Goal: Task Accomplishment & Management: Use online tool/utility

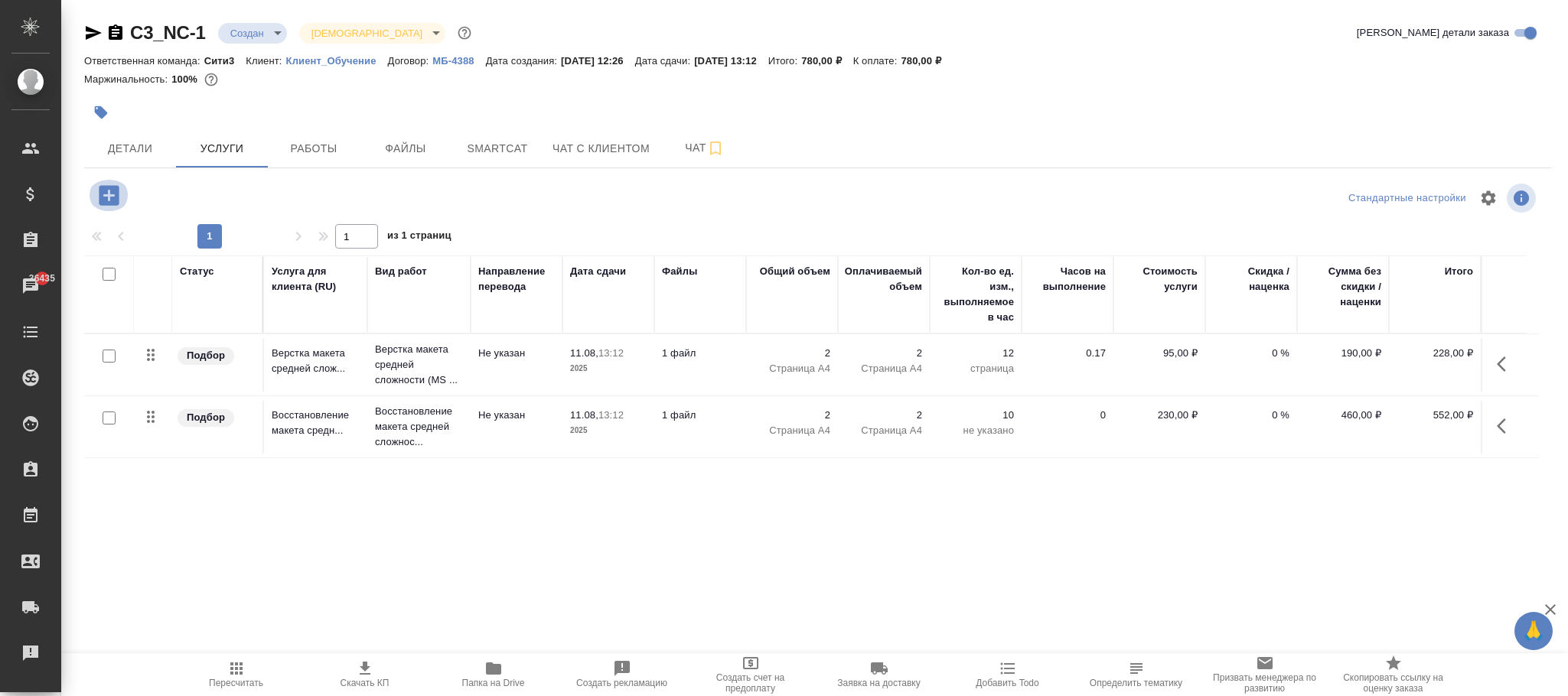
click at [118, 191] on icon "button" at bounding box center [108, 195] width 20 height 20
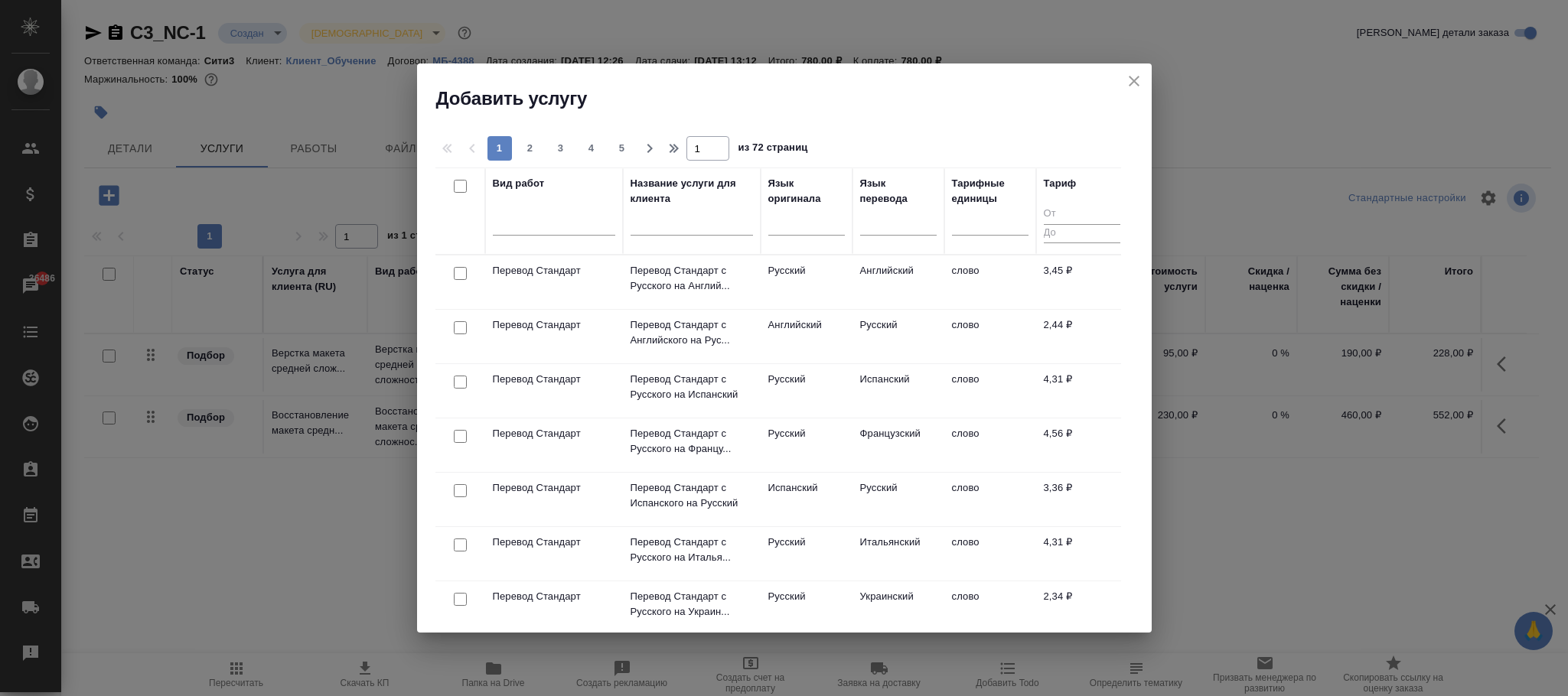
click at [1135, 78] on icon "close" at bounding box center [1134, 81] width 18 height 18
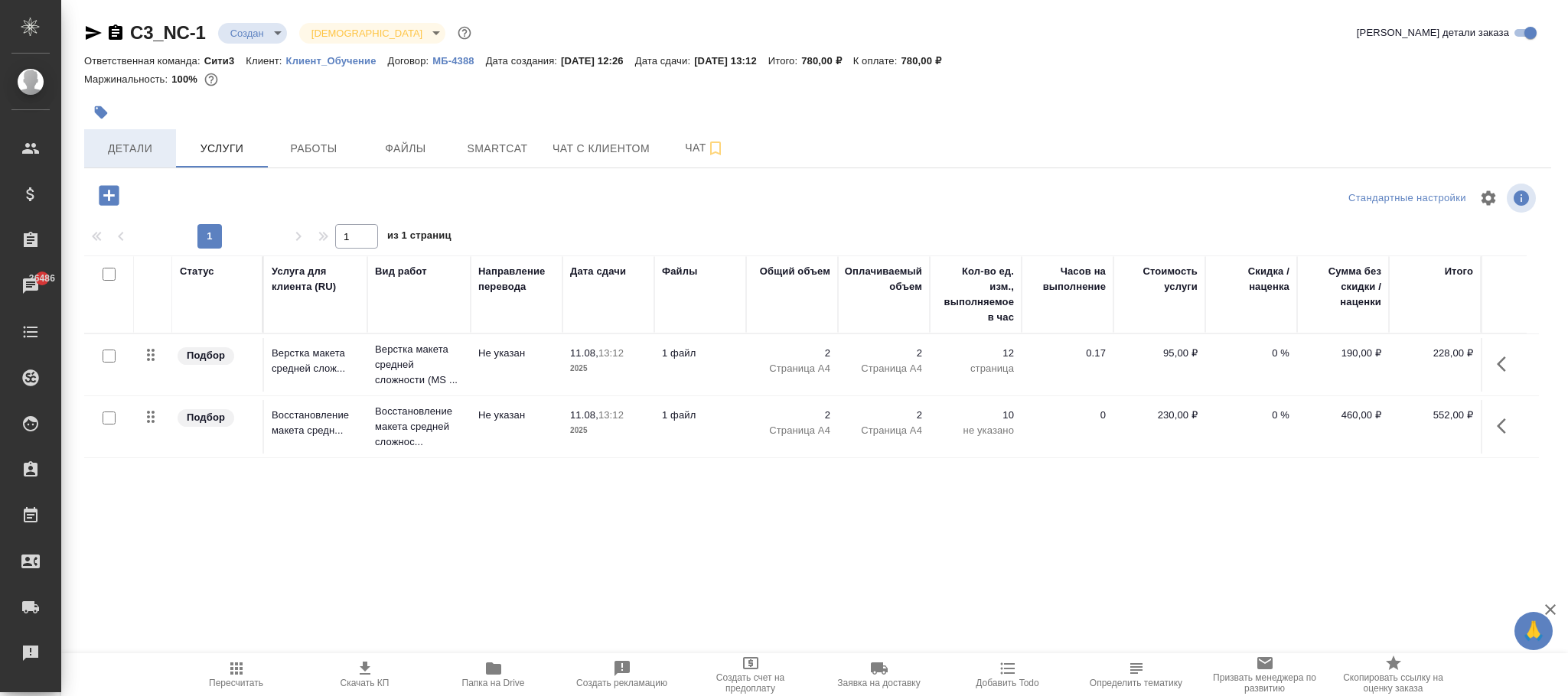
drag, startPoint x: 131, startPoint y: 150, endPoint x: 145, endPoint y: 164, distance: 19.8
click at [133, 155] on span "Детали" at bounding box center [130, 148] width 74 height 19
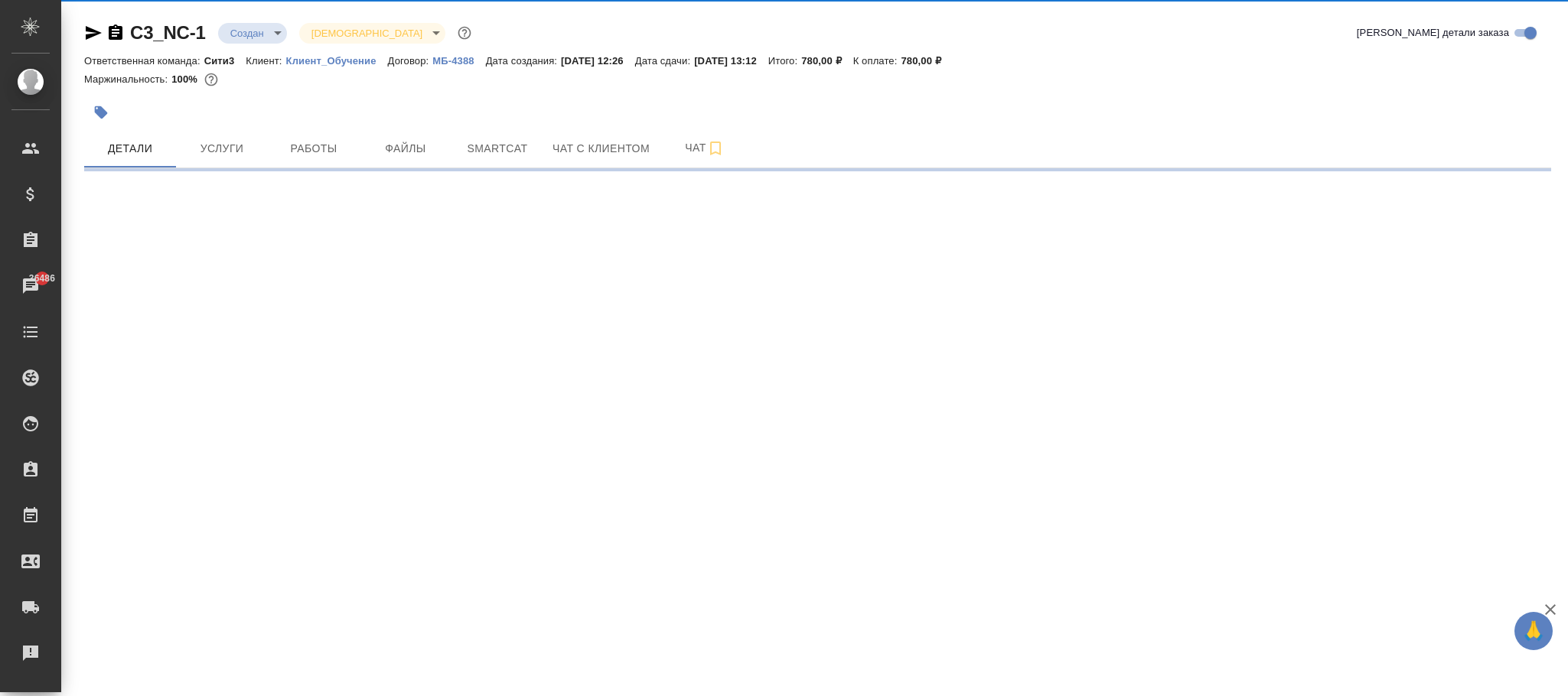
select select "RU"
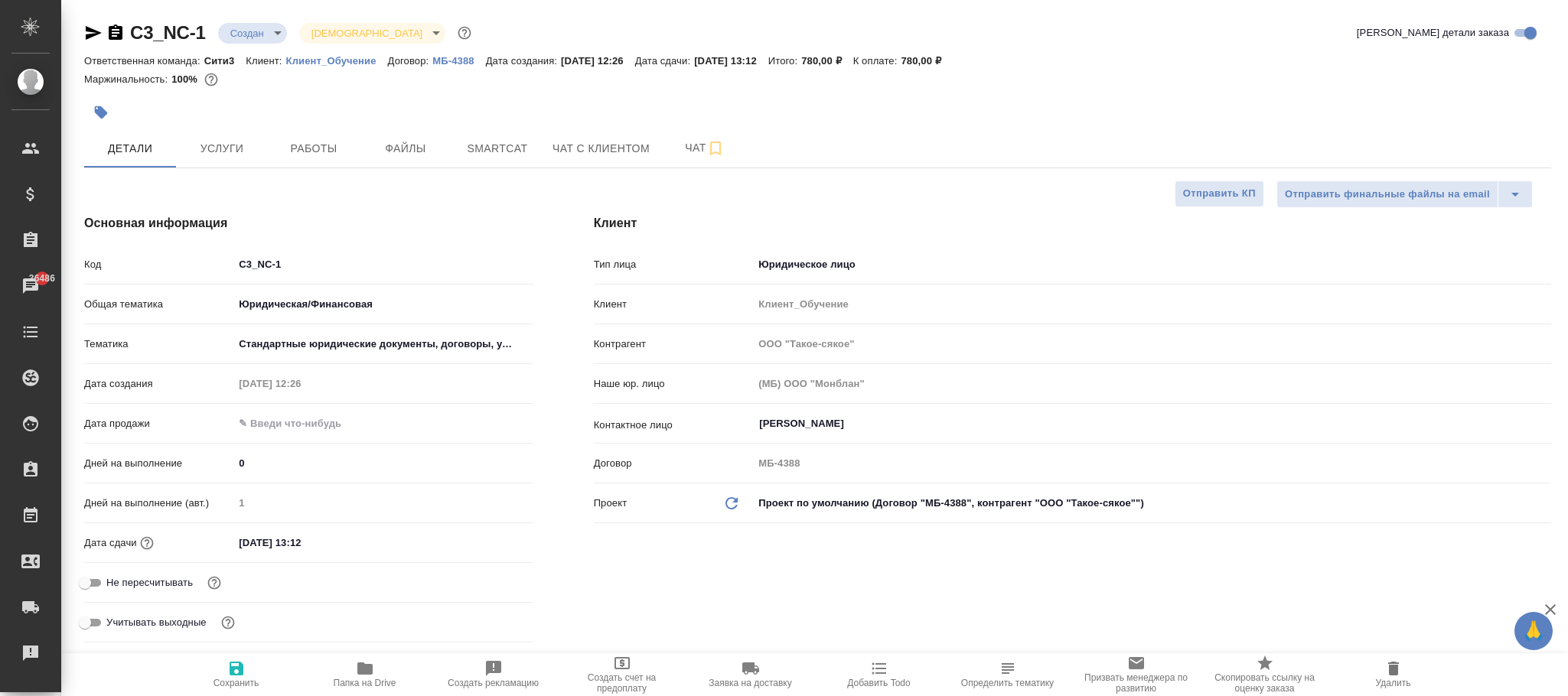
type textarea "x"
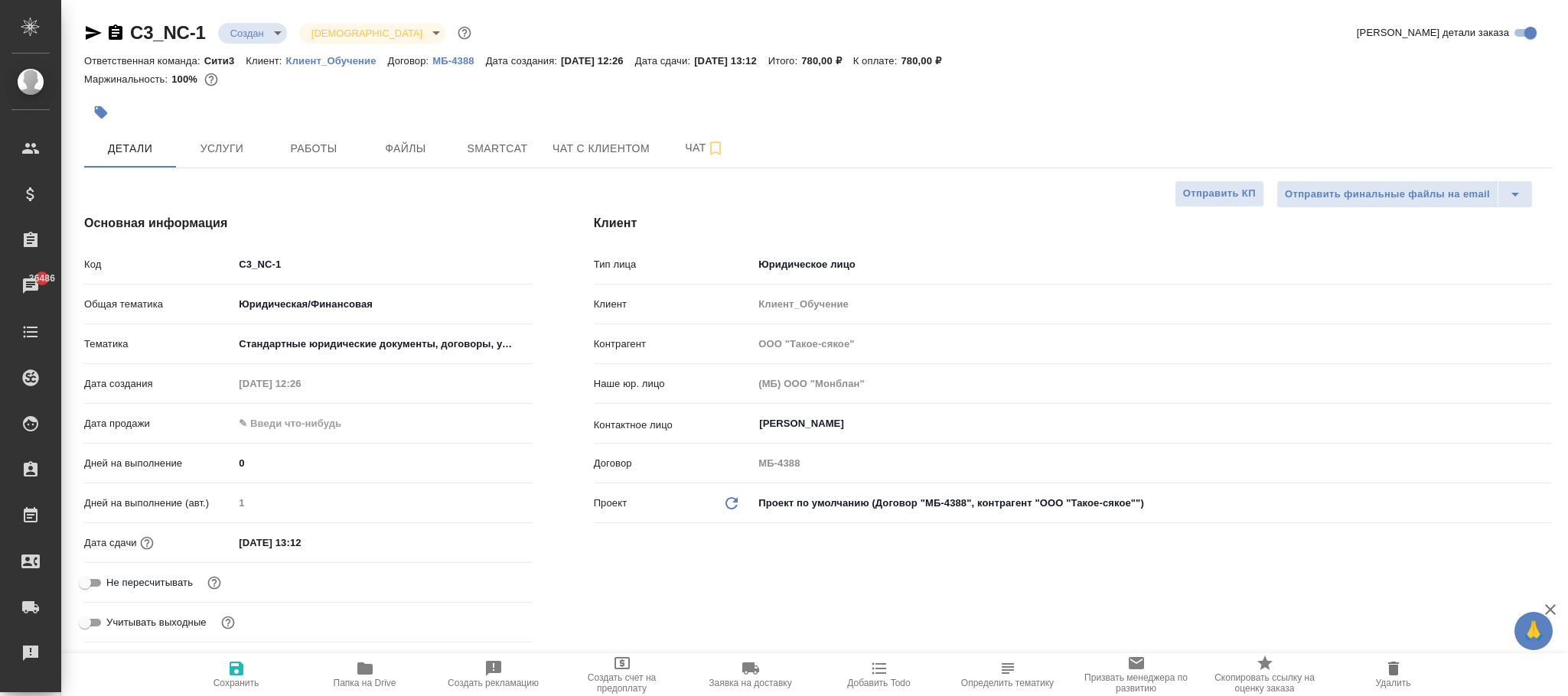
type textarea "x"
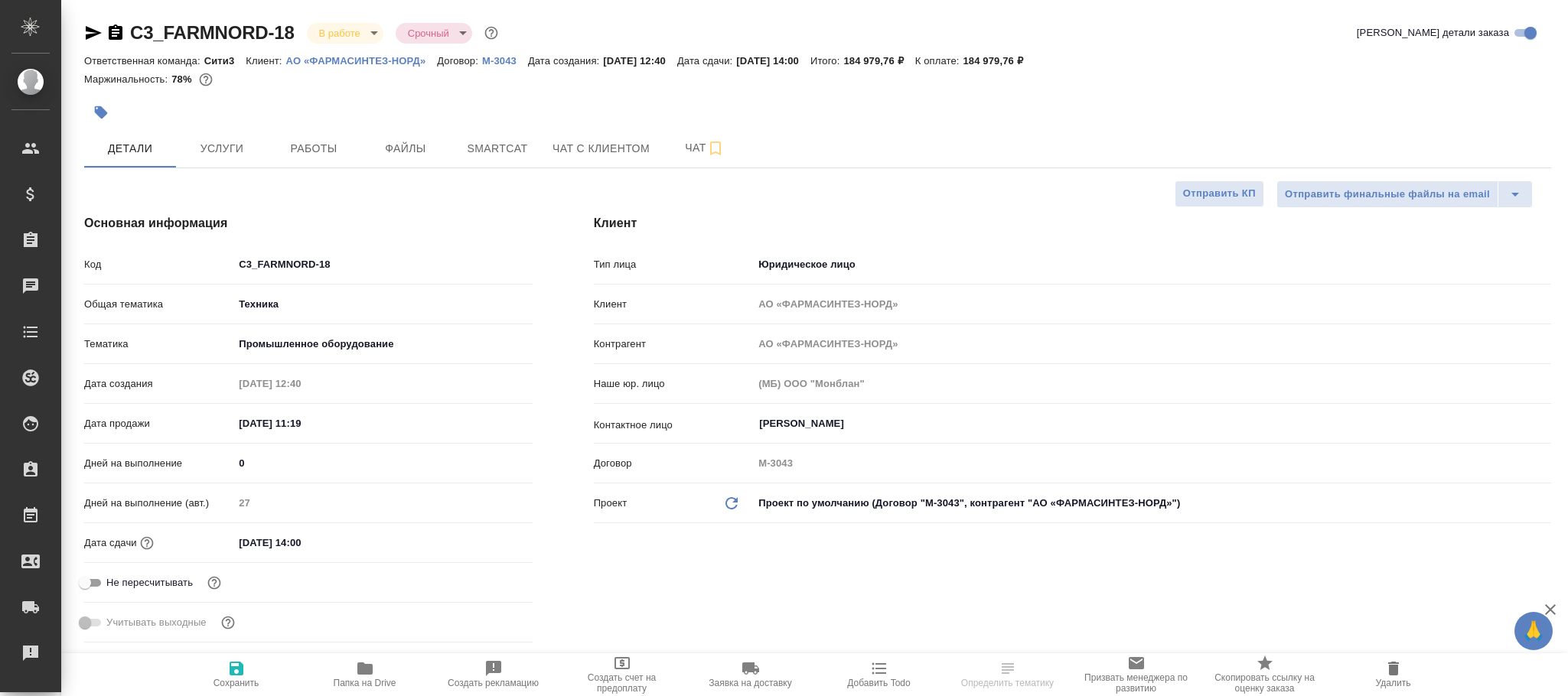
select select "RU"
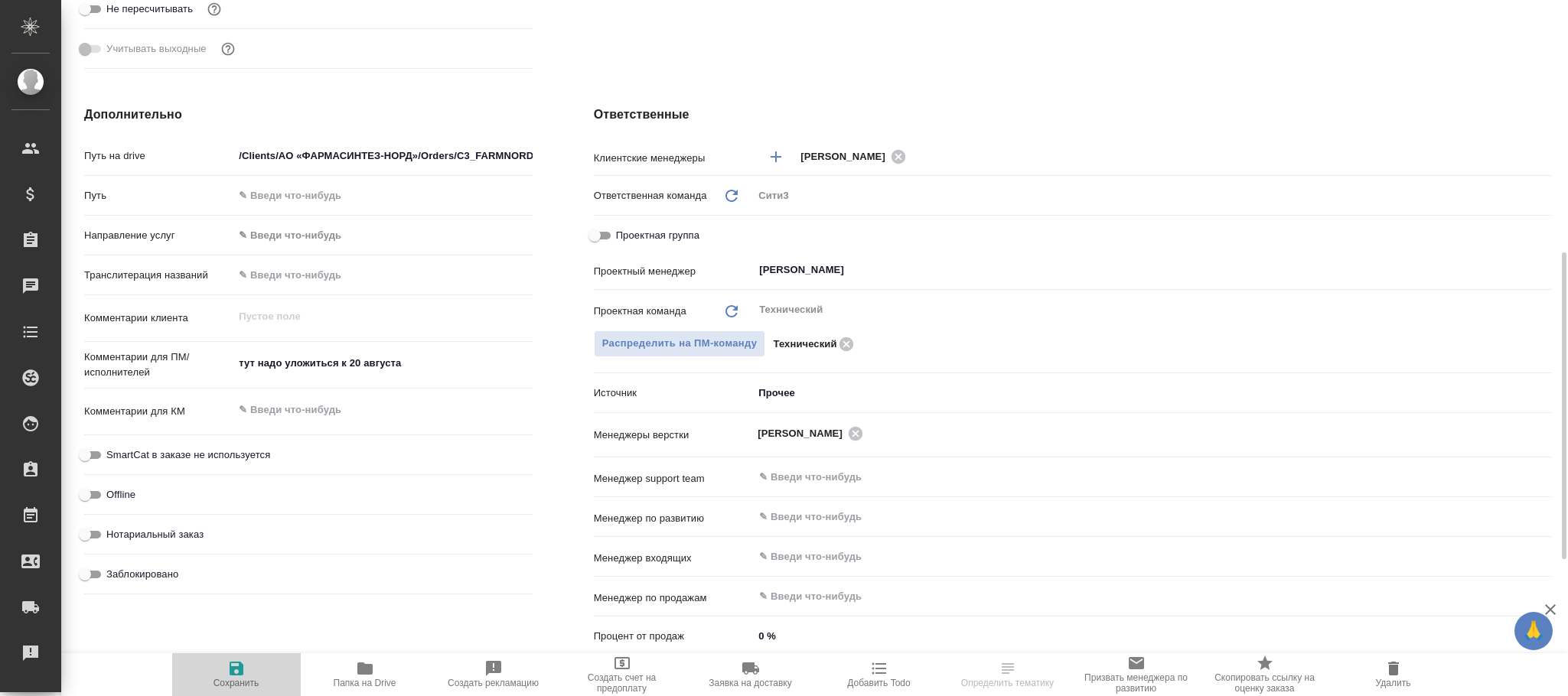
click at [234, 678] on span "Сохранить" at bounding box center [236, 683] width 46 height 11
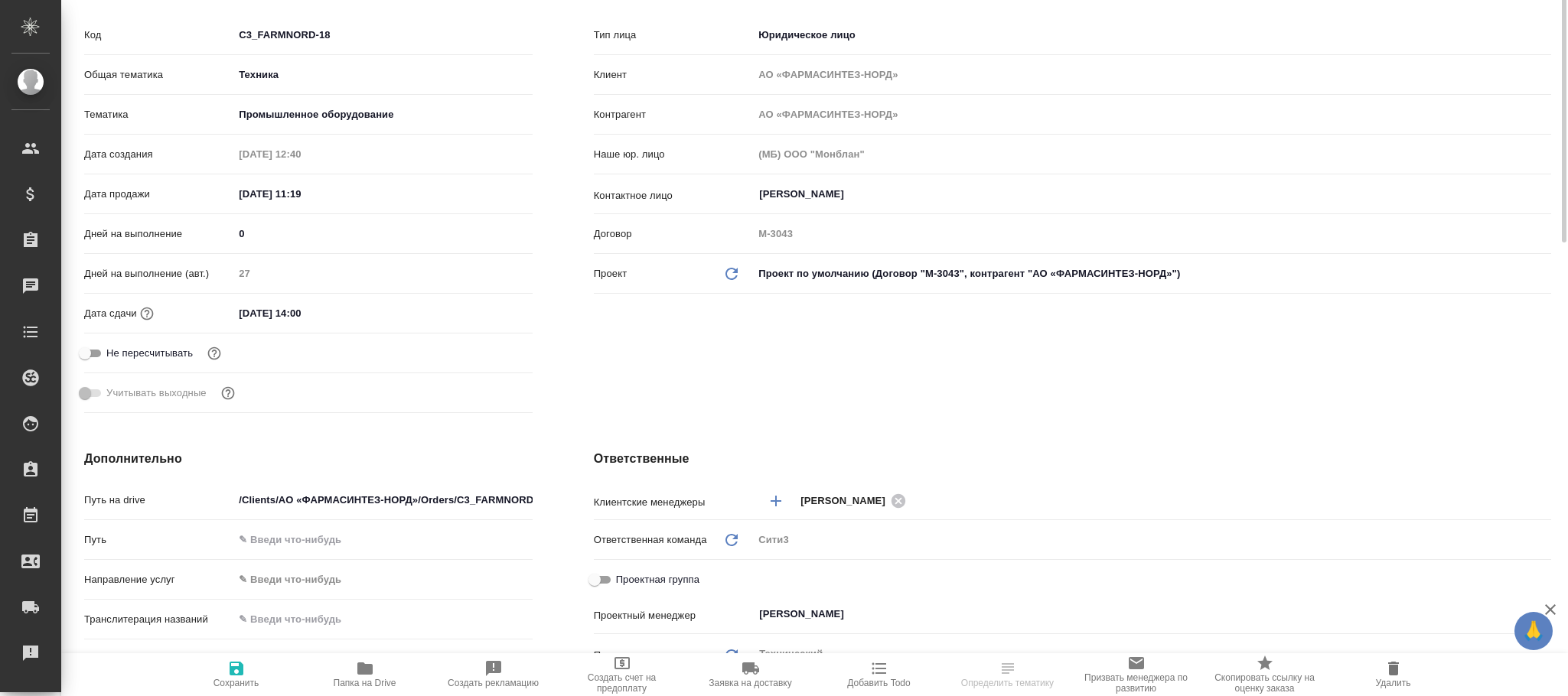
scroll to position [0, 0]
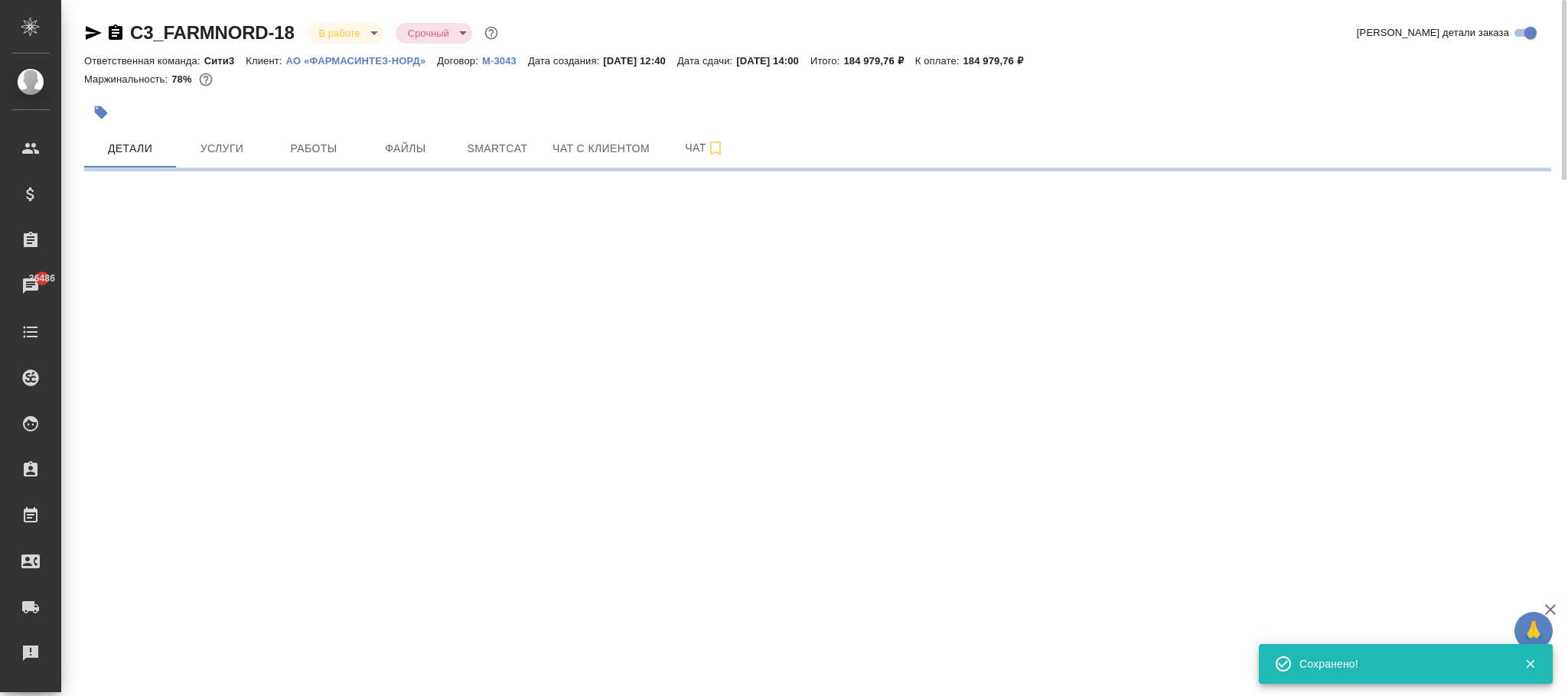
select select "RU"
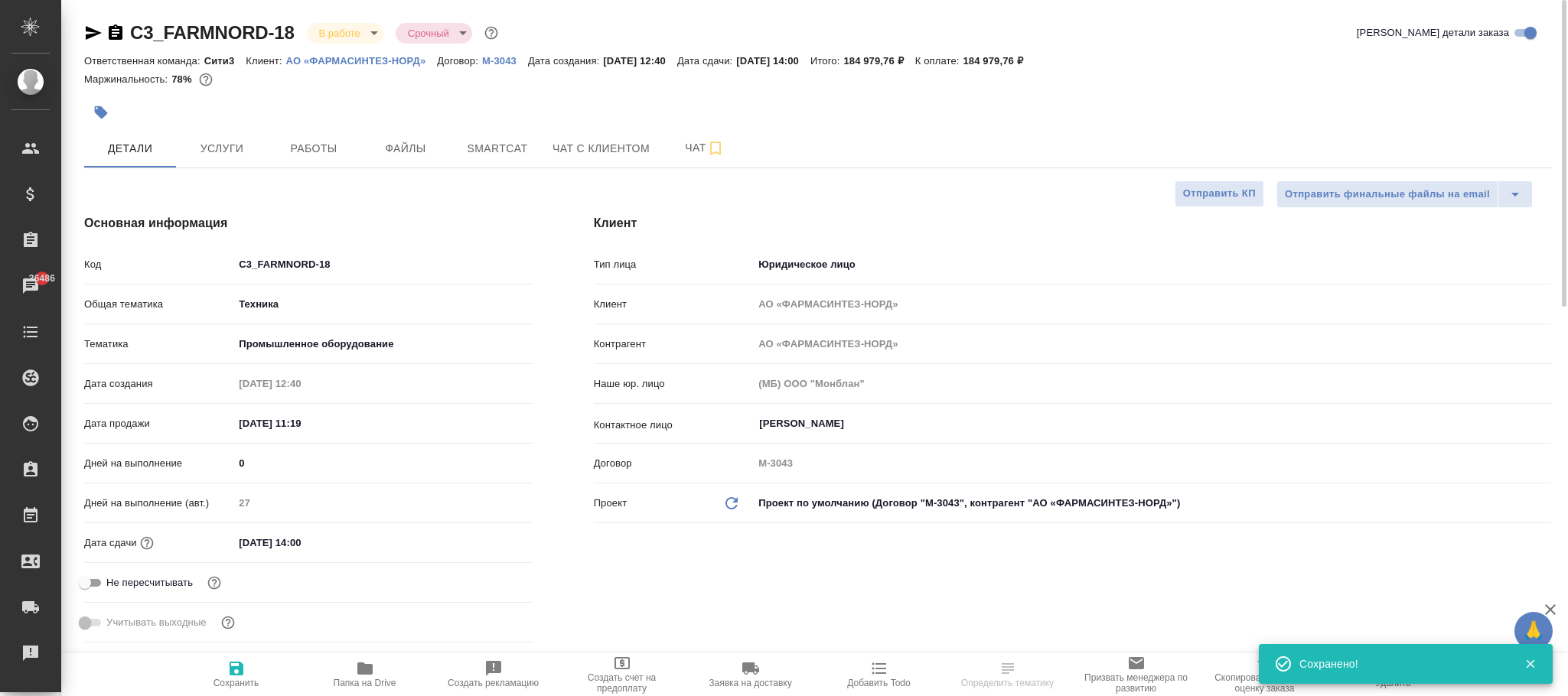
type textarea "x"
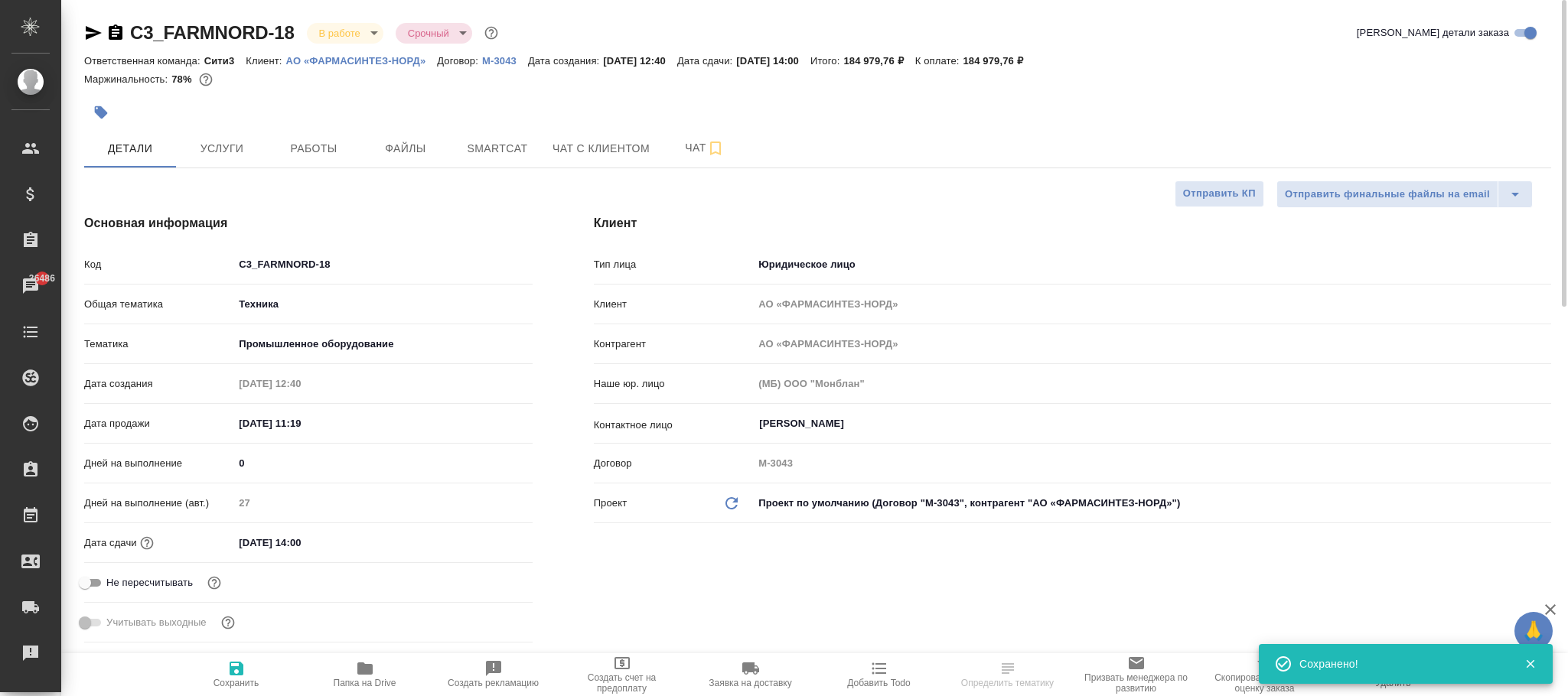
type textarea "x"
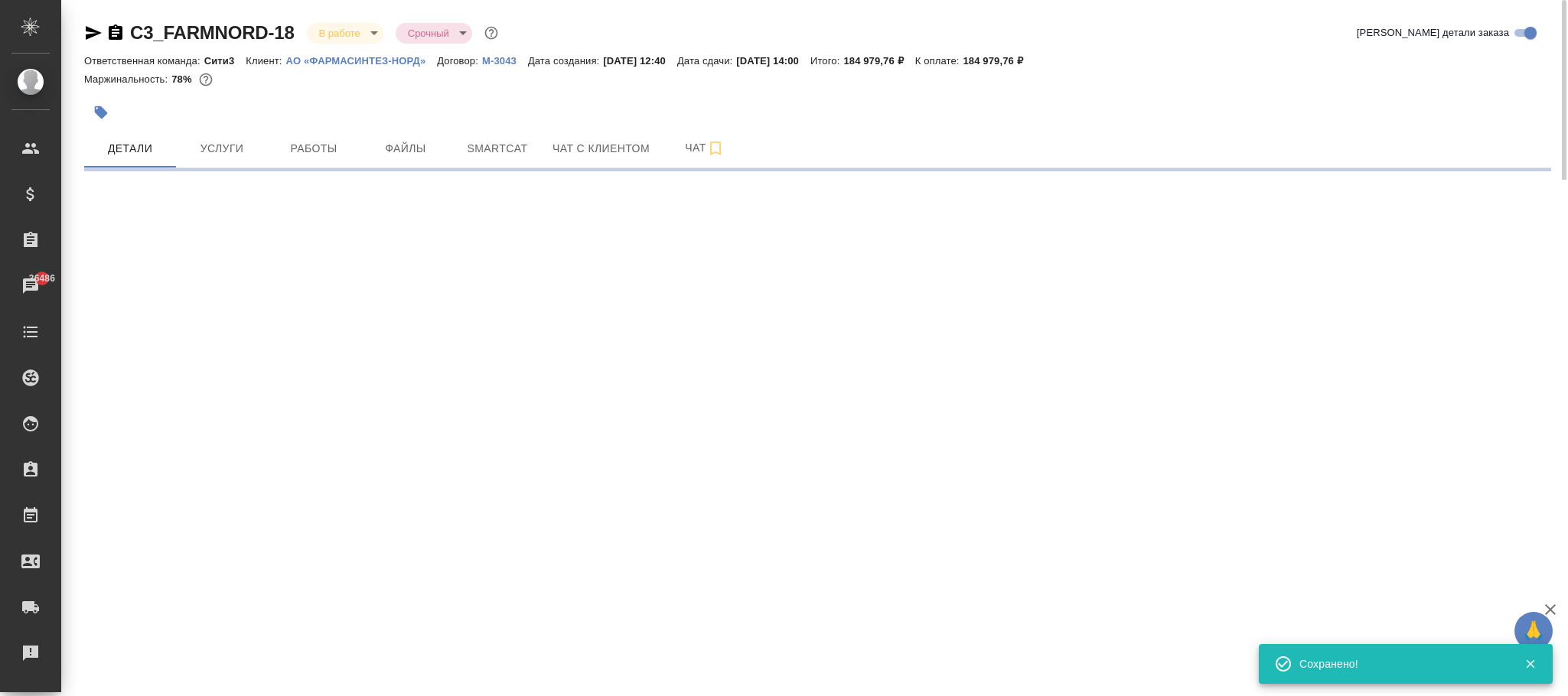
select select "RU"
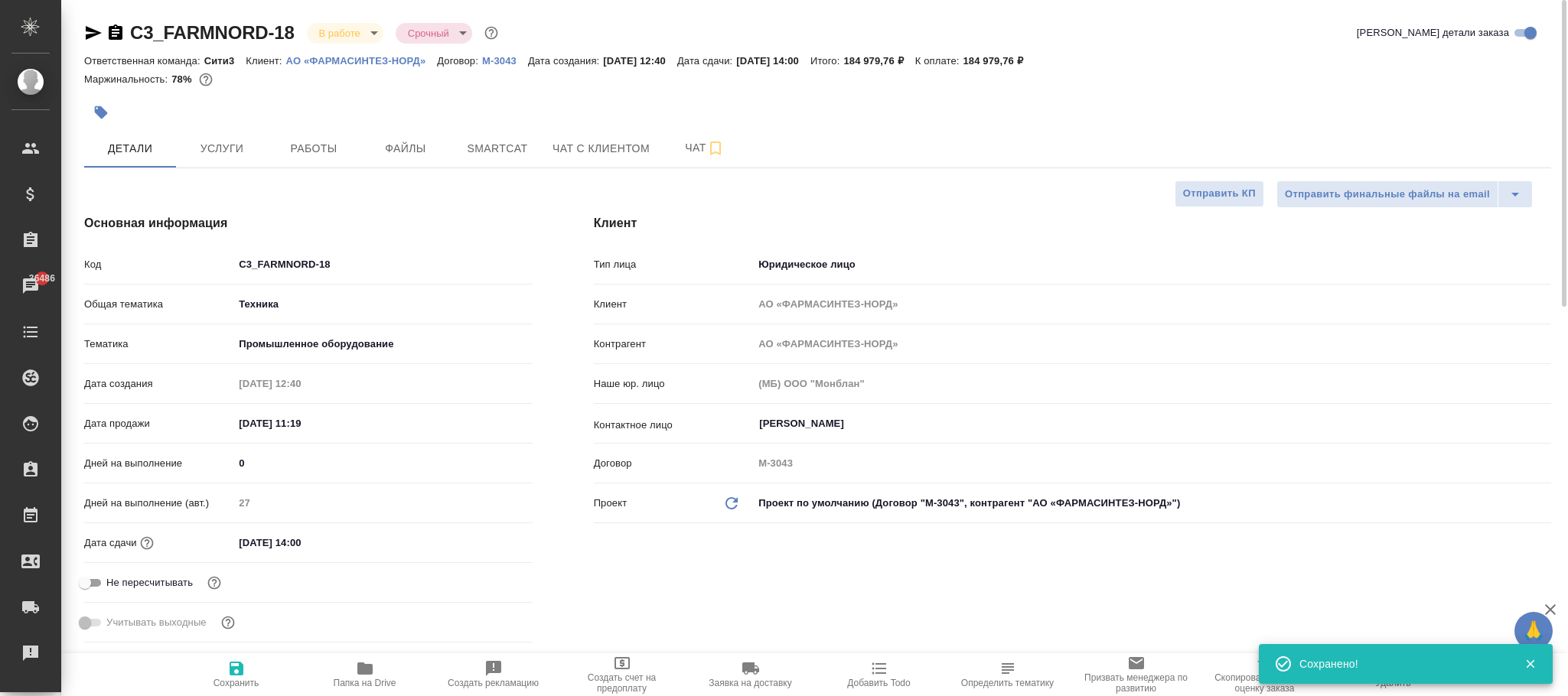
type textarea "x"
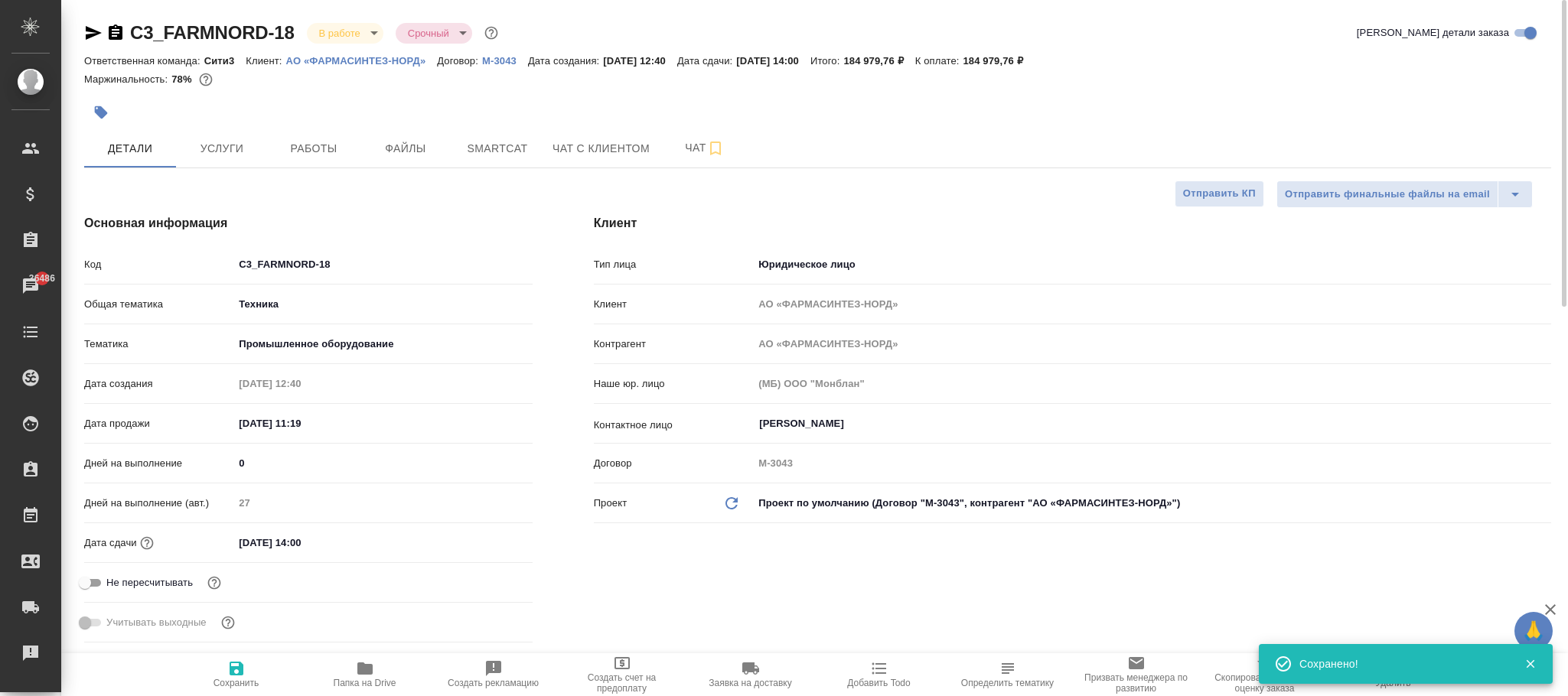
type textarea "x"
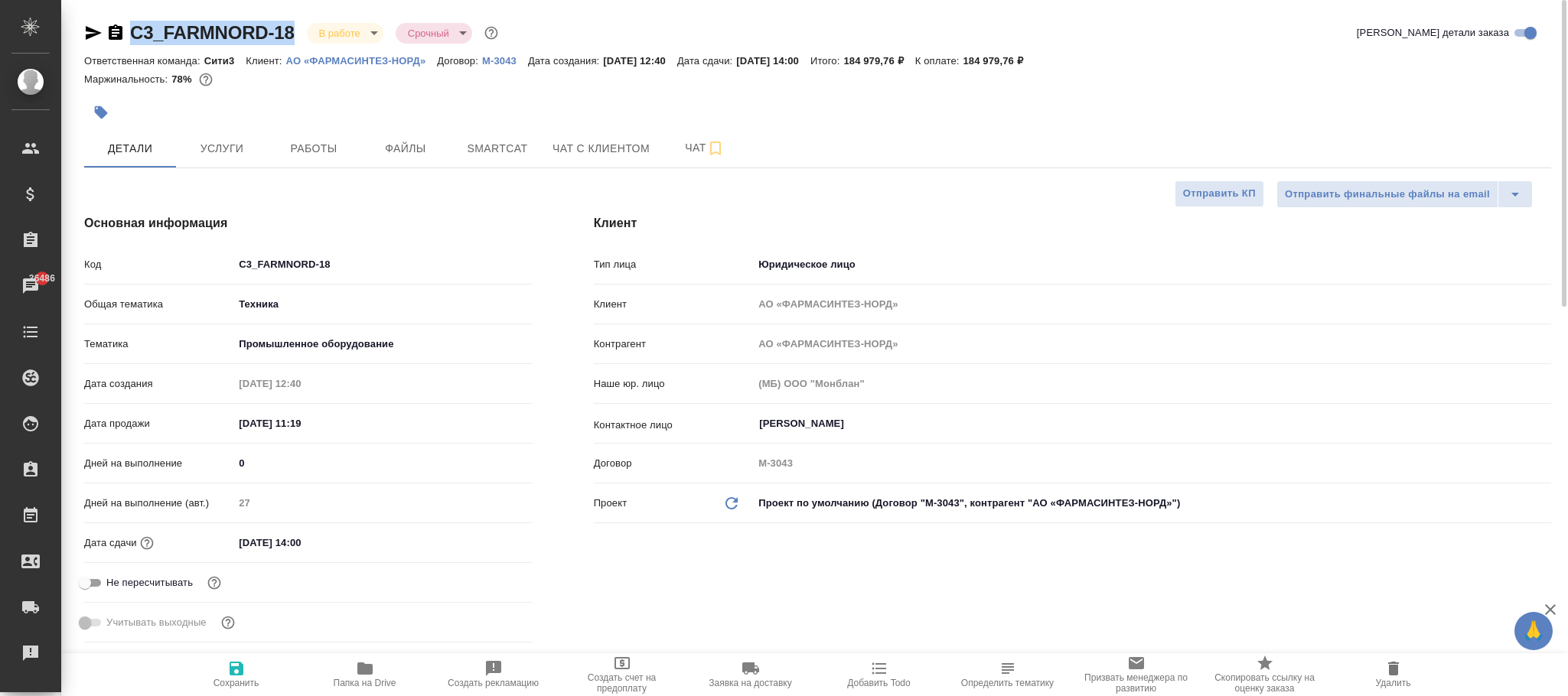
drag, startPoint x: 303, startPoint y: 28, endPoint x: 142, endPoint y: 36, distance: 161.2
click at [127, 28] on div "C3_FARMNORD-18 В работе inProgress Срочный urgent" at bounding box center [293, 33] width 417 height 25
copy link "C3_FARMNORD-18"
type textarea "x"
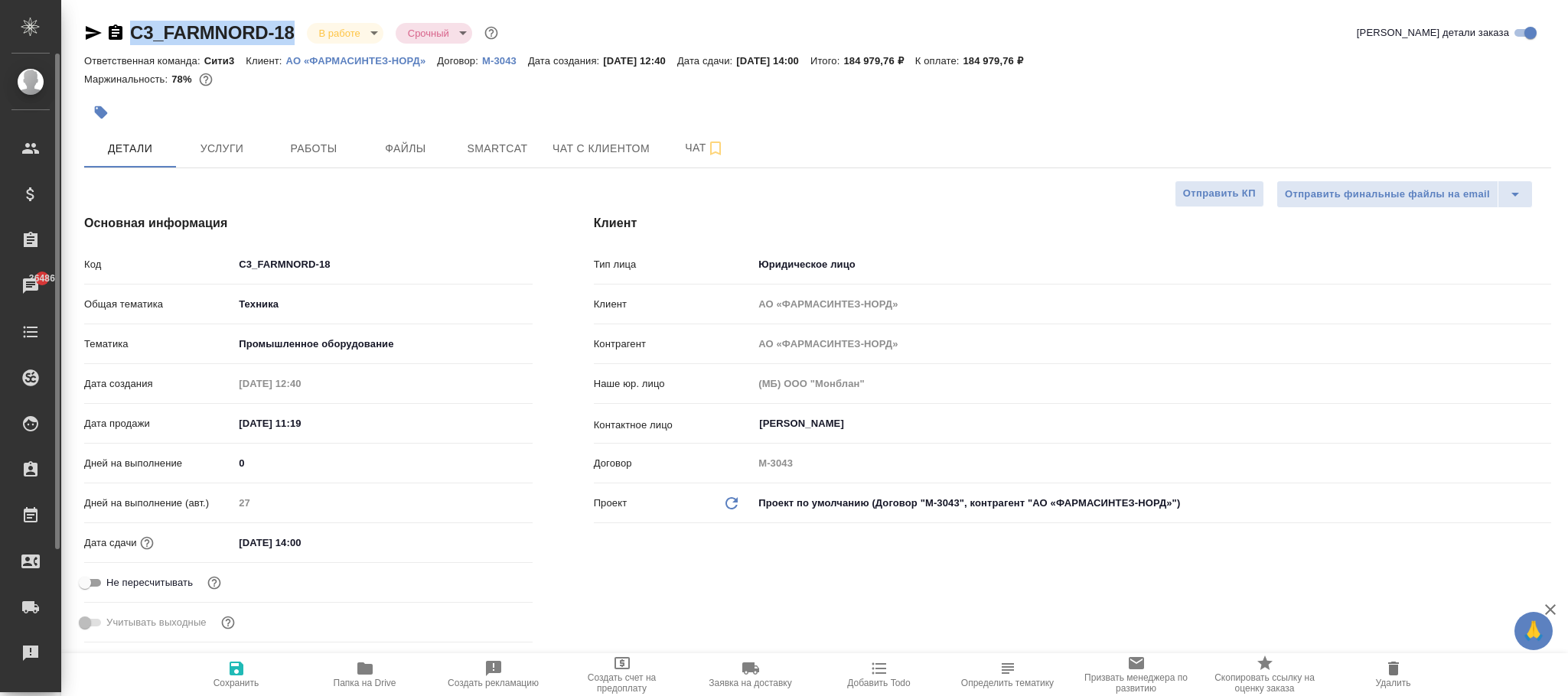
type textarea "x"
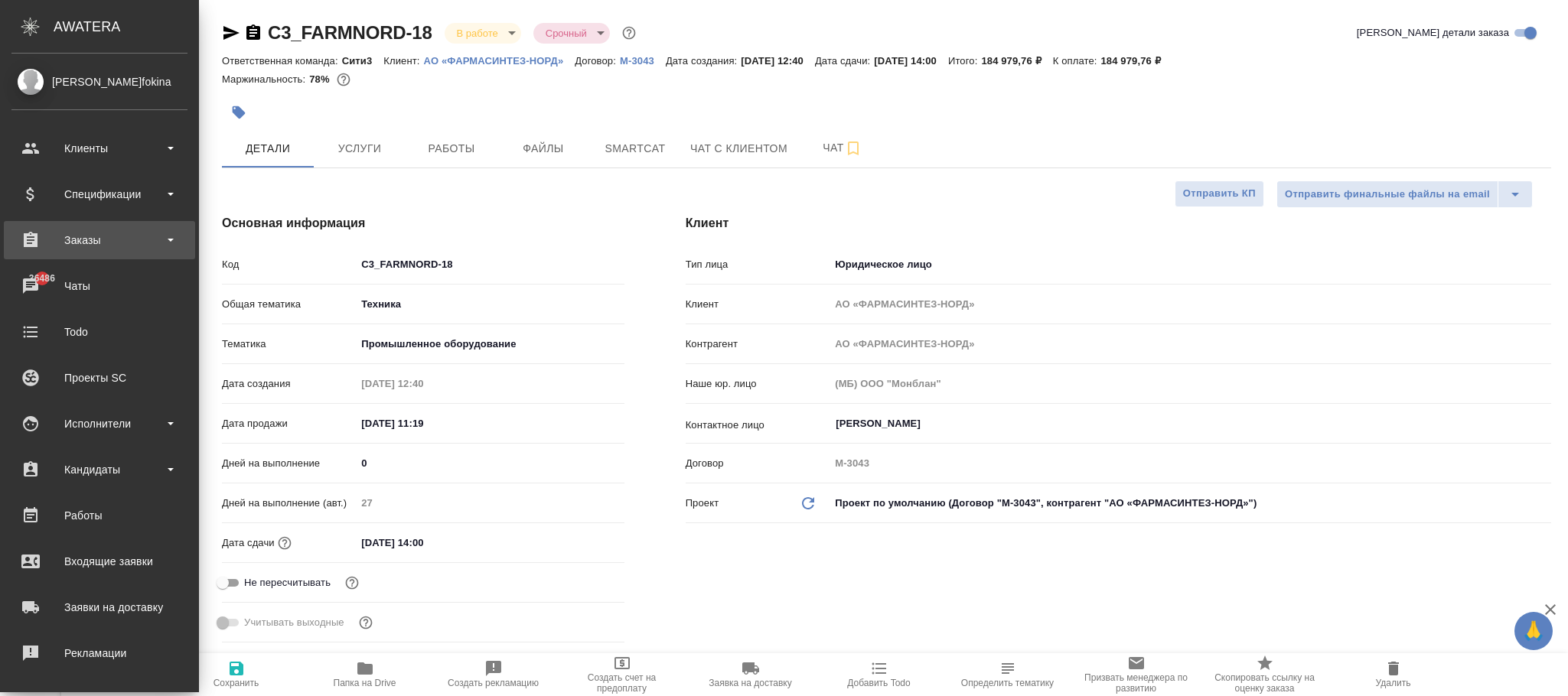
click at [84, 247] on div "Заказы" at bounding box center [99, 240] width 176 height 23
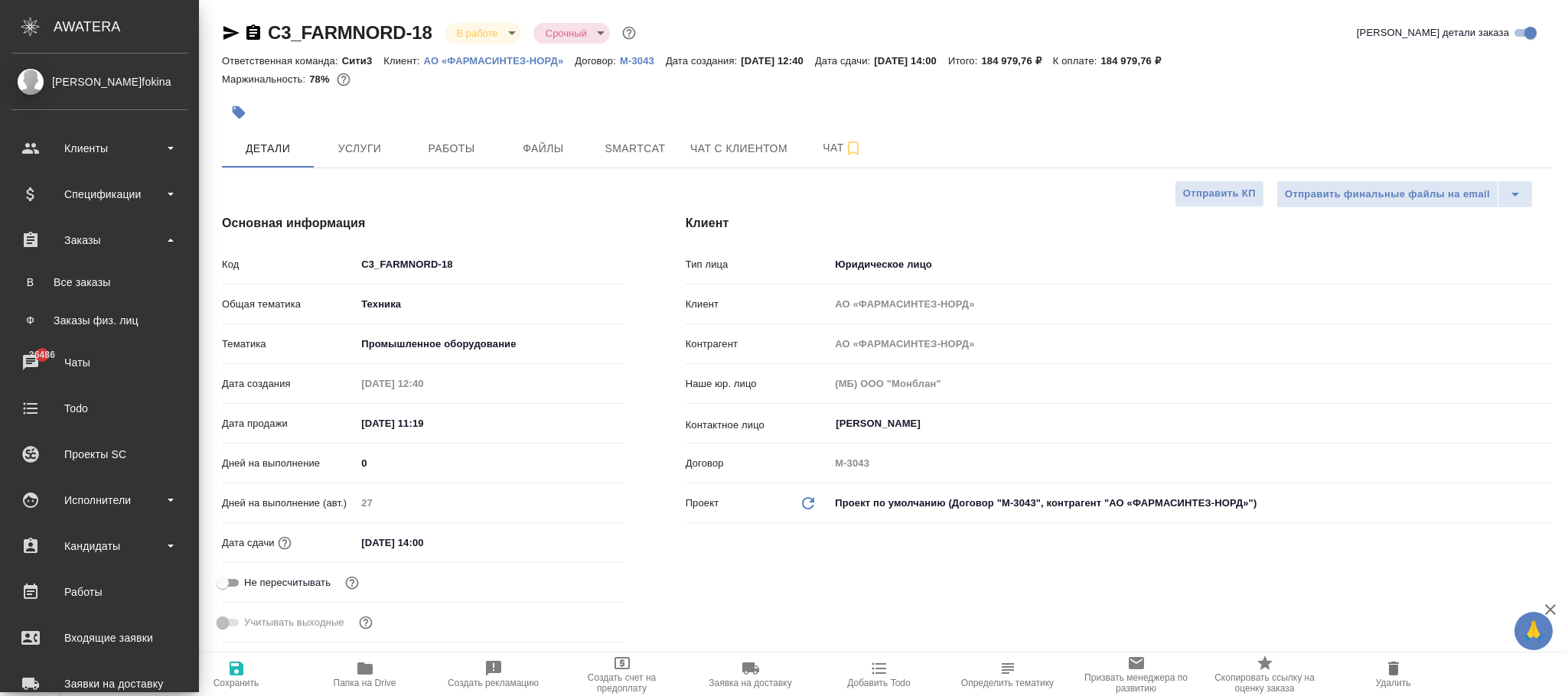
click at [85, 276] on div "Все заказы" at bounding box center [99, 282] width 161 height 15
type textarea "x"
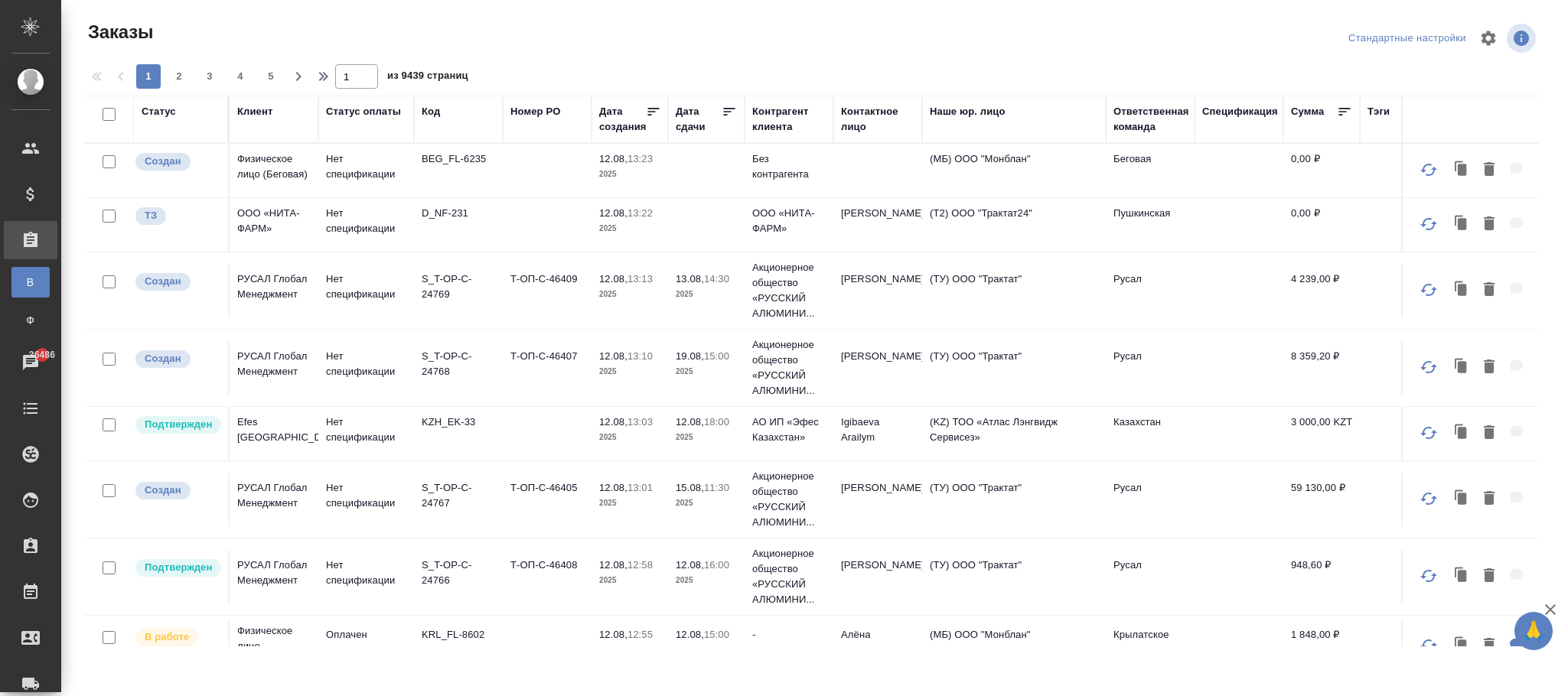
click at [435, 111] on div "Код" at bounding box center [430, 112] width 18 height 15
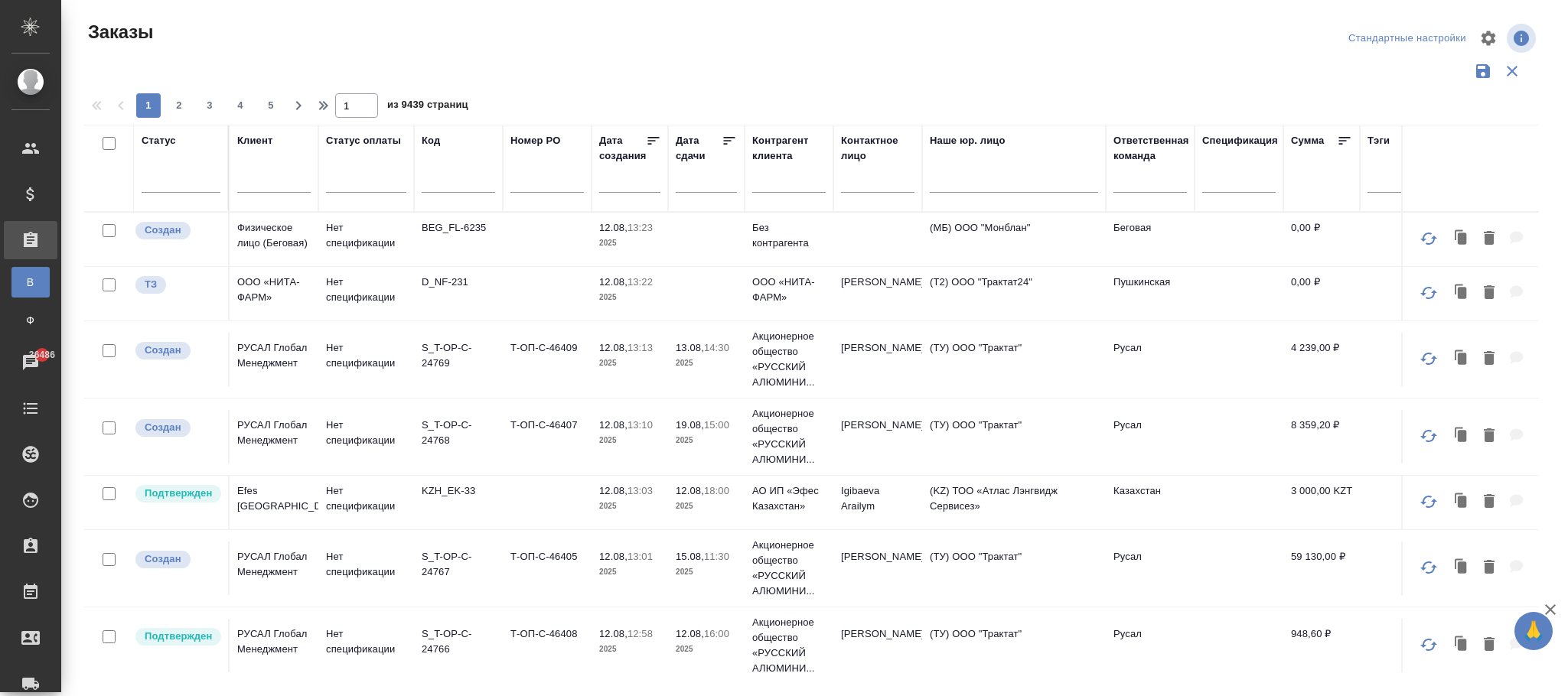
click at [467, 179] on input "text" at bounding box center [458, 183] width 74 height 19
paste input "C3_FARMNORD-18"
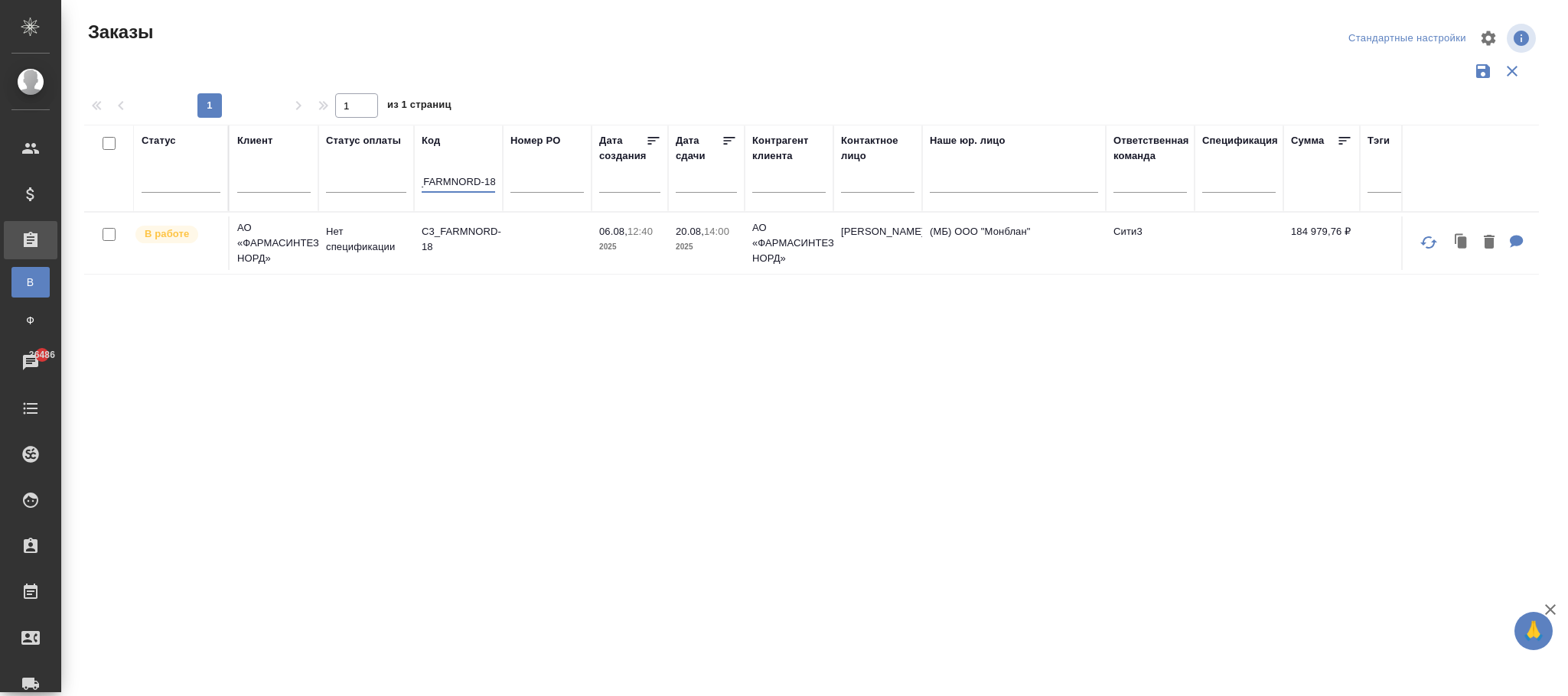
type input "C3_FARMNORD-18"
click at [1429, 242] on icon "button" at bounding box center [1429, 242] width 18 height 18
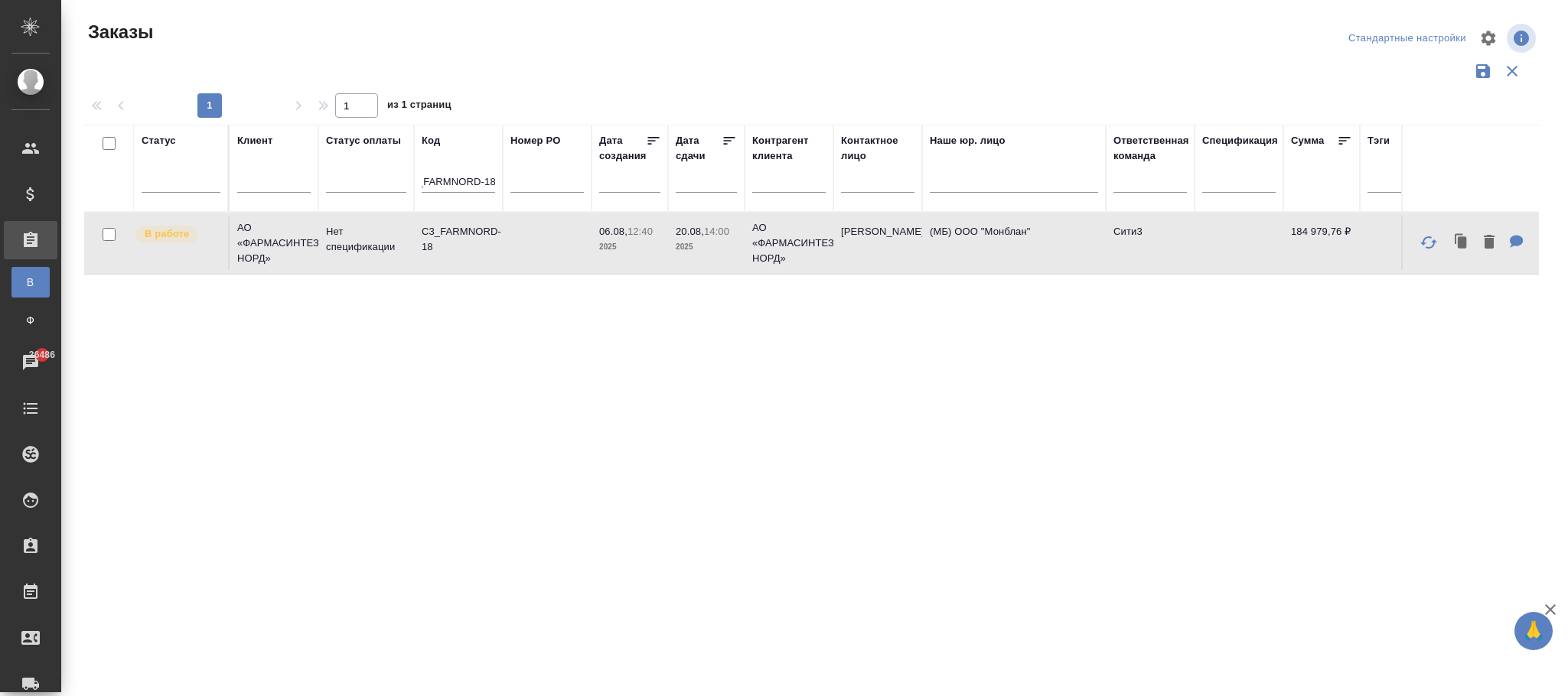
scroll to position [0, 0]
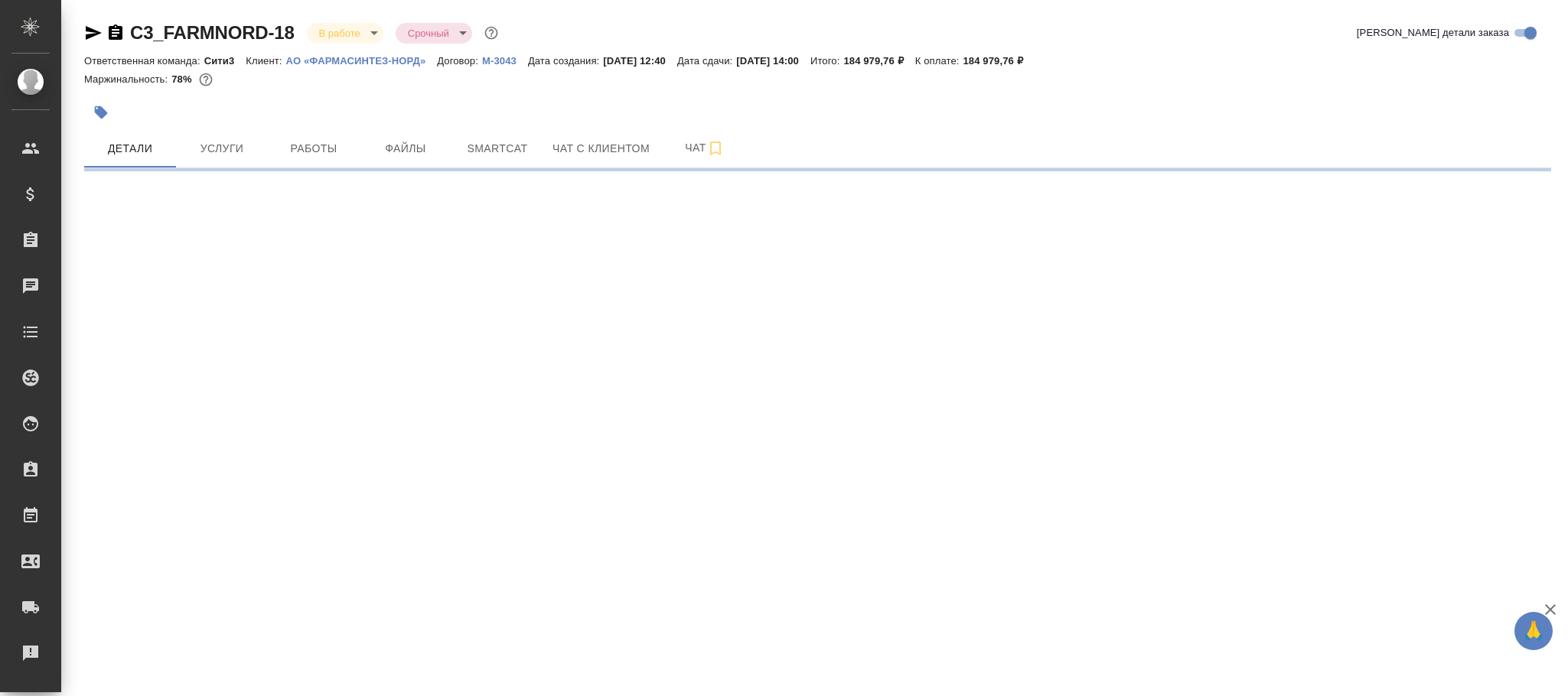
select select "RU"
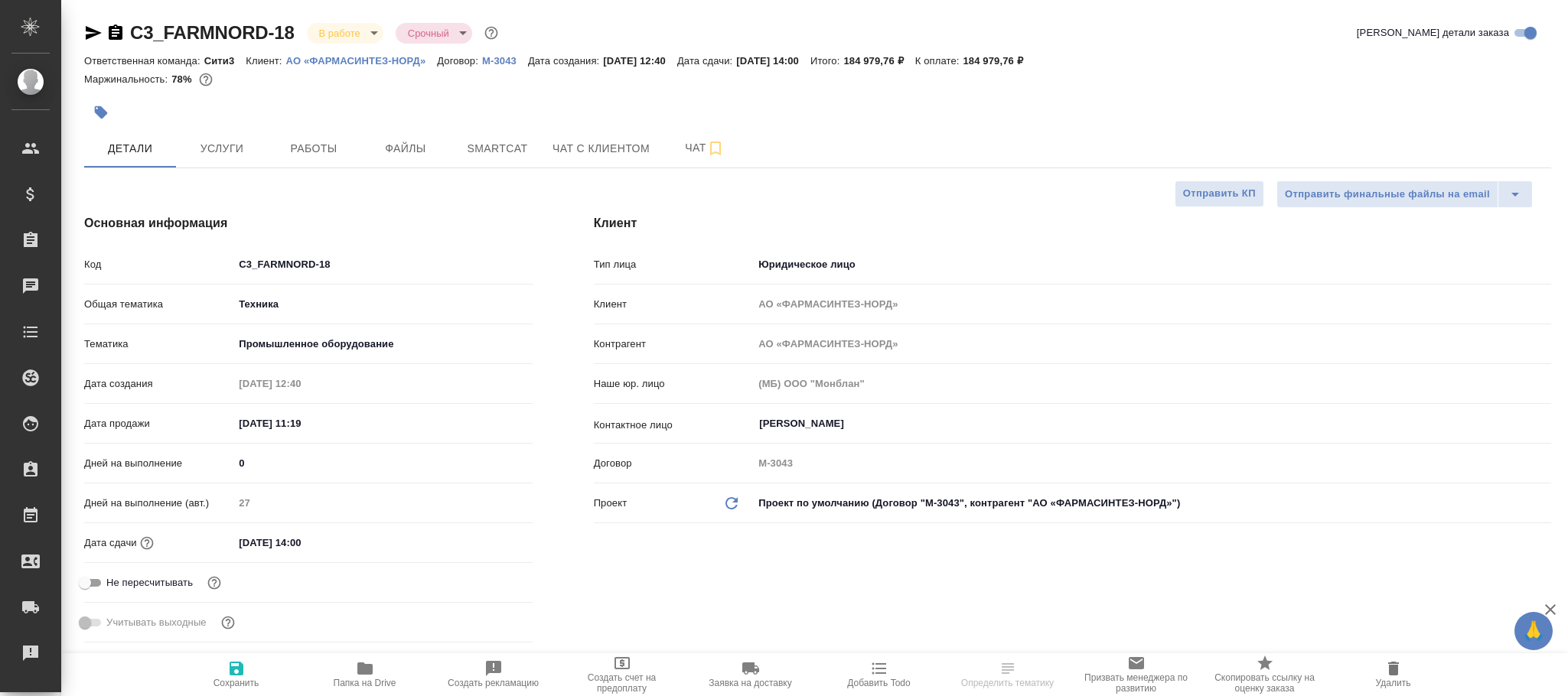
type textarea "x"
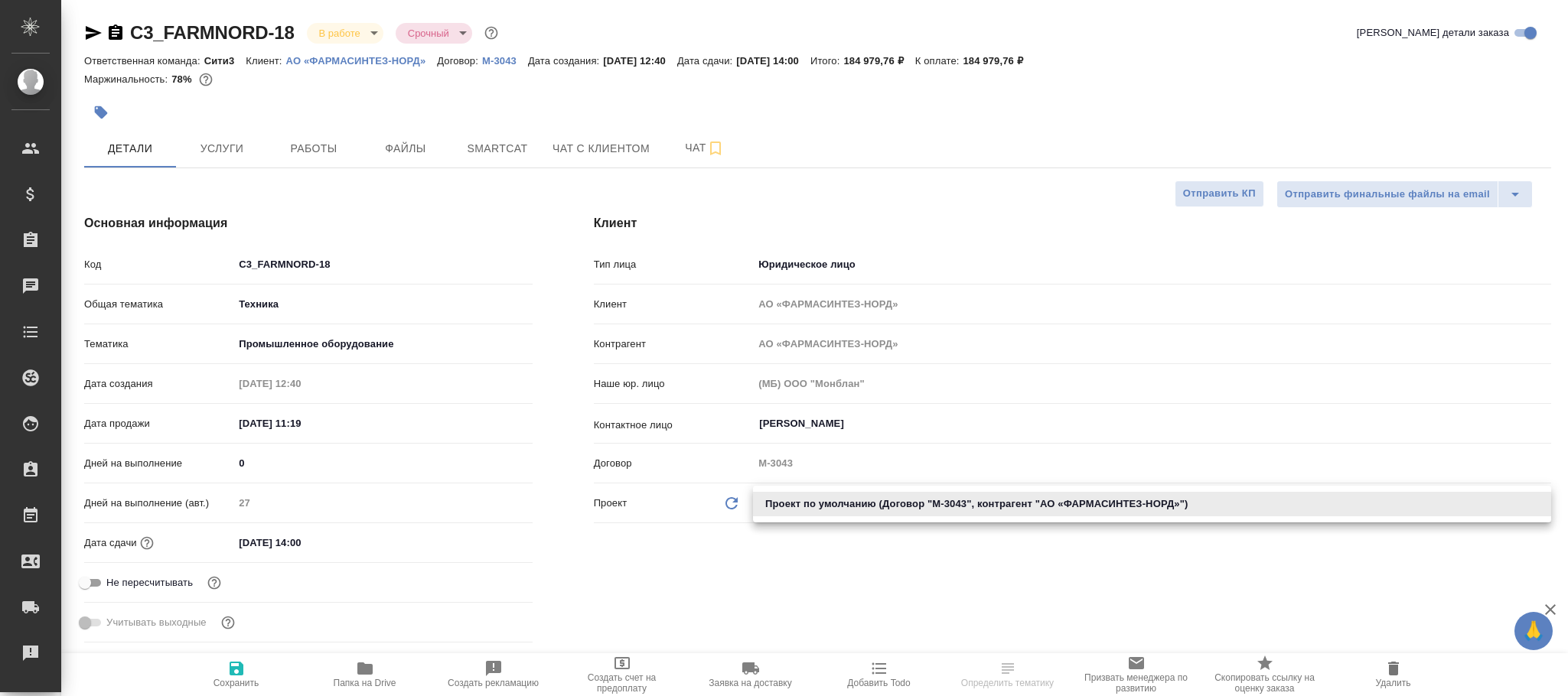
click at [841, 507] on body "🙏 .cls-1 fill:#fff; AWATERA Фокина Наталья n.fokina Клиенты Спецификации Заказы…" at bounding box center [784, 348] width 1568 height 696
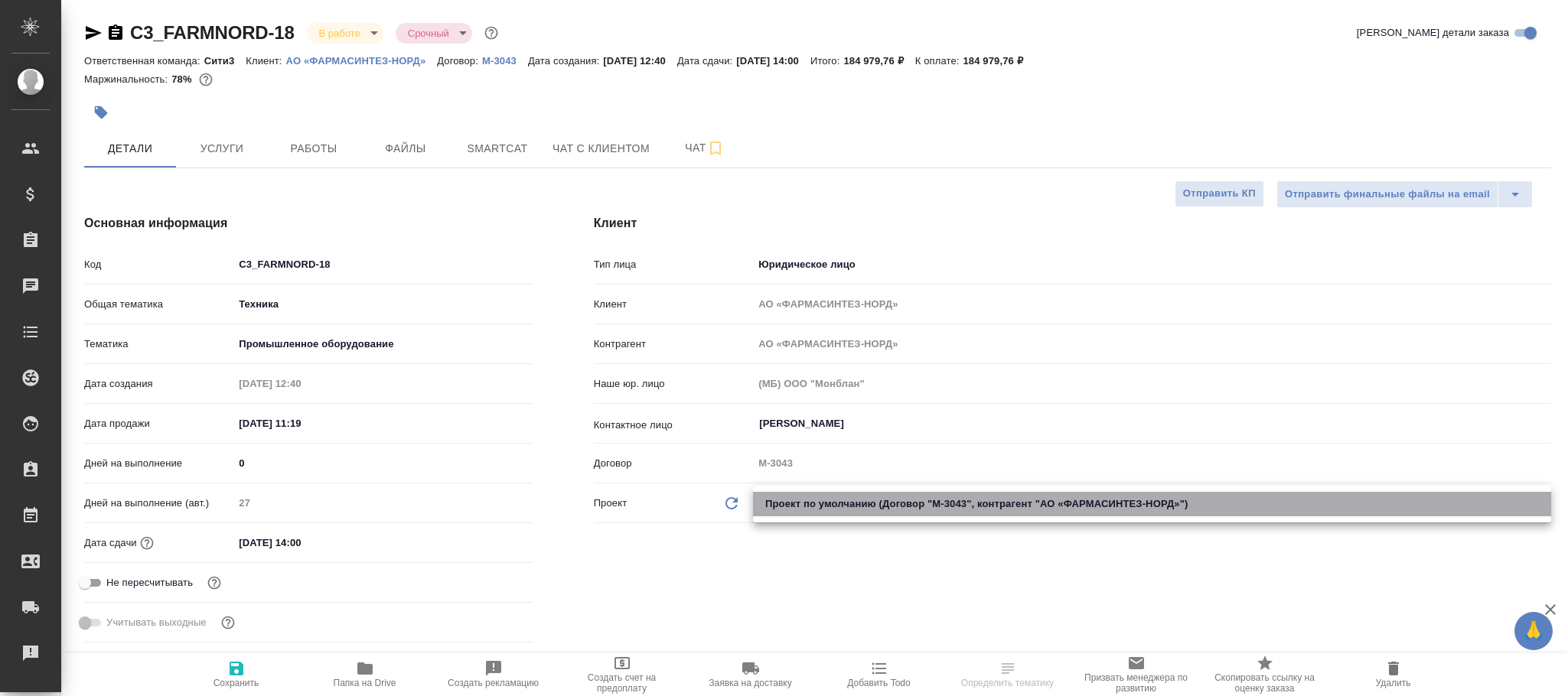
click at [840, 507] on li "Проект по умолчанию (Договор "М-3043", контрагент "АО «ФАРМАСИНТЕЗ-НОРД»")" at bounding box center [1152, 504] width 798 height 25
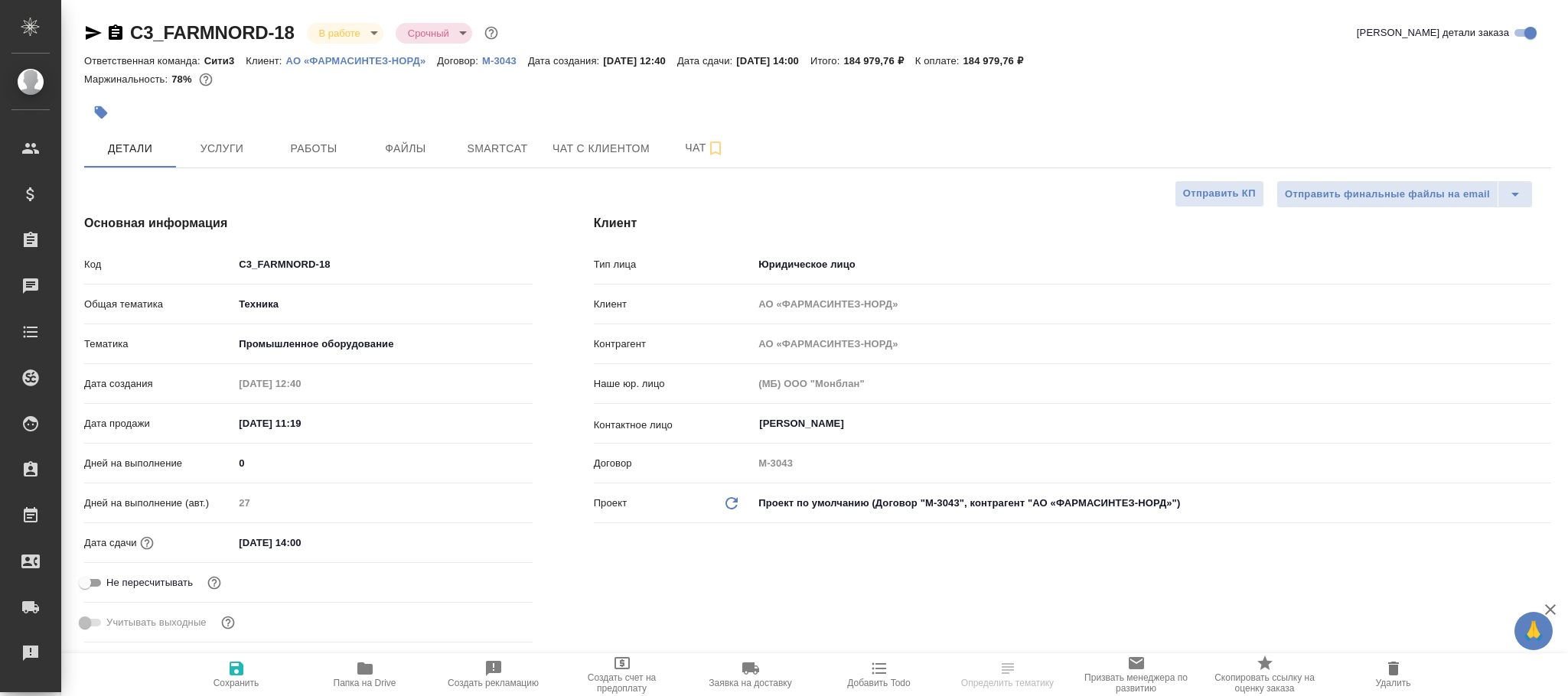
click at [735, 506] on icon "Обновить данные" at bounding box center [732, 503] width 18 height 18
type textarea "x"
click at [735, 506] on icon "Обновить данные" at bounding box center [732, 503] width 18 height 18
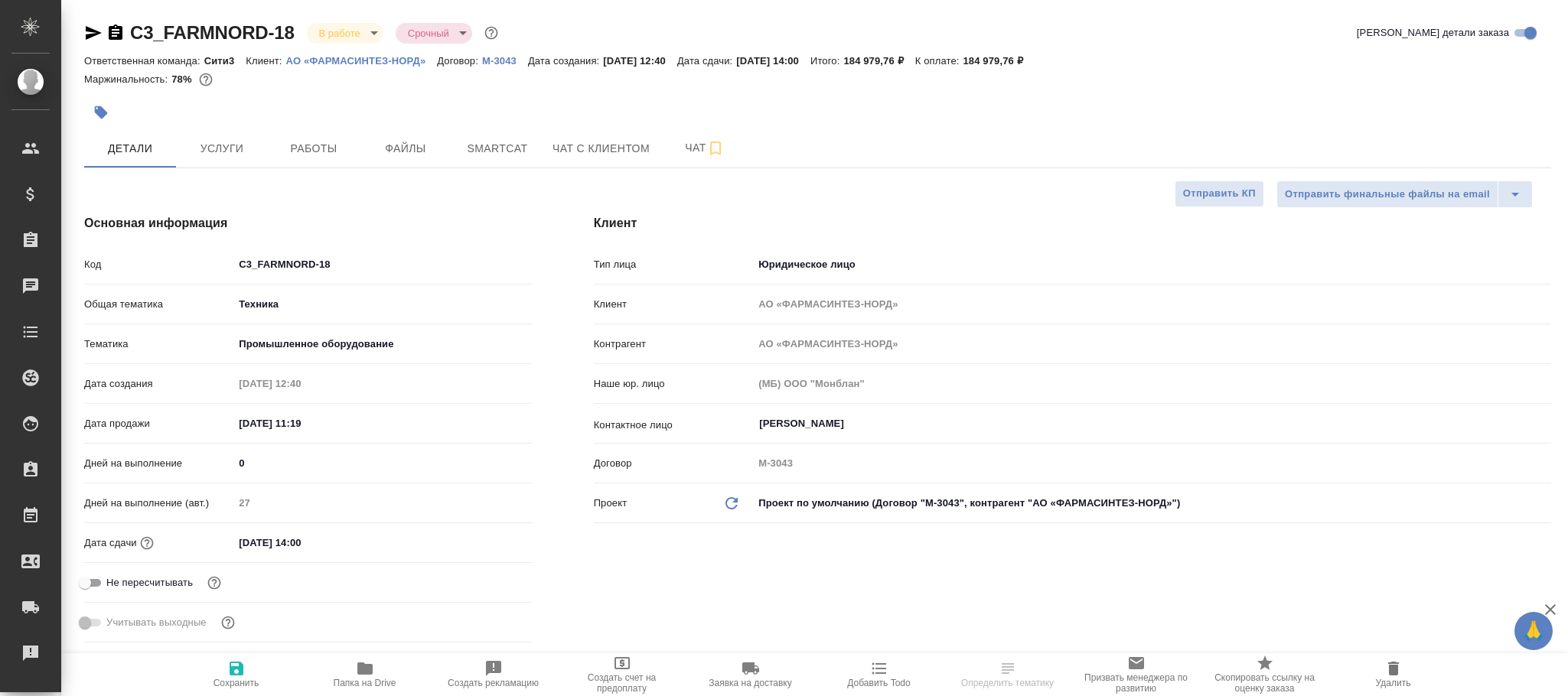
type textarea "x"
click at [735, 506] on icon "Обновить данные" at bounding box center [732, 503] width 18 height 18
type textarea "x"
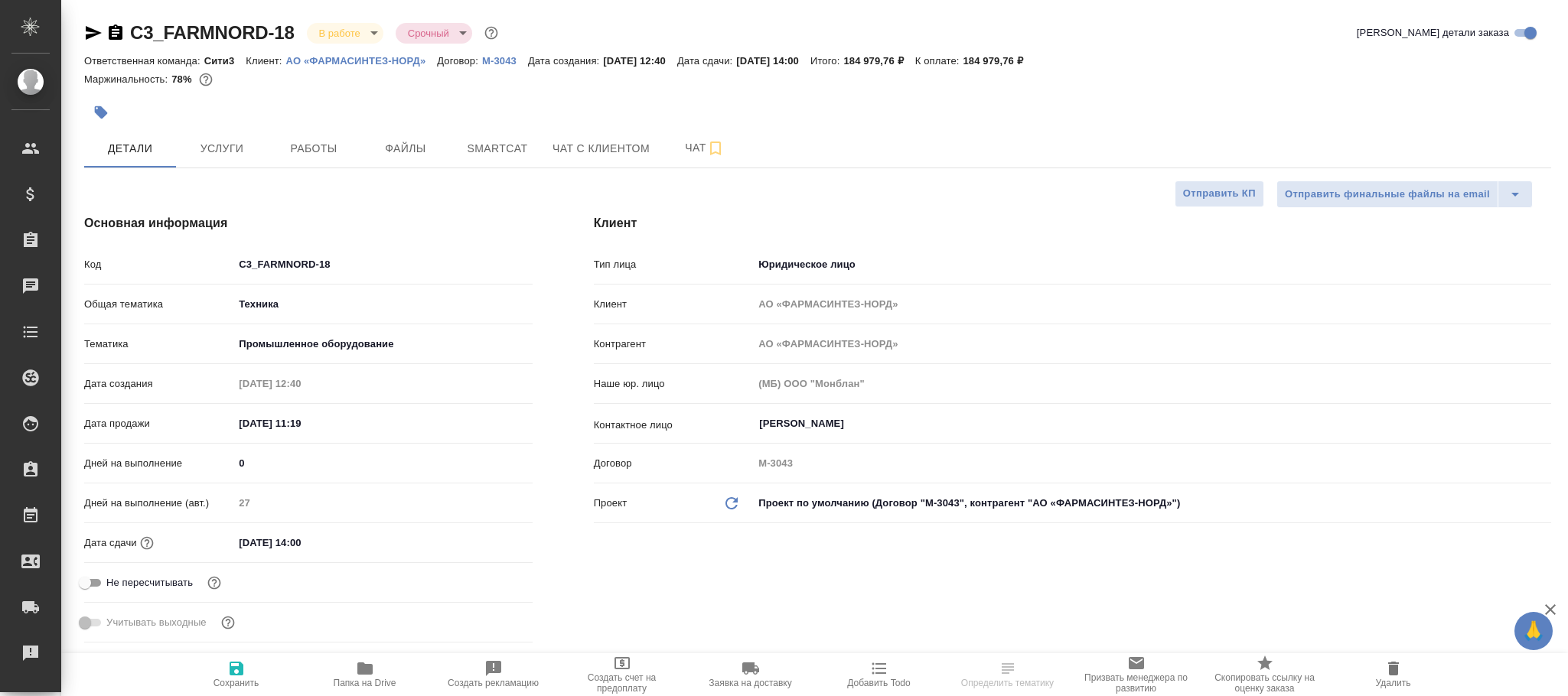
type textarea "x"
click at [735, 506] on icon "Обновить данные" at bounding box center [732, 503] width 18 height 18
type textarea "x"
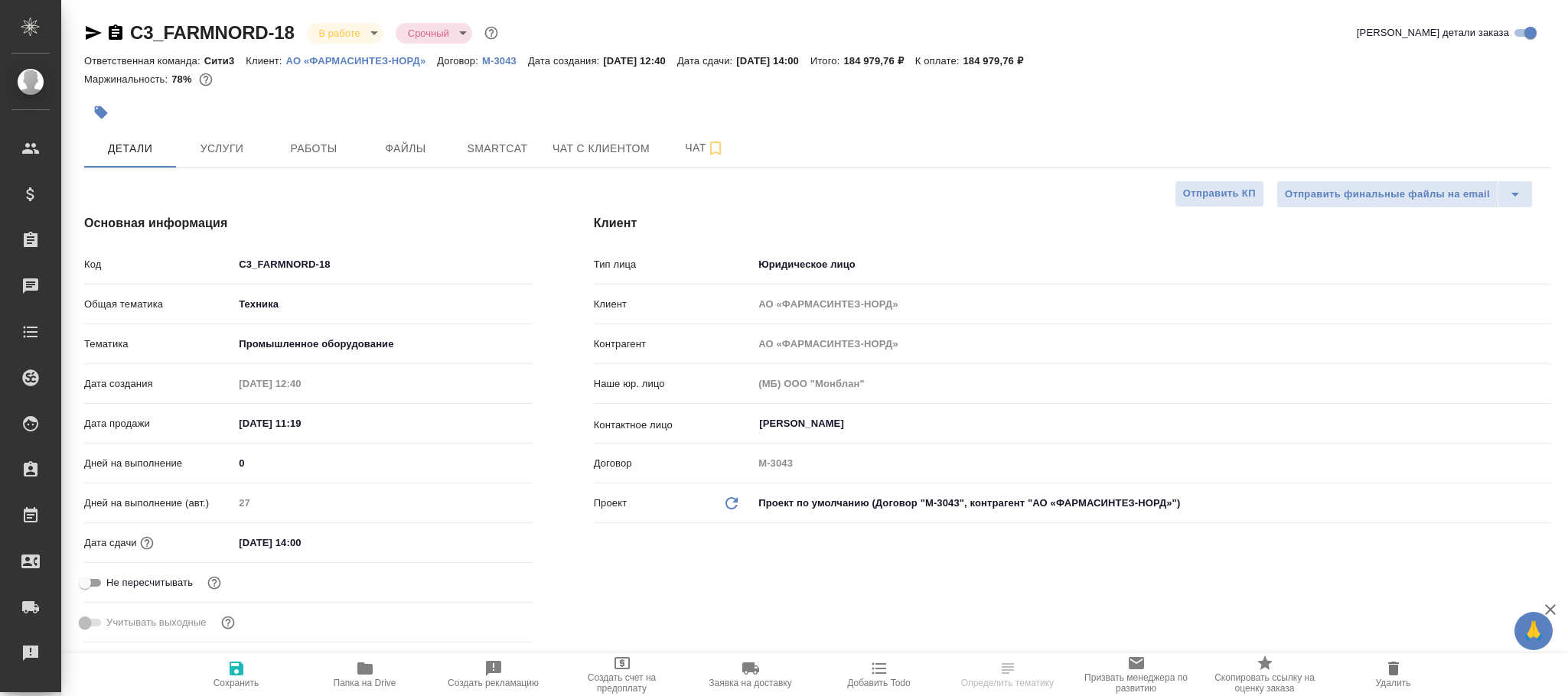
type textarea "x"
click at [735, 506] on icon "Обновить данные" at bounding box center [732, 503] width 18 height 18
type textarea "x"
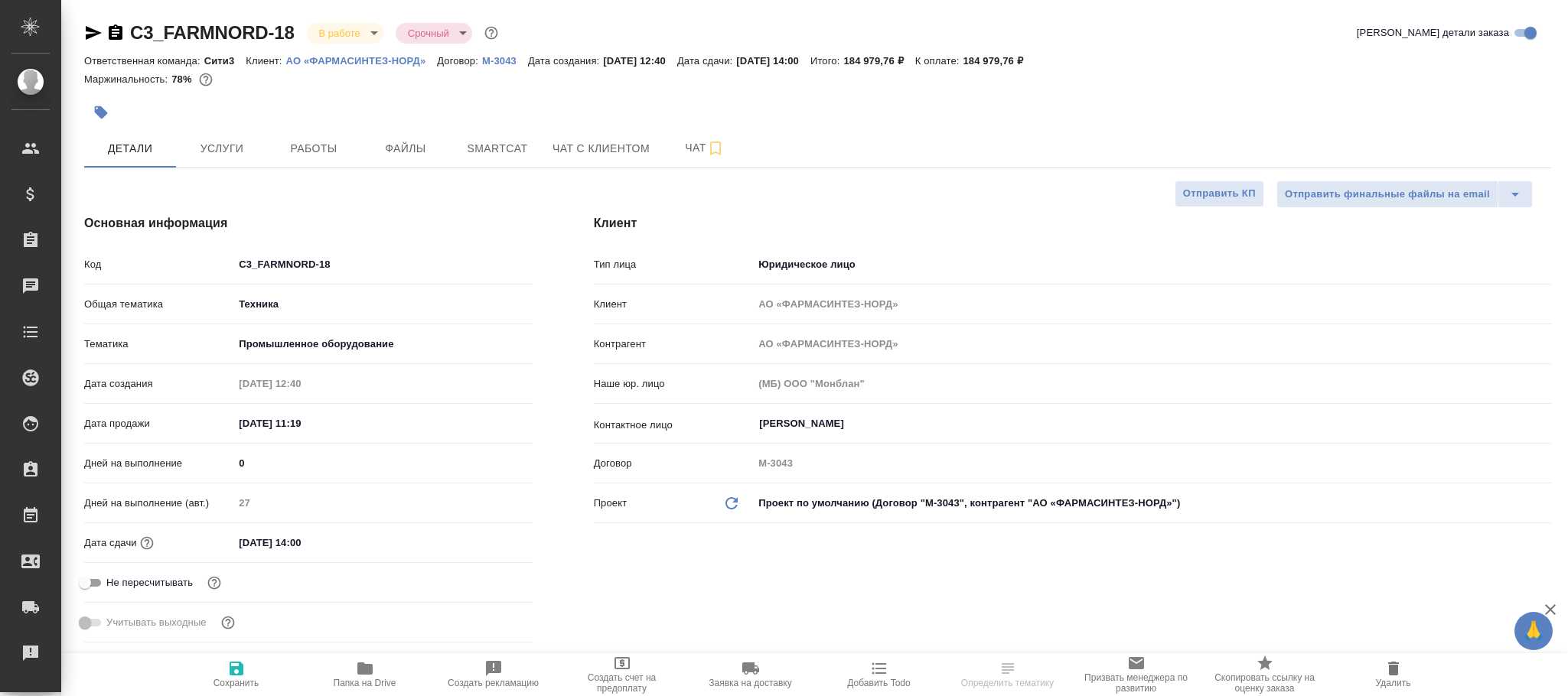
type textarea "x"
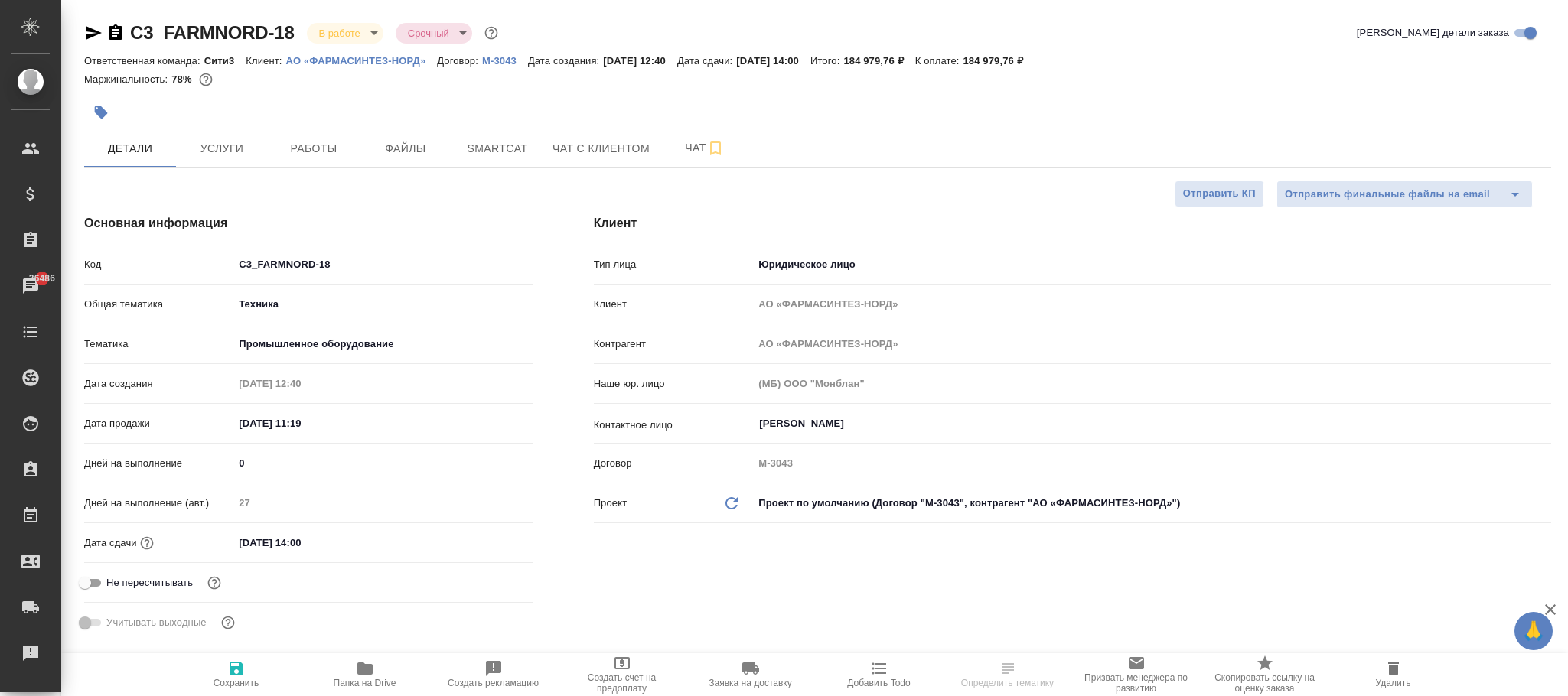
type textarea "x"
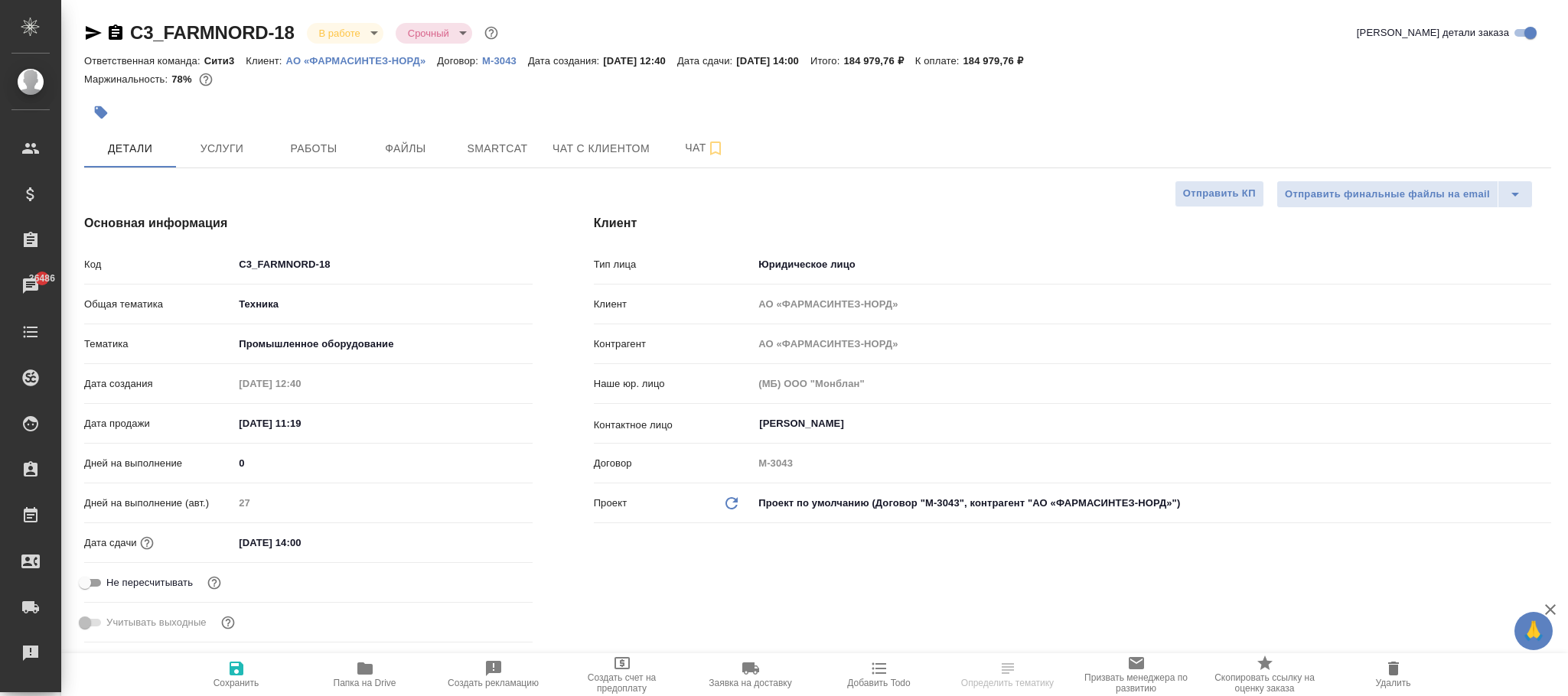
click at [248, 669] on span "Сохранить" at bounding box center [236, 674] width 110 height 29
type textarea "x"
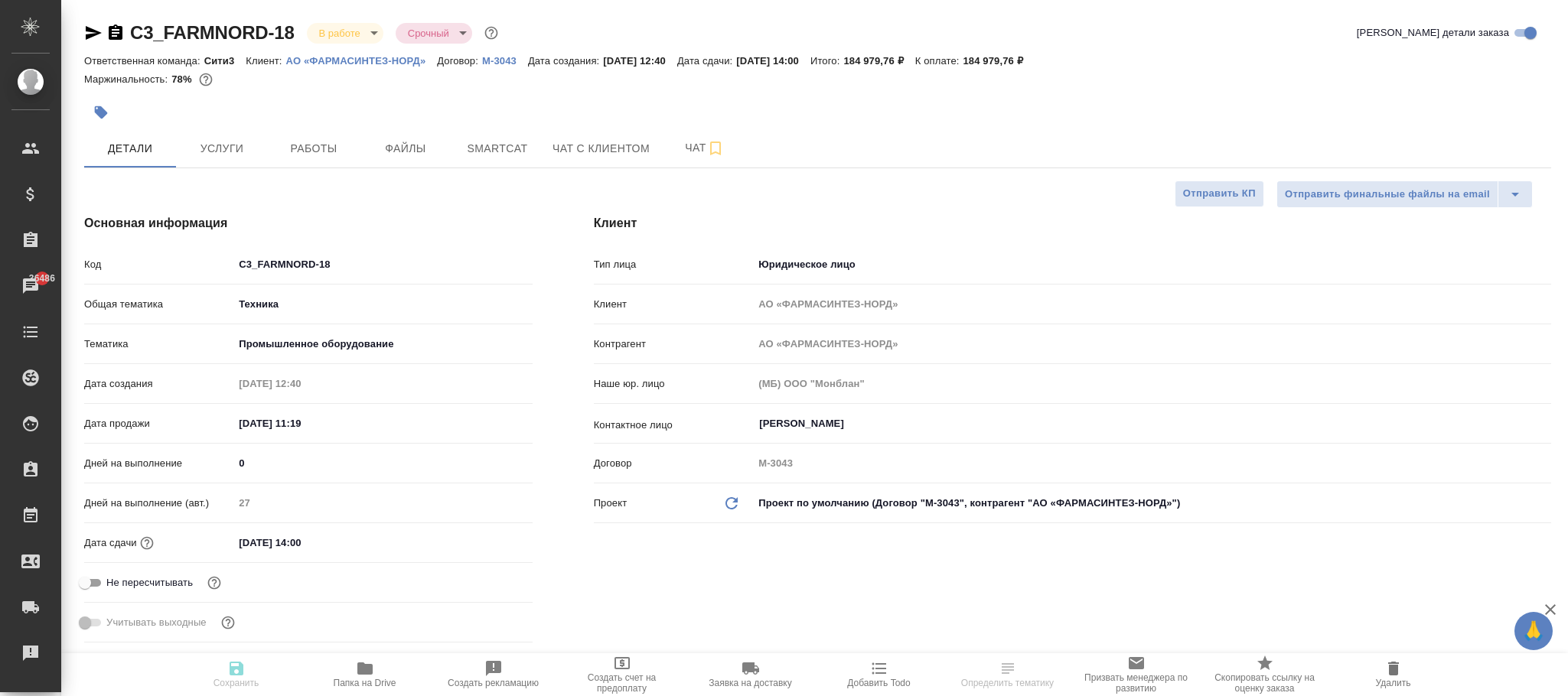
type textarea "x"
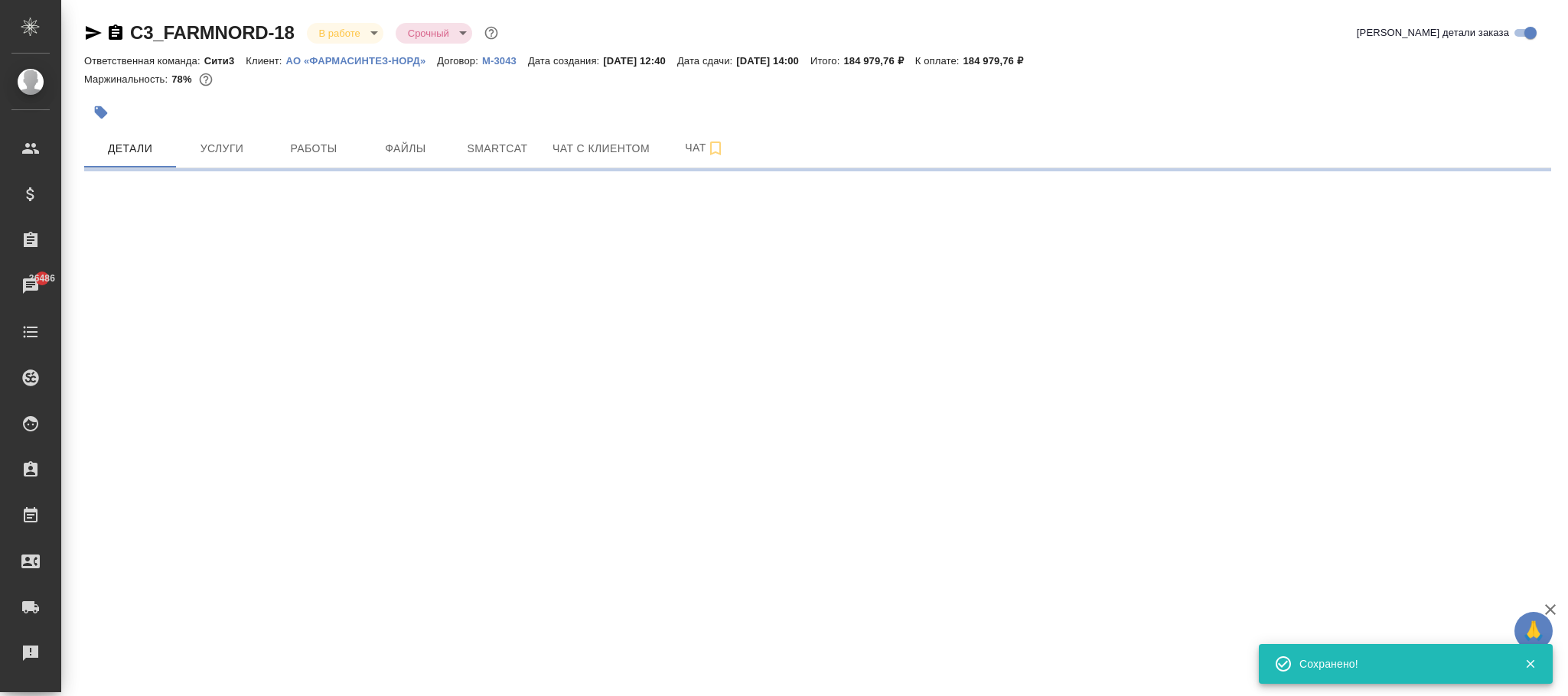
select select "RU"
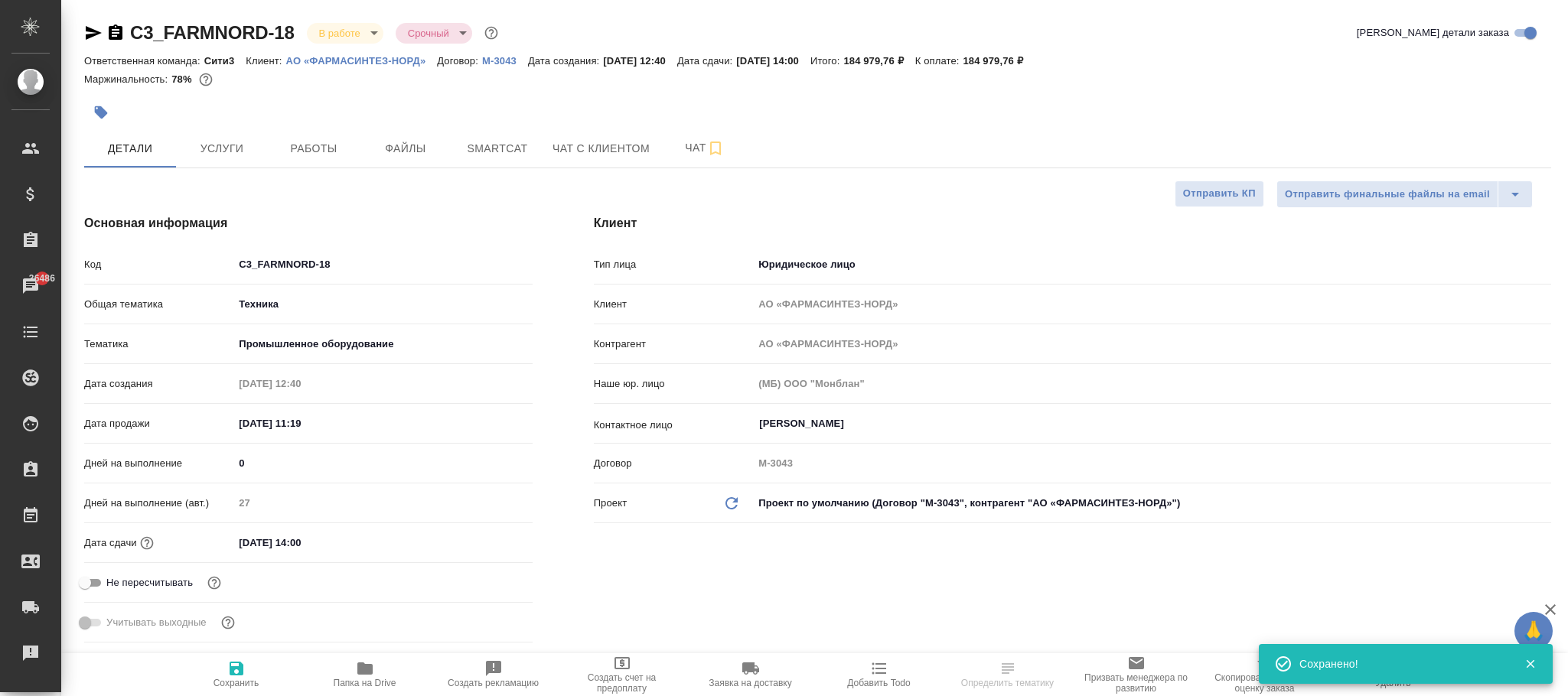
type textarea "x"
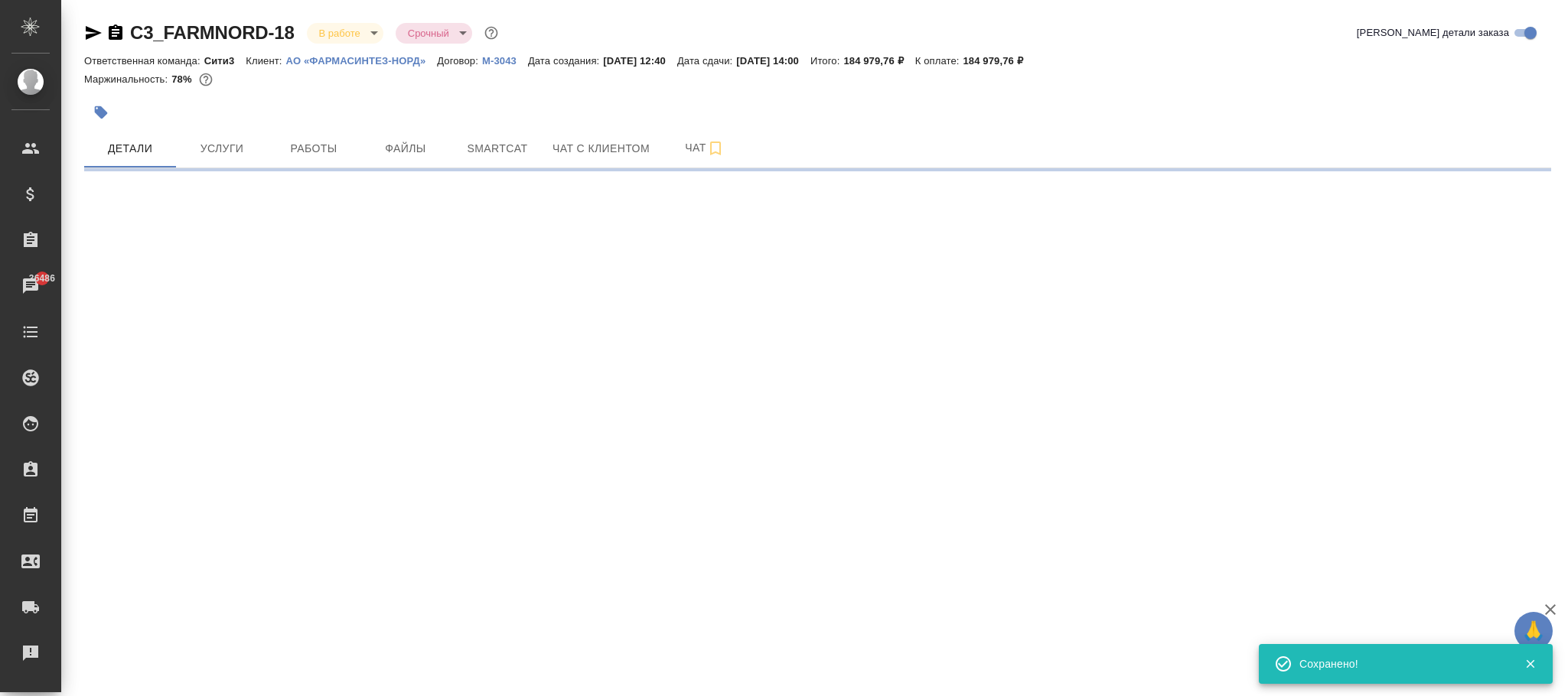
select select "RU"
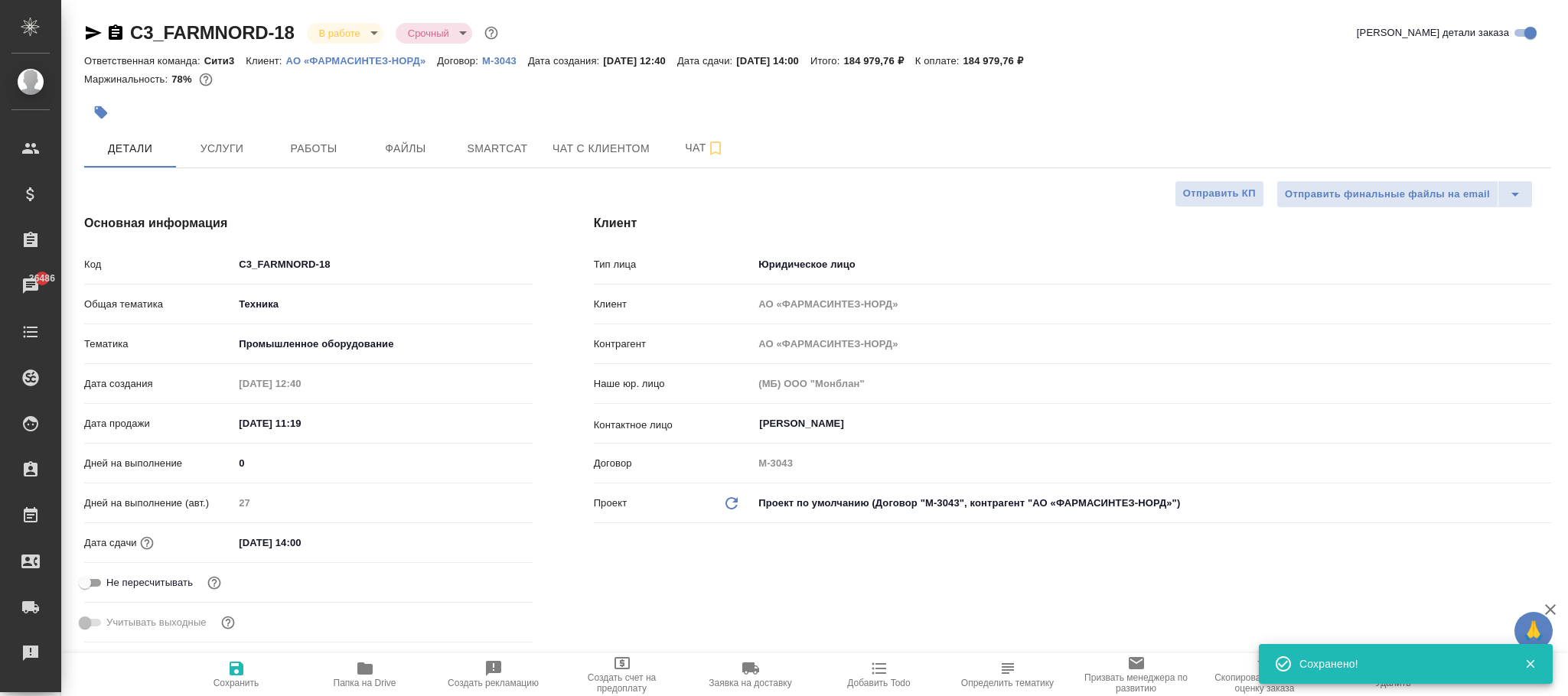
type textarea "x"
click at [374, 60] on p "АО «ФАРМАСИНТЕЗ-НОРД»" at bounding box center [362, 61] width 152 height 12
type textarea "x"
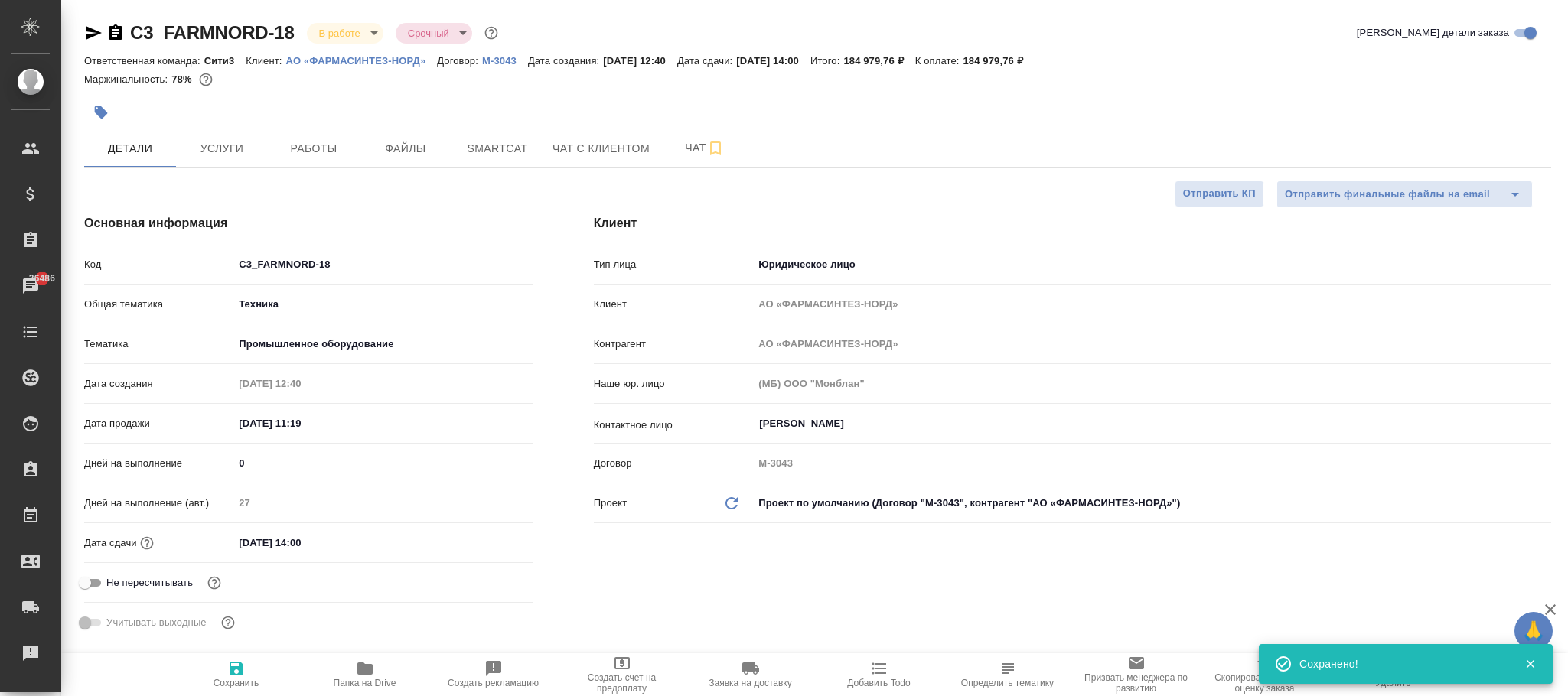
type textarea "x"
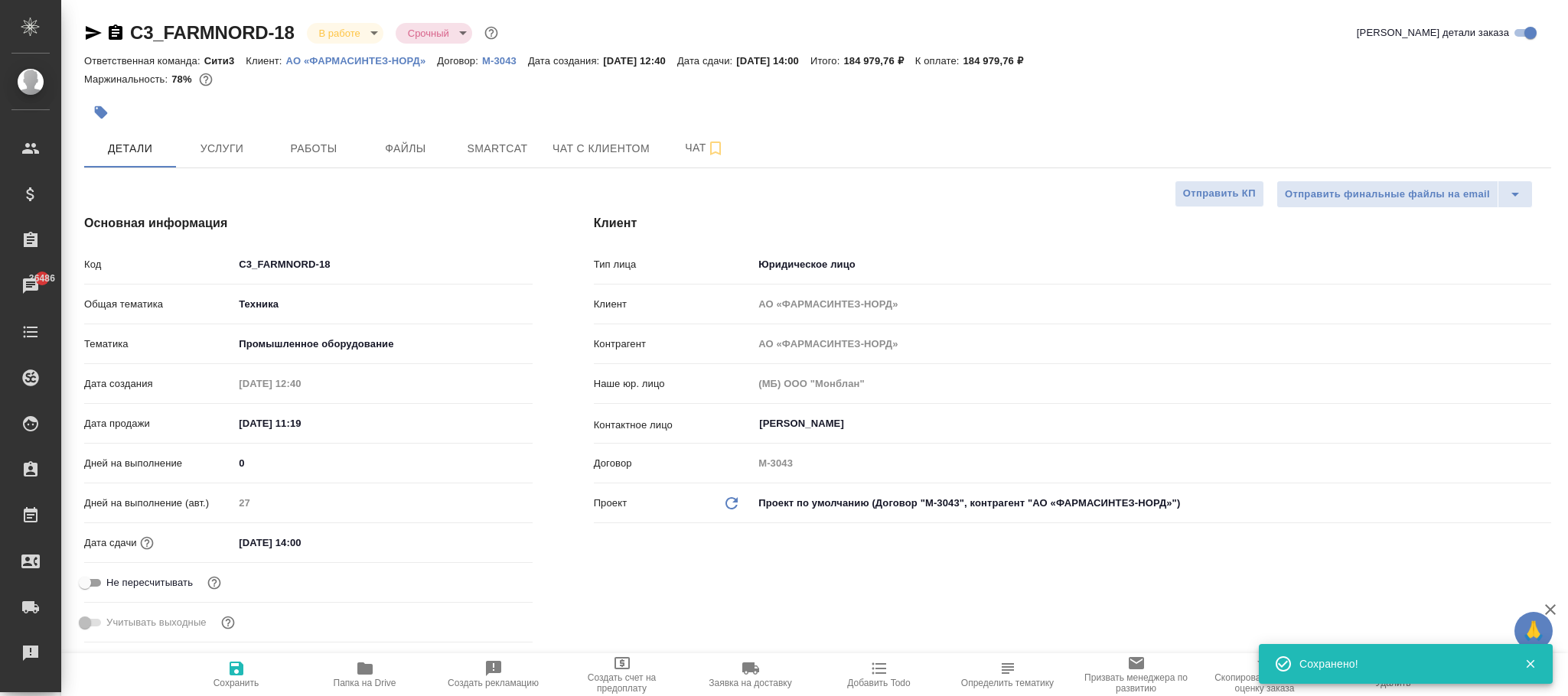
click at [499, 63] on p "М-3043" at bounding box center [504, 61] width 46 height 12
type textarea "x"
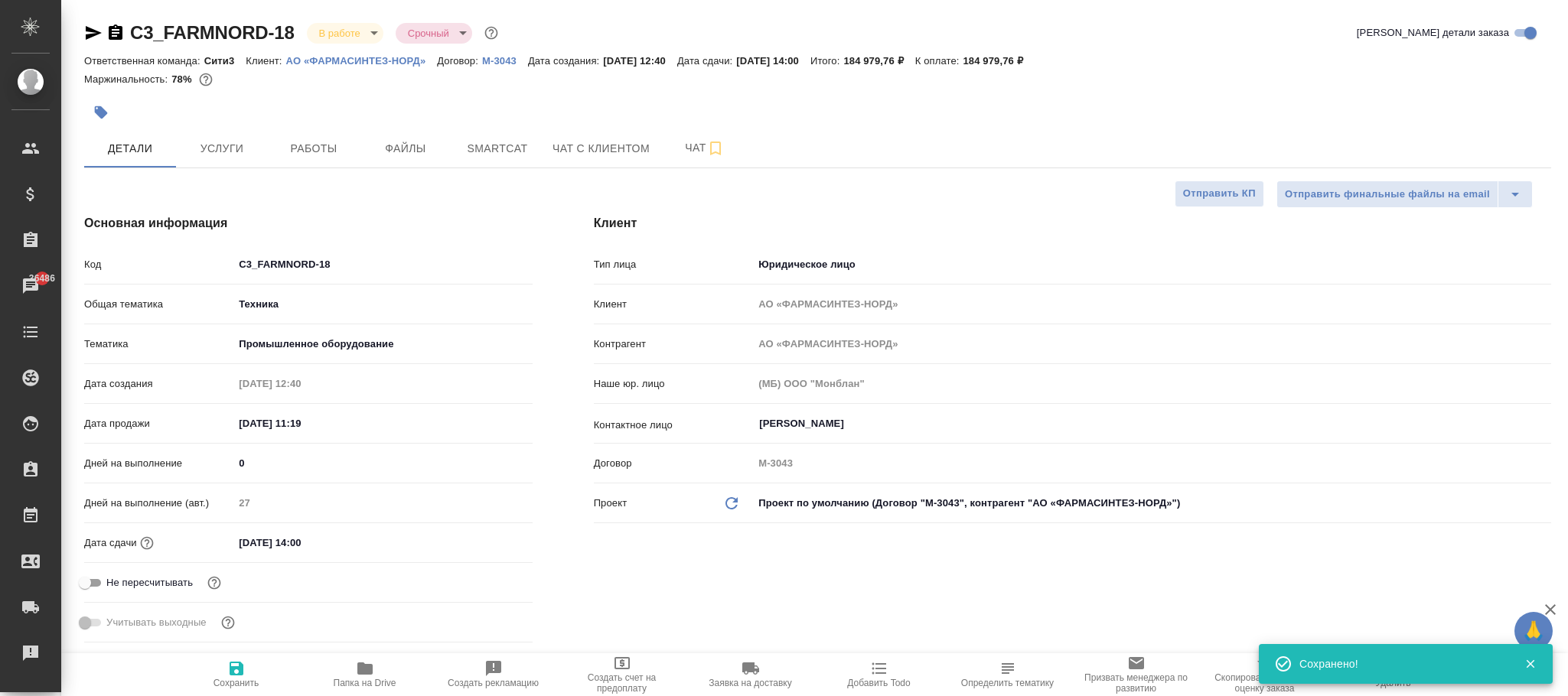
type textarea "x"
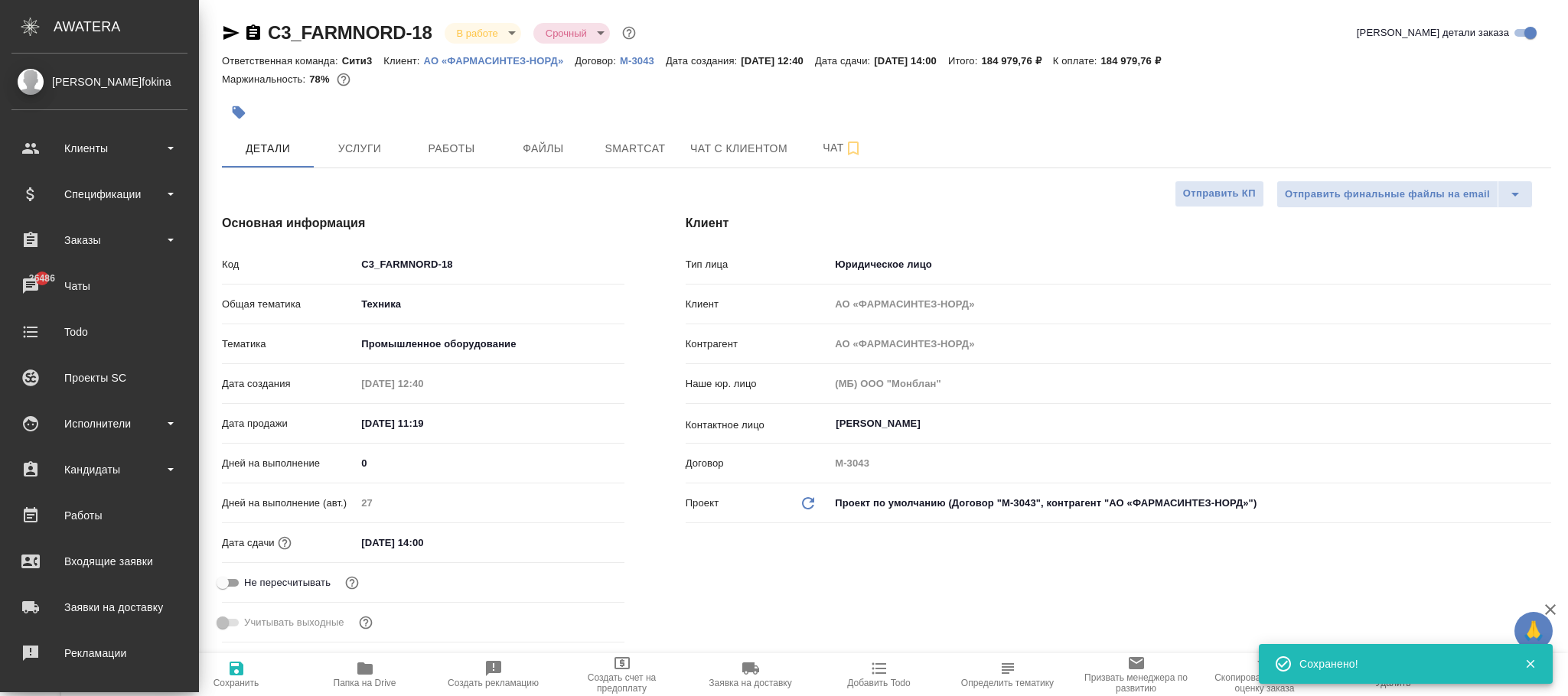
type textarea "x"
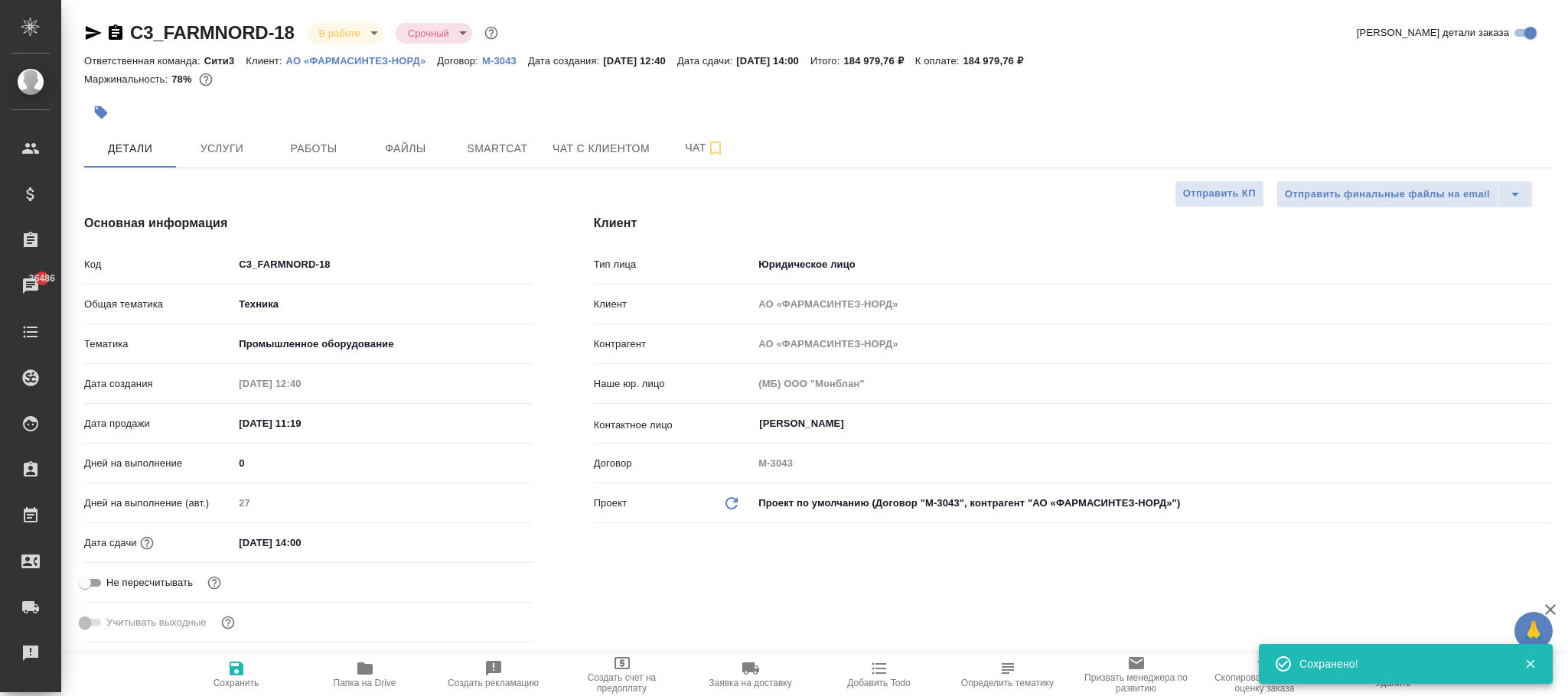
type textarea "x"
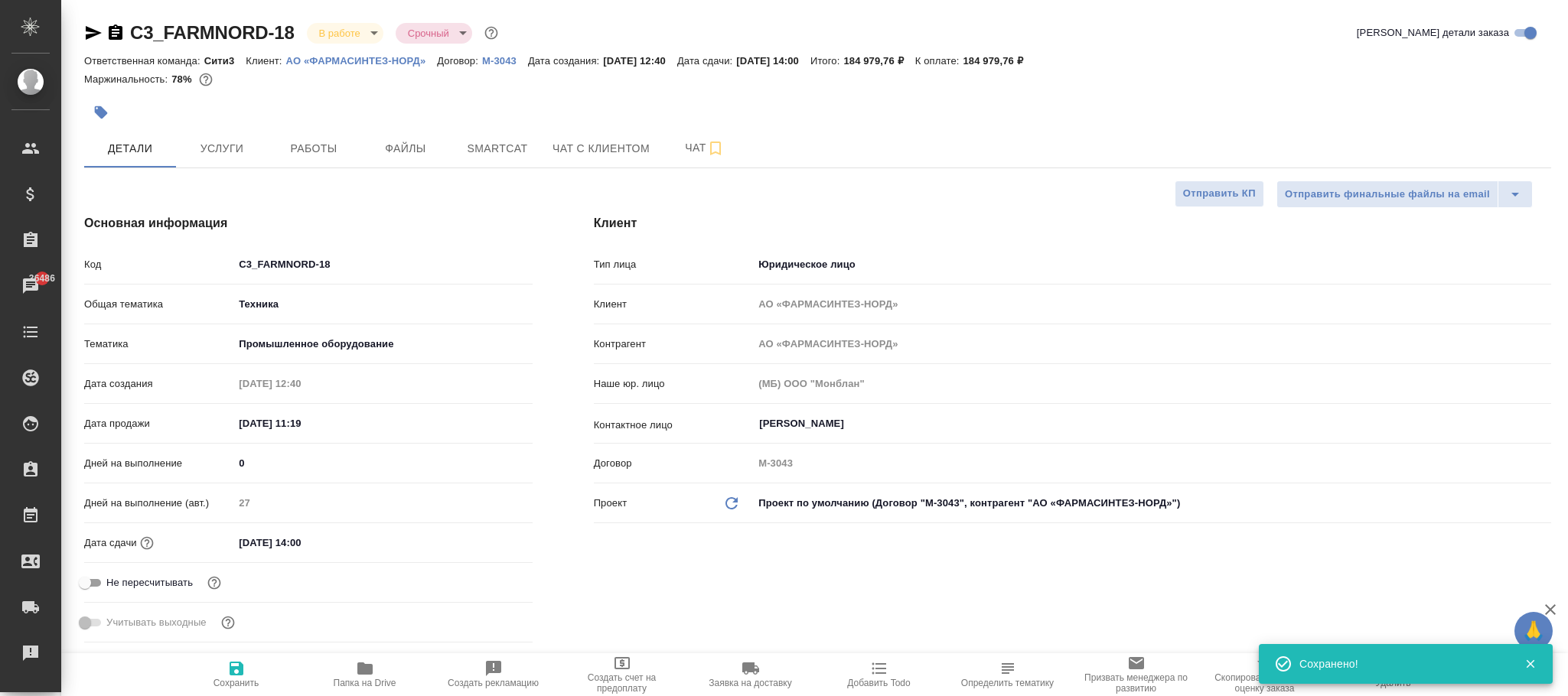
type textarea "x"
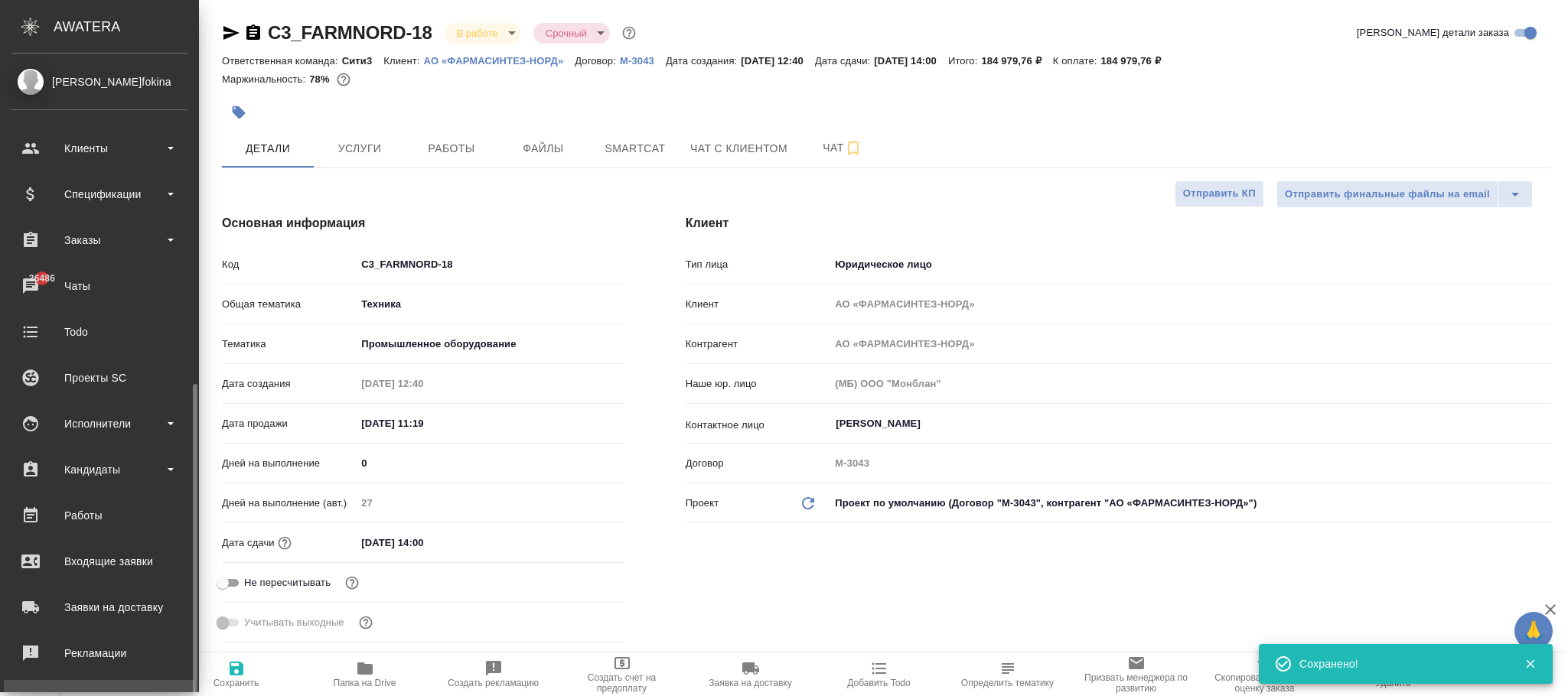
scroll to position [186, 0]
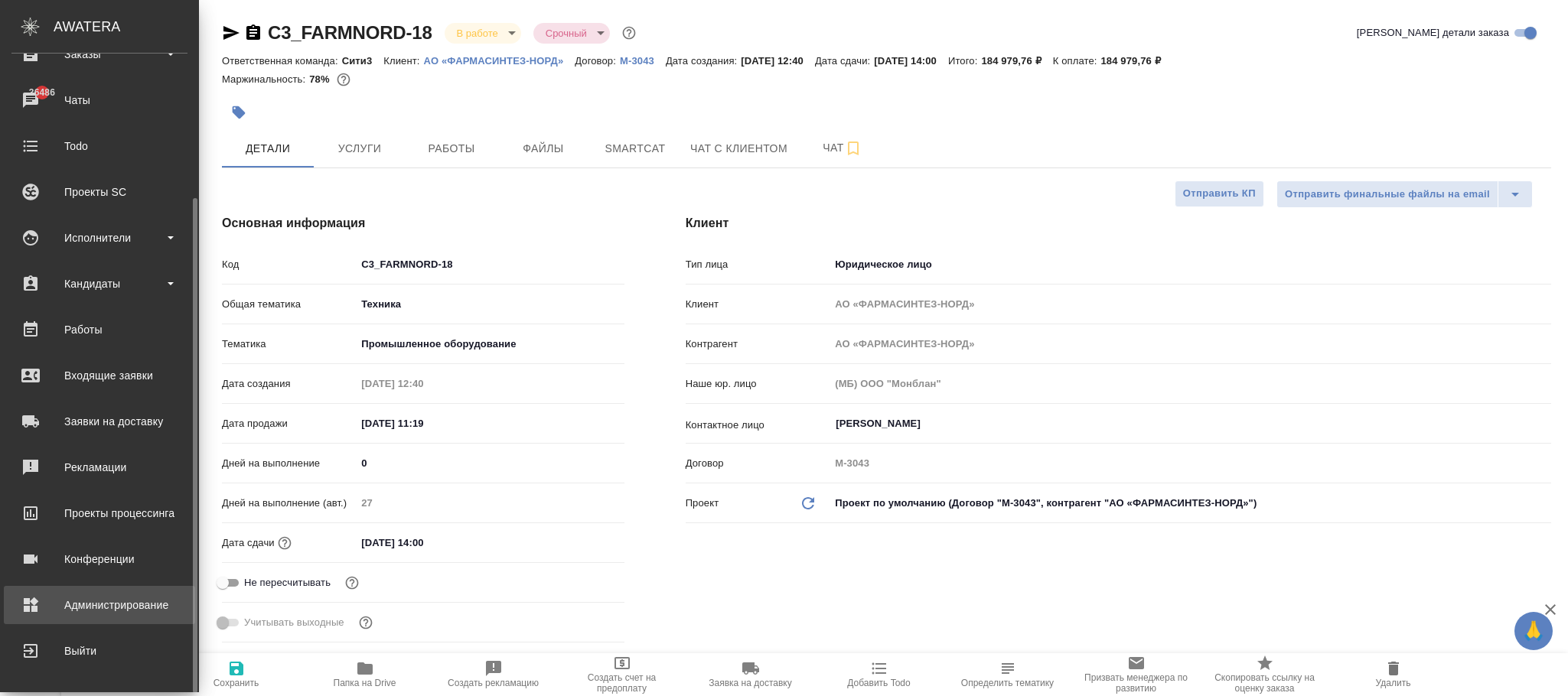
click at [129, 602] on div "Администрирование" at bounding box center [99, 605] width 176 height 23
type textarea "x"
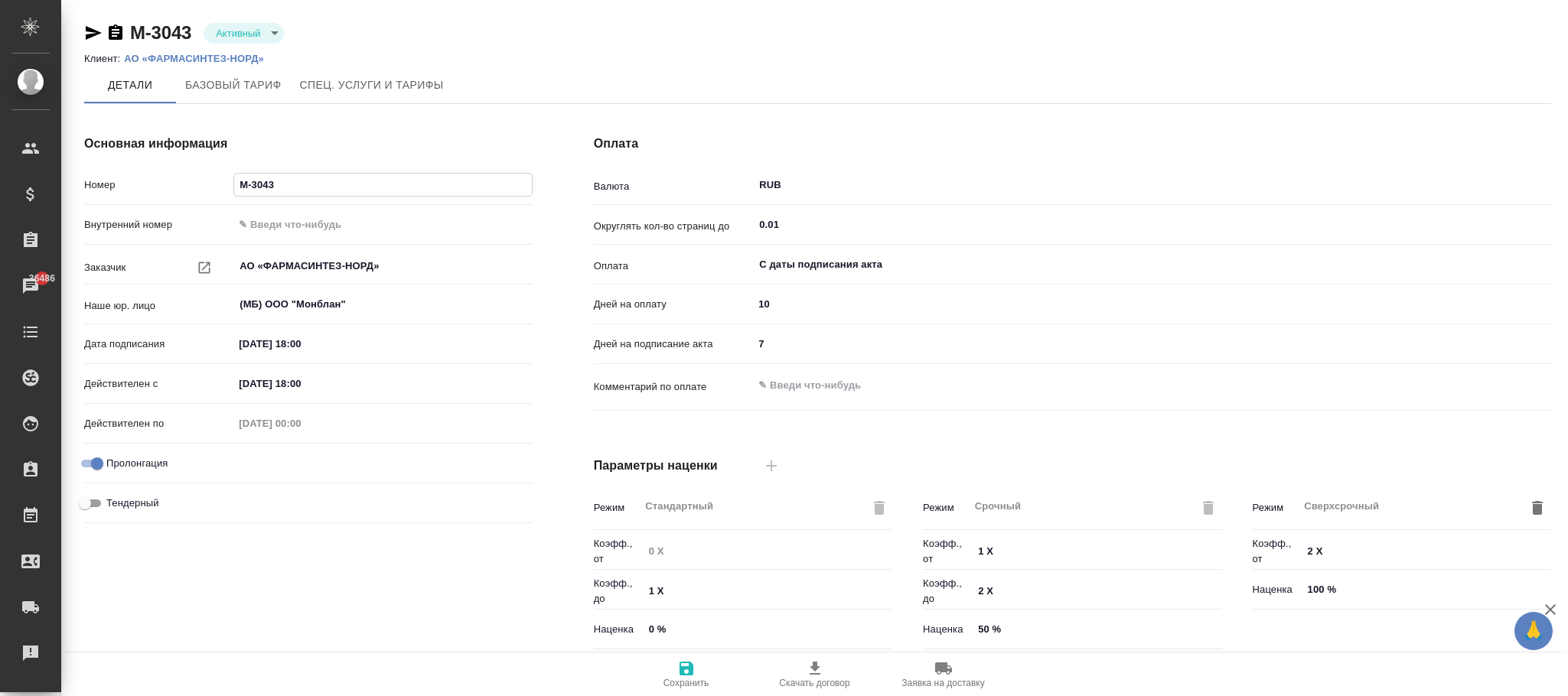
drag, startPoint x: 329, startPoint y: 181, endPoint x: 248, endPoint y: 185, distance: 81.1
click at [190, 170] on div "Основная информация Номер М-3043 Внутренний номер Заказчик АО «ФАРМАСИНТЕЗ-НОРД…" at bounding box center [309, 395] width 510 height 582
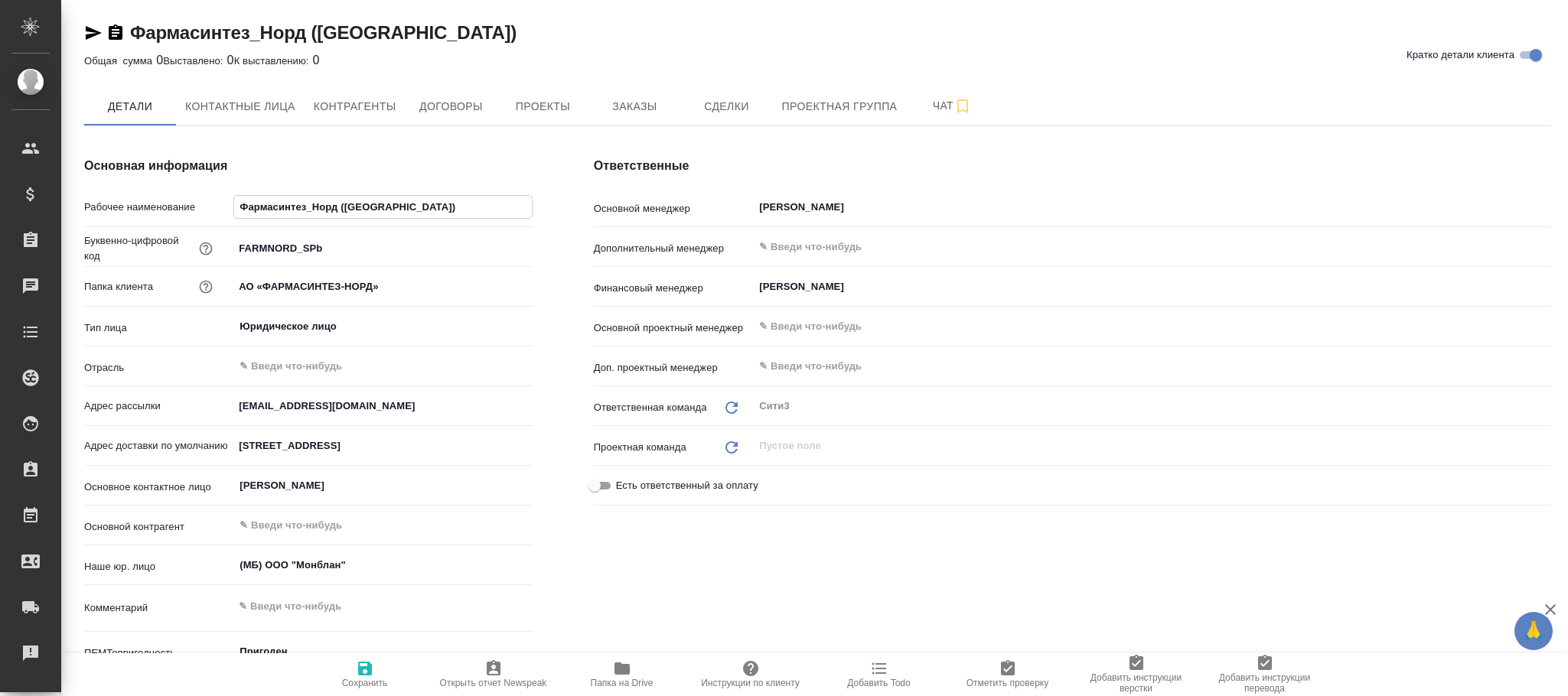
drag, startPoint x: 400, startPoint y: 203, endPoint x: 223, endPoint y: 203, distance: 177.0
click at [223, 203] on div "Рабочее наименование Фармасинтез_Норд (СПб)" at bounding box center [309, 207] width 449 height 26
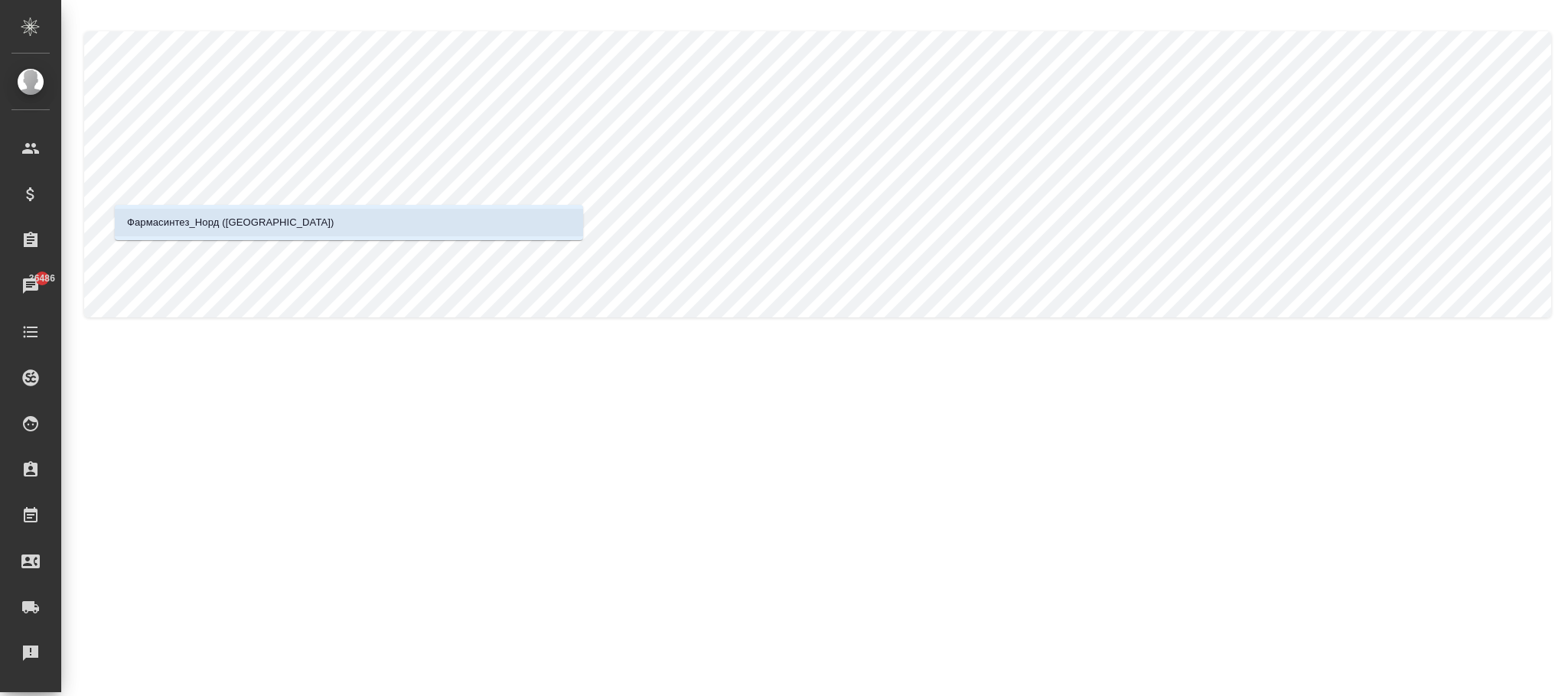
click at [185, 218] on p "Фармасинтез_Норд ([GEOGRAPHIC_DATA])" at bounding box center [230, 223] width 208 height 15
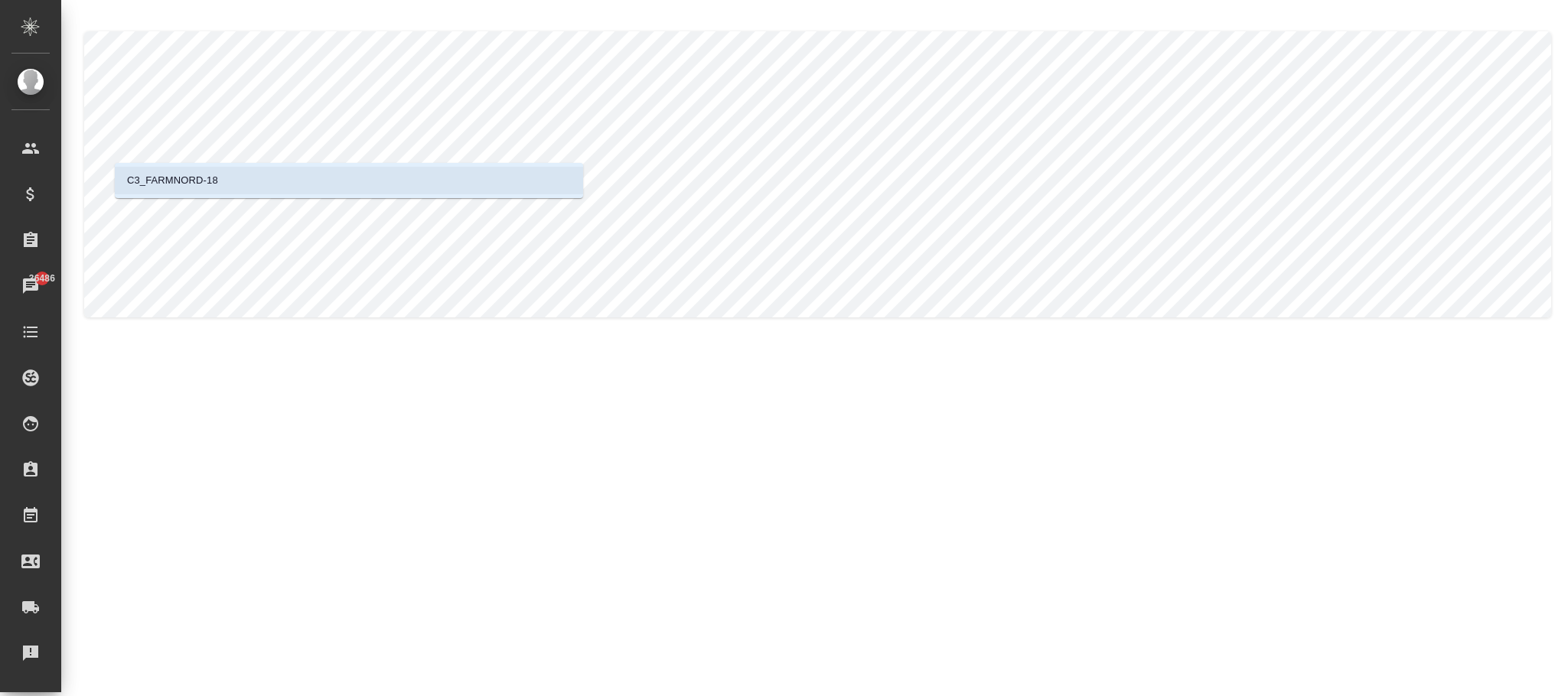
click at [273, 180] on li "C3_FARMNORD-18" at bounding box center [349, 180] width 469 height 27
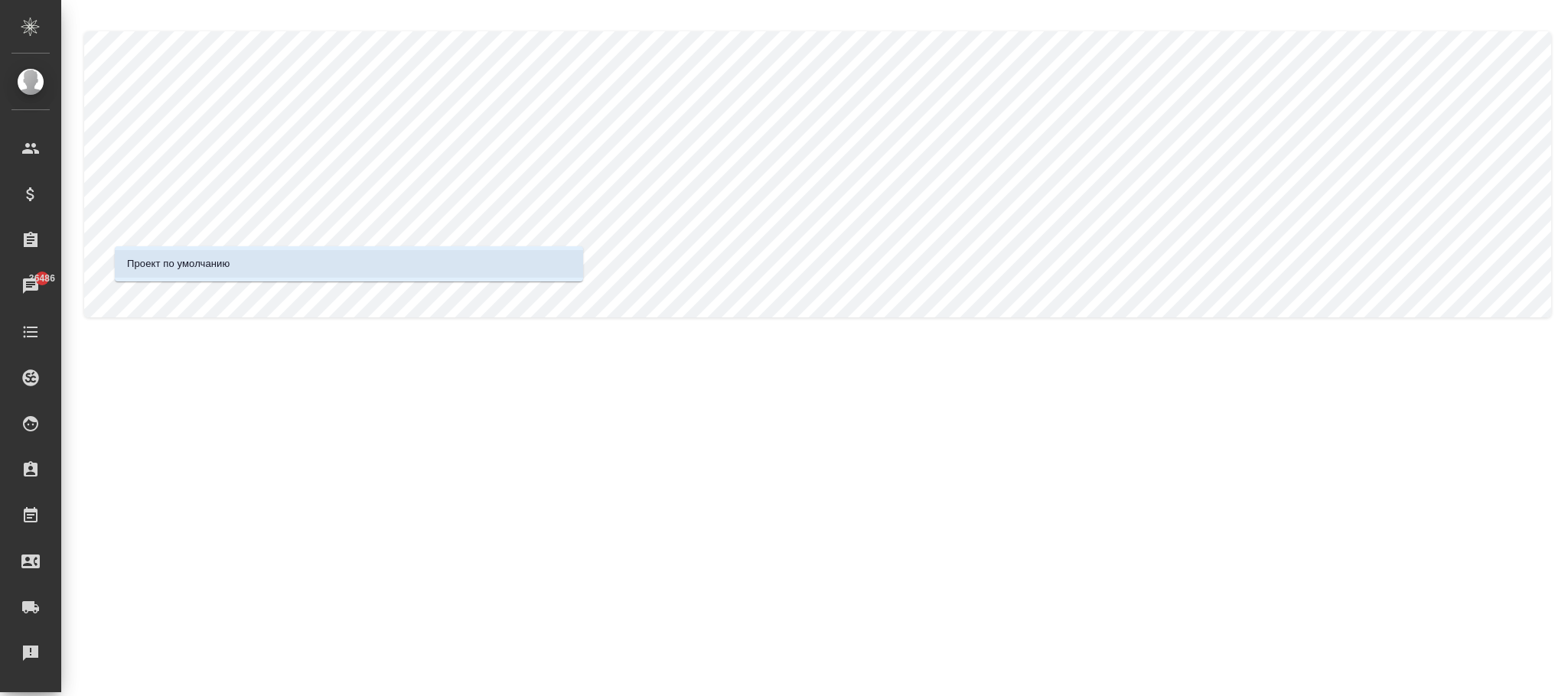
click at [291, 271] on li "Проект по умолчанию" at bounding box center [349, 263] width 469 height 27
click at [318, 265] on li "Проект по умолчанию" at bounding box center [349, 263] width 469 height 27
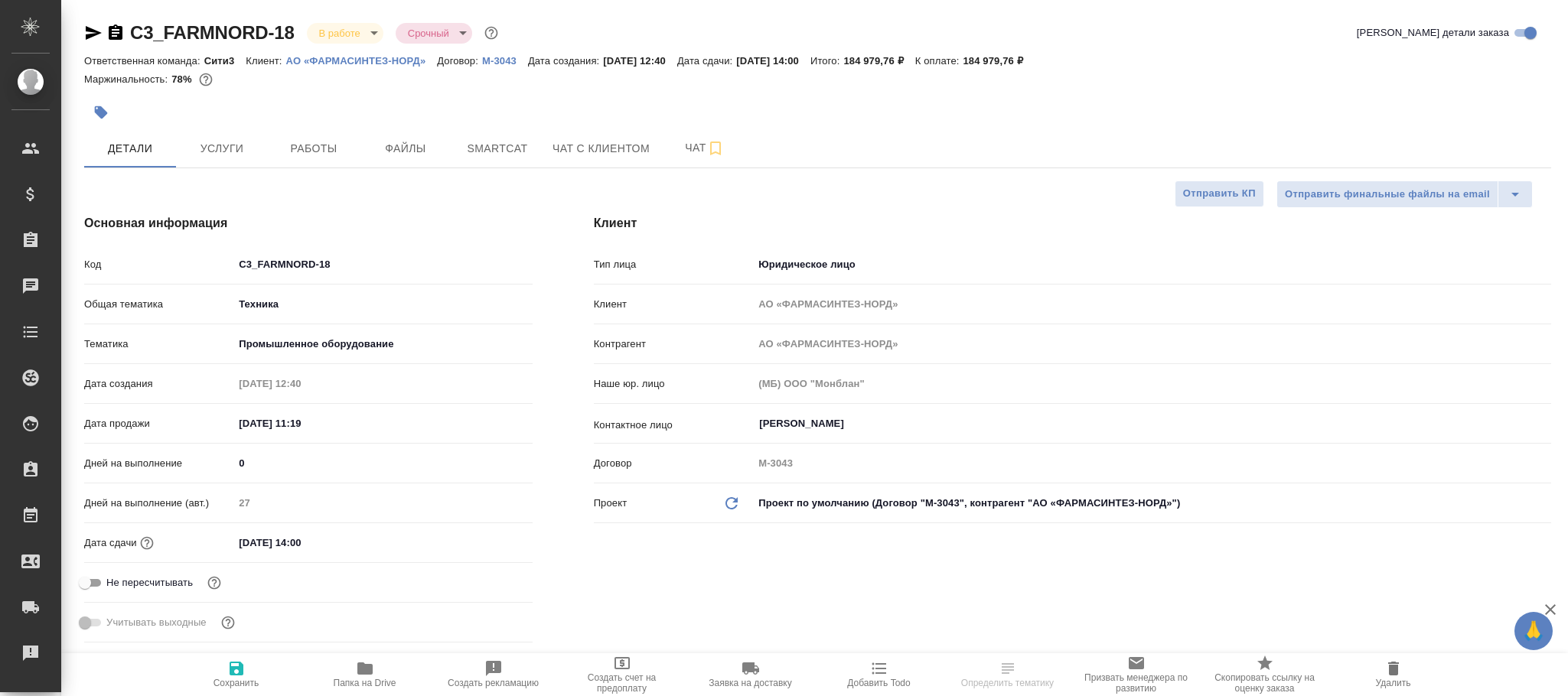
select select "RU"
drag, startPoint x: 299, startPoint y: 12, endPoint x: 158, endPoint y: 36, distance: 143.0
copy link "C3_FARMNORD-18"
select select "RU"
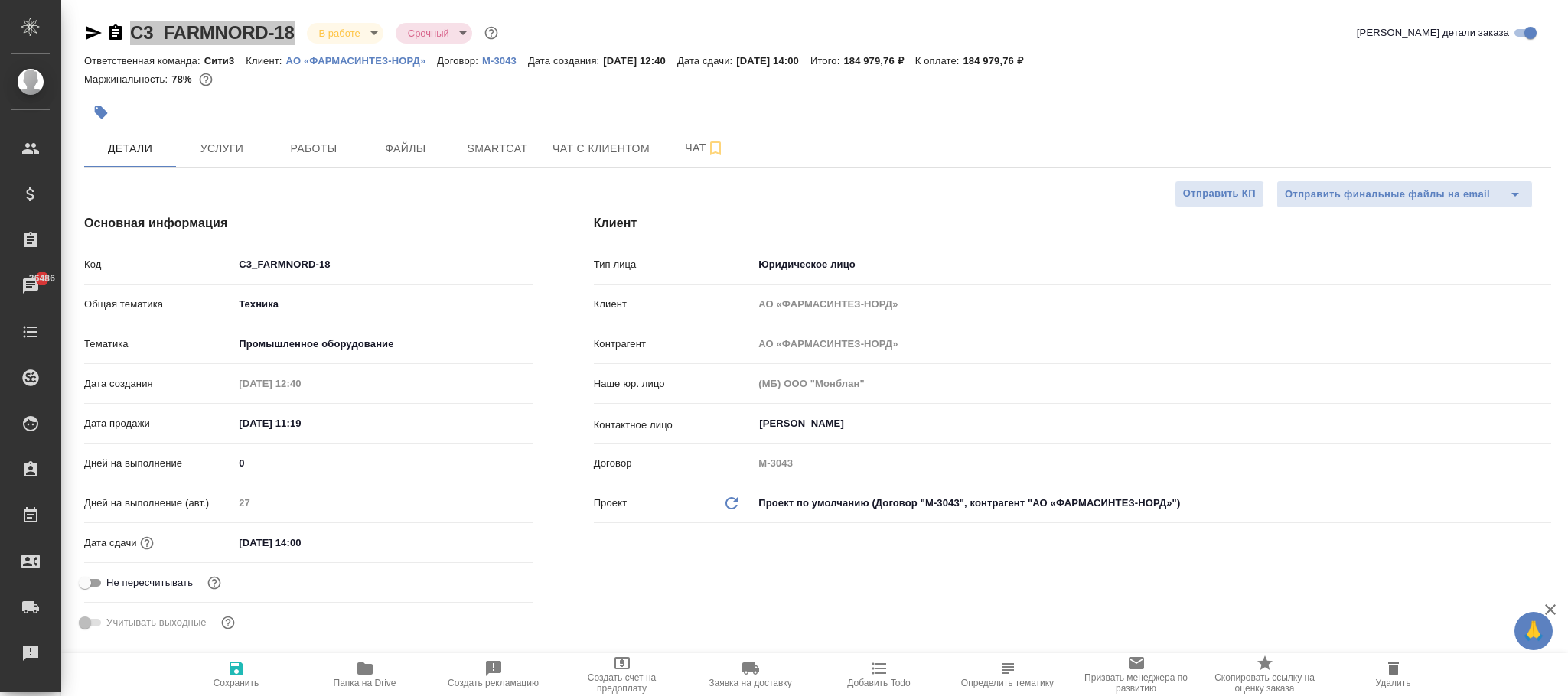
type textarea "x"
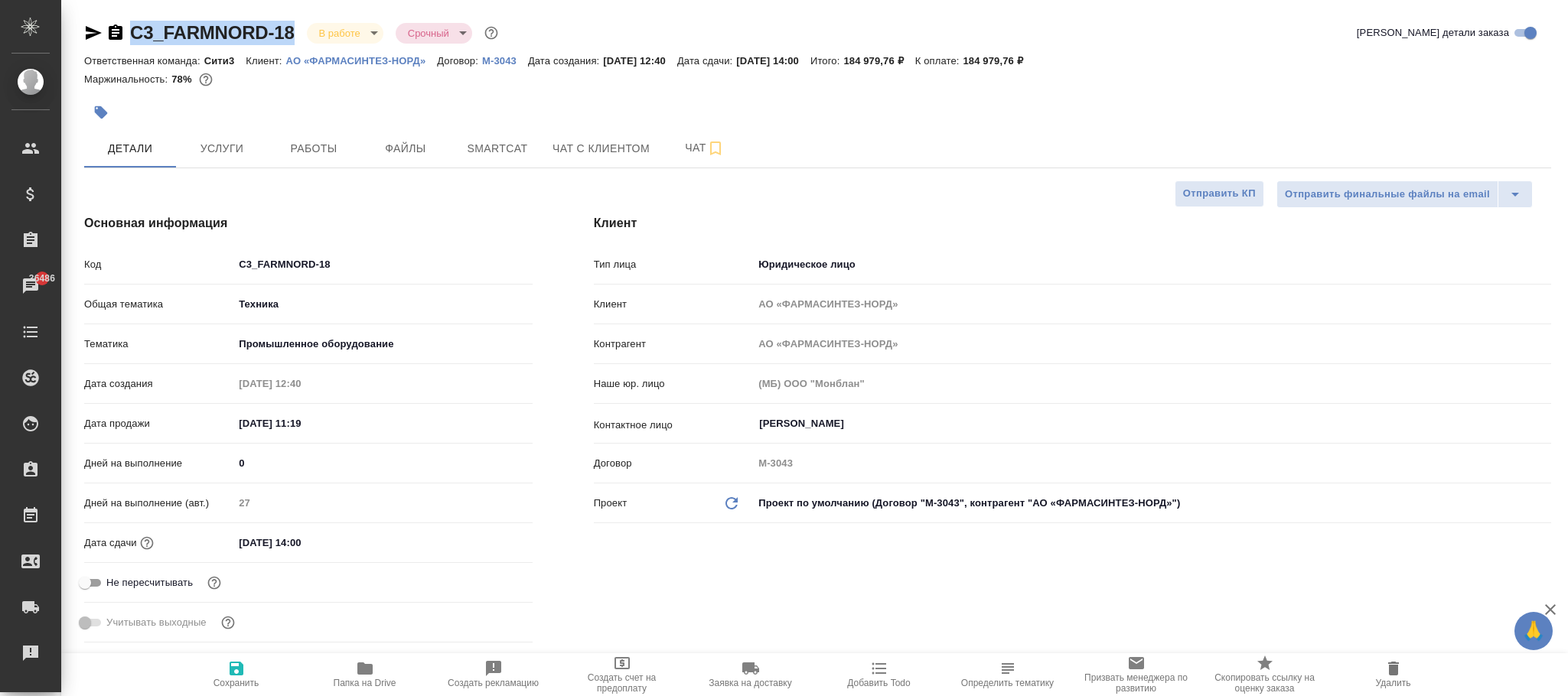
type textarea "x"
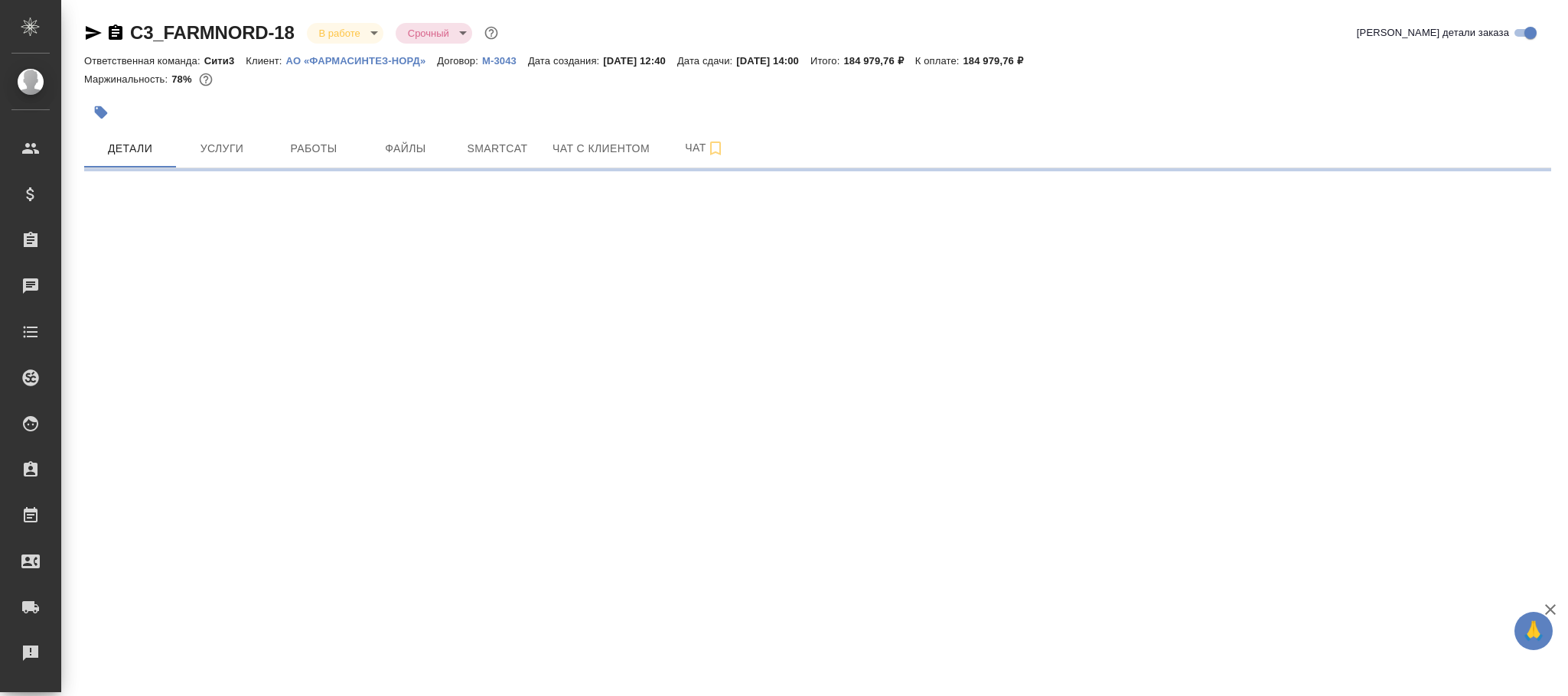
select select "RU"
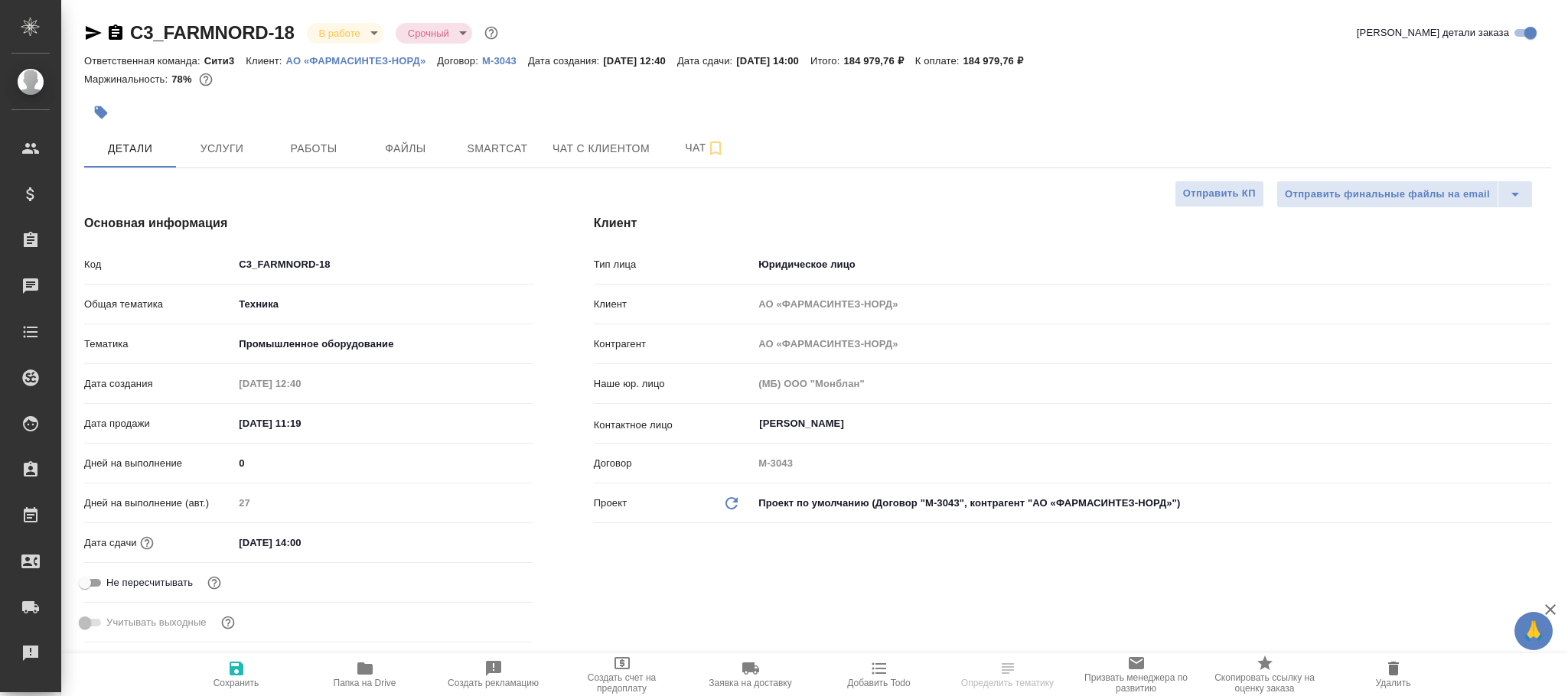
type textarea "x"
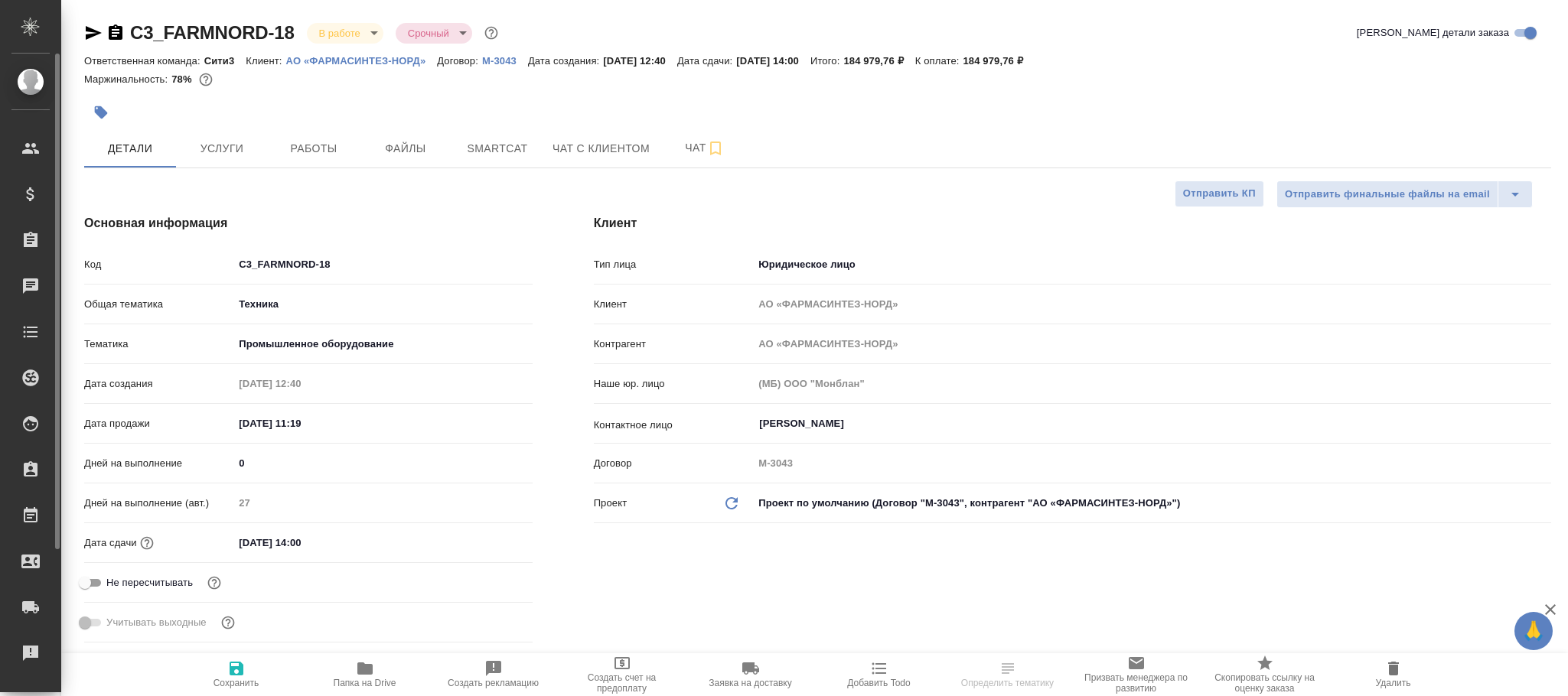
type textarea "x"
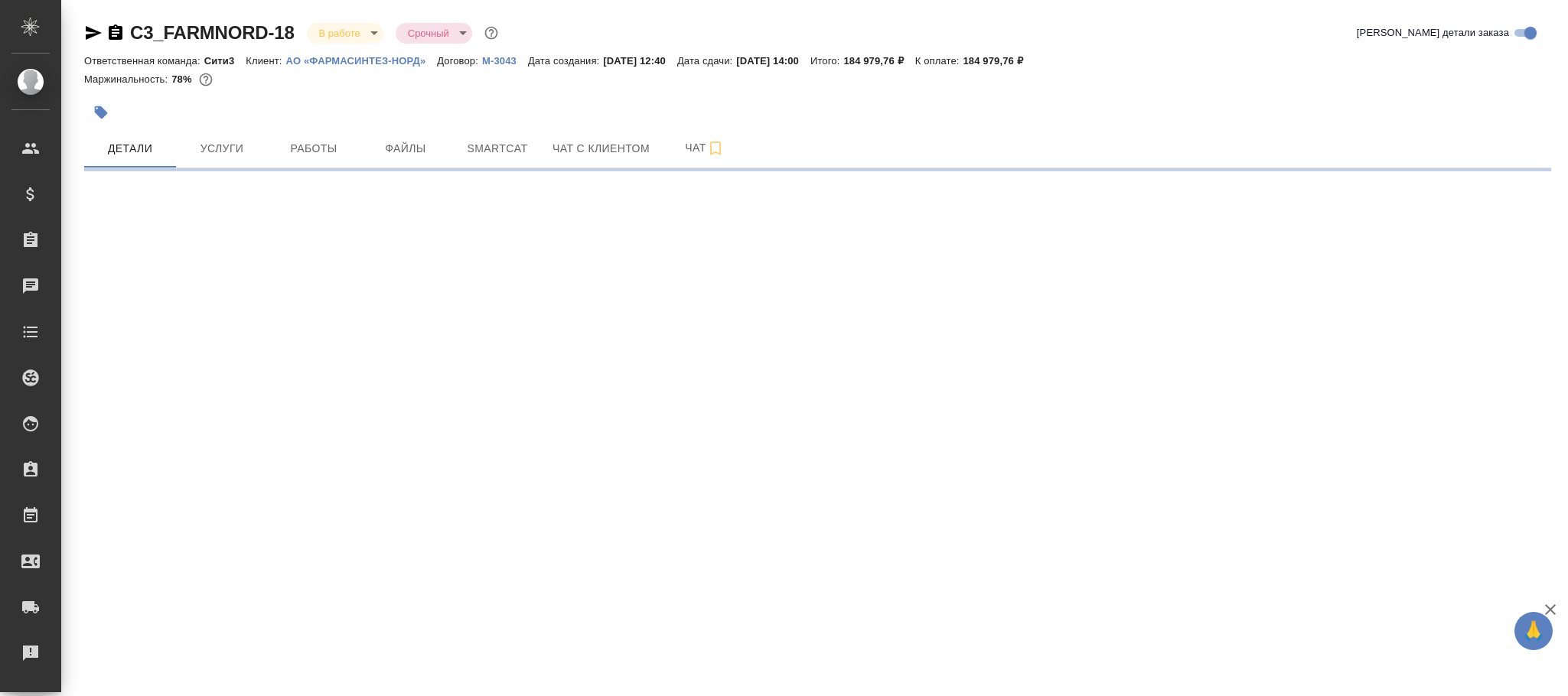
select select "RU"
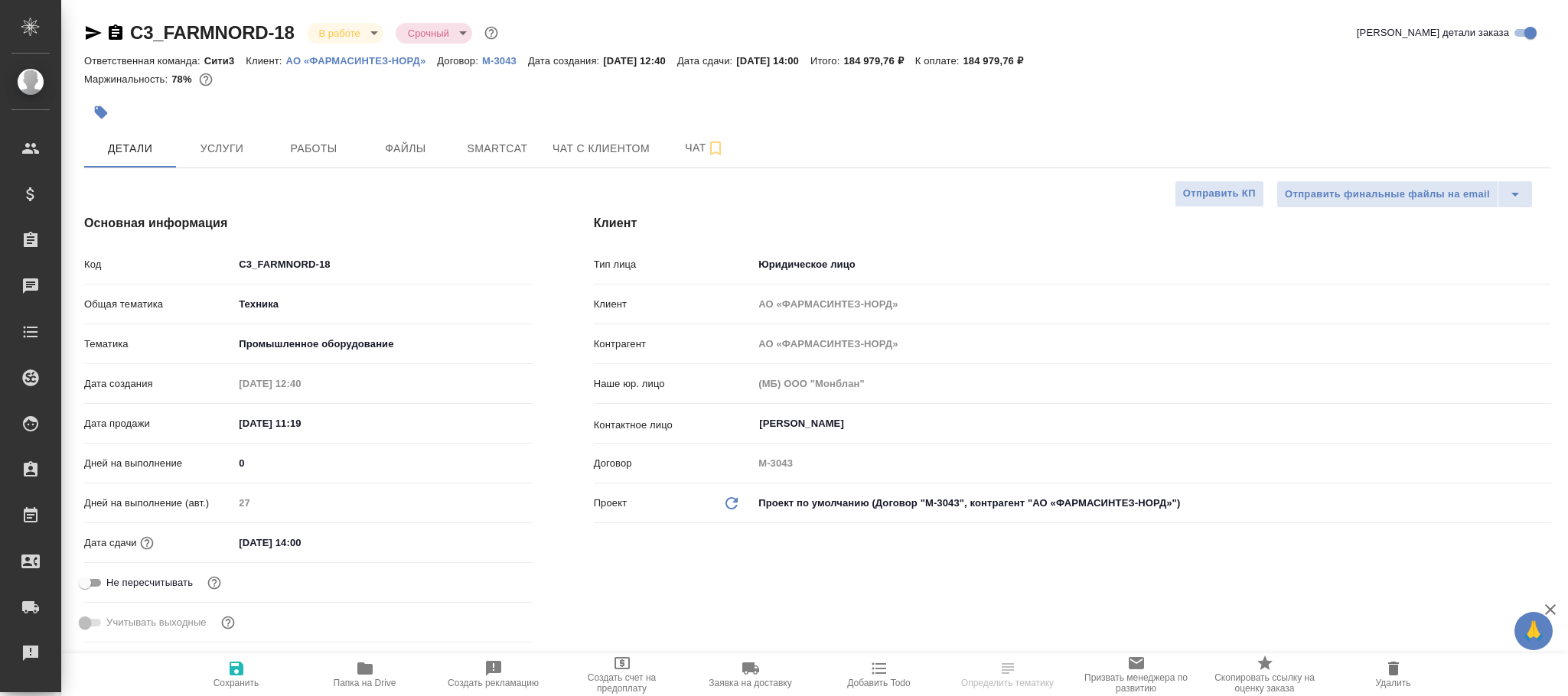
type textarea "x"
click at [733, 499] on icon at bounding box center [731, 503] width 12 height 12
type textarea "x"
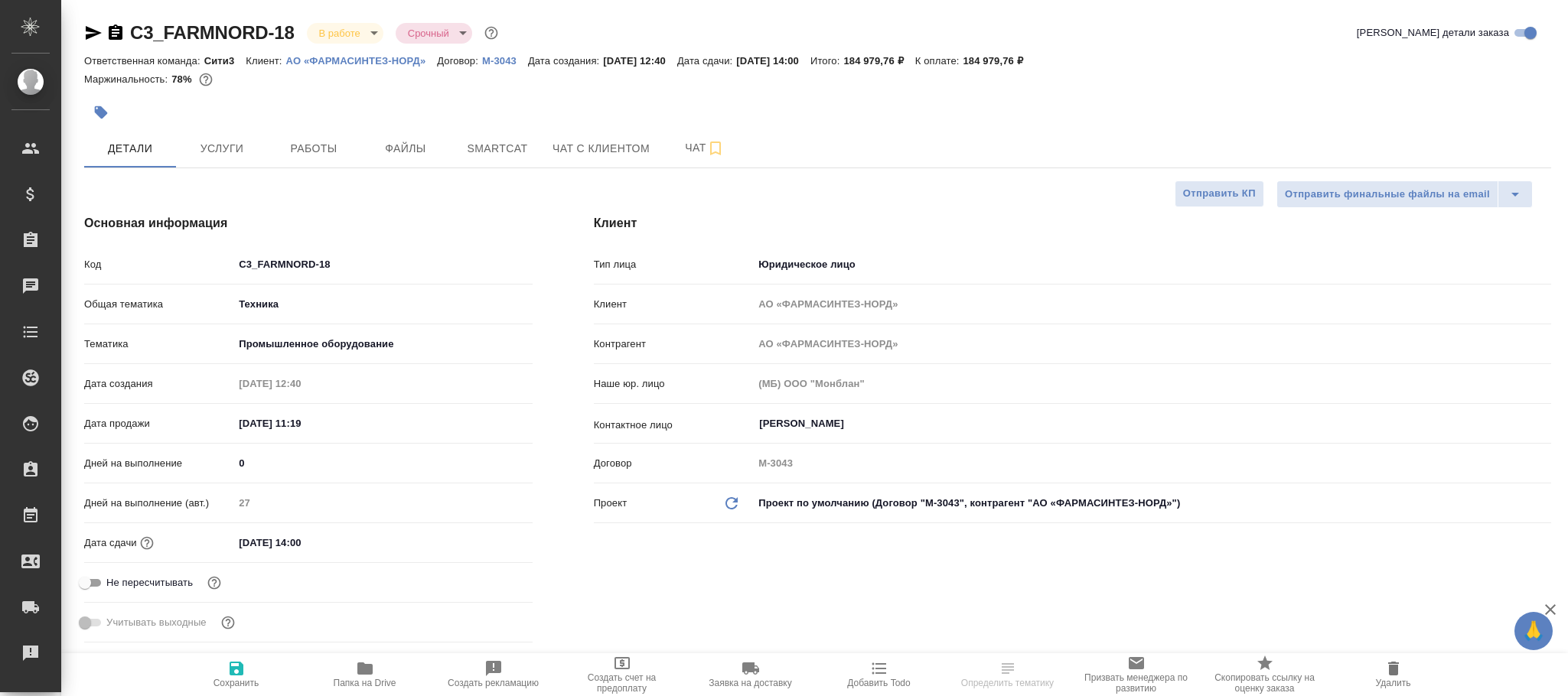
type textarea "x"
click at [733, 499] on icon at bounding box center [731, 503] width 12 height 12
type textarea "x"
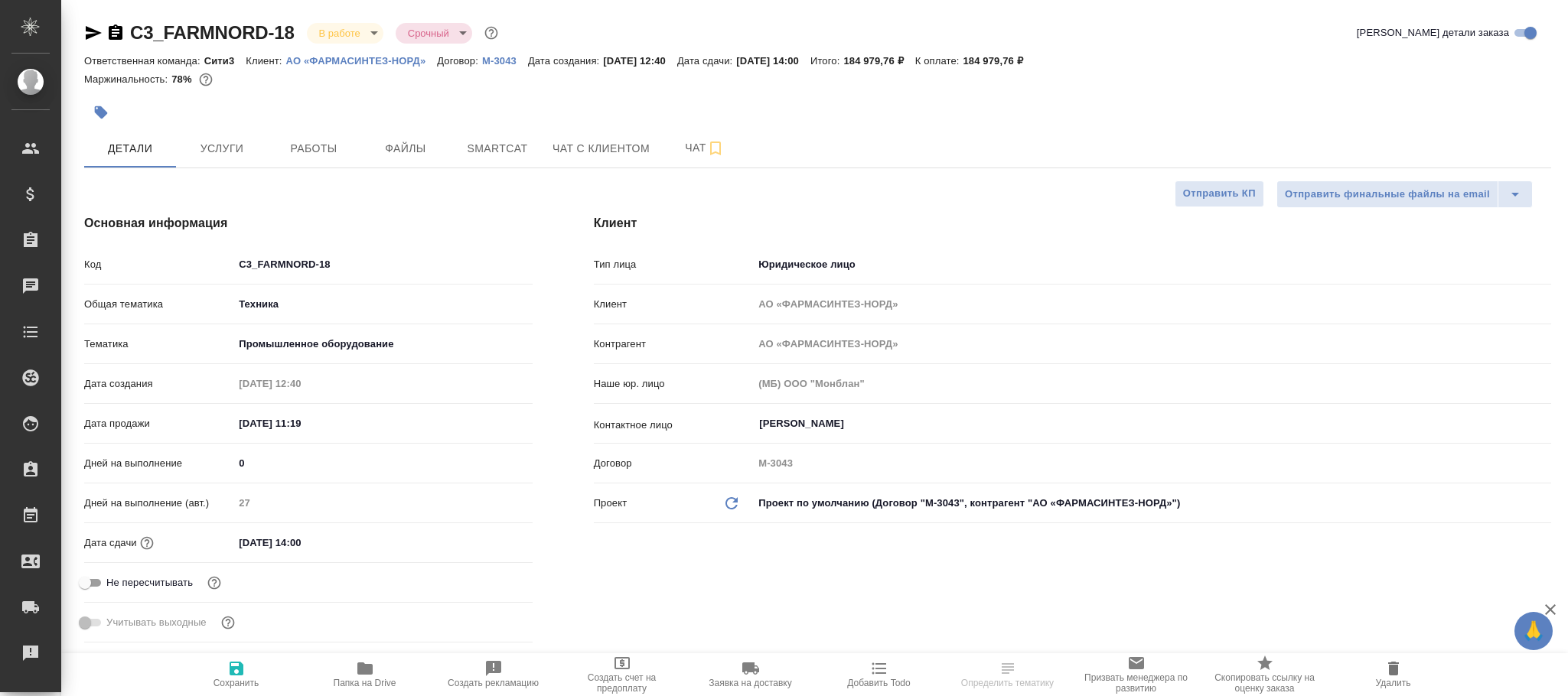
type textarea "x"
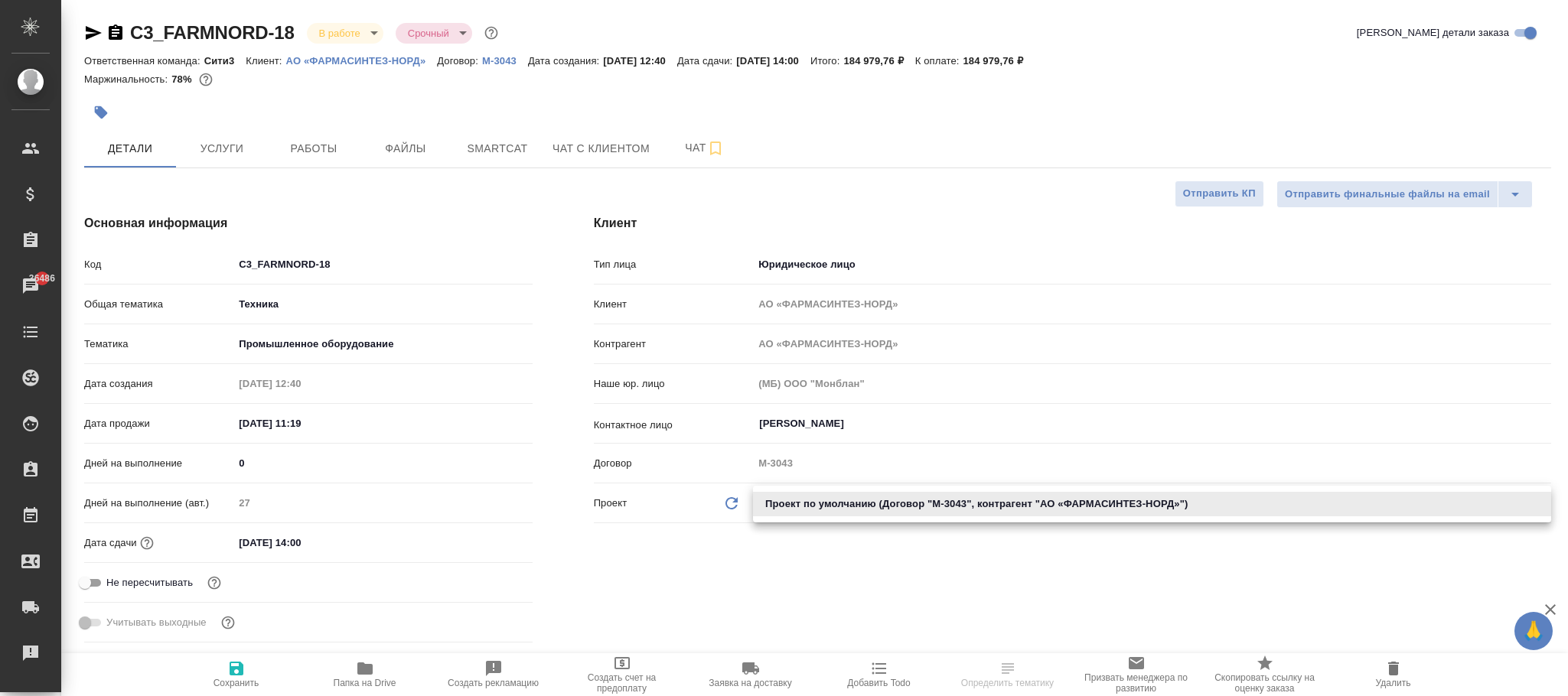
click at [799, 502] on body "🙏 .cls-1 fill:#fff; AWATERA Фокина Наталья n.fokina Клиенты Спецификации Заказы…" at bounding box center [784, 348] width 1568 height 696
click at [815, 503] on li "Проект по умолчанию (Договор "М-3043", контрагент "АО «ФАРМАСИНТЕЗ-НОРД»")" at bounding box center [1152, 504] width 798 height 25
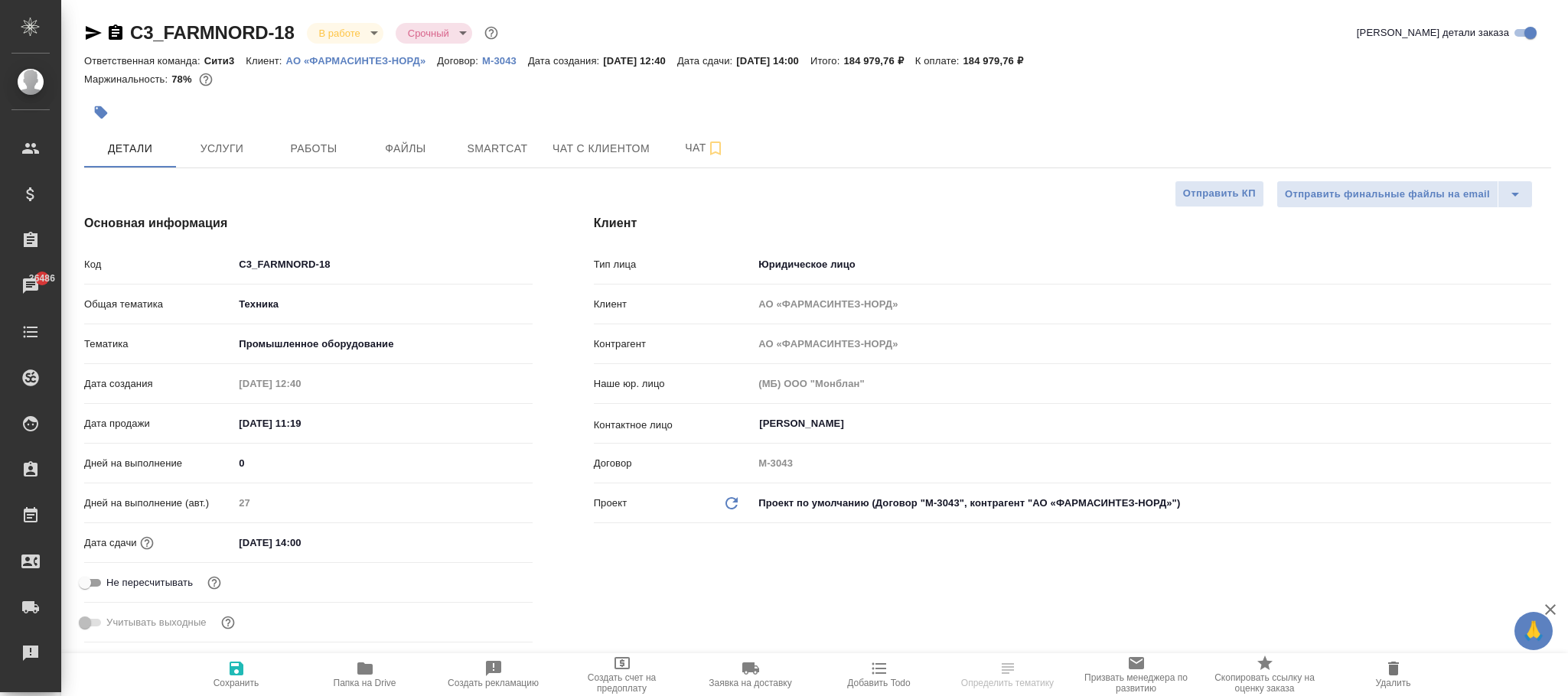
click at [728, 507] on icon at bounding box center [731, 503] width 12 height 12
type textarea "x"
click at [728, 507] on icon at bounding box center [731, 503] width 12 height 12
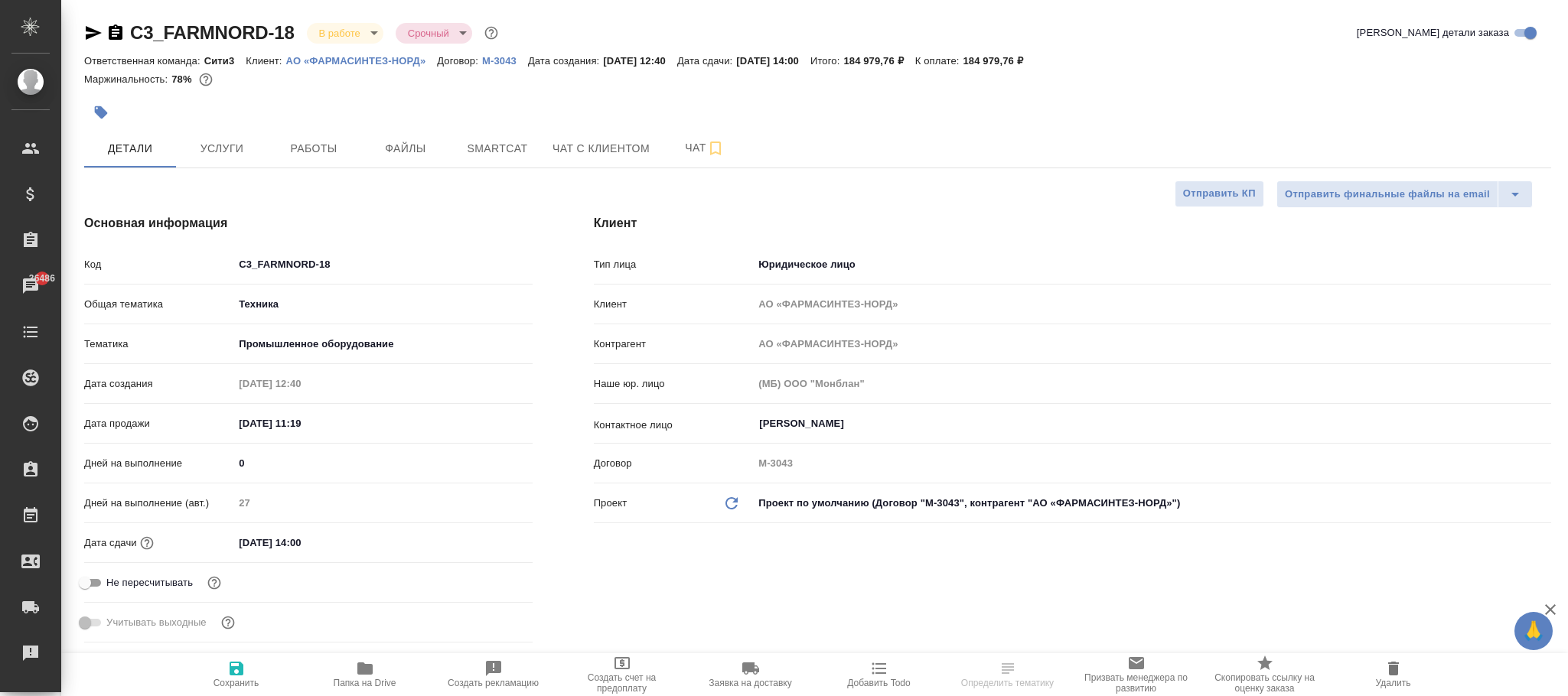
type textarea "x"
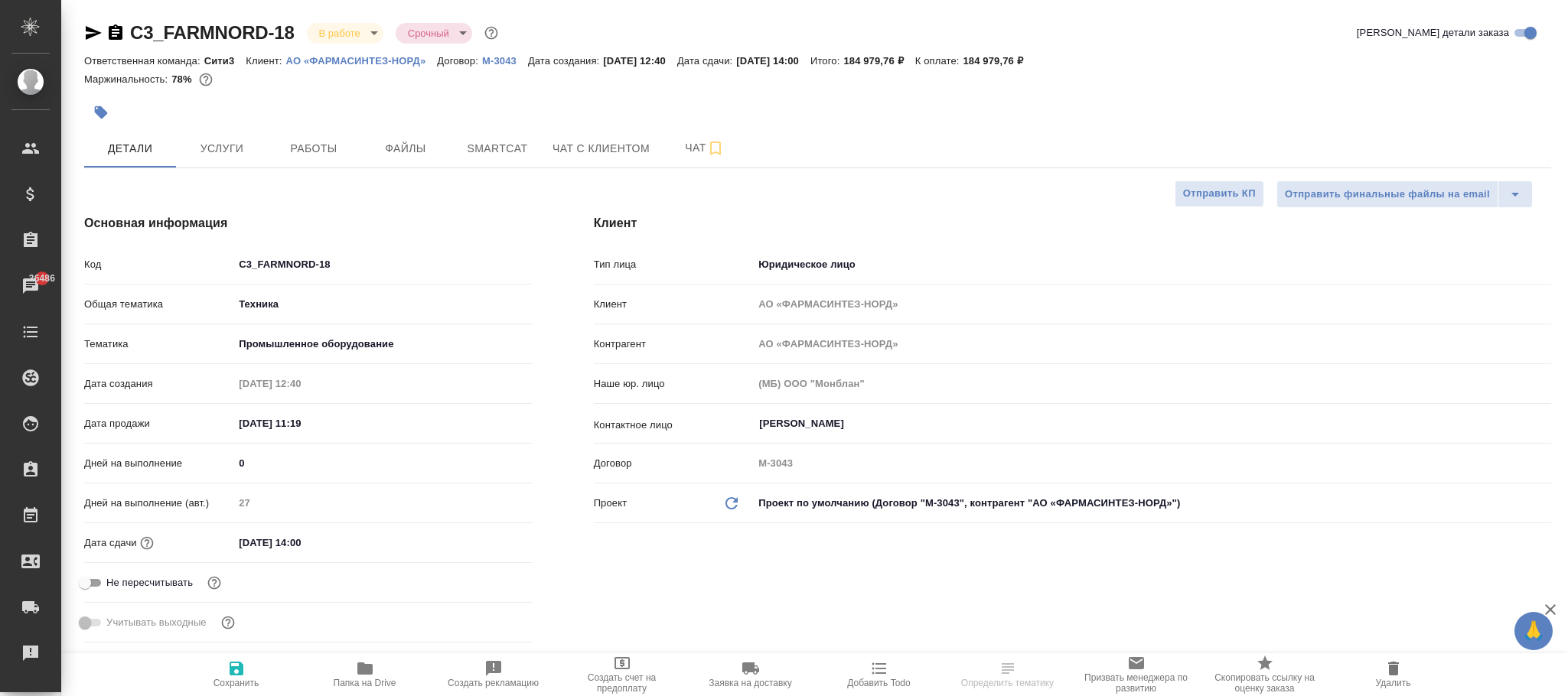
type textarea "x"
select select "RU"
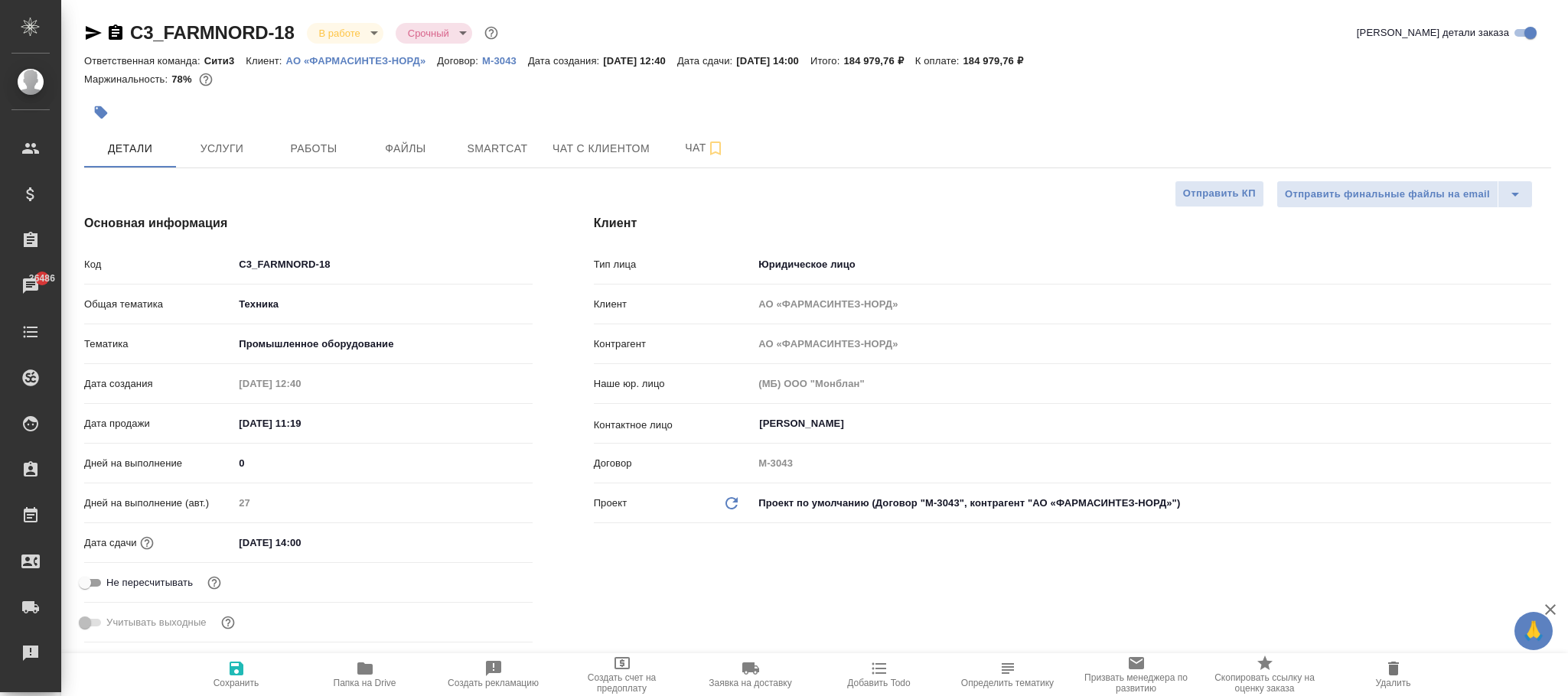
type textarea "x"
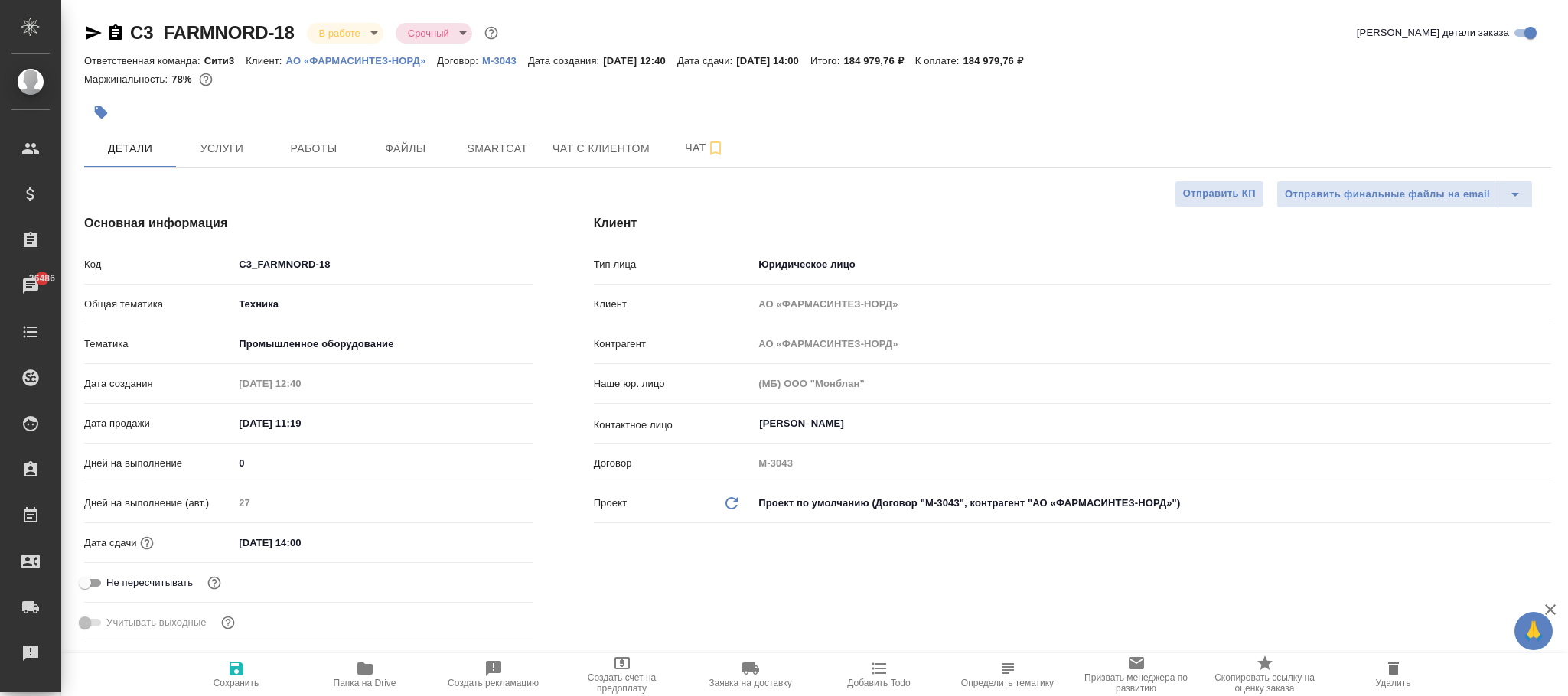
type textarea "x"
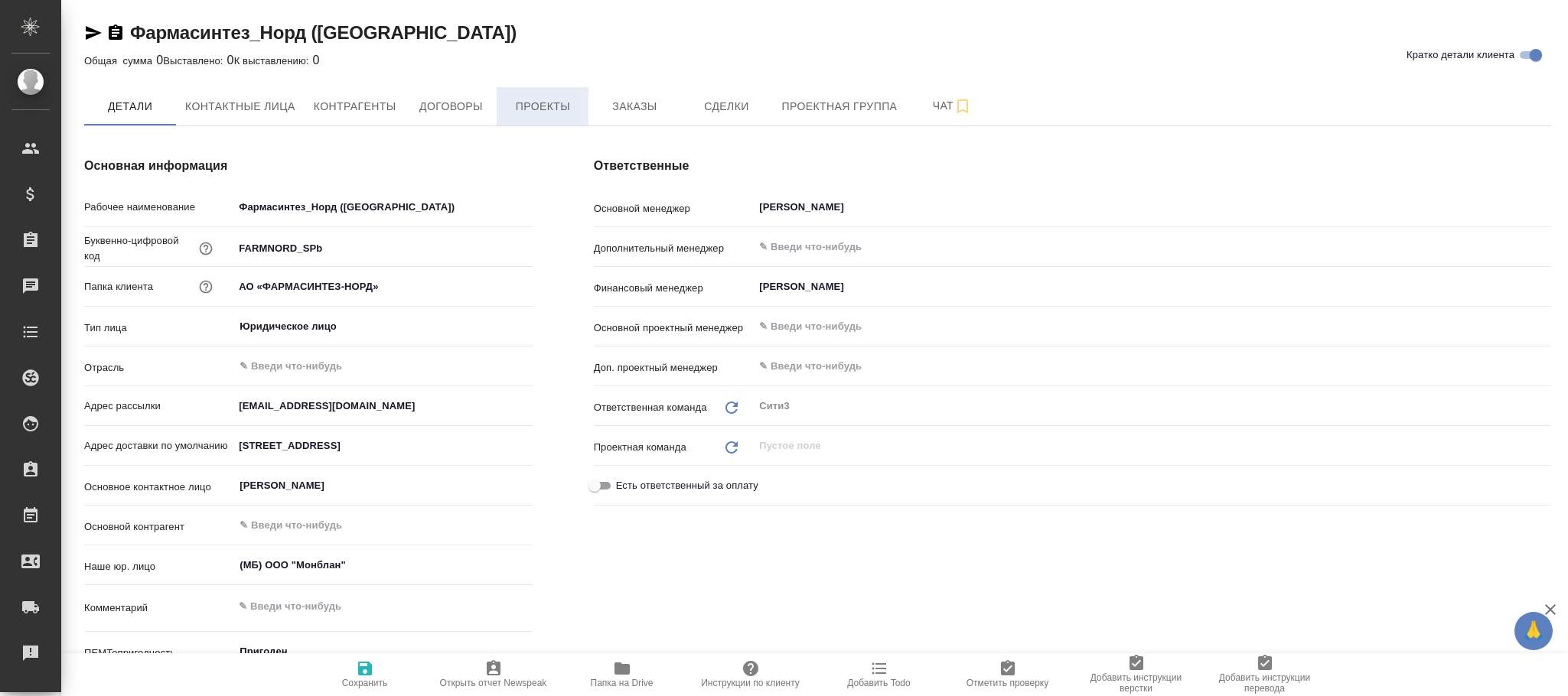
click at [536, 102] on span "Проекты" at bounding box center [542, 106] width 74 height 19
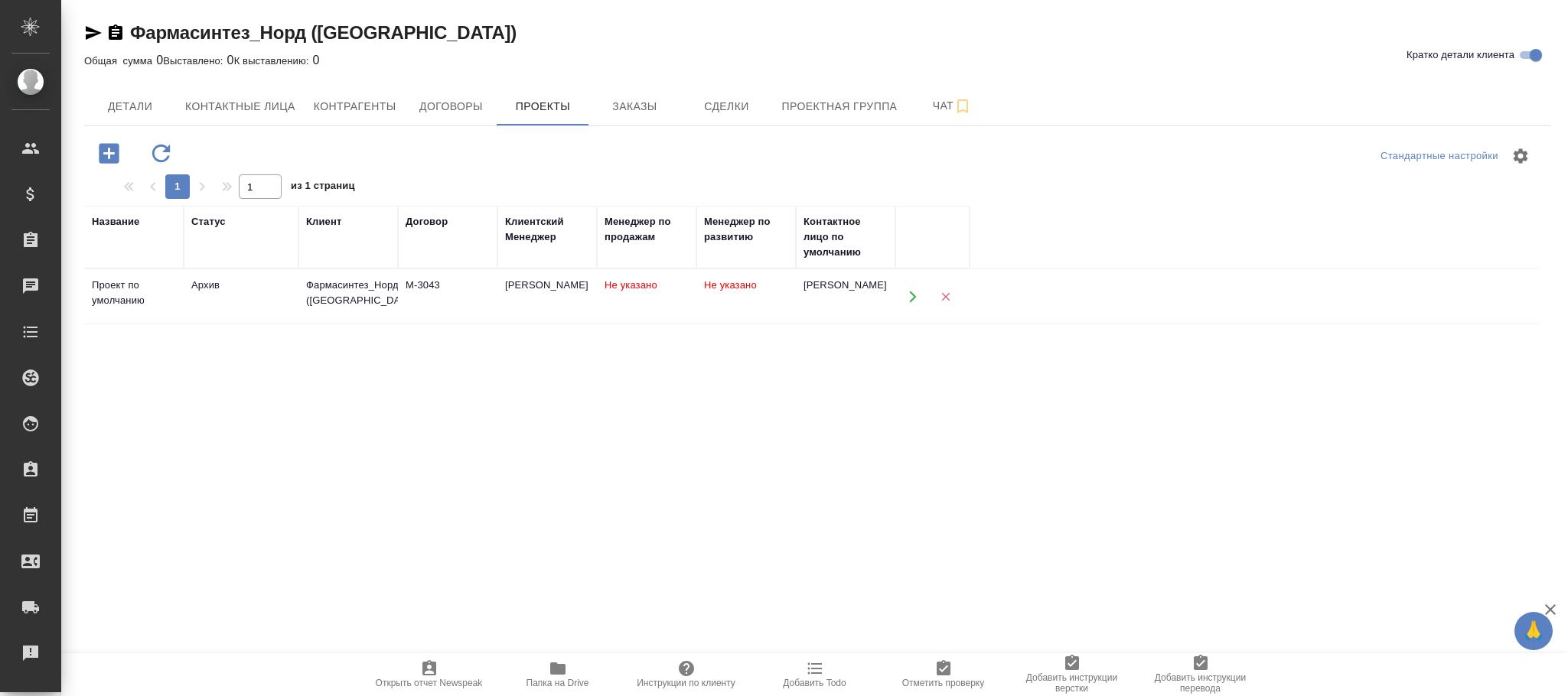
click at [531, 293] on div "[PERSON_NAME]" at bounding box center [547, 286] width 84 height 15
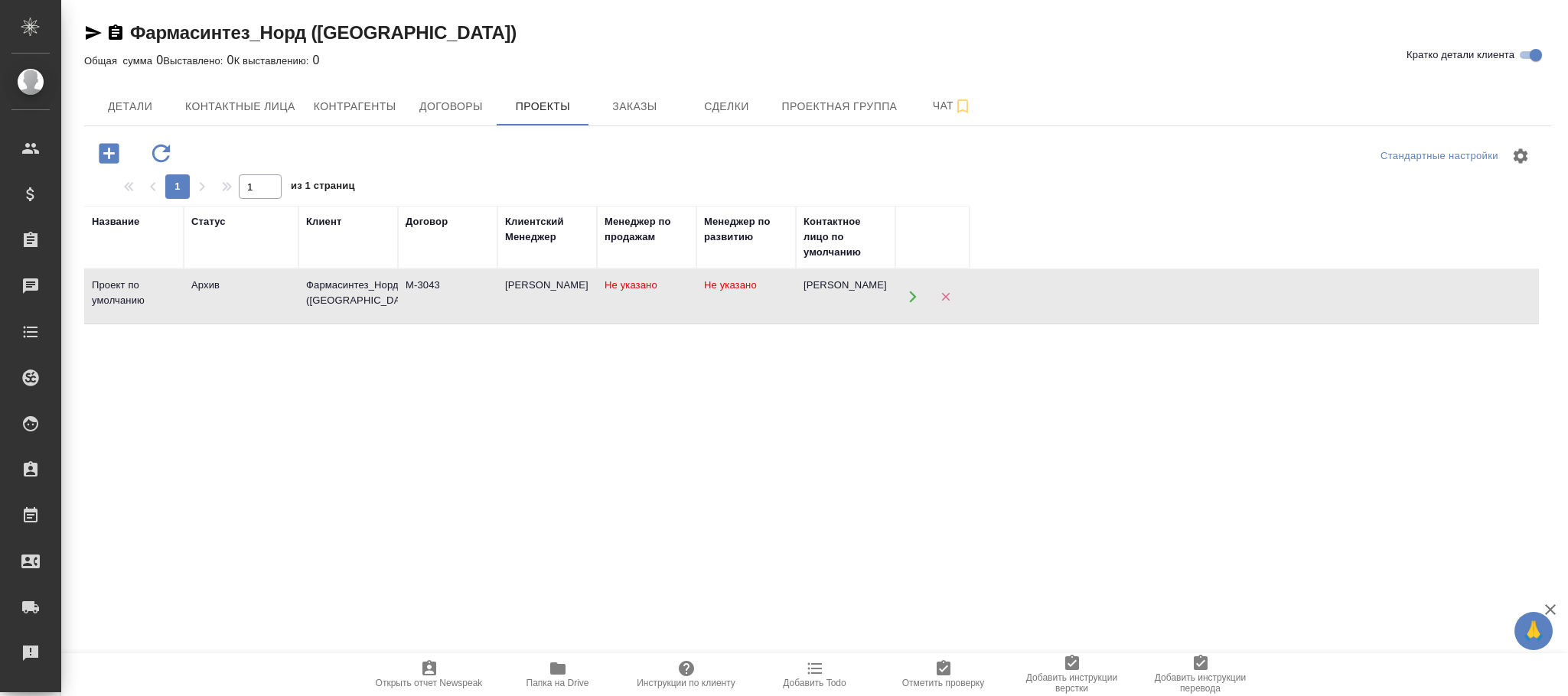
click at [527, 293] on div "[PERSON_NAME]" at bounding box center [547, 286] width 84 height 15
click at [404, 289] on td "М-3043" at bounding box center [448, 296] width 99 height 54
click at [459, 94] on button "Договоры" at bounding box center [450, 106] width 92 height 38
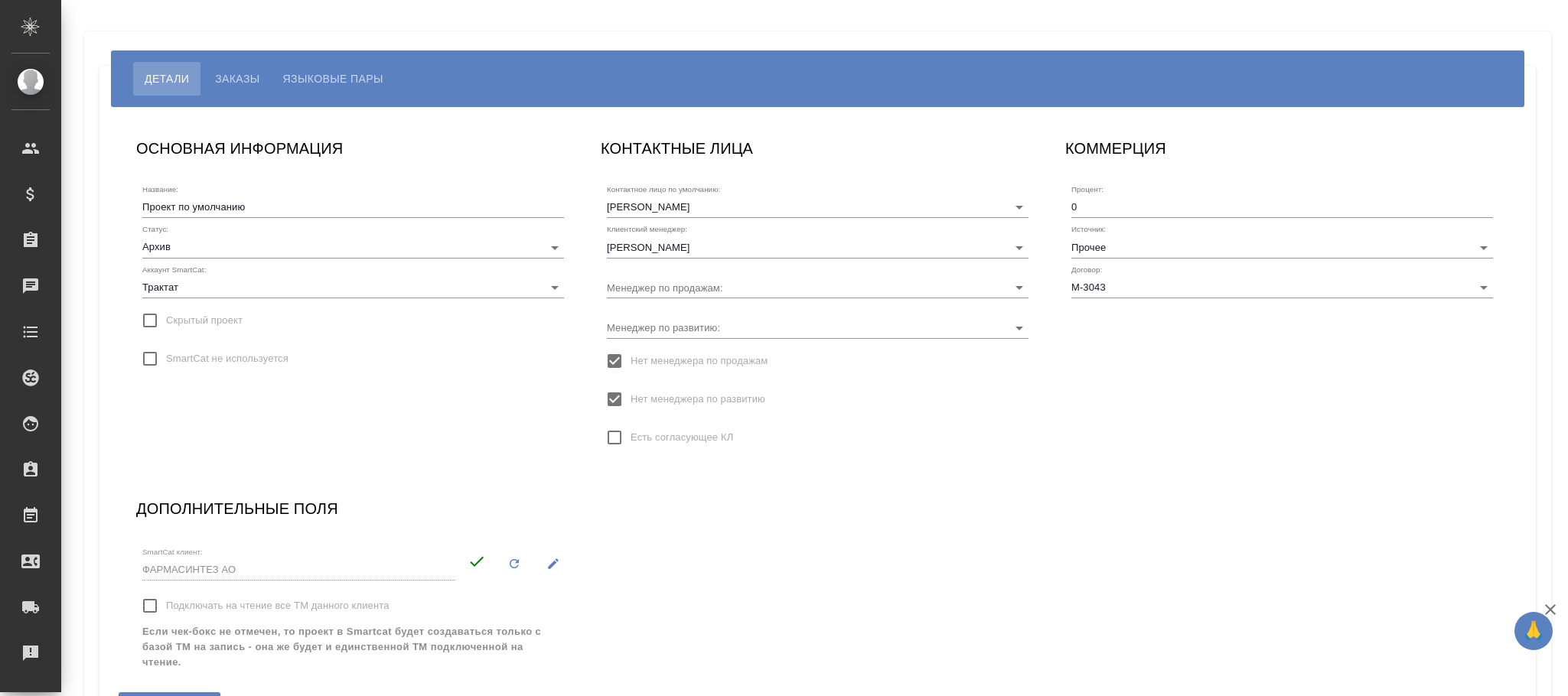
click at [291, 248] on body "🙏 .cls-1 fill:#fff; AWATERA [PERSON_NAME]fokina Клиенты Спецификации Заказы Чат…" at bounding box center [784, 348] width 1568 height 696
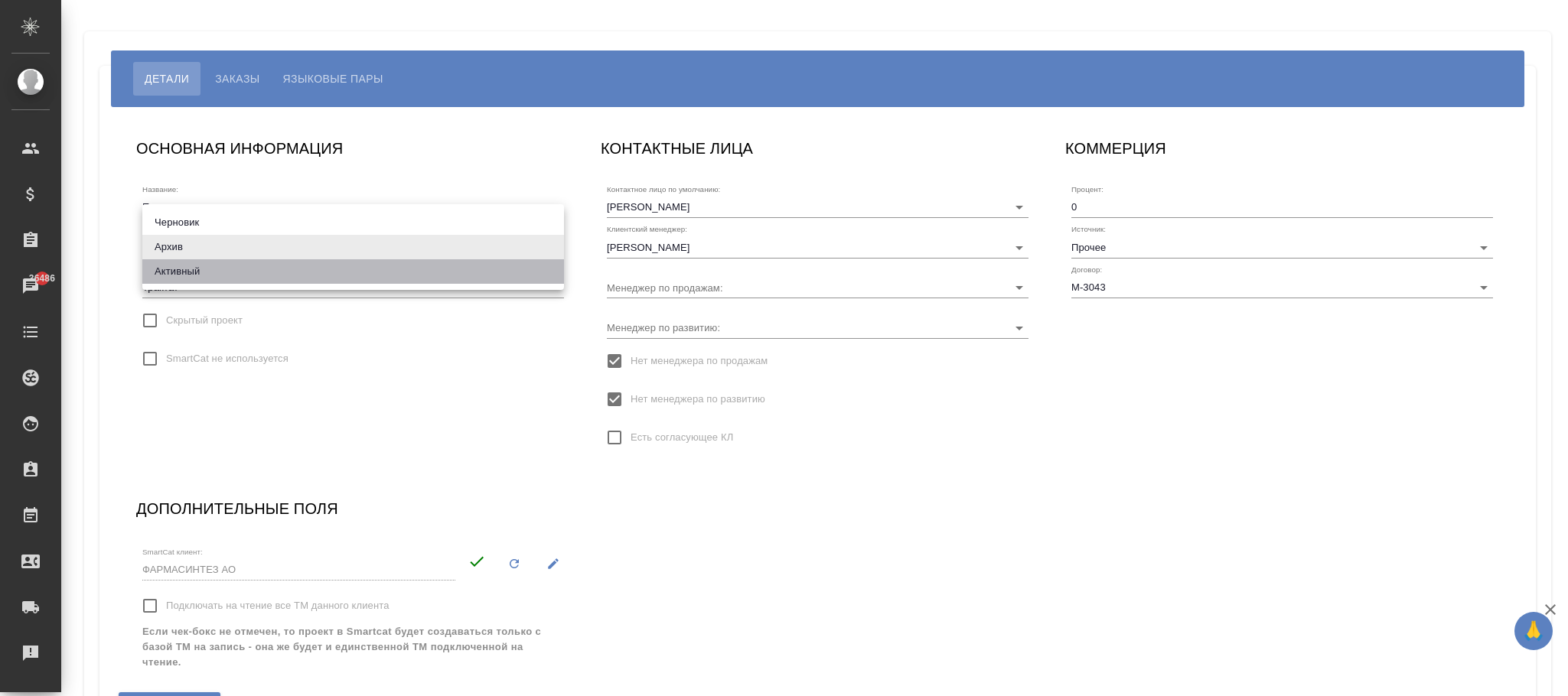
click at [214, 268] on li "Активный" at bounding box center [353, 271] width 421 height 25
type input "active"
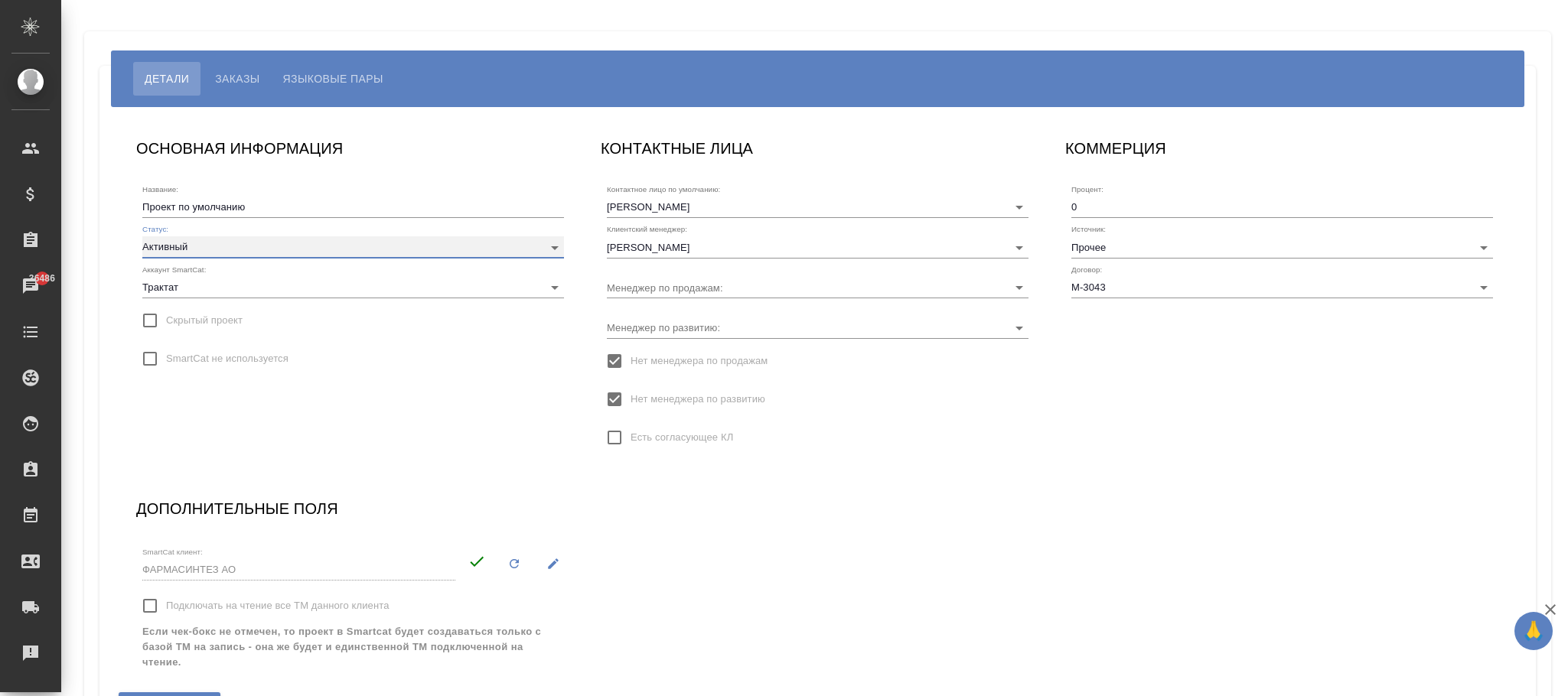
scroll to position [106, 0]
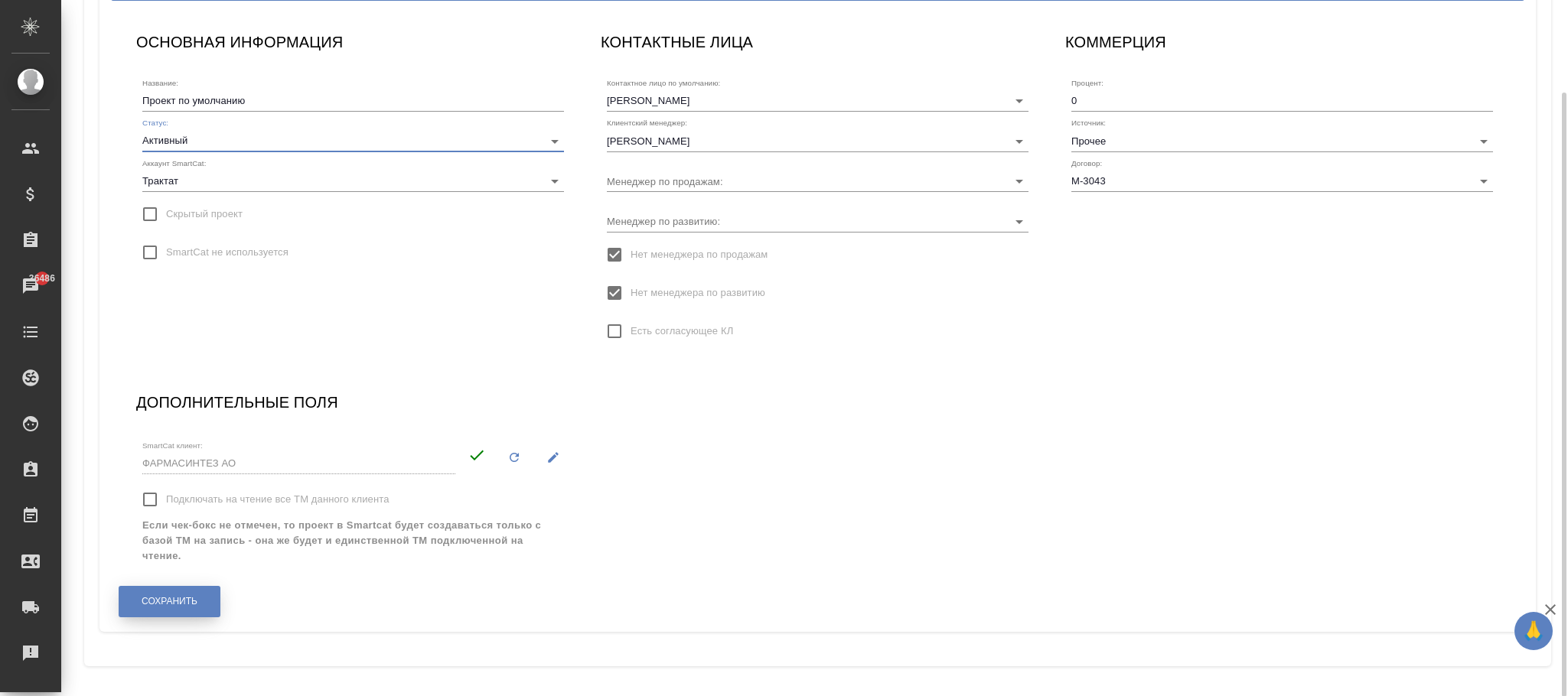
drag, startPoint x: 146, startPoint y: 602, endPoint x: 731, endPoint y: 436, distance: 608.1
click at [146, 602] on span "Сохранить" at bounding box center [169, 602] width 55 height 13
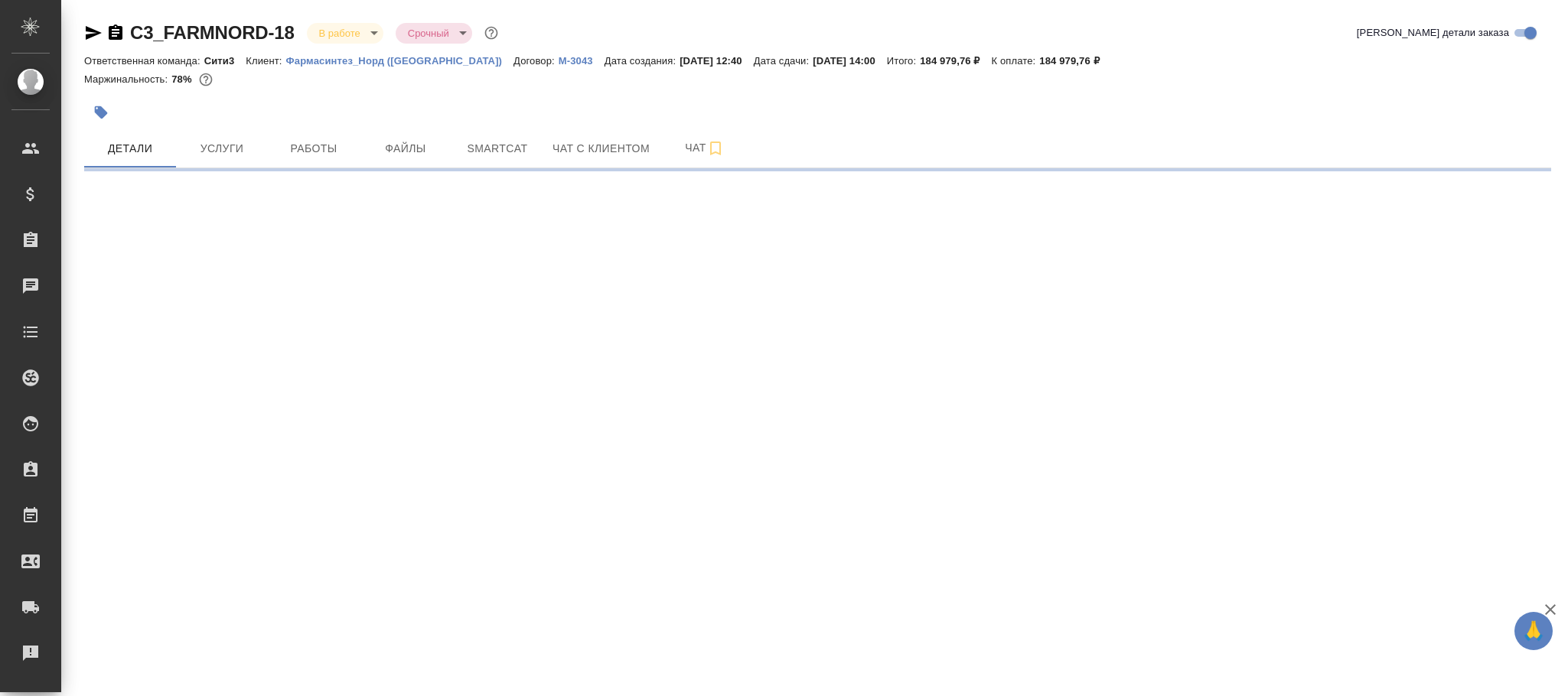
select select "RU"
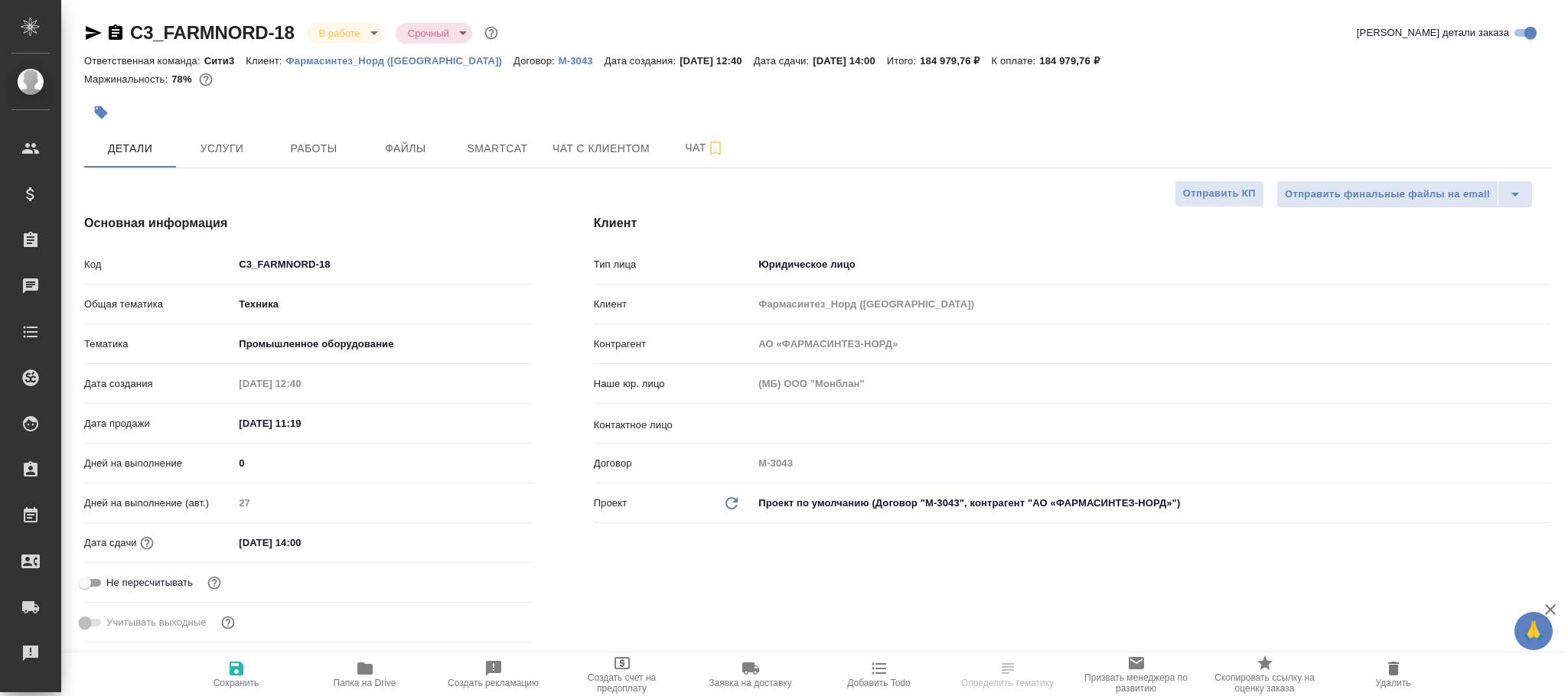
click at [740, 505] on icon "Обновить данные" at bounding box center [732, 503] width 18 height 18
type textarea "x"
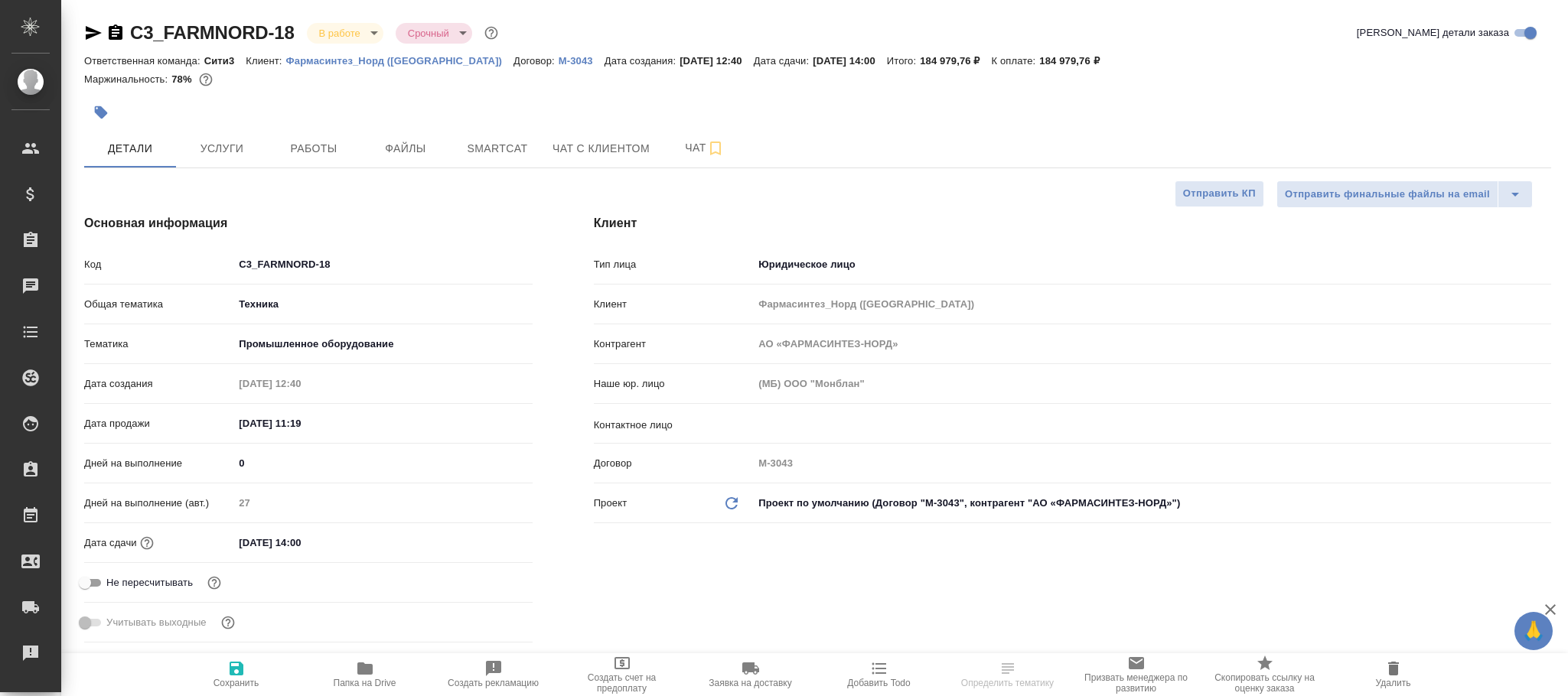
type textarea "x"
click at [802, 511] on body "🙏 .cls-1 fill:#fff; AWATERA Фокина Наталья n.fokina Клиенты Спецификации Заказы…" at bounding box center [784, 348] width 1568 height 696
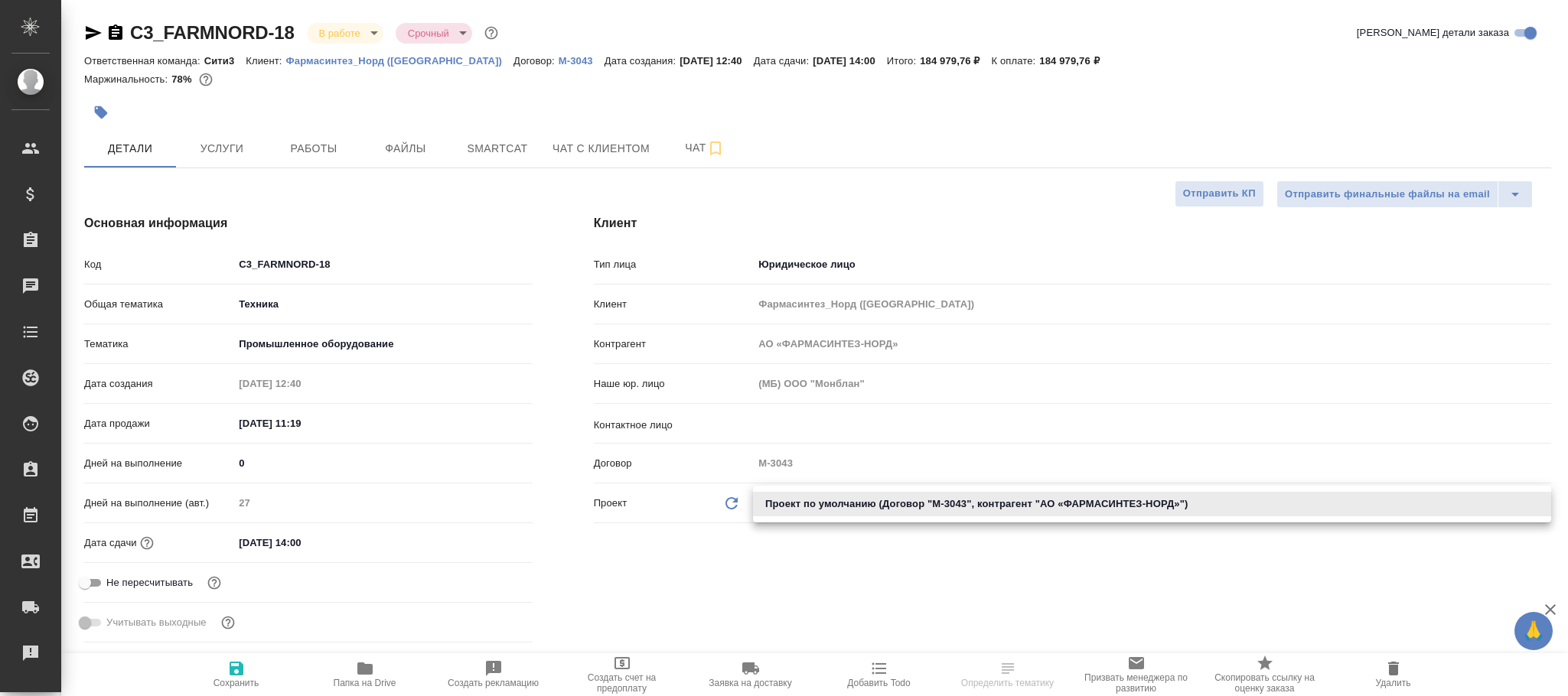
drag, startPoint x: 791, startPoint y: 502, endPoint x: 733, endPoint y: 510, distance: 58.5
click at [791, 499] on li "Проект по умолчанию (Договор "М-3043", контрагент "АО «ФАРМАСИНТЕЗ-НОРД»")" at bounding box center [1152, 504] width 798 height 25
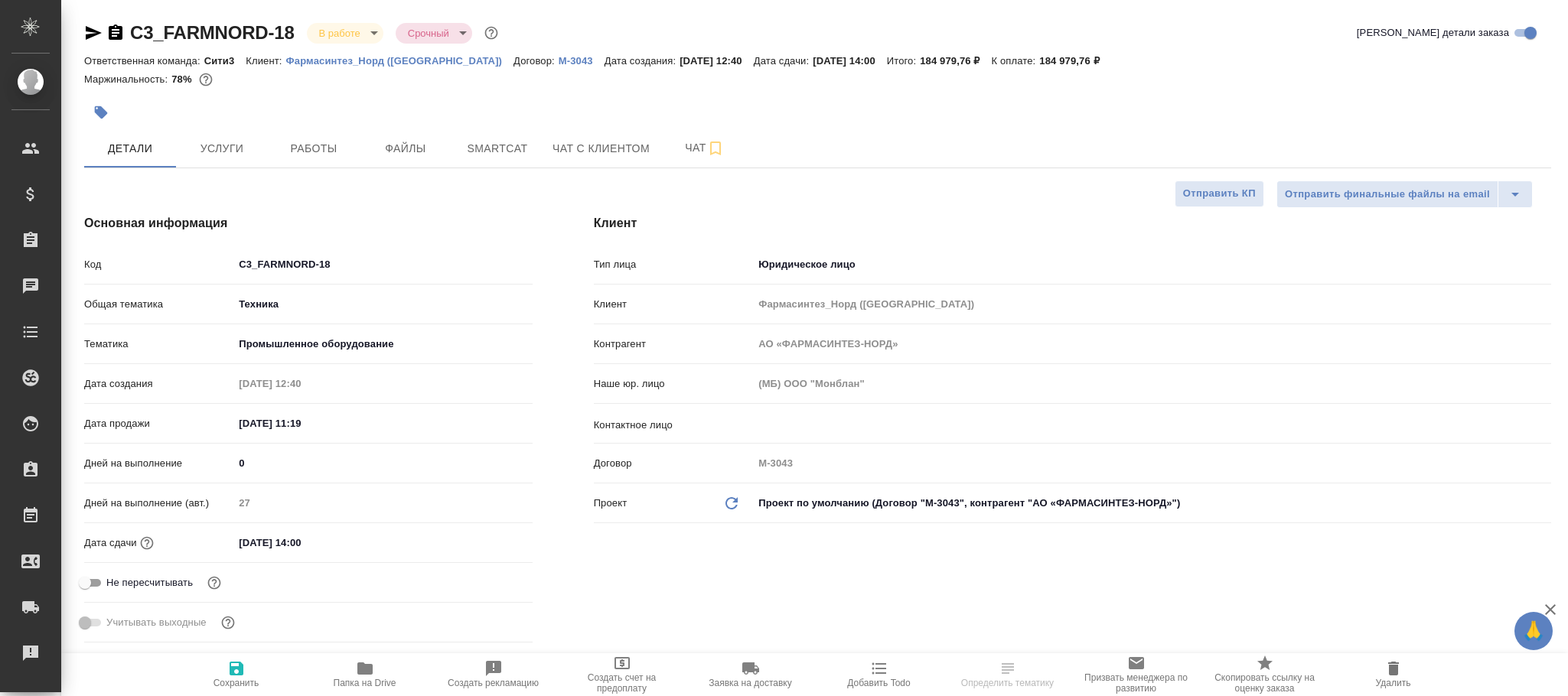
click at [724, 505] on icon "Обновить данные" at bounding box center [732, 503] width 18 height 18
type textarea "x"
click at [724, 505] on icon "Обновить данные" at bounding box center [732, 503] width 18 height 18
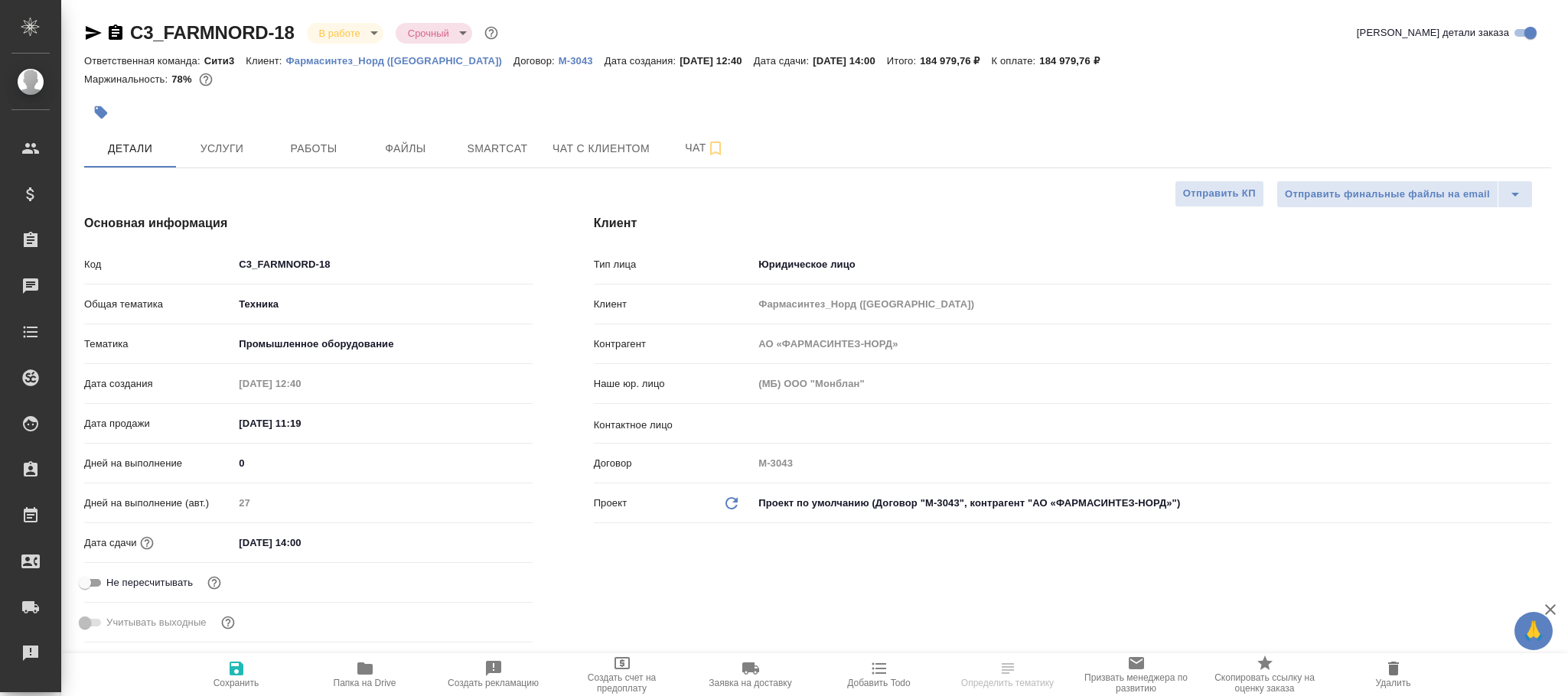
type textarea "x"
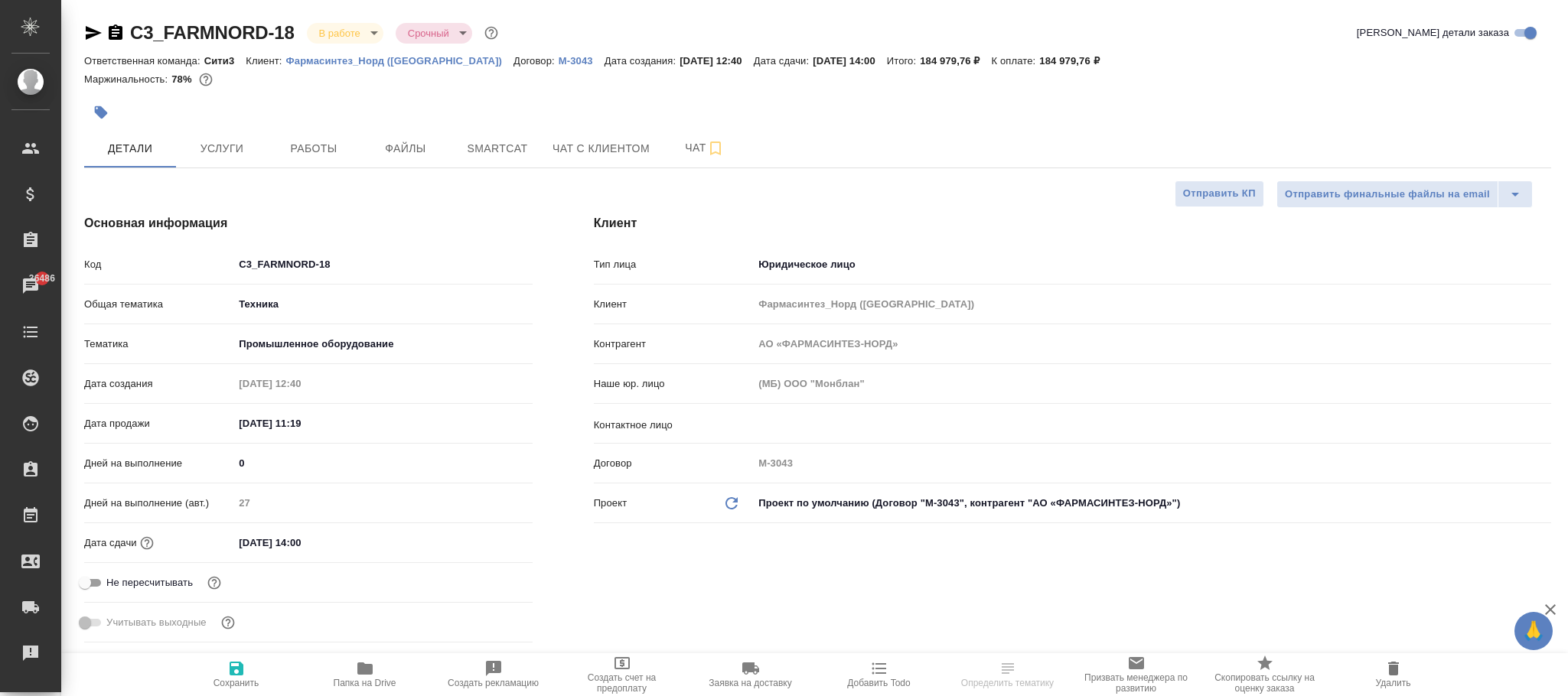
type textarea "x"
click at [235, 678] on span "Сохранить" at bounding box center [236, 683] width 46 height 11
type textarea "x"
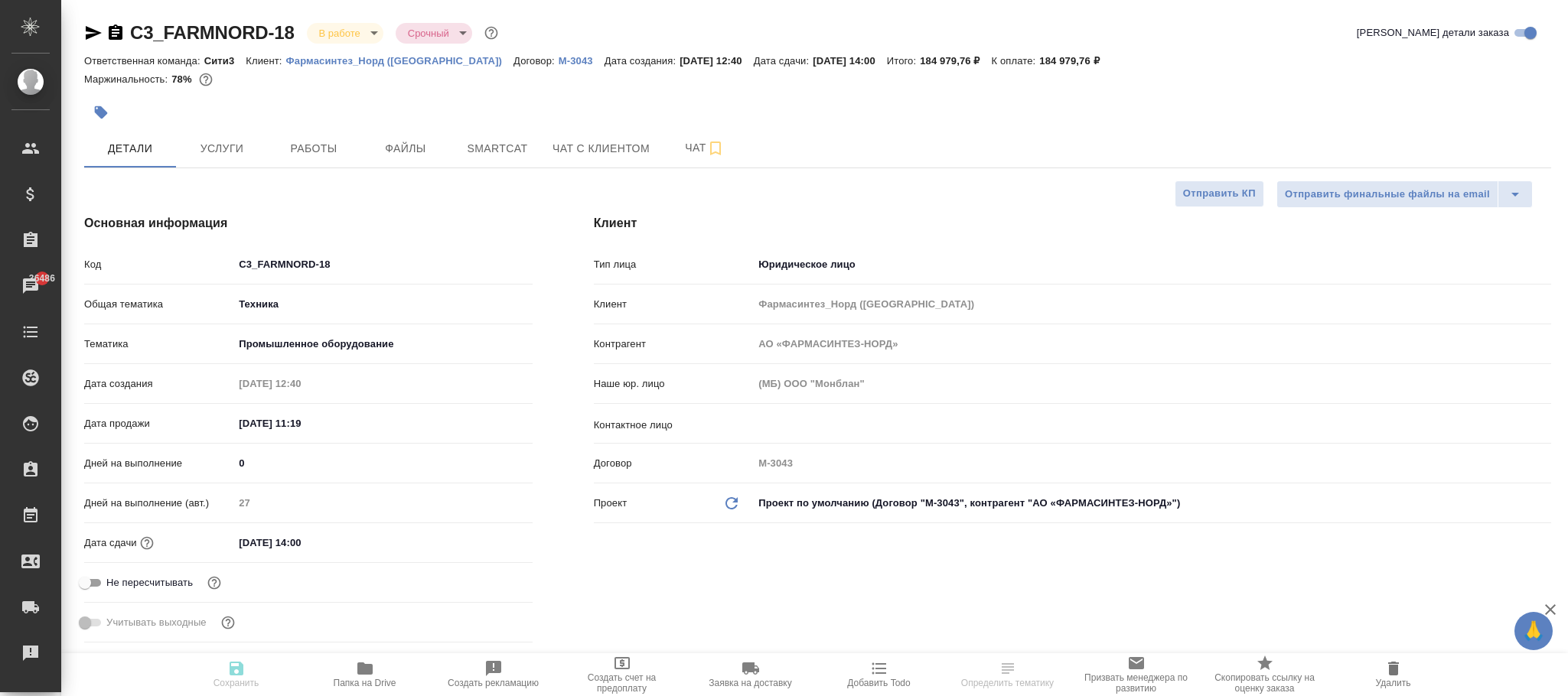
type textarea "x"
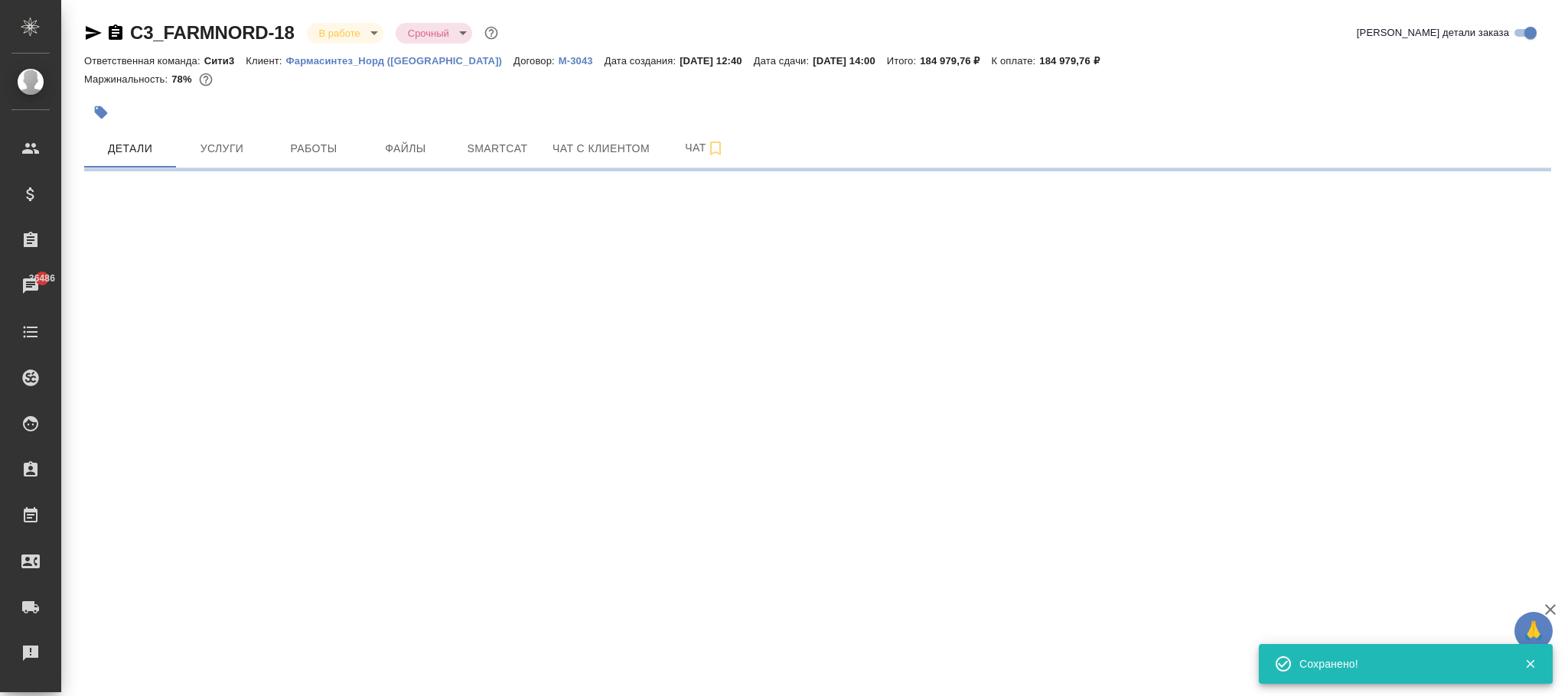
select select "RU"
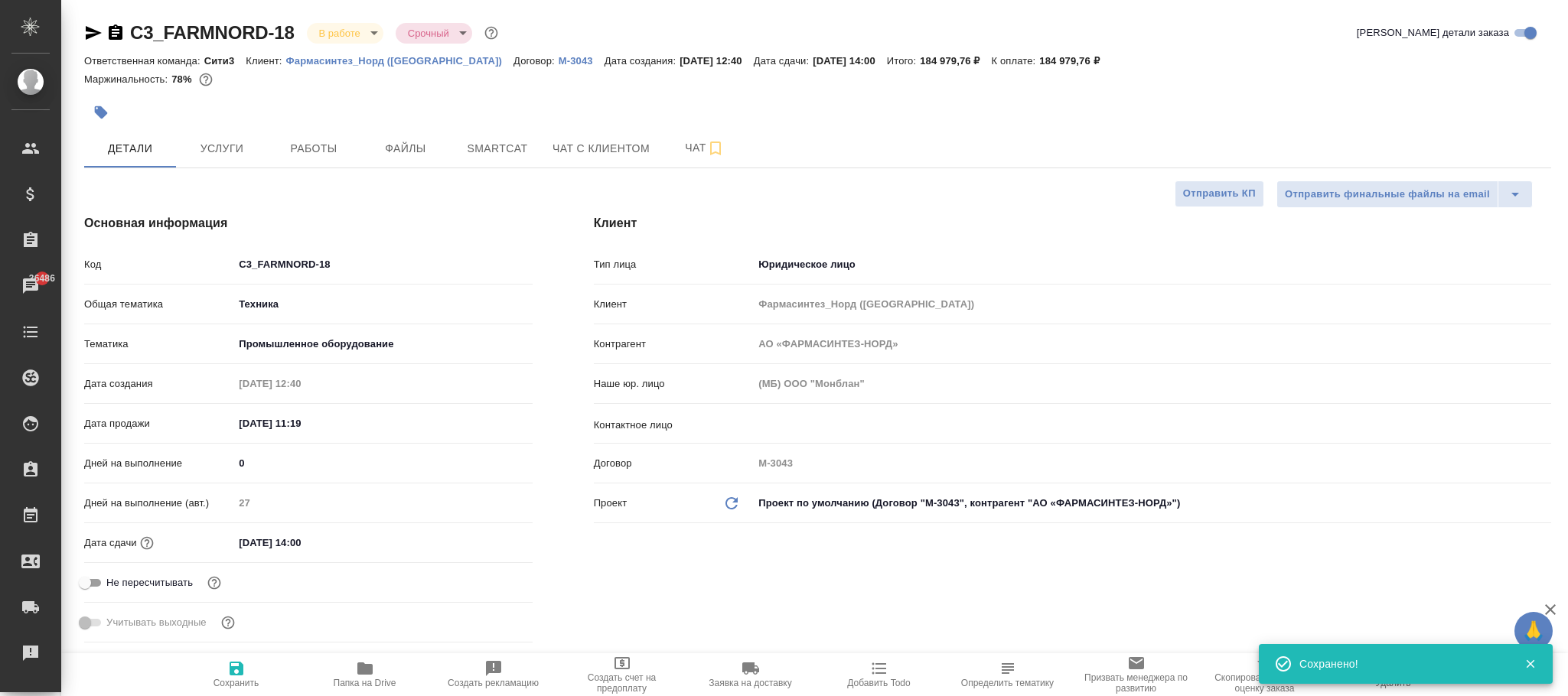
type textarea "x"
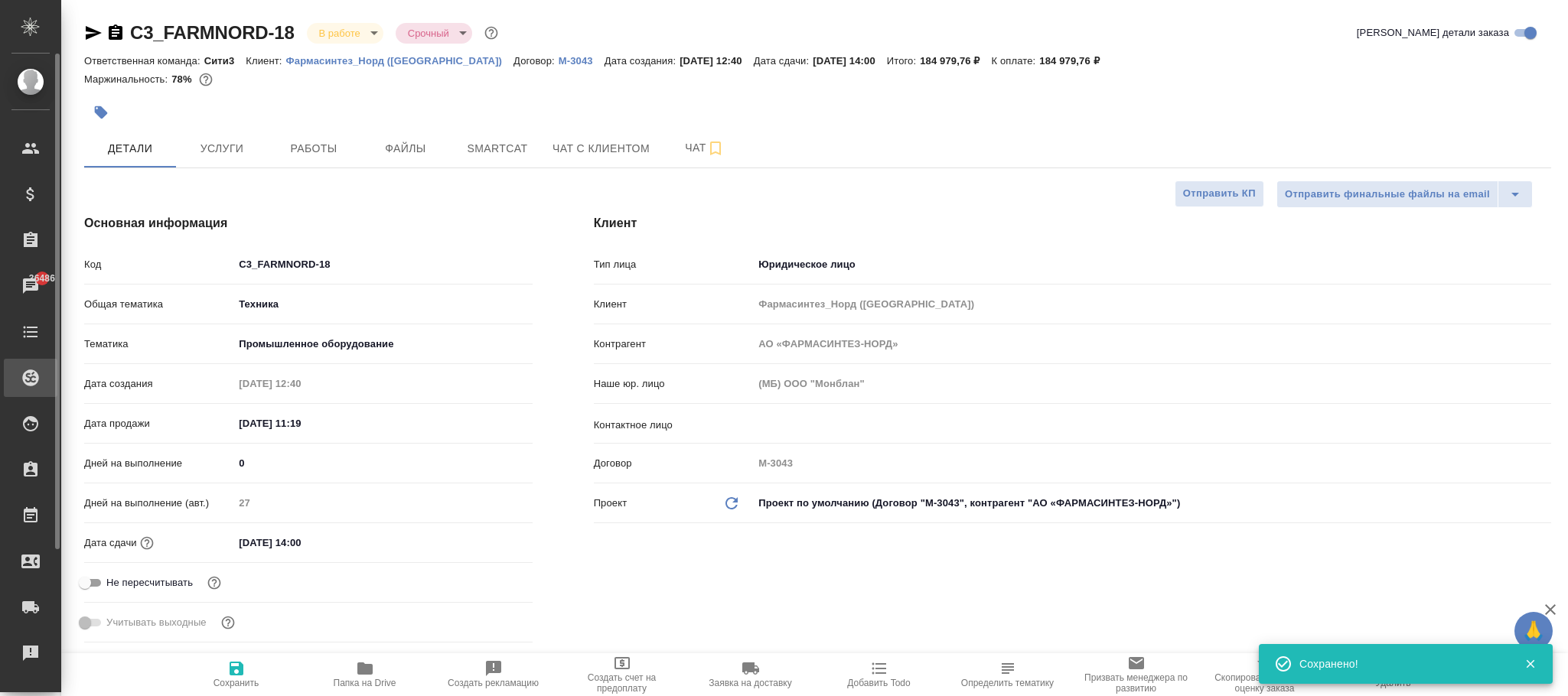
type textarea "x"
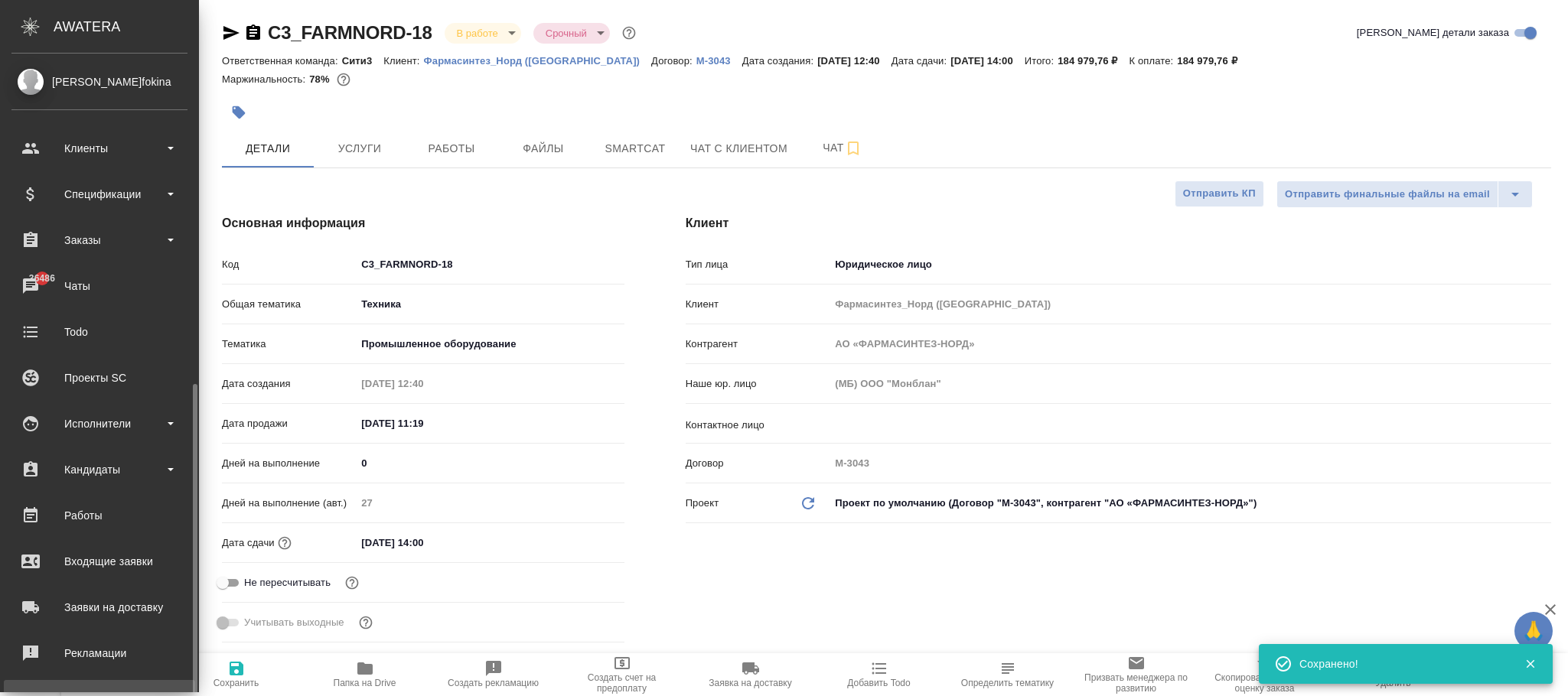
scroll to position [186, 0]
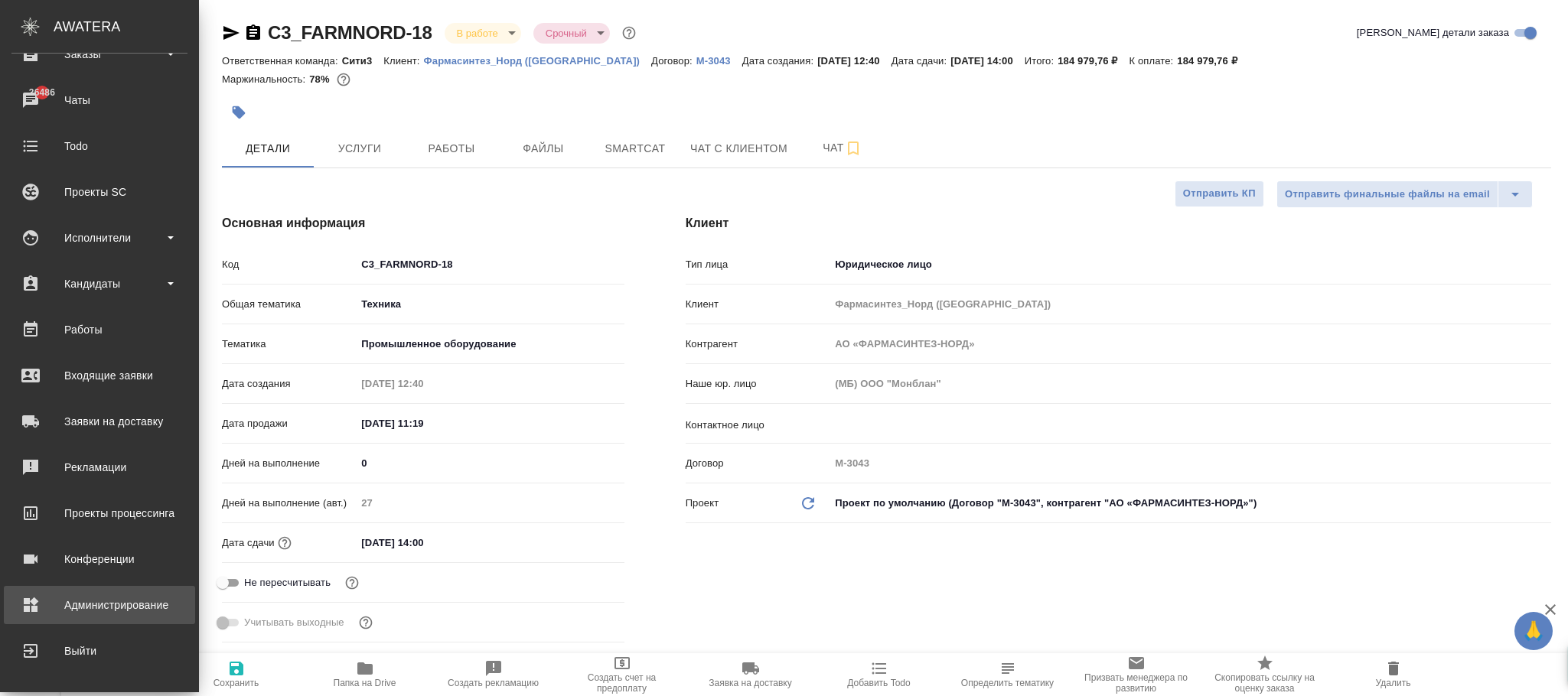
click at [101, 607] on div "Администрирование" at bounding box center [99, 605] width 176 height 23
type textarea "x"
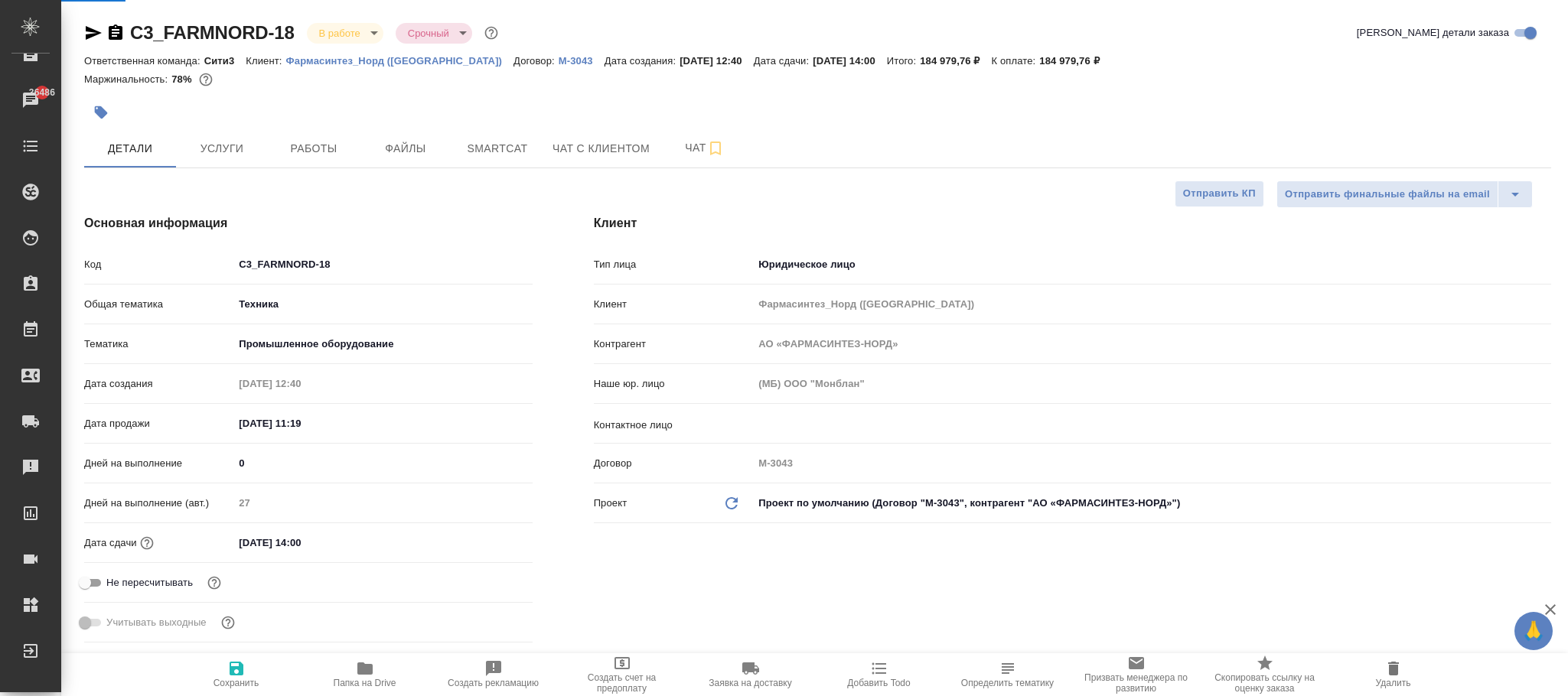
type textarea "x"
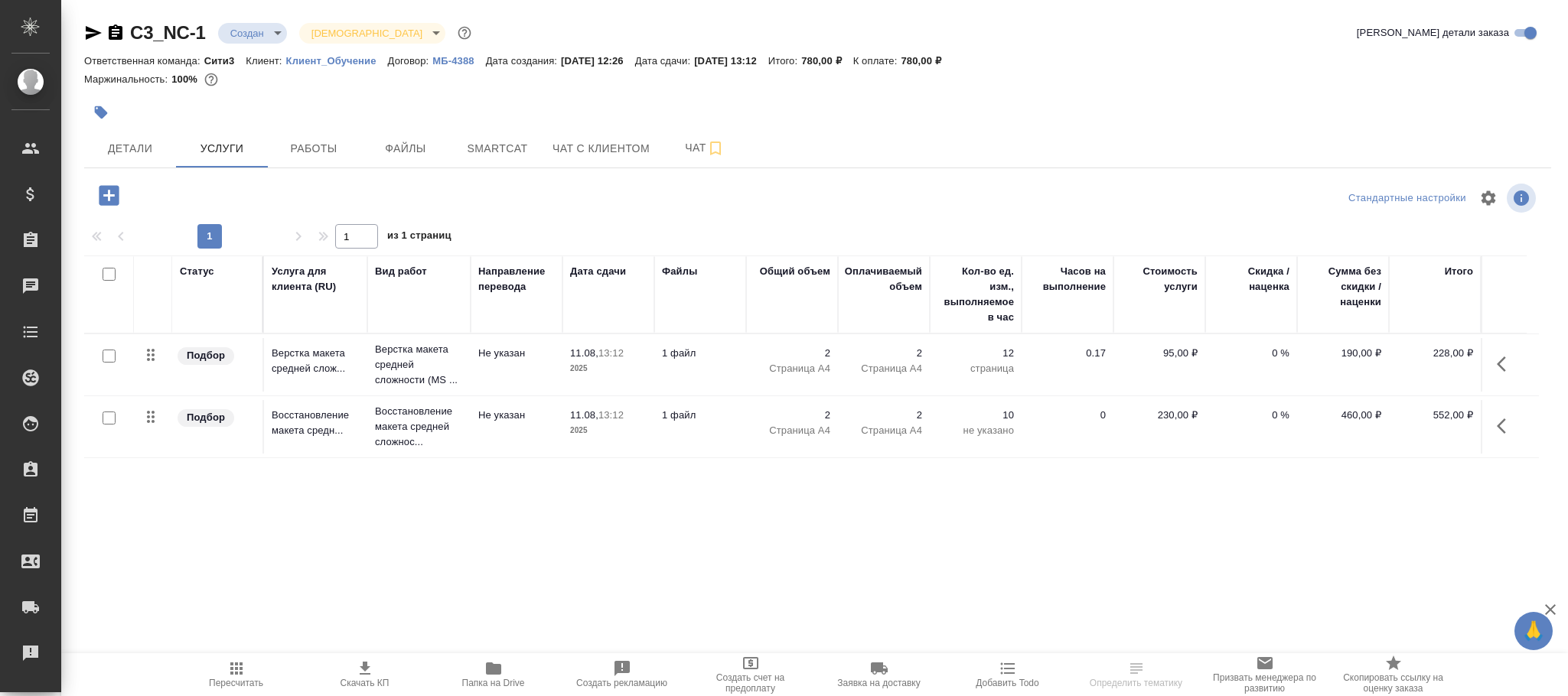
click at [453, 57] on p "МБ-4388" at bounding box center [459, 61] width 53 height 12
click at [110, 199] on icon "button" at bounding box center [108, 195] width 20 height 20
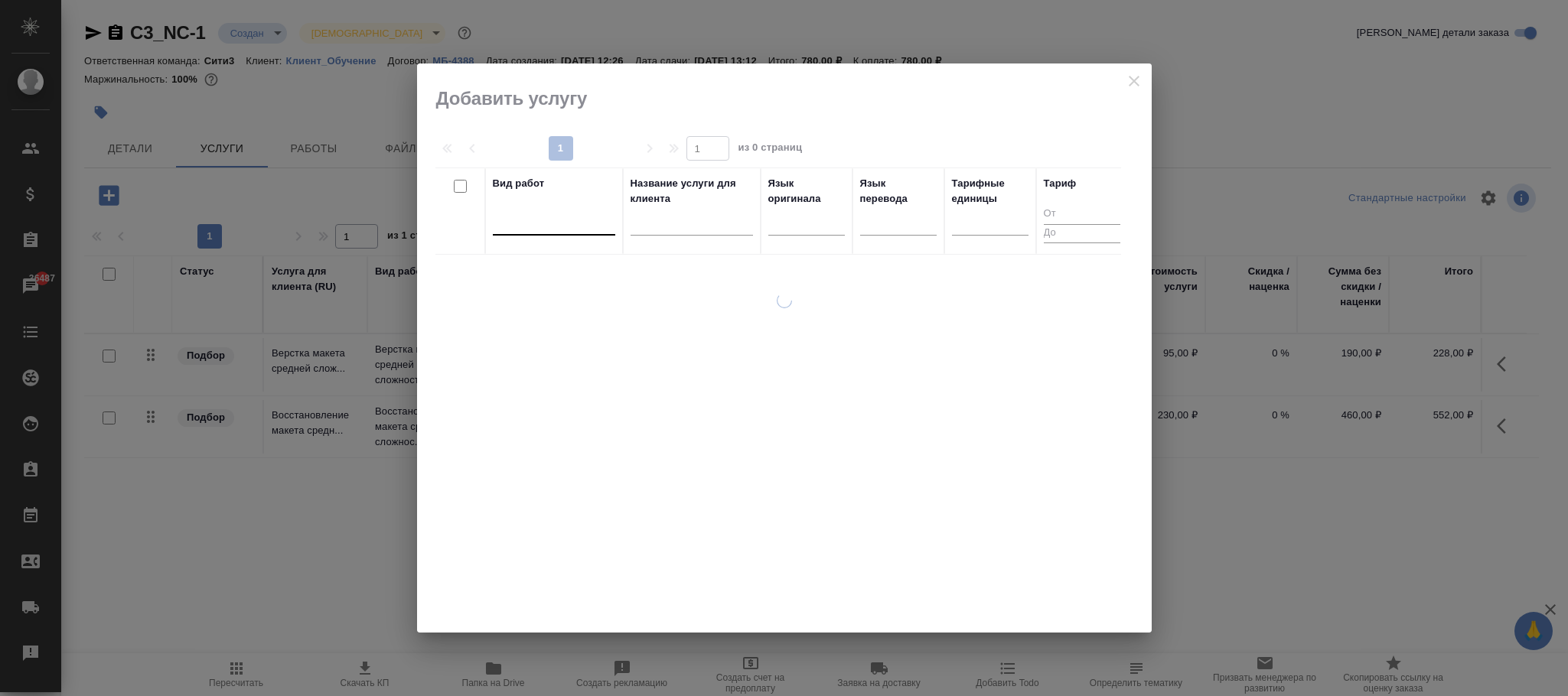
click at [545, 220] on div at bounding box center [554, 219] width 123 height 22
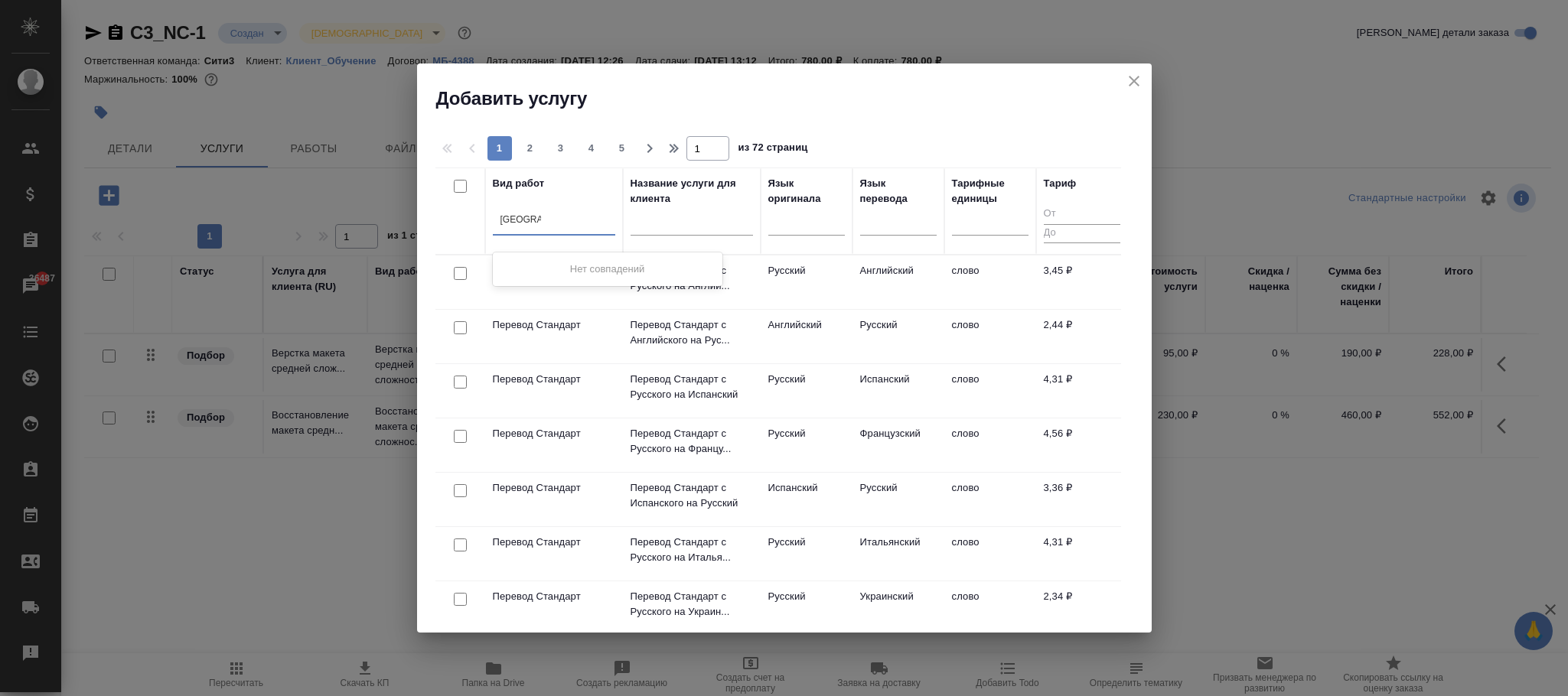
type input "[GEOGRAPHIC_DATA]"
click at [1143, 79] on button "close" at bounding box center [1134, 81] width 23 height 23
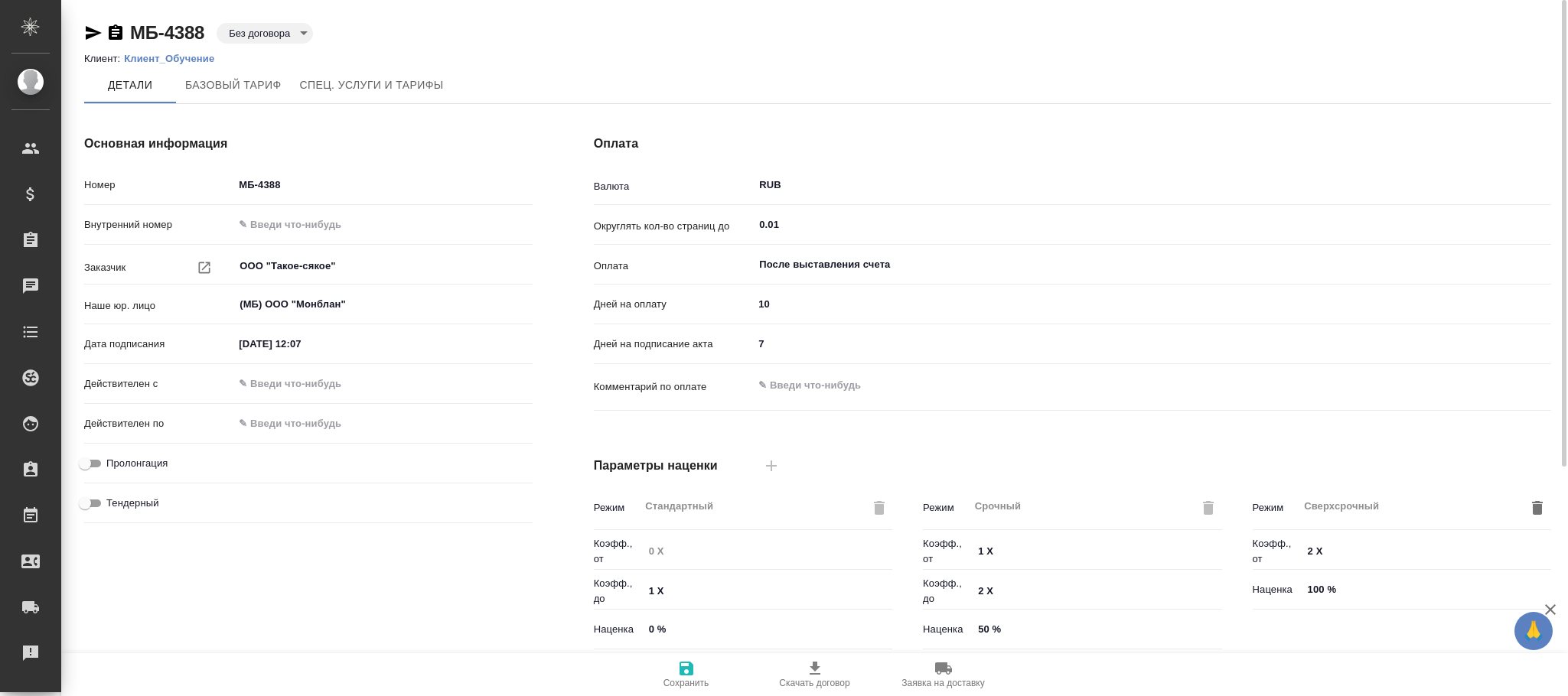
click at [675, 674] on span "Сохранить" at bounding box center [686, 674] width 110 height 29
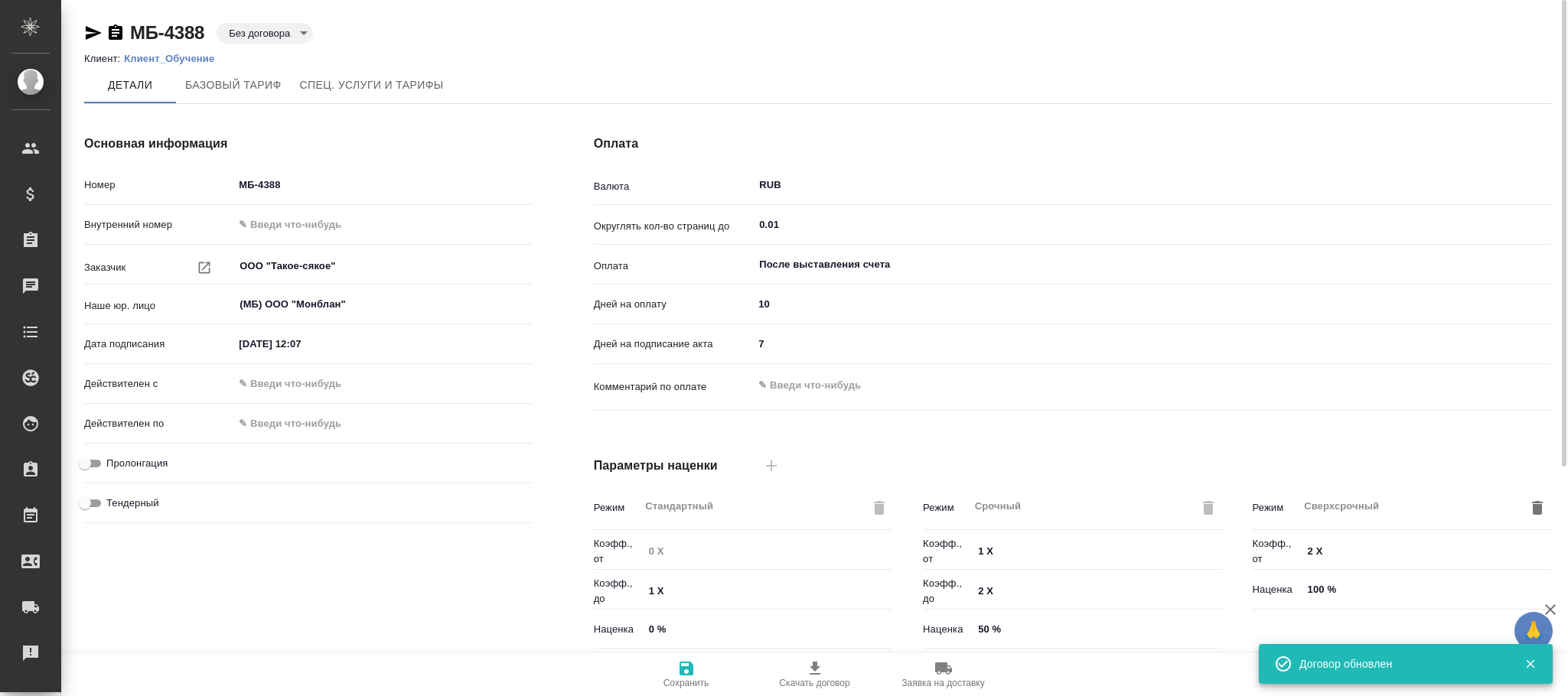
type input "Базовый ТП 2025"
click at [237, 89] on span "Базовый тариф" at bounding box center [233, 85] width 96 height 19
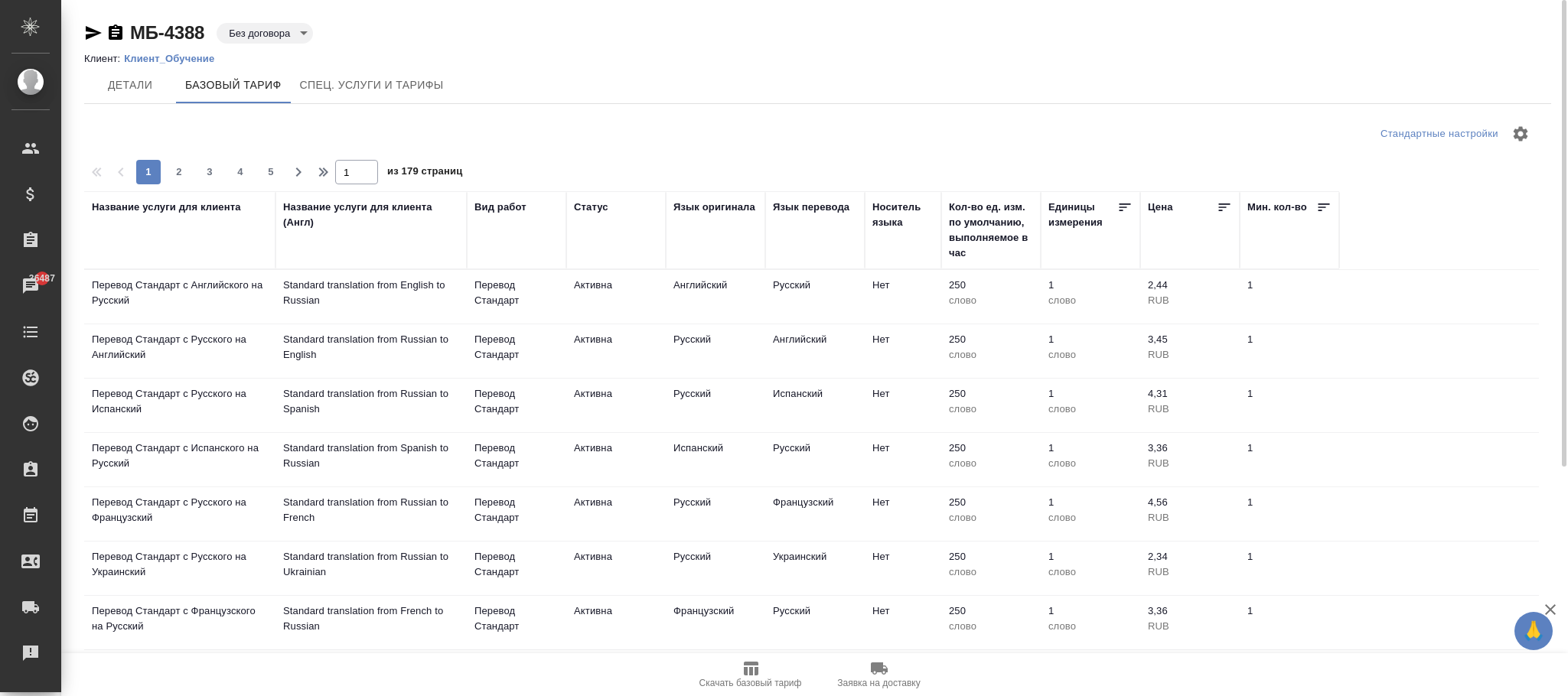
click at [180, 204] on div "Название услуги для клиента" at bounding box center [166, 207] width 149 height 15
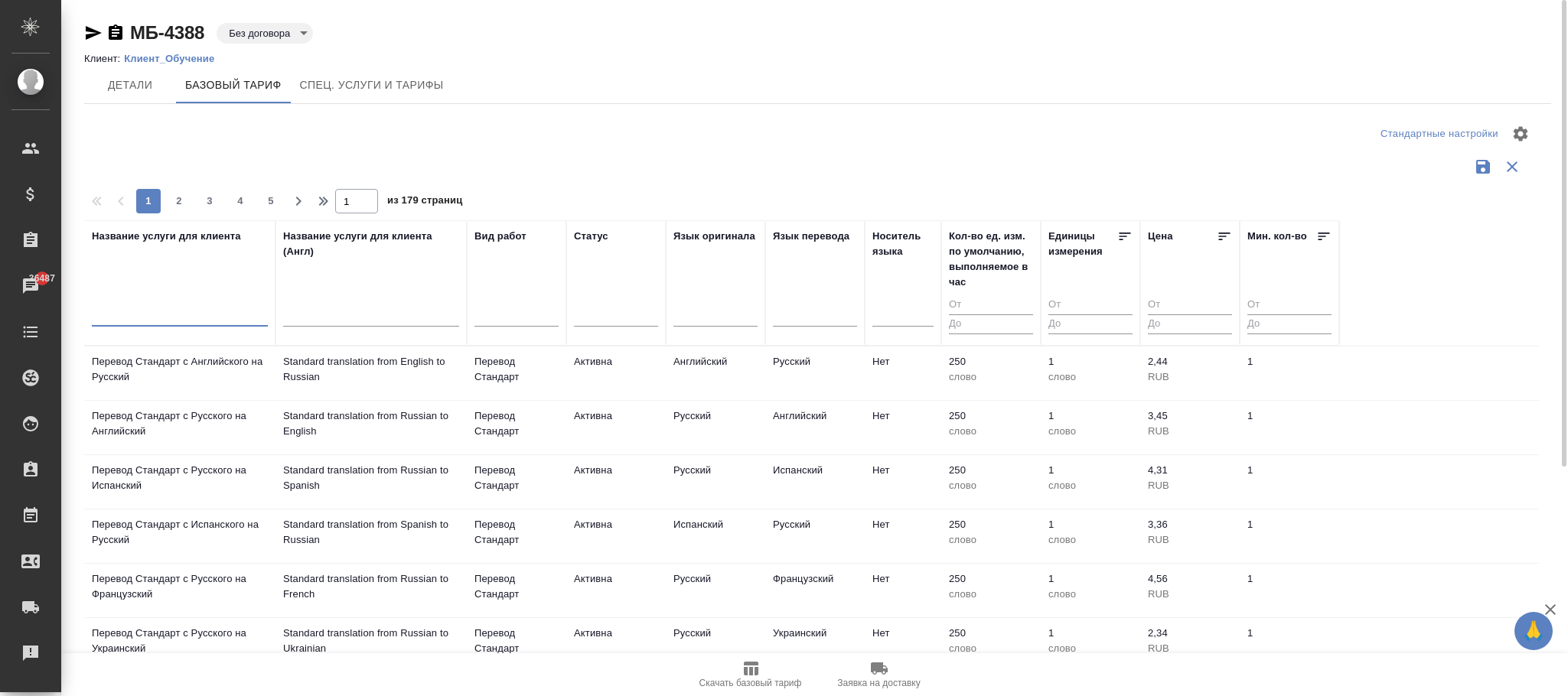
click at [142, 312] on input "text" at bounding box center [180, 316] width 176 height 19
paste input "C3_FARMNORD-18"
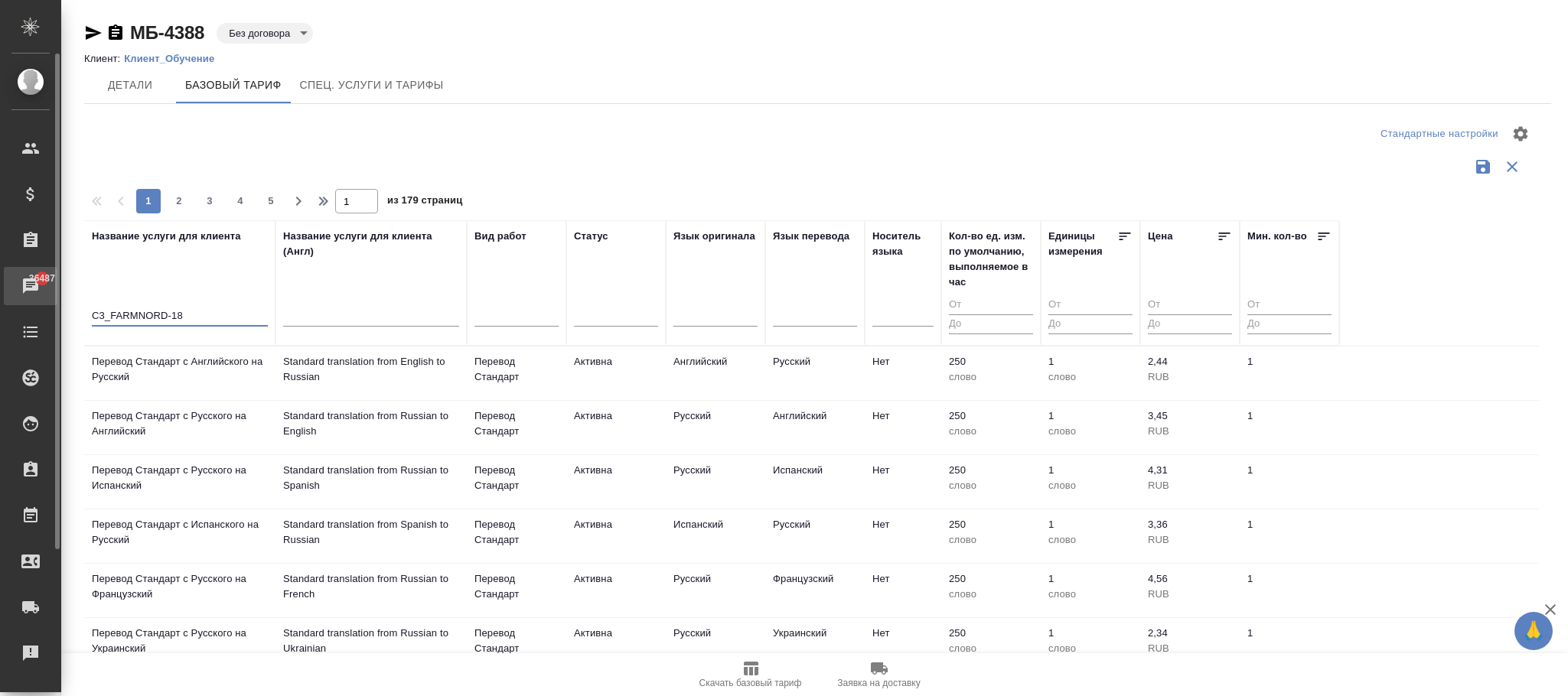
drag, startPoint x: 220, startPoint y: 319, endPoint x: 115, endPoint y: 299, distance: 106.9
click at [0, 292] on div ".cls-1 fill:#fff; AWATERA [PERSON_NAME]fokina Клиенты Спецификации Заказы 36487…" at bounding box center [784, 348] width 1568 height 696
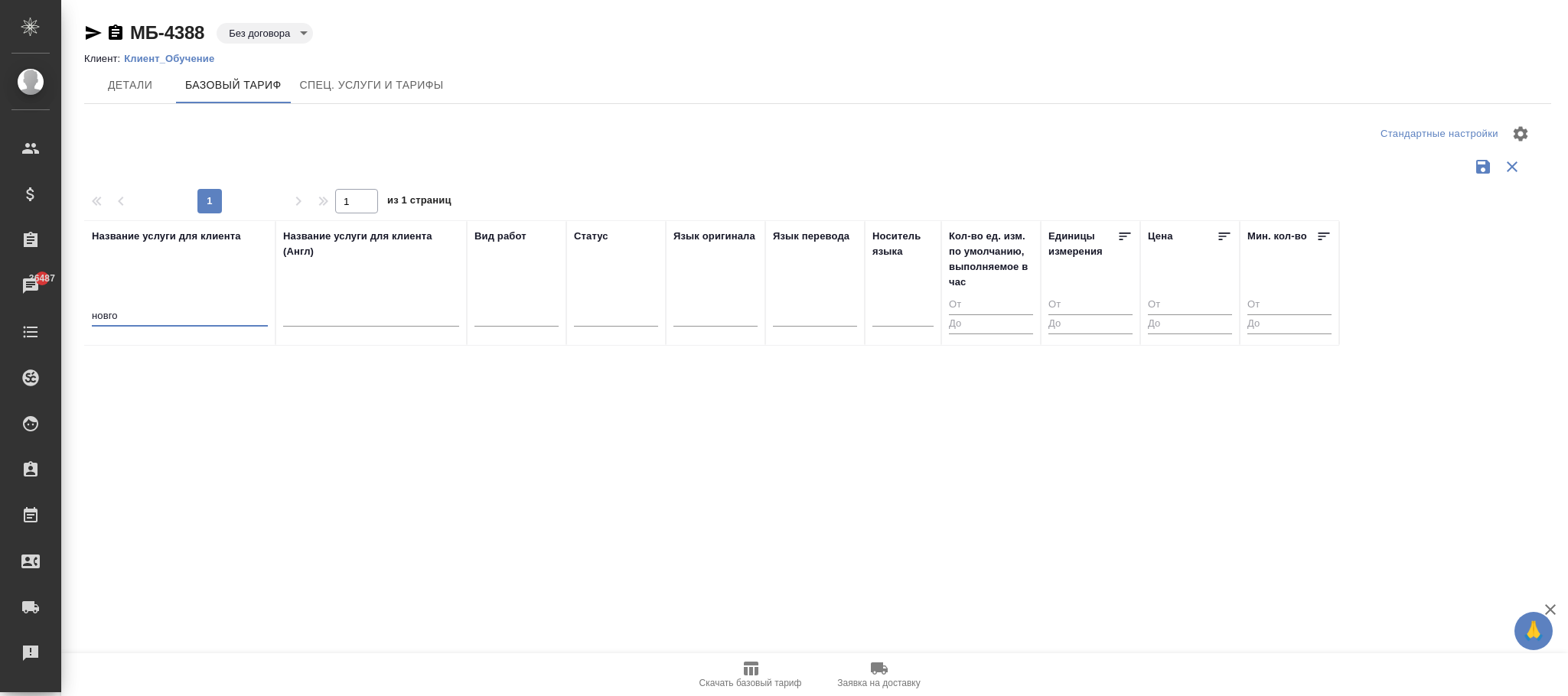
type input "новго"
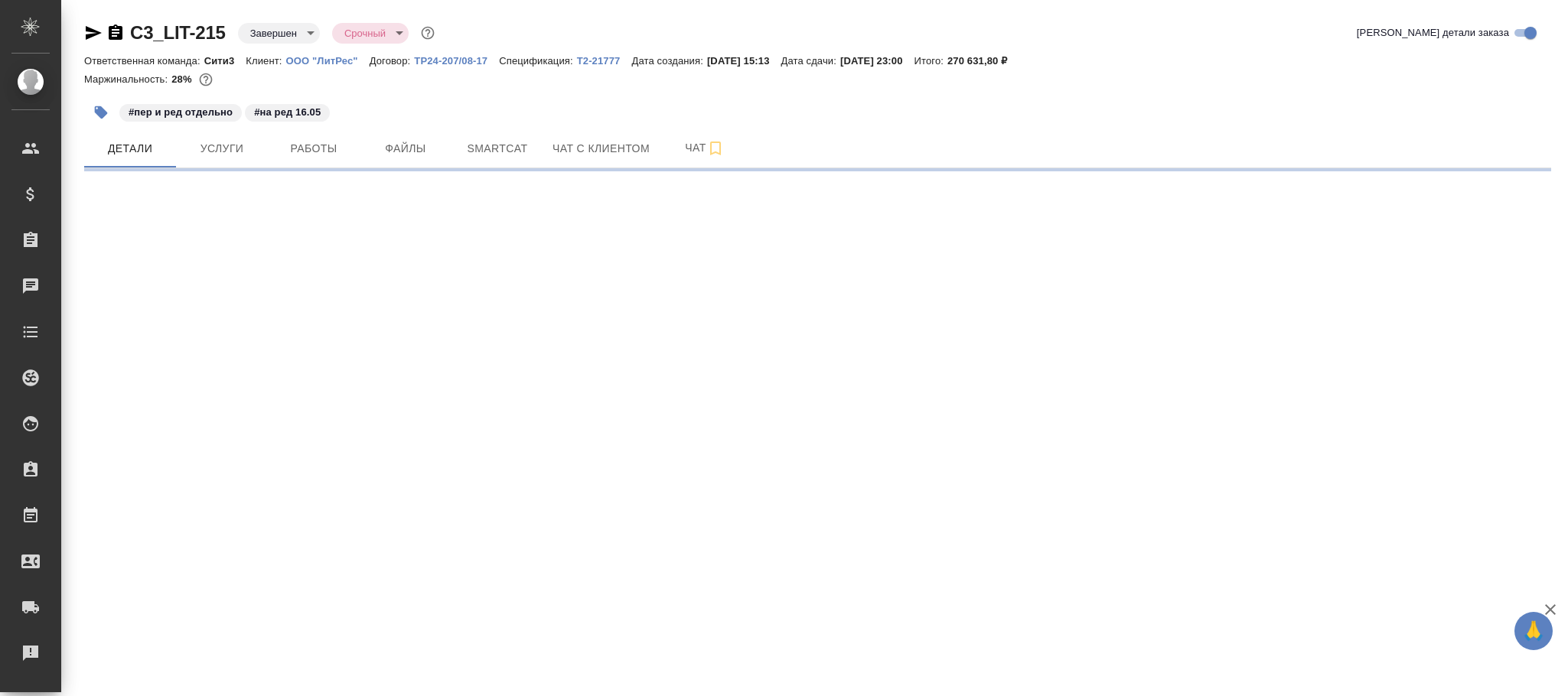
click at [281, 36] on body "🙏 .cls-1 fill:#fff; AWATERA [PERSON_NAME]fokina Клиенты Спецификации Заказы Чат…" at bounding box center [784, 348] width 1568 height 696
select select "RU"
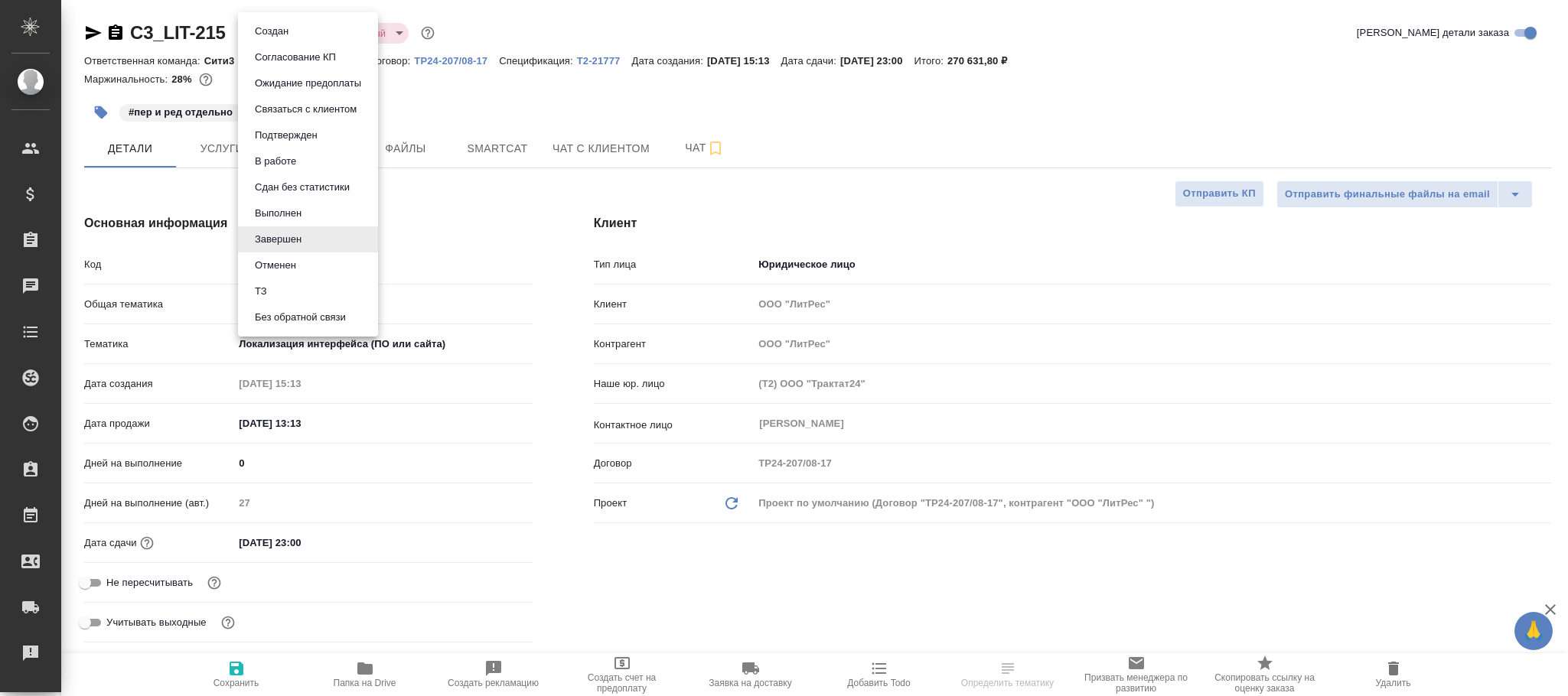
type textarea "x"
click at [273, 203] on li "Выполнен" at bounding box center [307, 213] width 140 height 26
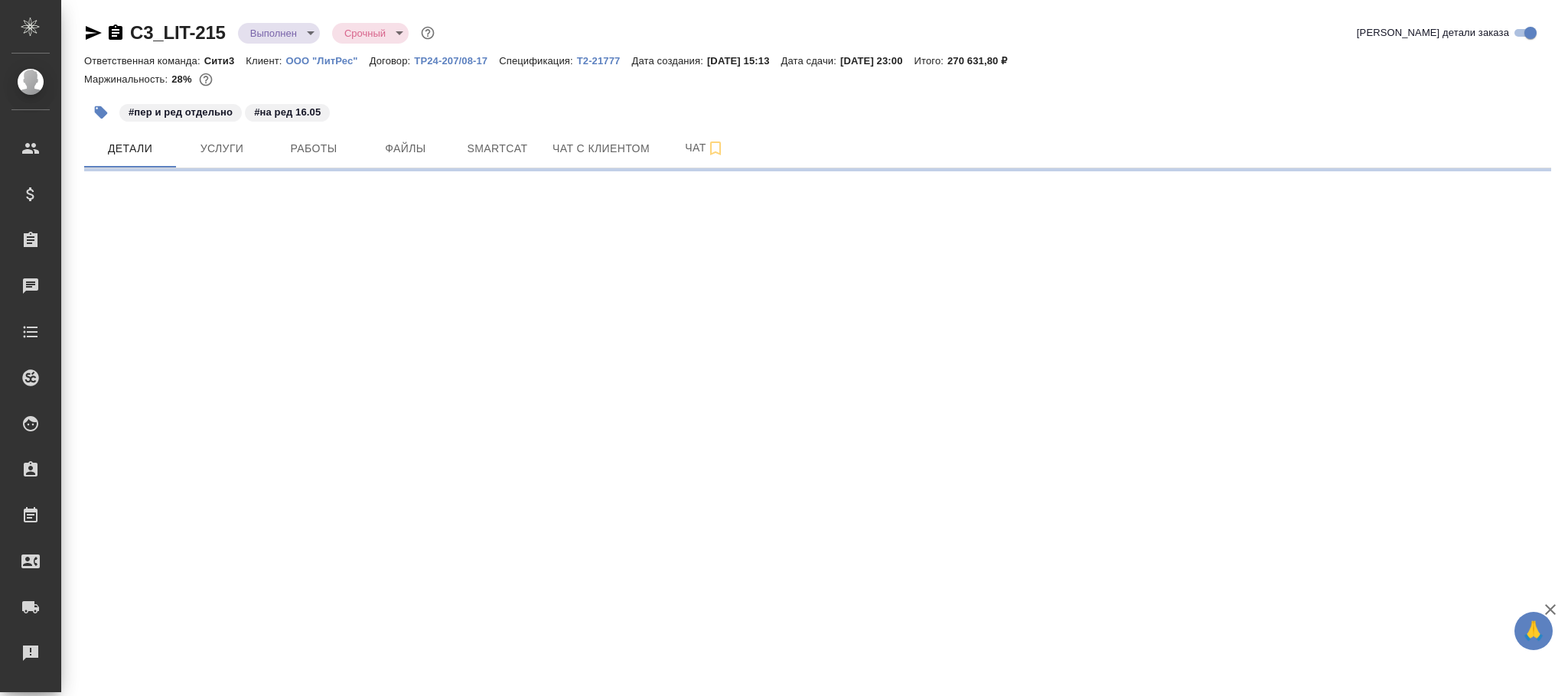
select select "RU"
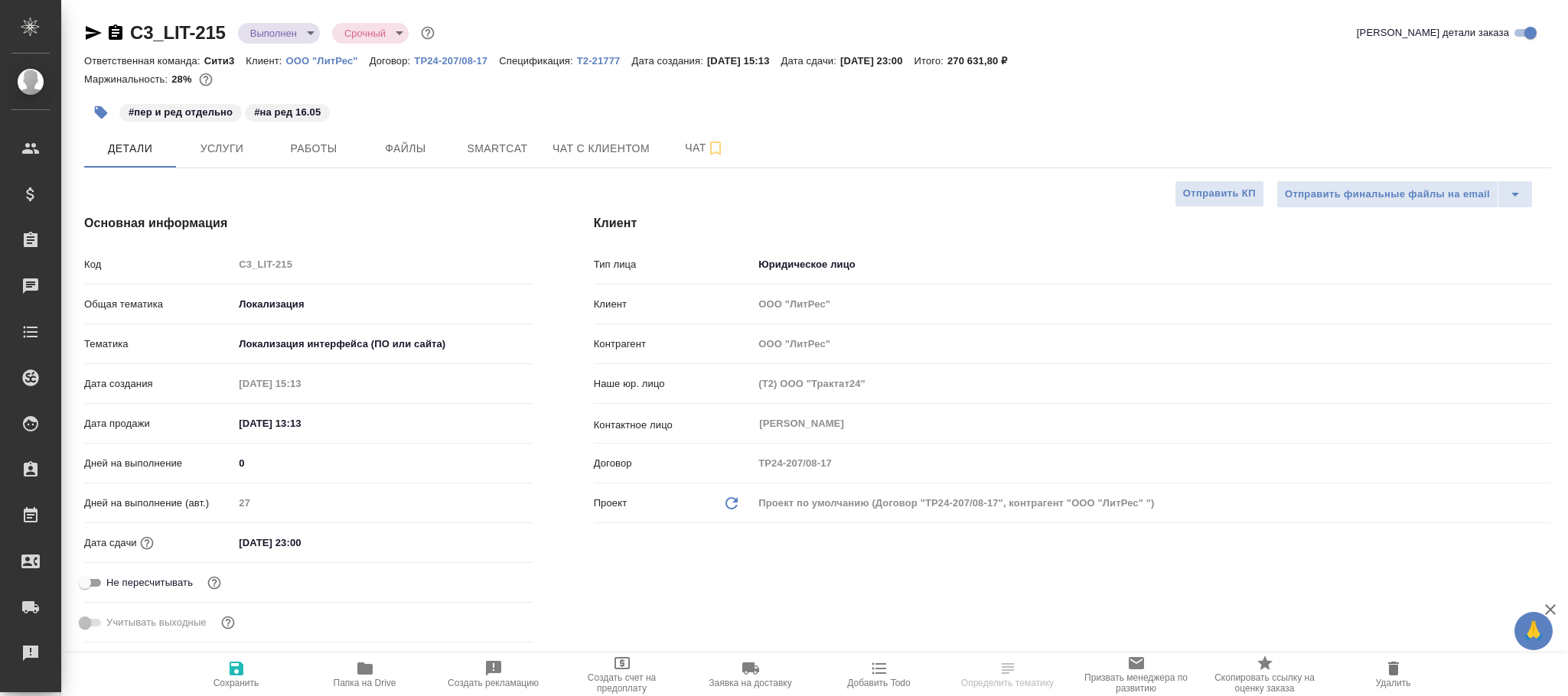
type textarea "x"
click at [248, 679] on span "Сохранить" at bounding box center [236, 683] width 46 height 11
type textarea "x"
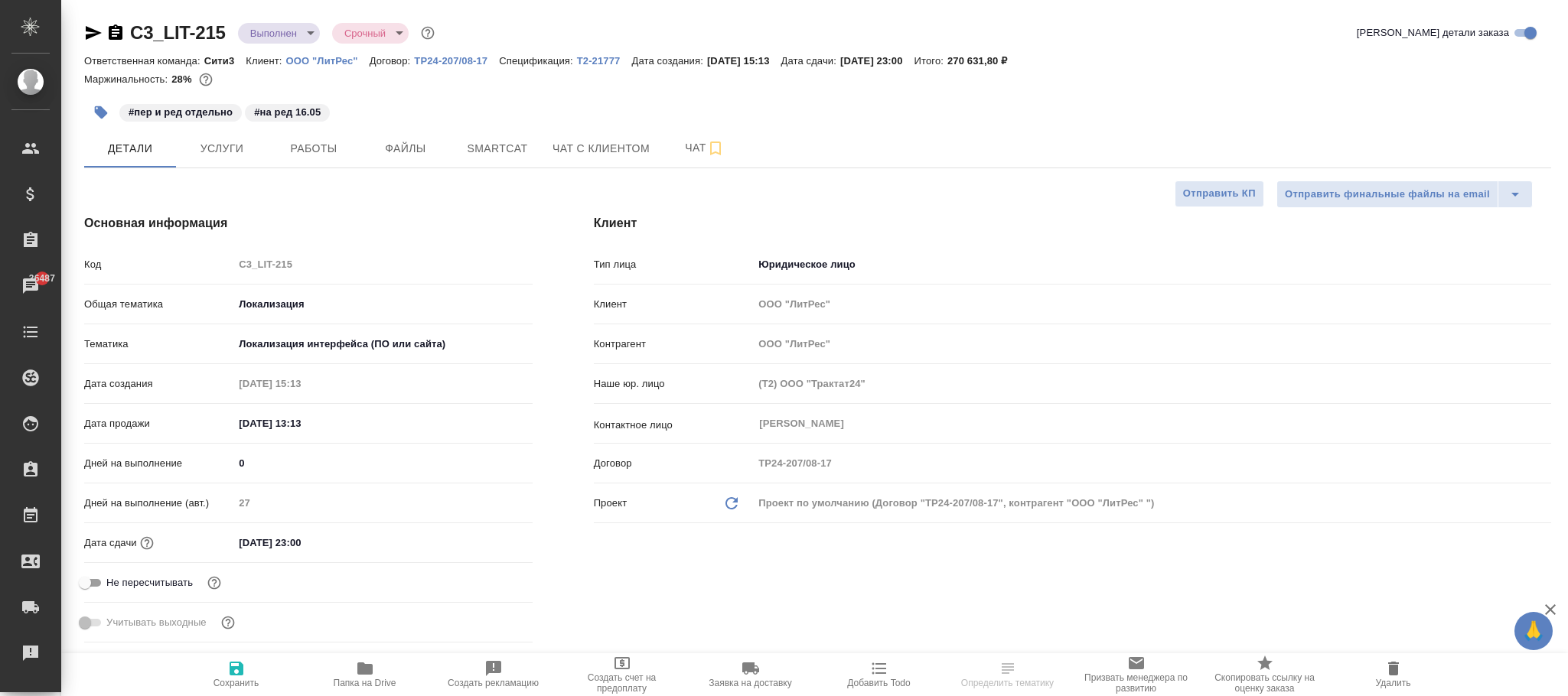
type textarea "x"
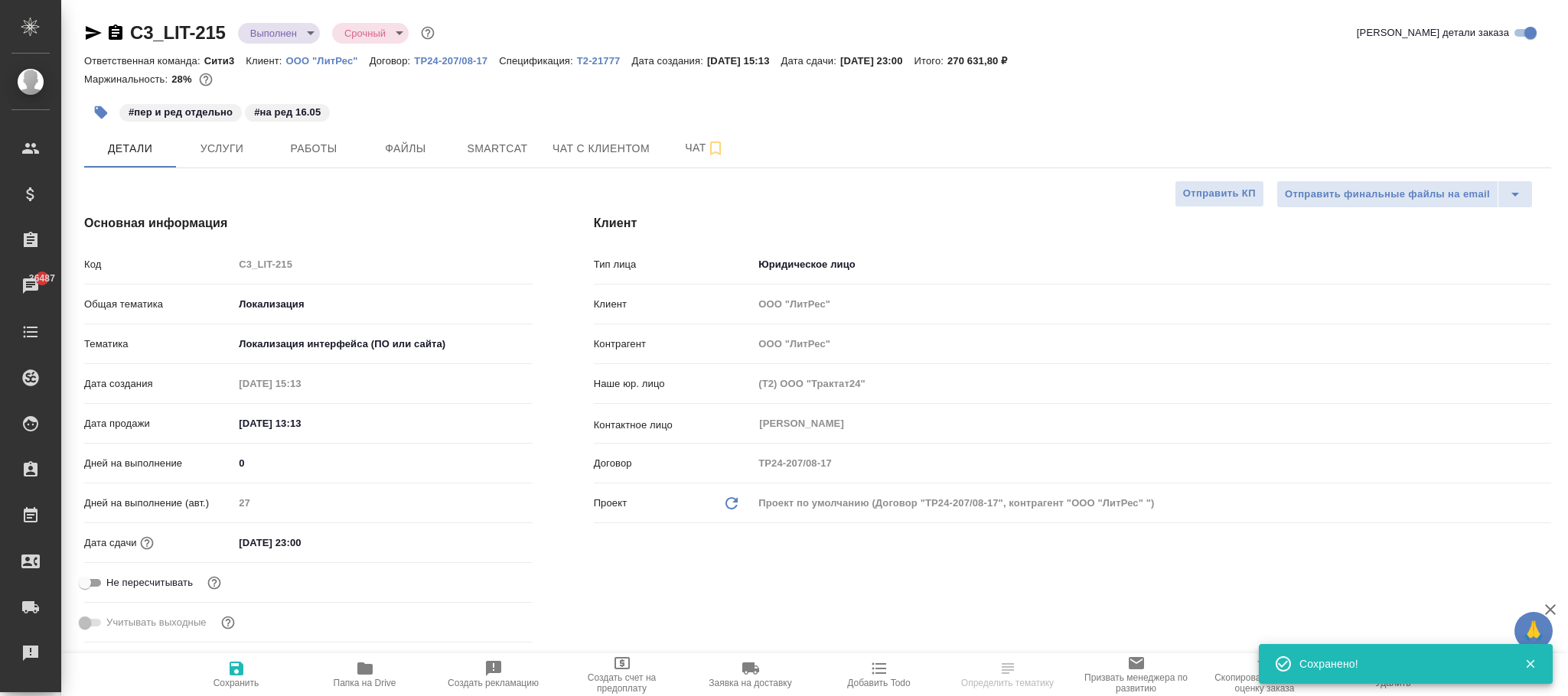
select select "RU"
type textarea "x"
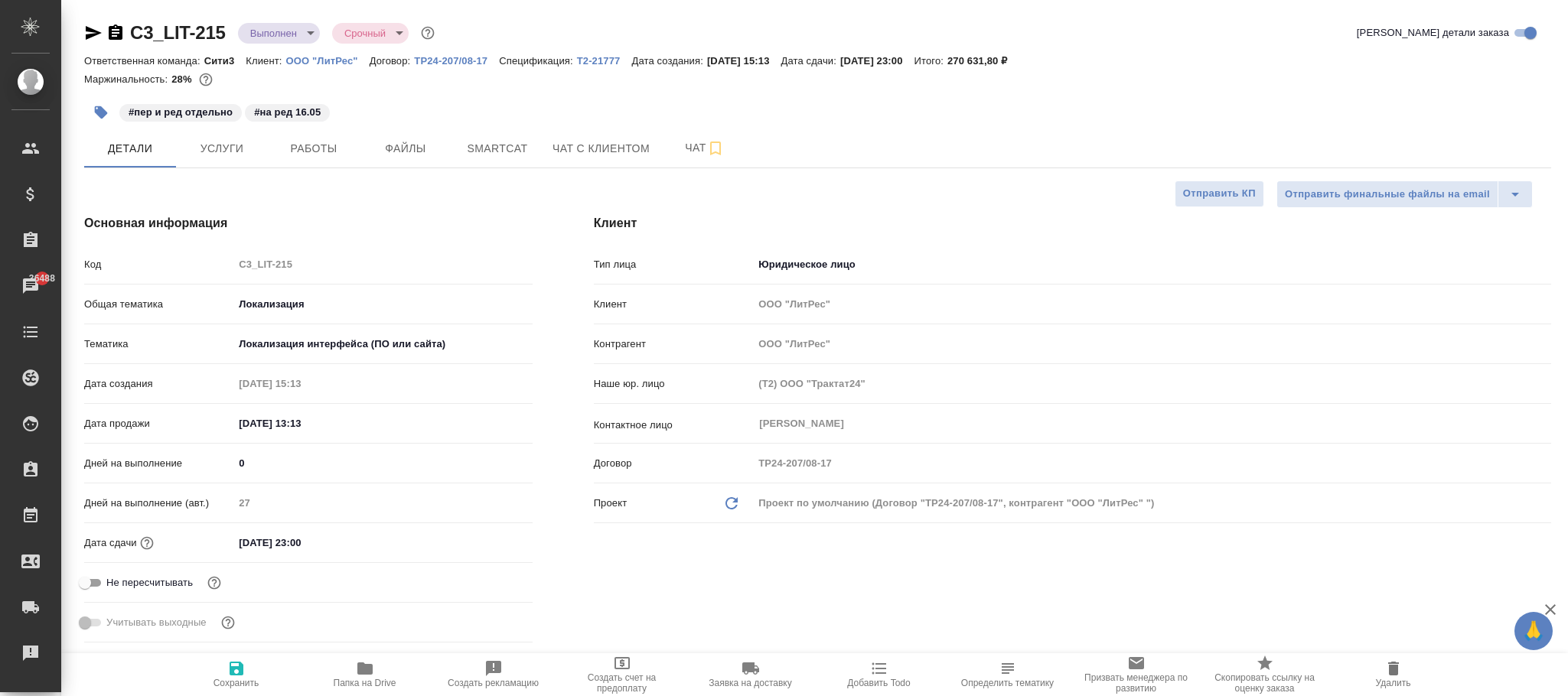
type textarea "x"
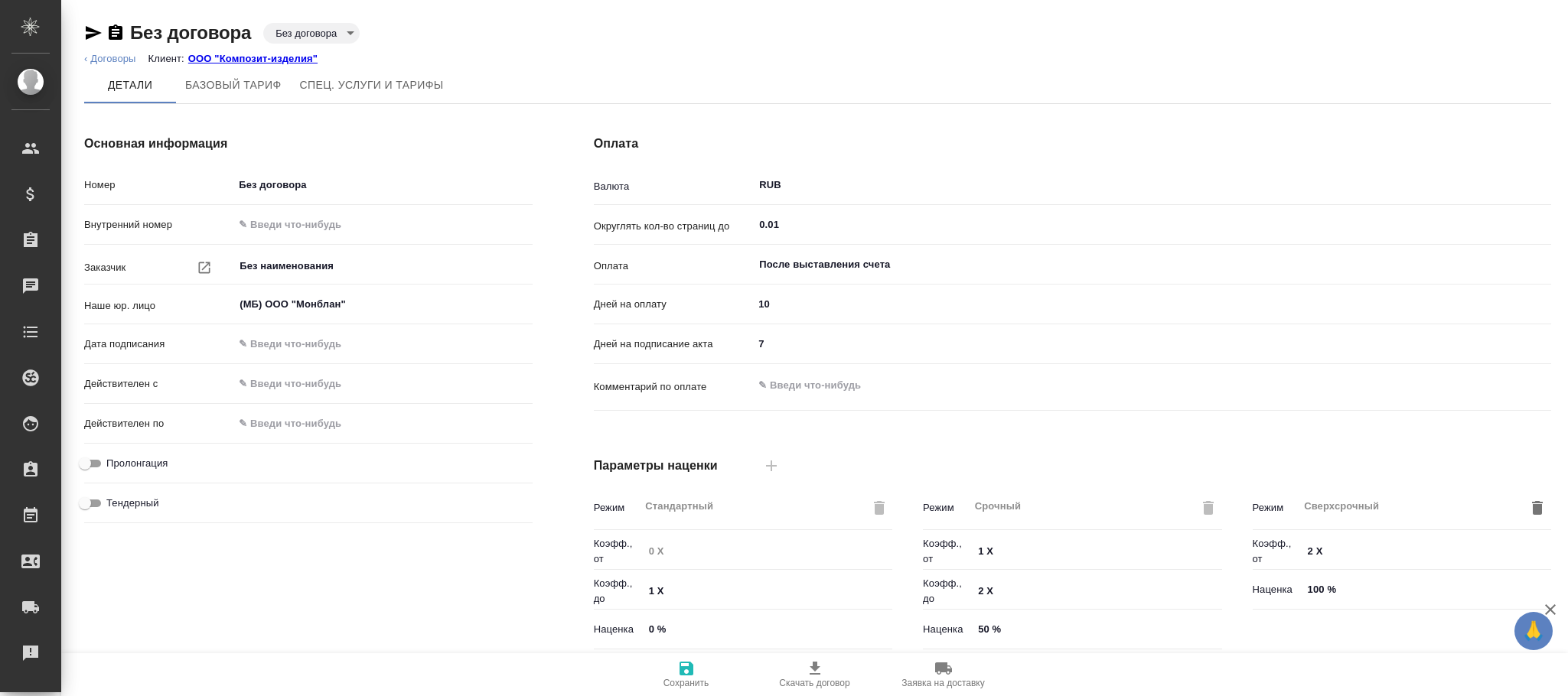
scroll to position [343, 0]
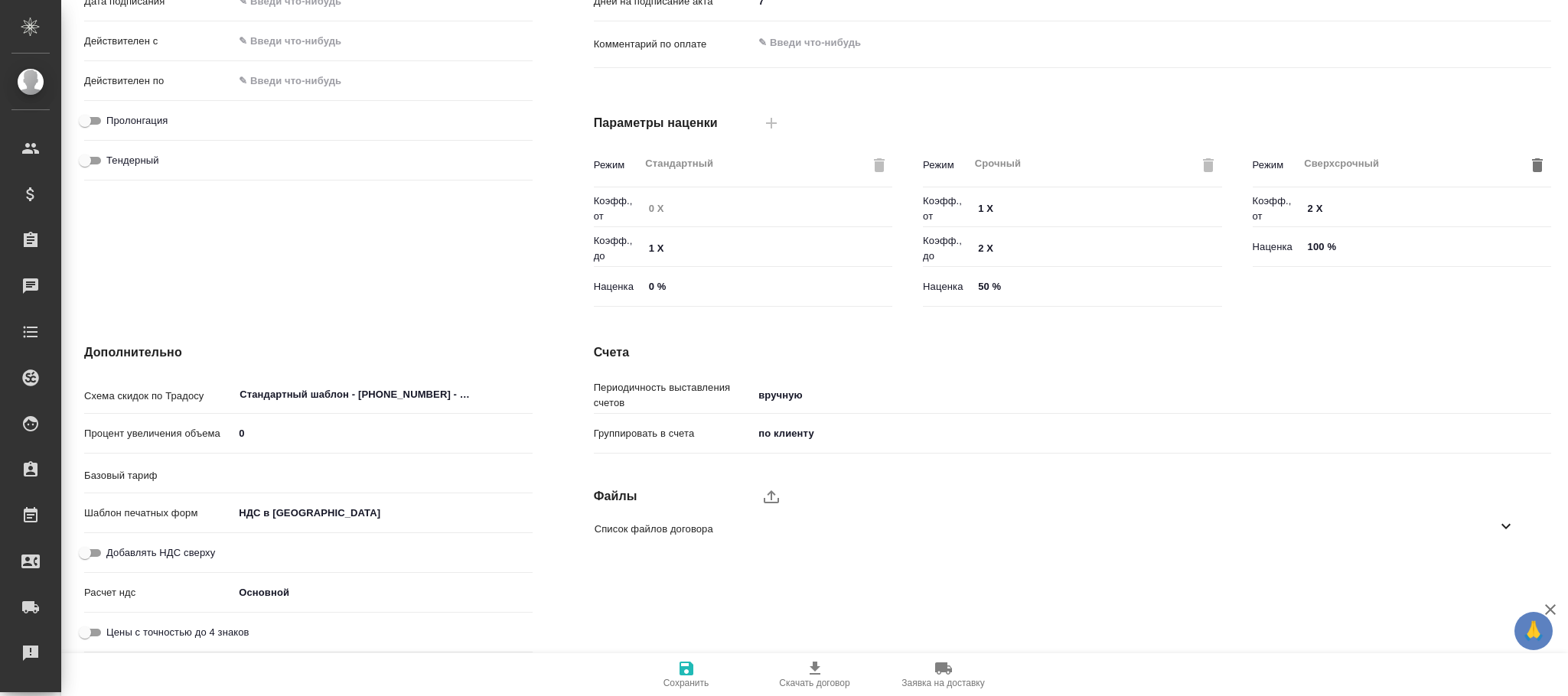
click at [136, 549] on span "Добавлять НДС сверху" at bounding box center [160, 553] width 108 height 15
click at [113, 549] on input "Добавлять НДС сверху" at bounding box center [84, 553] width 55 height 18
checkbox input "true"
type input "Базовый ТП 2025"
click at [276, 501] on body "🙏 .cls-1 fill:#fff; AWATERA [PERSON_NAME]fokina Клиенты Спецификации Заказы Чат…" at bounding box center [784, 348] width 1568 height 696
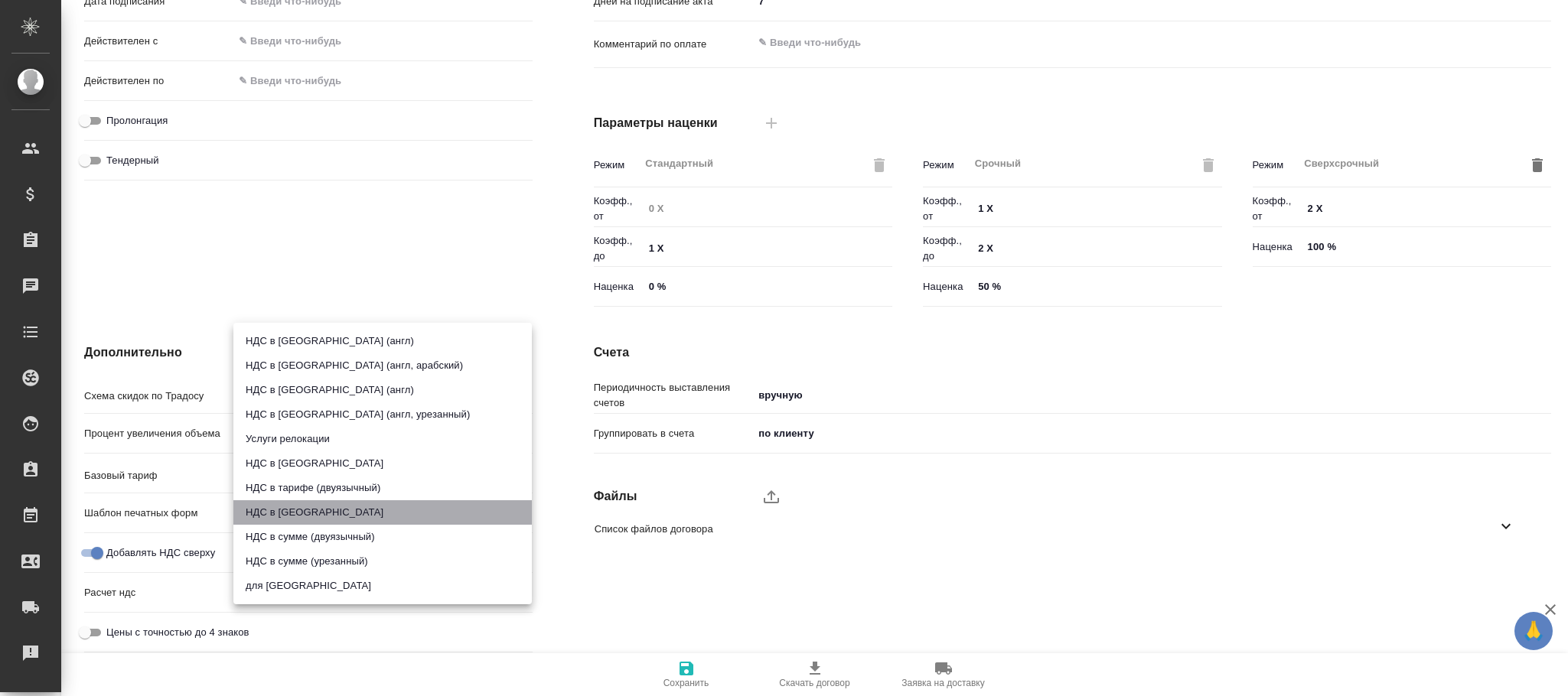
click at [306, 503] on li "НДС в [GEOGRAPHIC_DATA]" at bounding box center [382, 513] width 299 height 25
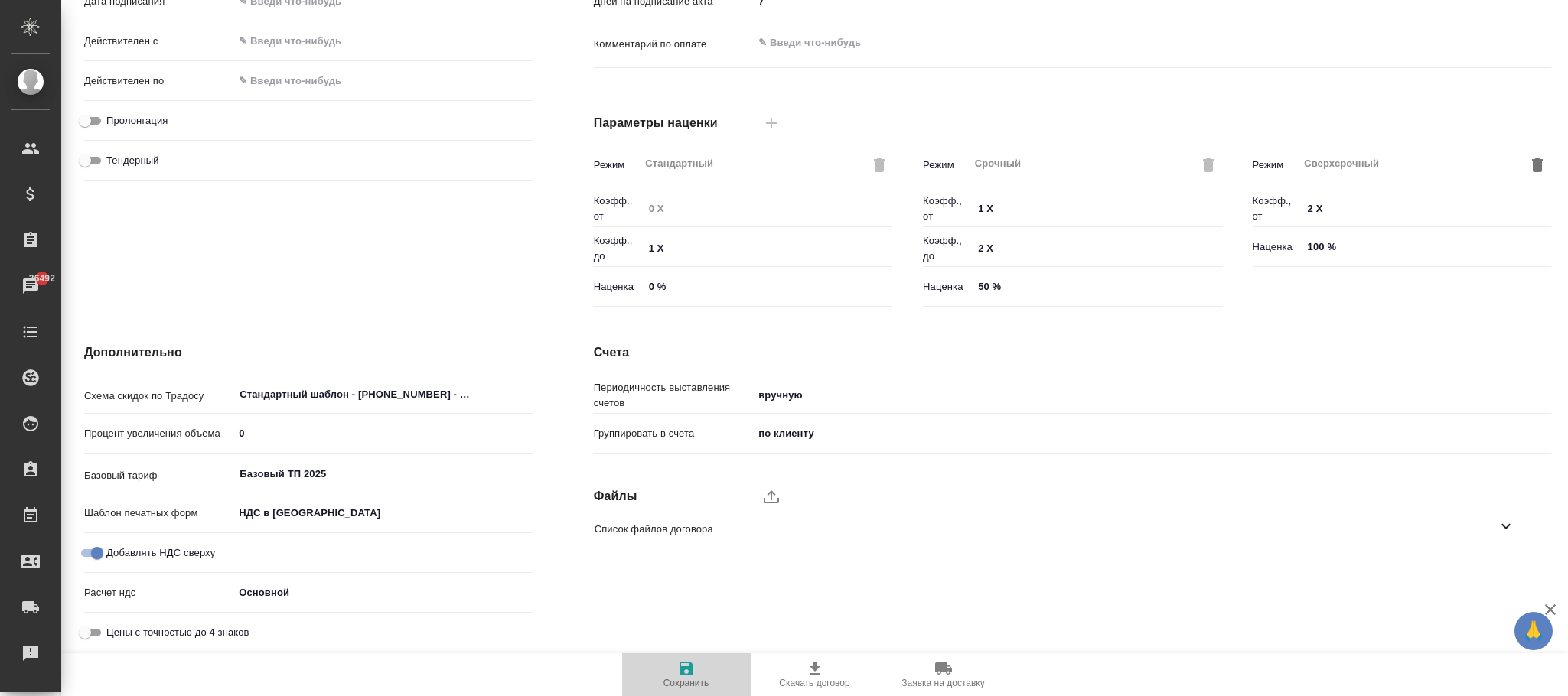
click at [684, 662] on icon "button" at bounding box center [686, 669] width 18 height 18
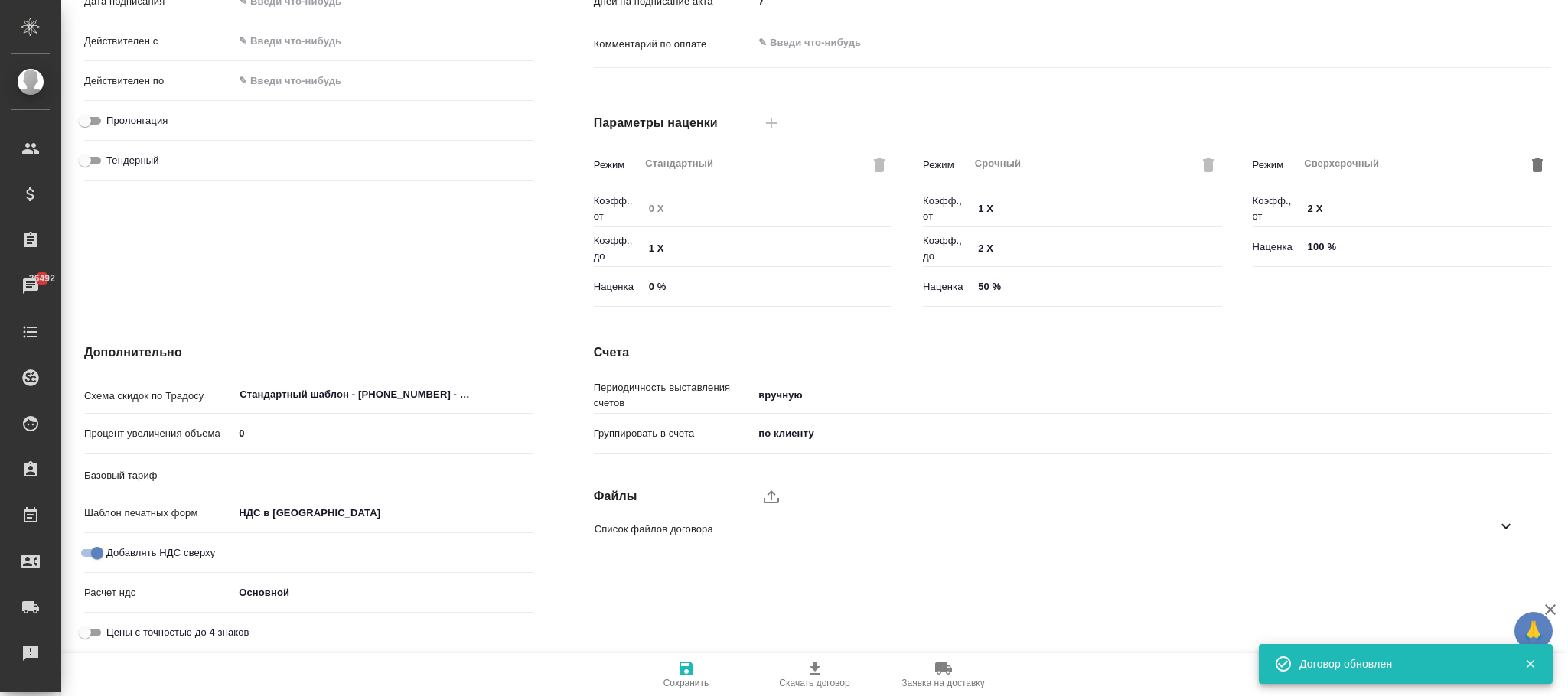
type input "Базовый ТП 2025"
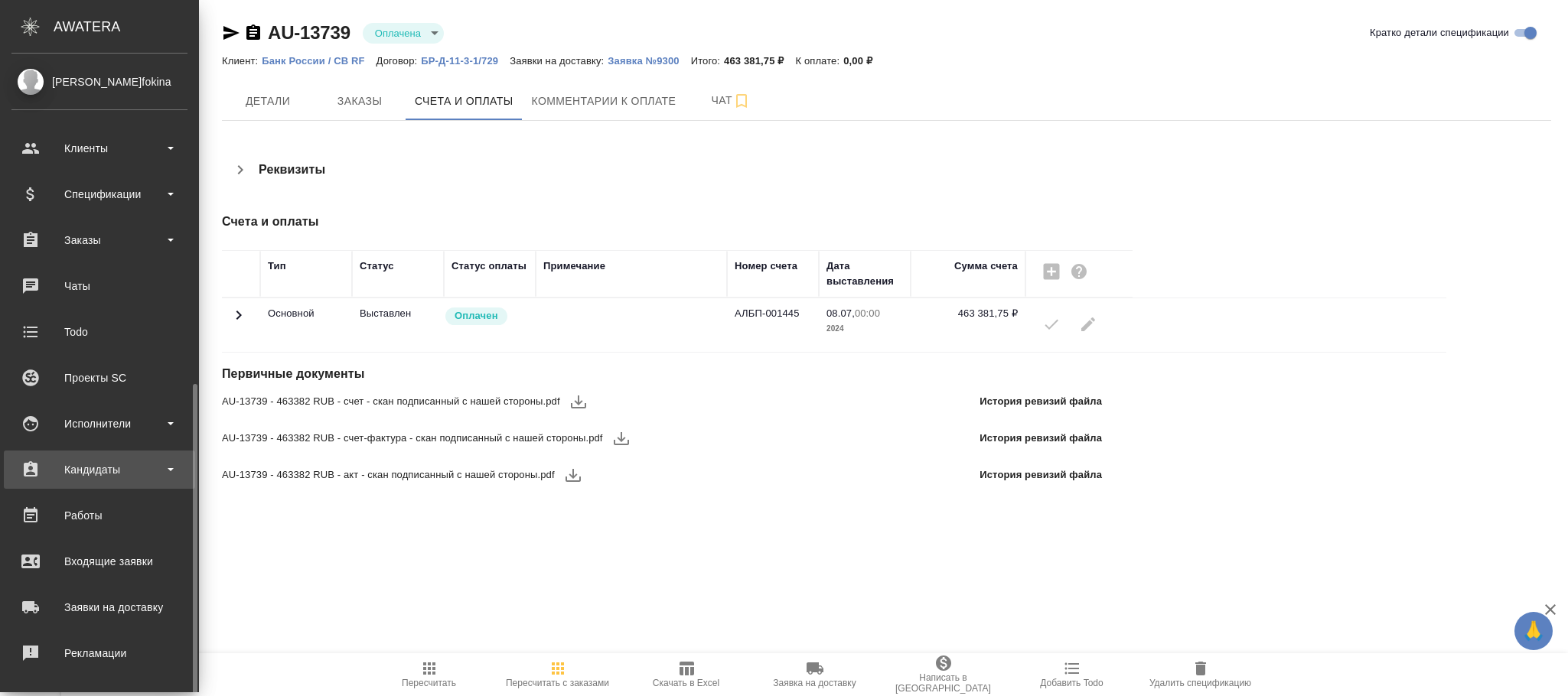
scroll to position [186, 0]
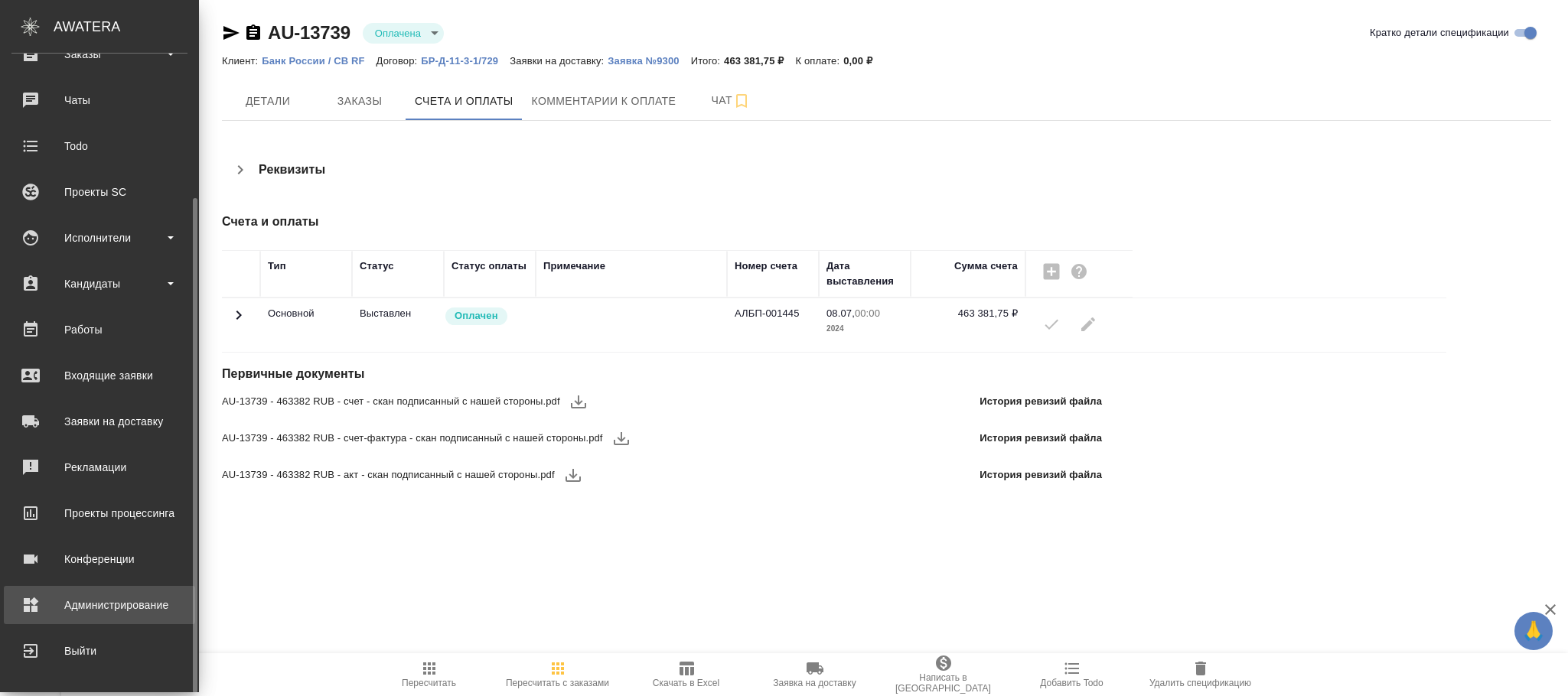
click at [108, 602] on div "Администрирование" at bounding box center [99, 605] width 176 height 23
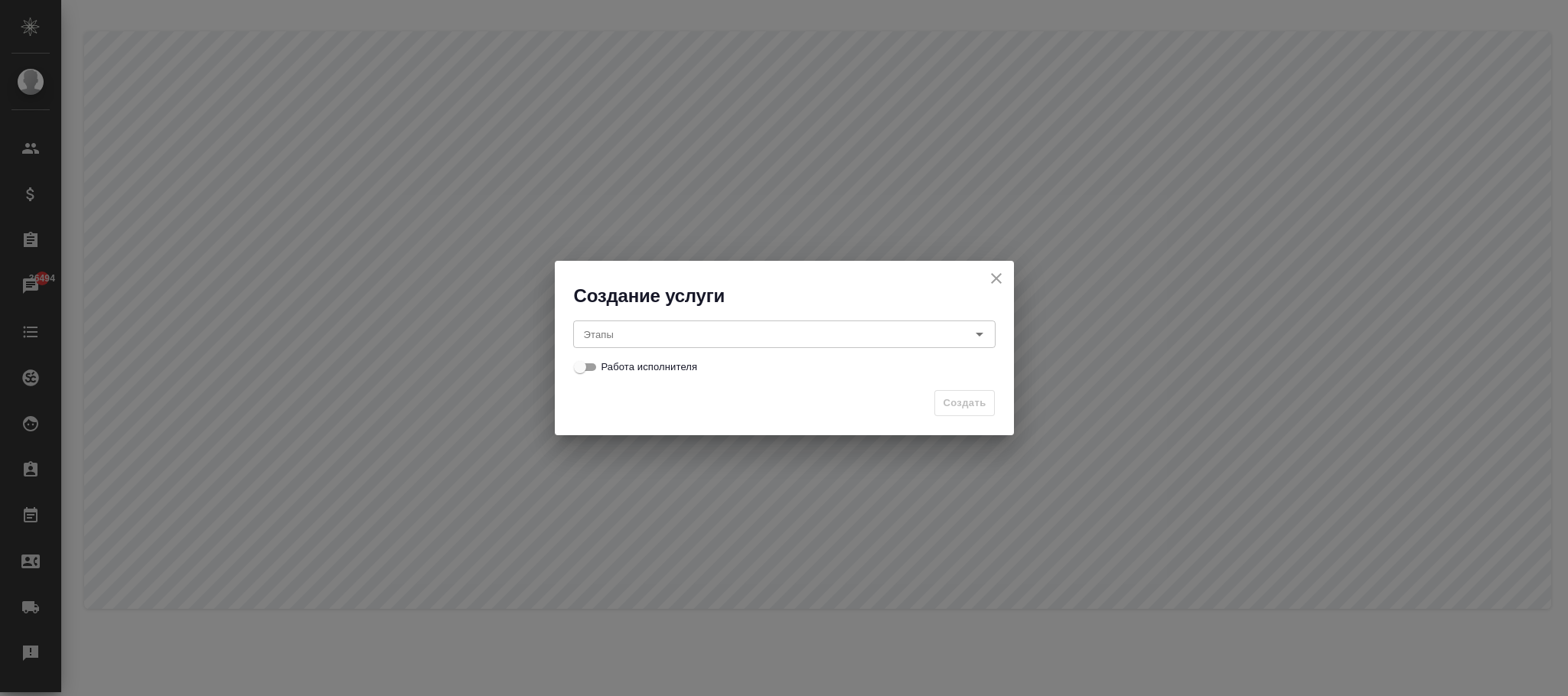
click at [709, 329] on input "Этапы" at bounding box center [758, 334] width 362 height 18
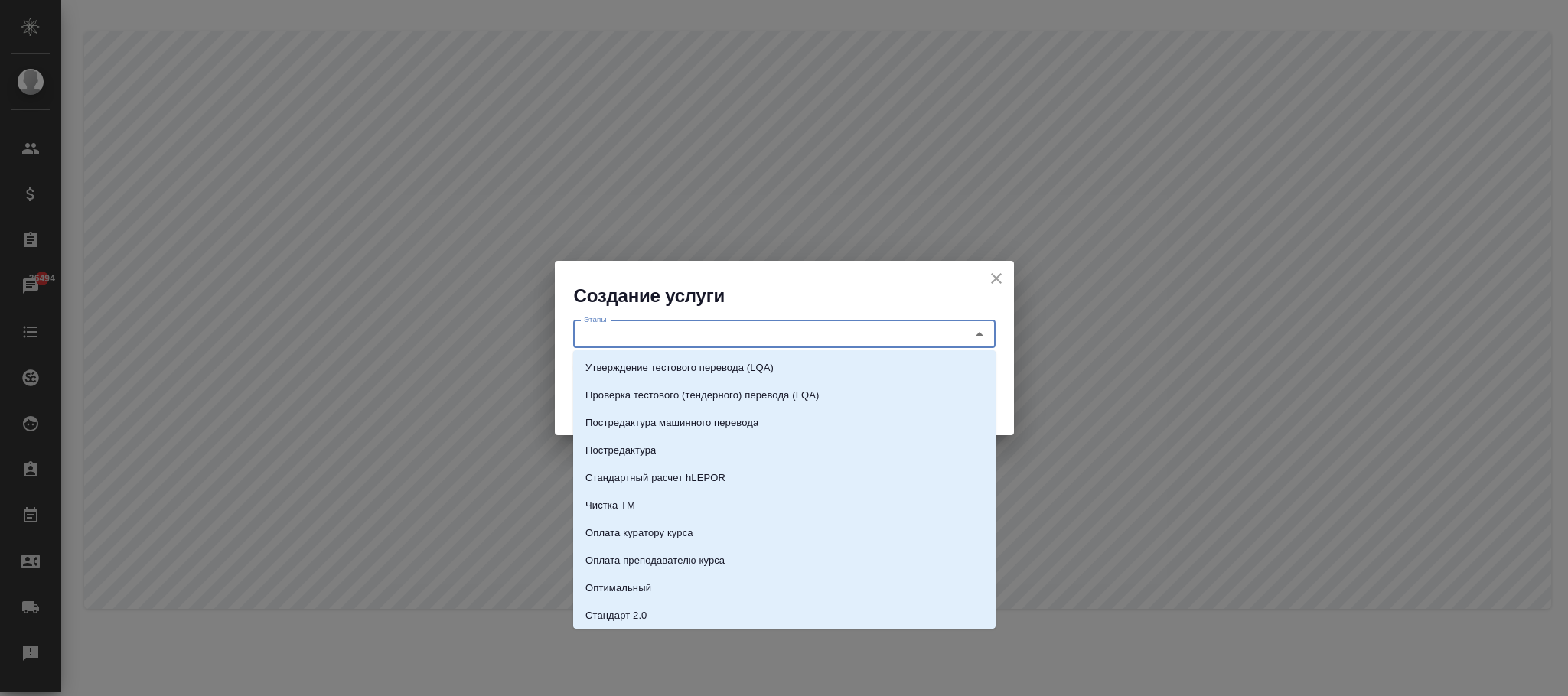
paste input "справка МВД_Новгород - 1-2 р.дня"
type input "справка МВД_Новгород - 1-2 р.дня"
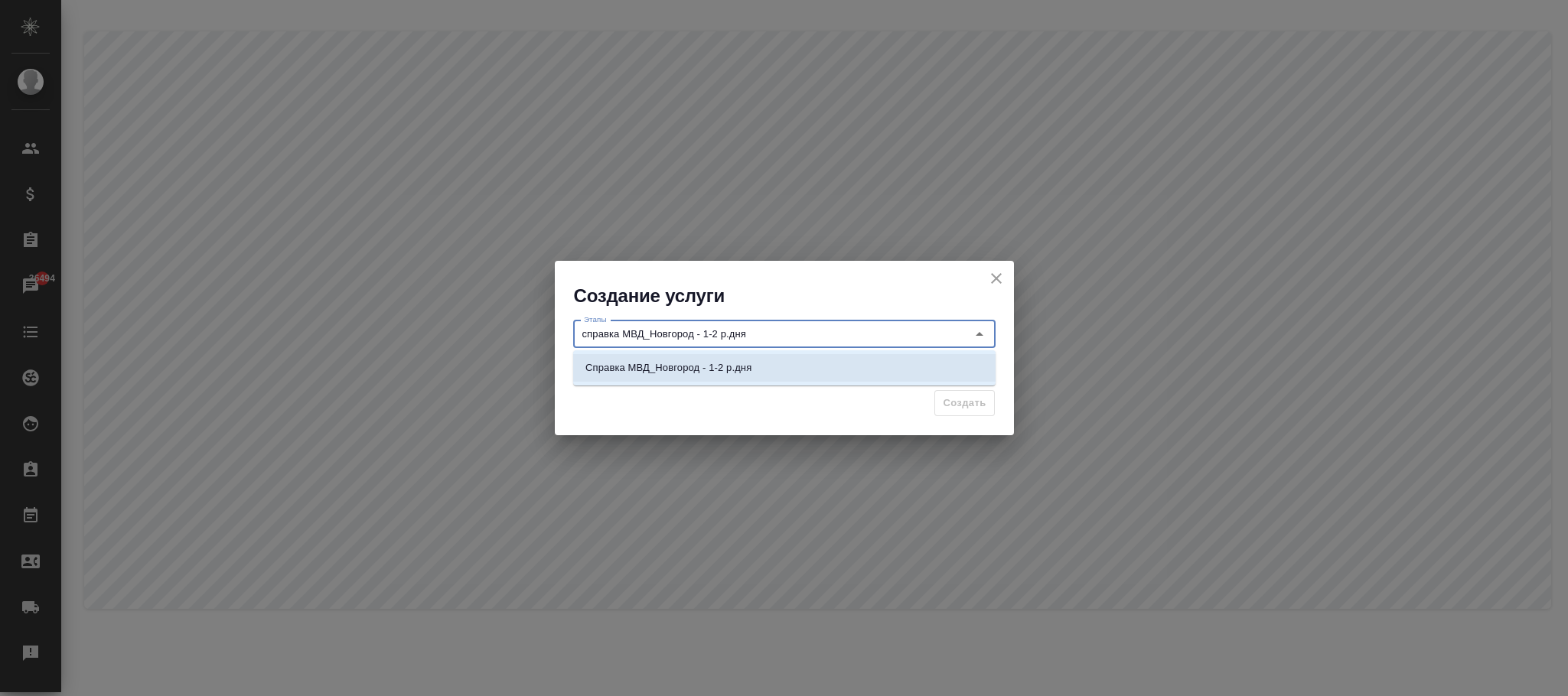
click at [734, 359] on li "Справка МВД_Новгород - 1-2 р.дня" at bounding box center [784, 367] width 422 height 27
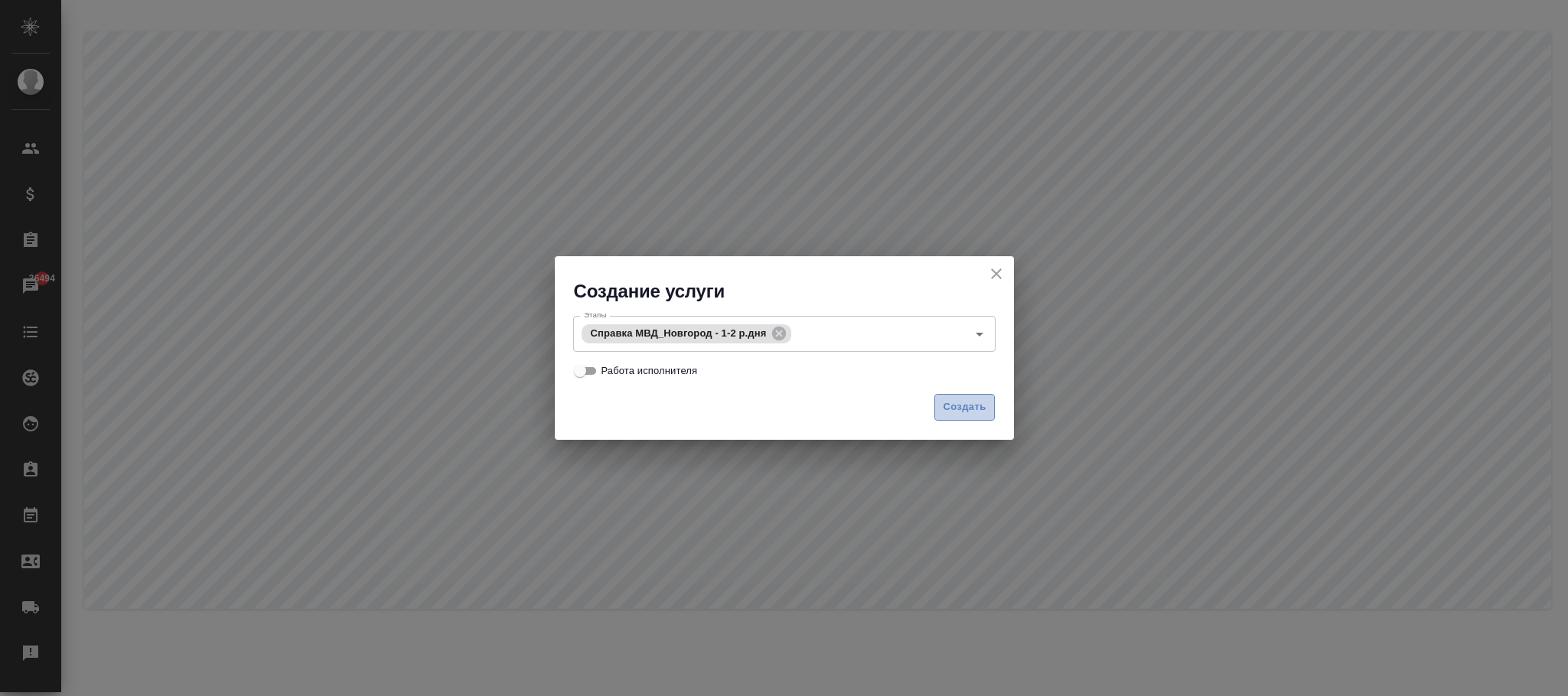
click at [948, 394] on button "Создать" at bounding box center [964, 407] width 60 height 26
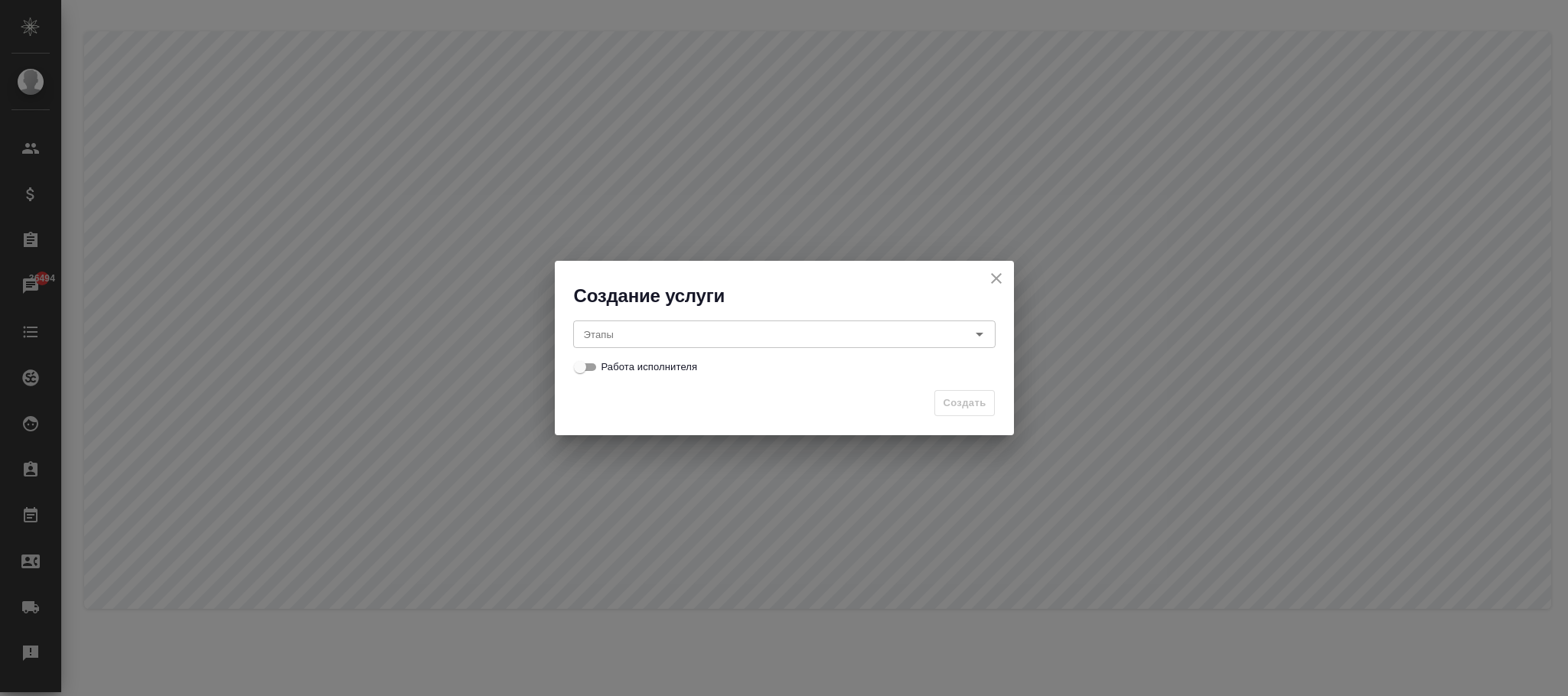
click at [623, 333] on input "Этапы" at bounding box center [758, 334] width 362 height 18
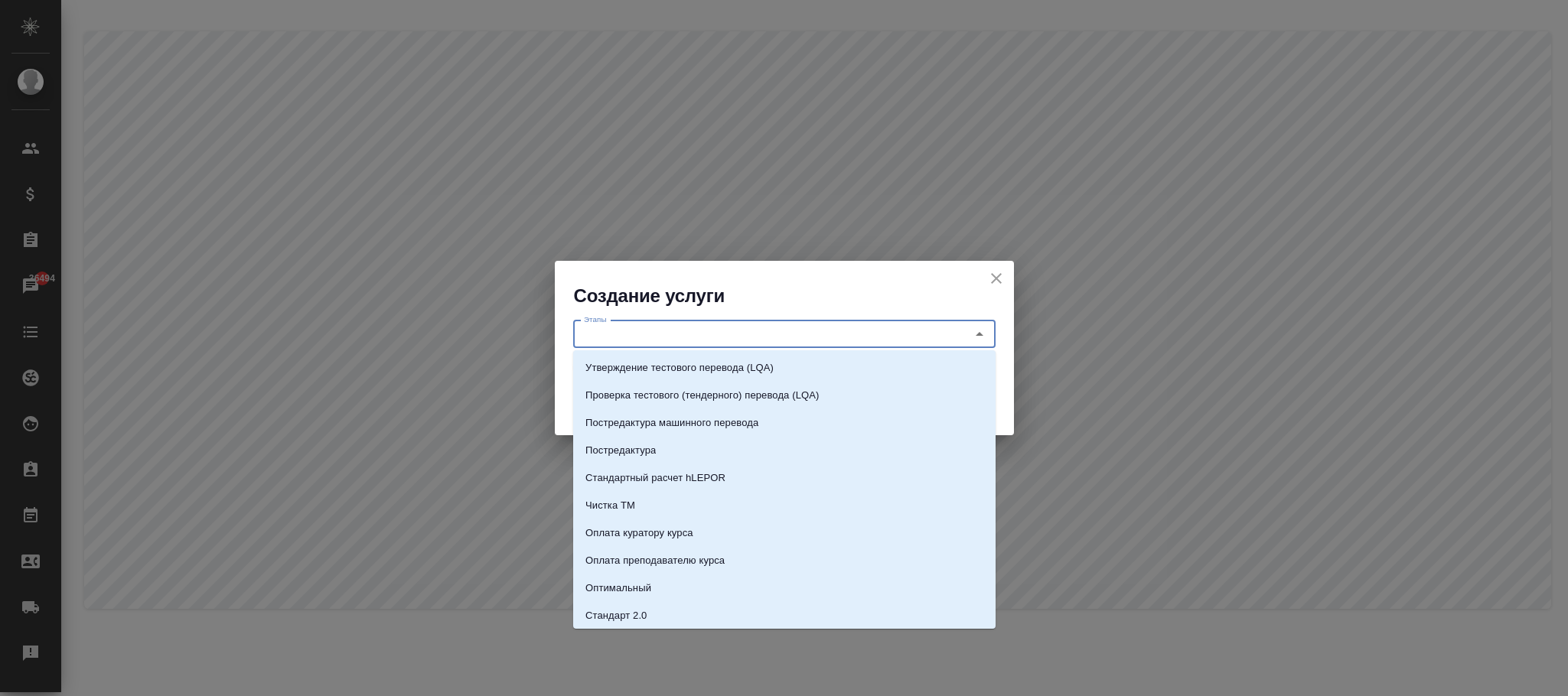
paste input "справка МВД_Новгород - 3 р.дня"
type input "справка МВД_Новгород - 3 р.дня"
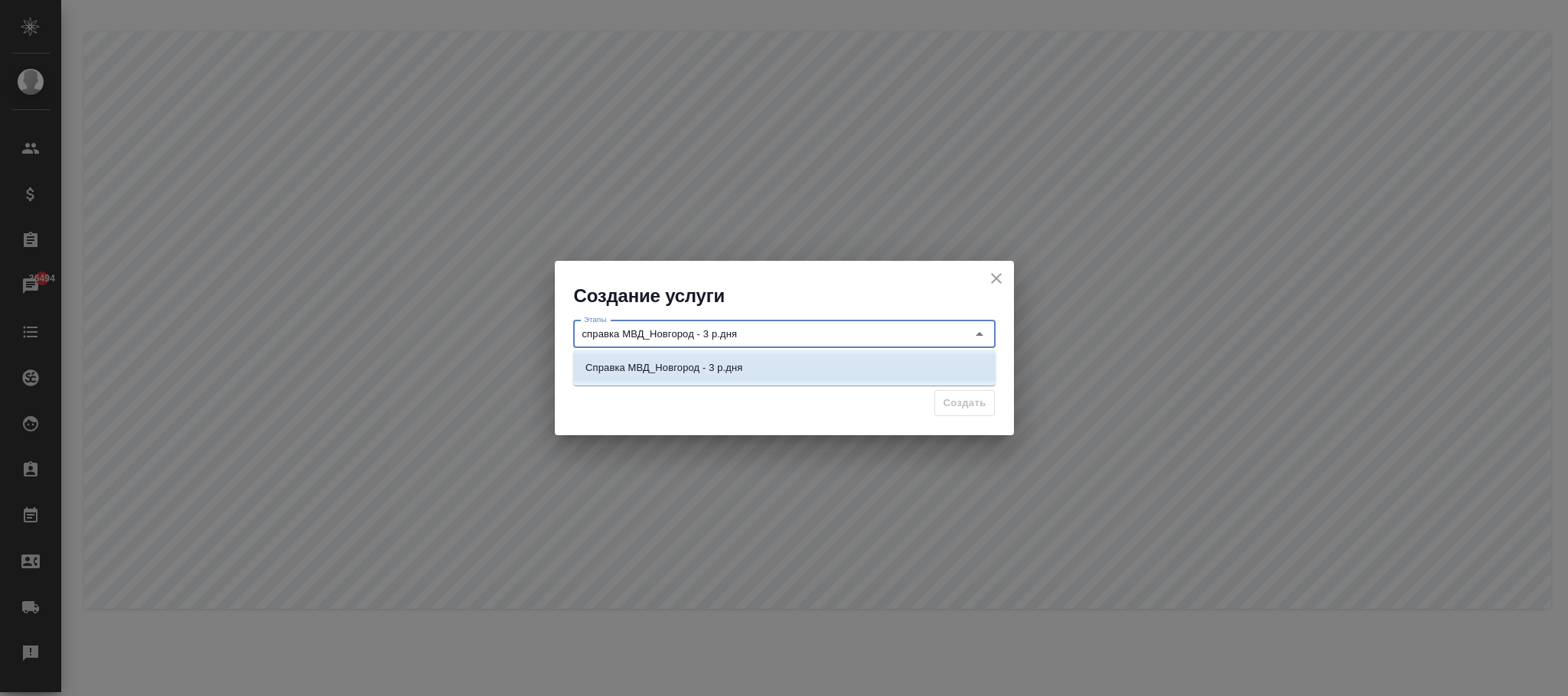
click at [717, 367] on p "Справка МВД_Новгород - 3 р.дня" at bounding box center [664, 367] width 157 height 15
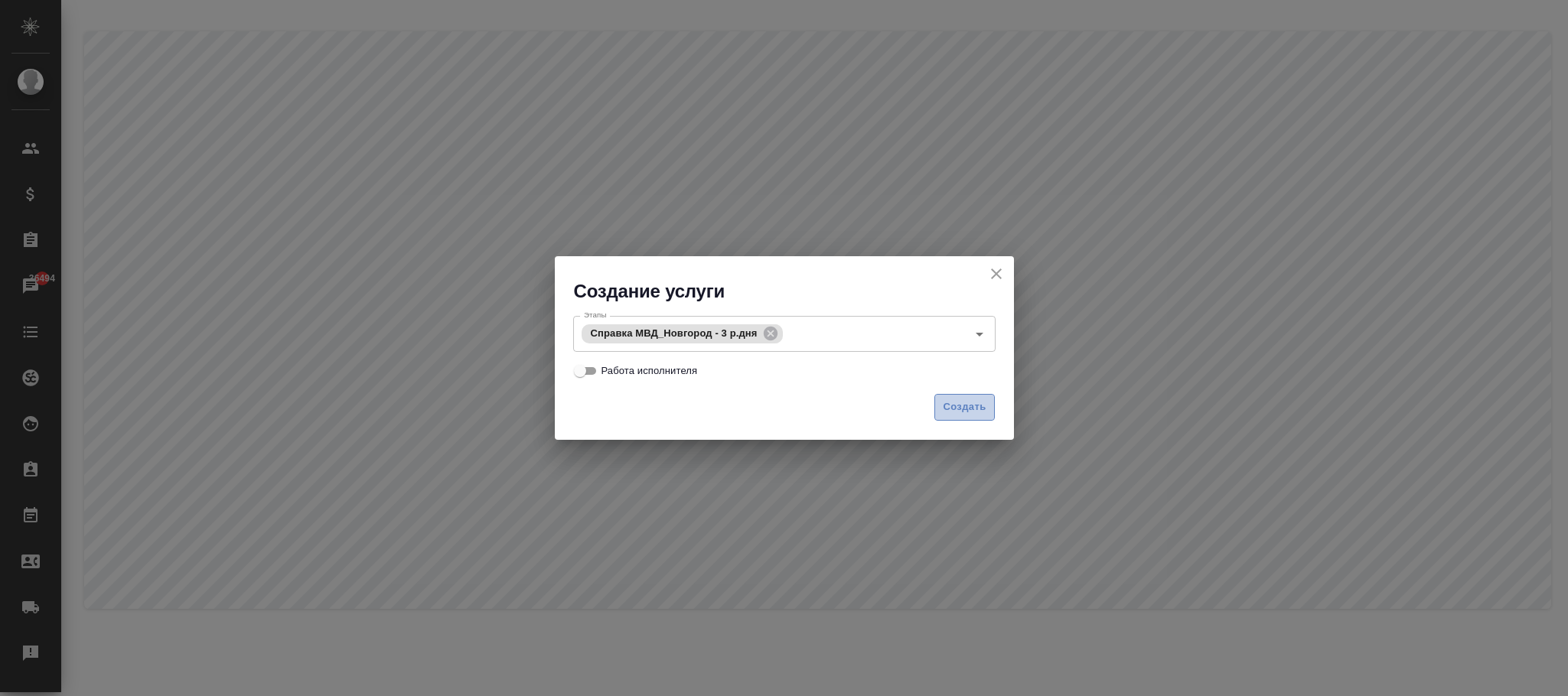
click at [956, 401] on span "Создать" at bounding box center [964, 407] width 43 height 17
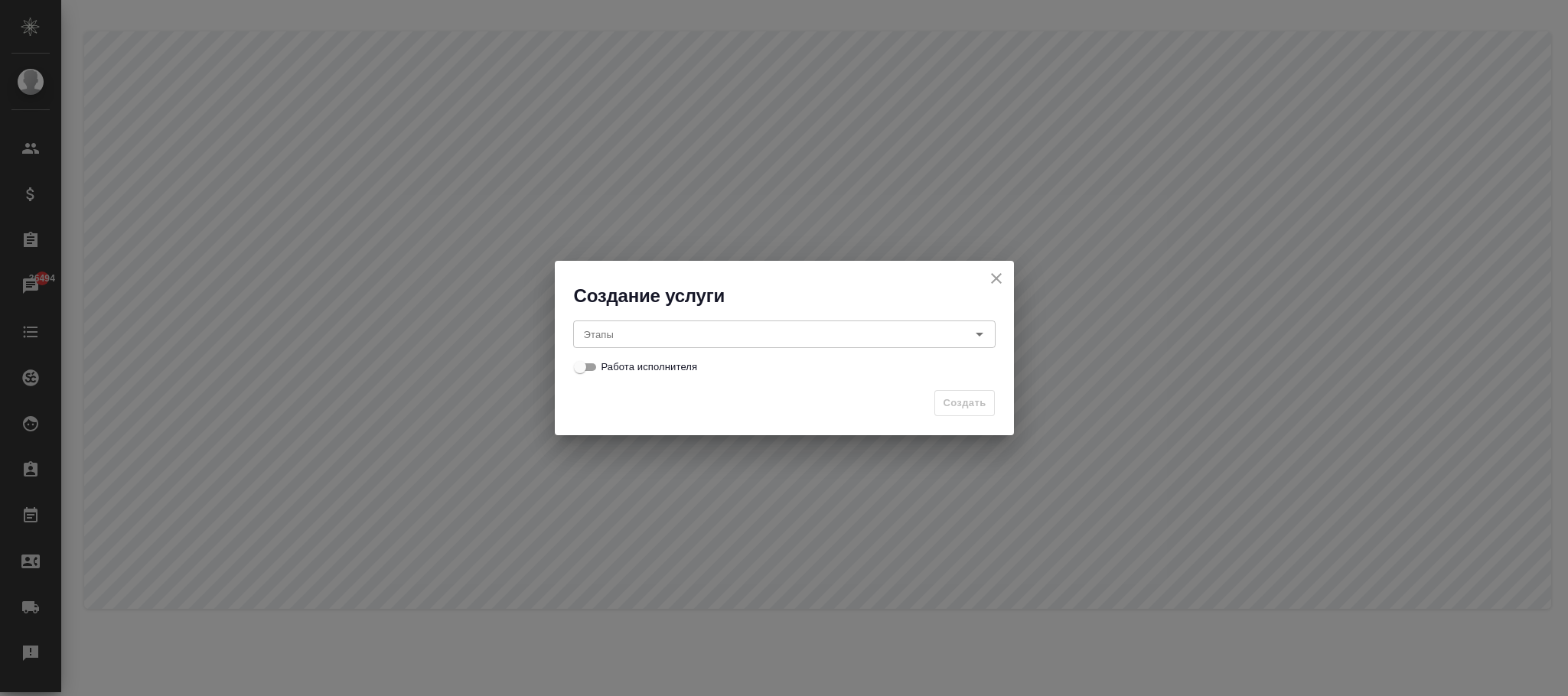
click at [621, 336] on input "Этапы" at bounding box center [758, 334] width 362 height 18
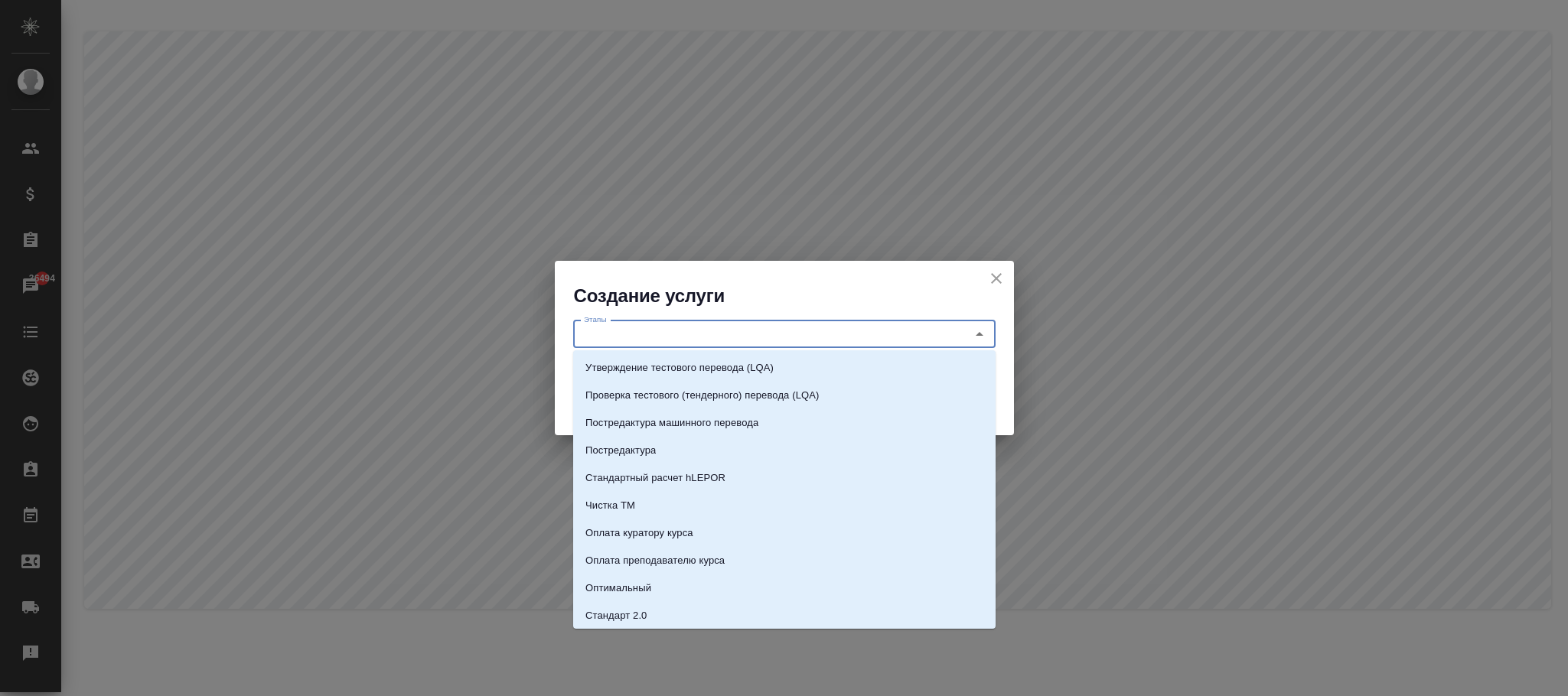
paste input "справка МВД_Новгород - 5 р.дней"
type input "справка МВД_Новгород - 5 р.дней"
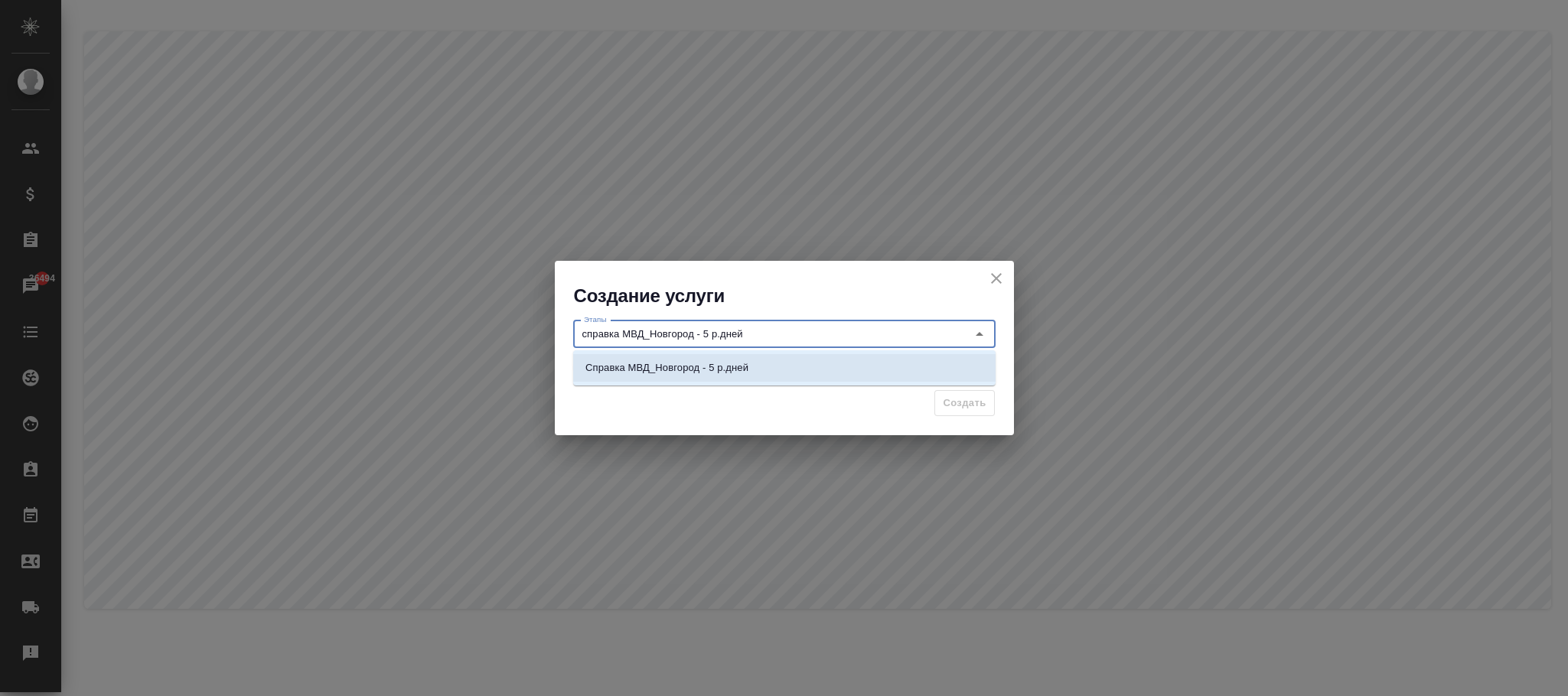
click at [764, 365] on li "Справка МВД_Новгород - 5 р.дней" at bounding box center [784, 367] width 422 height 27
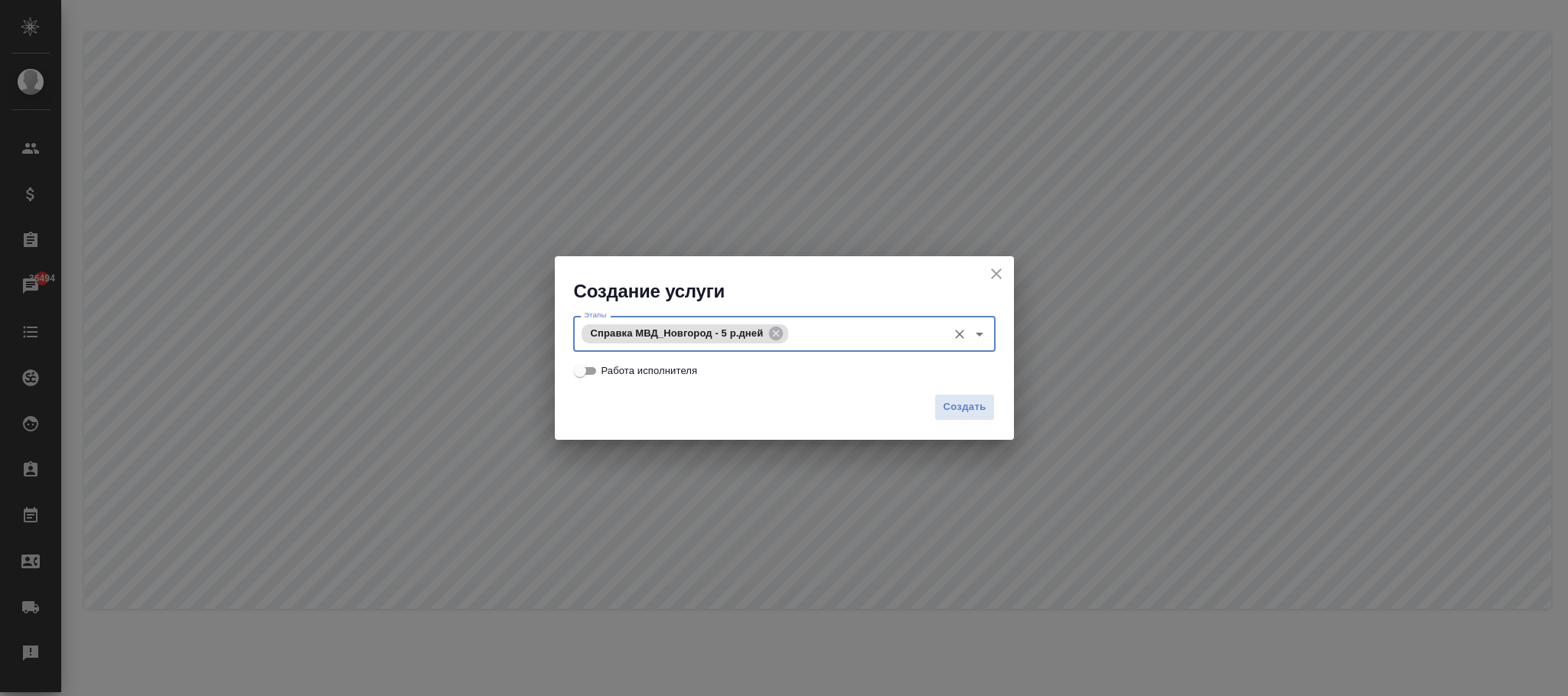
click at [963, 406] on span "Создать" at bounding box center [964, 407] width 43 height 17
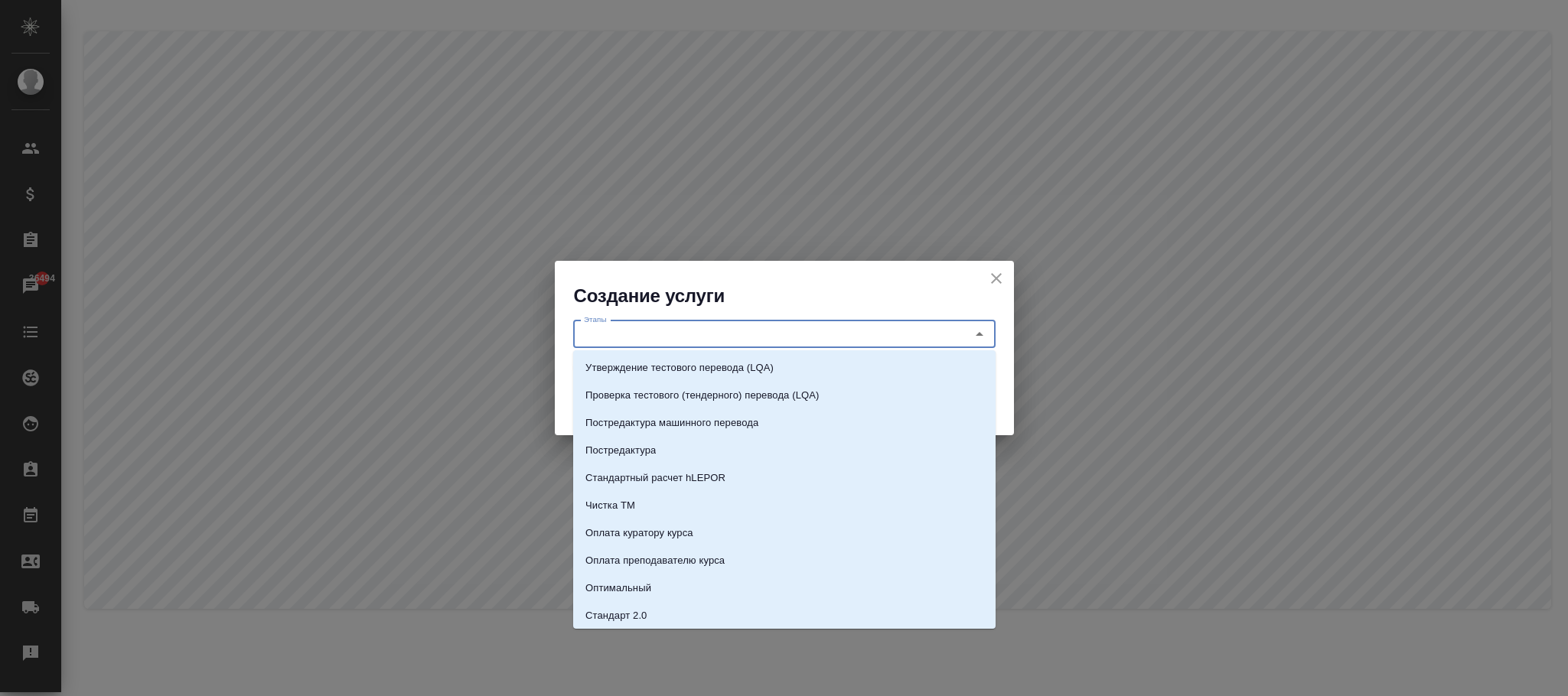
click at [642, 333] on input "Этапы" at bounding box center [758, 334] width 362 height 18
paste input "справка МВД_Новгород - 10 р.дней"
type input "справка МВД_Новгород - 10 р.дней"
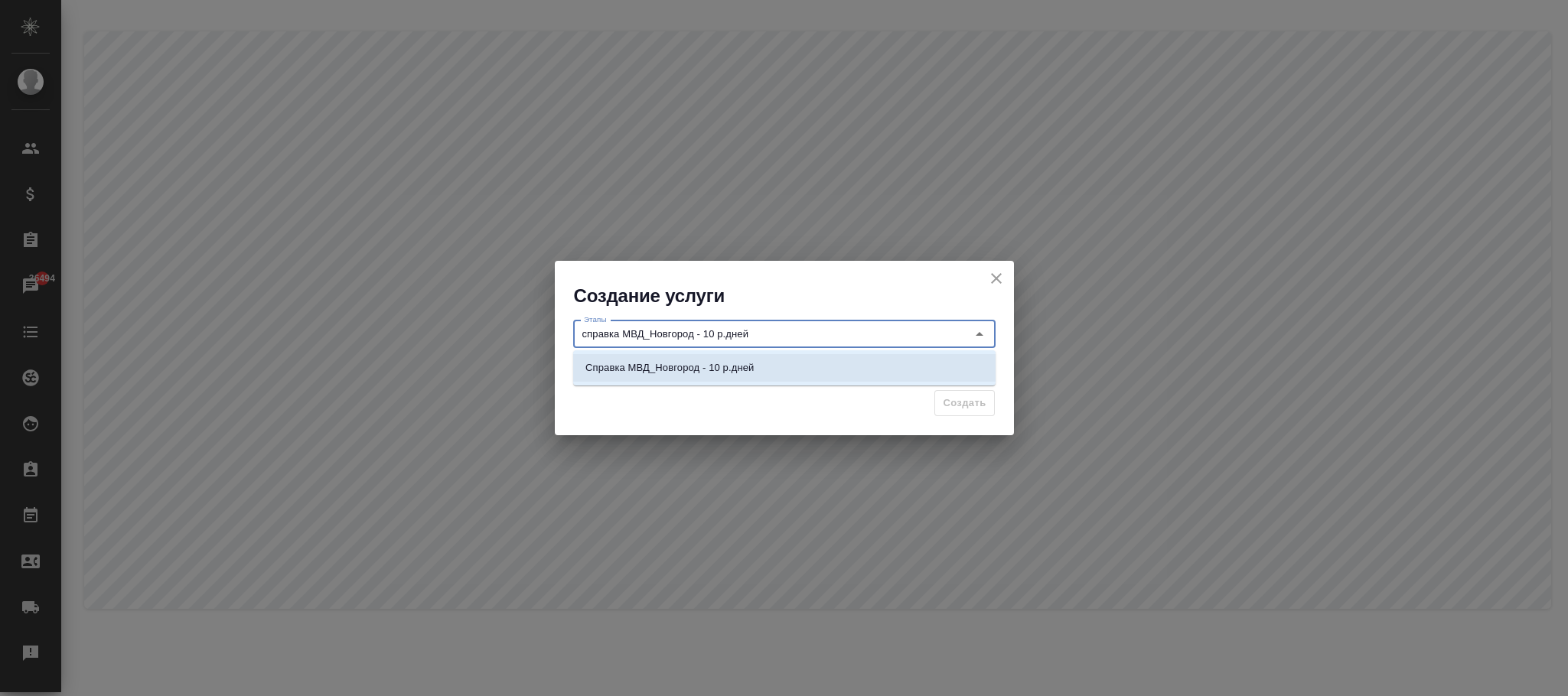
click at [734, 365] on p "Справка МВД_Новгород - 10 р.дней" at bounding box center [669, 367] width 168 height 15
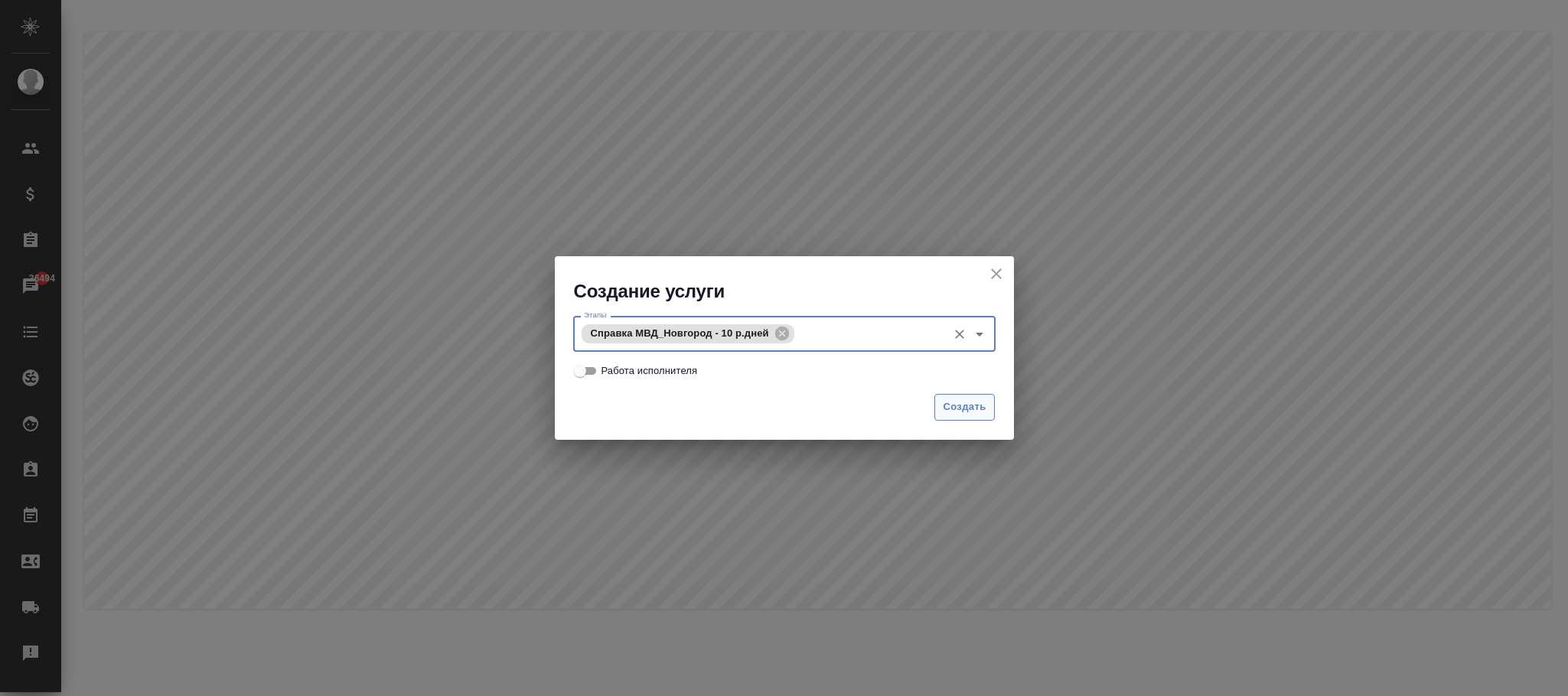
click at [962, 400] on span "Создать" at bounding box center [964, 407] width 43 height 17
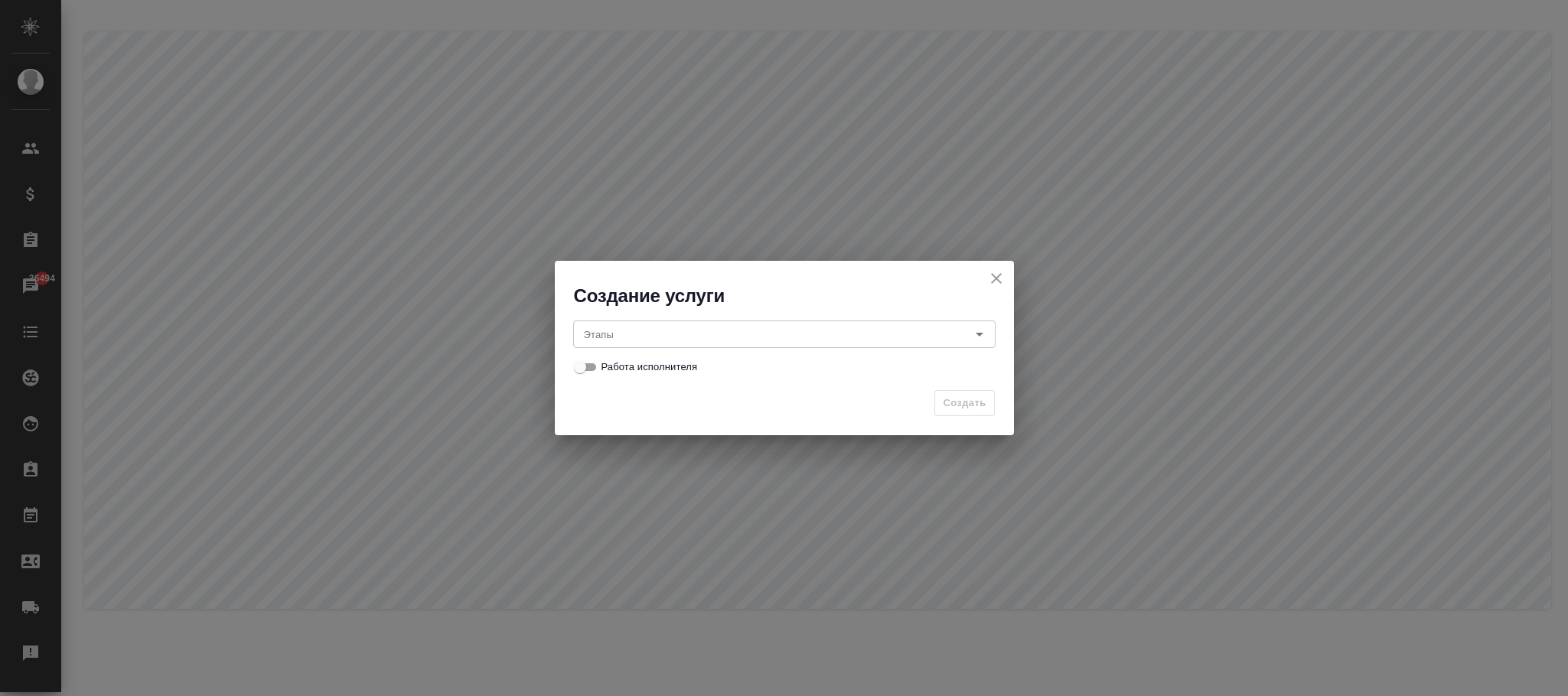
click at [707, 345] on div "Этапы" at bounding box center [784, 334] width 422 height 27
click at [712, 327] on input "Этапы" at bounding box center [758, 334] width 362 height 18
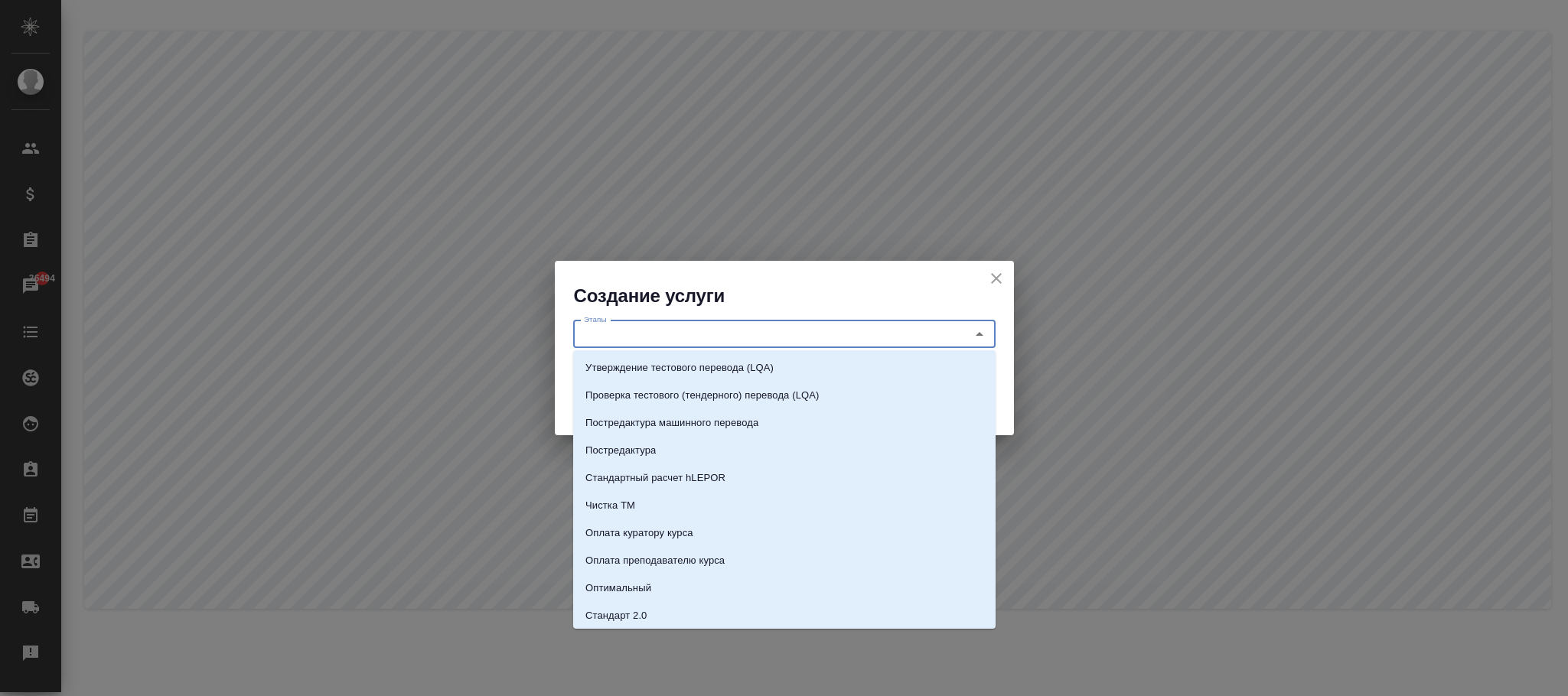
paste input "справка МВД+апостиль_Новгород - 2-3 р.дня"
type input "справка МВД+апостиль_Новгород - 2-3 р.дня"
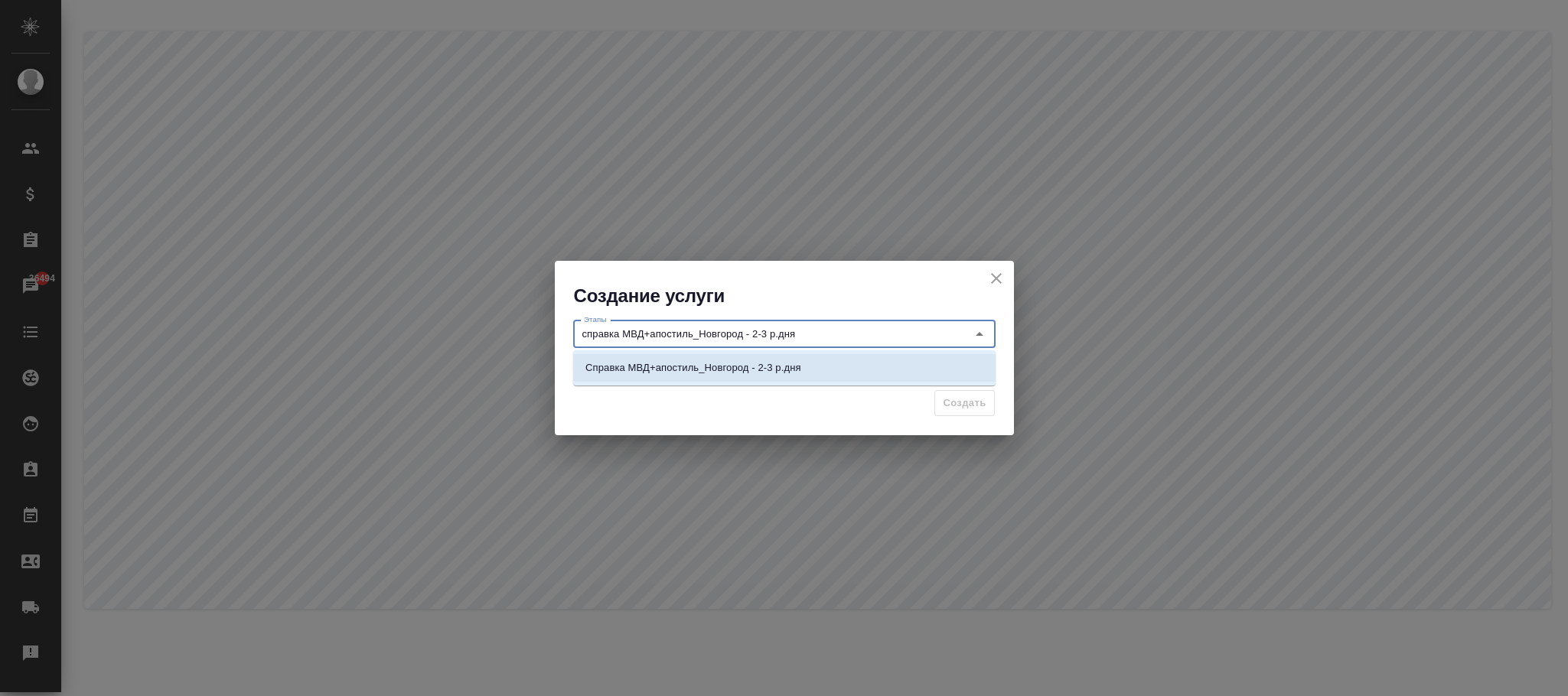
click at [744, 362] on p "Справка МВД+апостиль_Новгород - 2-3 р.дня" at bounding box center [693, 367] width 216 height 15
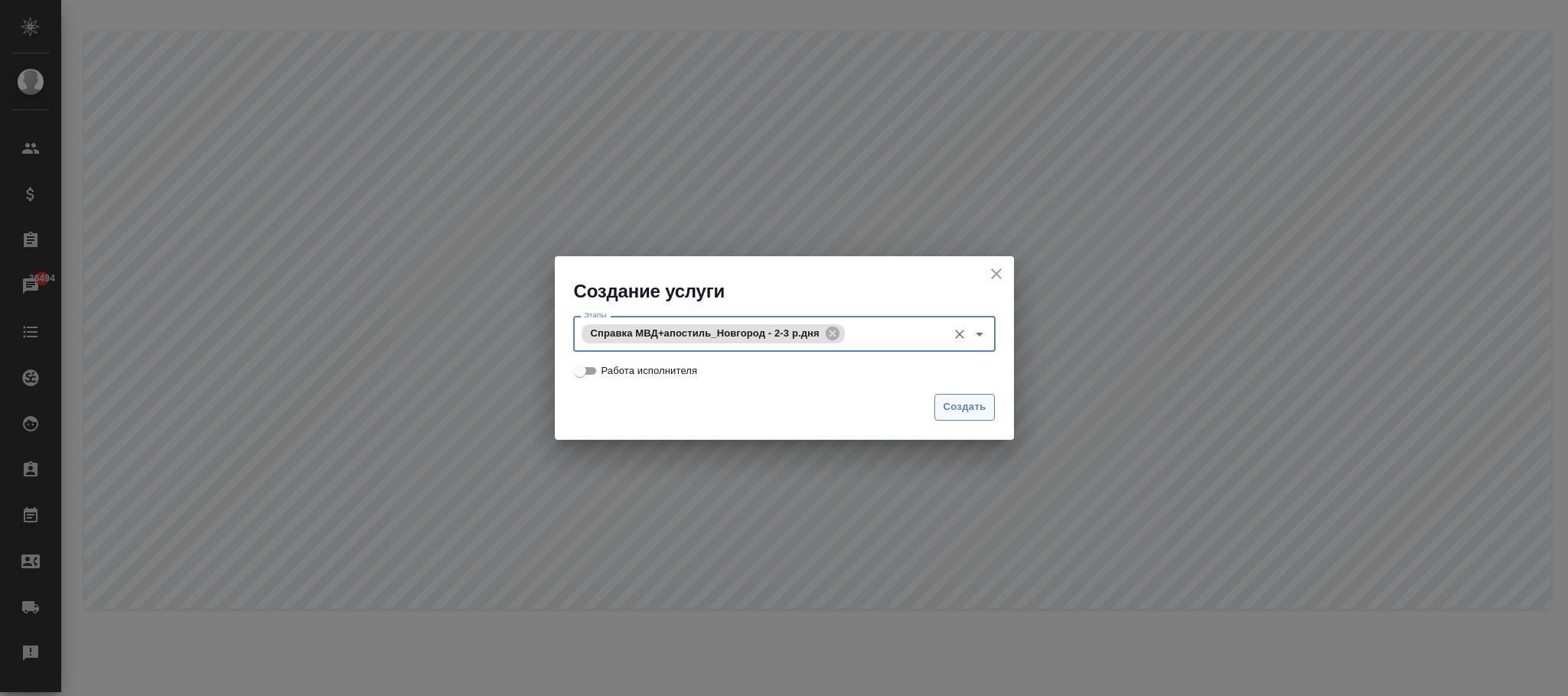
click at [965, 402] on span "Создать" at bounding box center [964, 407] width 43 height 17
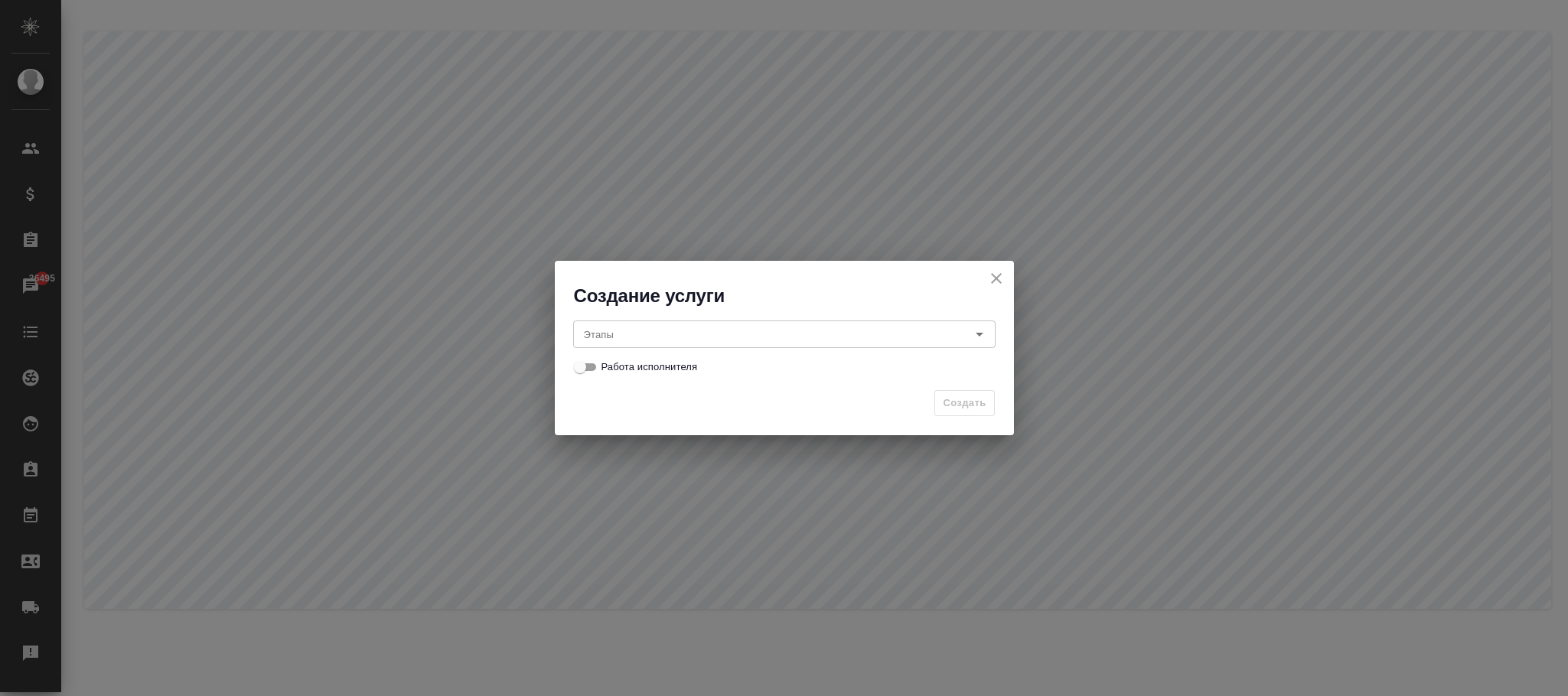
click at [636, 338] on input "Этапы" at bounding box center [758, 334] width 362 height 18
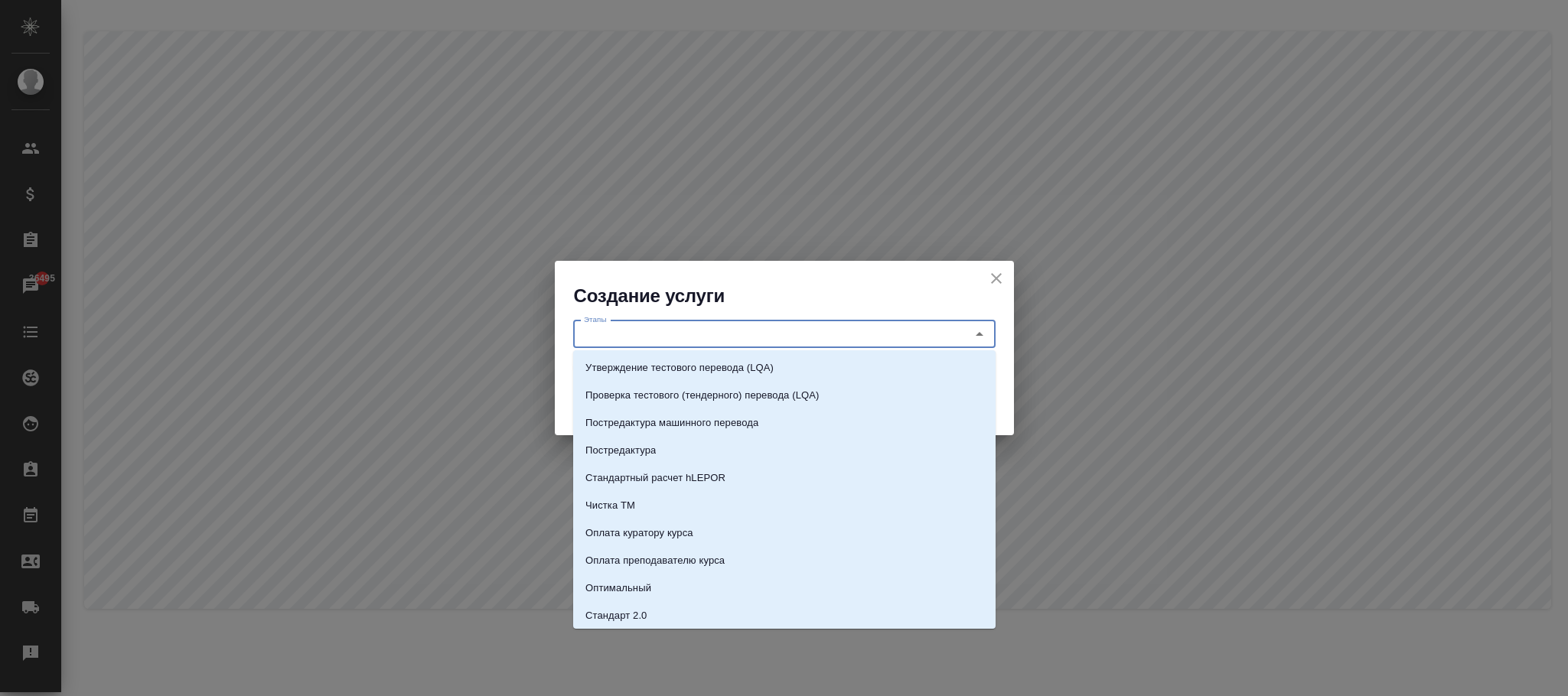
paste input "справка МВД+апостиль_Новгород - 4 р.дня"
type input "справка МВД+апостиль_Новгород - 4 р.дня"
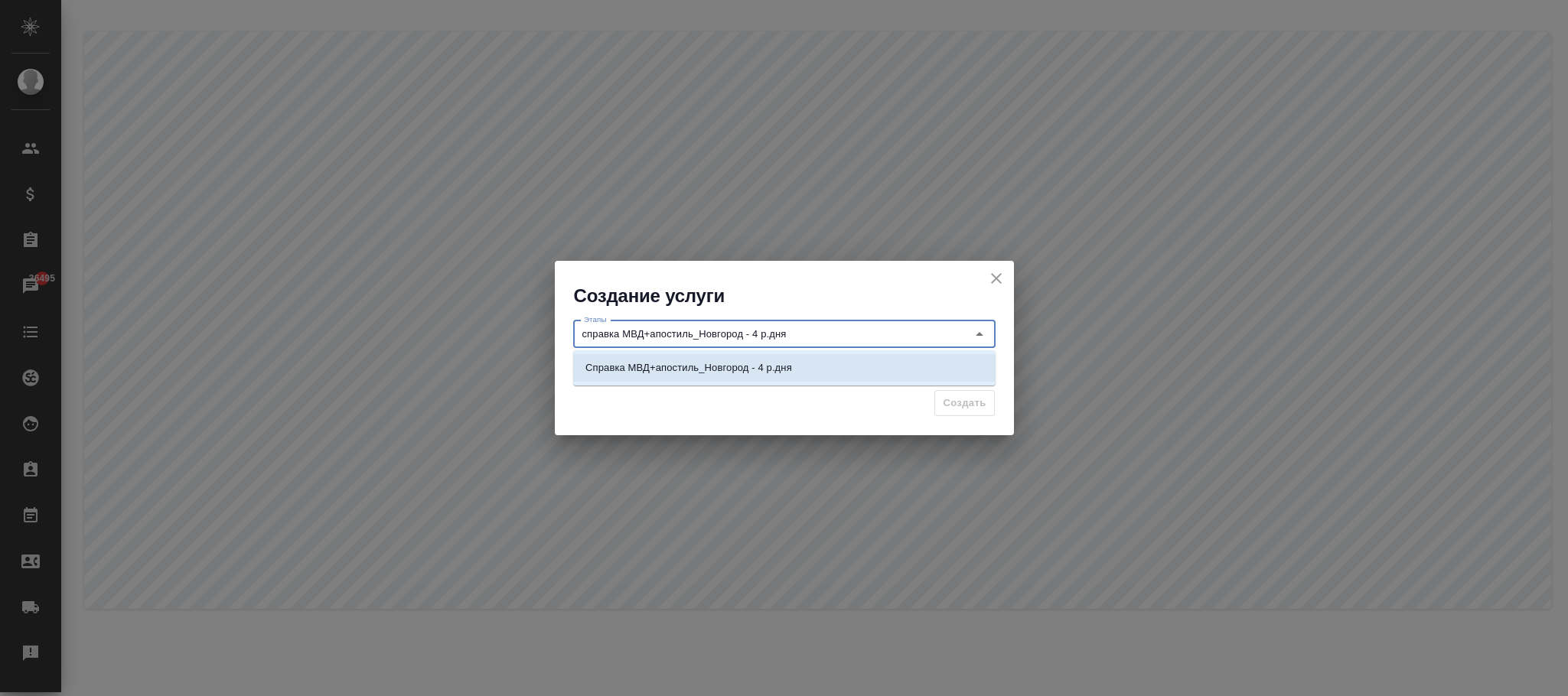
click at [827, 369] on li "Справка МВД+апостиль_Новгород - 4 р.дня" at bounding box center [784, 367] width 422 height 27
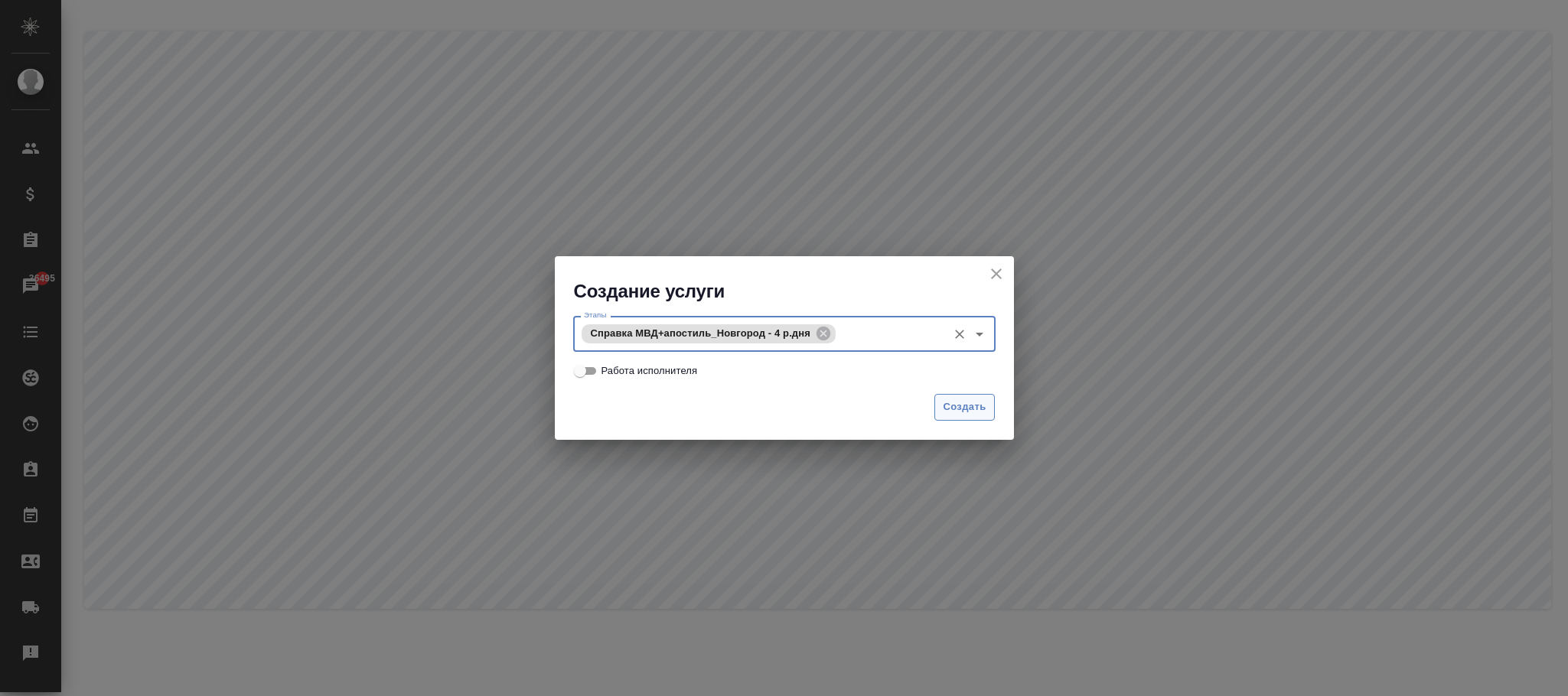
click at [976, 406] on span "Создать" at bounding box center [964, 407] width 43 height 17
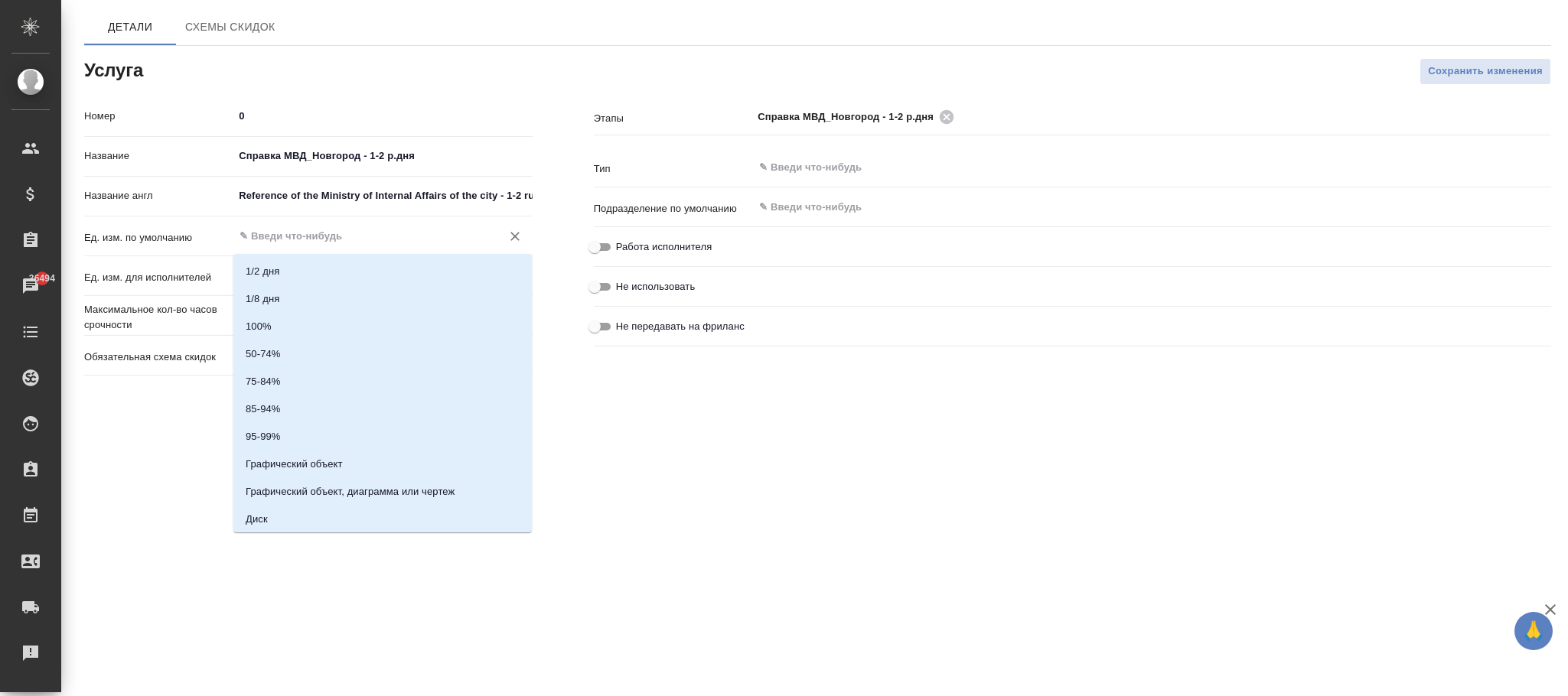
click at [269, 230] on input "text" at bounding box center [356, 237] width 238 height 18
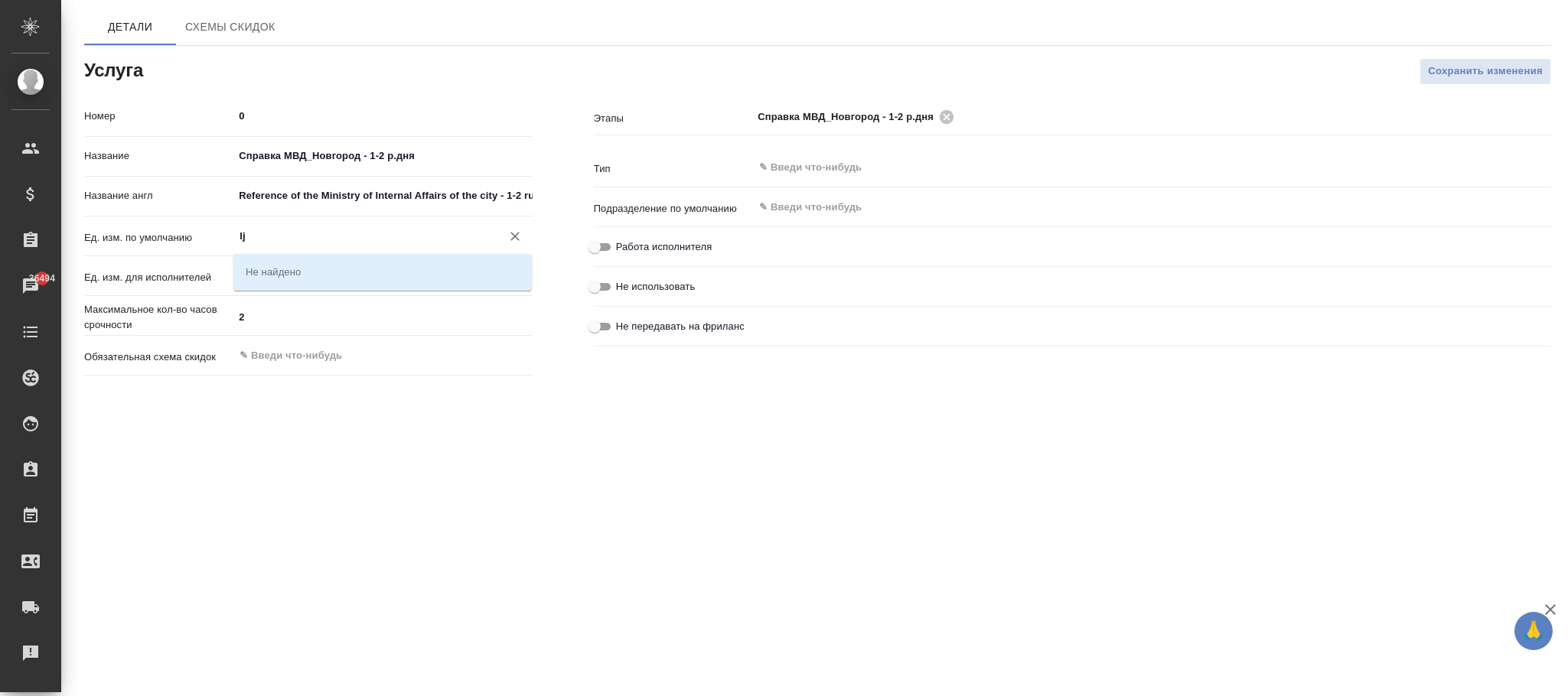
type input "l"
click at [348, 286] on ul "док." at bounding box center [382, 283] width 299 height 27
click at [348, 280] on li "док." at bounding box center [382, 271] width 299 height 27
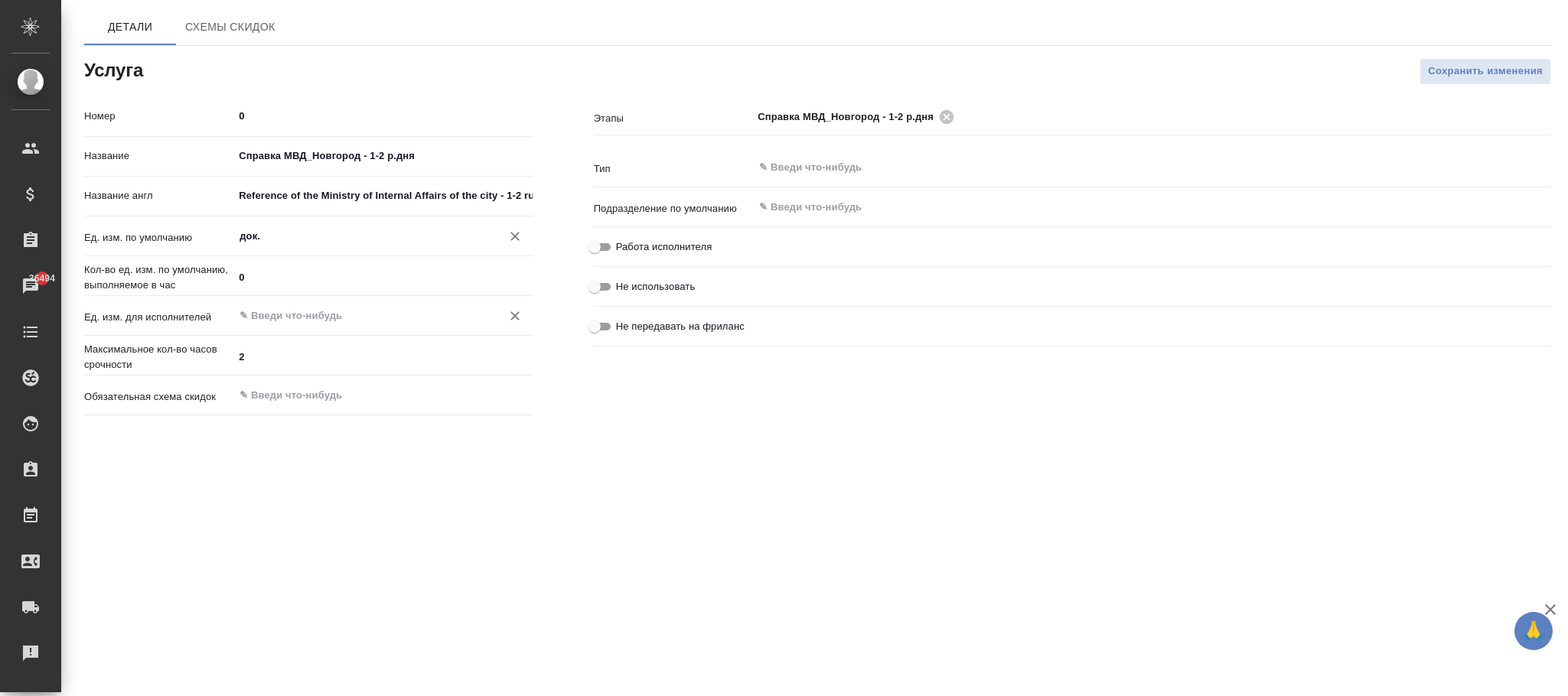
type input "док."
click at [329, 318] on input "text" at bounding box center [356, 316] width 238 height 18
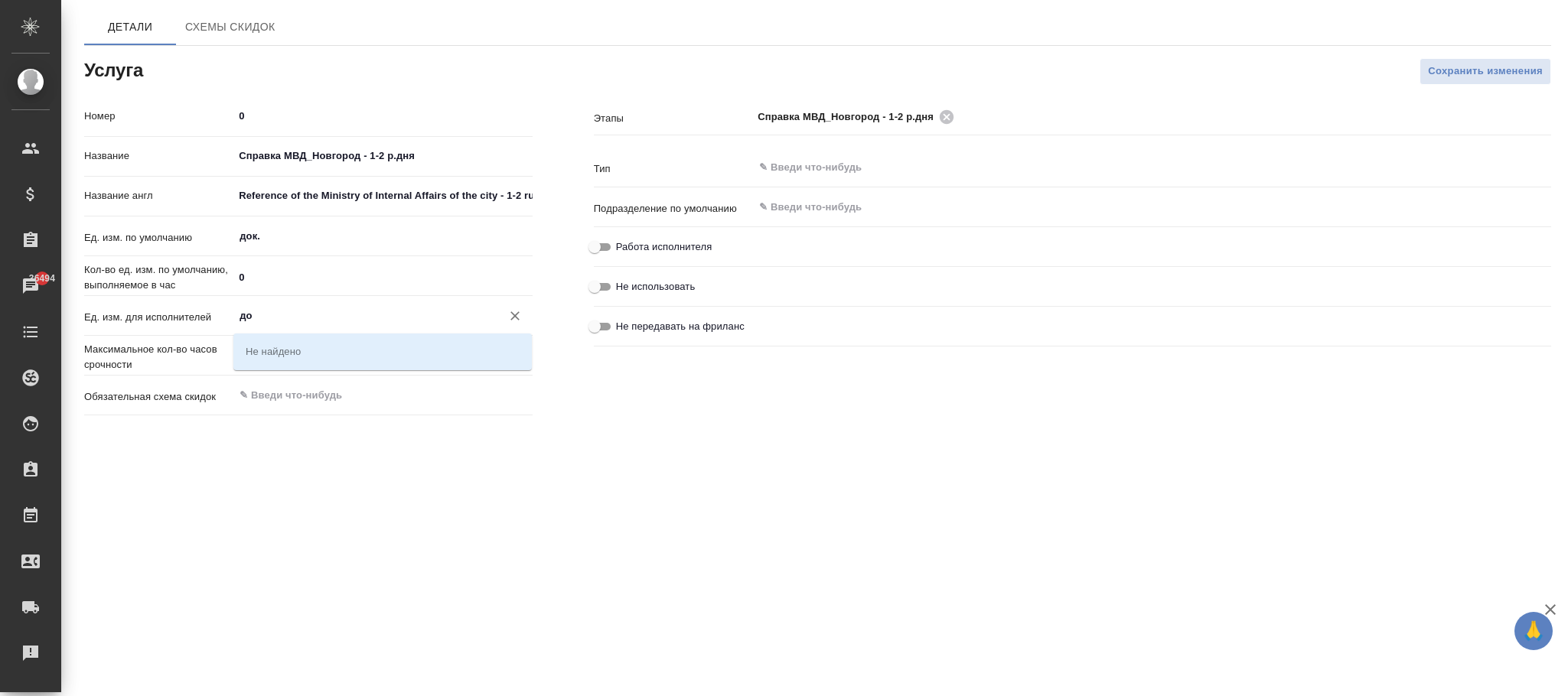
type input "док"
click at [519, 326] on button "Очистить" at bounding box center [515, 316] width 22 height 22
click at [372, 324] on input "text" at bounding box center [356, 316] width 238 height 18
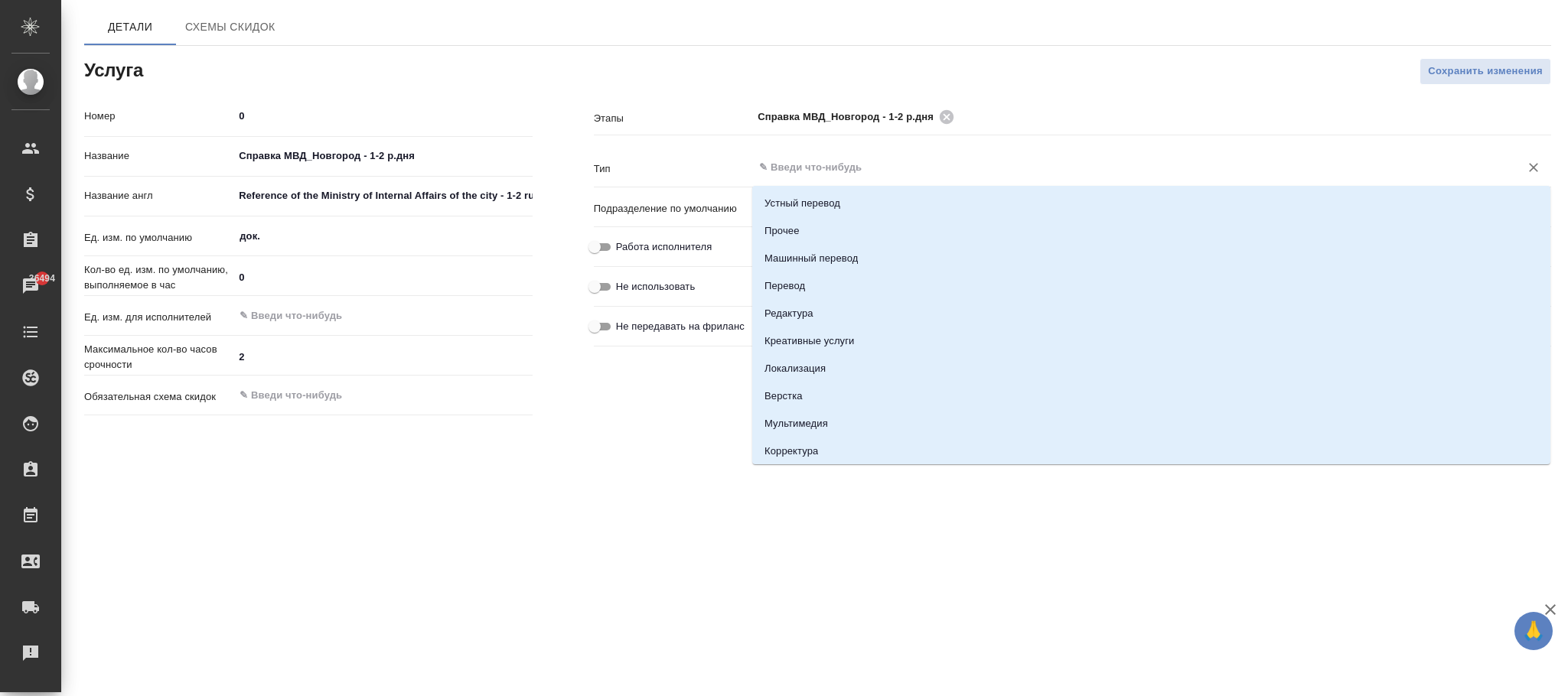
click at [793, 158] on input "text" at bounding box center [1126, 167] width 738 height 18
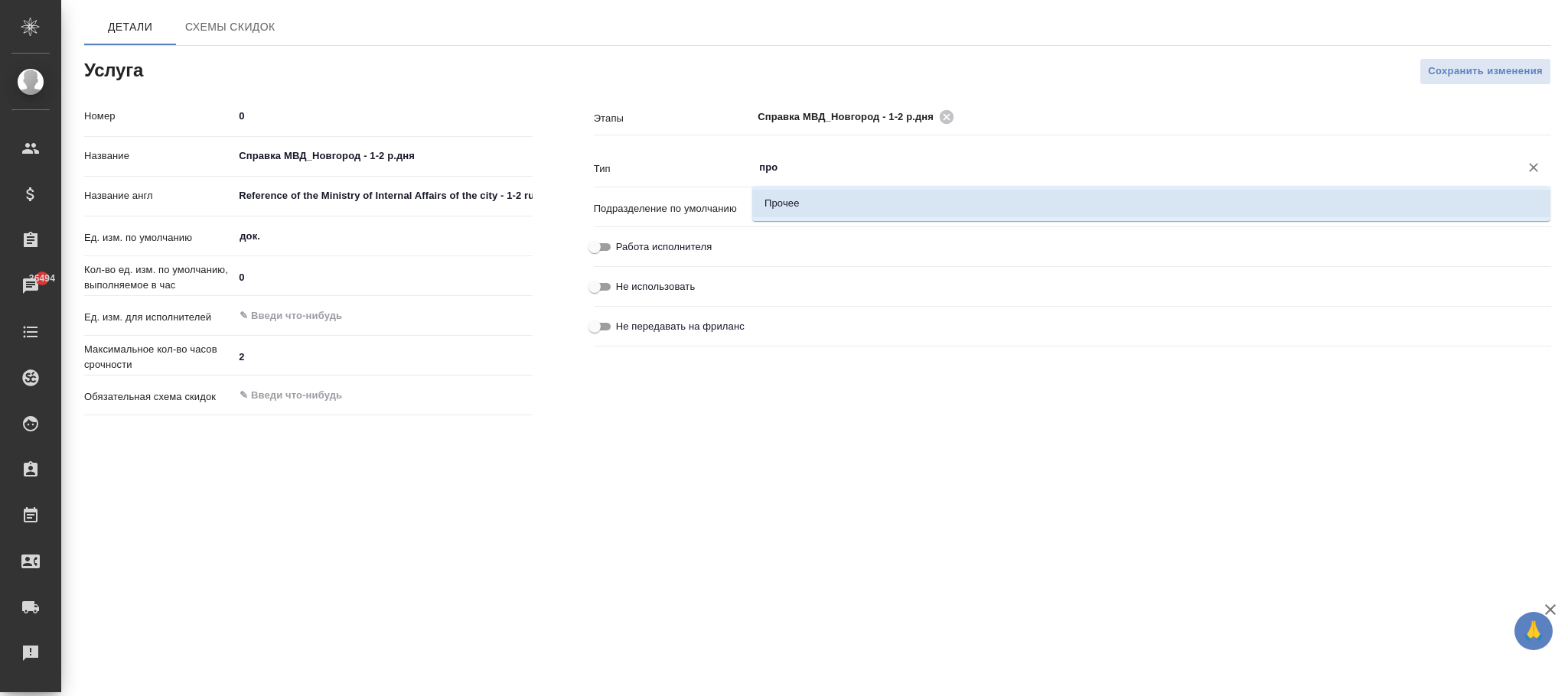
click at [855, 200] on li "Прочее" at bounding box center [1152, 203] width 798 height 27
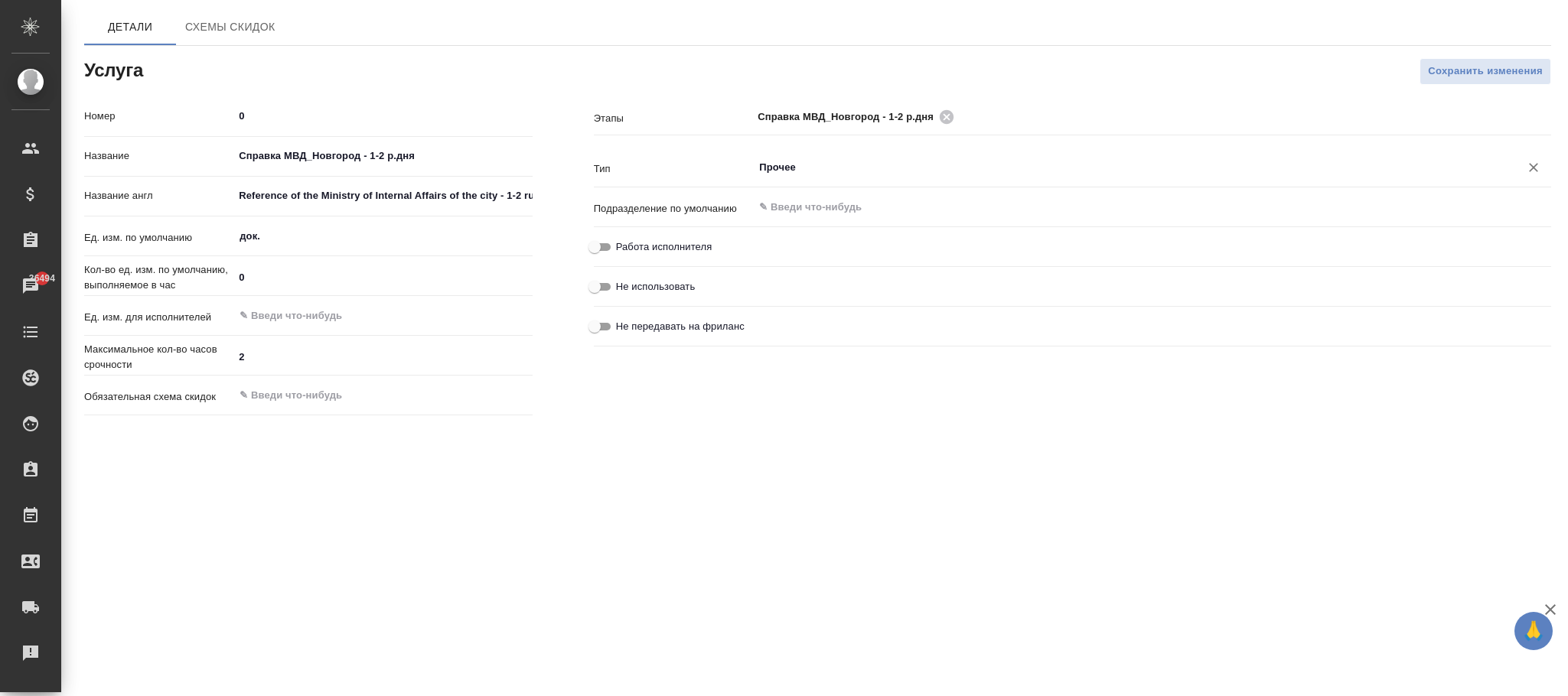
type input "Прочее"
click at [1479, 67] on span "Сохранить изменения" at bounding box center [1485, 71] width 115 height 17
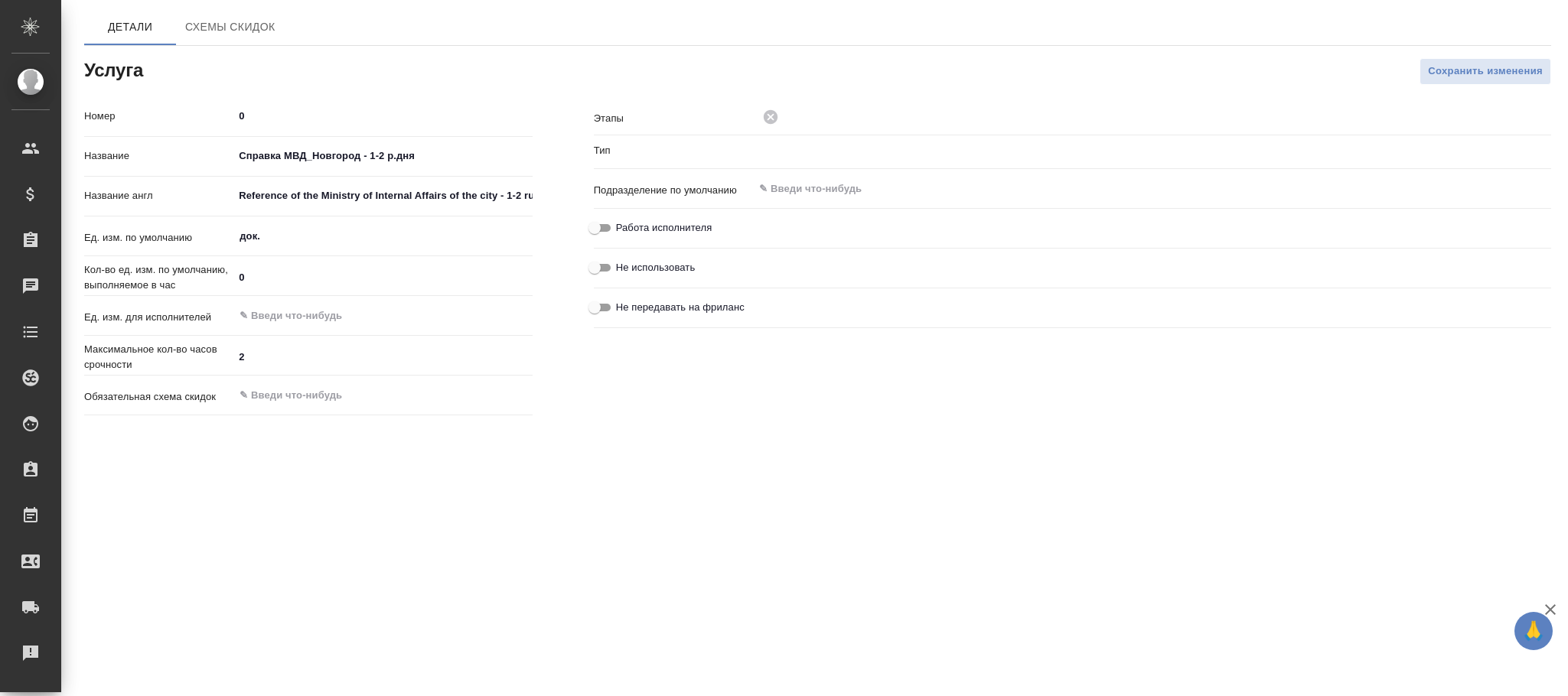
type input "Прочее"
click at [277, 321] on input "text" at bounding box center [356, 316] width 238 height 18
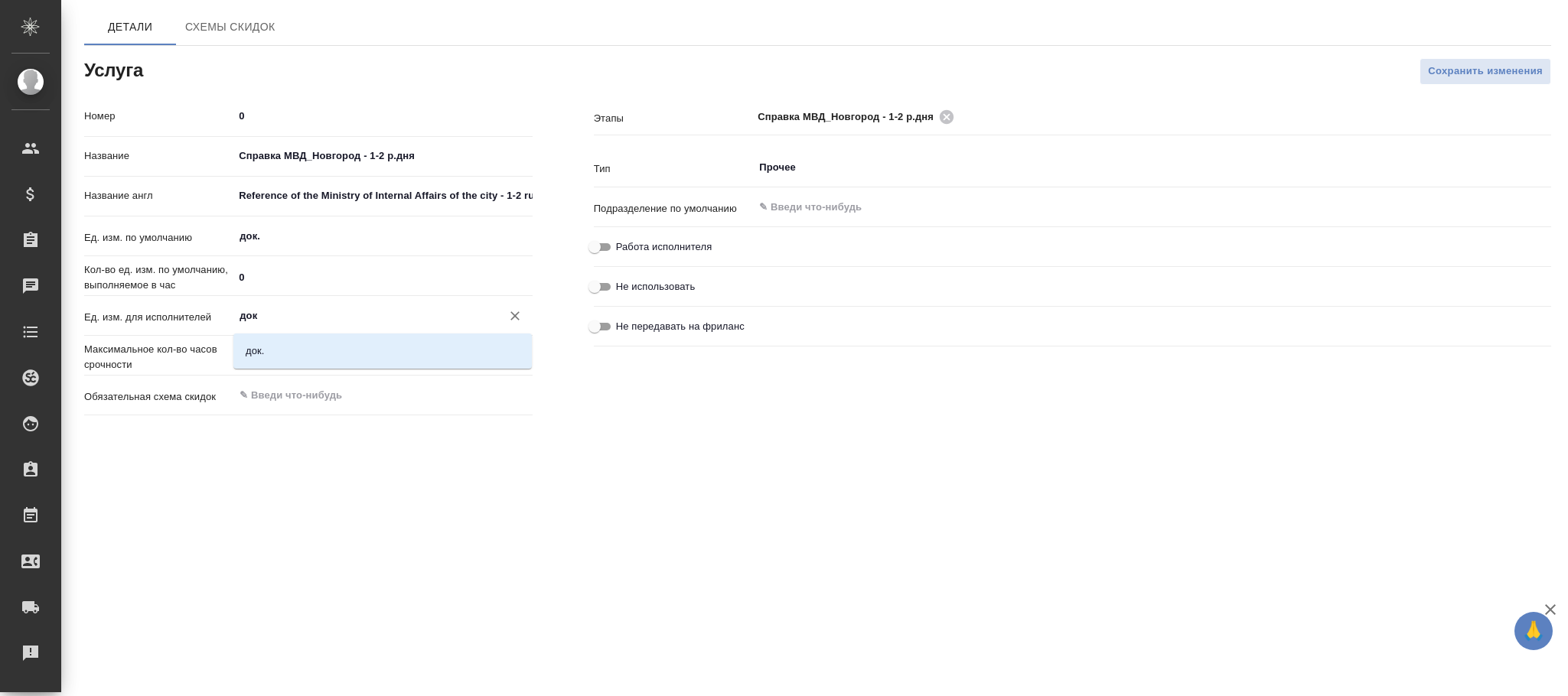
click at [306, 349] on li "док." at bounding box center [382, 351] width 299 height 27
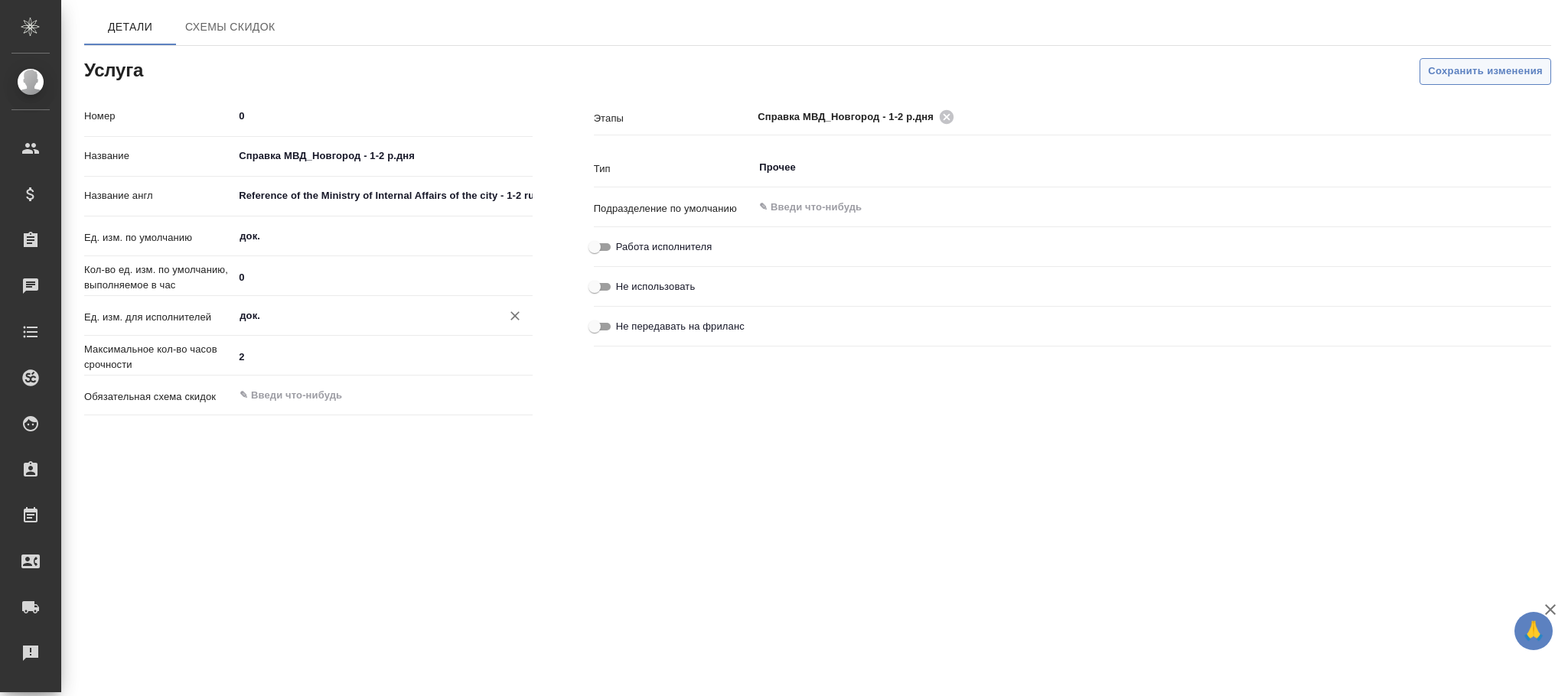
type input "док."
click at [1433, 71] on span "Сохранить изменения" at bounding box center [1485, 71] width 115 height 17
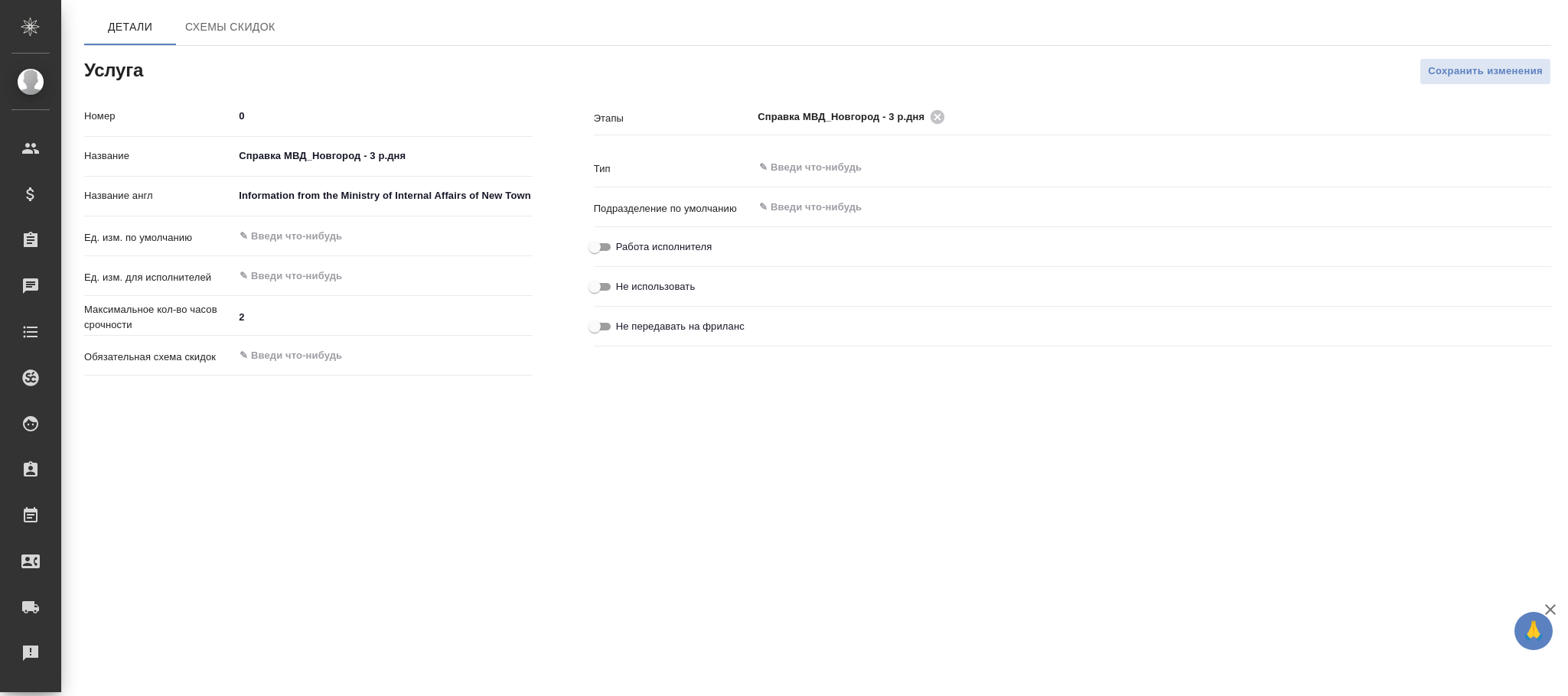
click at [794, 151] on div "Этапы Справка МВД_Новгород - 3 р.дня ​" at bounding box center [1072, 128] width 957 height 50
click at [794, 164] on input "text" at bounding box center [1126, 167] width 738 height 18
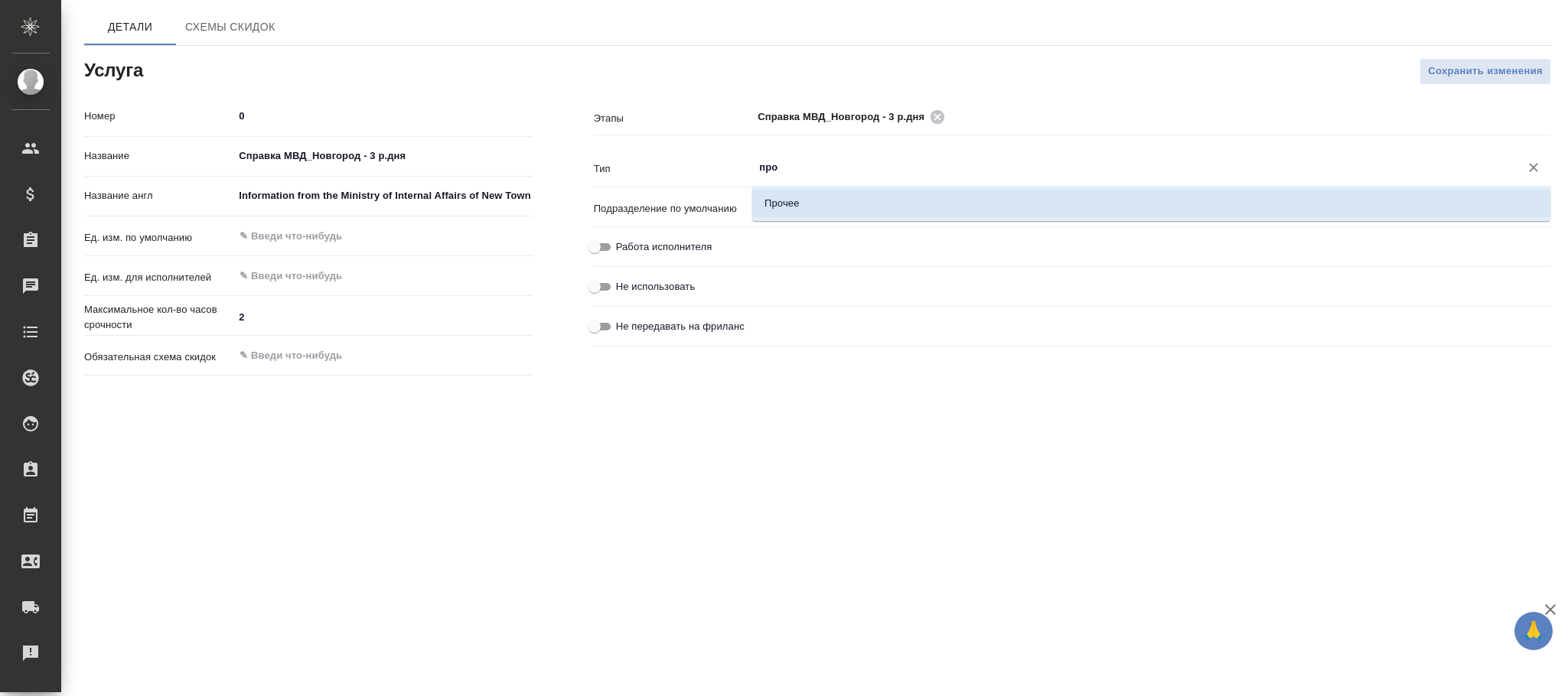
drag, startPoint x: 806, startPoint y: 209, endPoint x: 1495, endPoint y: 146, distance: 691.9
click at [813, 207] on li "Прочее" at bounding box center [1152, 203] width 798 height 27
type input "Прочее"
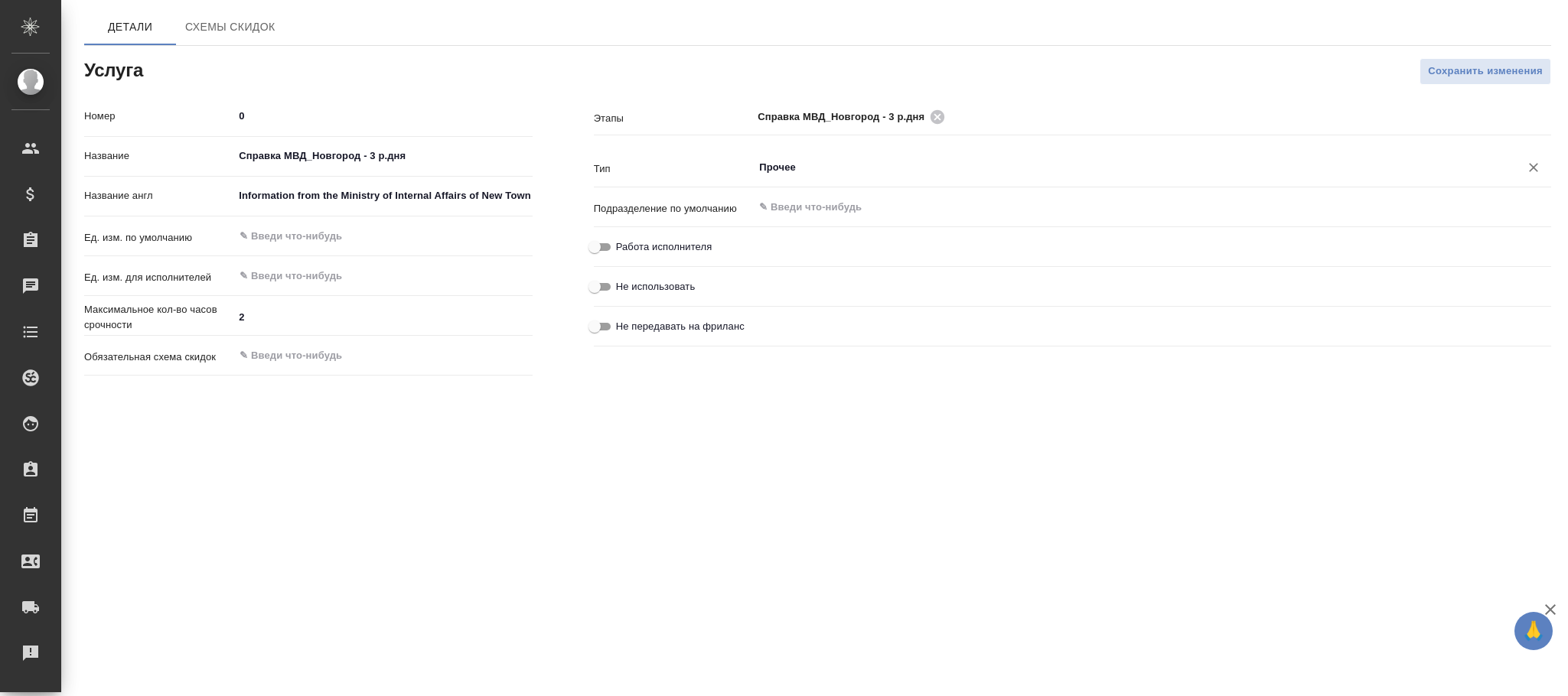
click at [1493, 79] on span "Сохранить изменения" at bounding box center [1485, 71] width 115 height 17
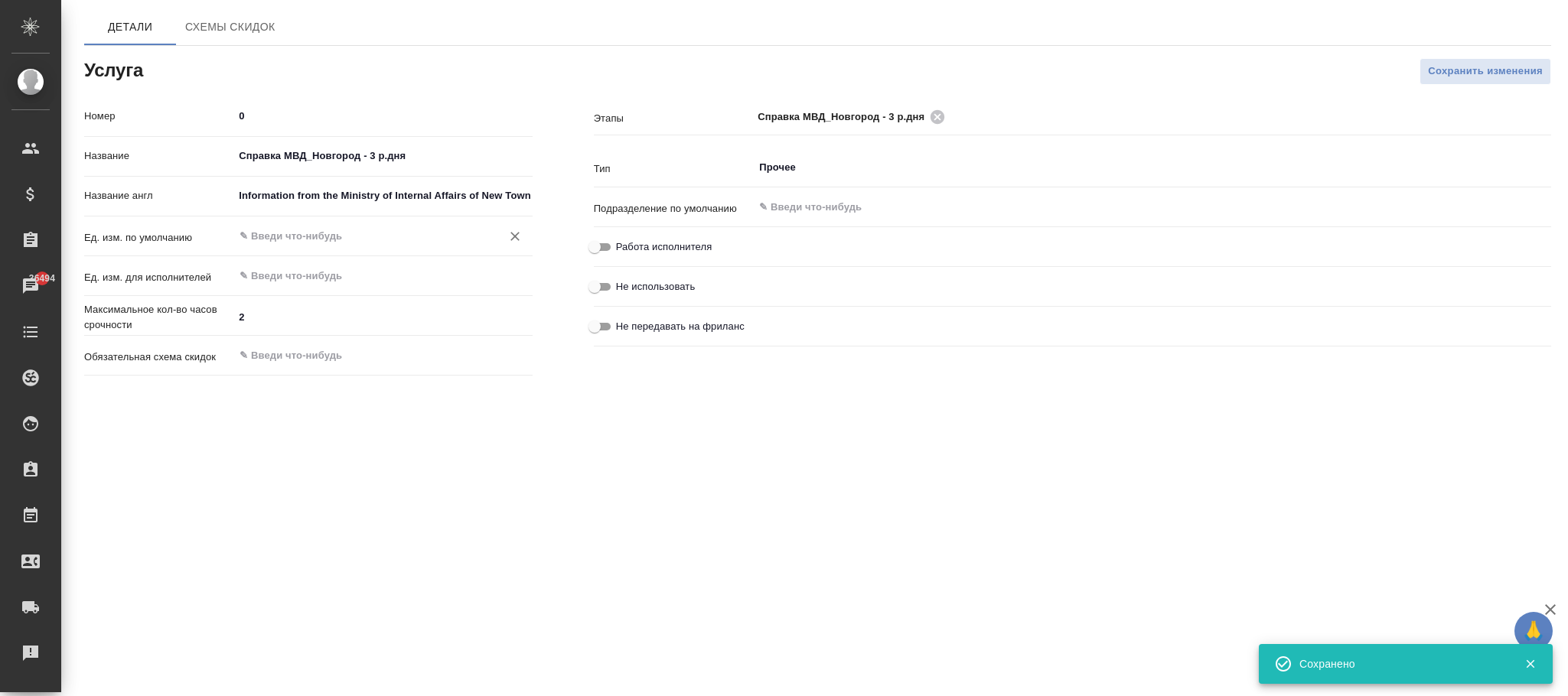
click at [297, 234] on input "text" at bounding box center [356, 237] width 238 height 18
click at [327, 271] on li "док." at bounding box center [382, 271] width 299 height 27
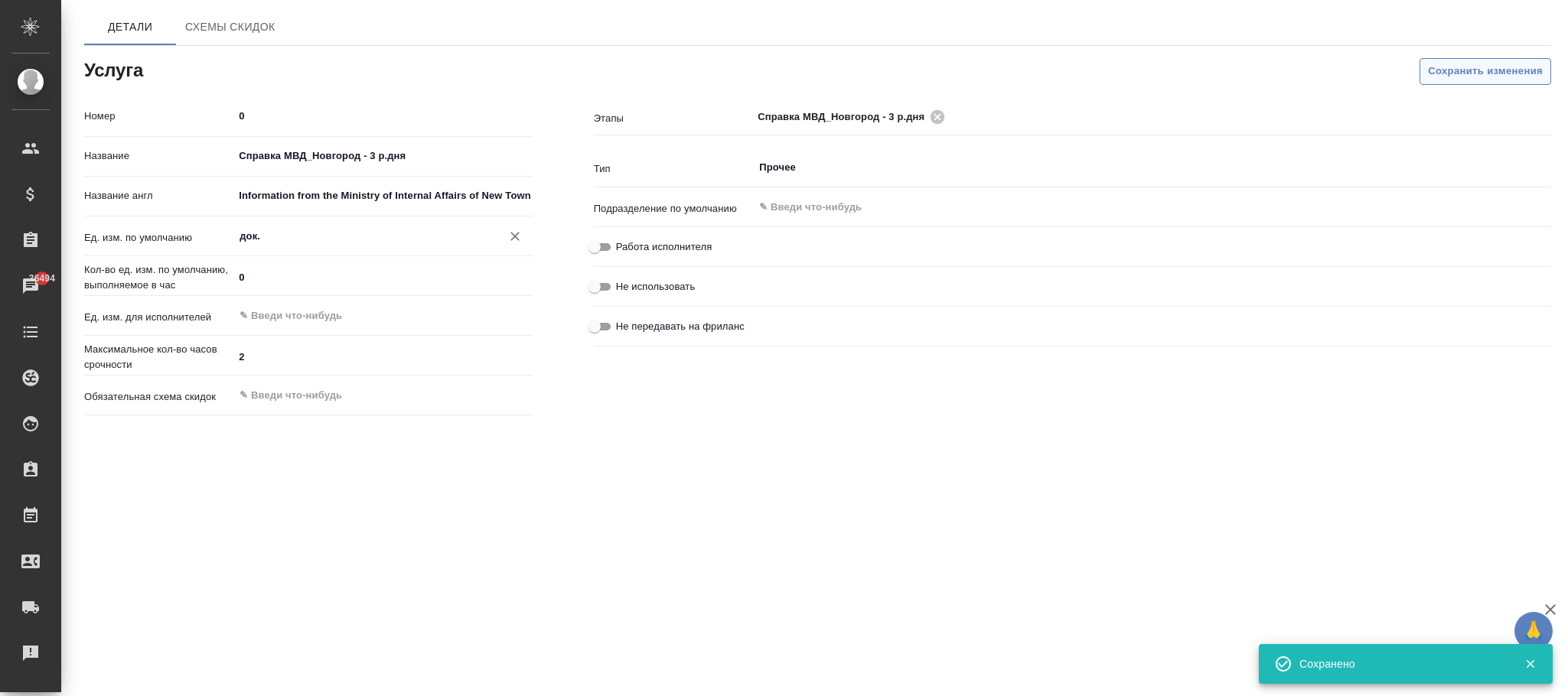
type input "док."
click at [1449, 63] on span "Сохранить изменения" at bounding box center [1485, 71] width 115 height 17
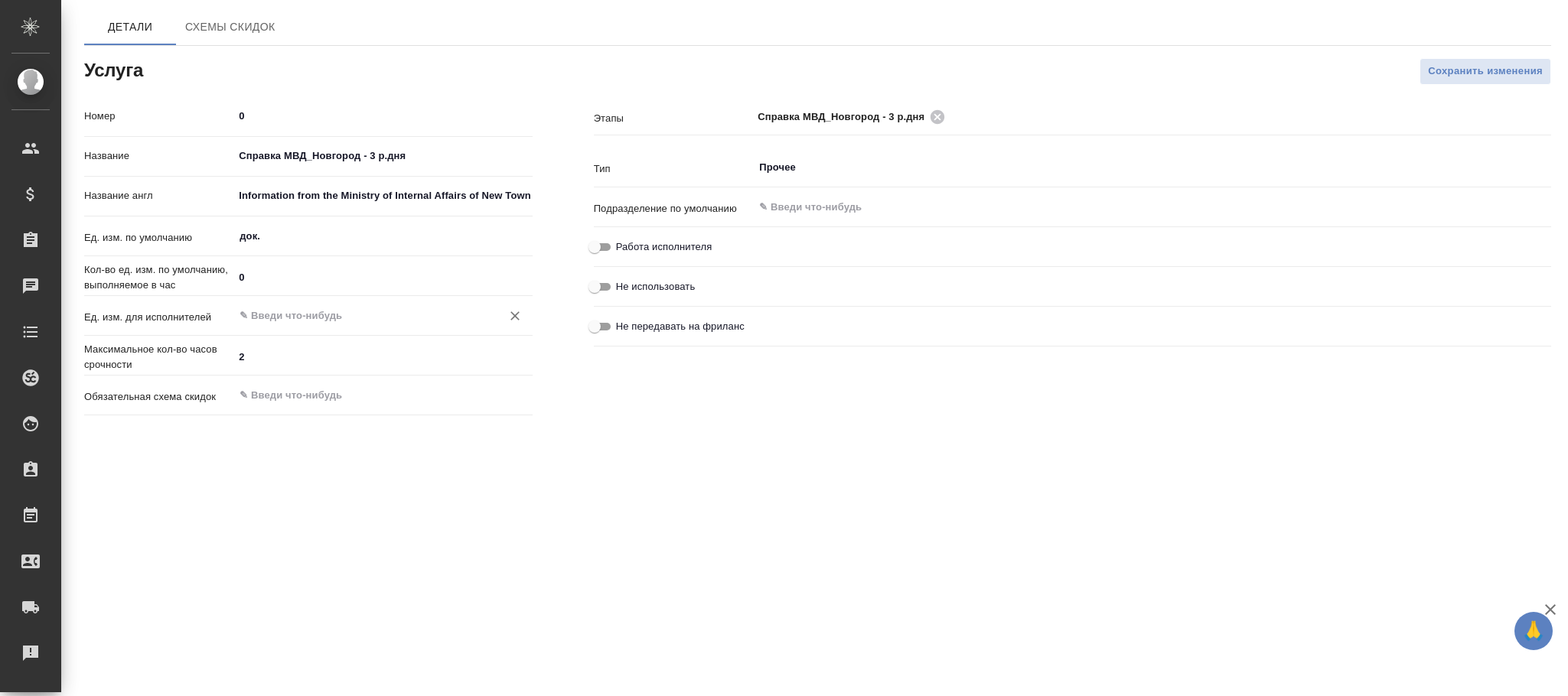
click at [262, 324] on input "text" at bounding box center [356, 316] width 238 height 18
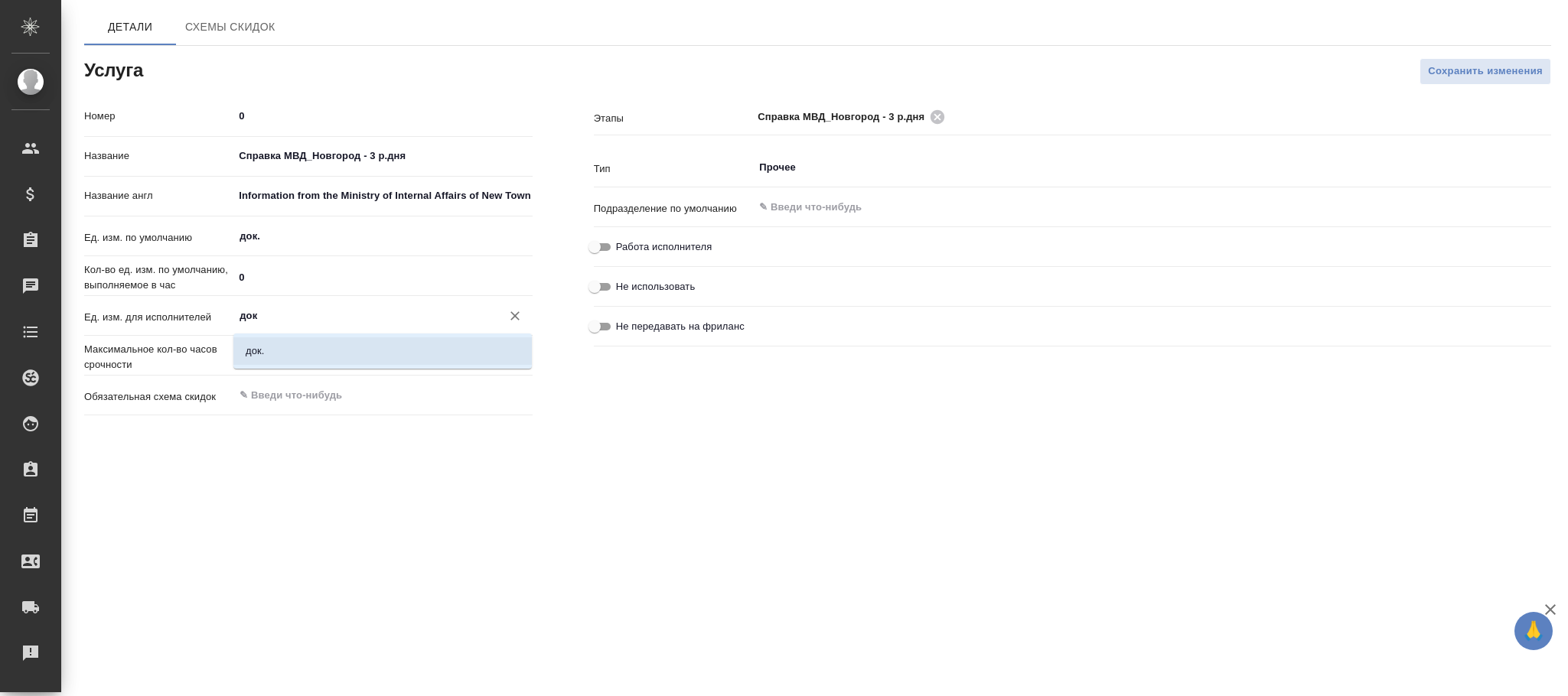
drag, startPoint x: 269, startPoint y: 351, endPoint x: 333, endPoint y: 344, distance: 64.4
click at [281, 349] on li "док." at bounding box center [382, 351] width 299 height 27
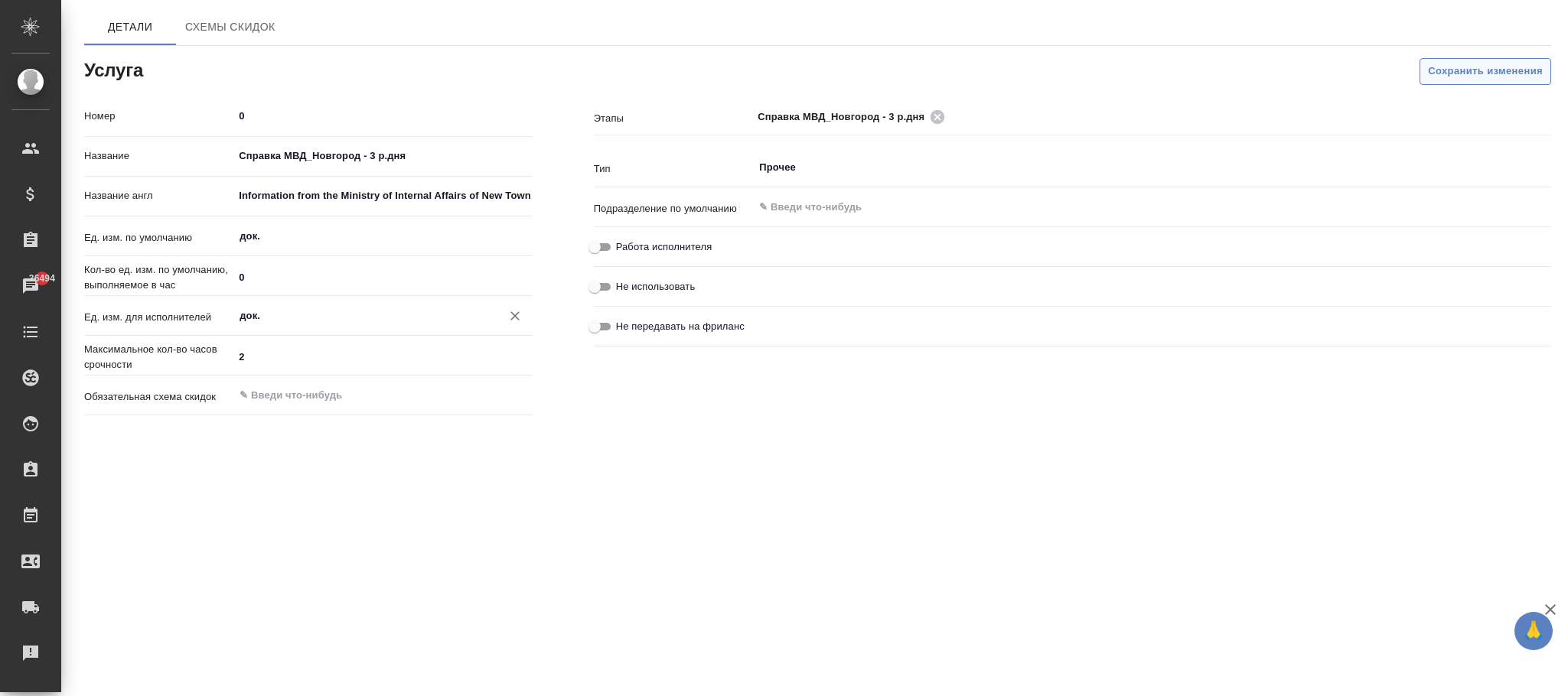
type input "док."
click at [1446, 67] on span "Сохранить изменения" at bounding box center [1485, 71] width 115 height 17
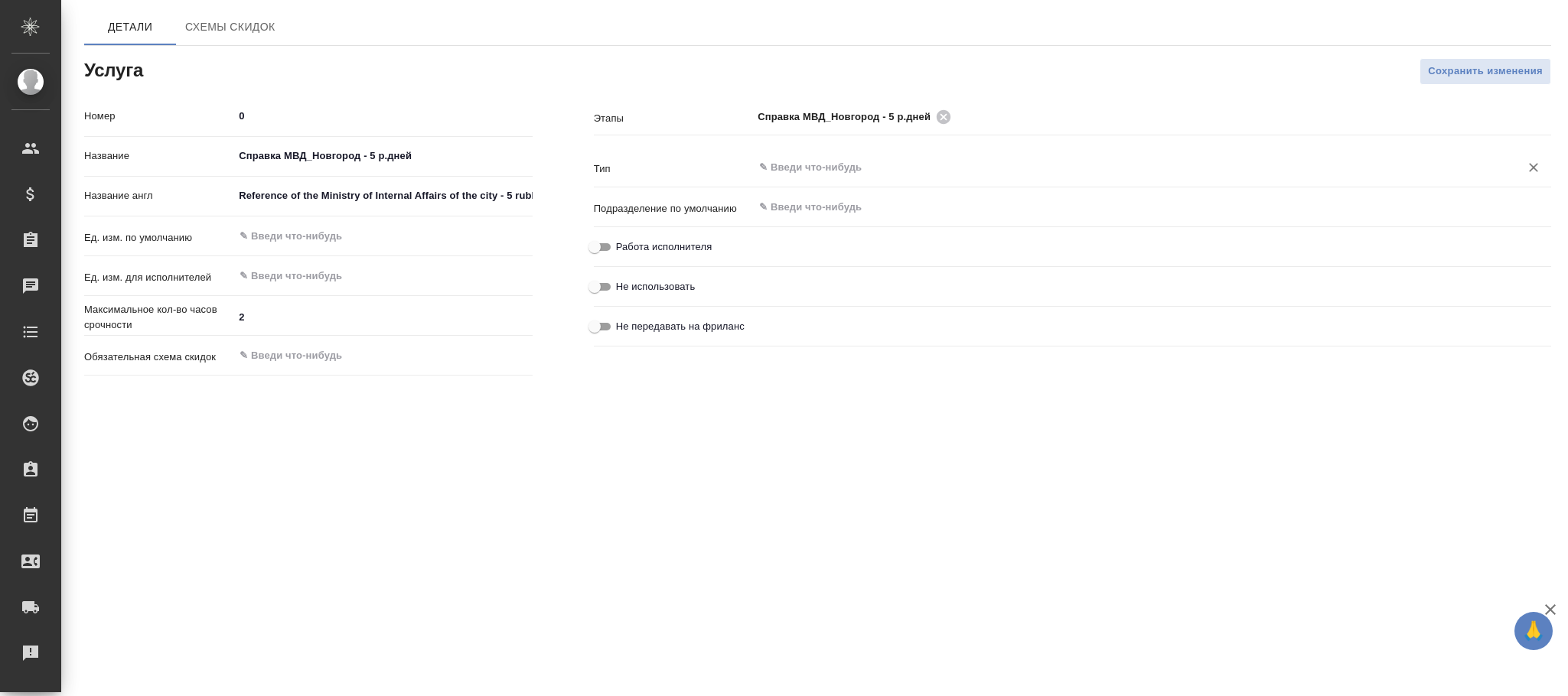
click at [853, 185] on div "​" at bounding box center [1152, 169] width 798 height 31
click at [853, 145] on div "Этапы Справка МВД_Новгород - 5 р.дней ​" at bounding box center [1072, 128] width 957 height 50
click at [831, 161] on input "text" at bounding box center [1126, 167] width 738 height 18
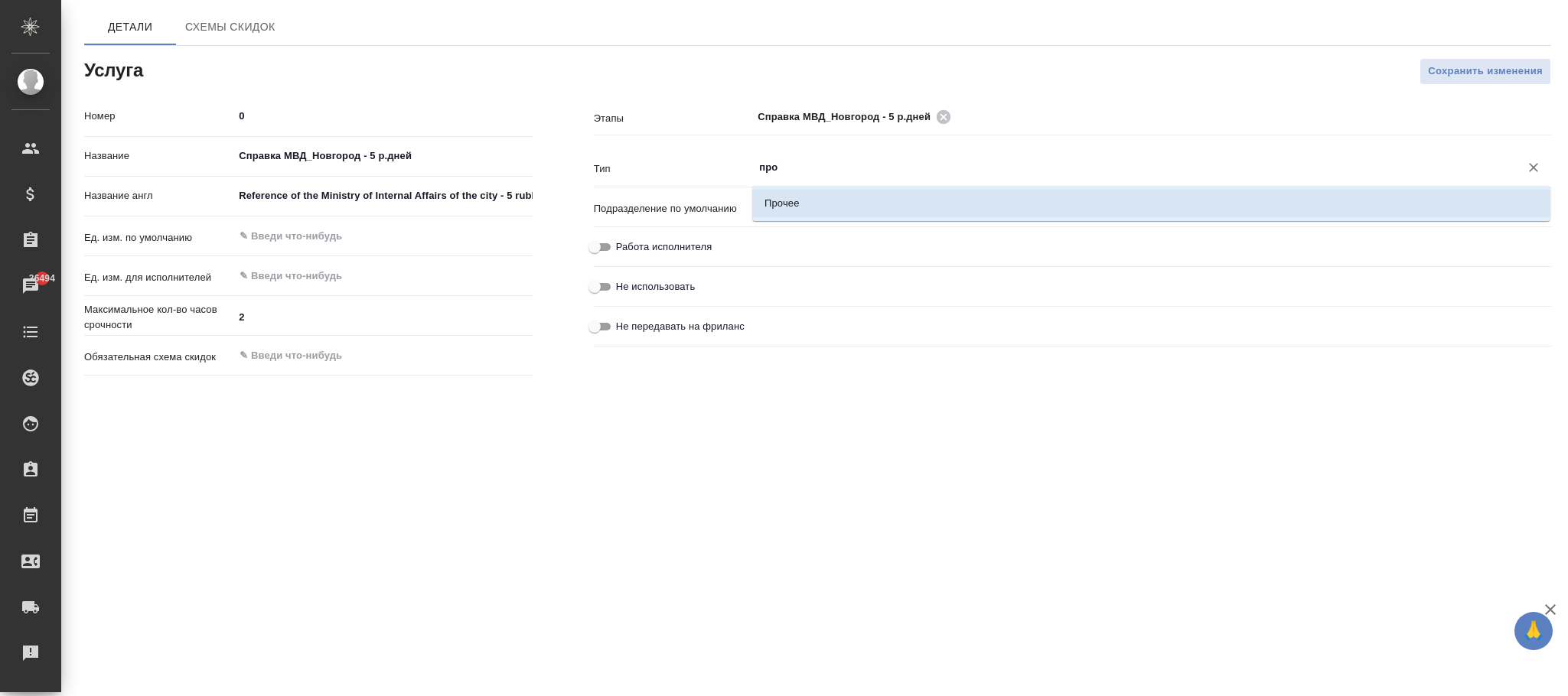
click at [832, 199] on li "Прочее" at bounding box center [1152, 203] width 798 height 27
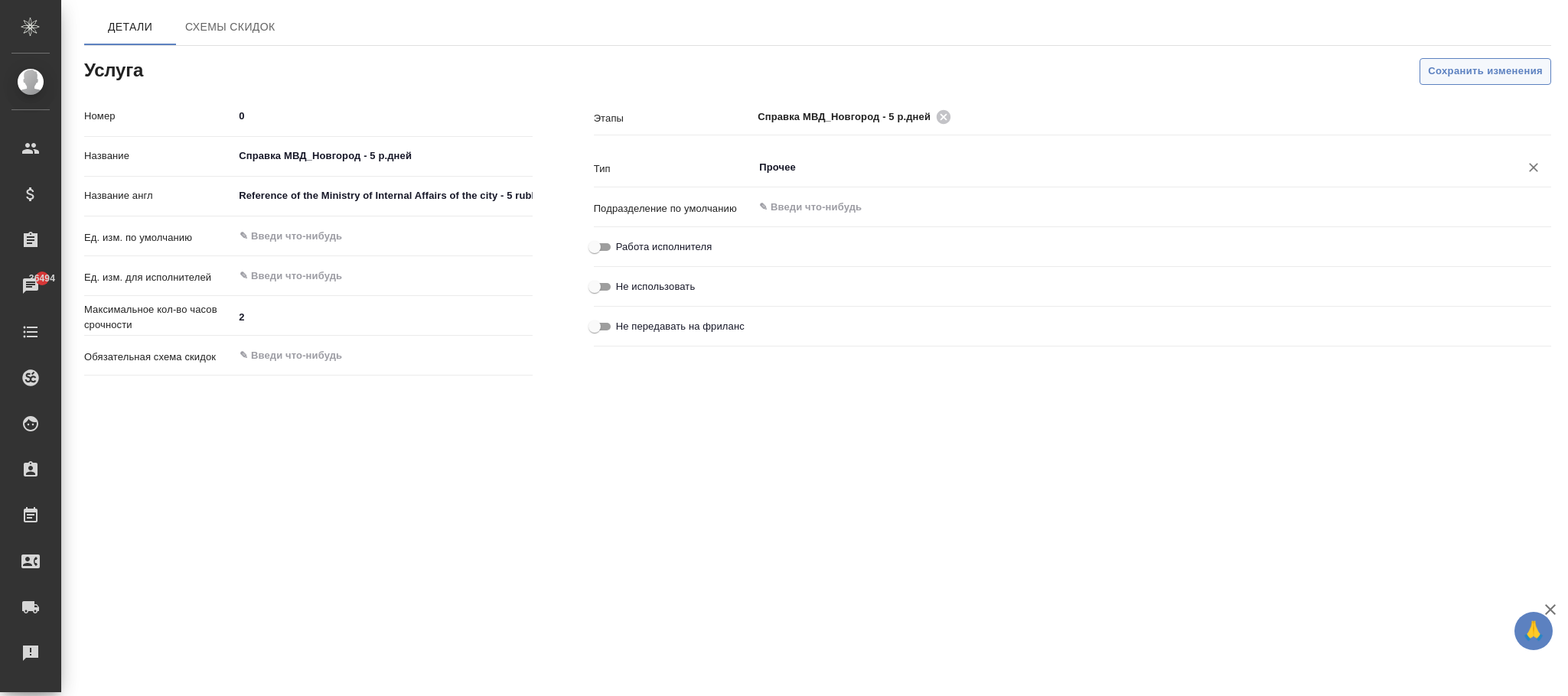
type input "Прочее"
click at [1486, 71] on span "Сохранить изменения" at bounding box center [1485, 71] width 115 height 17
click at [305, 237] on input "text" at bounding box center [356, 237] width 238 height 18
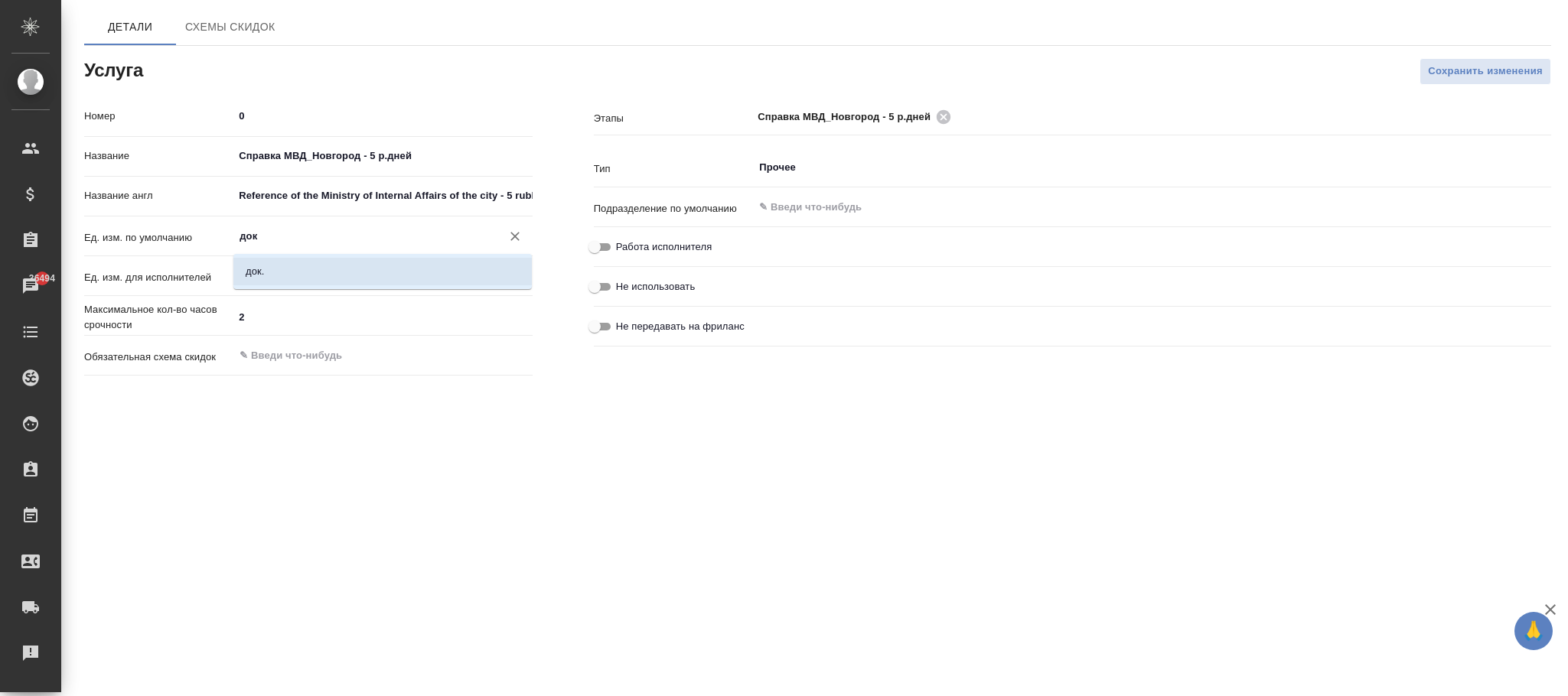
click at [315, 260] on li "док." at bounding box center [382, 271] width 299 height 27
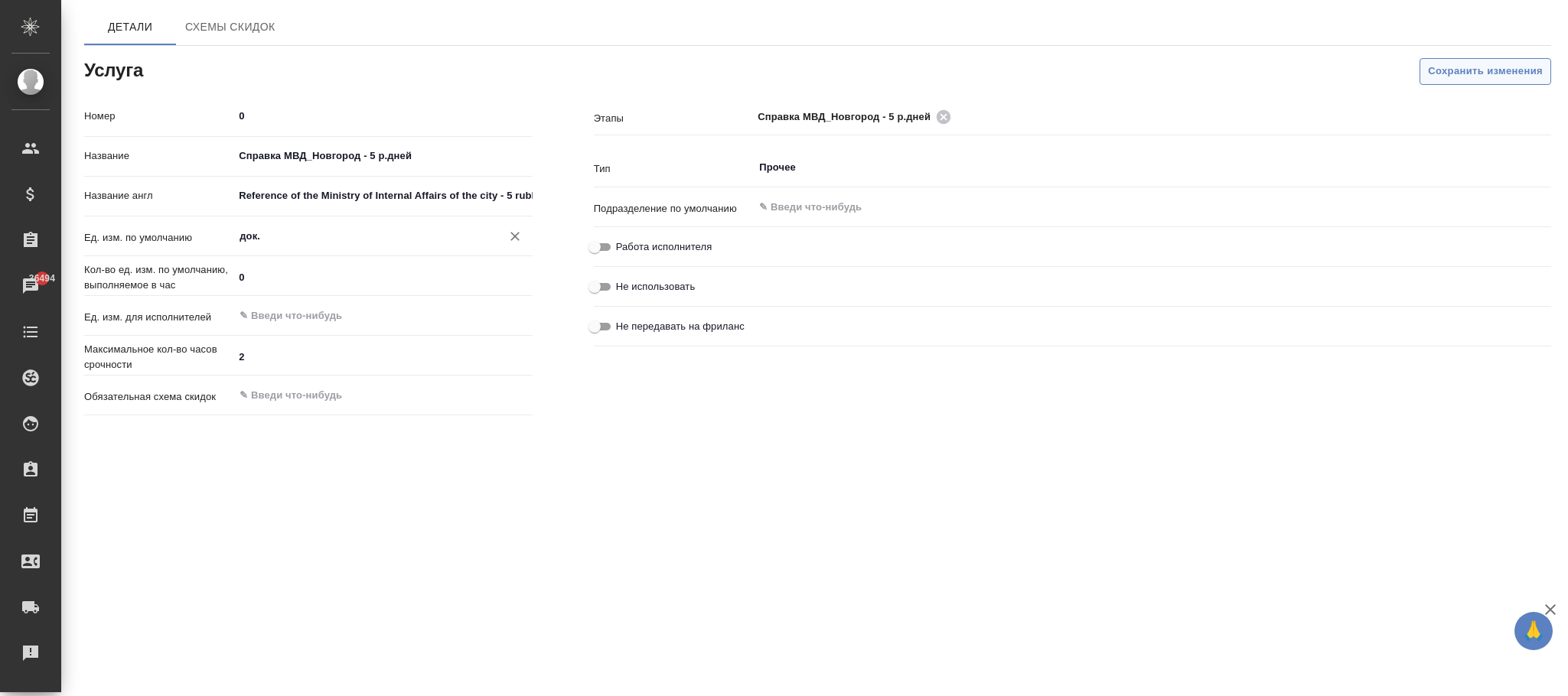
type input "док."
click at [1490, 76] on span "Сохранить изменения" at bounding box center [1485, 71] width 115 height 17
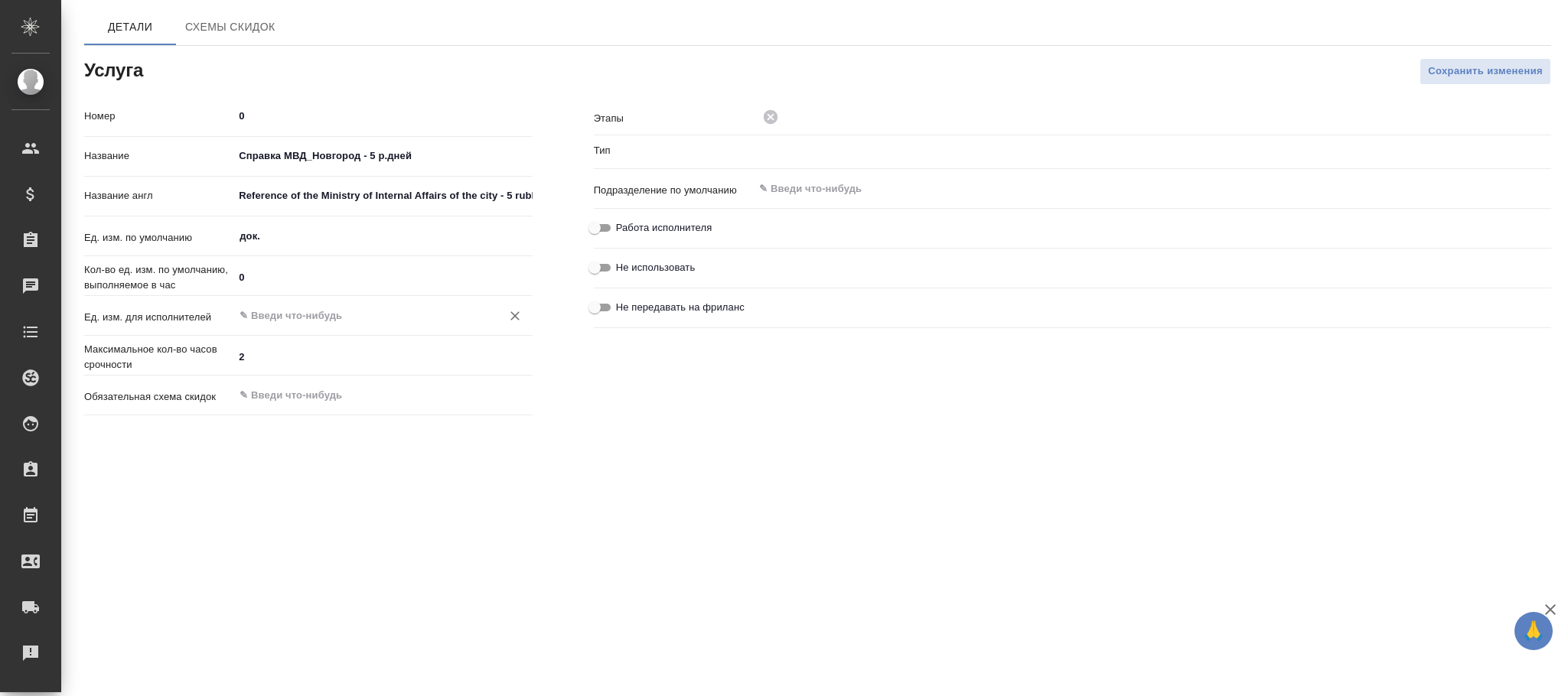
type input "Прочее"
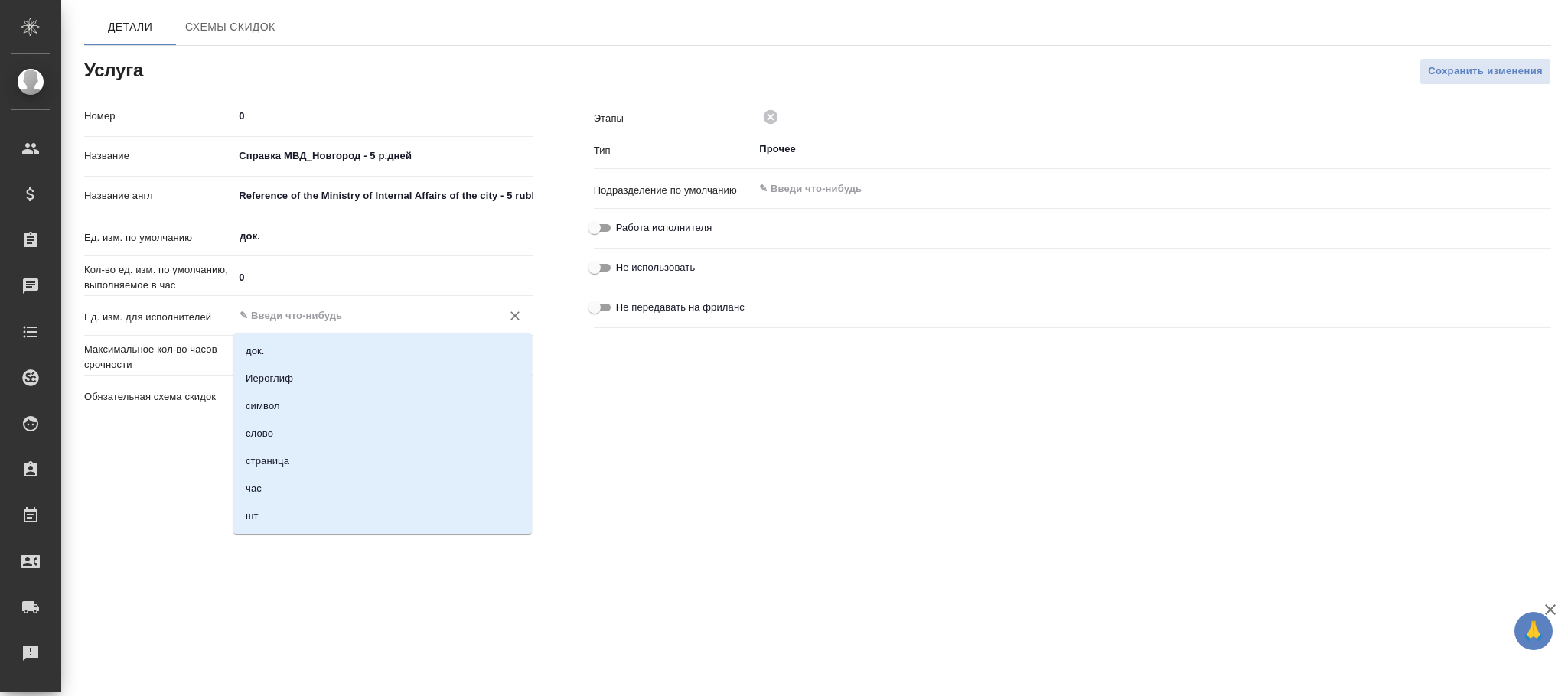
click at [268, 318] on input "text" at bounding box center [356, 316] width 238 height 18
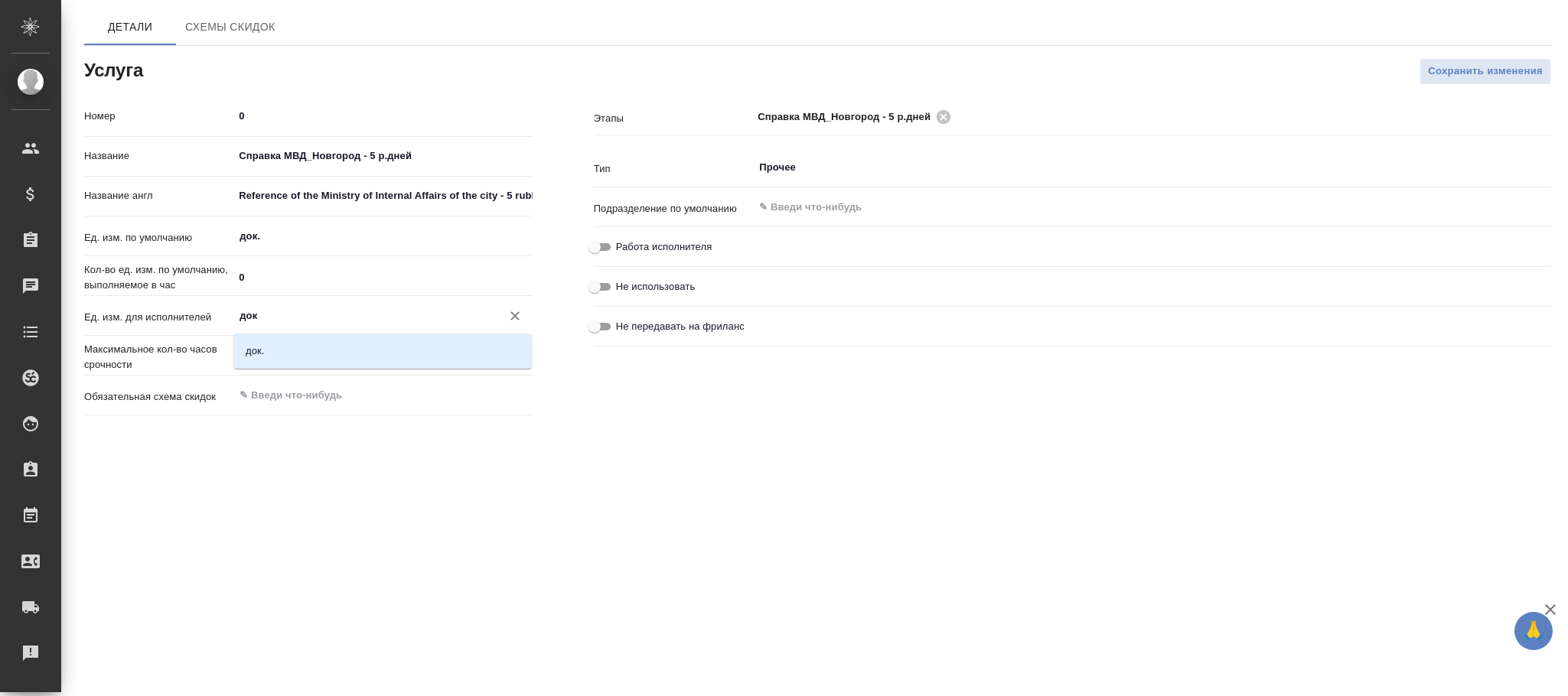
click at [304, 347] on li "док." at bounding box center [382, 351] width 299 height 27
type input "док."
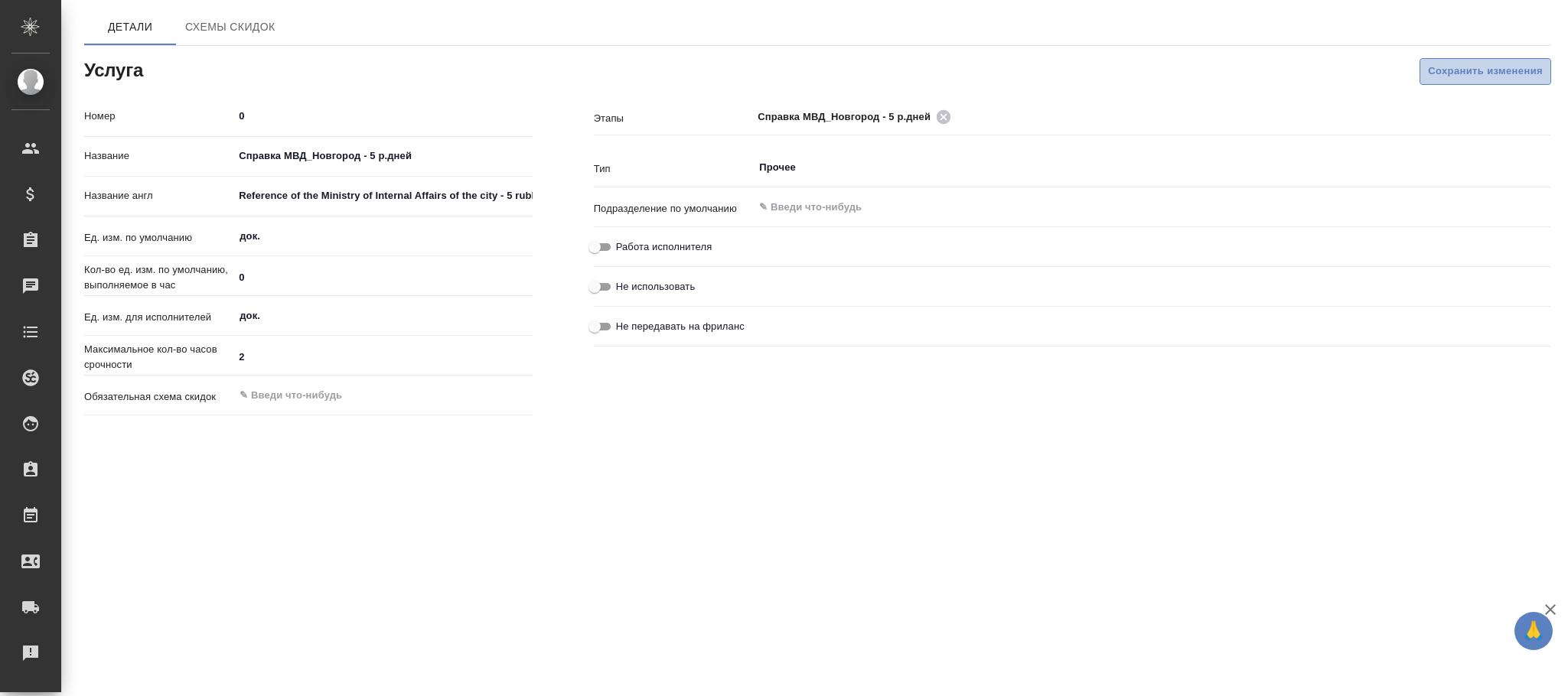
click at [1450, 72] on span "Сохранить изменения" at bounding box center [1485, 71] width 115 height 17
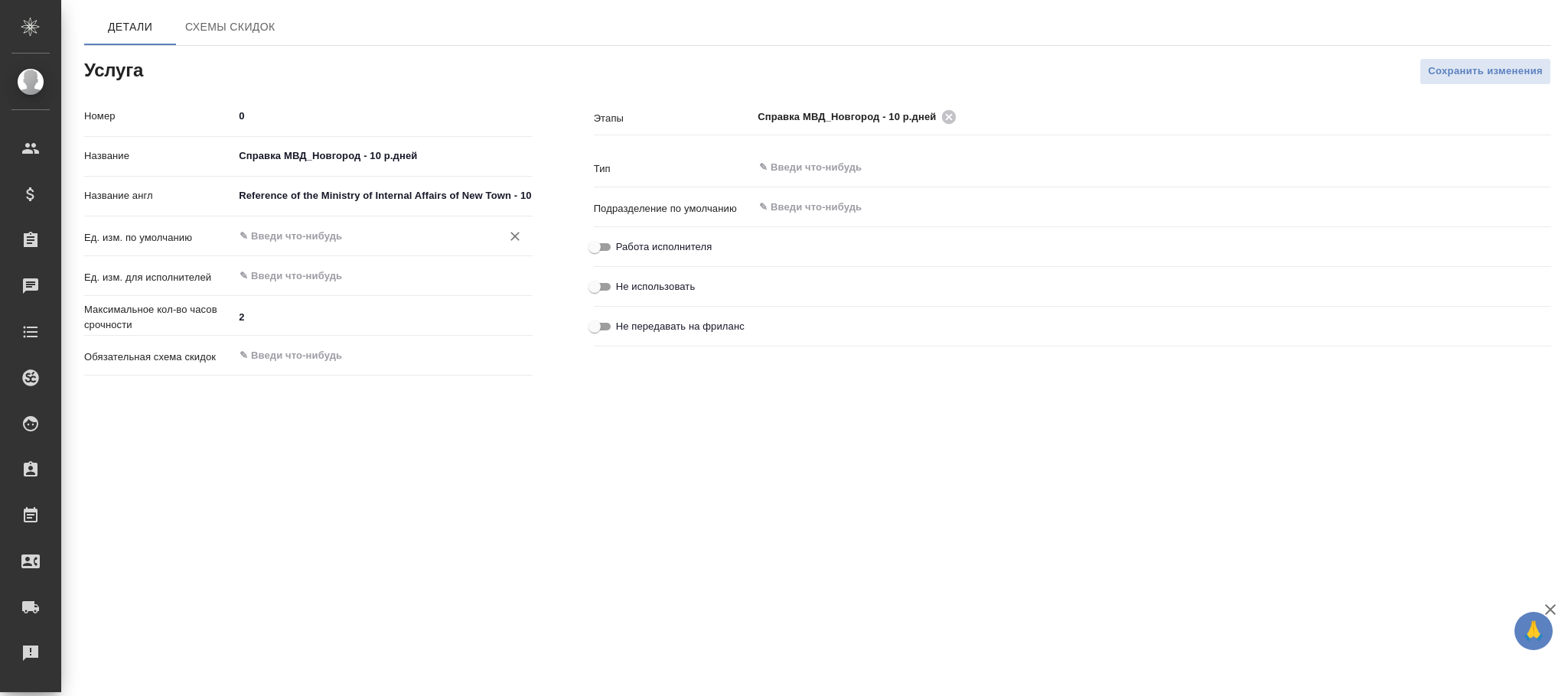
click at [365, 243] on input "text" at bounding box center [356, 237] width 238 height 18
click at [378, 273] on li "док." at bounding box center [382, 271] width 299 height 27
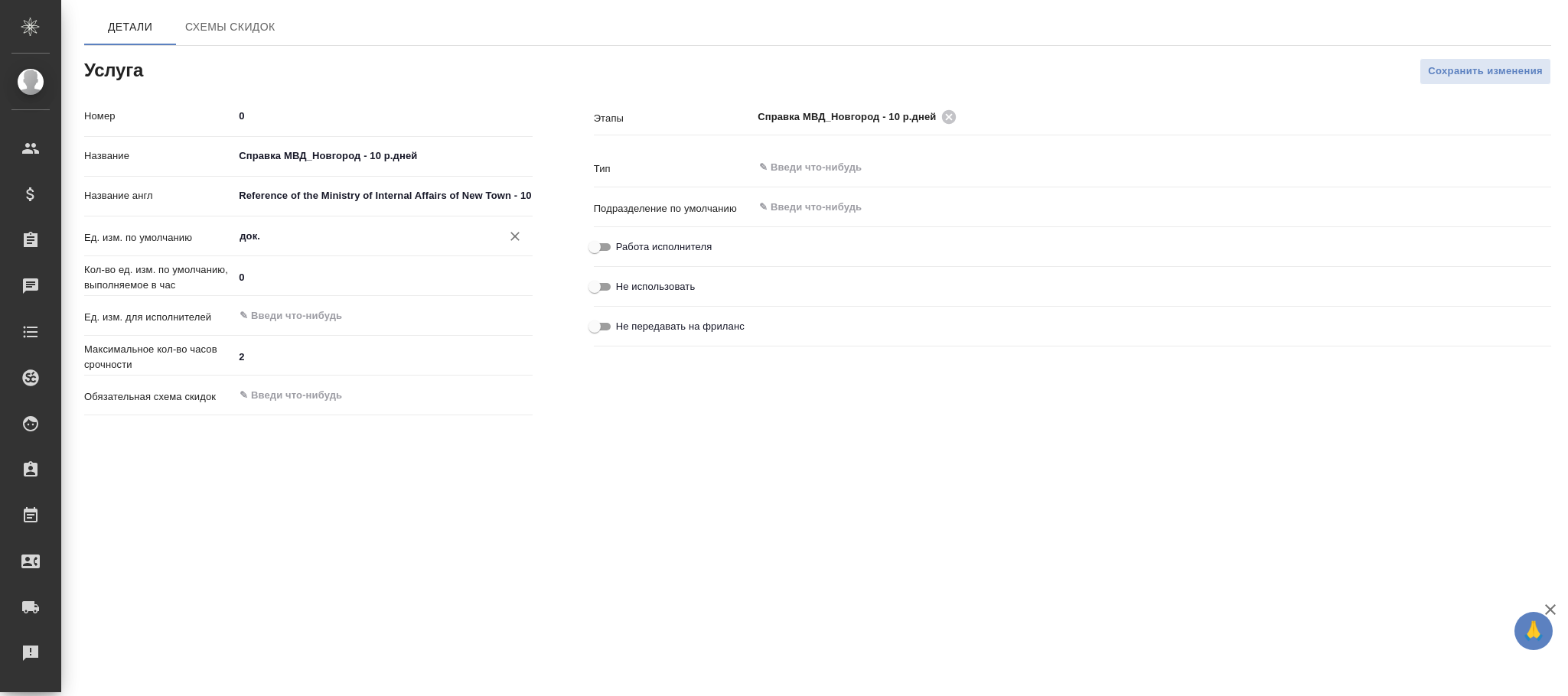
type input "док."
click at [790, 147] on div "Этапы Справка МВД_Новгород - 10 р.дней ​" at bounding box center [1072, 128] width 957 height 50
click at [779, 164] on input "text" at bounding box center [1126, 167] width 738 height 18
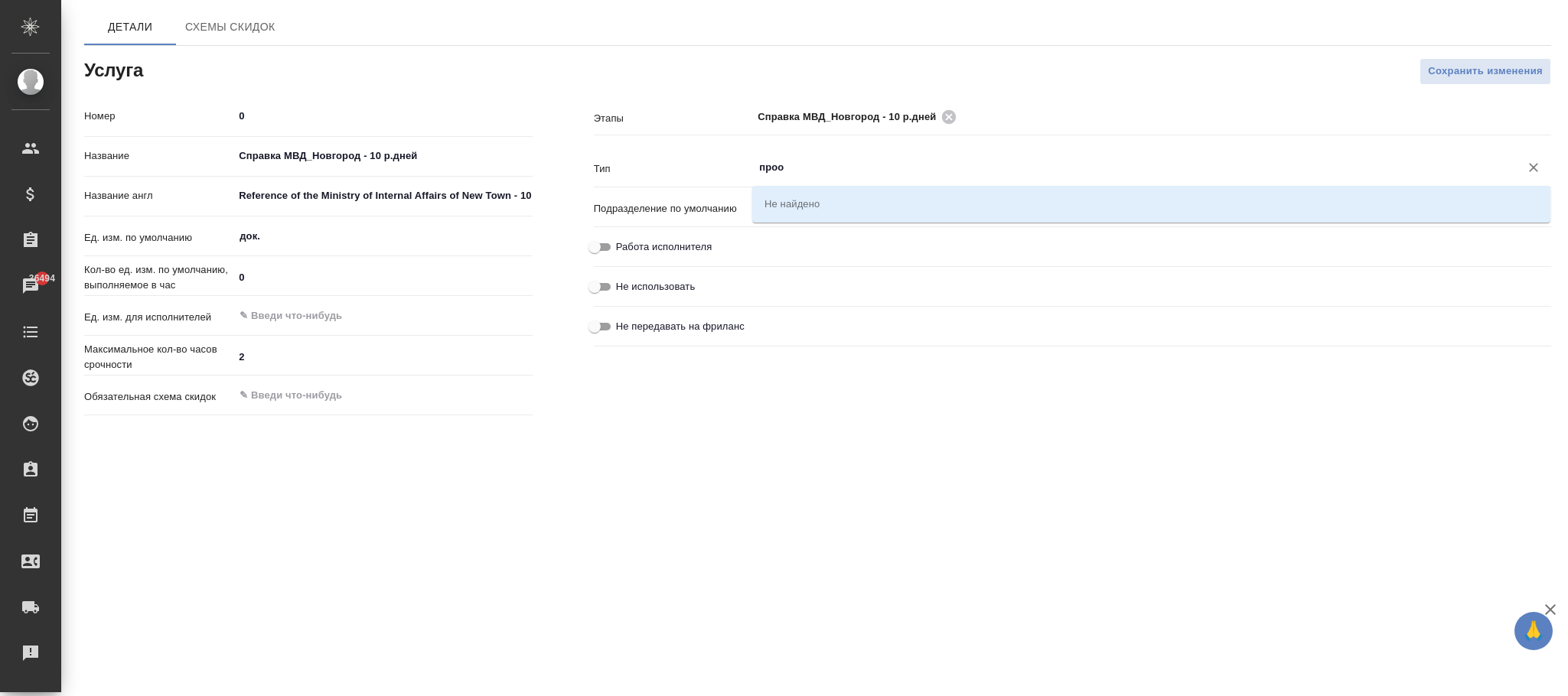
type input "проо"
click at [800, 168] on input "проо" at bounding box center [1126, 167] width 738 height 18
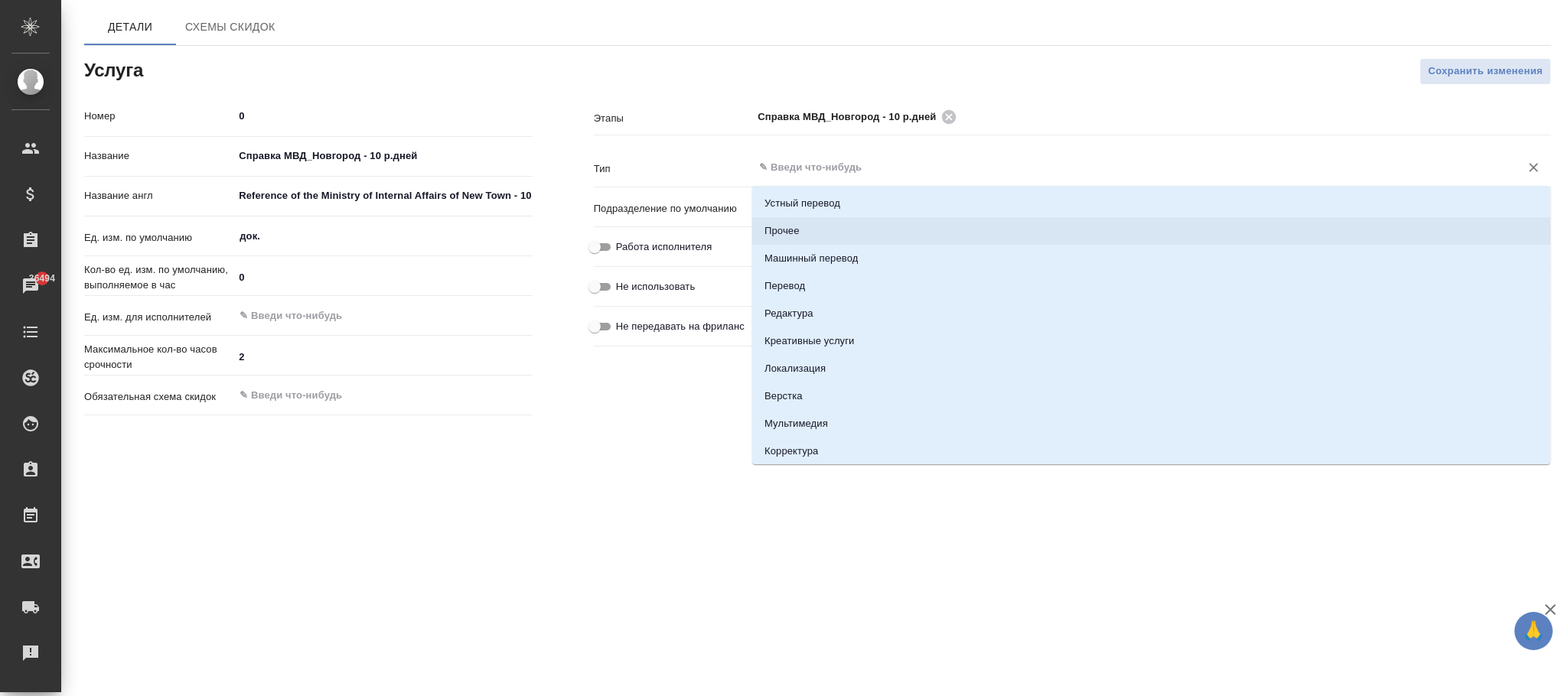
click at [804, 228] on li "Прочее" at bounding box center [1152, 231] width 798 height 27
type input "Прочее"
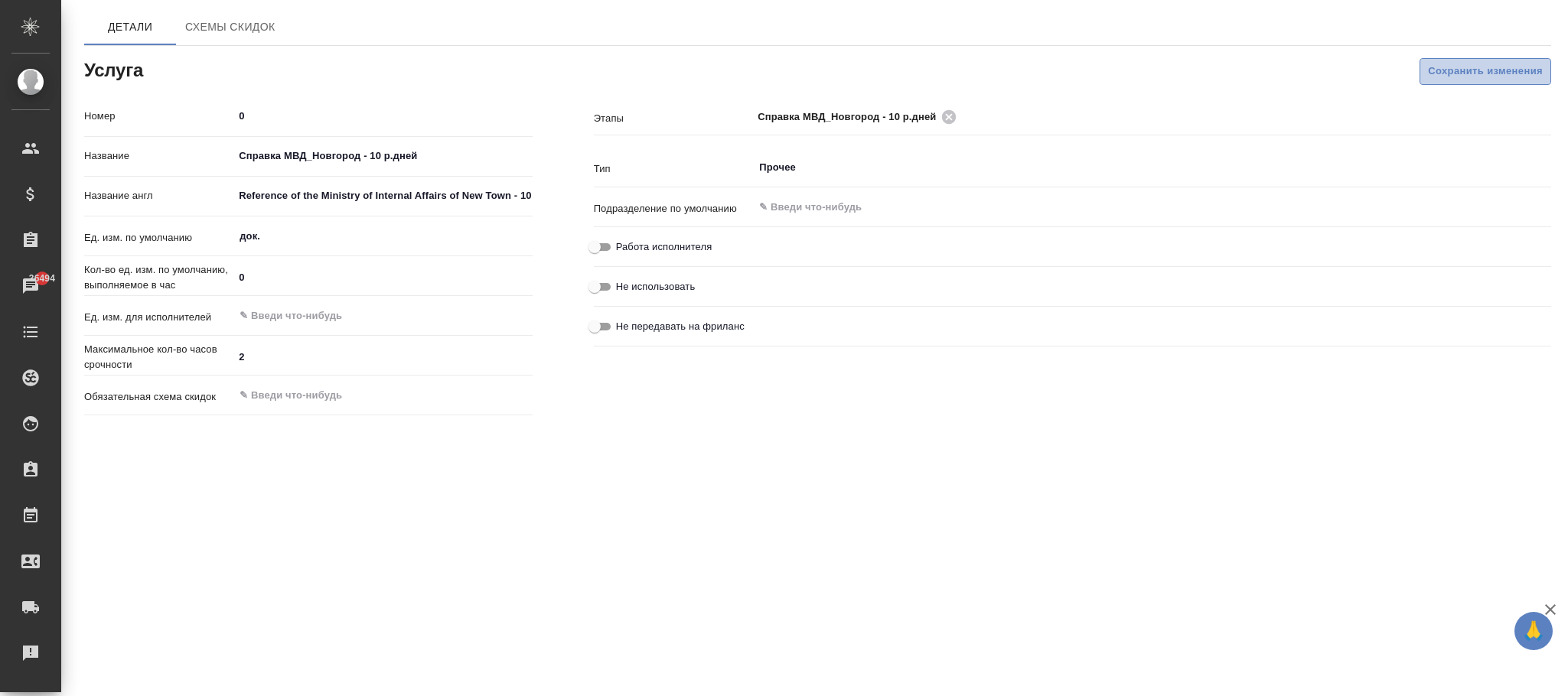
click at [1454, 71] on span "Сохранить изменения" at bounding box center [1485, 71] width 115 height 17
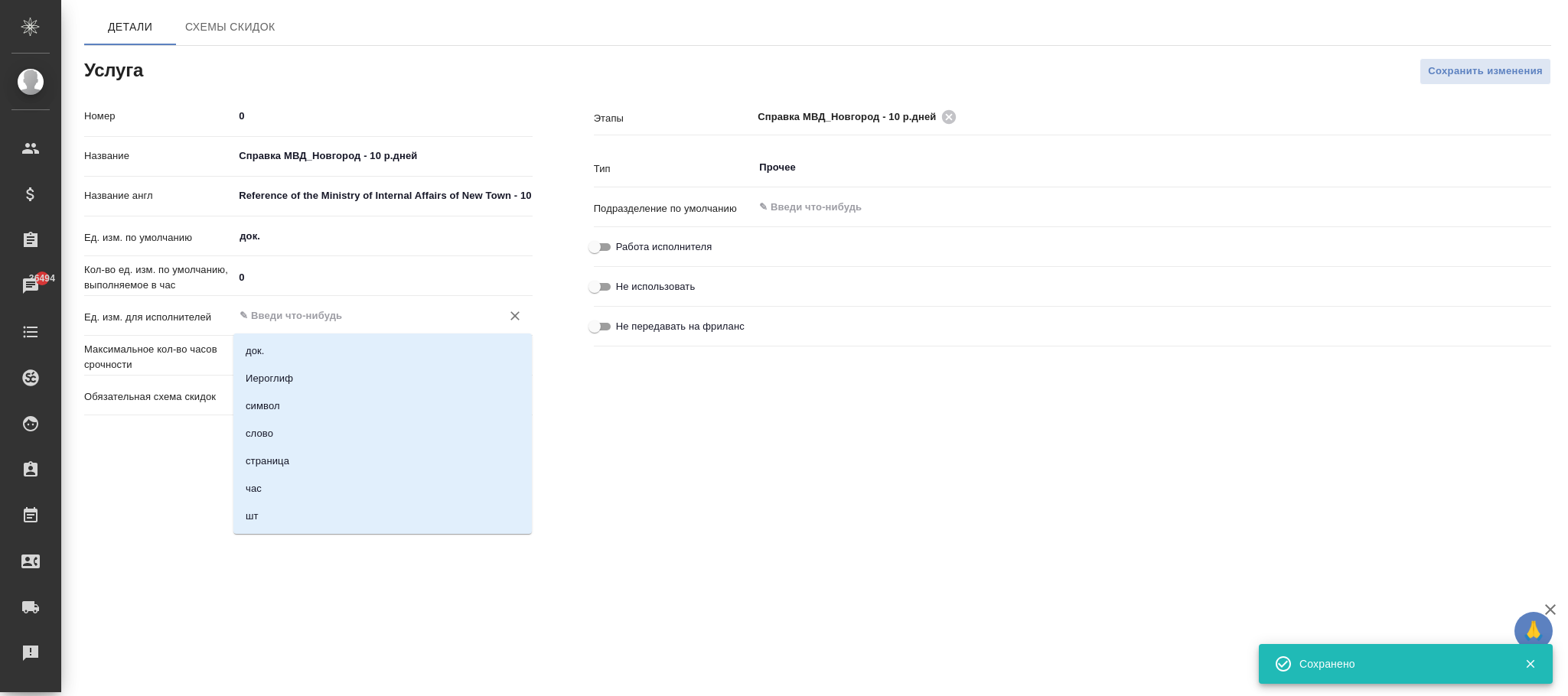
click at [267, 319] on input "text" at bounding box center [356, 316] width 238 height 18
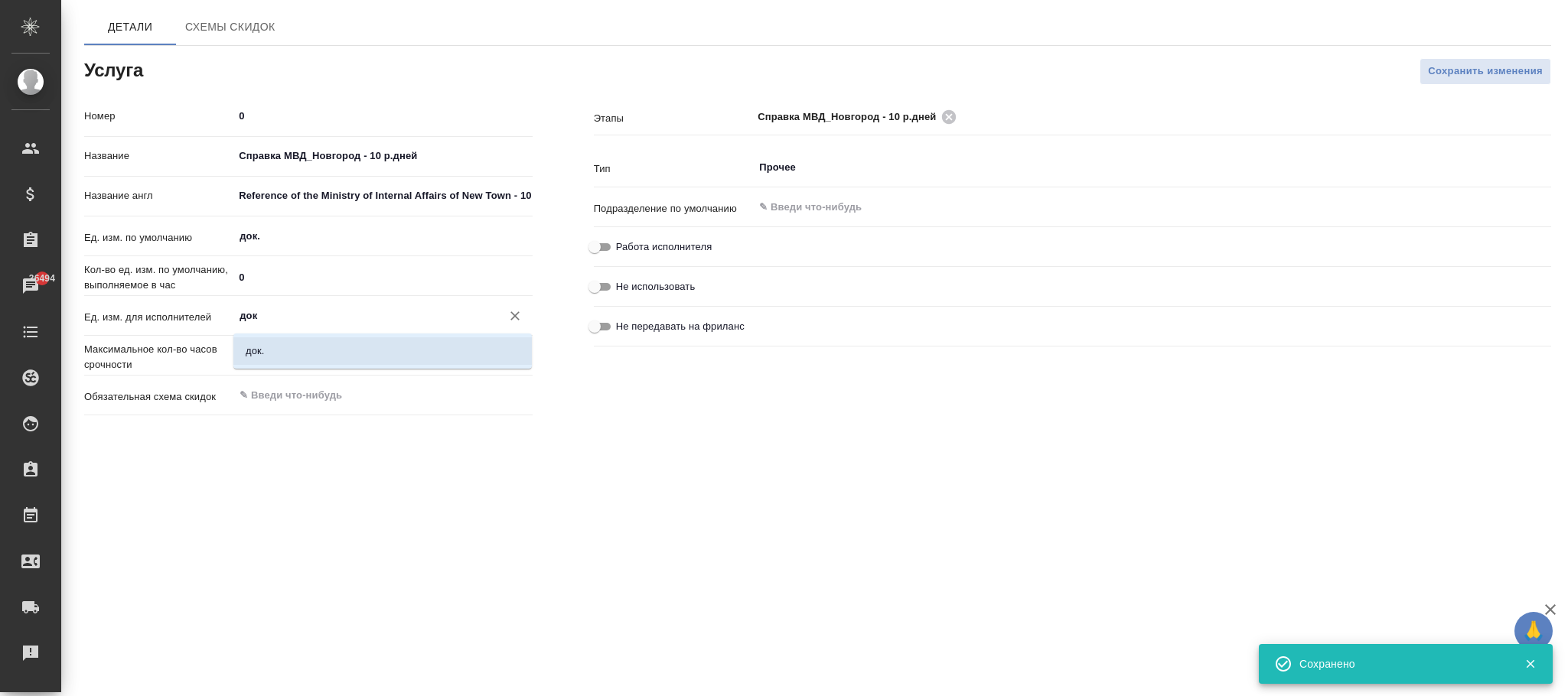
click at [288, 348] on li "док." at bounding box center [382, 351] width 299 height 27
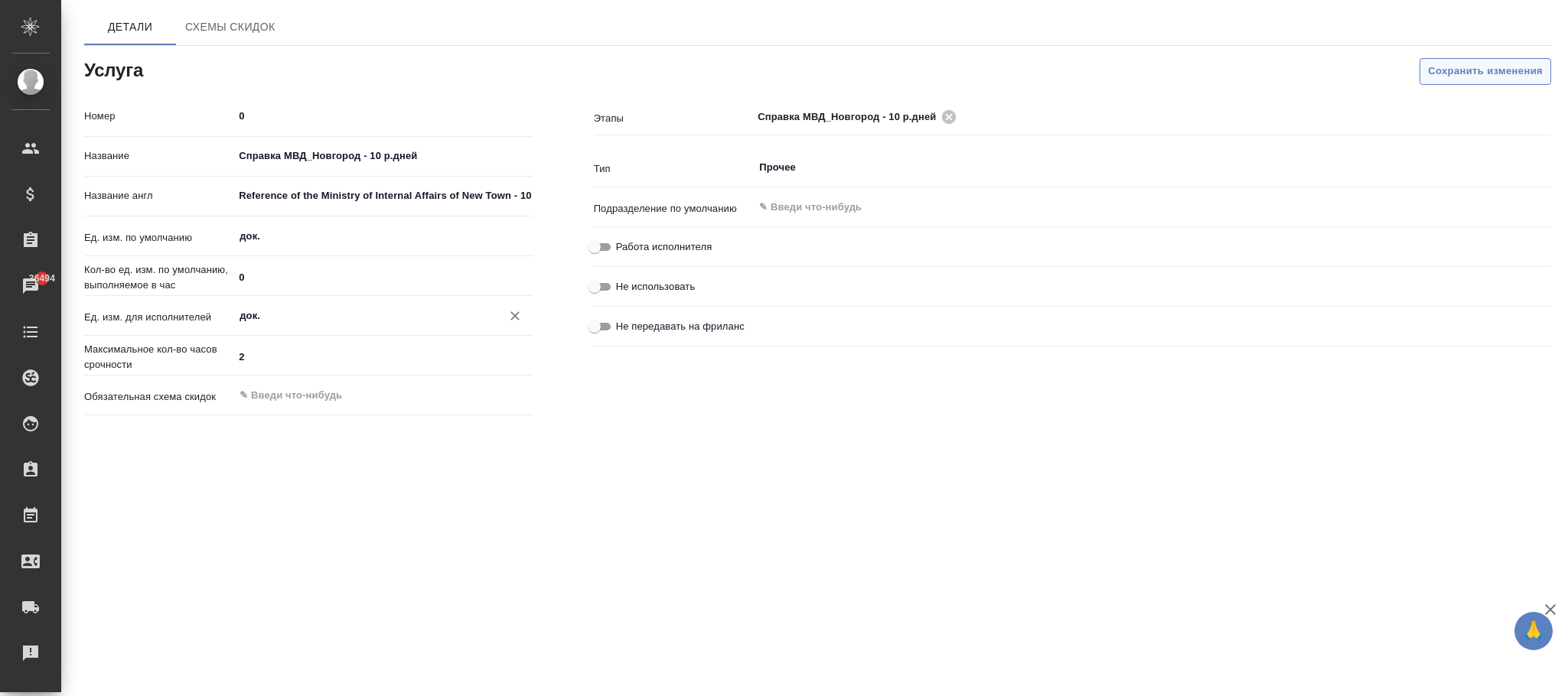
type input "док."
click at [1453, 65] on span "Сохранить изменения" at bounding box center [1485, 71] width 115 height 17
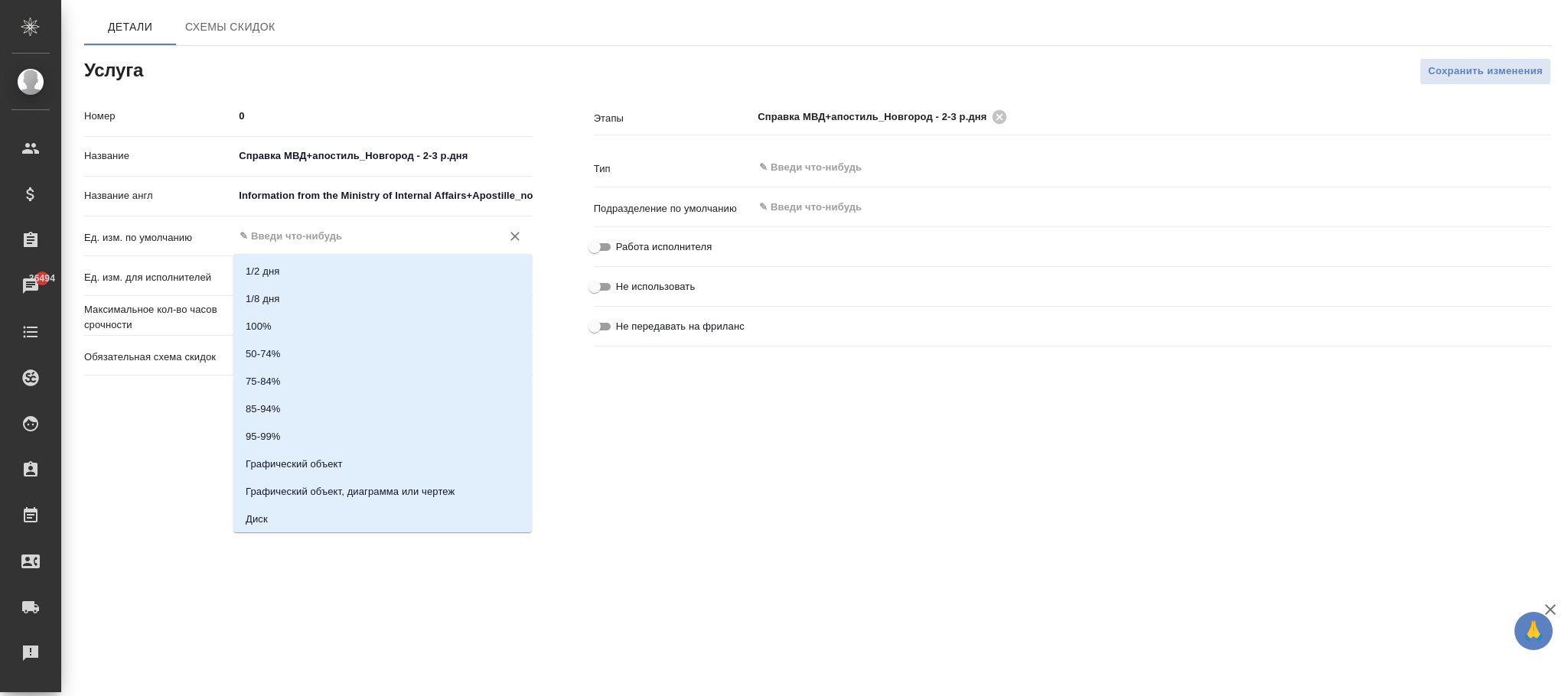
click at [295, 238] on input "text" at bounding box center [356, 237] width 238 height 18
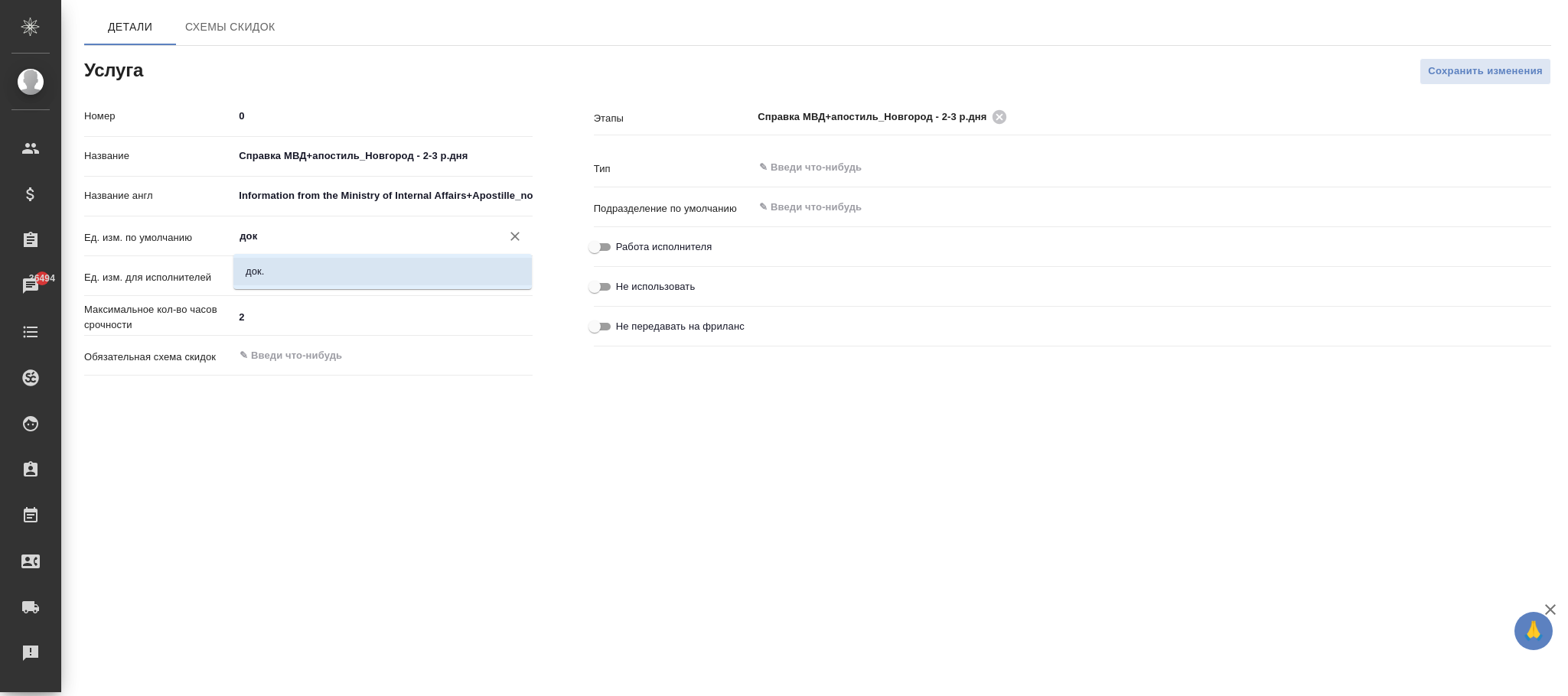
drag, startPoint x: 308, startPoint y: 267, endPoint x: 342, endPoint y: 262, distance: 34.4
click at [310, 264] on li "док." at bounding box center [382, 271] width 299 height 27
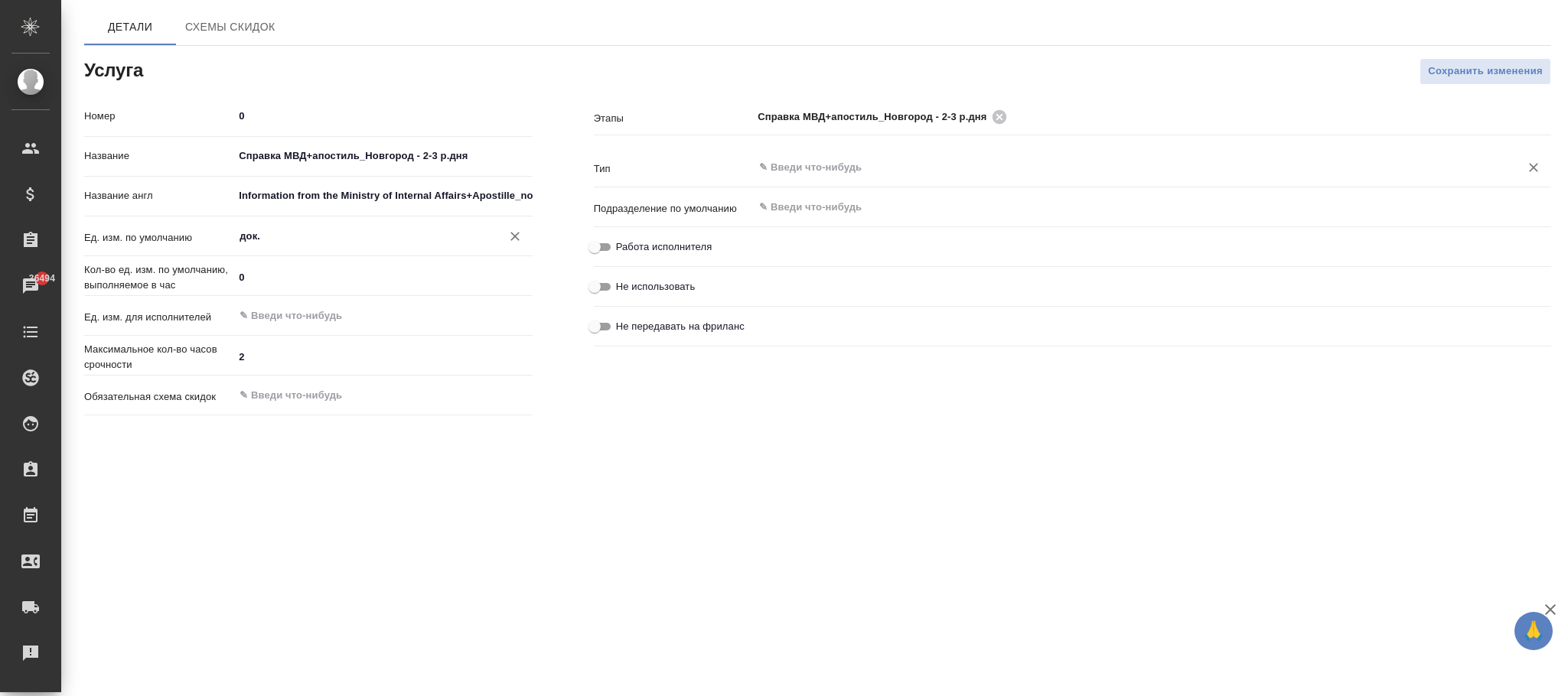
type input "док."
click at [804, 170] on input "text" at bounding box center [1126, 167] width 738 height 18
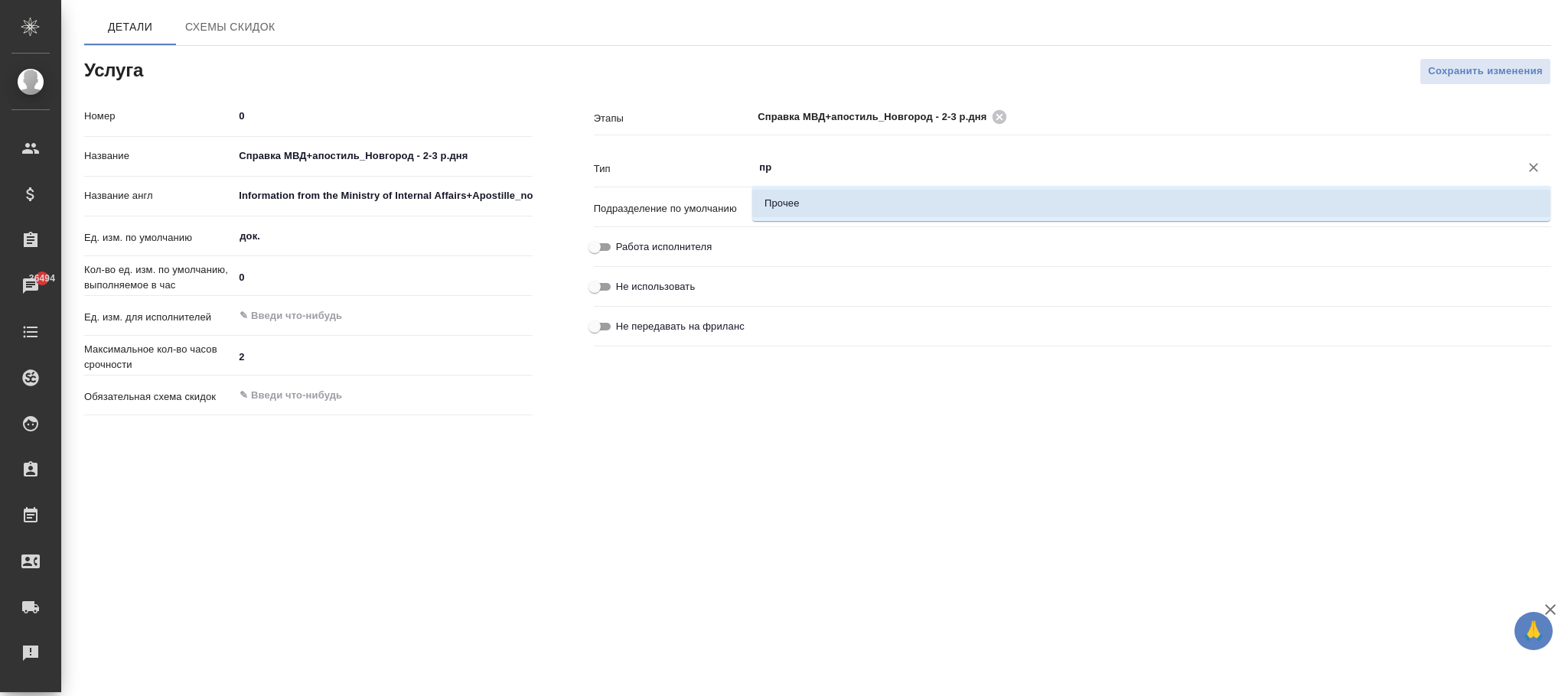
drag, startPoint x: 810, startPoint y: 196, endPoint x: 1263, endPoint y: 177, distance: 453.4
click at [843, 196] on li "Прочее" at bounding box center [1152, 203] width 798 height 27
type input "Прочее"
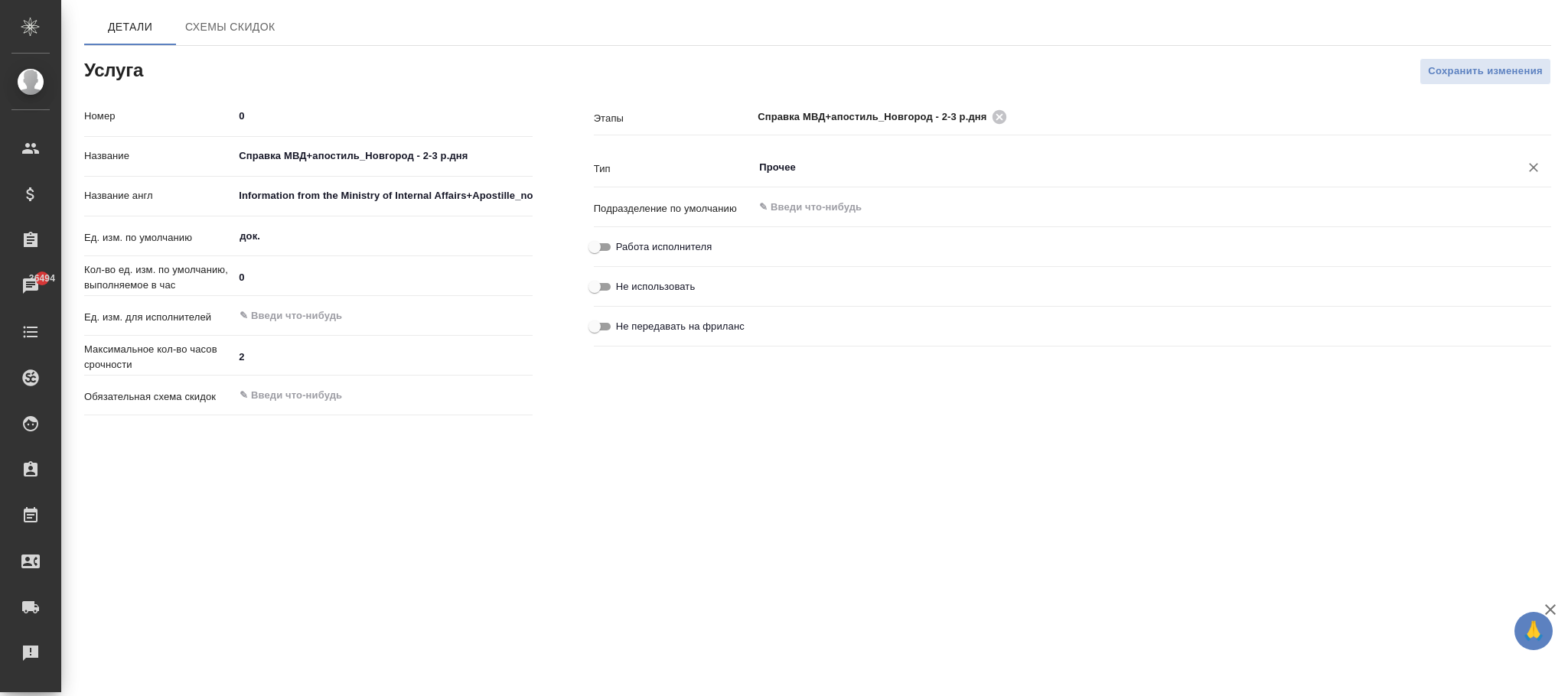
drag, startPoint x: 1467, startPoint y: 76, endPoint x: 779, endPoint y: 96, distance: 688.3
click at [1467, 76] on span "Сохранить изменения" at bounding box center [1485, 71] width 115 height 17
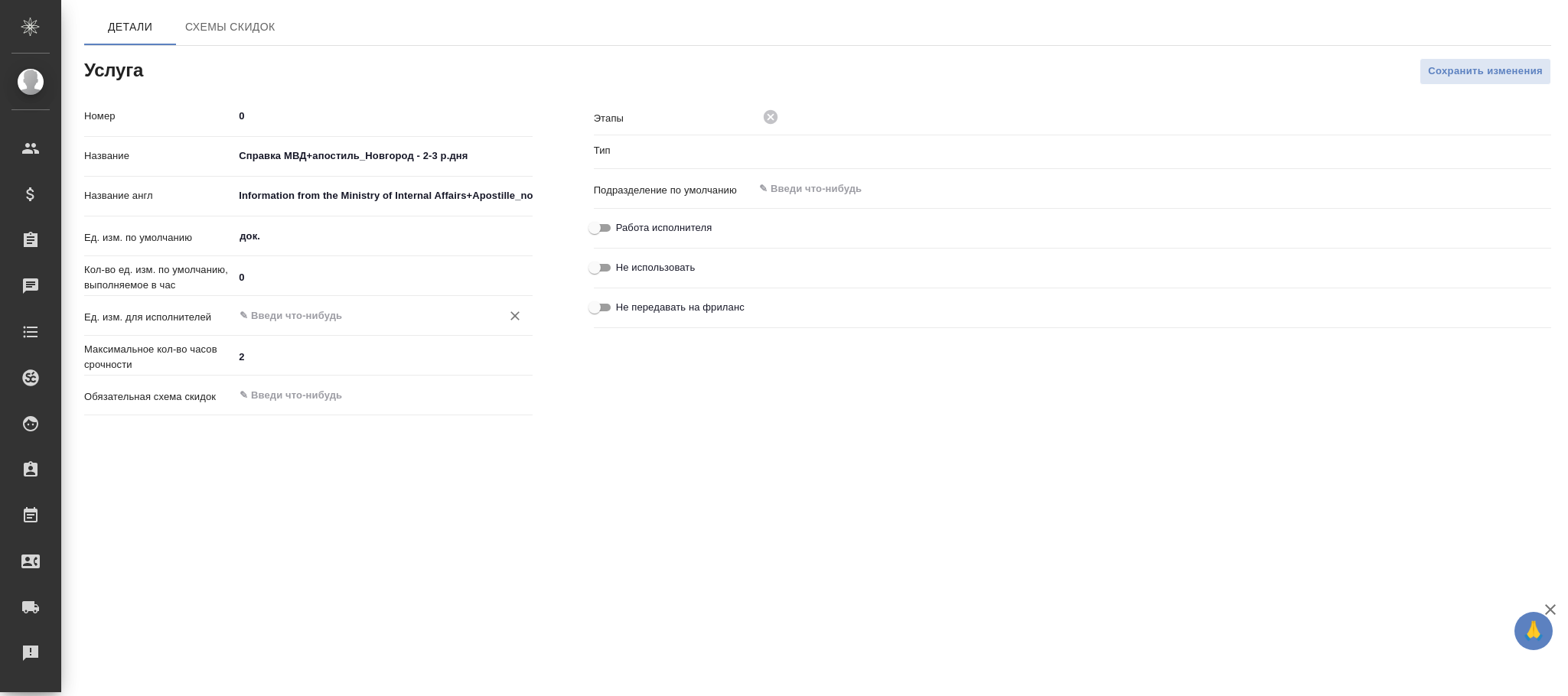
type input "Прочее"
click at [285, 310] on input "text" at bounding box center [356, 316] width 238 height 18
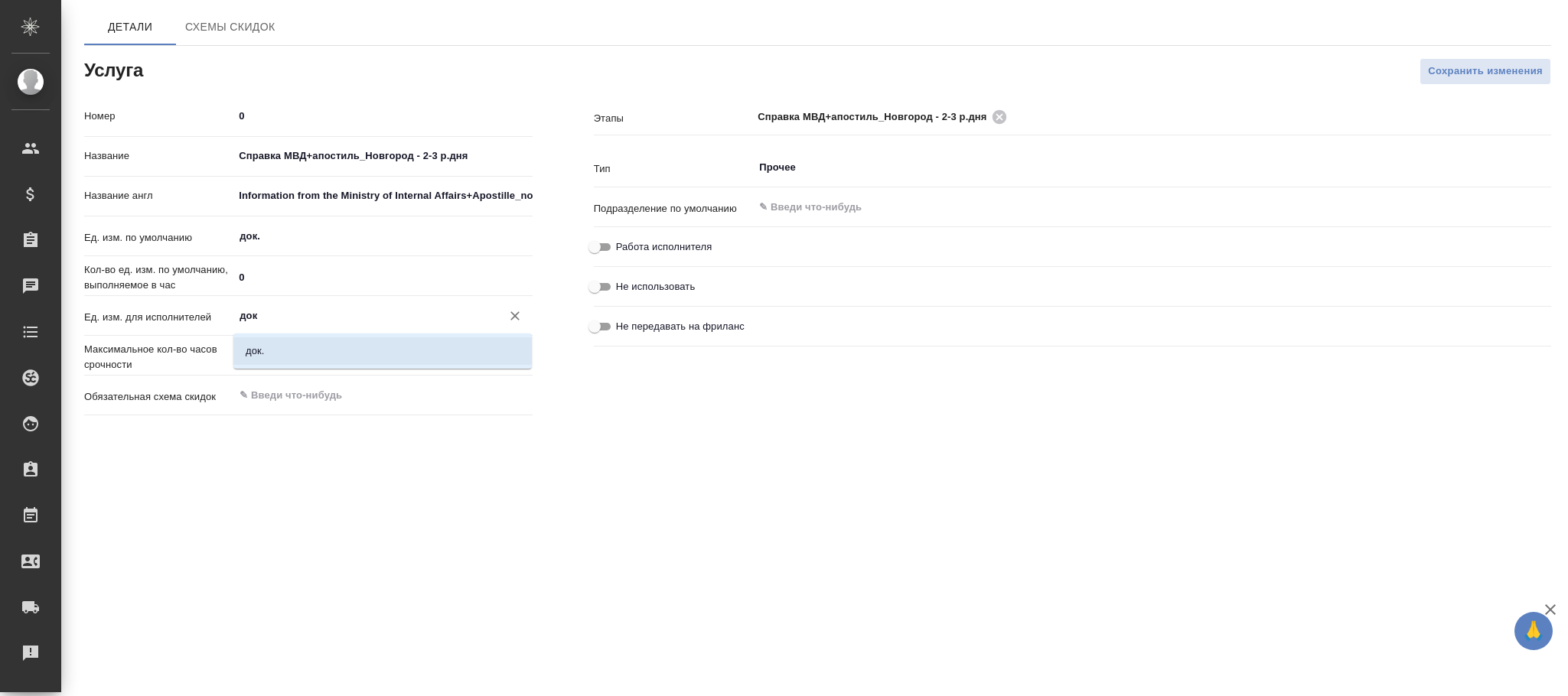
drag, startPoint x: 303, startPoint y: 344, endPoint x: 370, endPoint y: 352, distance: 67.5
click at [310, 345] on li "док." at bounding box center [382, 351] width 299 height 27
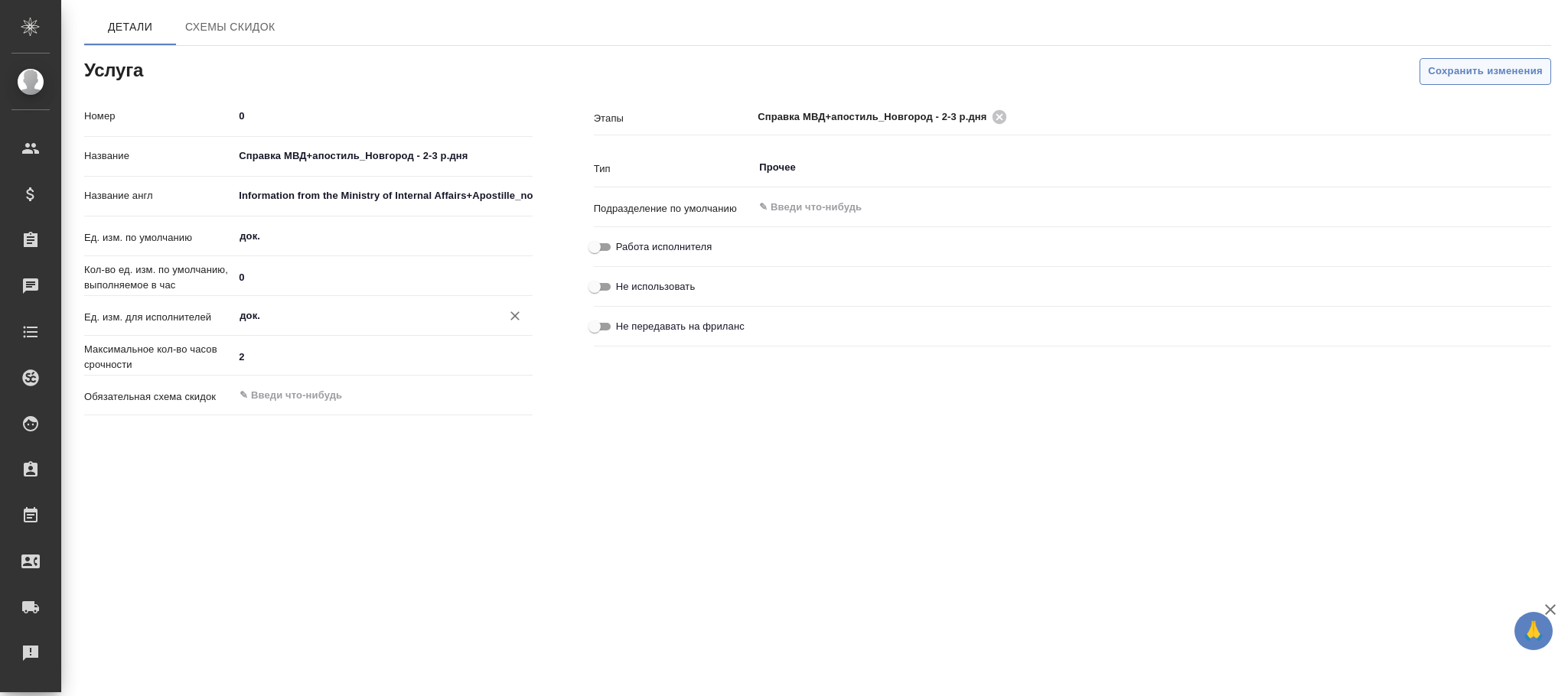
type input "док."
click at [1493, 78] on span "Сохранить изменения" at bounding box center [1485, 71] width 115 height 17
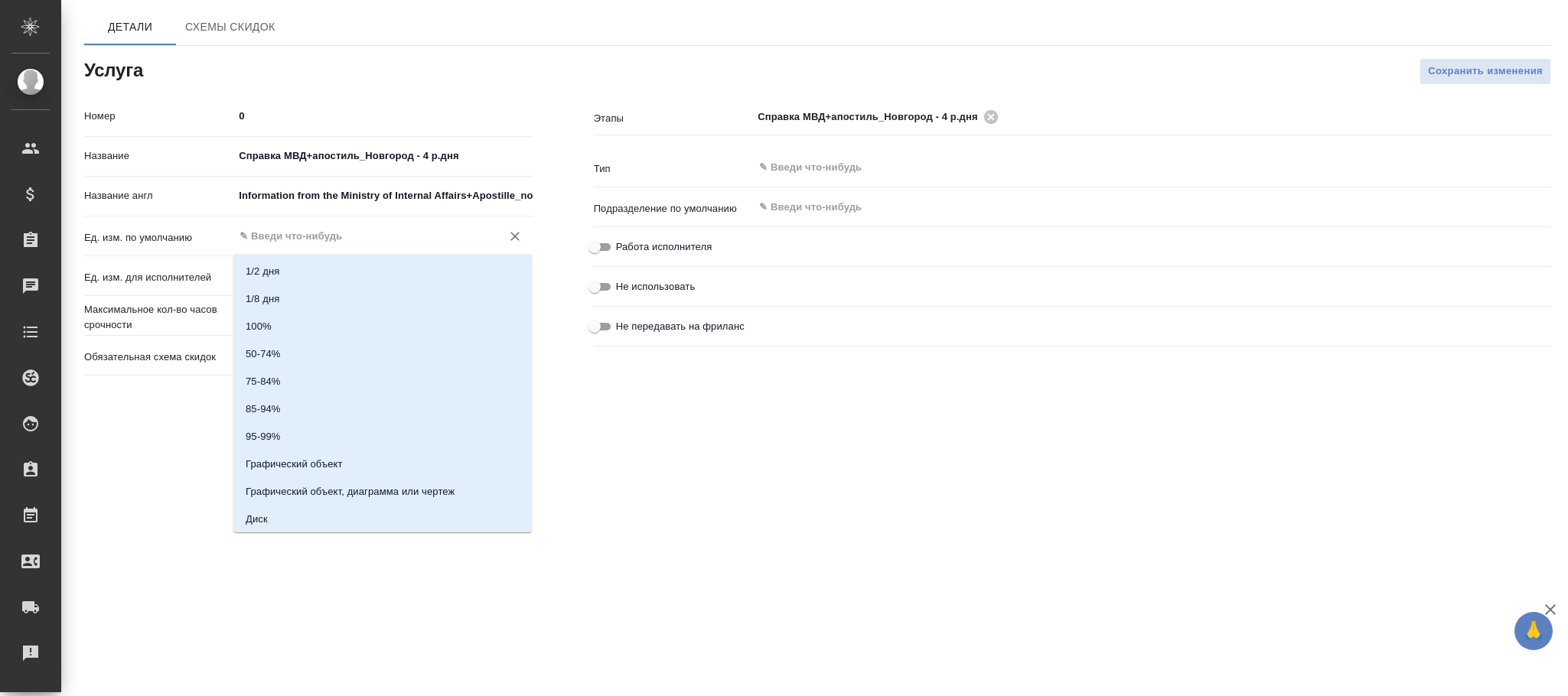
click at [358, 237] on input "text" at bounding box center [356, 237] width 238 height 18
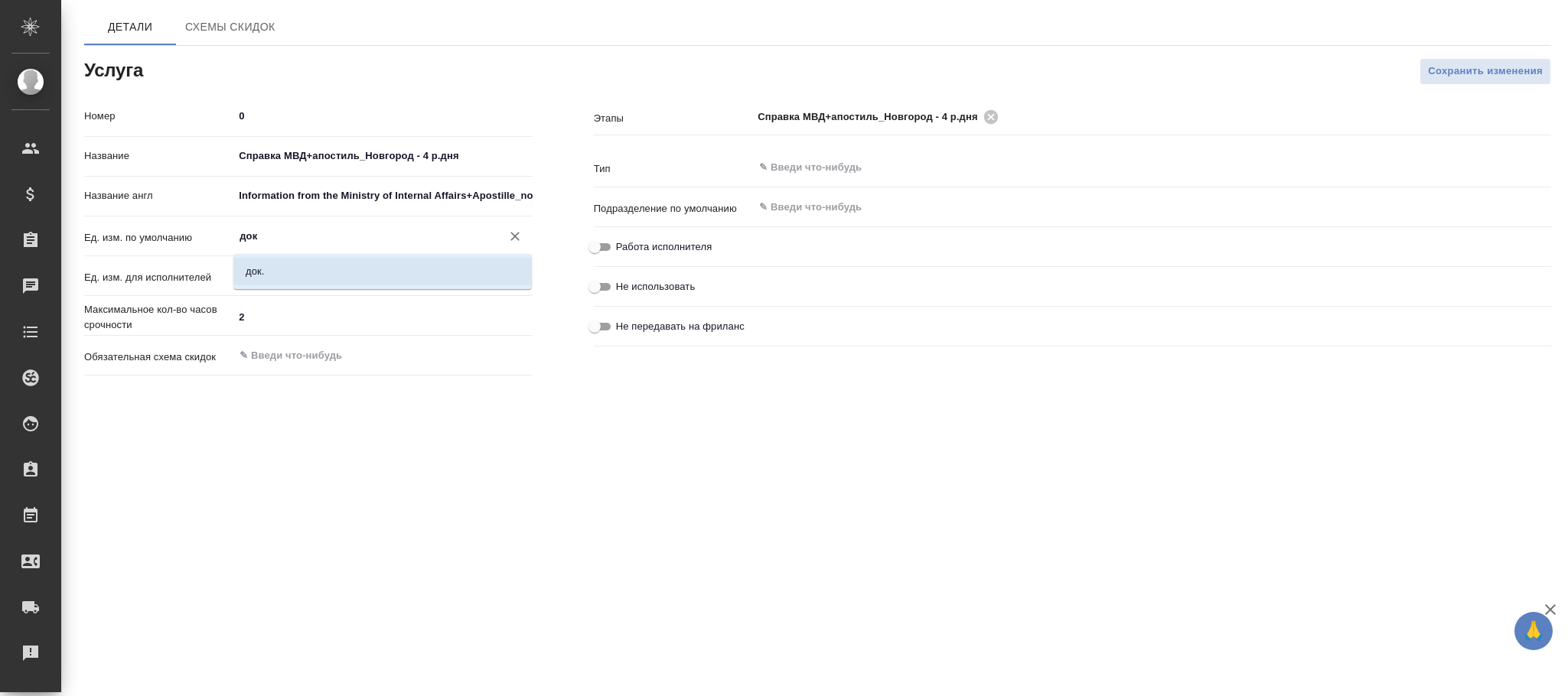
click at [358, 273] on li "док." at bounding box center [382, 271] width 299 height 27
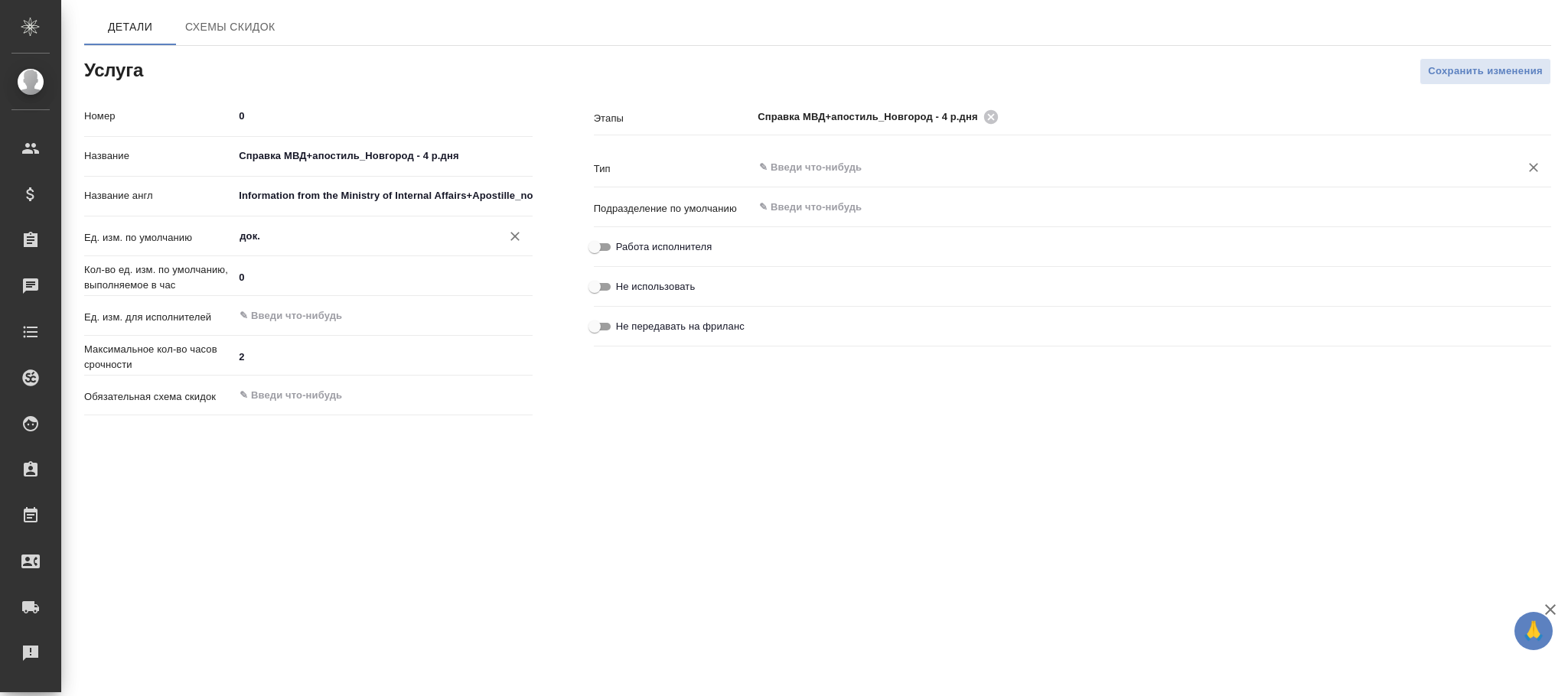
type input "док."
click at [843, 161] on input "text" at bounding box center [1126, 167] width 738 height 18
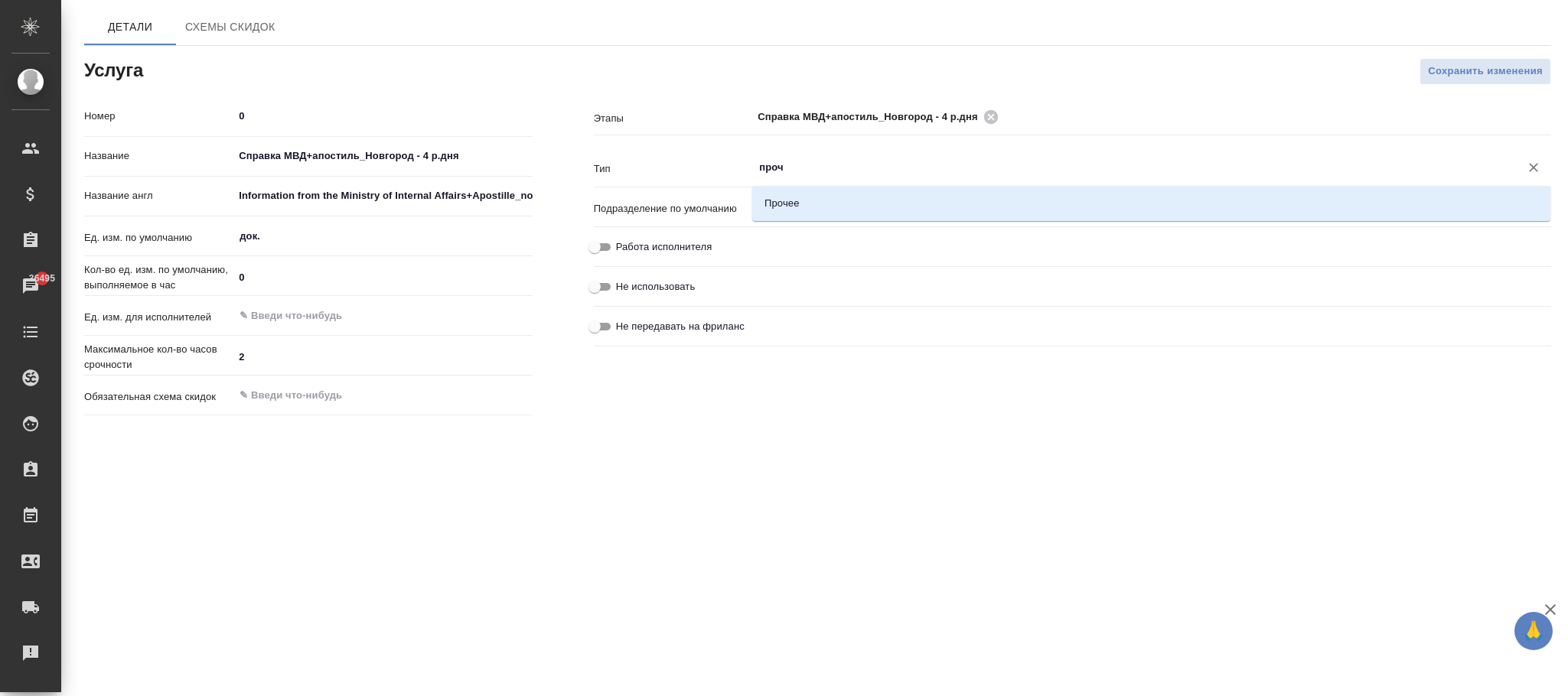
drag, startPoint x: 829, startPoint y: 202, endPoint x: 1064, endPoint y: 209, distance: 235.1
click at [859, 199] on li "Прочее" at bounding box center [1152, 203] width 798 height 27
type input "Прочее"
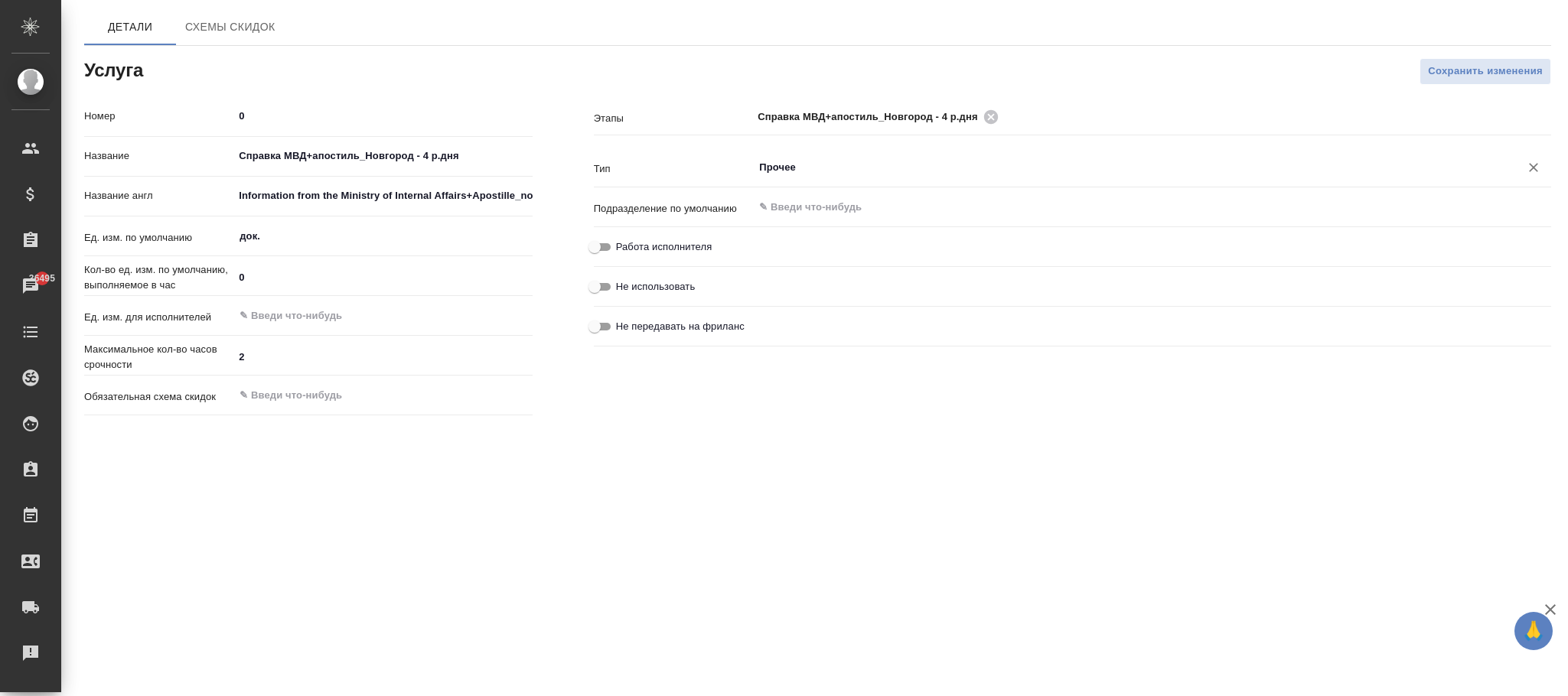
drag, startPoint x: 1450, startPoint y: 74, endPoint x: 317, endPoint y: 60, distance: 1133.1
click at [1451, 76] on span "Сохранить изменения" at bounding box center [1485, 71] width 115 height 17
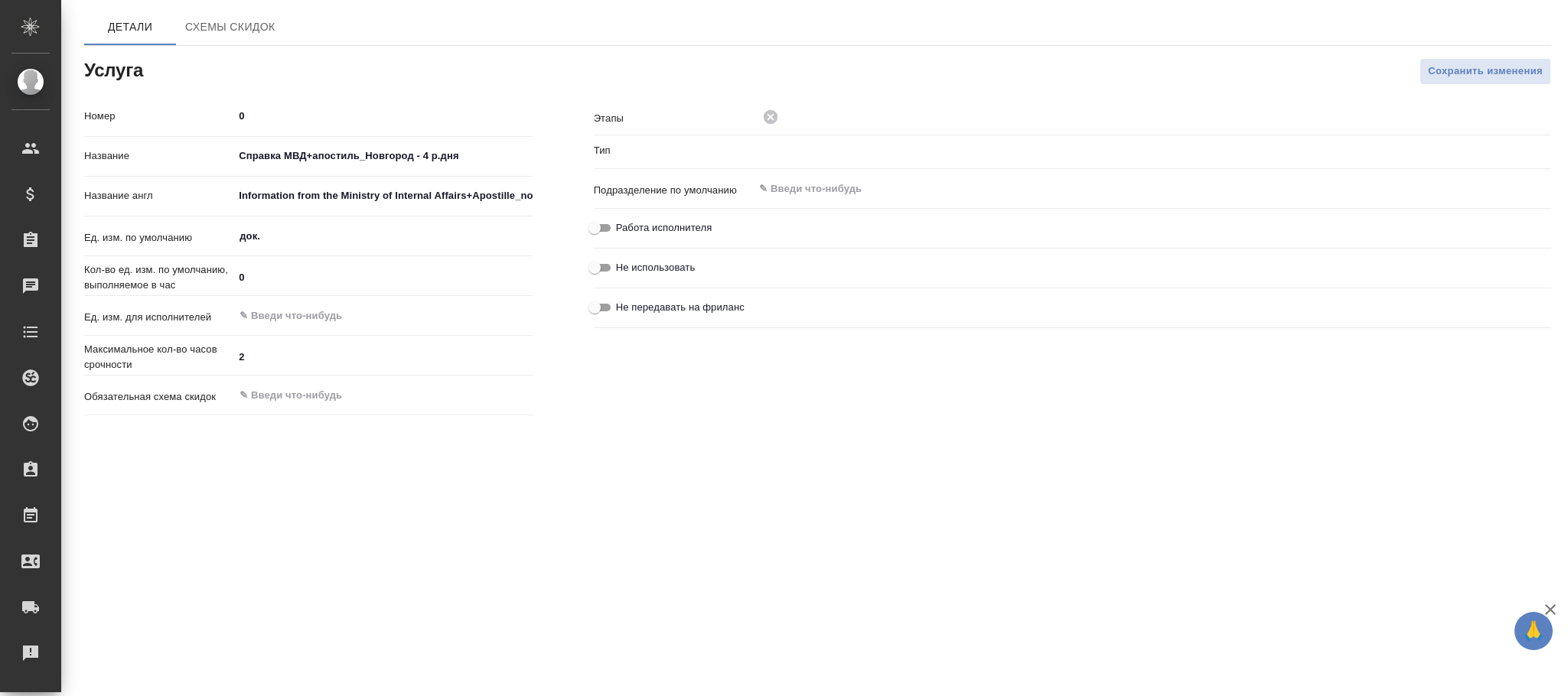
type input "Прочее"
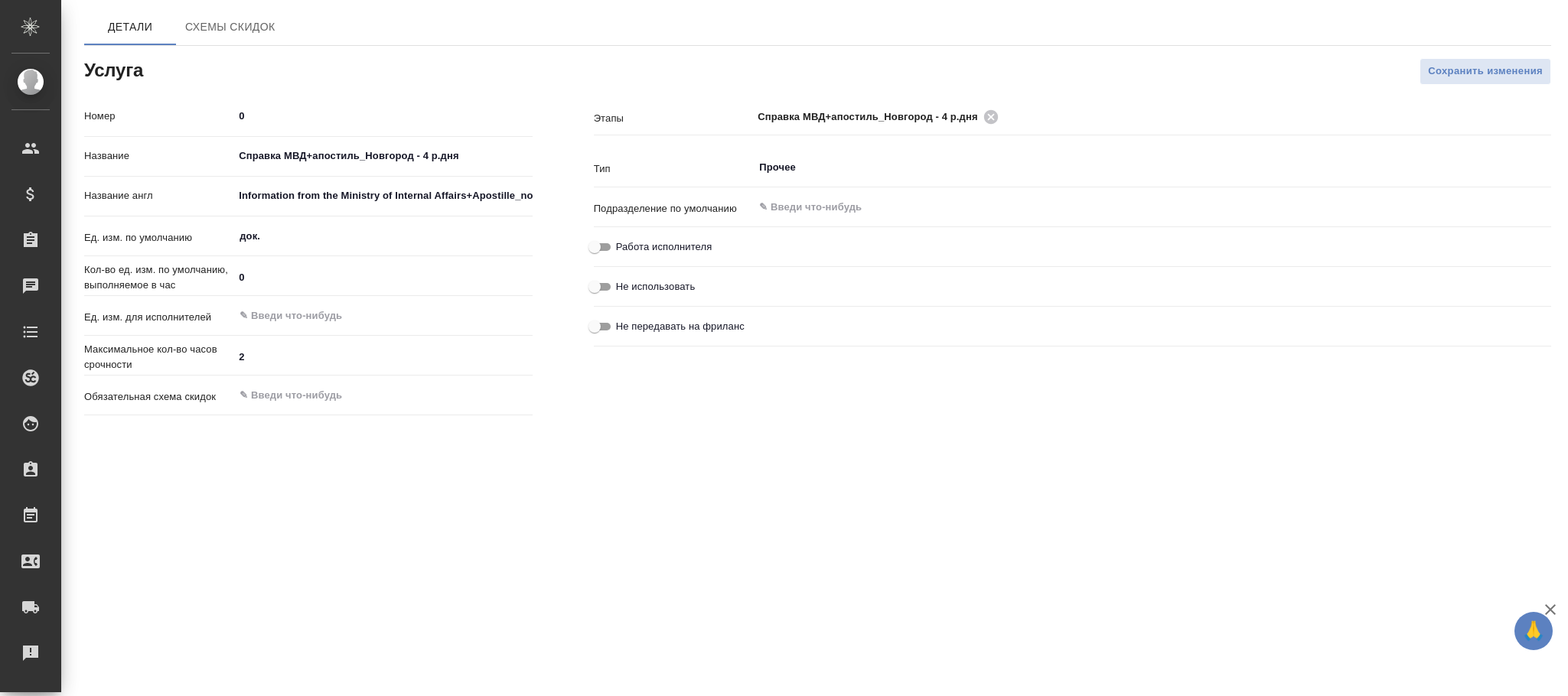
click at [363, 299] on div "Кол-во ед. изм. по умолчанию, выполняемое в час 0" at bounding box center [309, 282] width 449 height 40
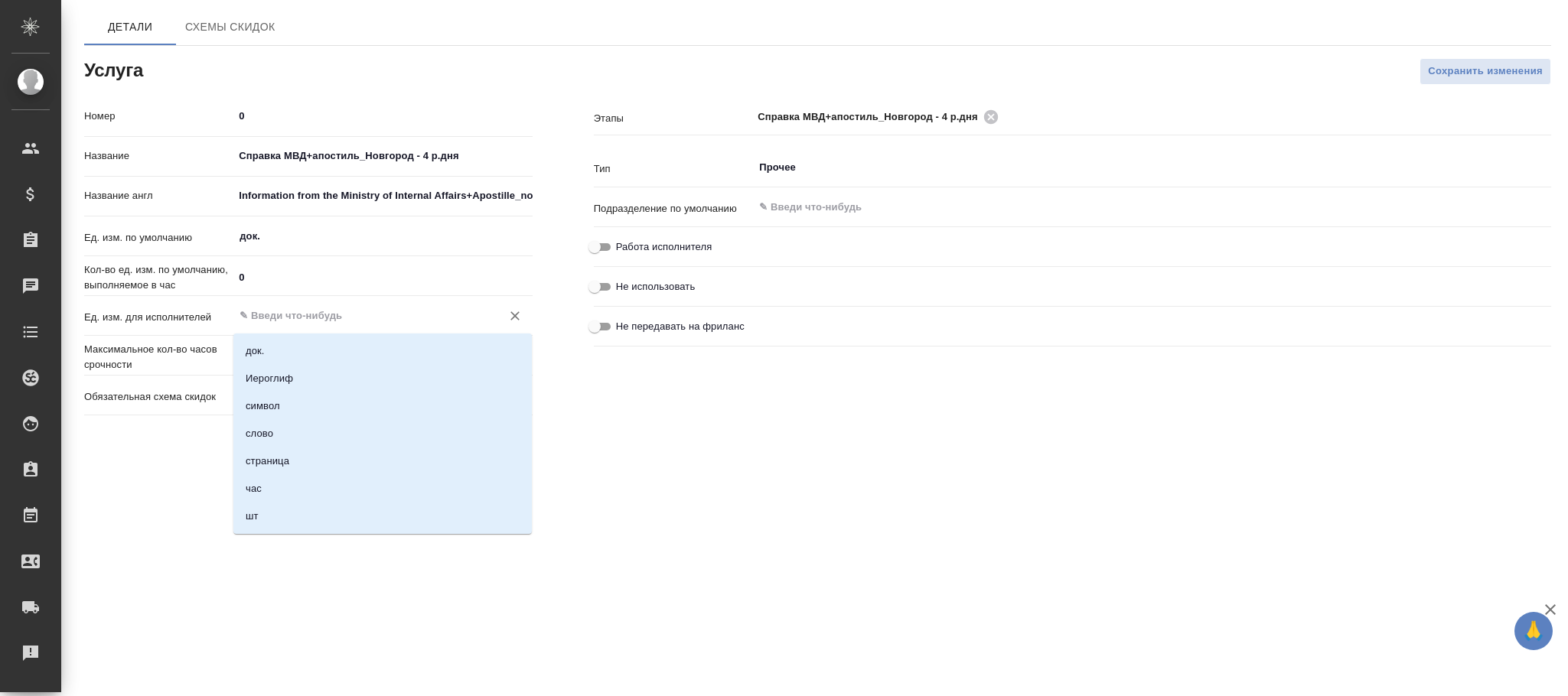
click at [368, 310] on input "text" at bounding box center [356, 316] width 238 height 18
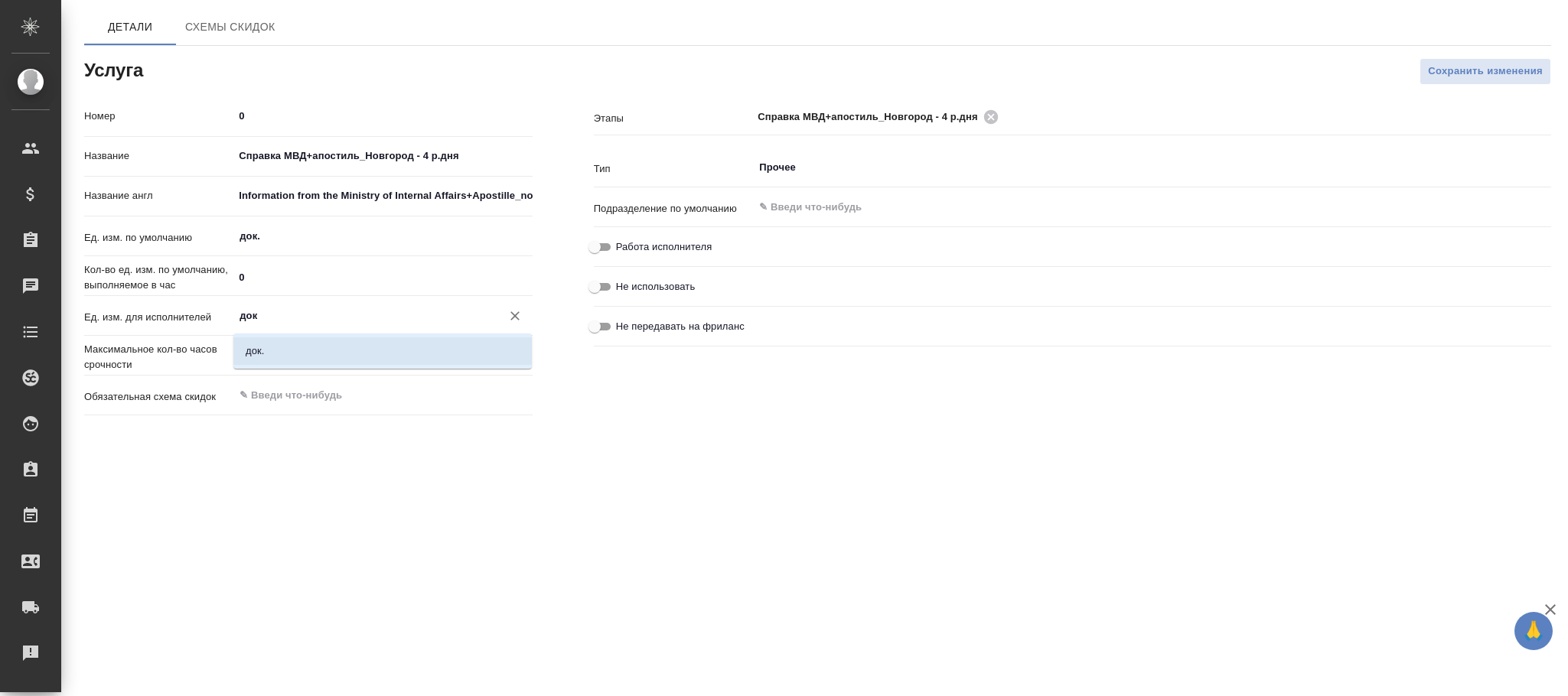
click at [395, 349] on li "док." at bounding box center [382, 351] width 299 height 27
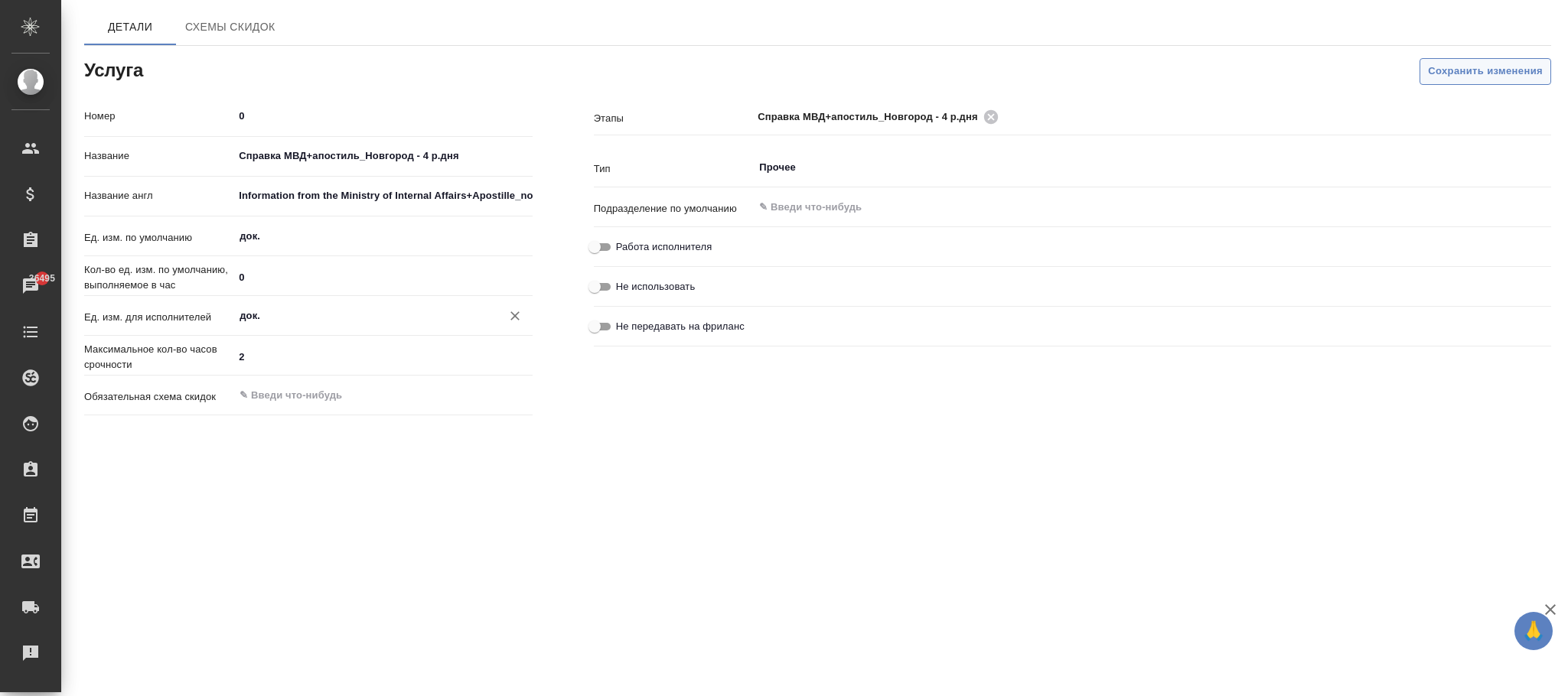
type input "док."
click at [1445, 67] on span "Сохранить изменения" at bounding box center [1485, 71] width 115 height 17
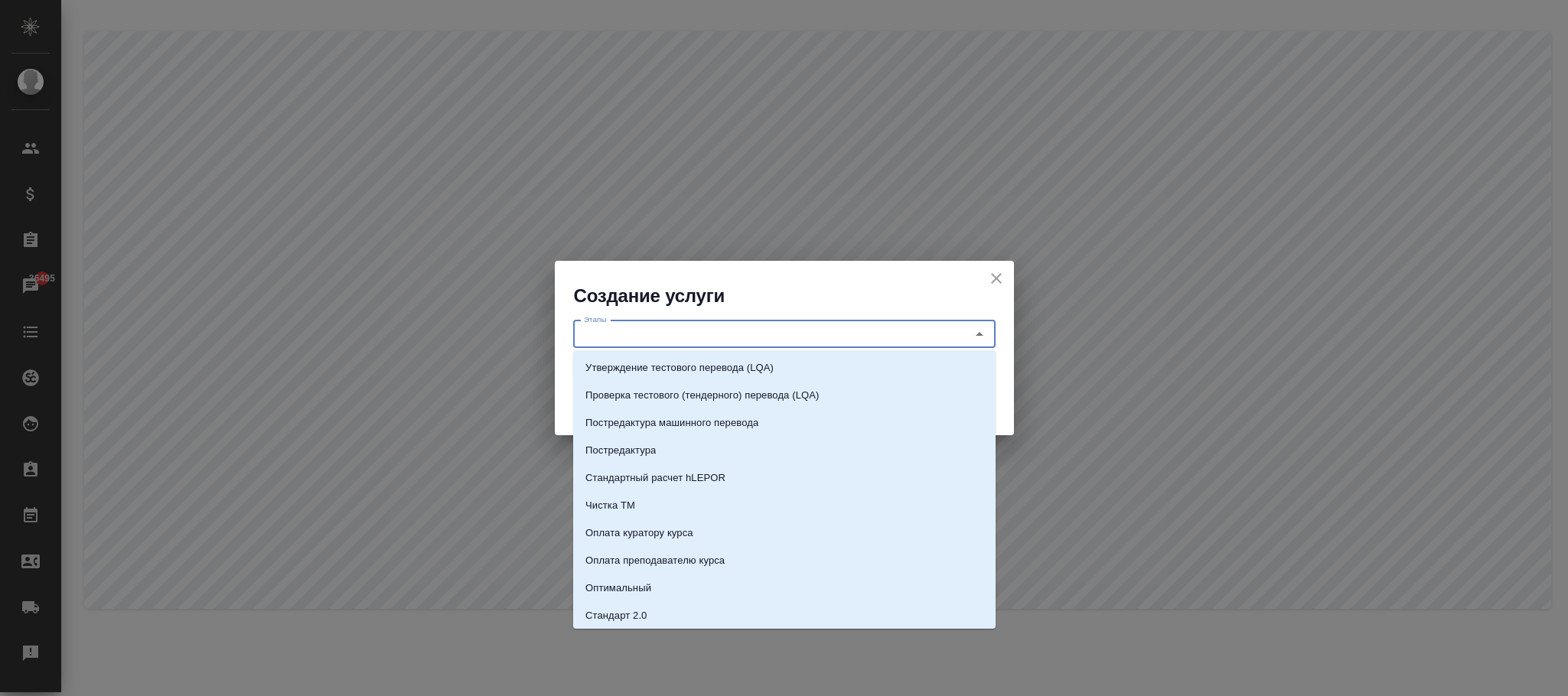
click at [606, 331] on input "Этапы" at bounding box center [758, 334] width 362 height 18
paste input "справка МВД+апостиль_Новгород - 6 р.дней"
type input "справка МВД+апостиль_Новгород - 6 р.дней"
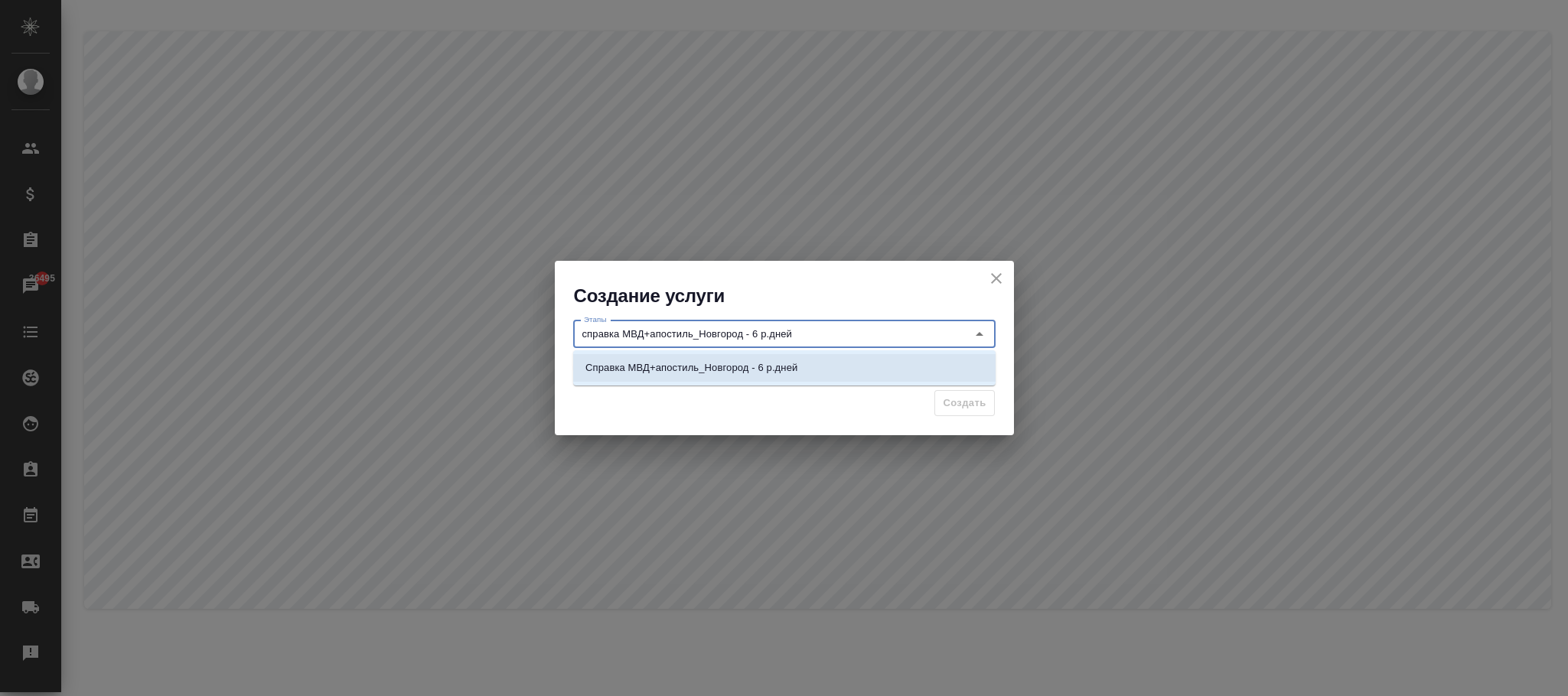
click at [782, 352] on div "Справка МВД+апостиль_Новгород - 6 р.дней" at bounding box center [784, 367] width 422 height 36
click at [832, 366] on li "Справка МВД+апостиль_Новгород - 6 р.дней" at bounding box center [784, 367] width 422 height 27
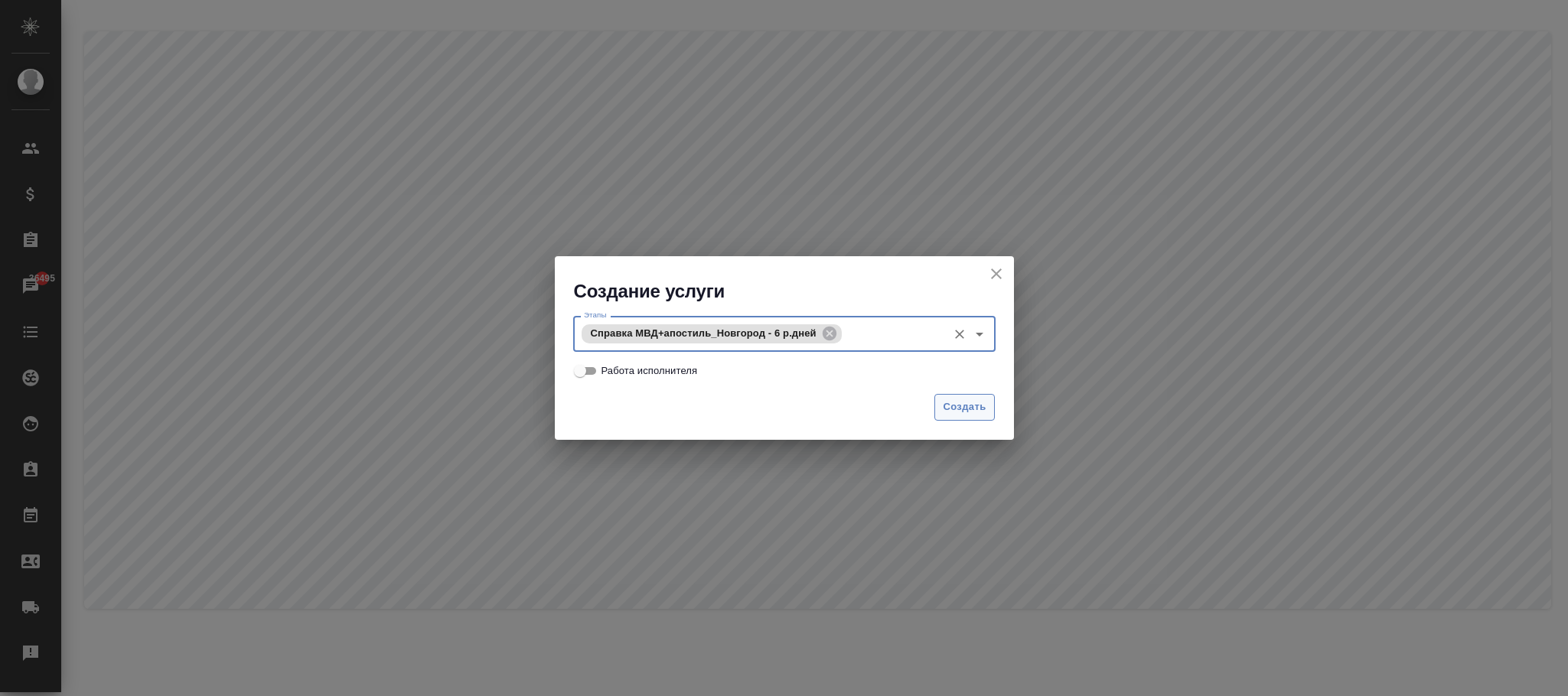
click at [964, 401] on span "Создать" at bounding box center [964, 407] width 43 height 17
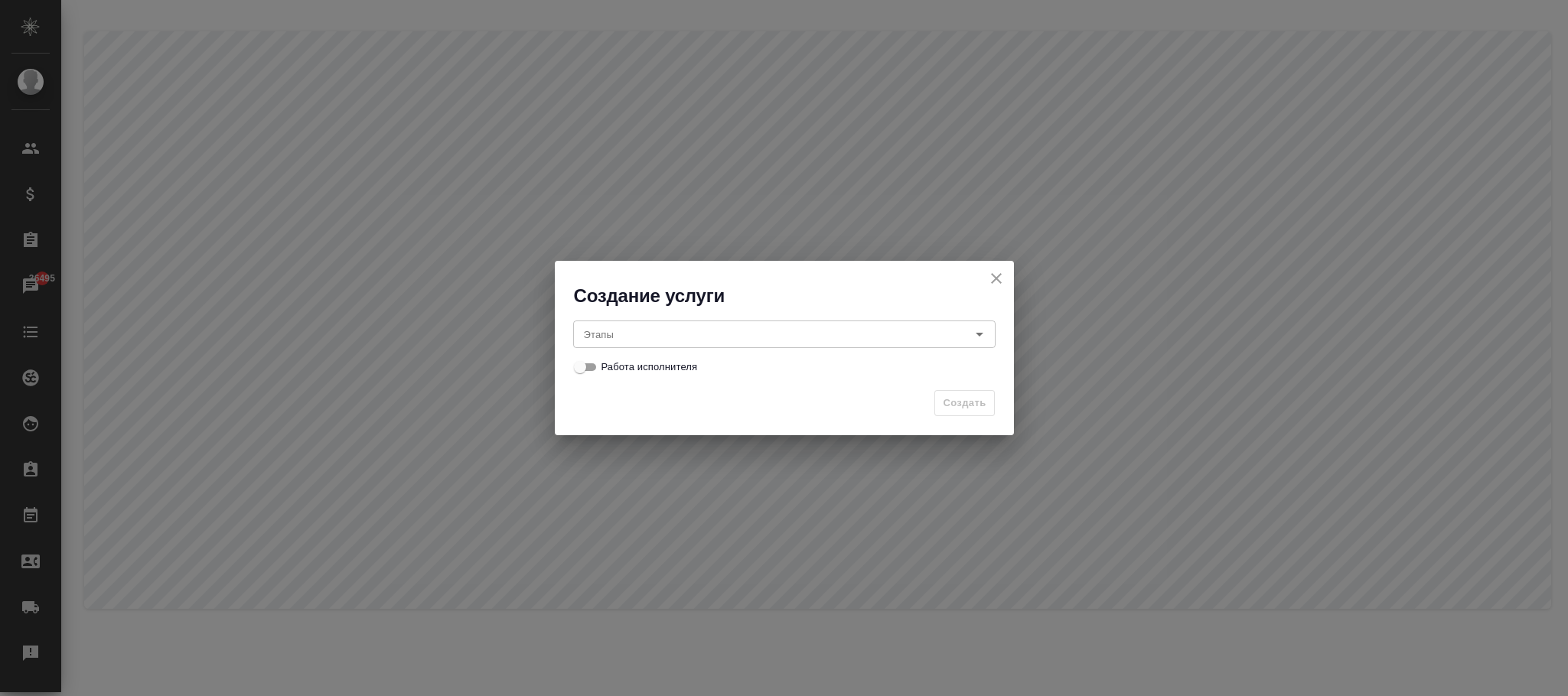
click at [681, 338] on input "Этапы" at bounding box center [758, 334] width 362 height 18
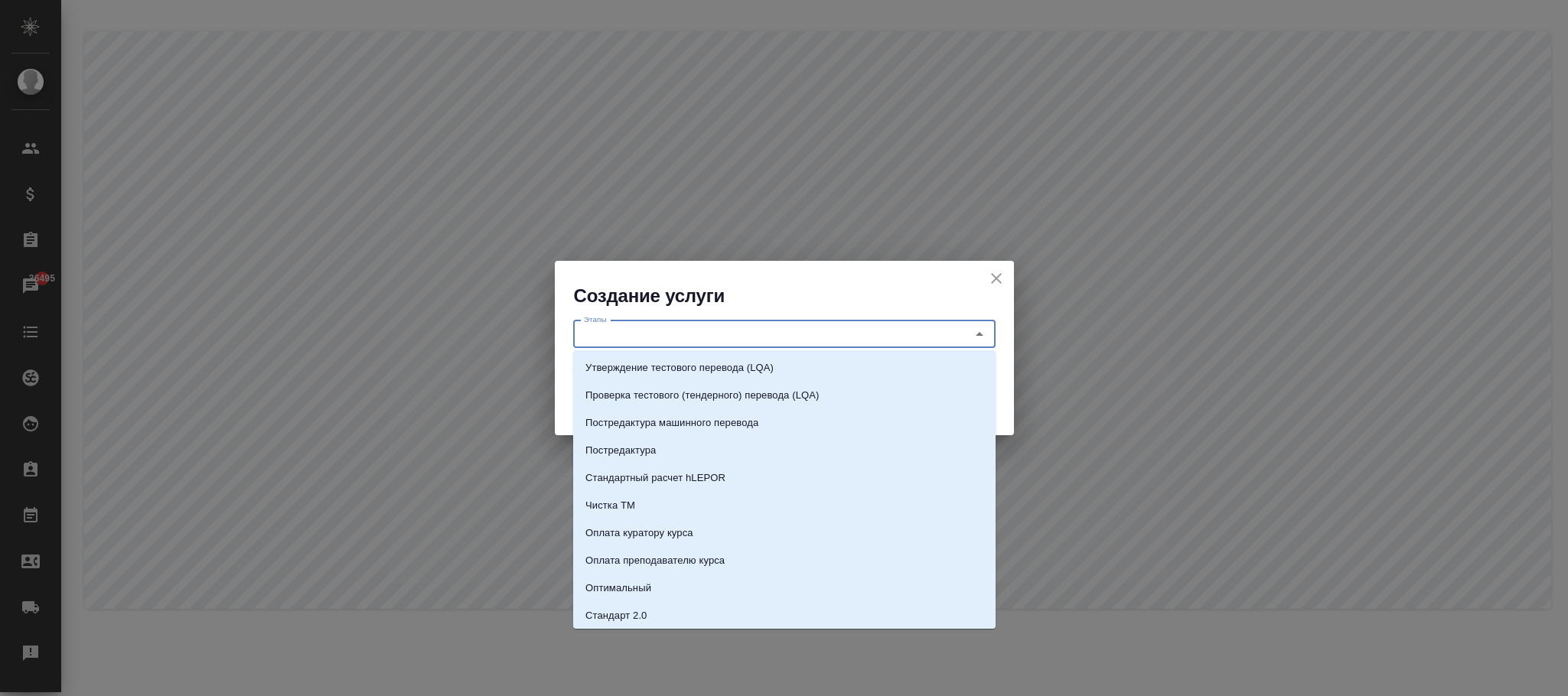
paste input "справка МВД+апостиль_Новгород - 8 р.дней"
type input "справка МВД+апостиль_Новгород - 8 р.дней"
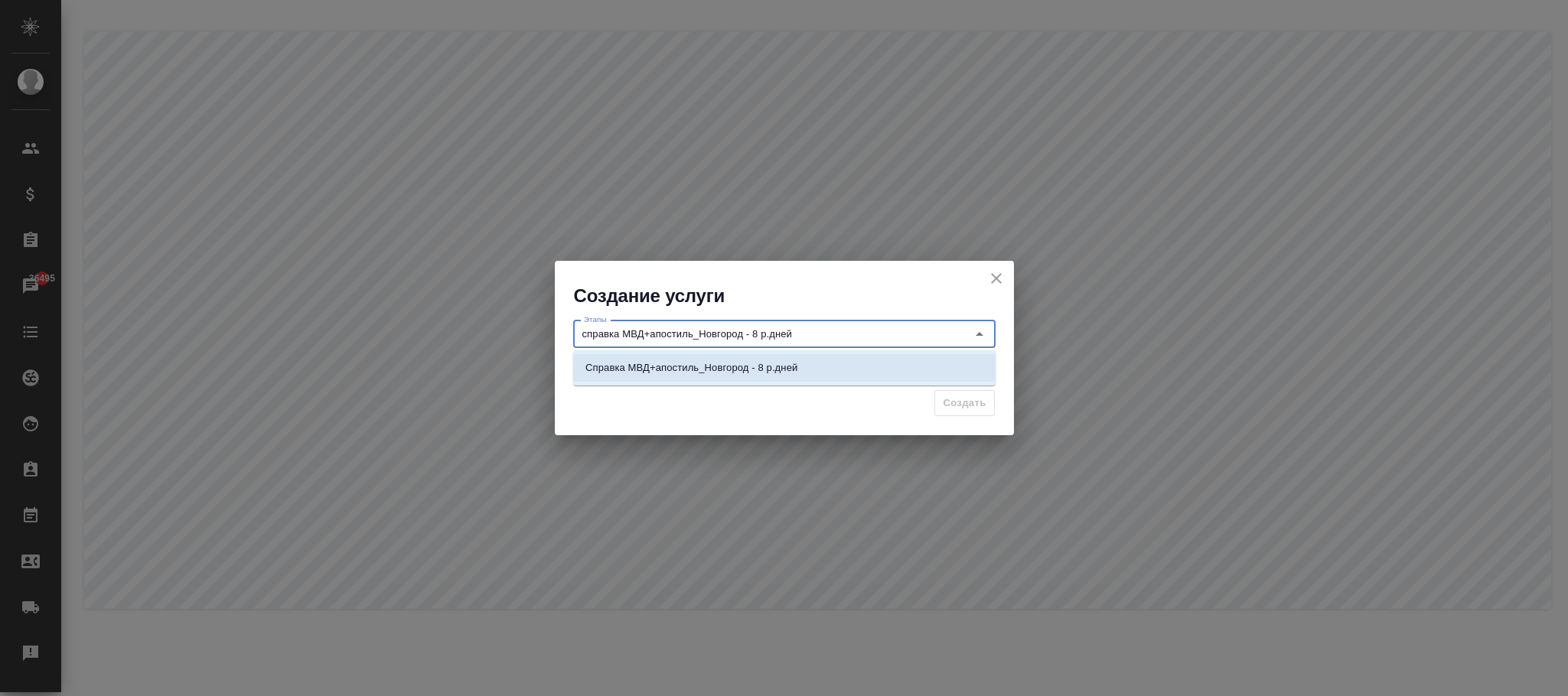
click at [784, 365] on p "Справка МВД+апостиль_Новгород - 8 р.дней" at bounding box center [691, 367] width 212 height 15
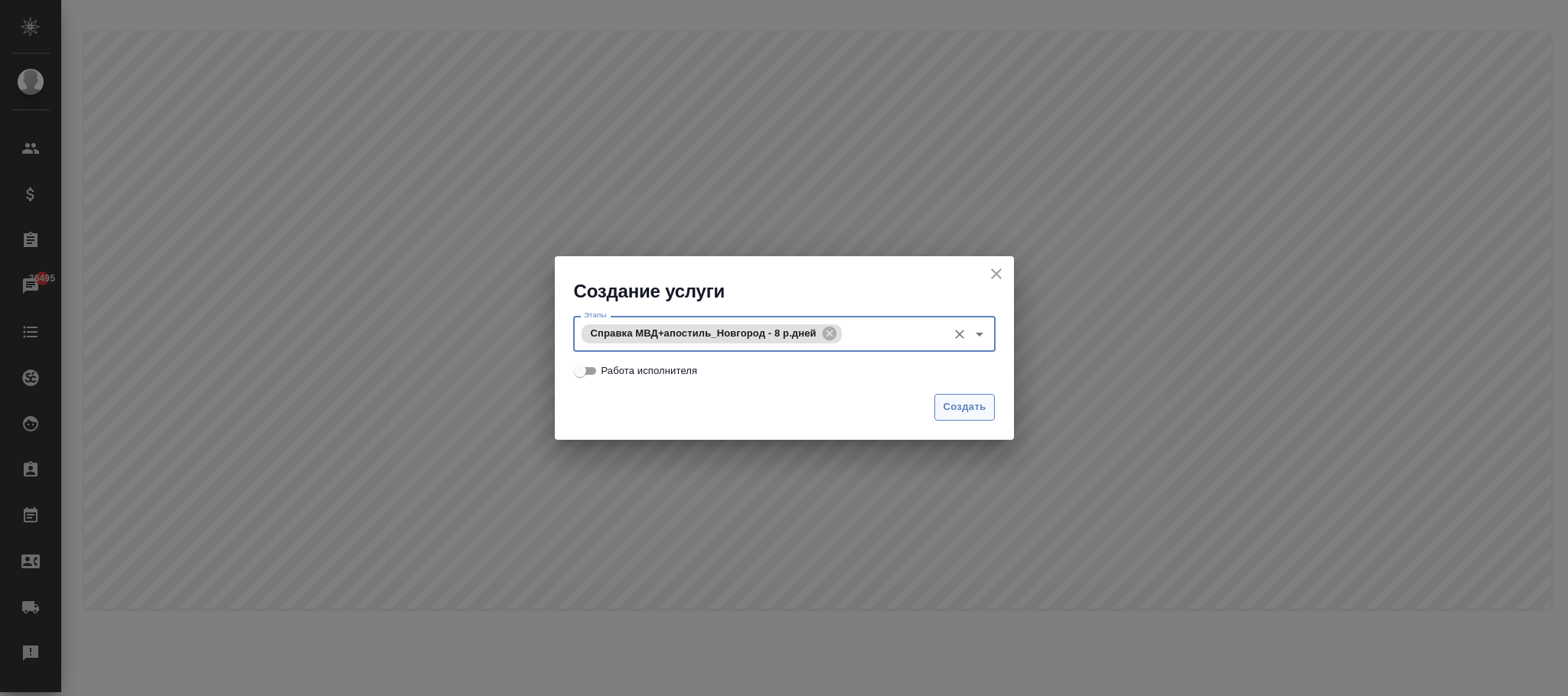
click at [972, 410] on span "Создать" at bounding box center [964, 407] width 43 height 17
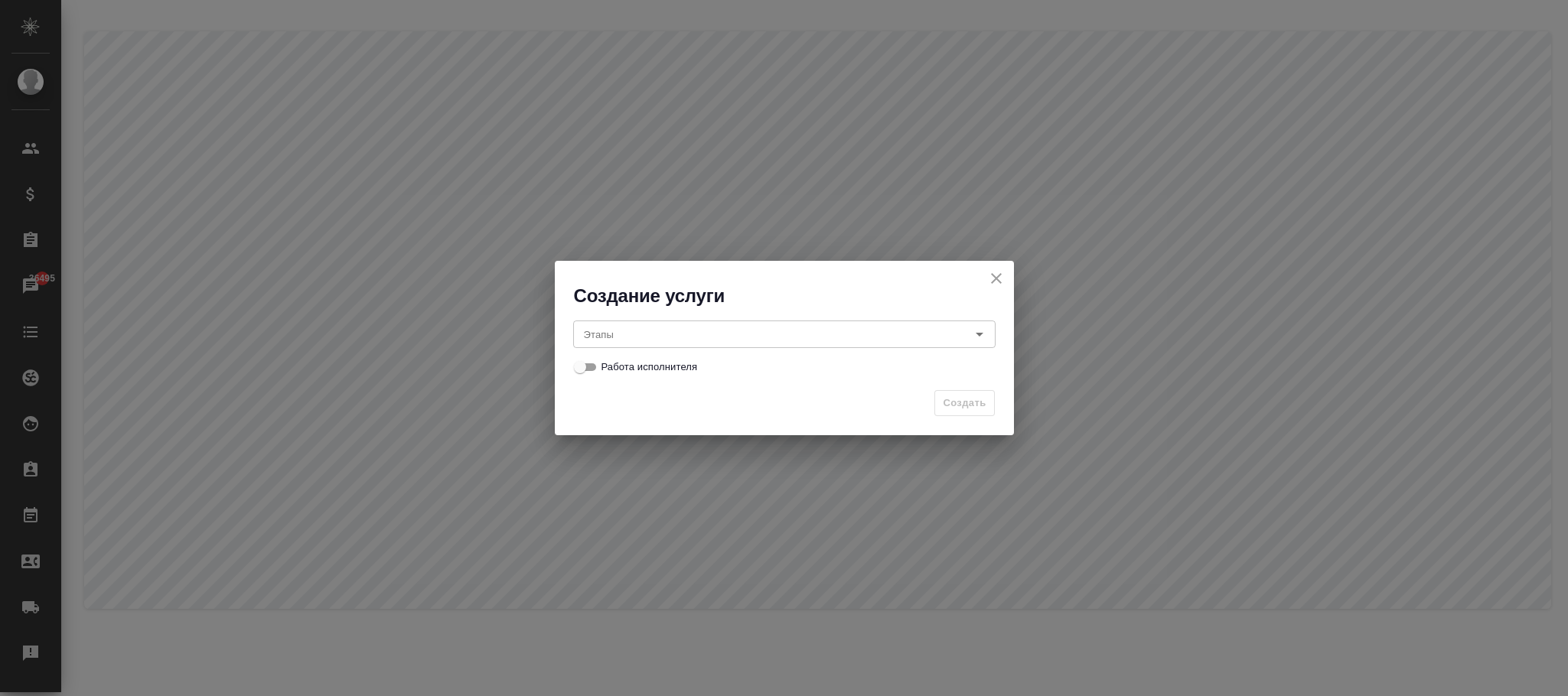
click at [604, 333] on input "Этапы" at bounding box center [758, 334] width 362 height 18
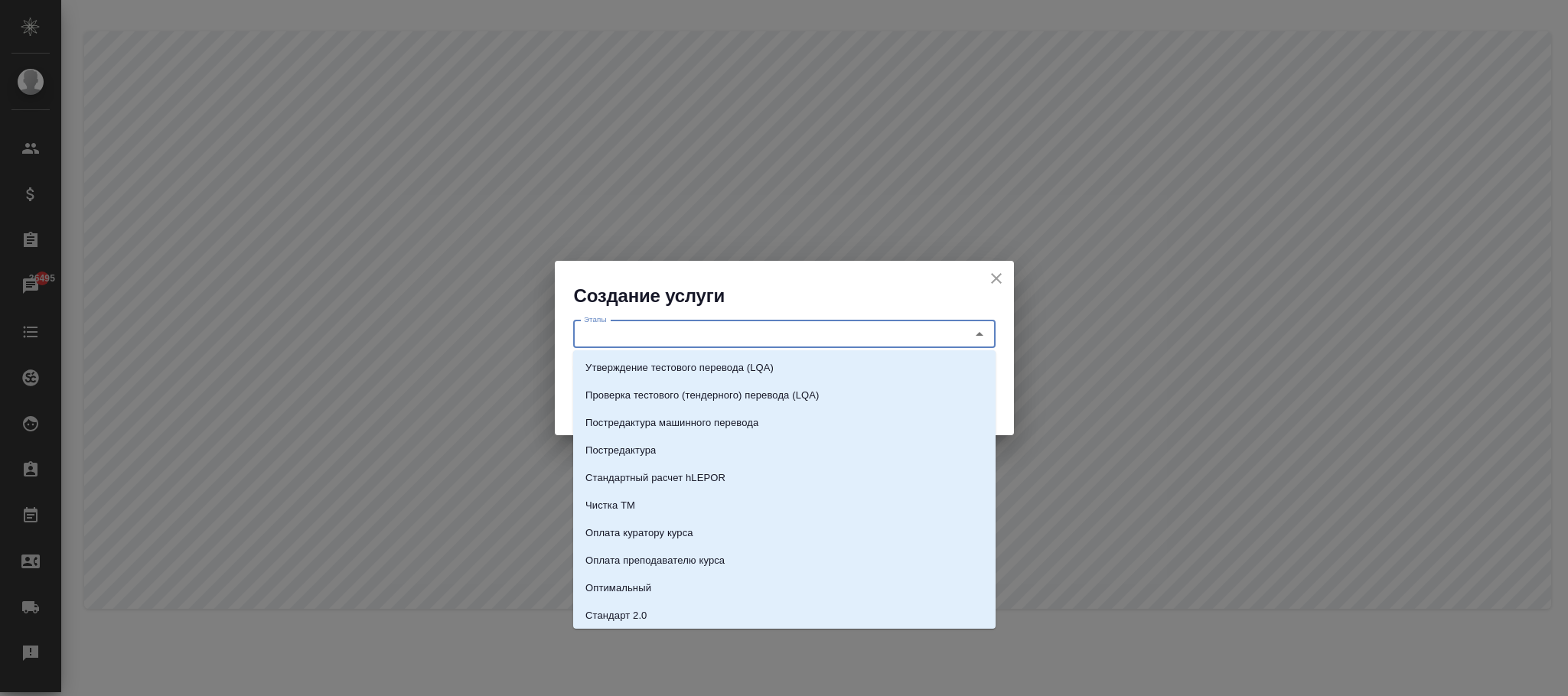
paste input "справка МВД+апостиль_Новгород - 10 р.дней"
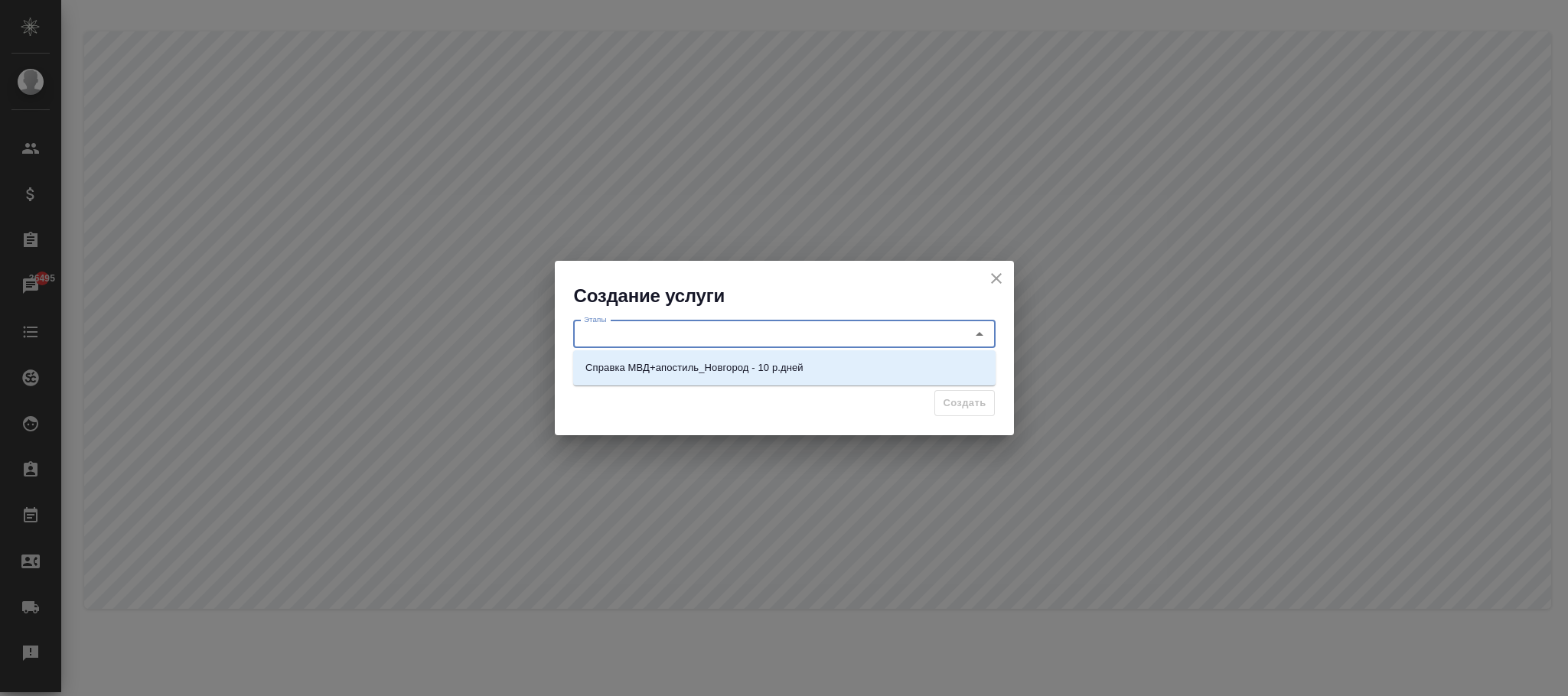
type input "справка МВД+апостиль_Новгород - 10 р.дней"
click at [829, 365] on li "Справка МВД+апостиль_Новгород - 10 р.дней" at bounding box center [784, 367] width 422 height 27
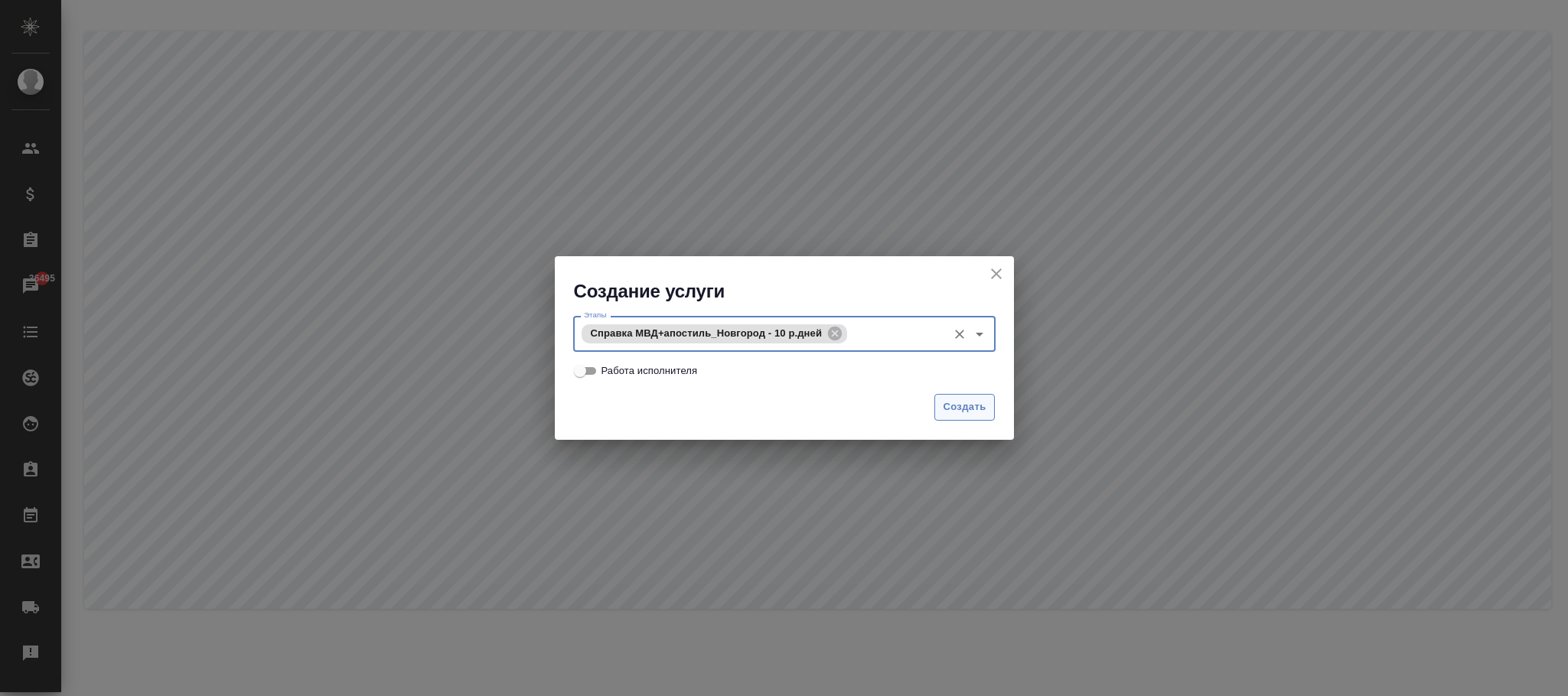
click at [955, 406] on span "Создать" at bounding box center [964, 407] width 43 height 17
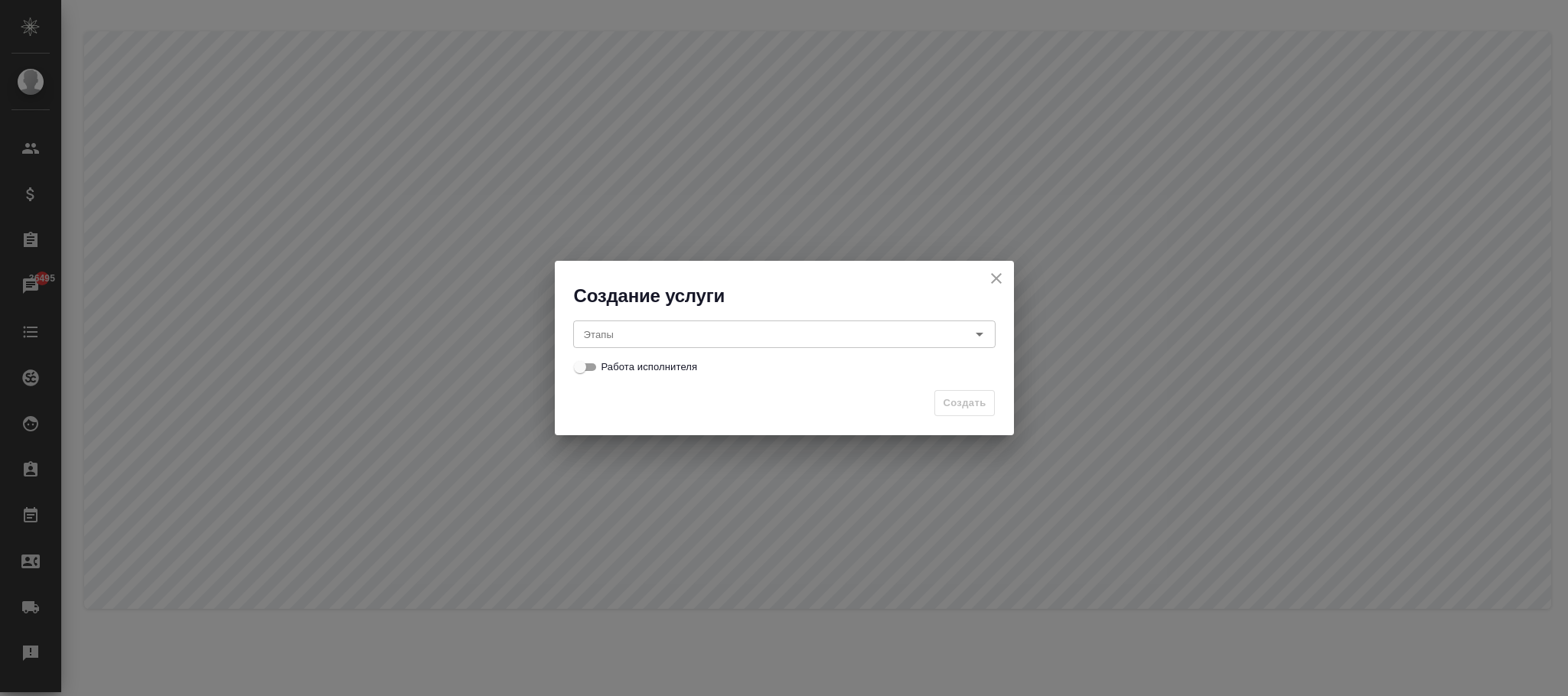
click at [602, 331] on input "Этапы" at bounding box center [758, 334] width 362 height 18
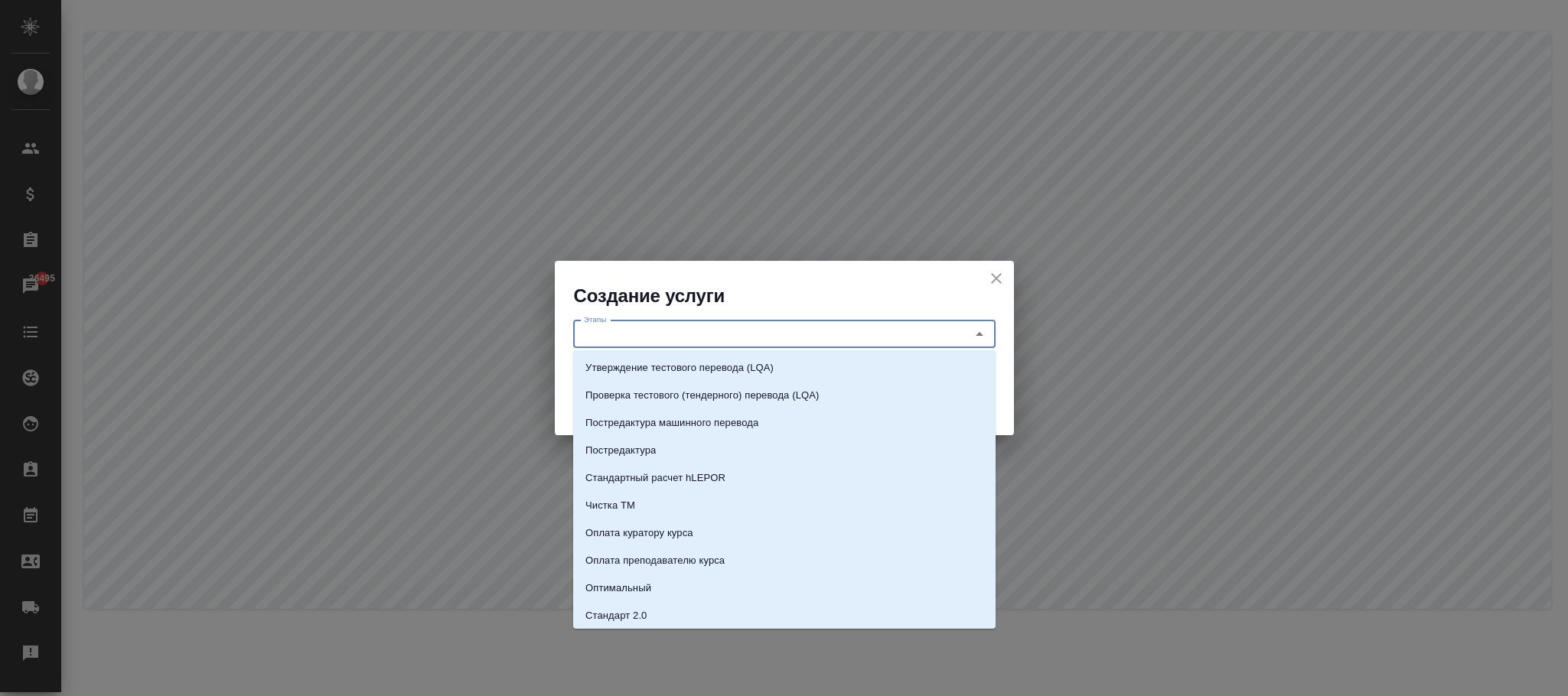
paste input "справка МВД+апостиль_Новгород - 15 р.дней"
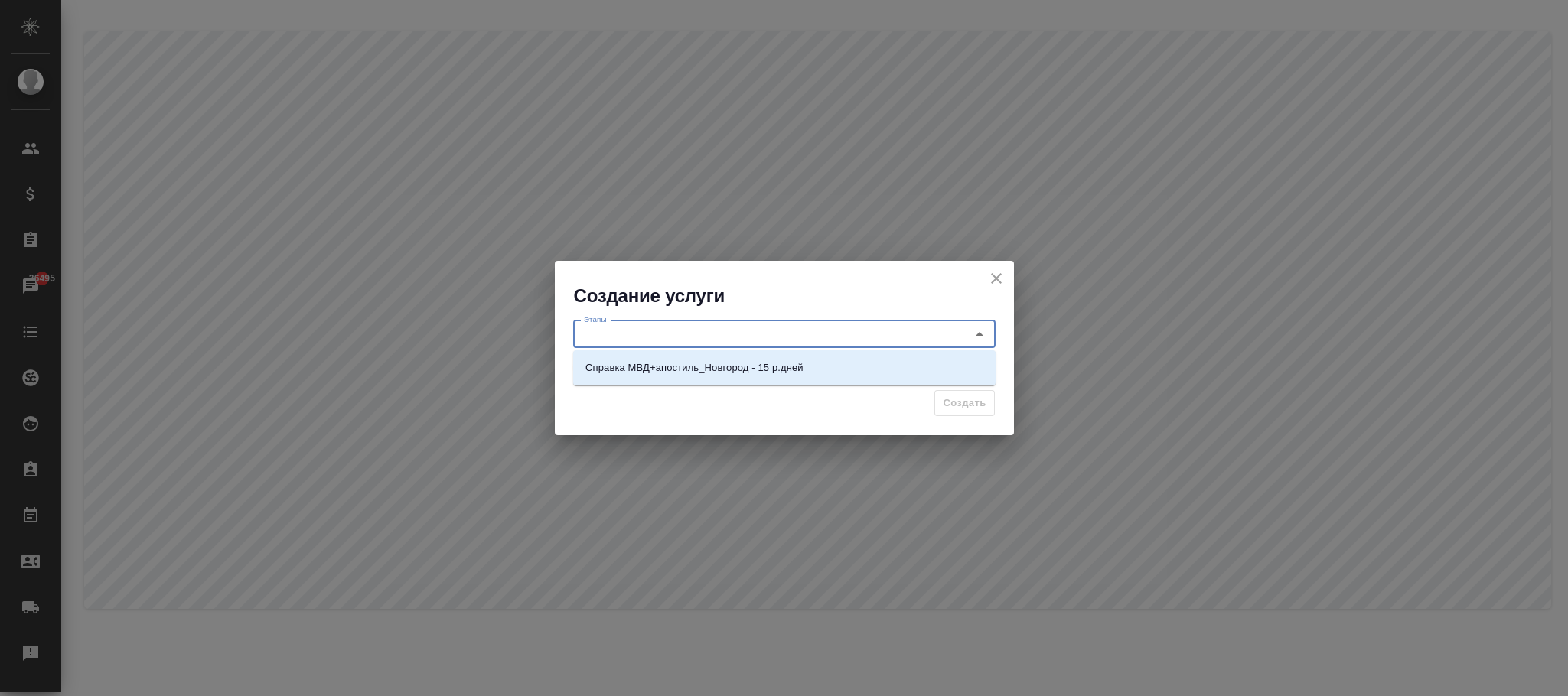
type input "справка МВД+апостиль_Новгород - 15 р.дней"
drag, startPoint x: 792, startPoint y: 363, endPoint x: 949, endPoint y: 416, distance: 165.7
click at [793, 363] on p "Справка МВД+апостиль_Новгород - 15 р.дней" at bounding box center [694, 367] width 218 height 15
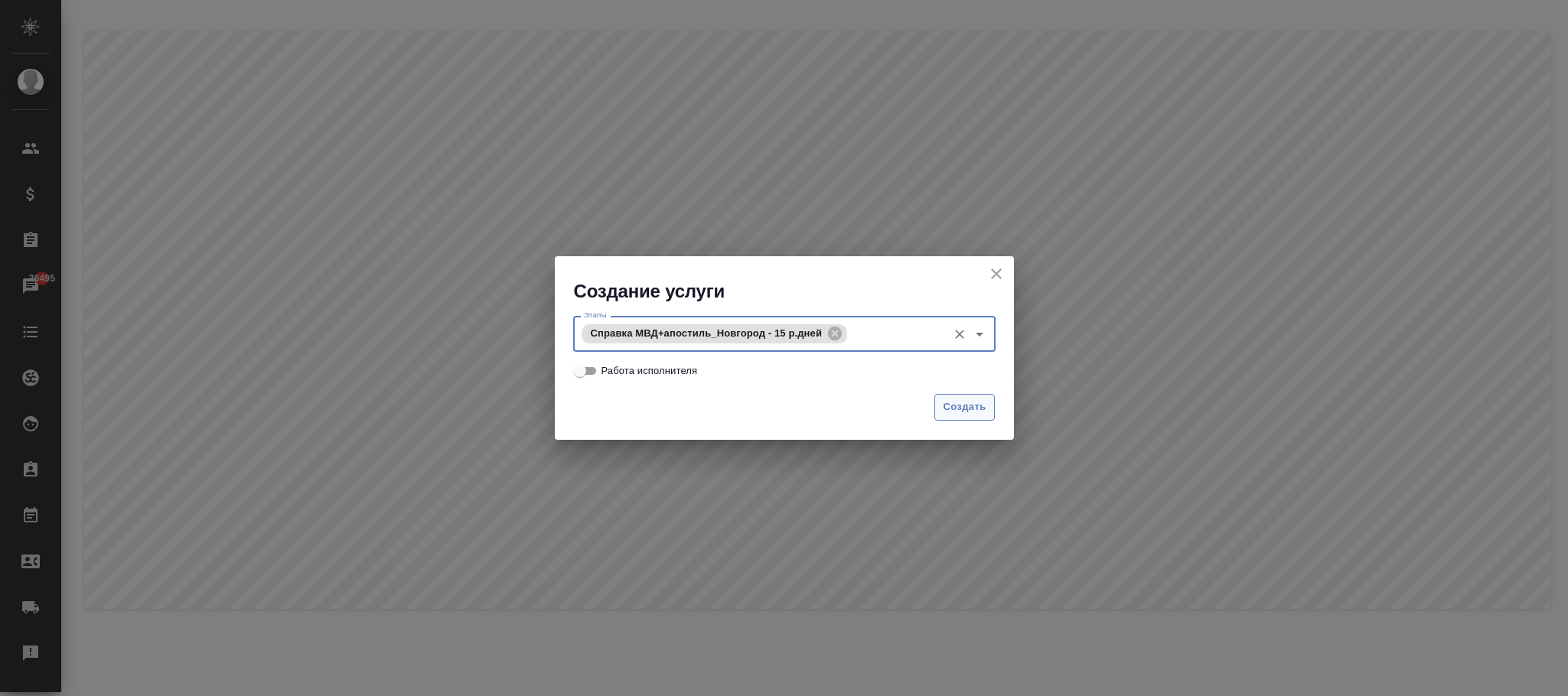
click at [978, 404] on span "Создать" at bounding box center [964, 407] width 43 height 17
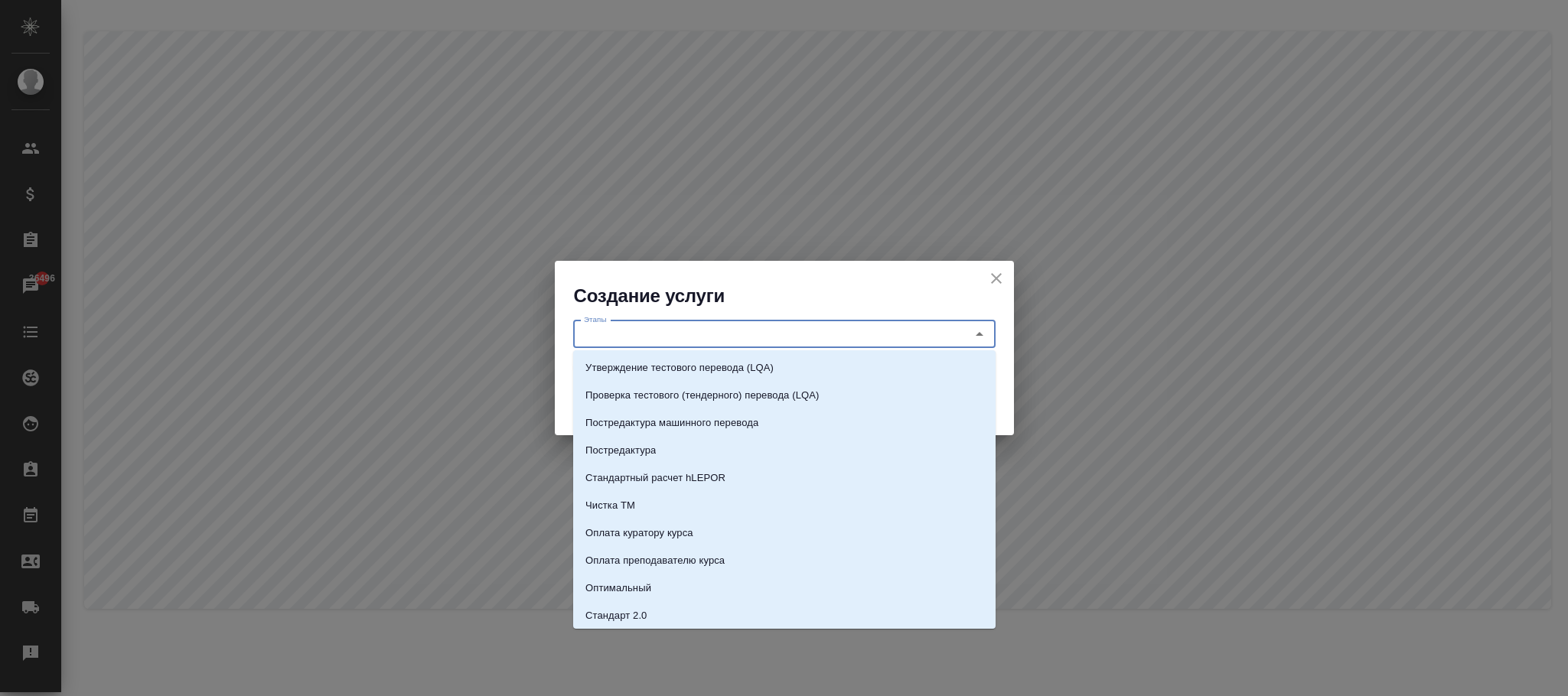
click at [624, 327] on input "Этапы" at bounding box center [758, 334] width 362 height 18
paste input "Апостиль на справку МВД_Новгород - 1 р.день"
type input "Апостиль на справку МВД_Новгород - 1 р.день"
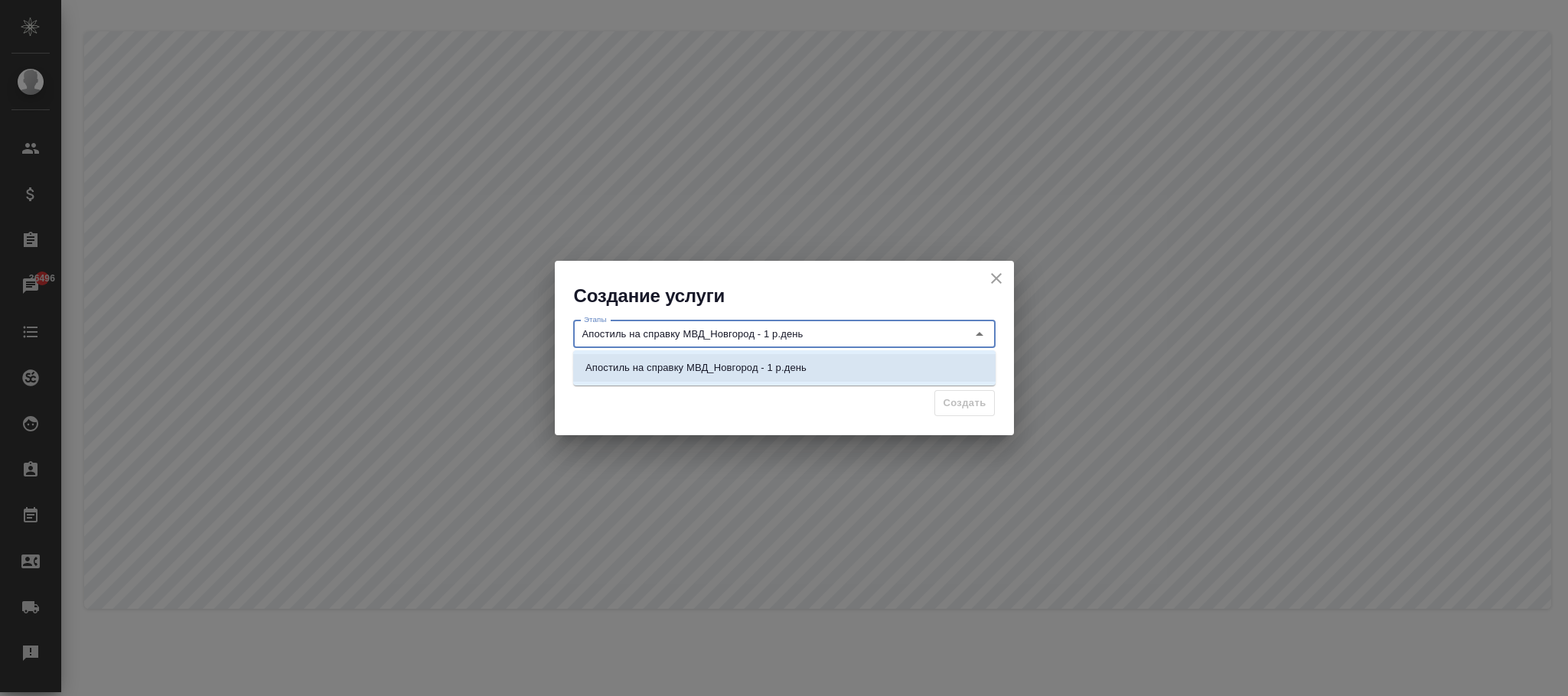
click at [794, 358] on li "Апостиль на справку МВД_Новгород - 1 р.день" at bounding box center [784, 367] width 422 height 27
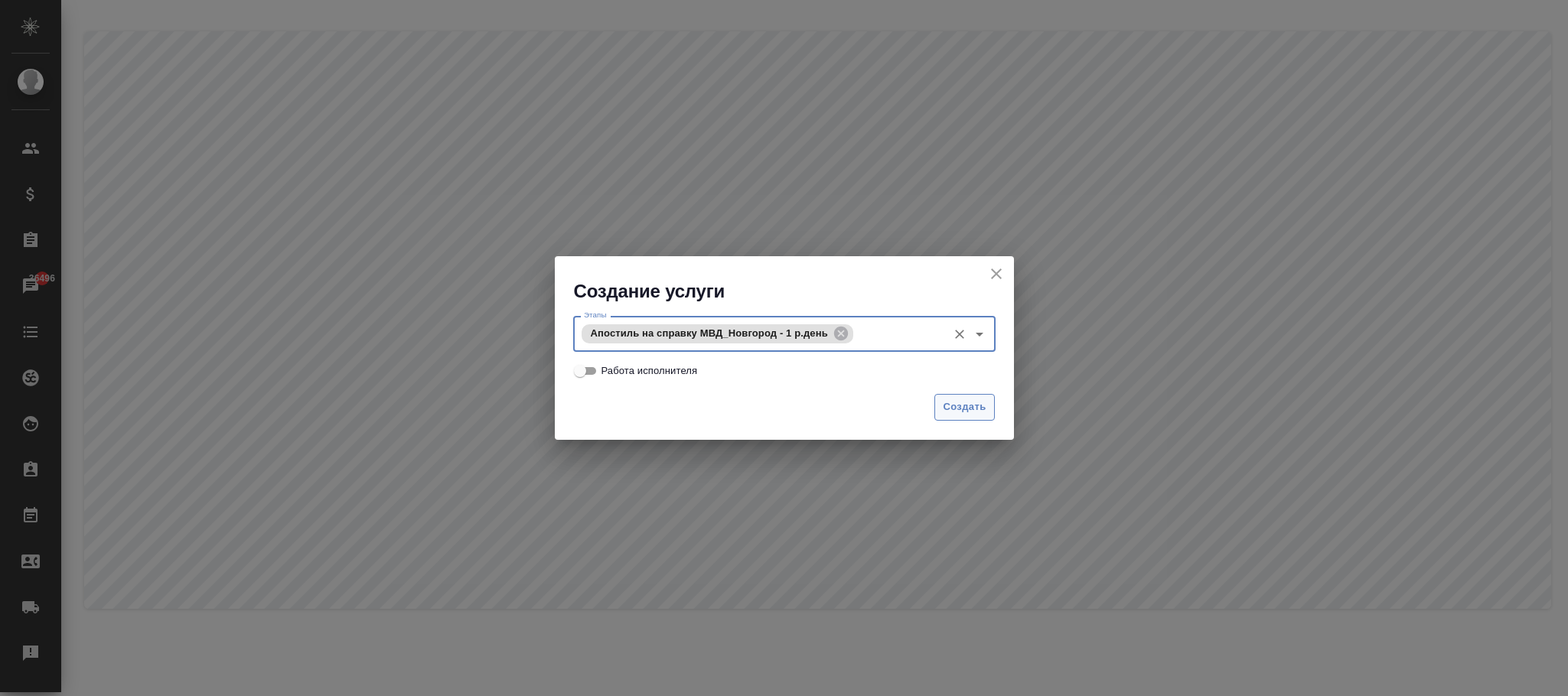
click at [958, 404] on span "Создать" at bounding box center [964, 407] width 43 height 17
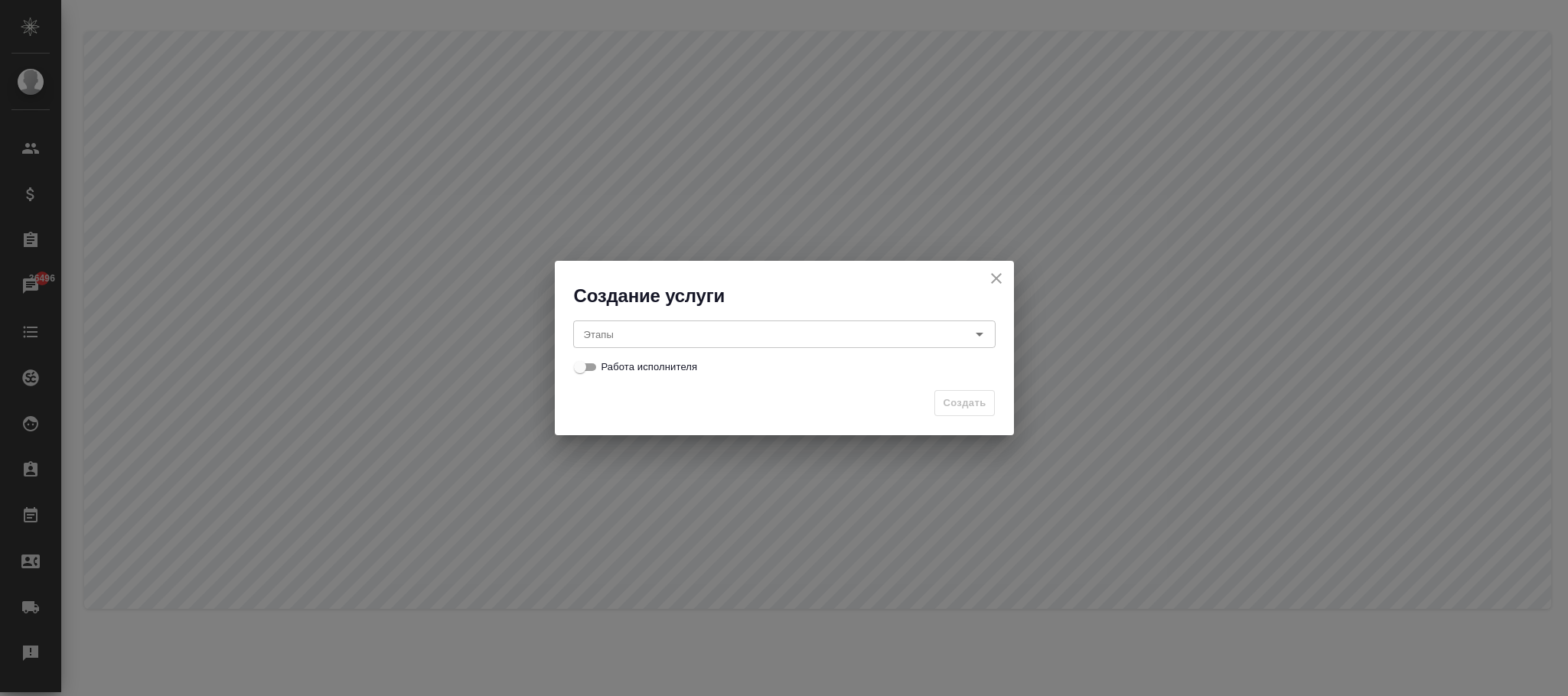
click at [624, 333] on input "Этапы" at bounding box center [758, 334] width 362 height 18
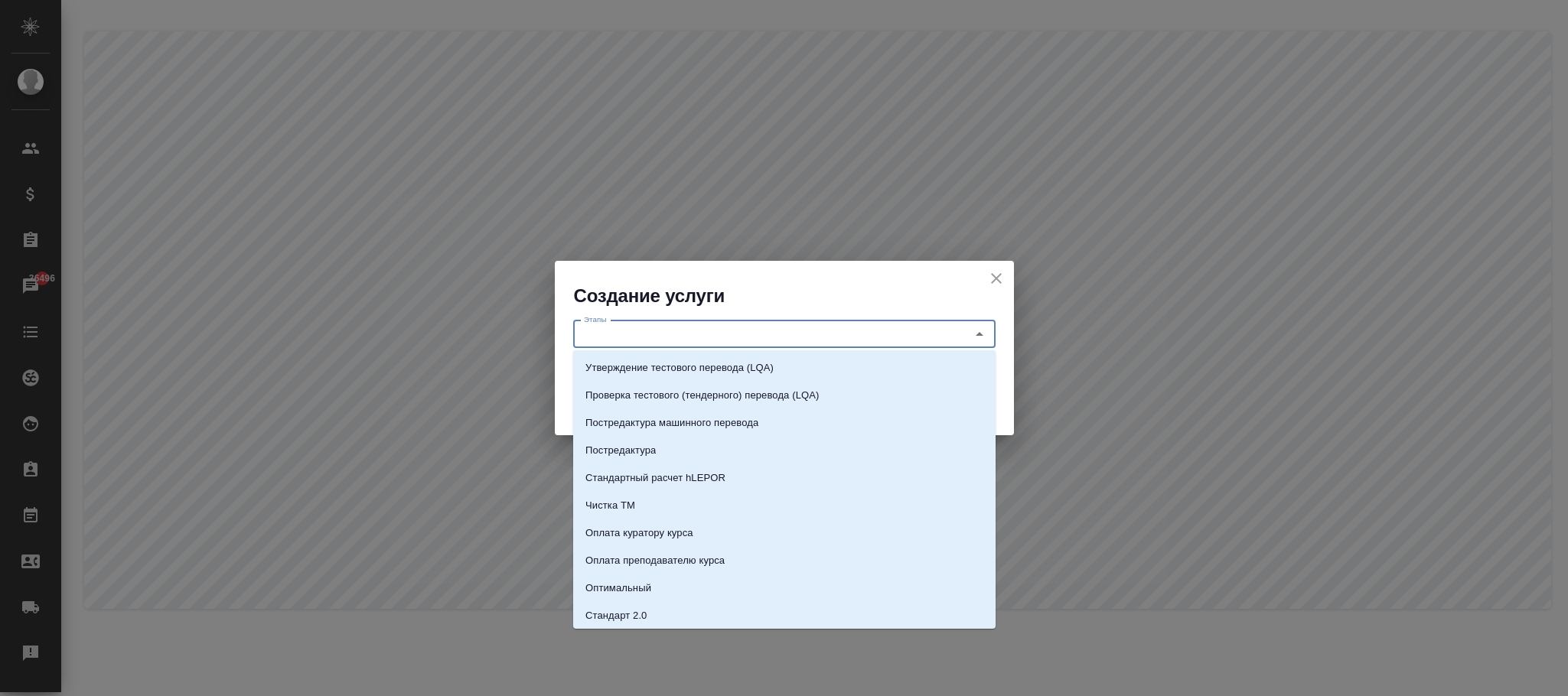
paste input "Апостиль на справку МВД_Новгород - 5 р.дней"
type input "Апостиль на справку МВД_Новгород - 5 р.дней"
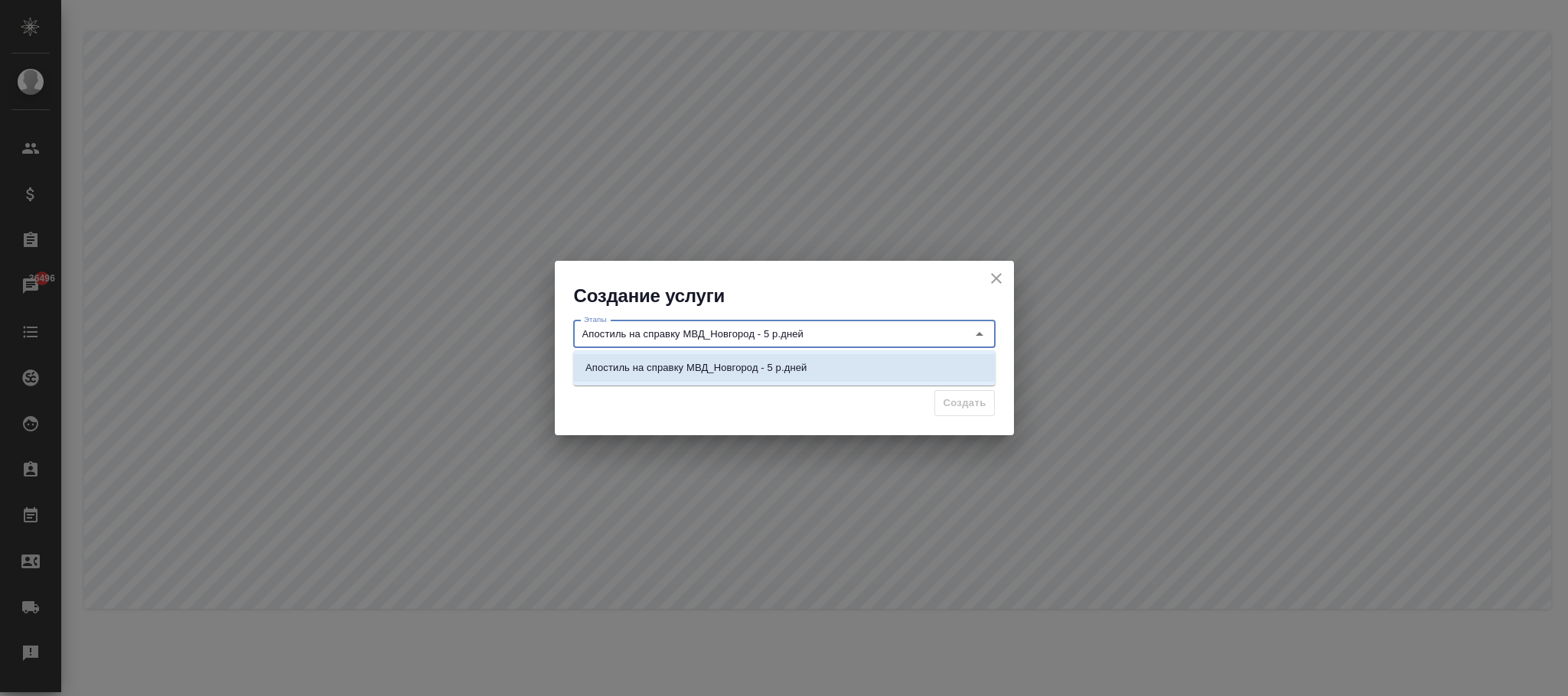
click at [817, 370] on li "Апостиль на справку МВД_Новгород - 5 р.дней" at bounding box center [784, 367] width 422 height 27
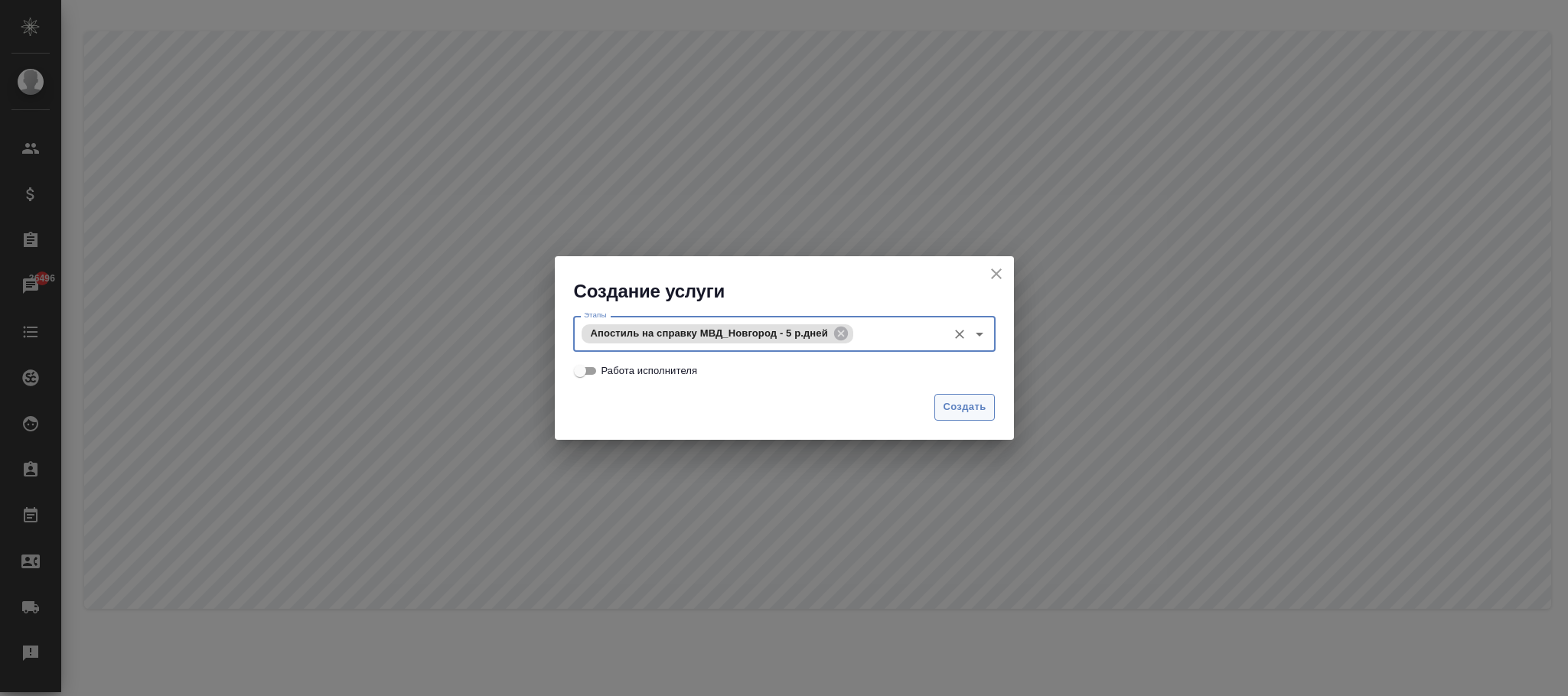
click at [987, 410] on button "Создать" at bounding box center [964, 407] width 60 height 26
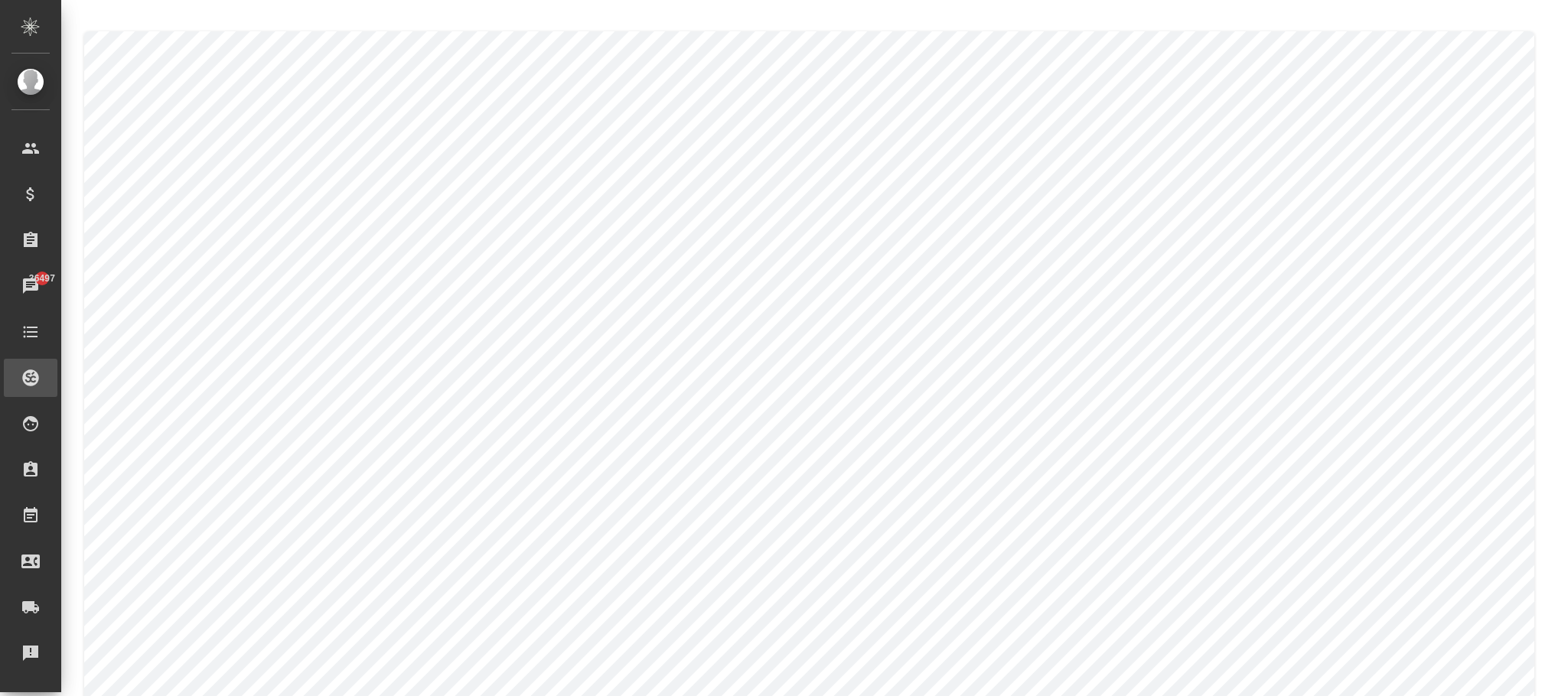
scroll to position [115, 0]
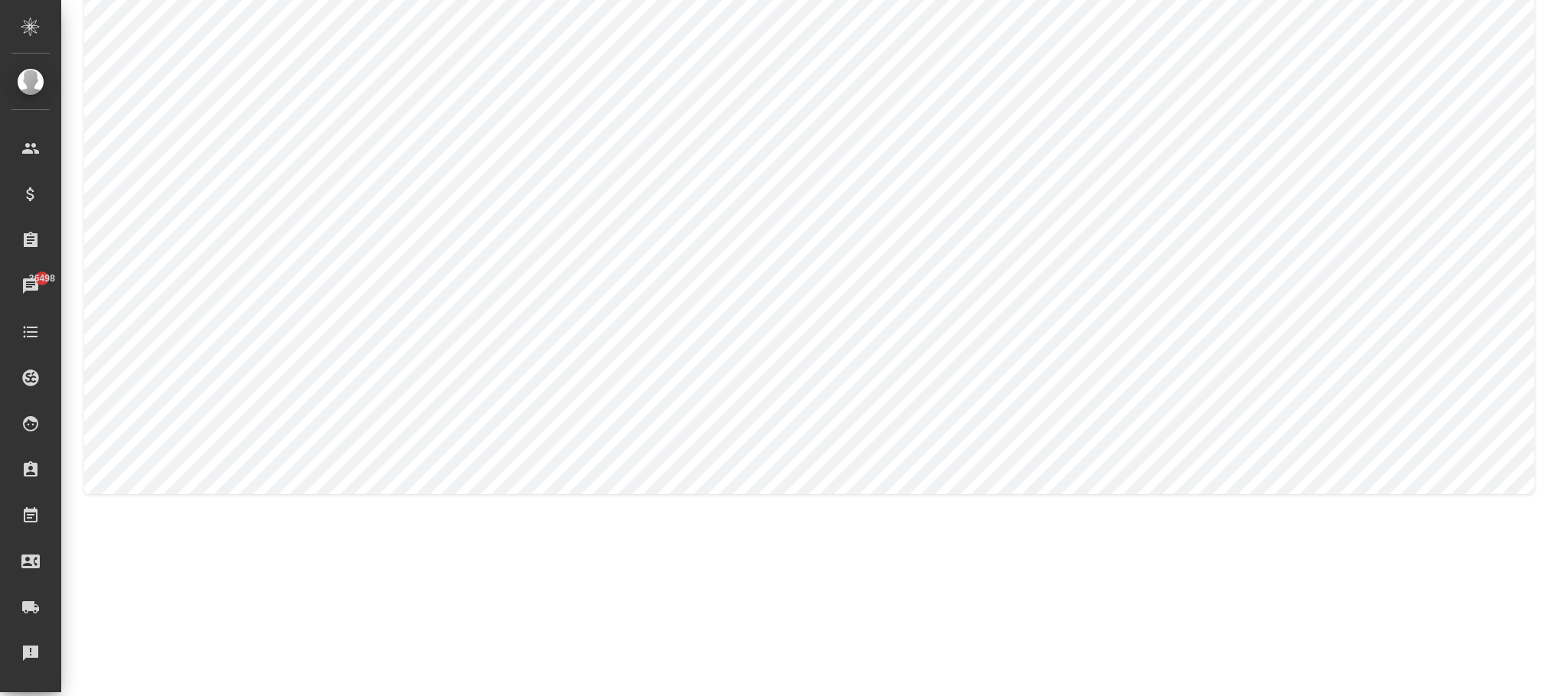
click at [81, 163] on div at bounding box center [818, 205] width 1484 height 641
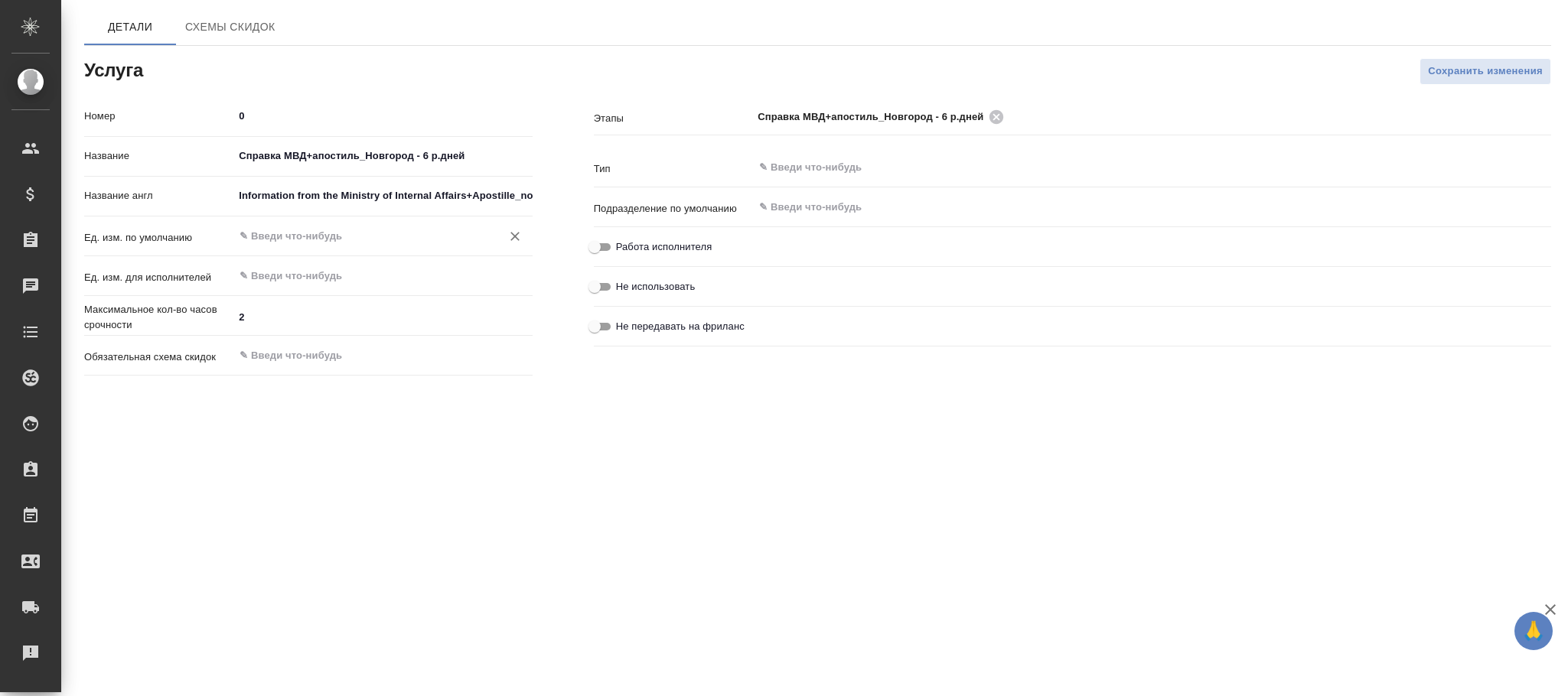
click at [319, 238] on input "text" at bounding box center [356, 237] width 238 height 18
click at [310, 276] on li "док." at bounding box center [382, 271] width 299 height 27
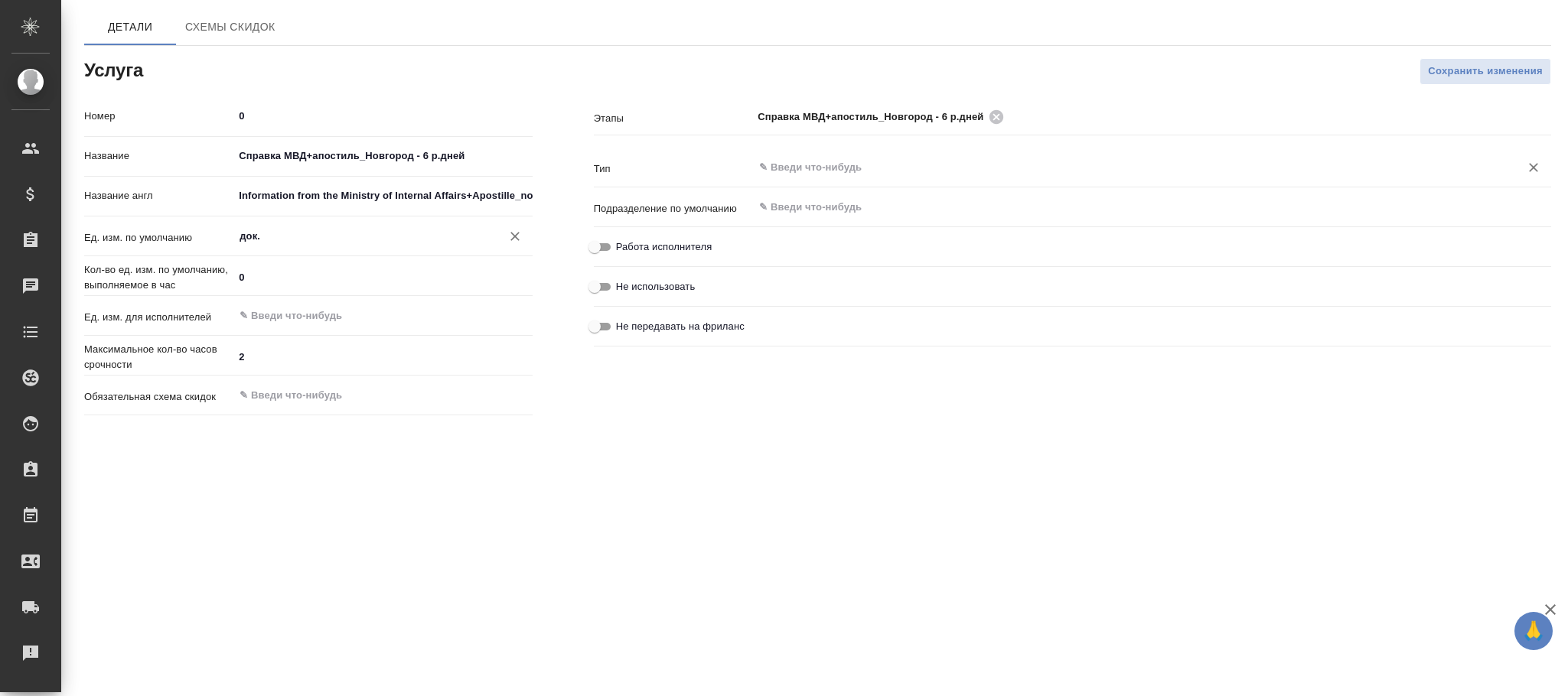
click at [778, 156] on div "​" at bounding box center [1152, 167] width 798 height 27
type input "док."
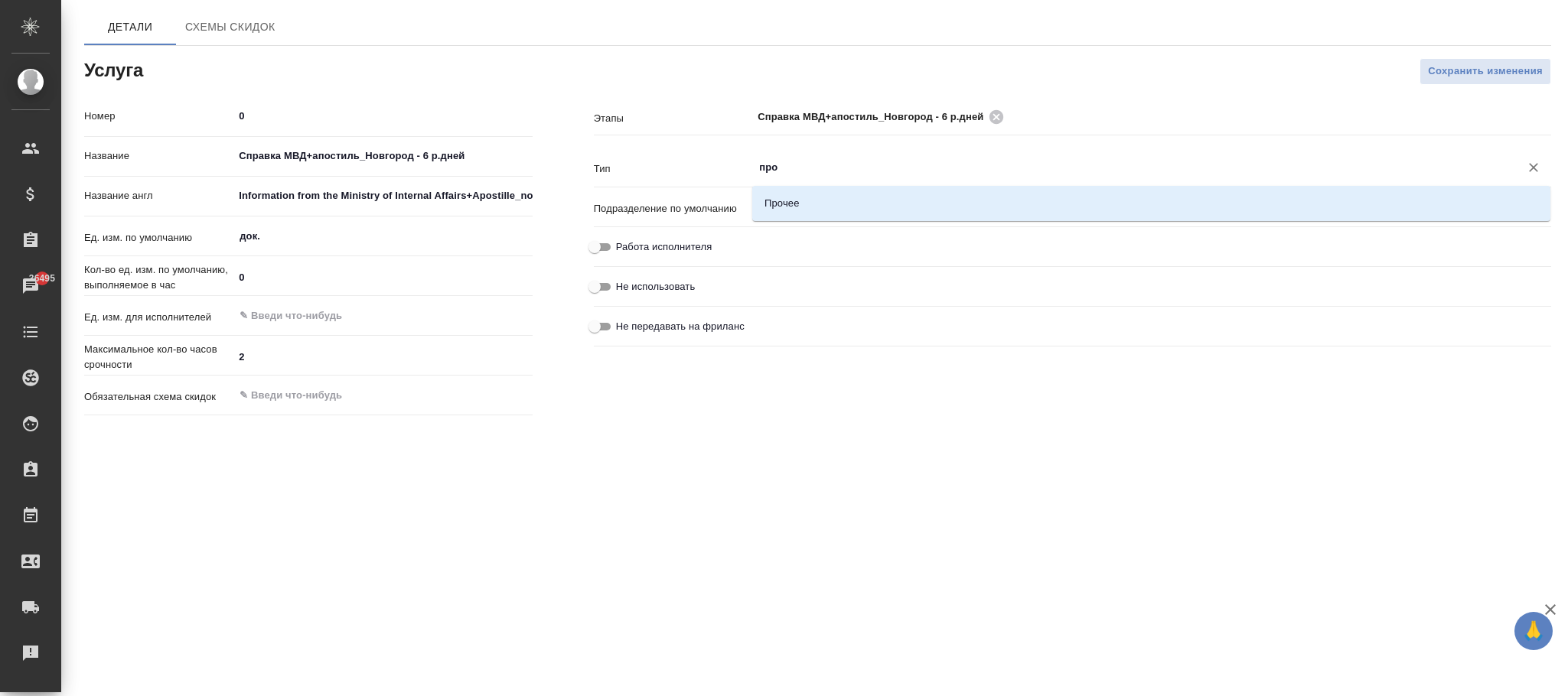
click at [811, 199] on li "Прочее" at bounding box center [1152, 203] width 798 height 27
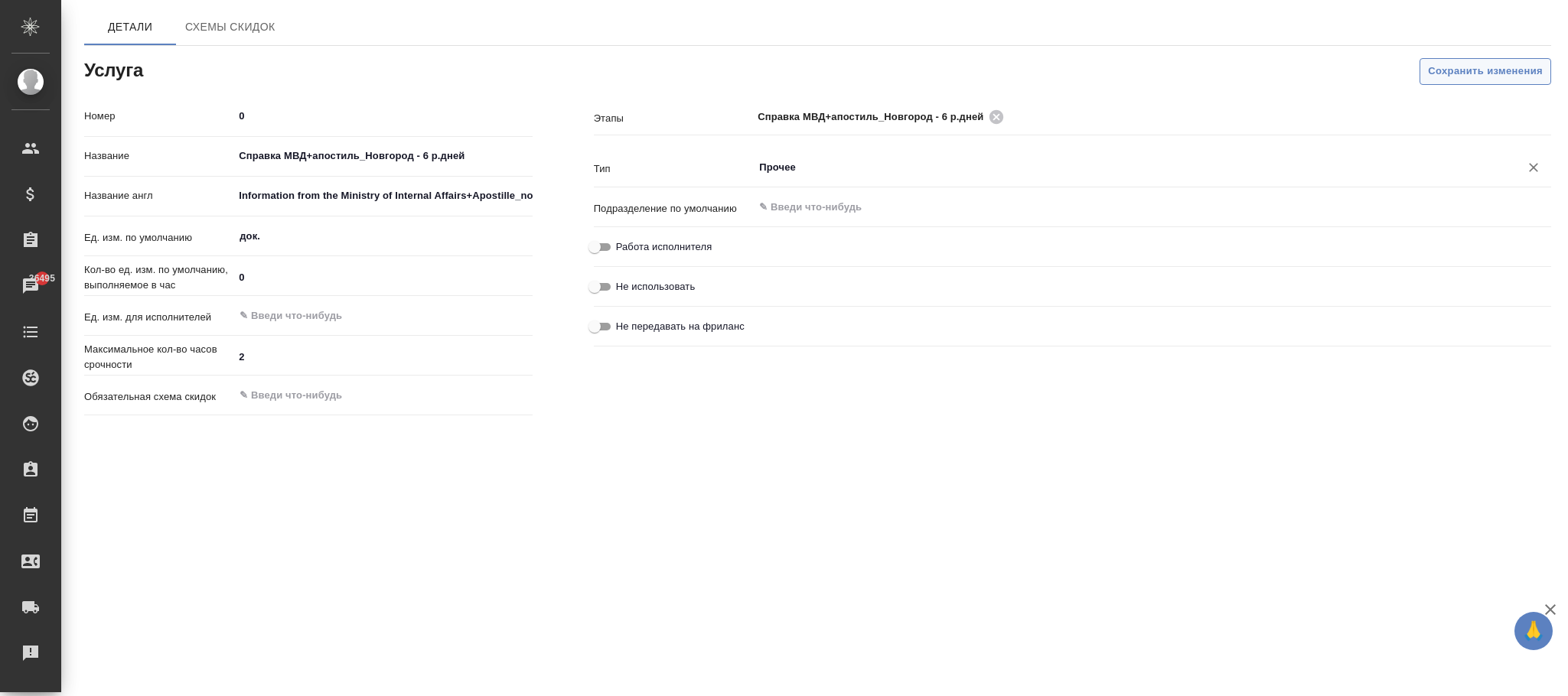
type input "Прочее"
drag, startPoint x: 1495, startPoint y: 63, endPoint x: 602, endPoint y: 96, distance: 893.6
click at [1494, 65] on span "Сохранить изменения" at bounding box center [1485, 71] width 115 height 17
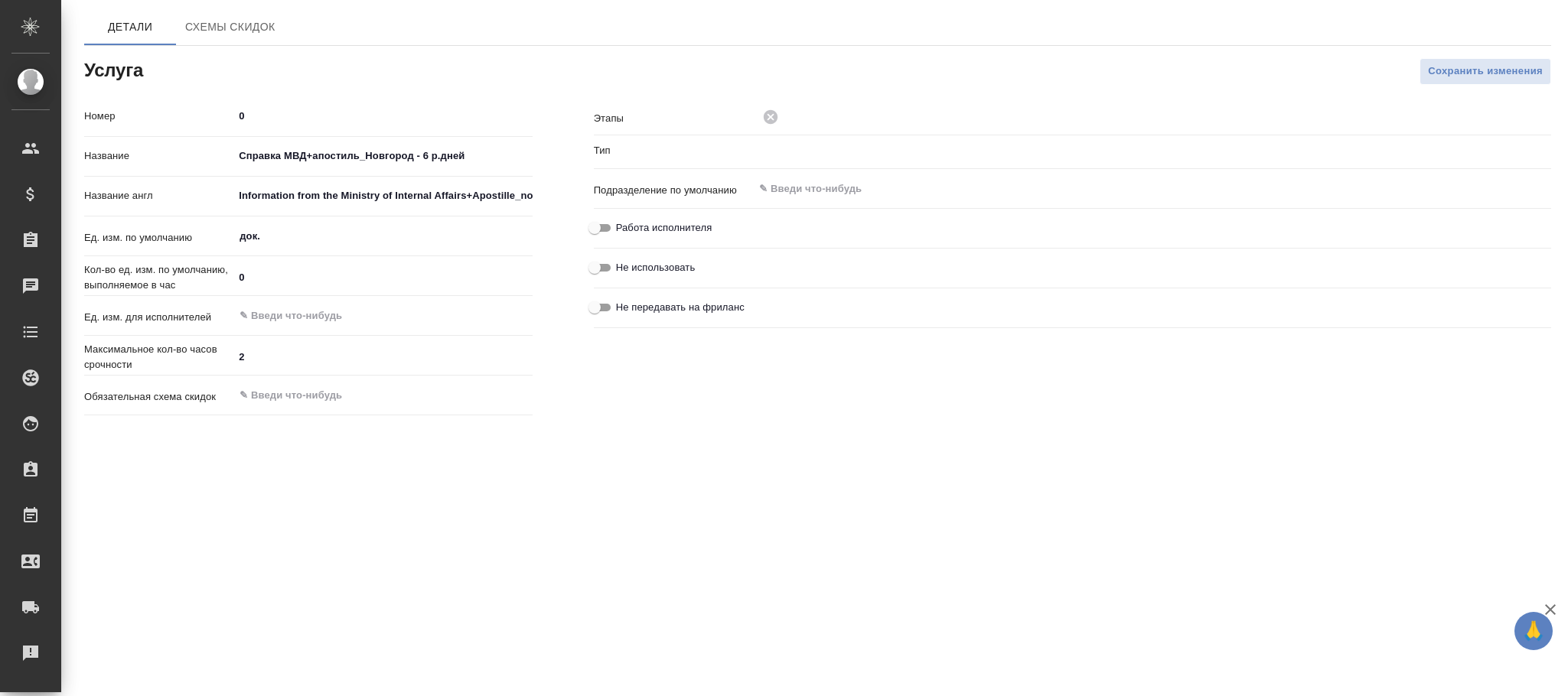
type input "Прочее"
click at [258, 334] on div "Ед. изм. для исполнителей ​" at bounding box center [309, 322] width 449 height 40
click at [265, 317] on input "text" at bounding box center [356, 316] width 238 height 18
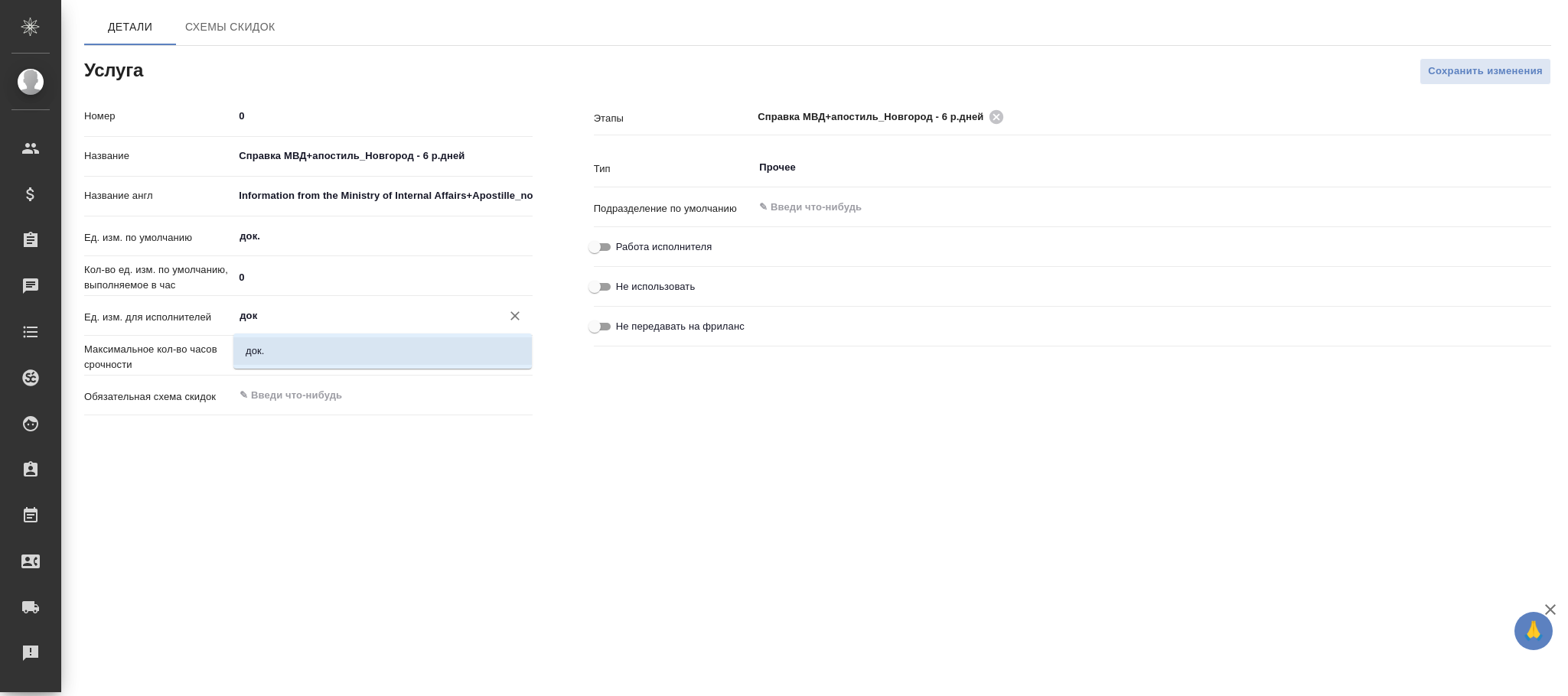
drag, startPoint x: 281, startPoint y: 345, endPoint x: 444, endPoint y: 366, distance: 164.3
click at [315, 352] on li "док." at bounding box center [382, 351] width 299 height 27
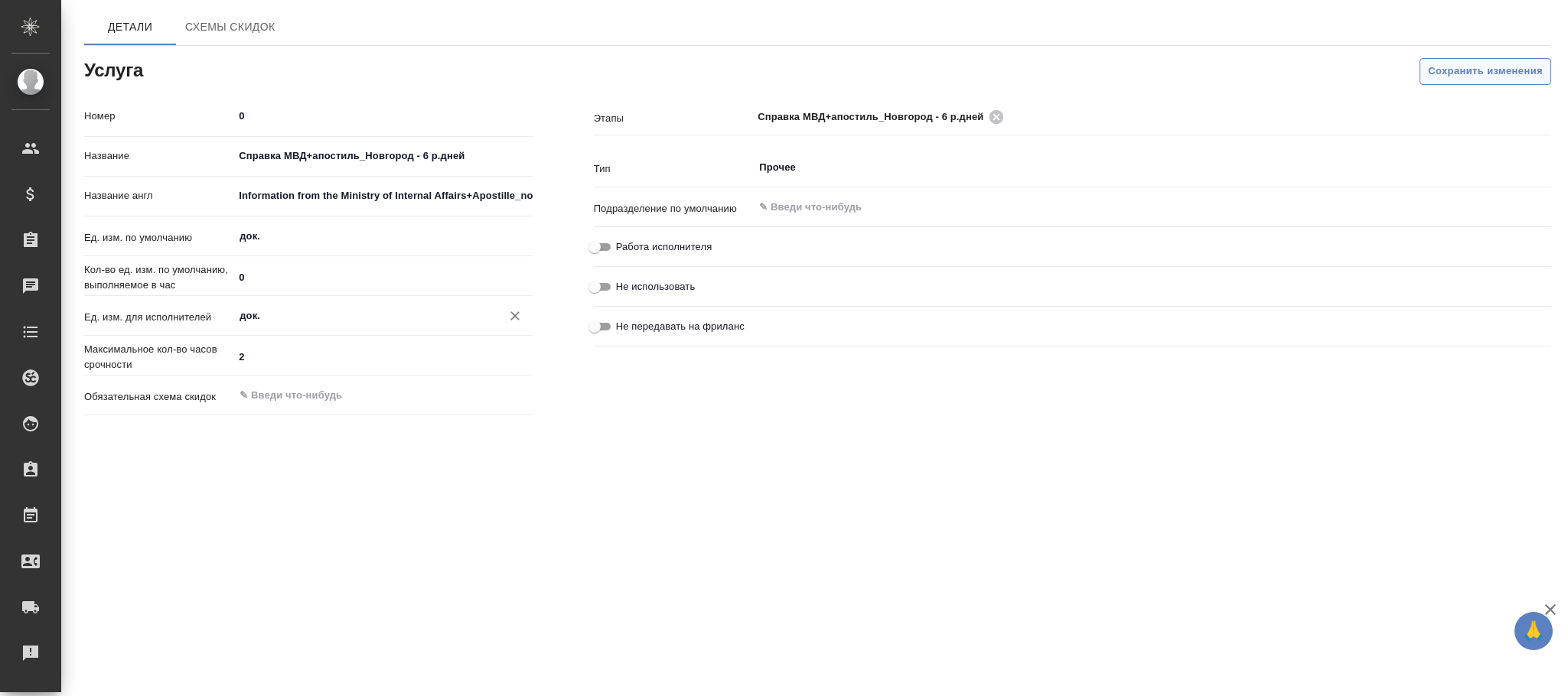
type input "док."
drag, startPoint x: 1498, startPoint y: 74, endPoint x: 677, endPoint y: 3, distance: 824.1
click at [1498, 76] on span "Сохранить изменения" at bounding box center [1485, 71] width 115 height 17
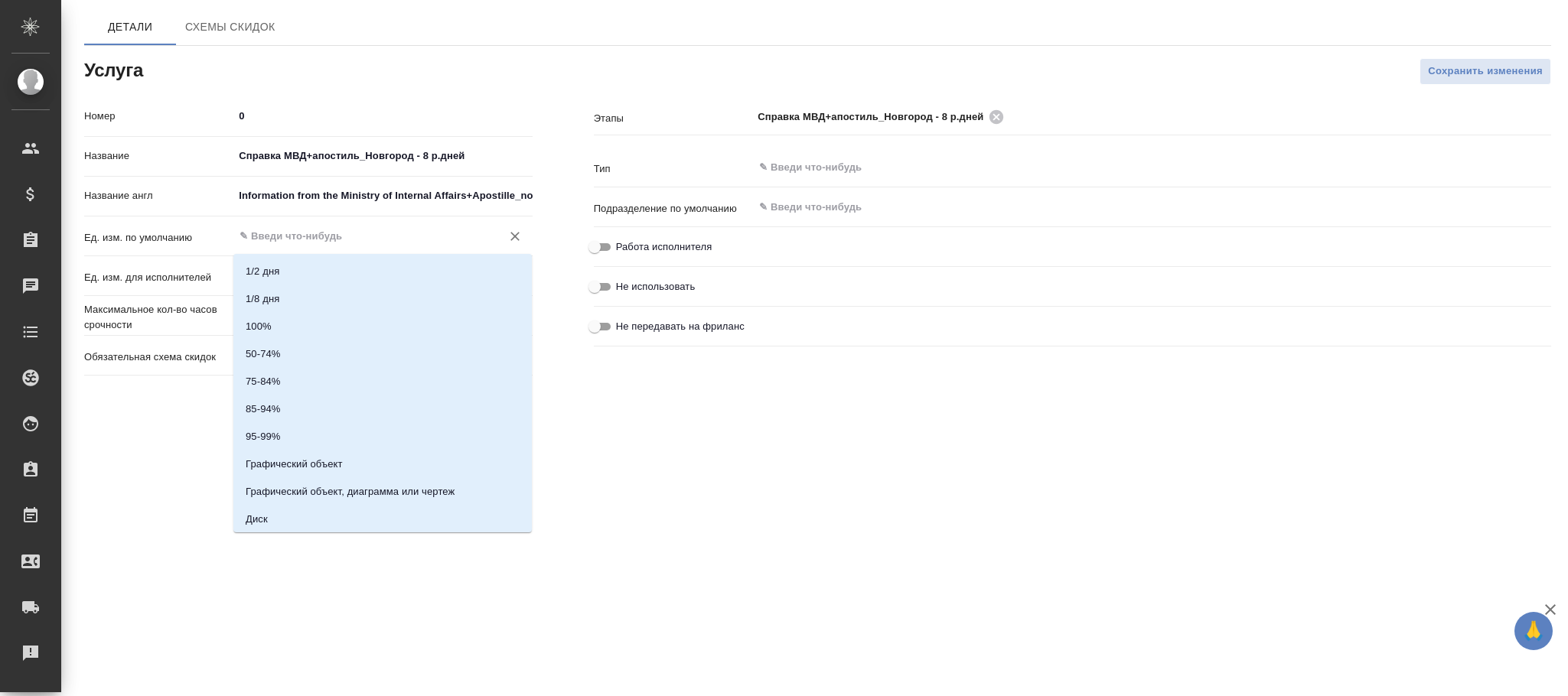
click at [278, 241] on input "text" at bounding box center [356, 237] width 238 height 18
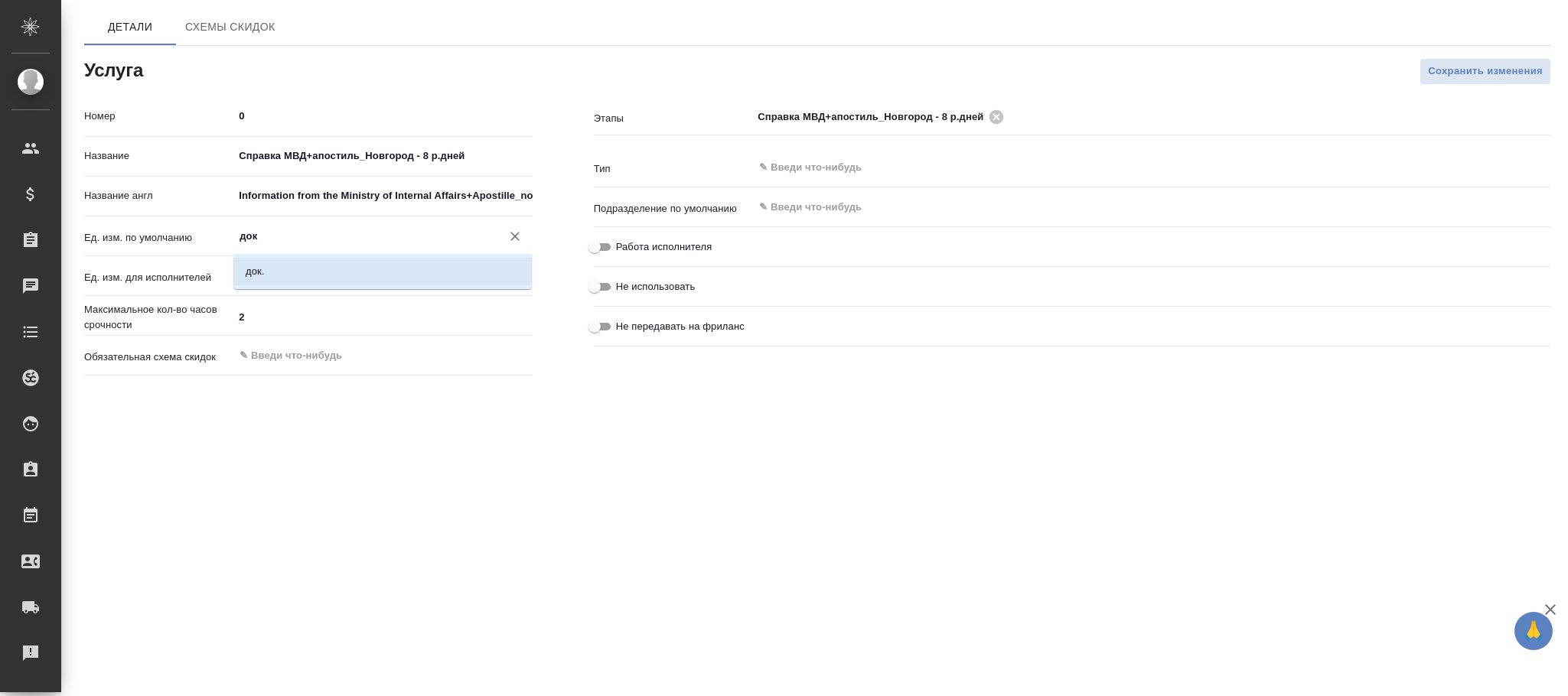
click at [291, 267] on li "док." at bounding box center [382, 271] width 299 height 27
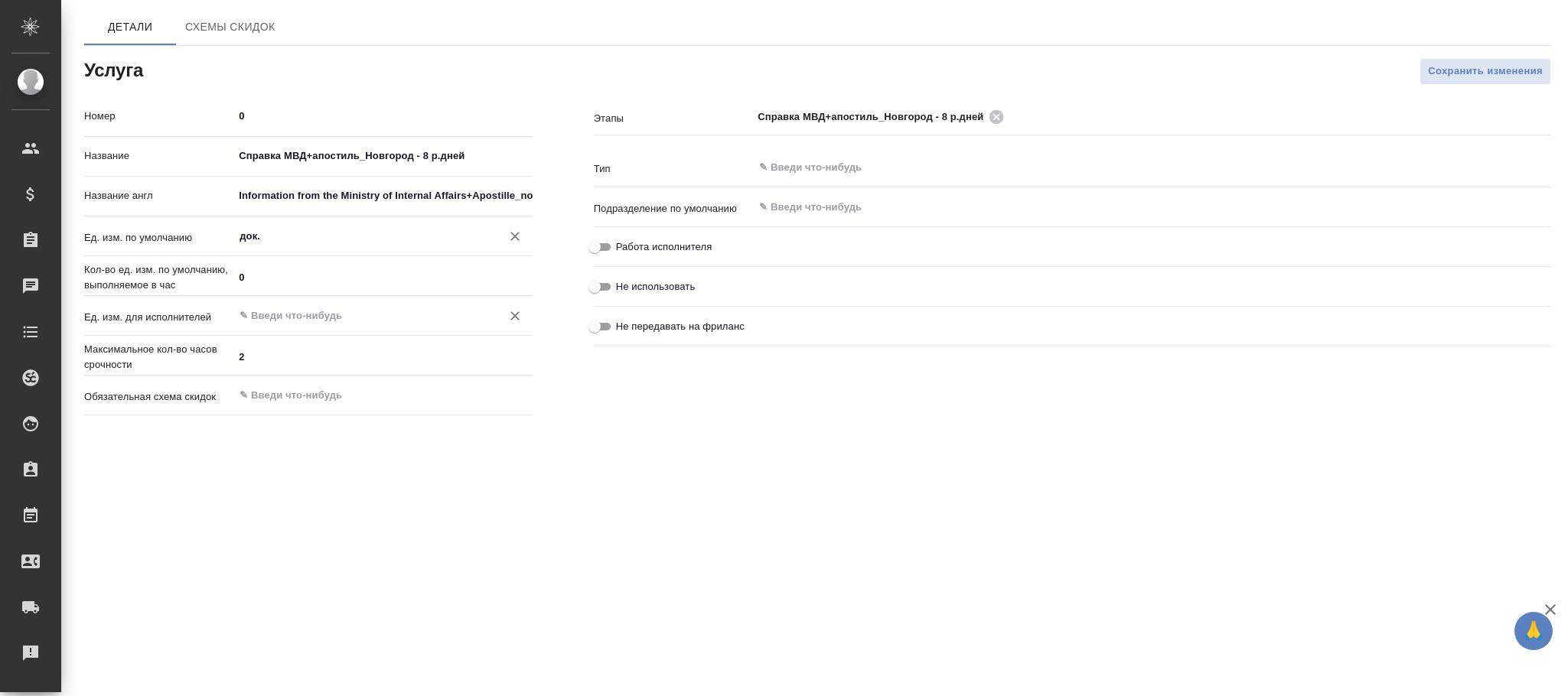
type input "док."
click at [294, 324] on input "text" at bounding box center [356, 316] width 238 height 18
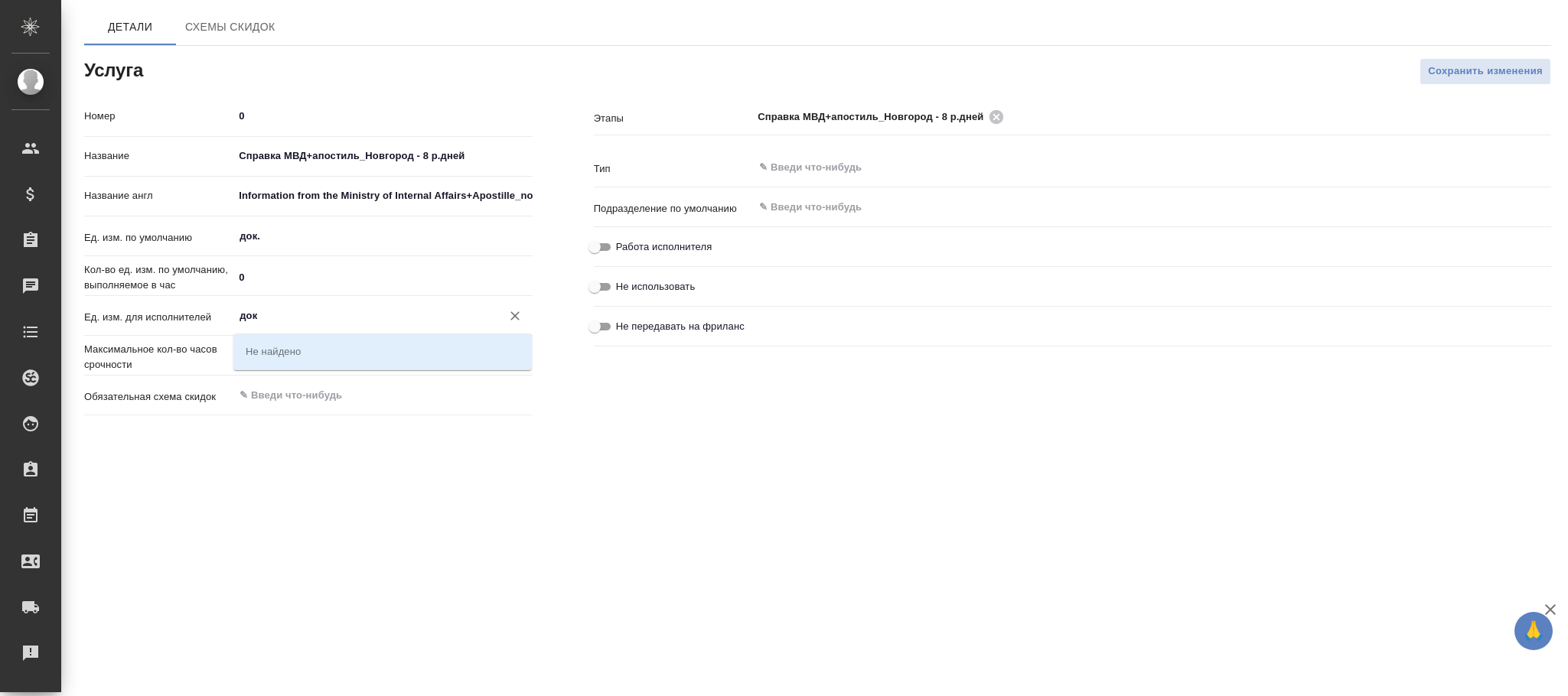
type input "док"
drag, startPoint x: 290, startPoint y: 343, endPoint x: 586, endPoint y: 280, distance: 302.6
click at [832, 166] on input "text" at bounding box center [1126, 167] width 738 height 18
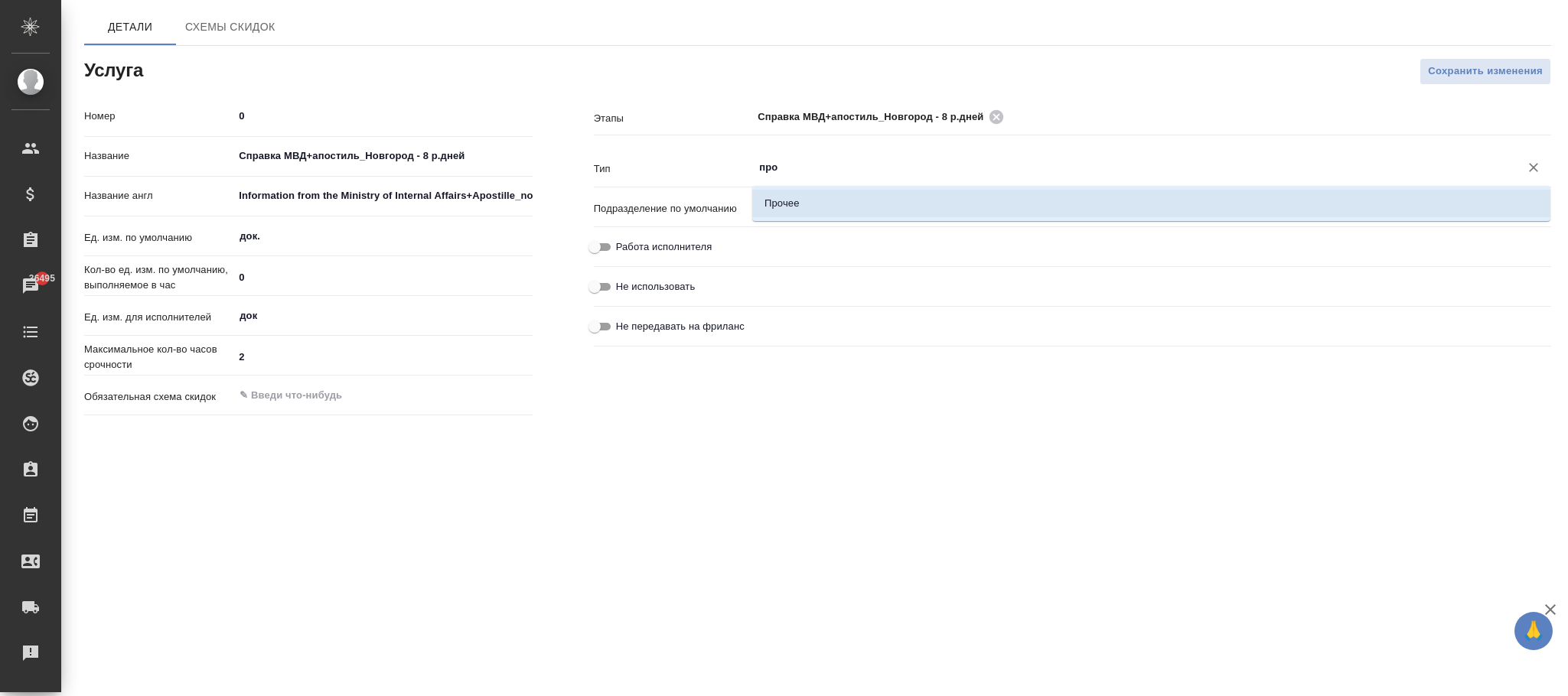
drag, startPoint x: 822, startPoint y: 203, endPoint x: 836, endPoint y: 202, distance: 14.0
click at [826, 202] on li "Прочее" at bounding box center [1152, 203] width 798 height 27
type input "Прочее"
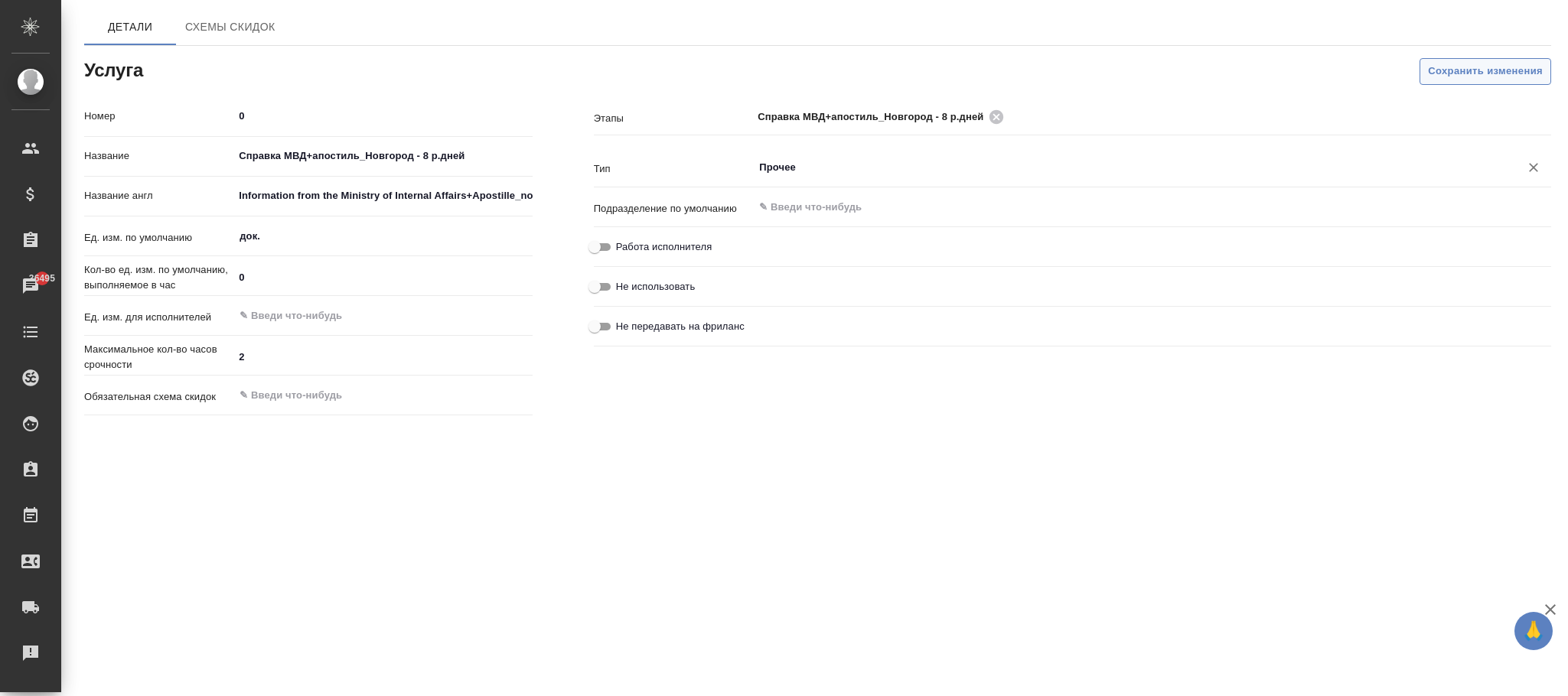
type input "Прочее"
click at [1450, 65] on span "Сохранить изменения" at bounding box center [1485, 71] width 115 height 17
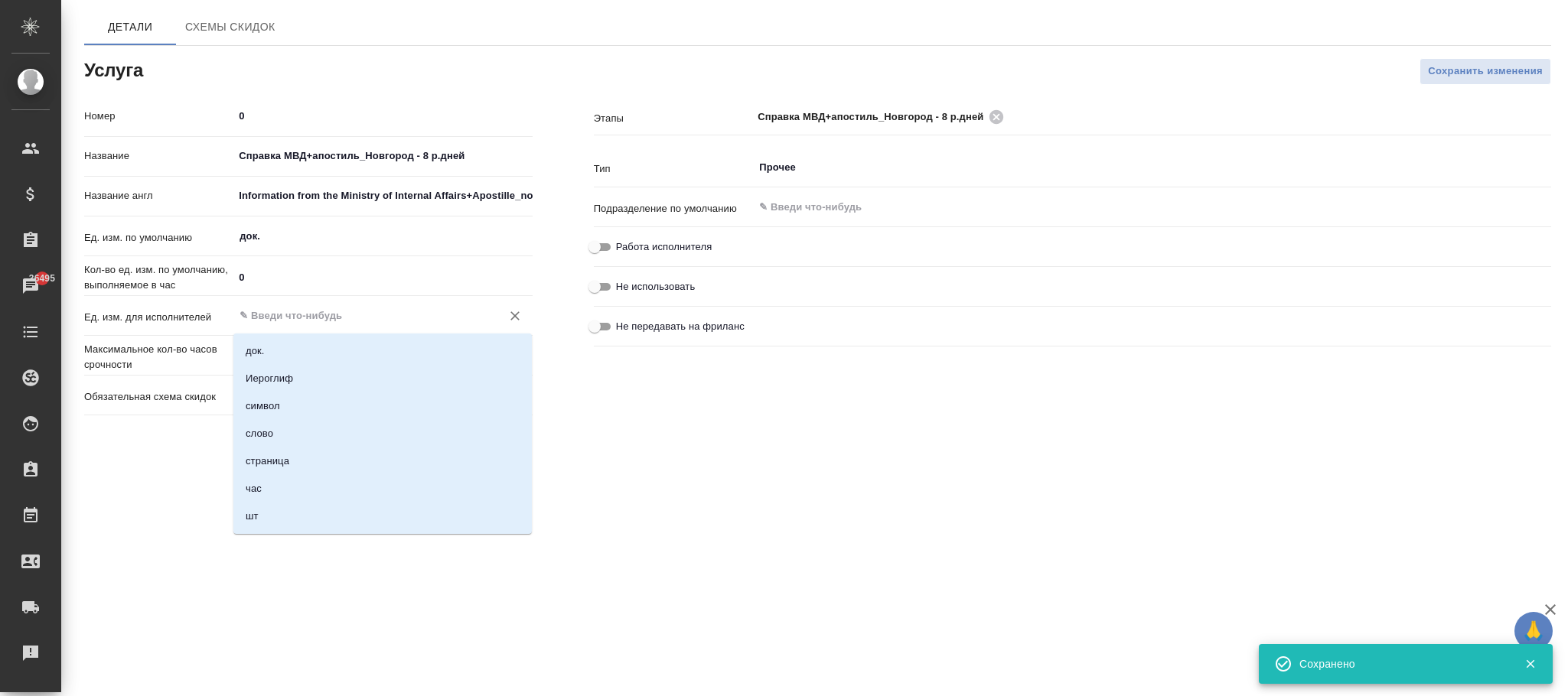
click at [305, 310] on input "text" at bounding box center [356, 316] width 238 height 18
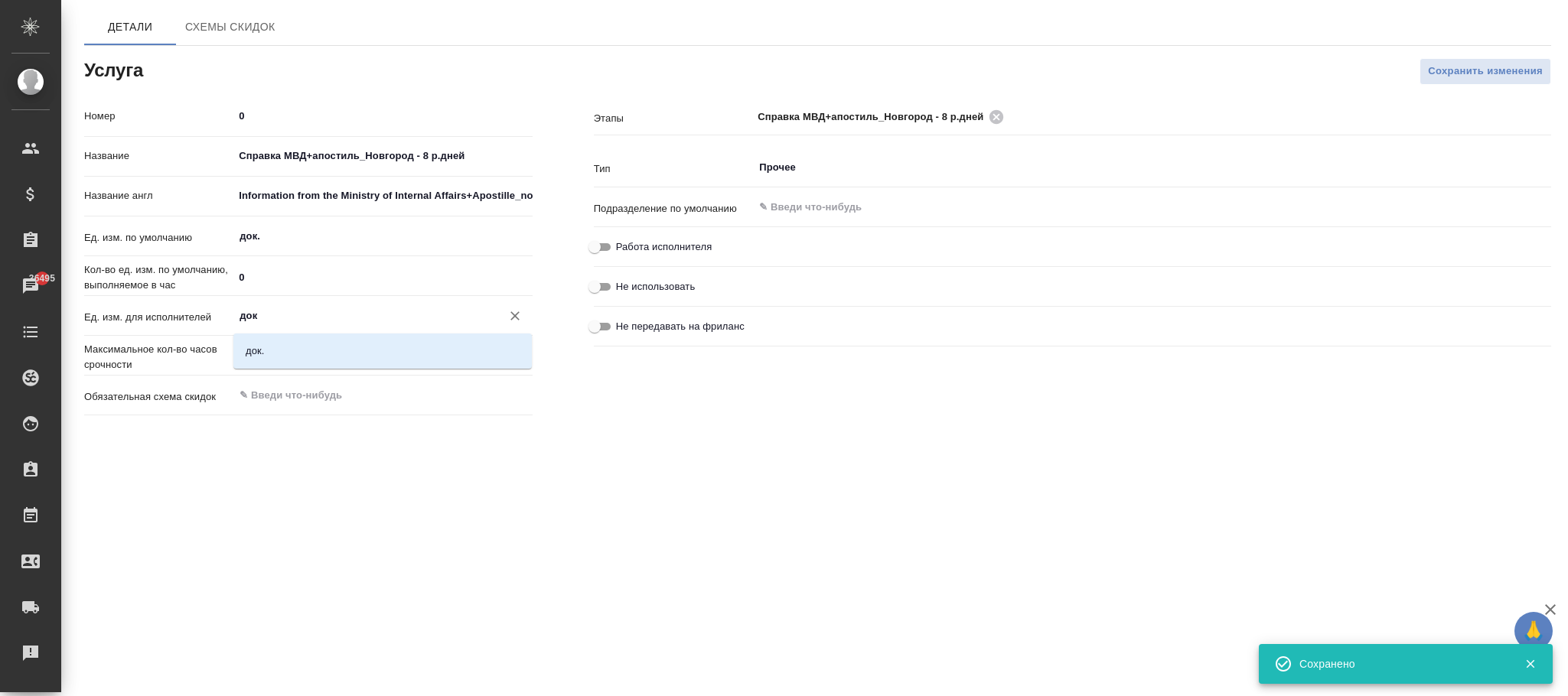
drag, startPoint x: 305, startPoint y: 347, endPoint x: 730, endPoint y: 327, distance: 425.5
click at [312, 345] on li "док." at bounding box center [382, 351] width 299 height 27
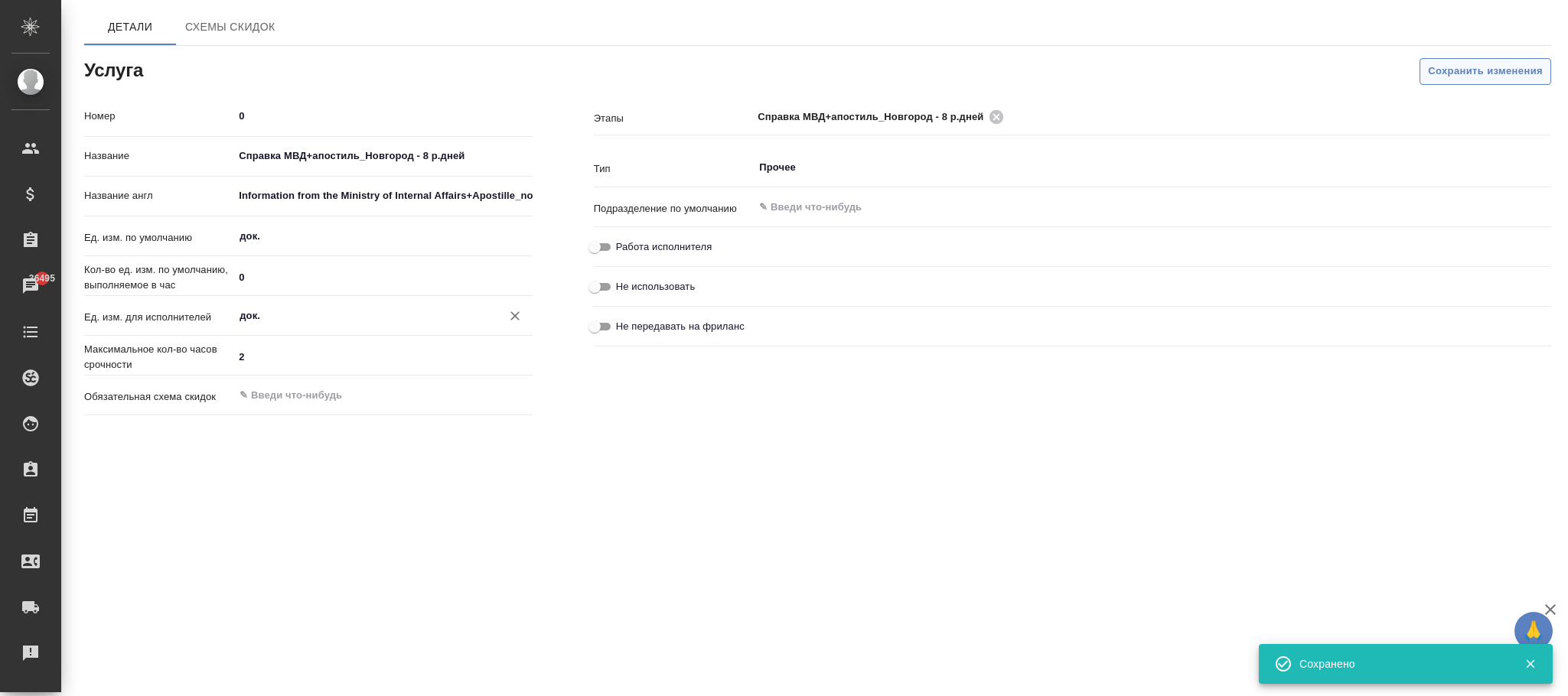
type input "док."
click at [1462, 78] on span "Сохранить изменения" at bounding box center [1485, 71] width 115 height 17
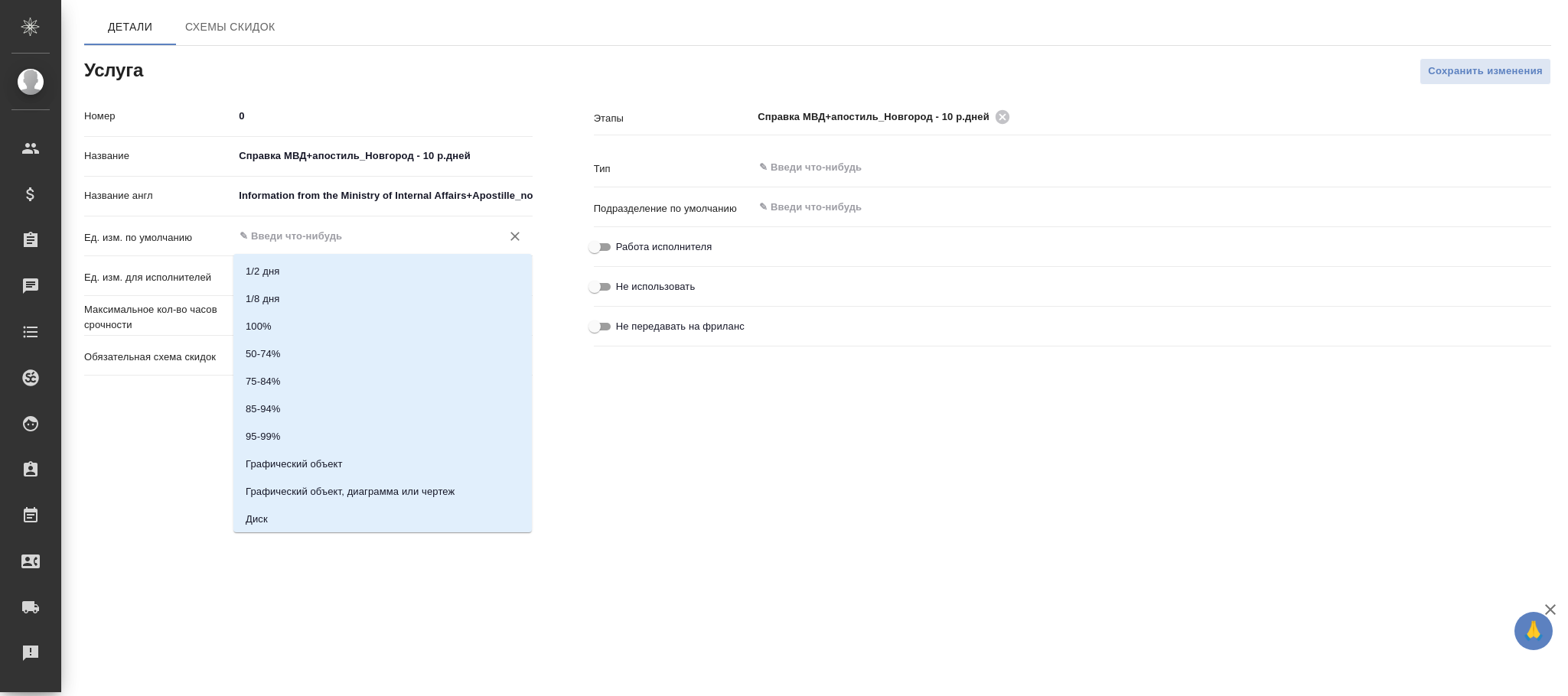
click at [268, 238] on input "text" at bounding box center [356, 237] width 238 height 18
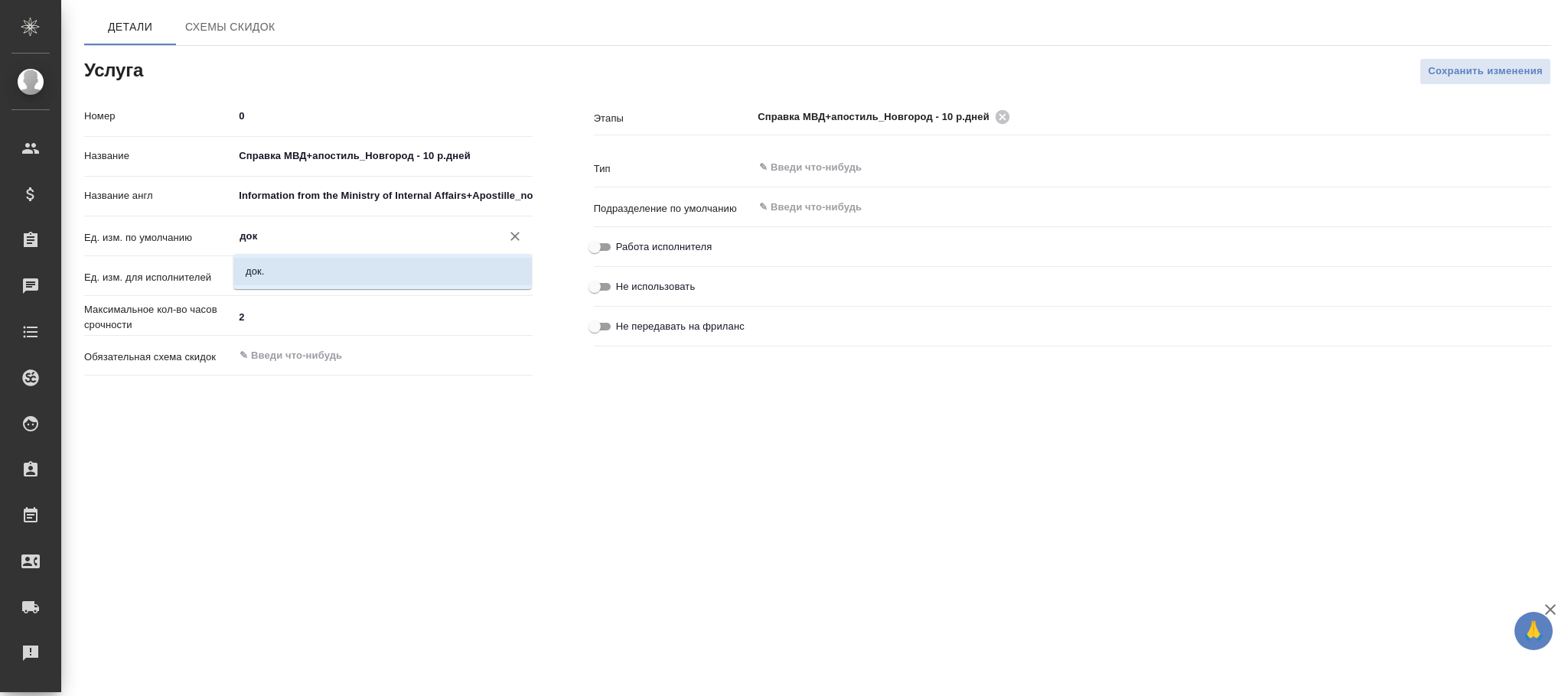
click at [308, 278] on li "док." at bounding box center [382, 271] width 299 height 27
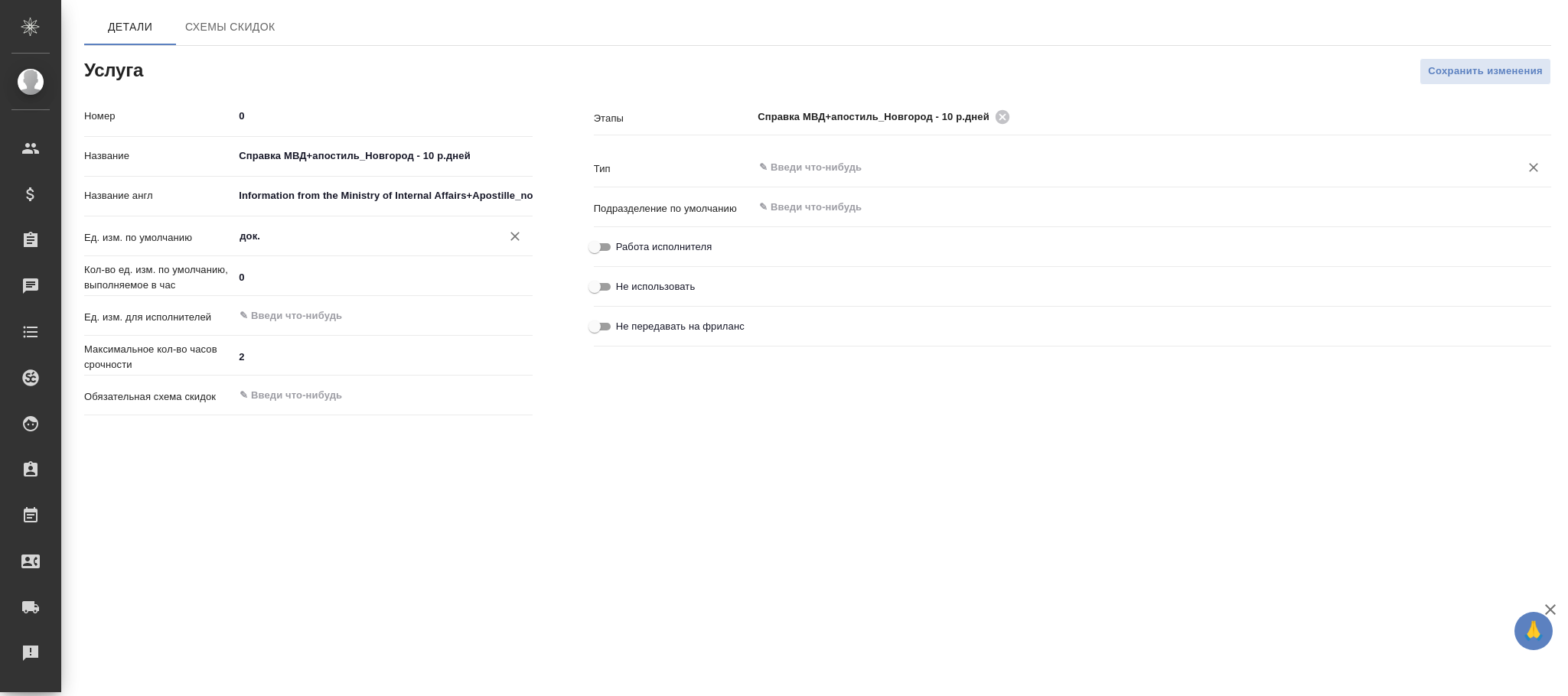
type input "док."
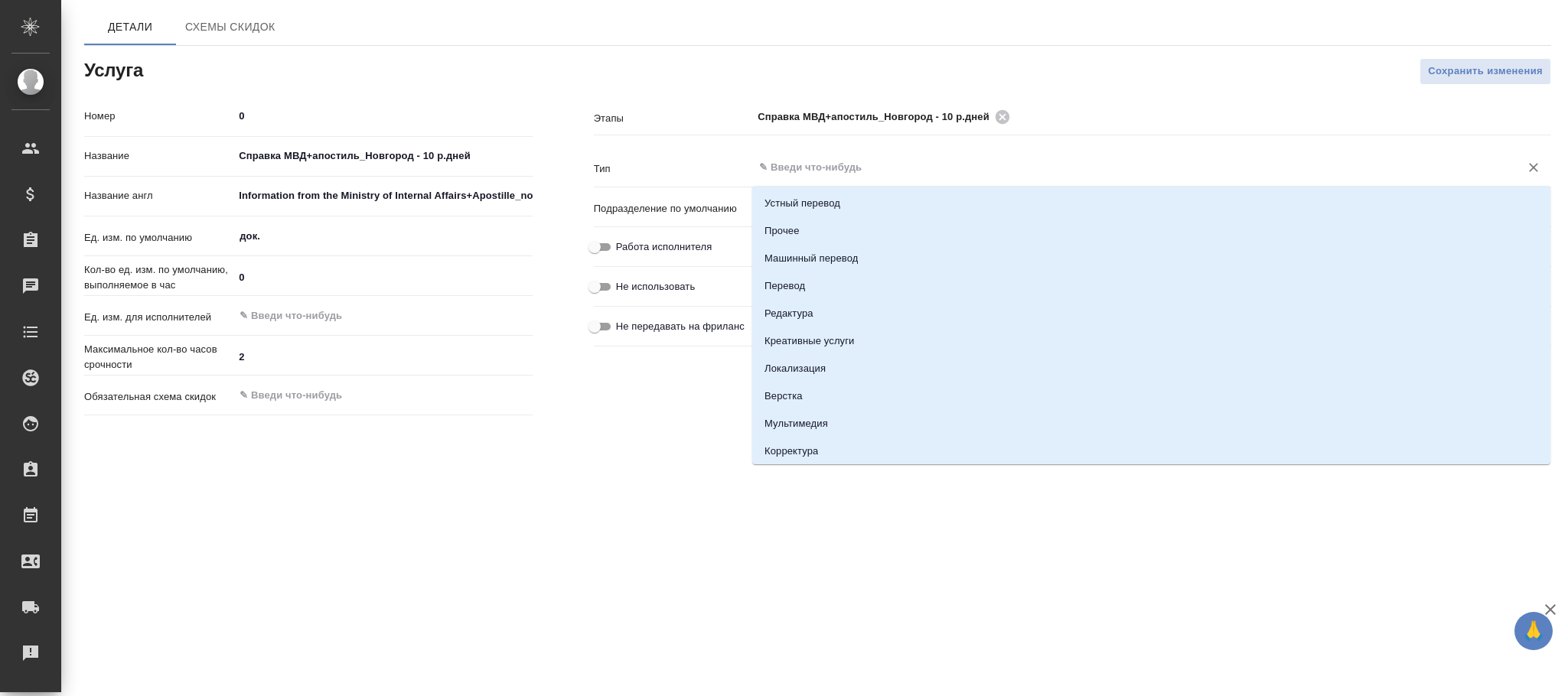
click at [834, 161] on input "text" at bounding box center [1126, 167] width 738 height 18
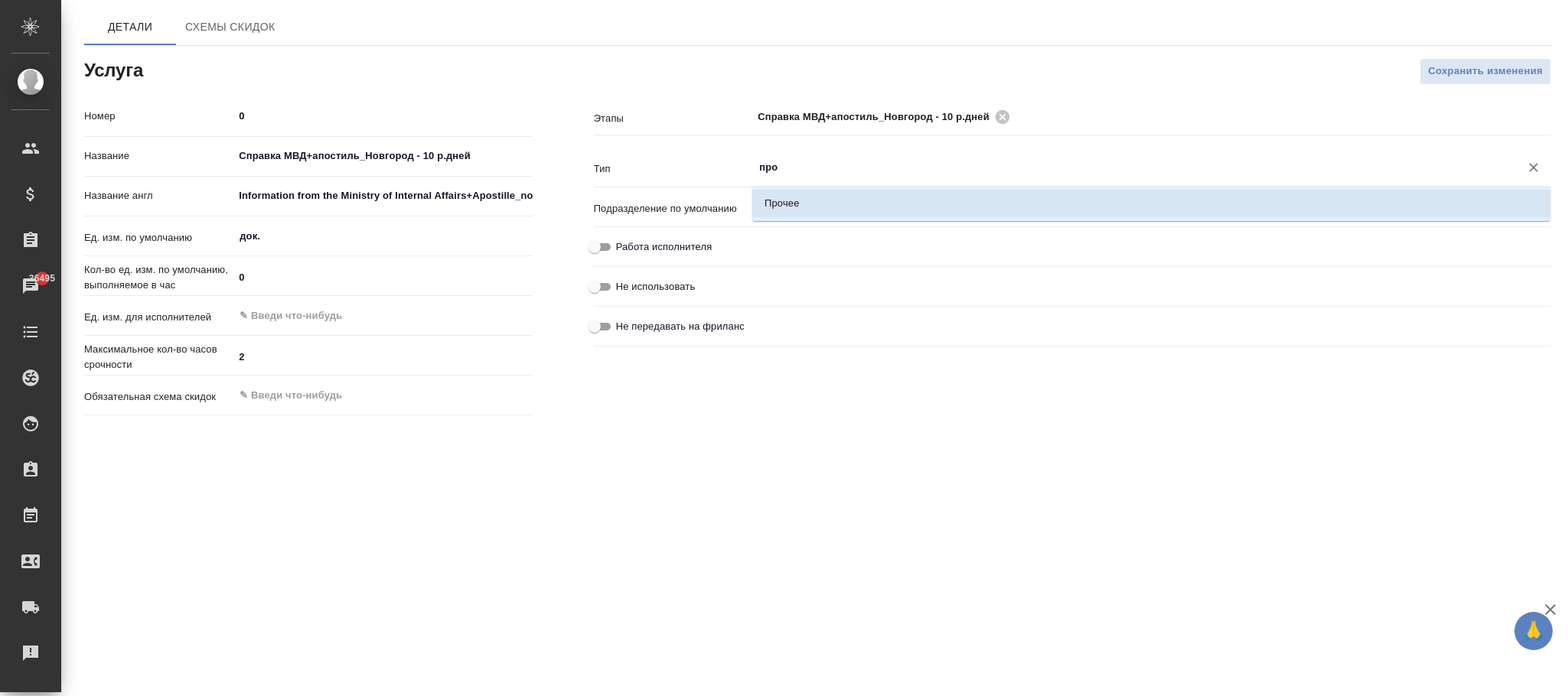
drag, startPoint x: 806, startPoint y: 196, endPoint x: 871, endPoint y: 199, distance: 65.1
click at [815, 197] on li "Прочее" at bounding box center [1152, 203] width 798 height 27
type input "Прочее"
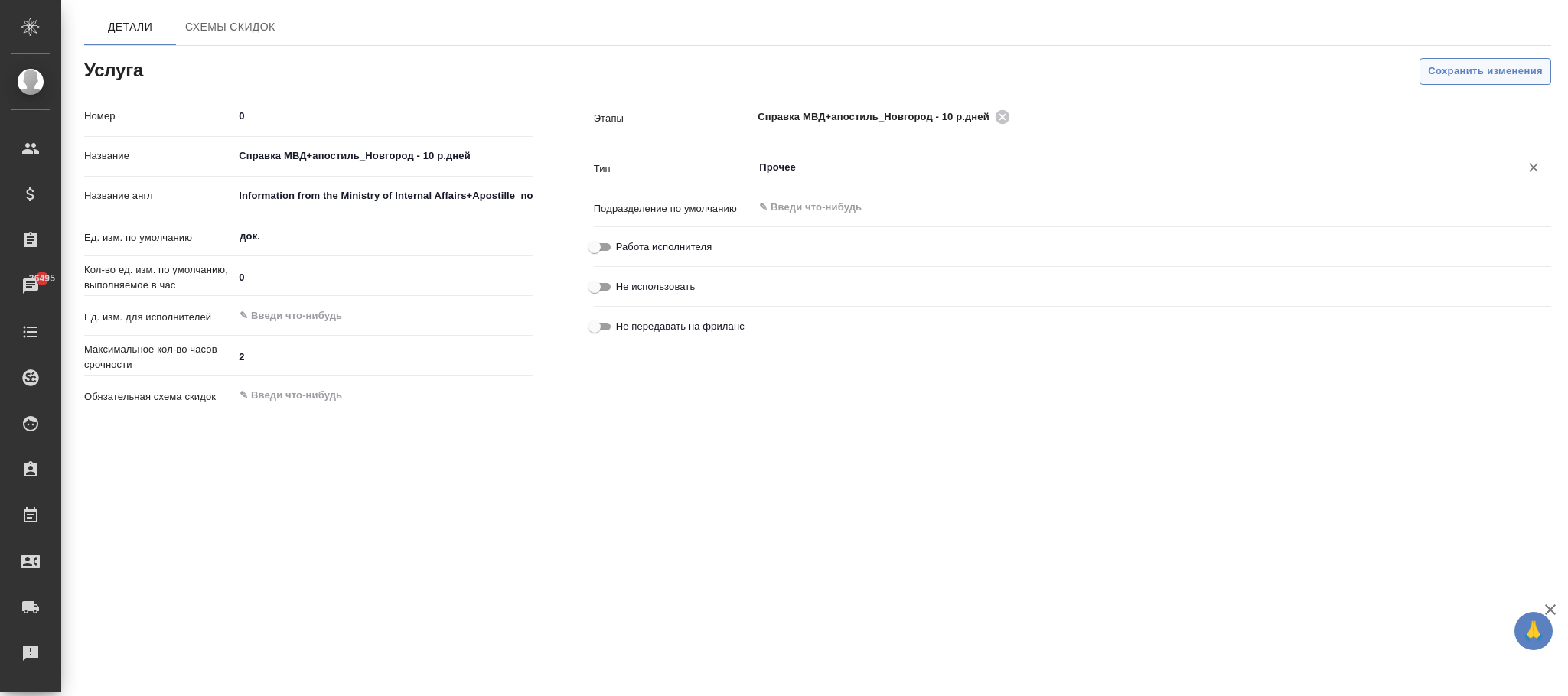
click at [1453, 71] on span "Сохранить изменения" at bounding box center [1485, 71] width 115 height 17
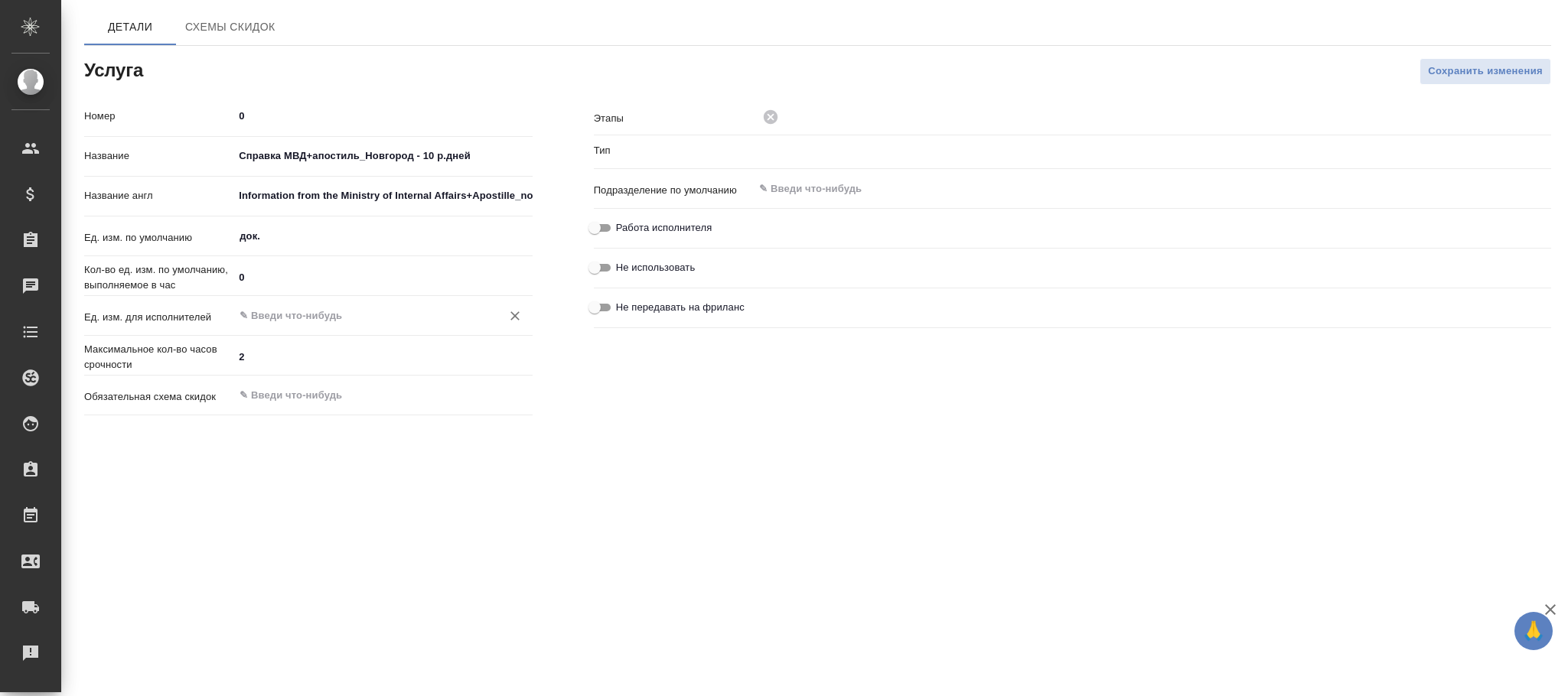
type input "Прочее"
click at [253, 303] on div "​" at bounding box center [382, 315] width 299 height 27
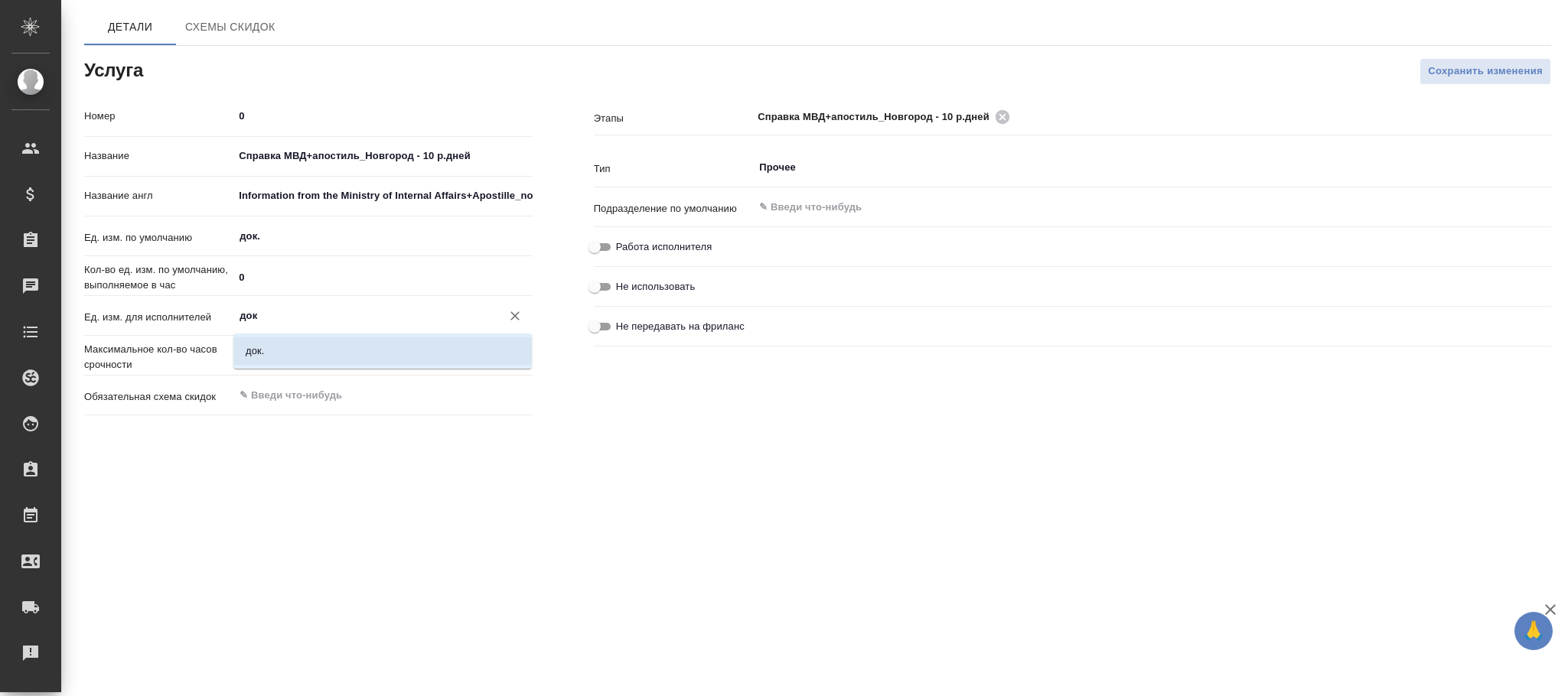
drag, startPoint x: 304, startPoint y: 348, endPoint x: 368, endPoint y: 344, distance: 64.1
click at [313, 345] on li "док." at bounding box center [382, 351] width 299 height 27
type input "док."
click at [1445, 81] on button "Сохранить изменения" at bounding box center [1485, 71] width 132 height 26
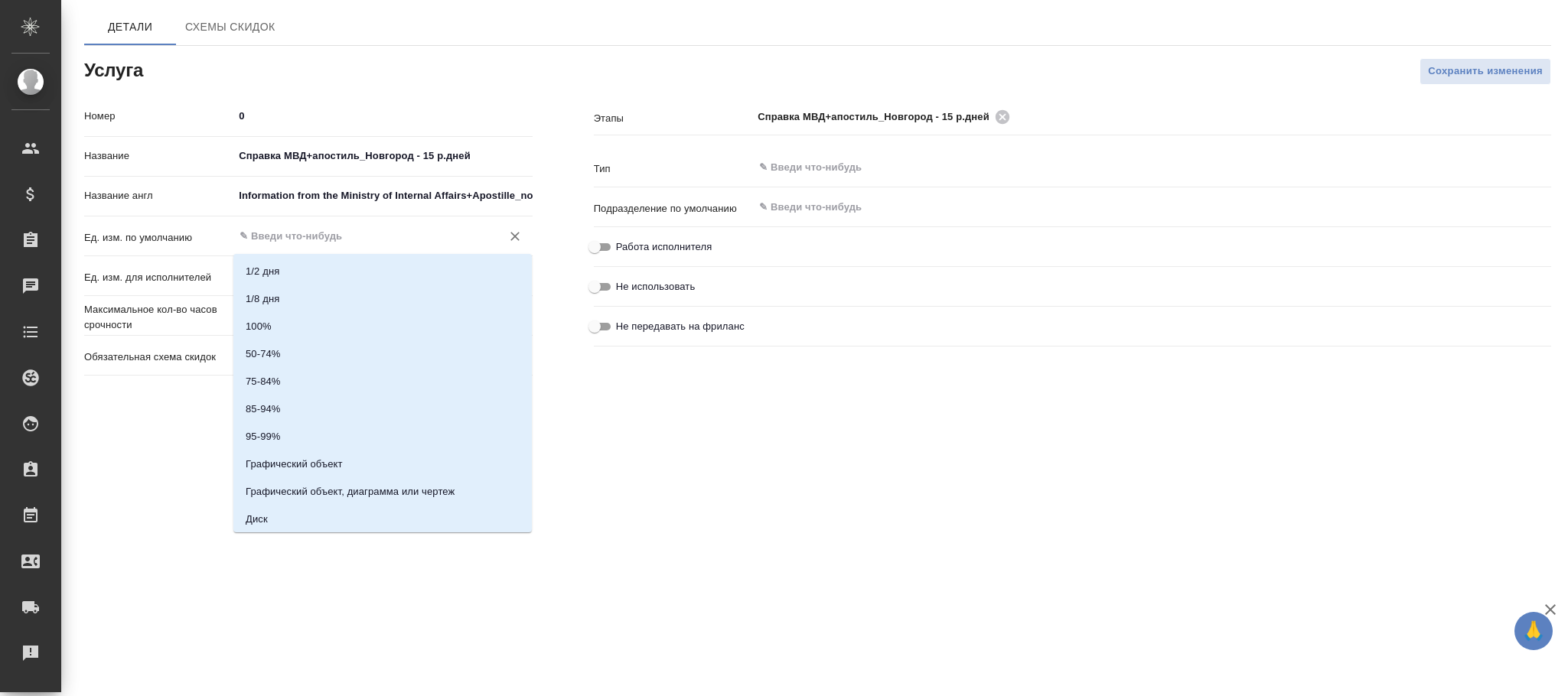
click at [304, 233] on input "text" at bounding box center [356, 237] width 238 height 18
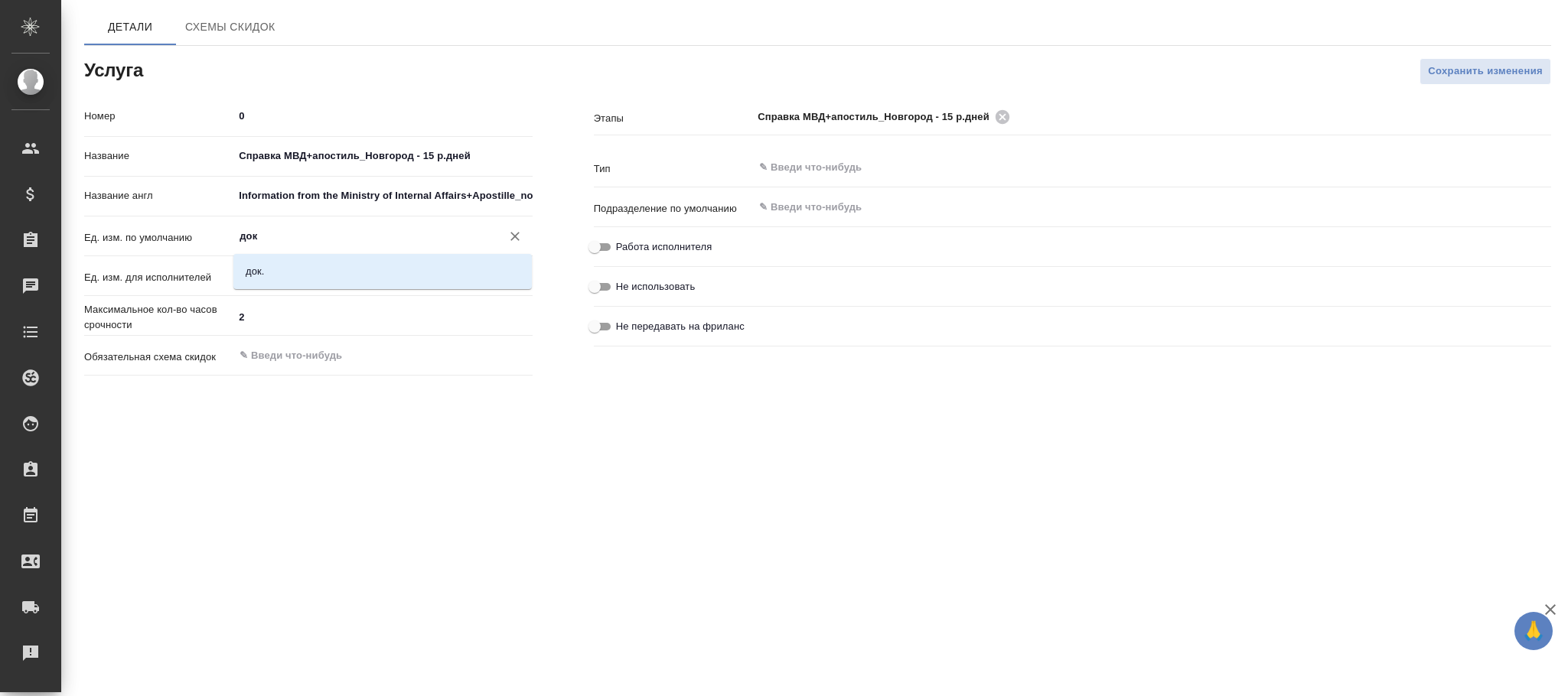
click at [321, 273] on li "док." at bounding box center [382, 271] width 299 height 27
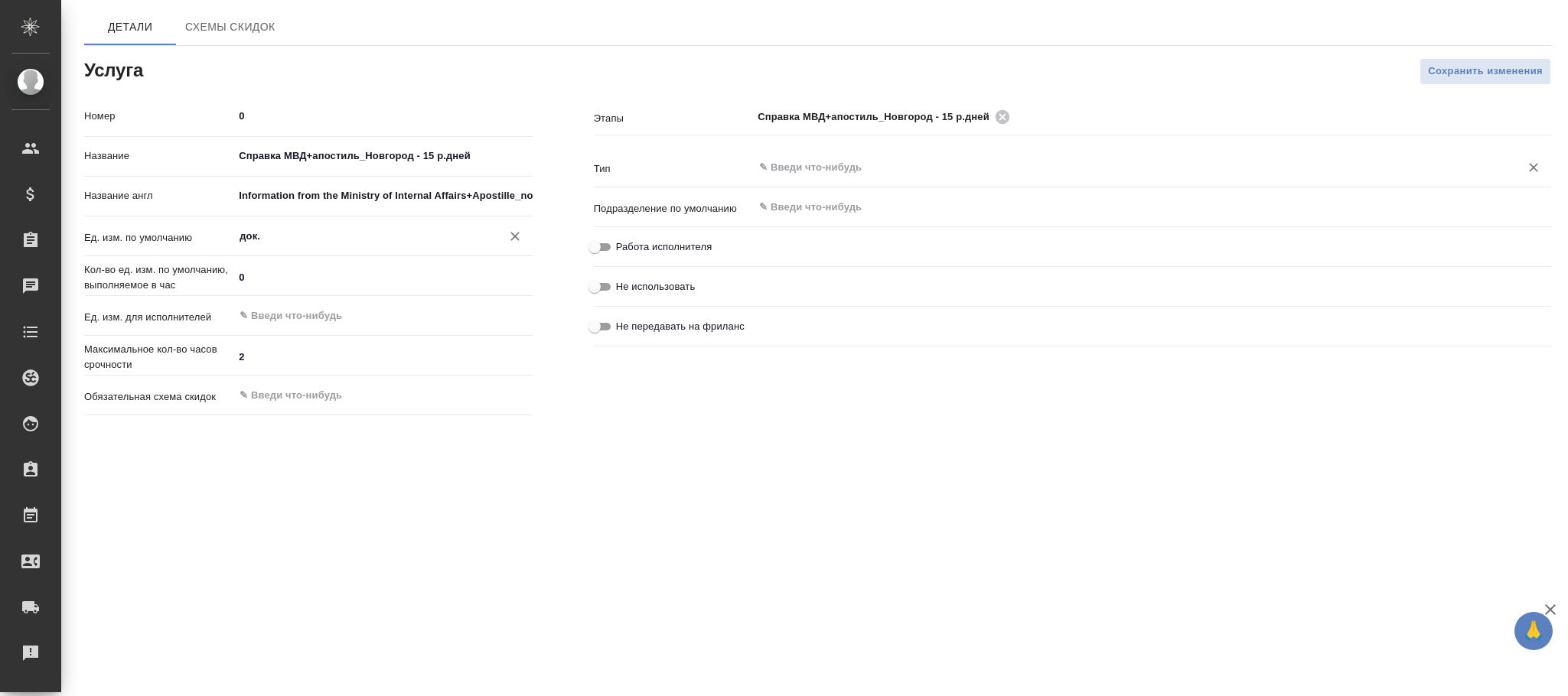
type input "док."
click at [805, 167] on input "text" at bounding box center [1126, 167] width 738 height 18
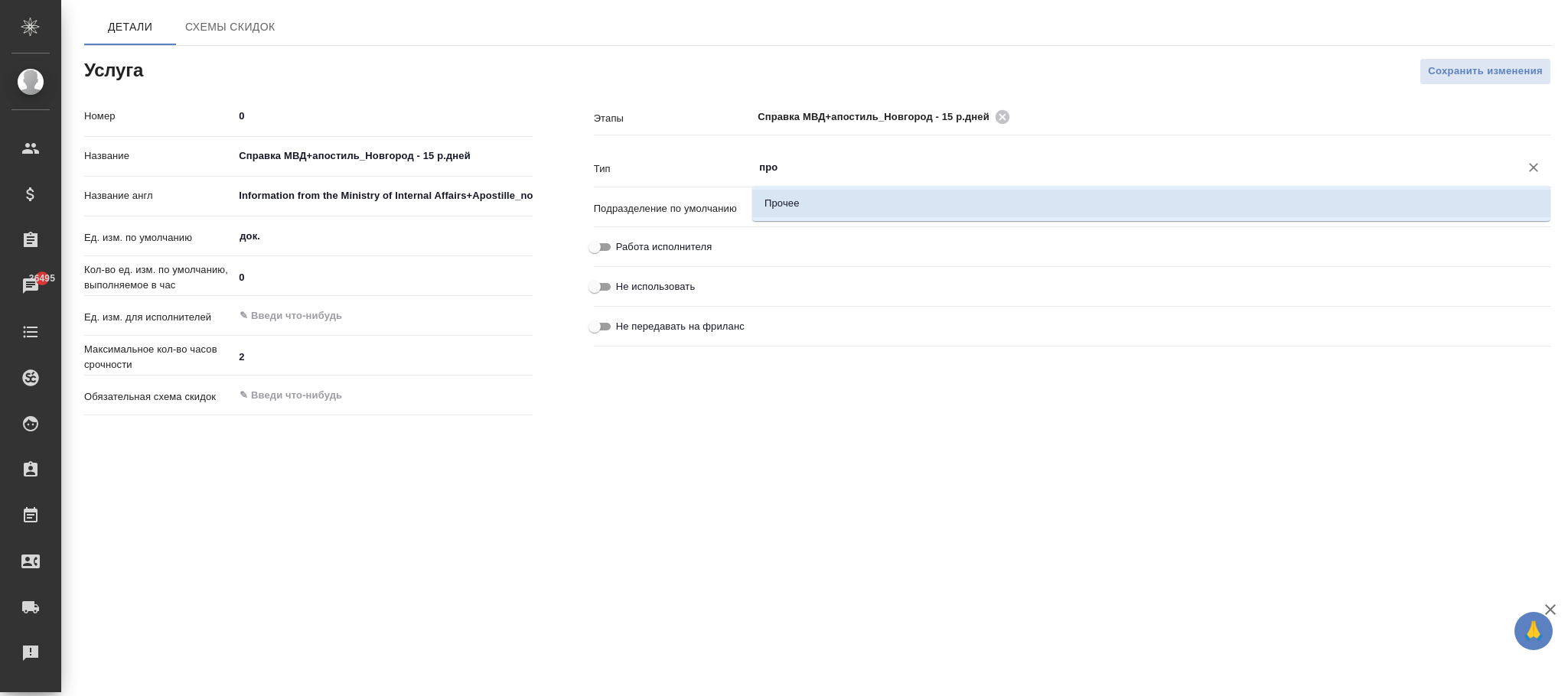
drag, startPoint x: 802, startPoint y: 204, endPoint x: 835, endPoint y: 205, distance: 33.0
click at [815, 204] on li "Прочее" at bounding box center [1152, 203] width 798 height 27
type input "Прочее"
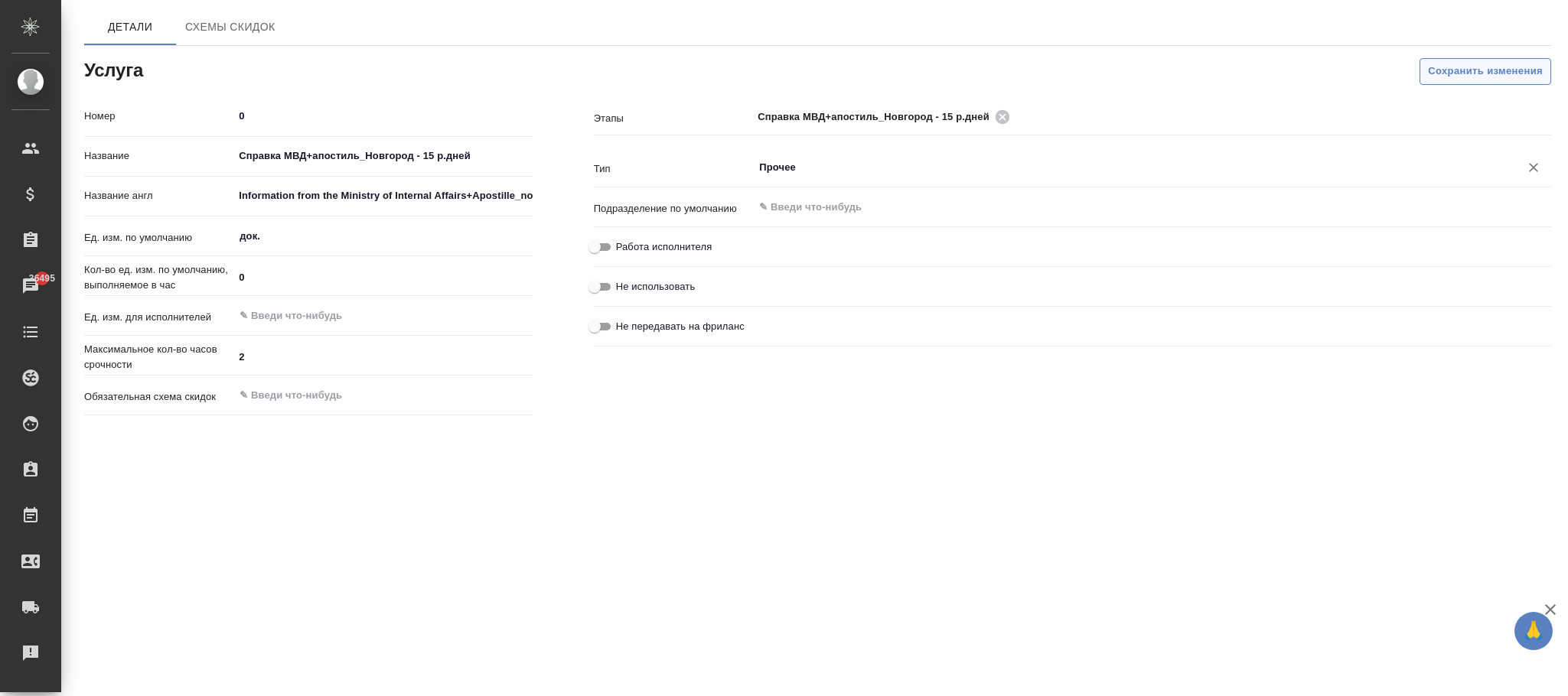
click at [1445, 76] on span "Сохранить изменения" at bounding box center [1485, 71] width 115 height 17
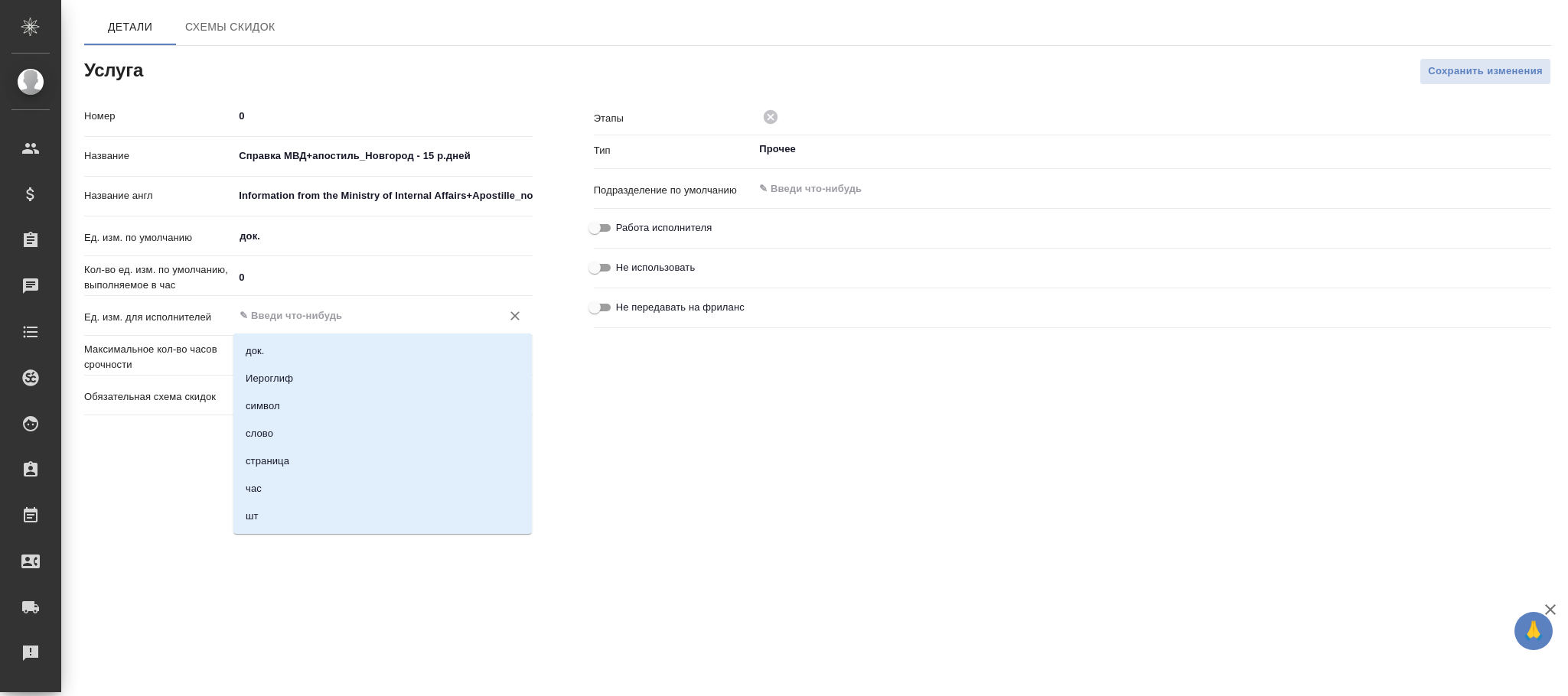
click at [260, 318] on input "text" at bounding box center [356, 316] width 238 height 18
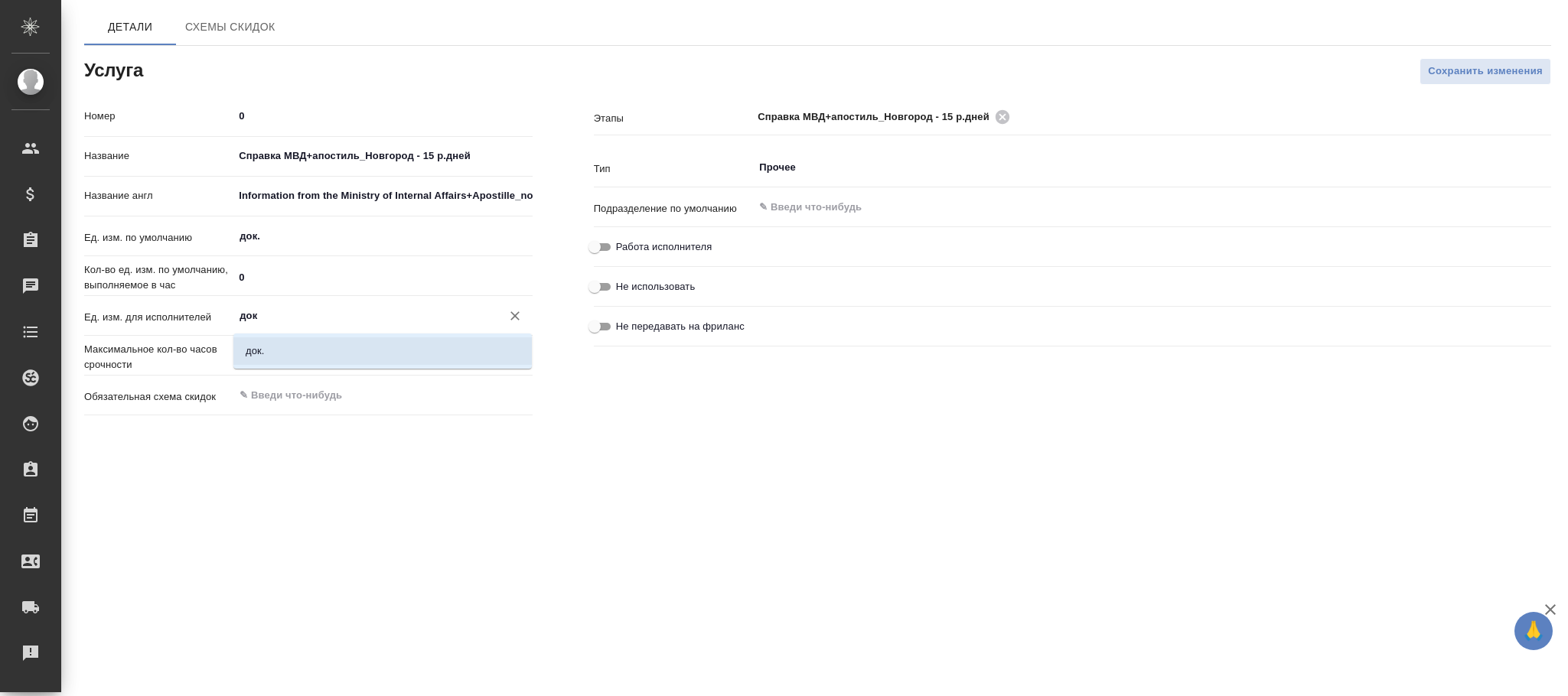
drag, startPoint x: 294, startPoint y: 348, endPoint x: 406, endPoint y: 351, distance: 112.0
click at [306, 348] on li "док." at bounding box center [382, 351] width 299 height 27
type input "док."
click at [1452, 80] on span "Сохранить изменения" at bounding box center [1485, 71] width 115 height 17
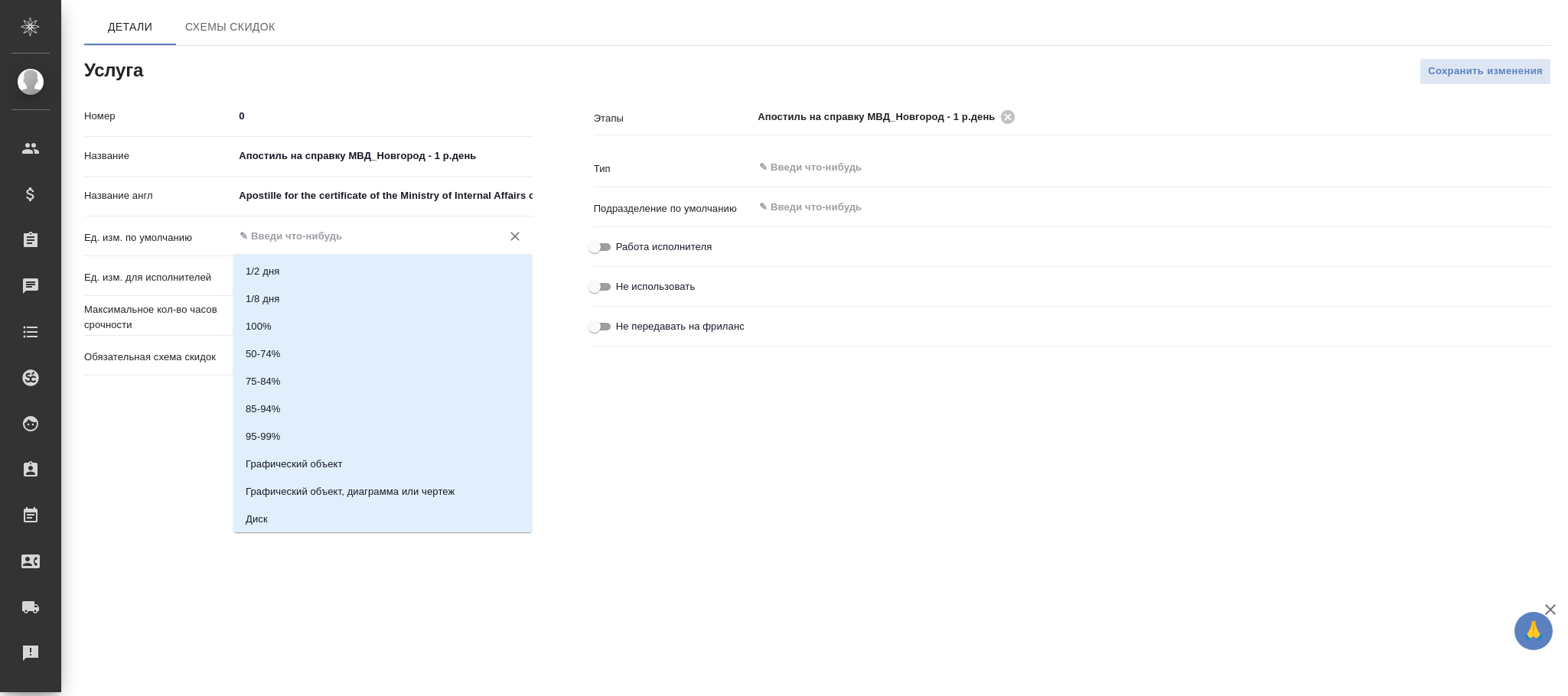
click at [291, 234] on input "text" at bounding box center [356, 237] width 238 height 18
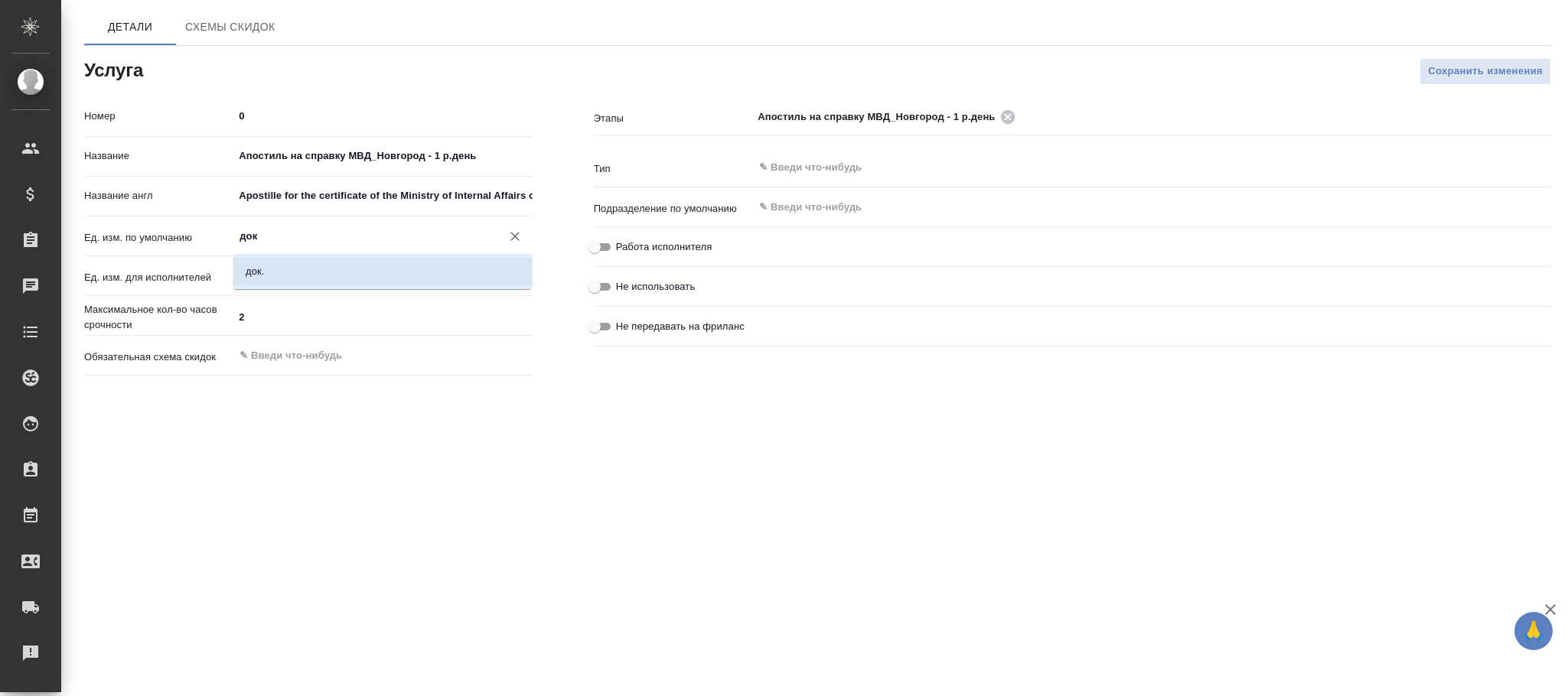
click at [333, 271] on li "док." at bounding box center [382, 271] width 299 height 27
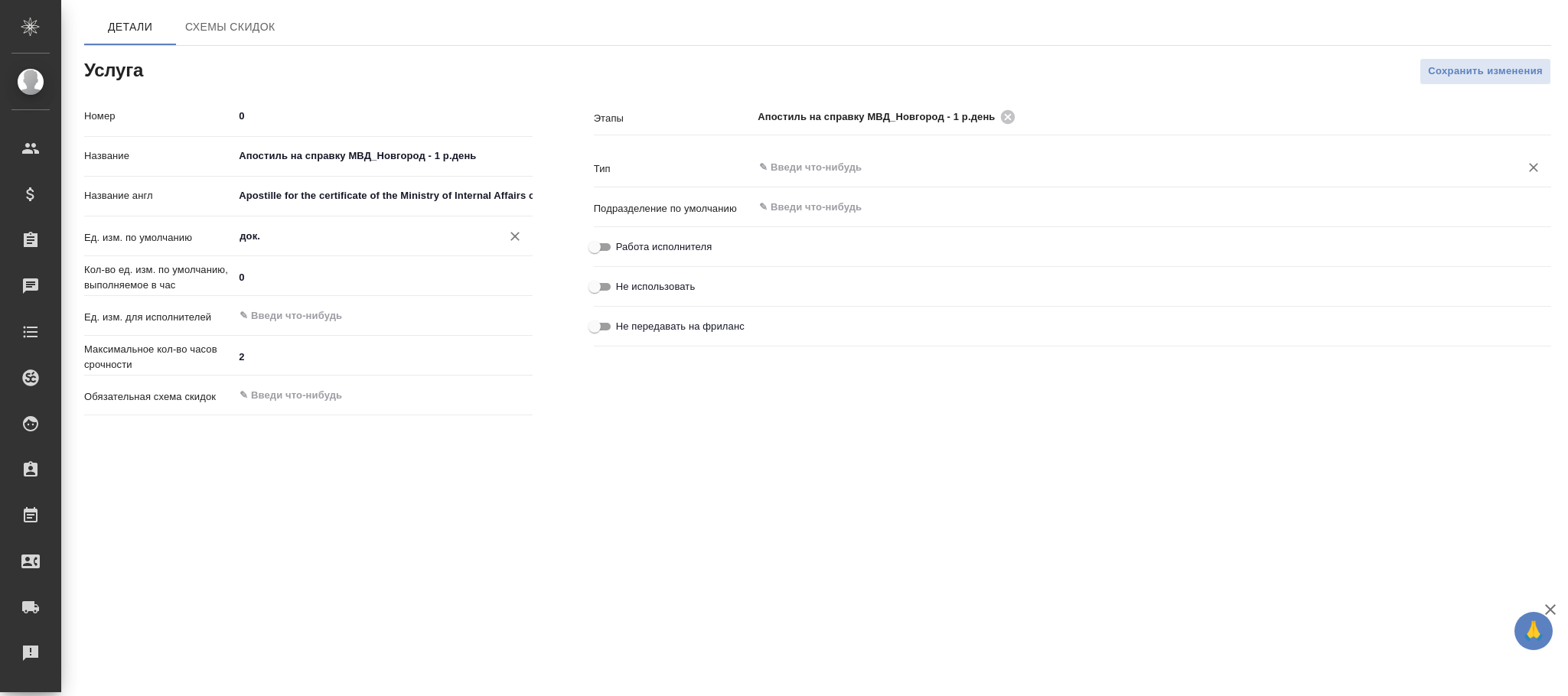
type input "док."
click at [888, 166] on input "text" at bounding box center [1126, 167] width 738 height 18
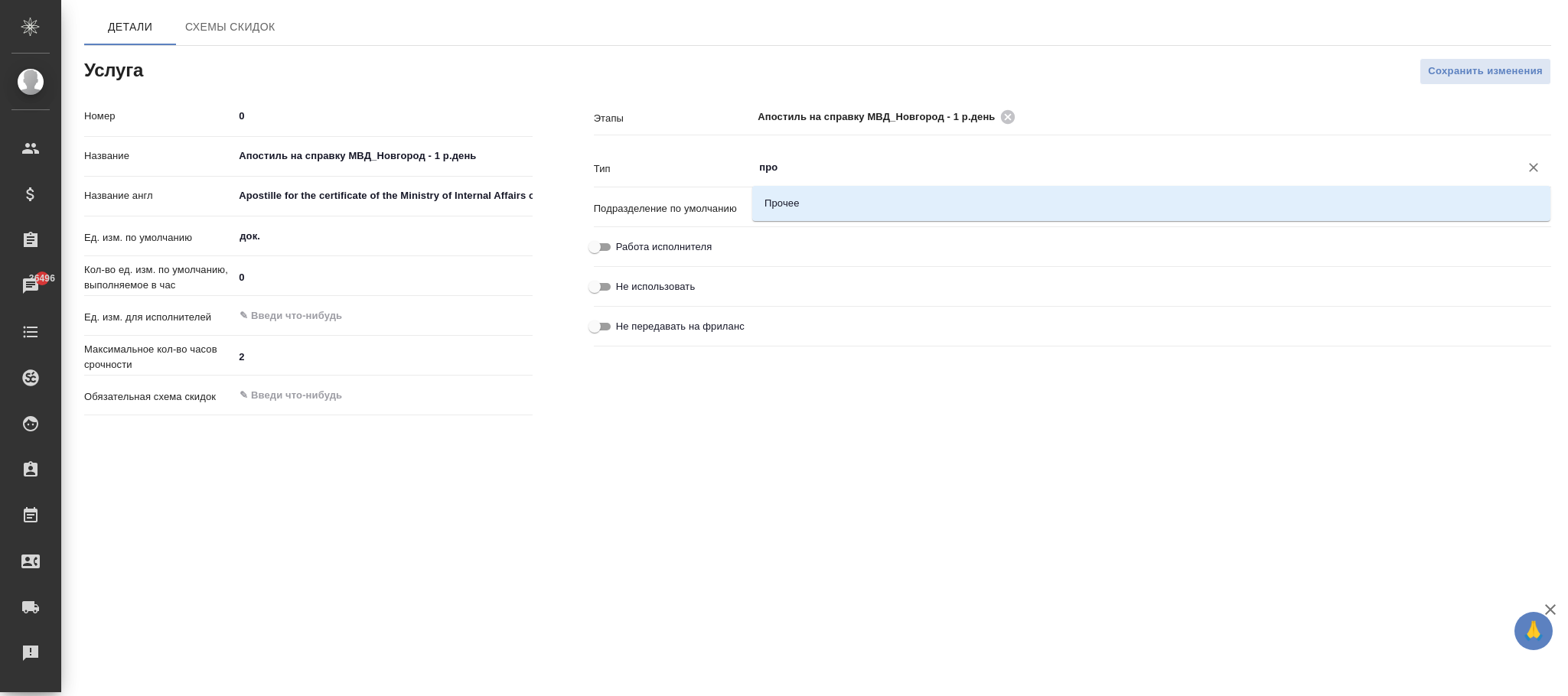
click at [883, 190] on li "Прочее" at bounding box center [1152, 203] width 798 height 27
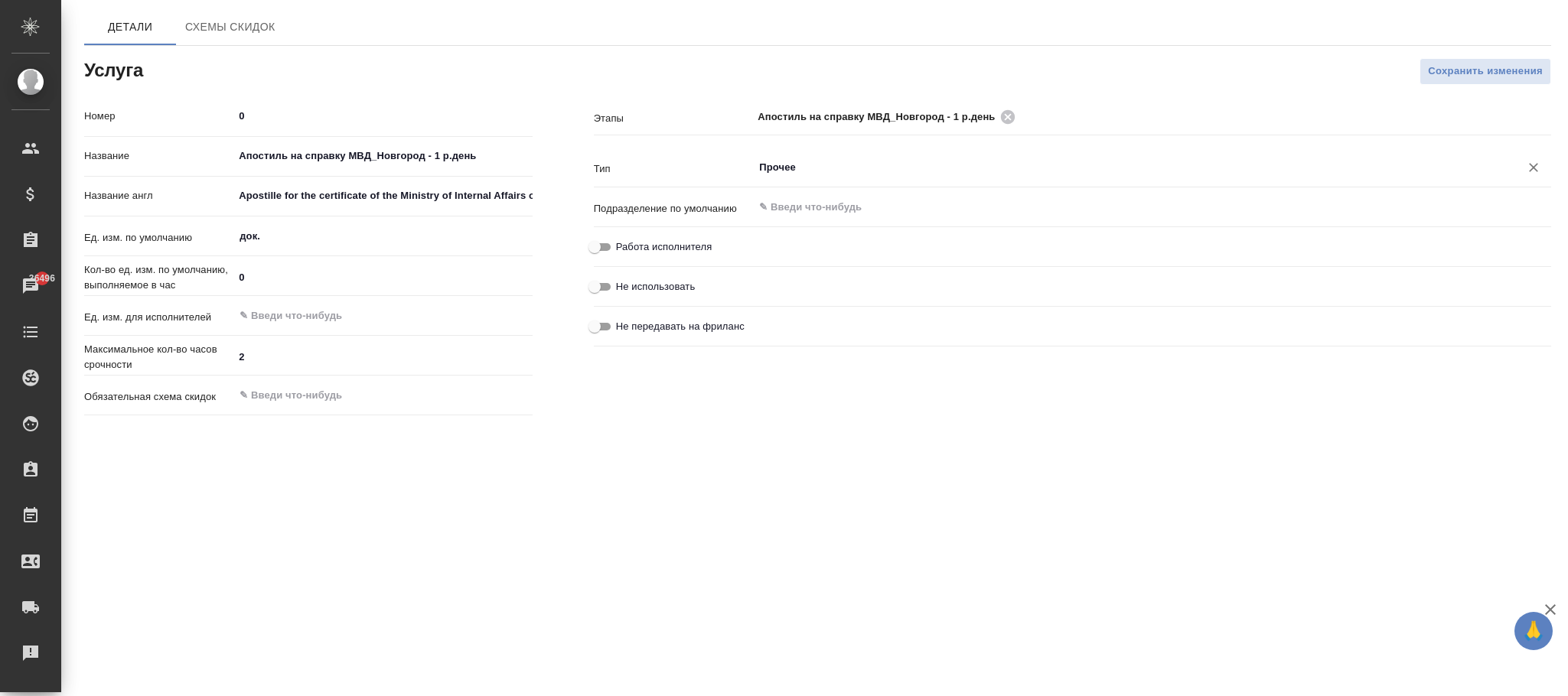
type input "Прочее"
click at [1455, 79] on span "Сохранить изменения" at bounding box center [1485, 71] width 115 height 17
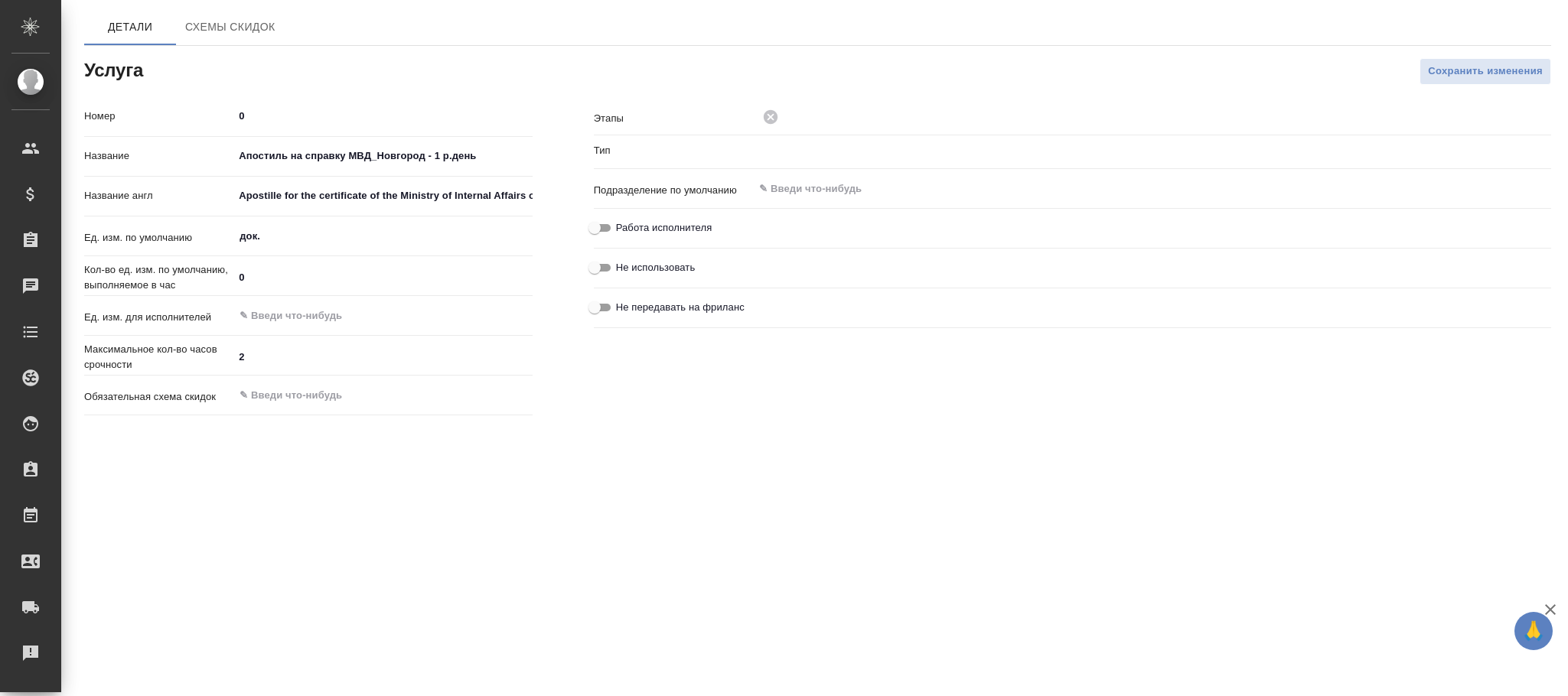
type input "Прочее"
click at [290, 312] on input "text" at bounding box center [356, 316] width 238 height 18
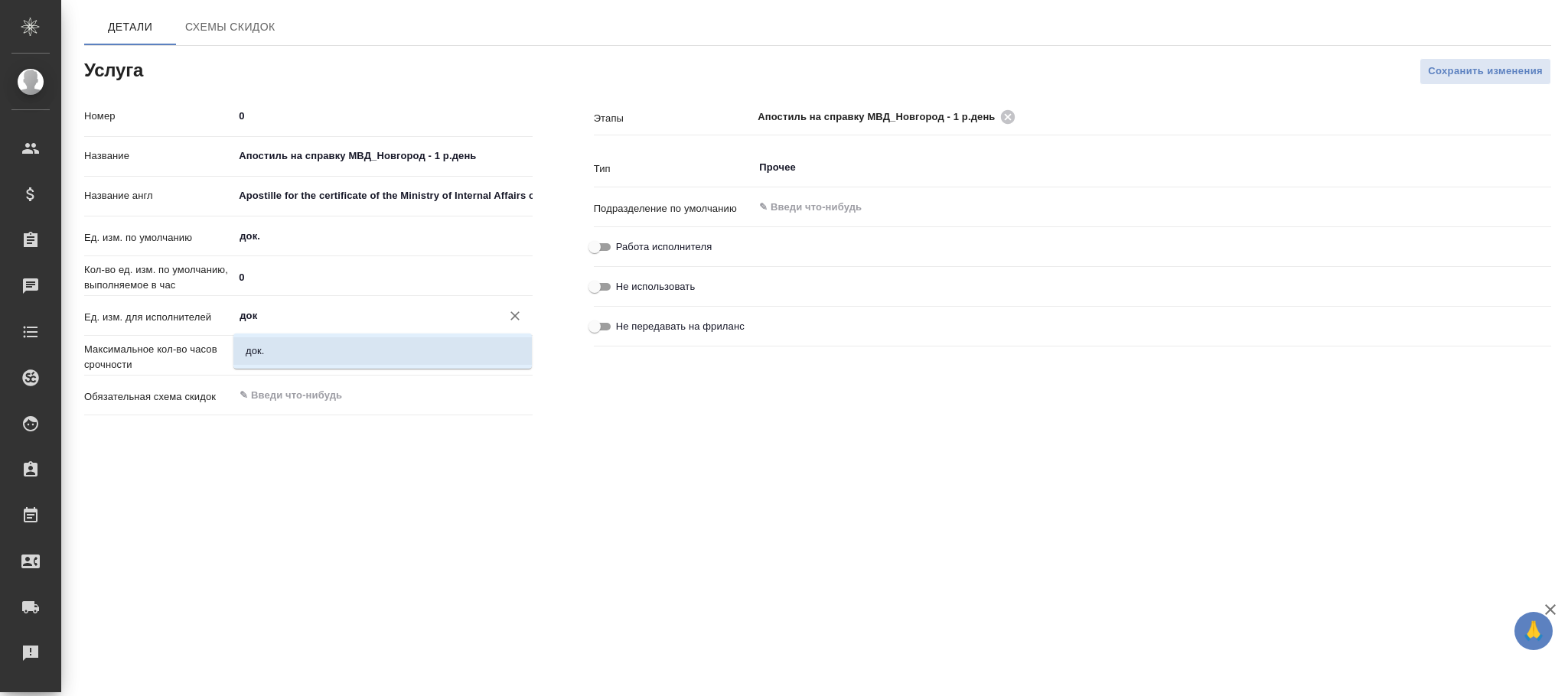
click at [347, 353] on li "док." at bounding box center [382, 351] width 299 height 27
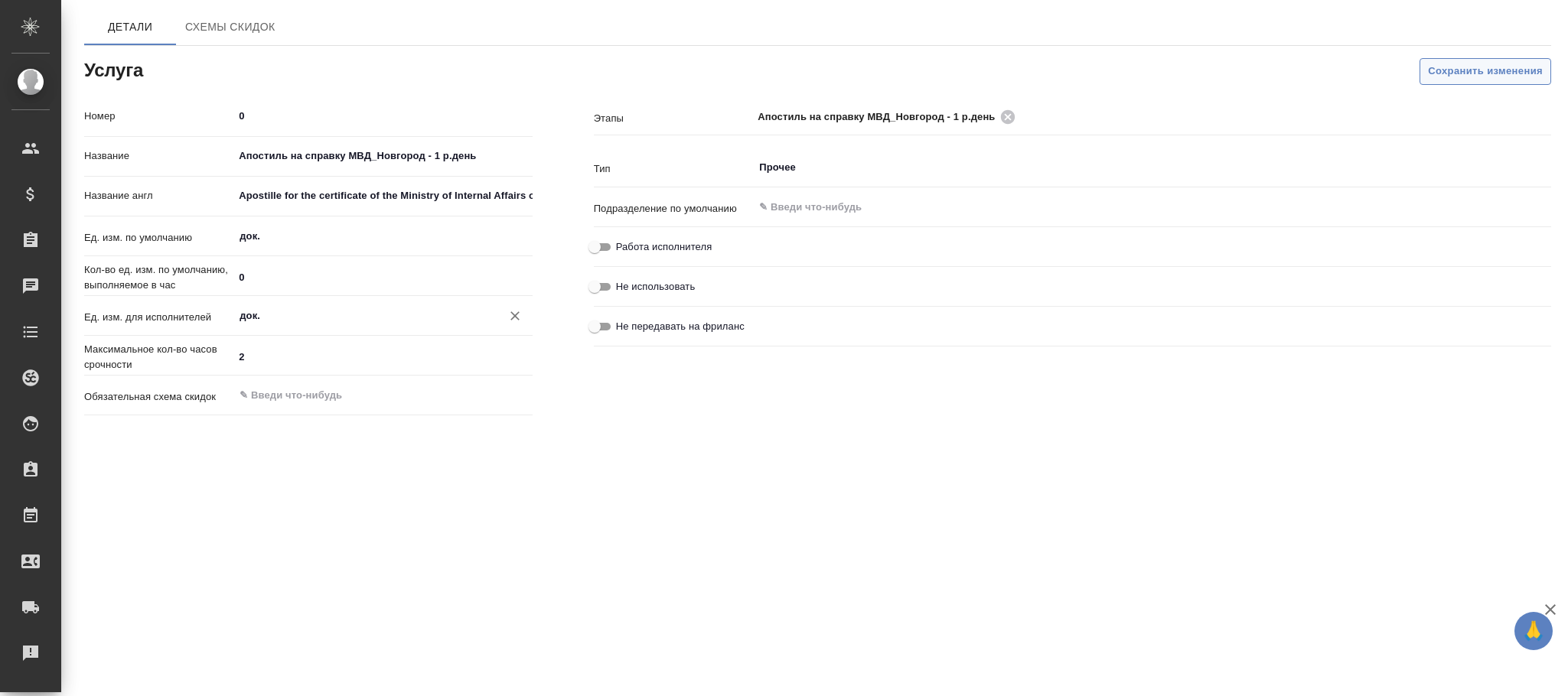
type input "док."
click at [1452, 65] on span "Сохранить изменения" at bounding box center [1485, 71] width 115 height 17
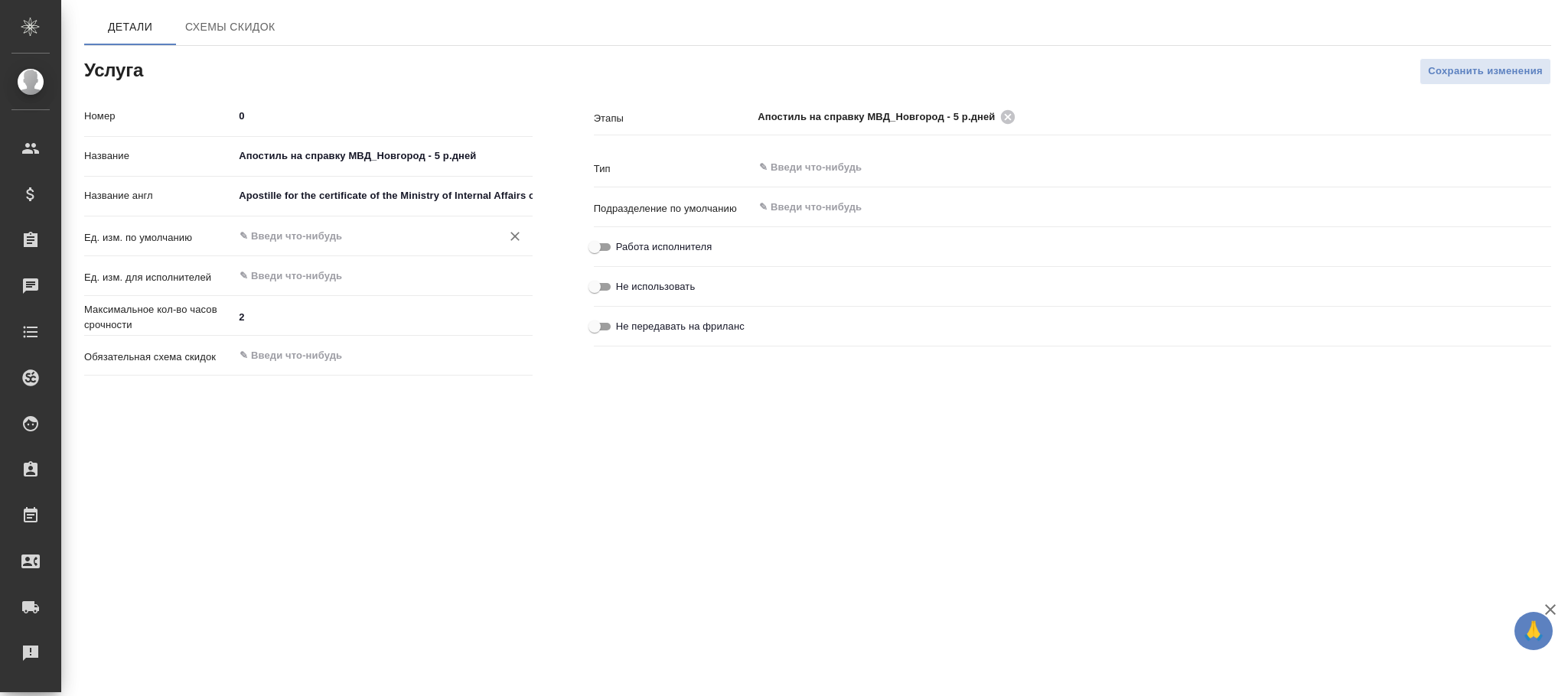
click at [326, 230] on input "text" at bounding box center [356, 237] width 238 height 18
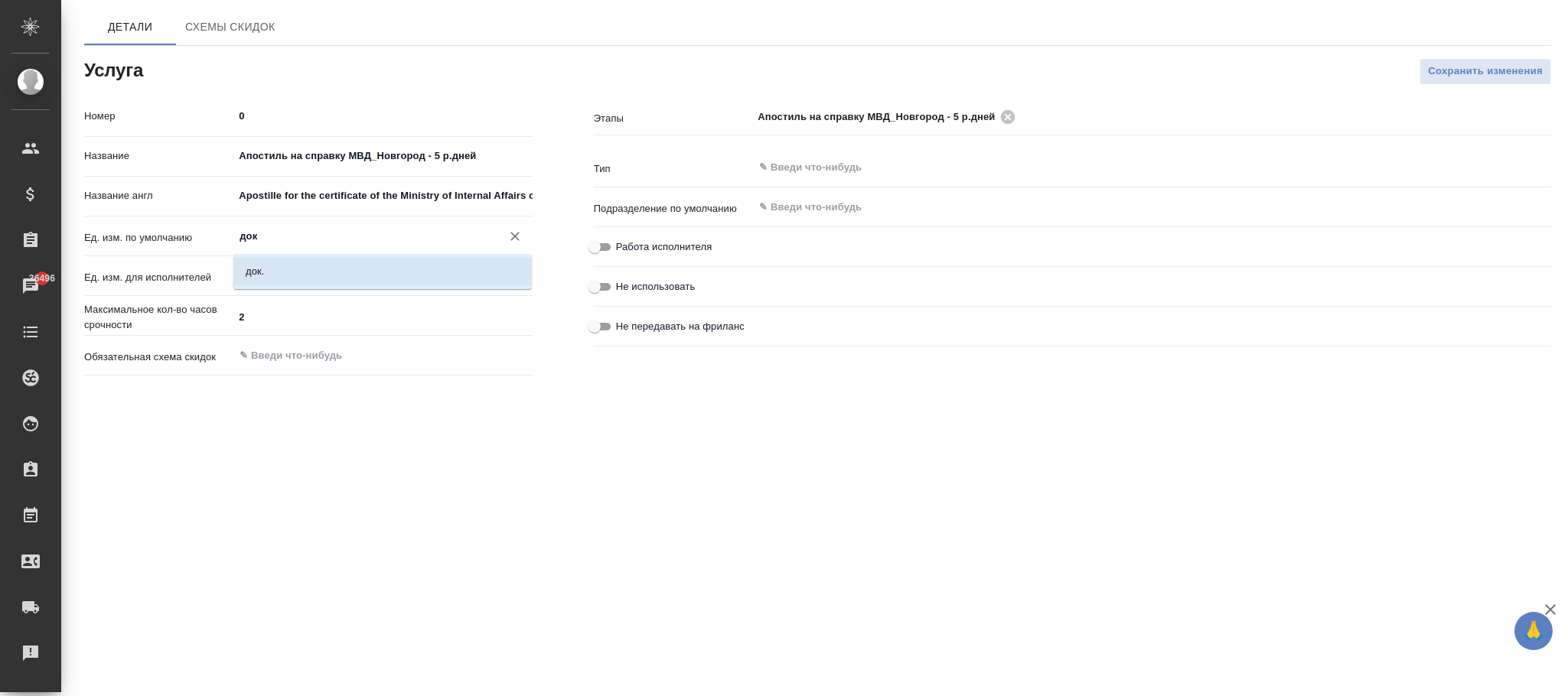
click at [336, 278] on li "док." at bounding box center [382, 271] width 299 height 27
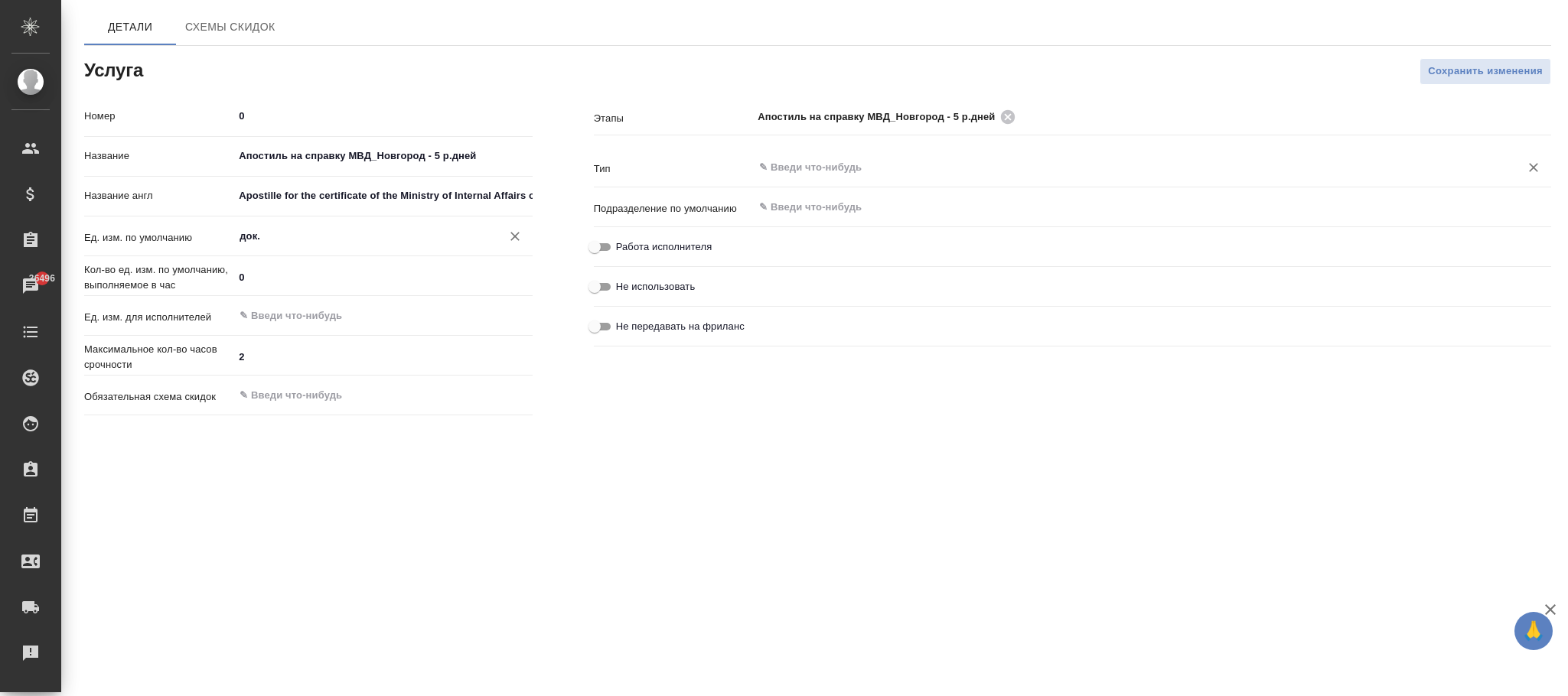
type input "док."
click at [848, 170] on input "text" at bounding box center [1126, 167] width 738 height 18
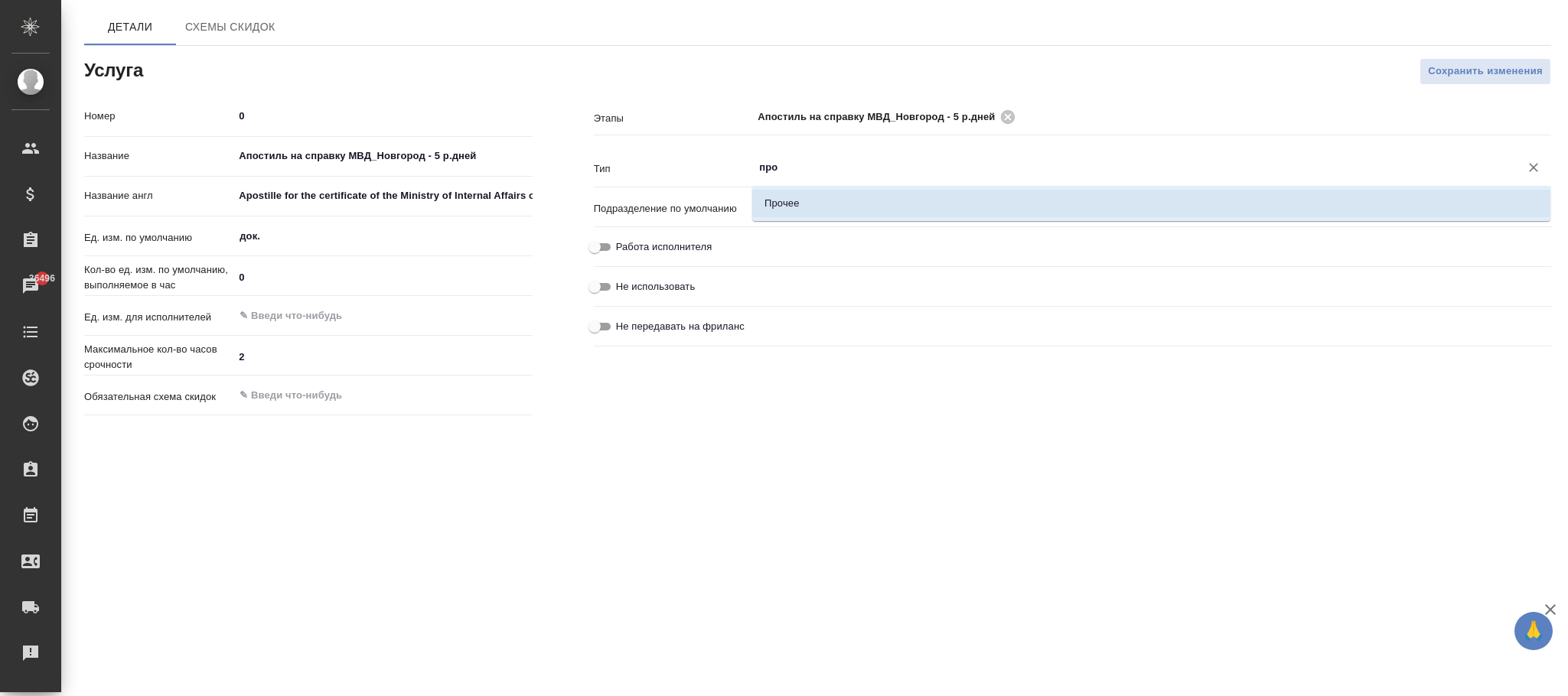
click at [834, 193] on li "Прочее" at bounding box center [1152, 203] width 798 height 27
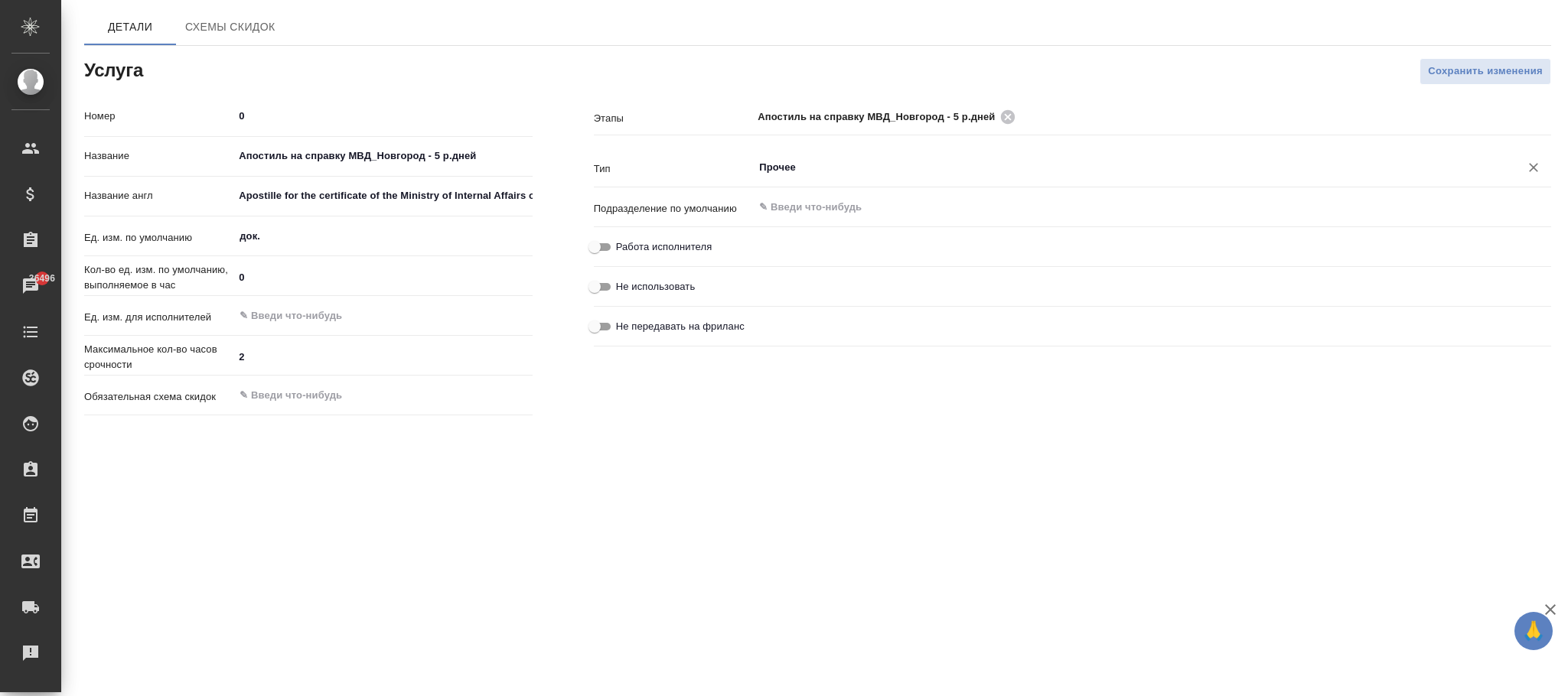
type input "Прочее"
click at [372, 300] on div "Кол-во ед. изм. по умолчанию, выполняемое в час 0" at bounding box center [309, 282] width 449 height 40
click at [1442, 67] on span "Сохранить изменения" at bounding box center [1485, 71] width 115 height 17
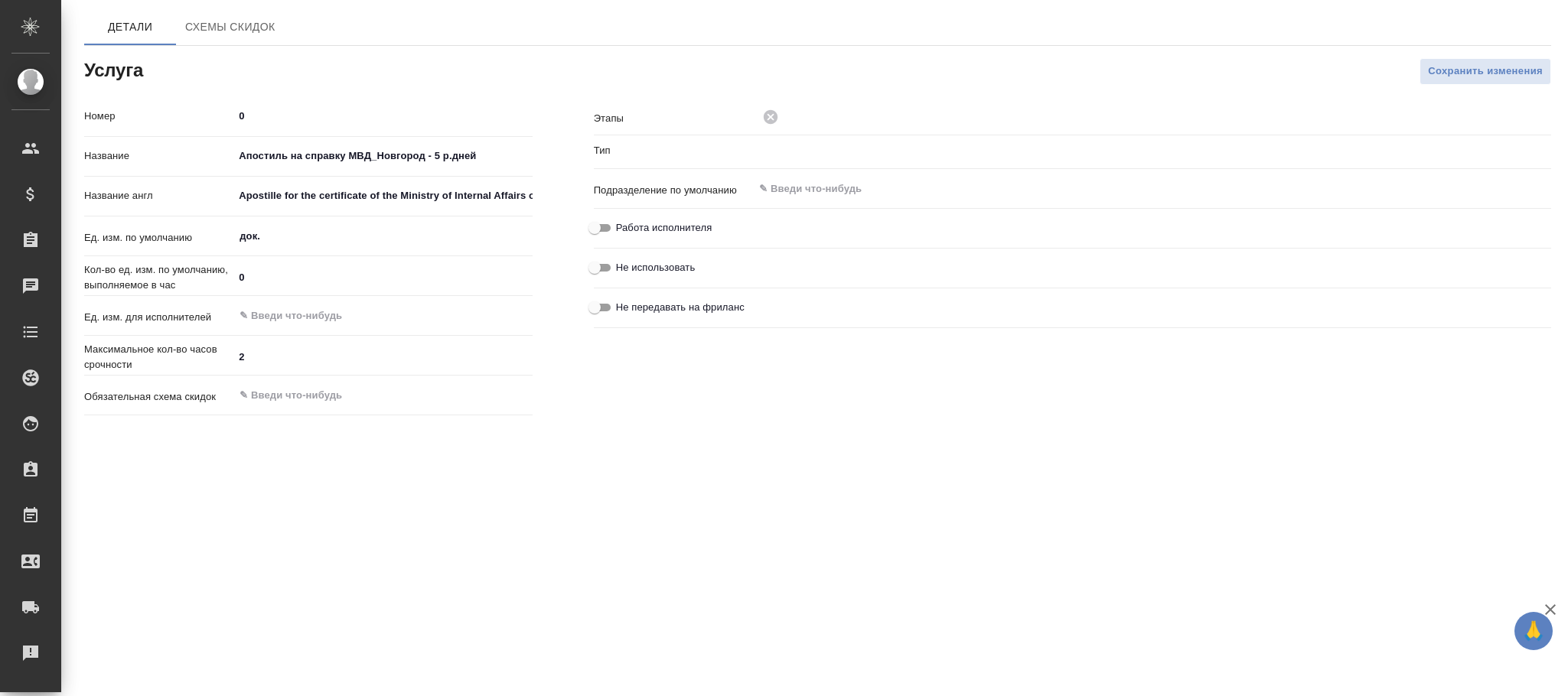
type input "Прочее"
click at [296, 318] on input "text" at bounding box center [356, 316] width 238 height 18
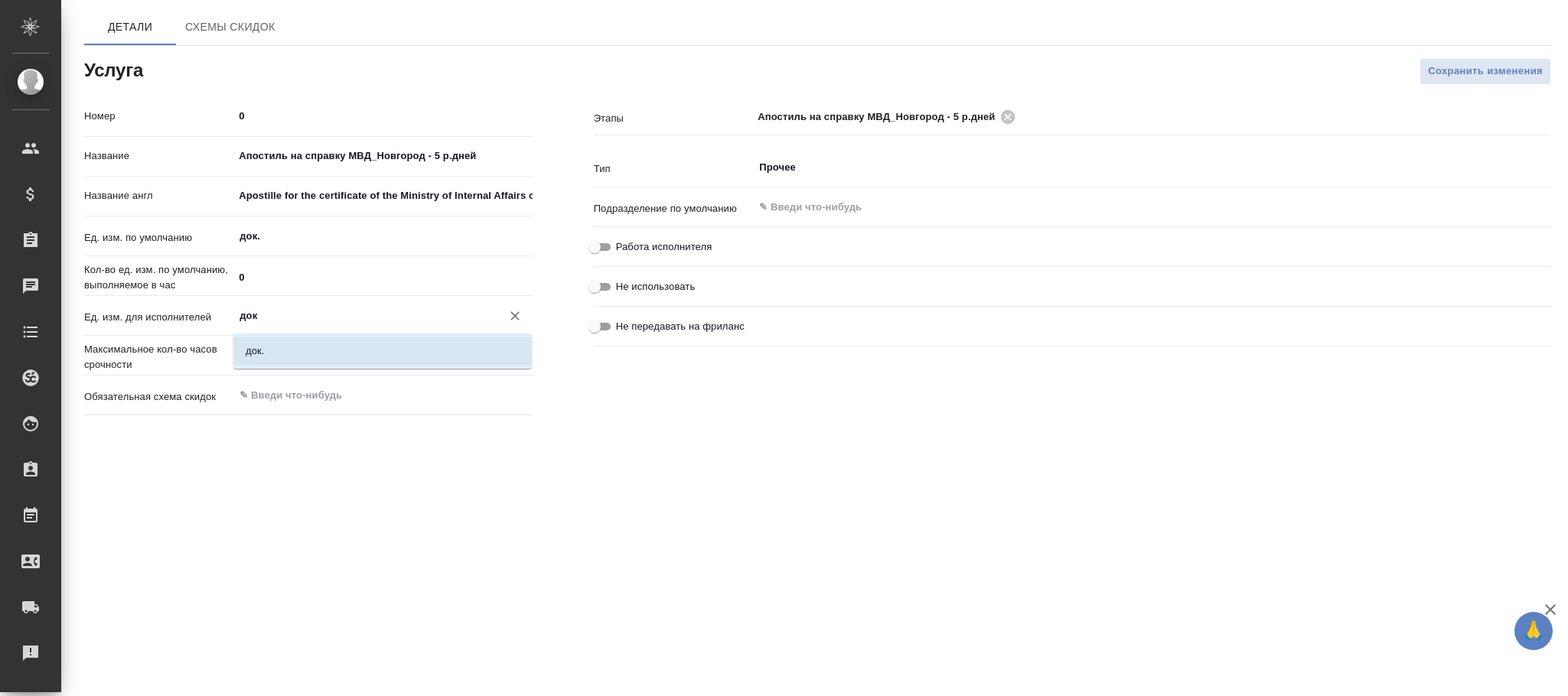
drag, startPoint x: 305, startPoint y: 347, endPoint x: 613, endPoint y: 322, distance: 309.0
click at [306, 344] on li "док." at bounding box center [382, 351] width 299 height 27
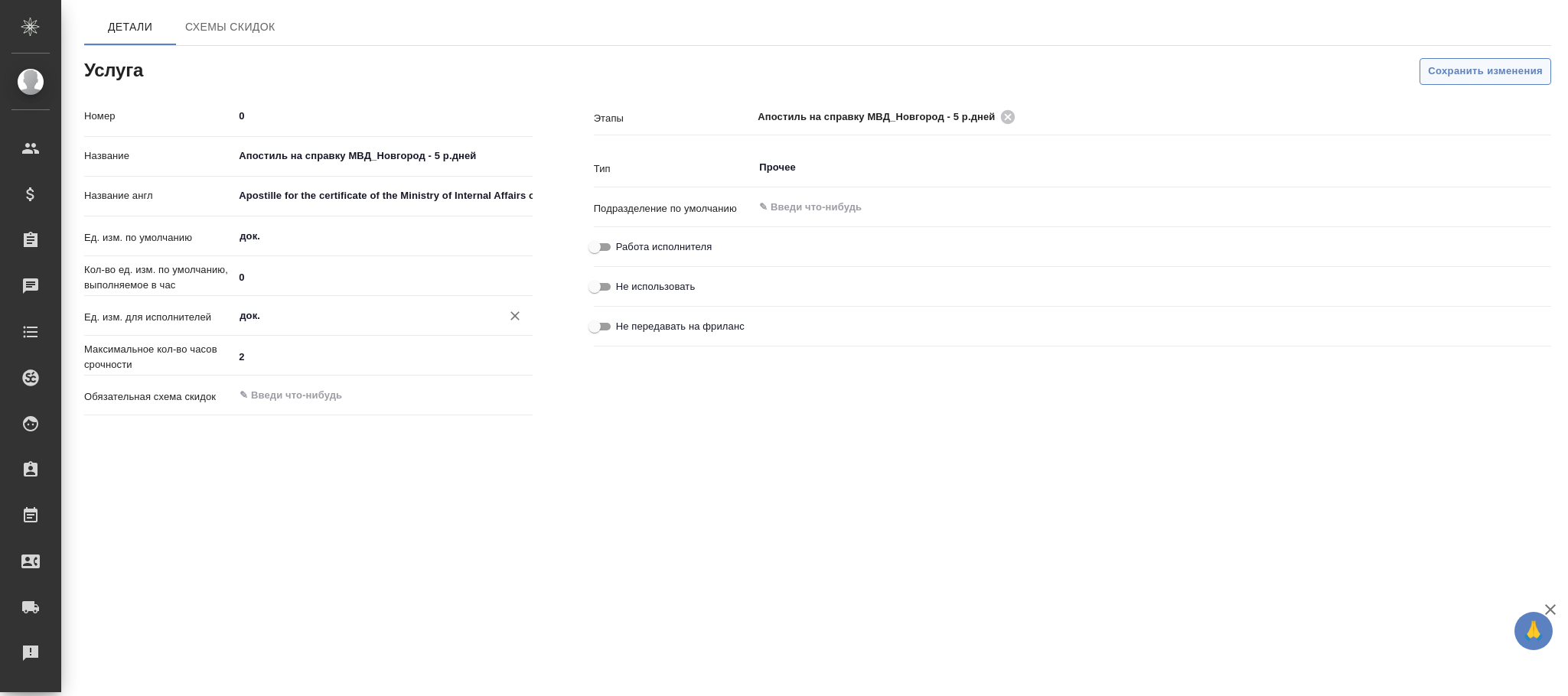
type input "док."
click at [1421, 69] on button "Сохранить изменения" at bounding box center [1485, 71] width 132 height 26
drag, startPoint x: 437, startPoint y: 155, endPoint x: 143, endPoint y: 146, distance: 294.1
click at [143, 146] on div "Название Получение справки МВД - 1 день" at bounding box center [309, 156] width 449 height 26
paste input "правка МВД_Грозный"
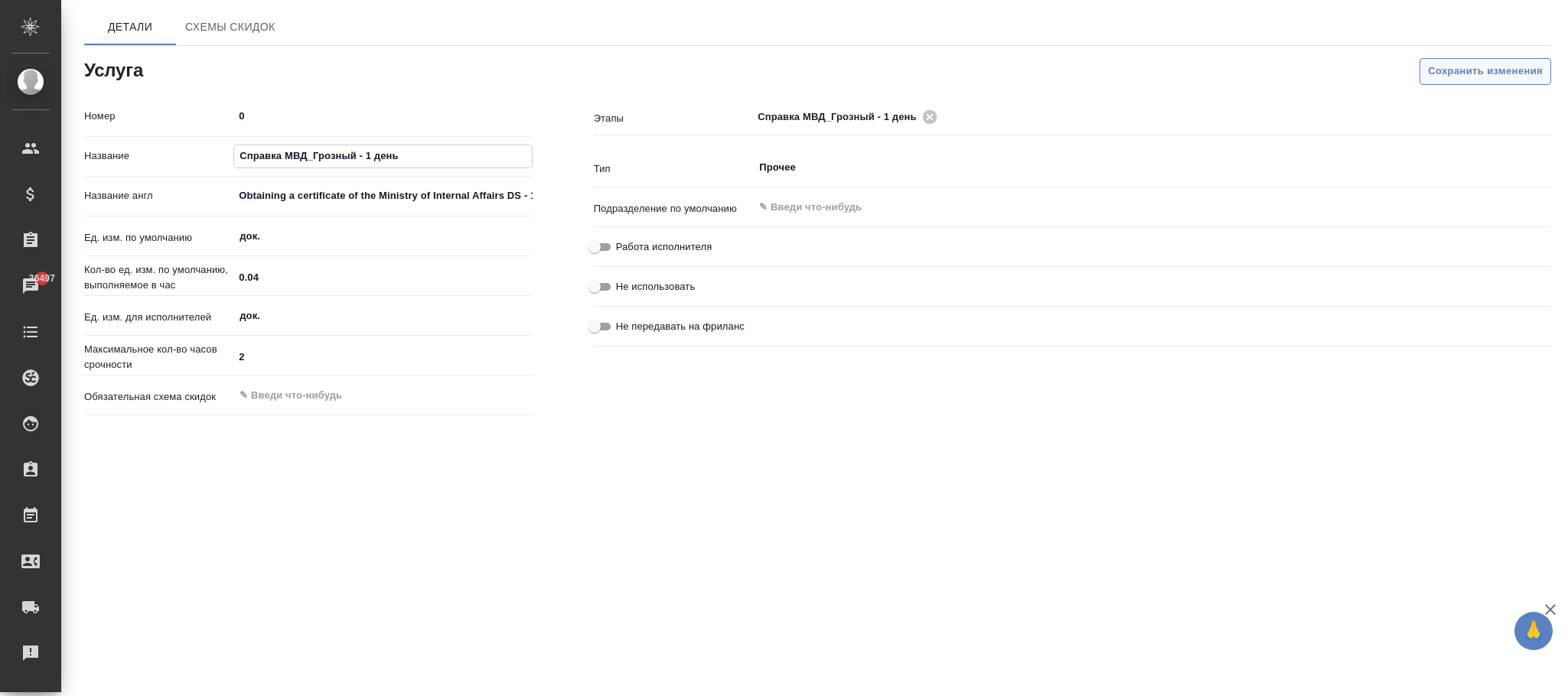
type input "Справка МВД_Грозный - 1 день"
click at [1474, 78] on span "Сохранить изменения" at bounding box center [1485, 71] width 115 height 17
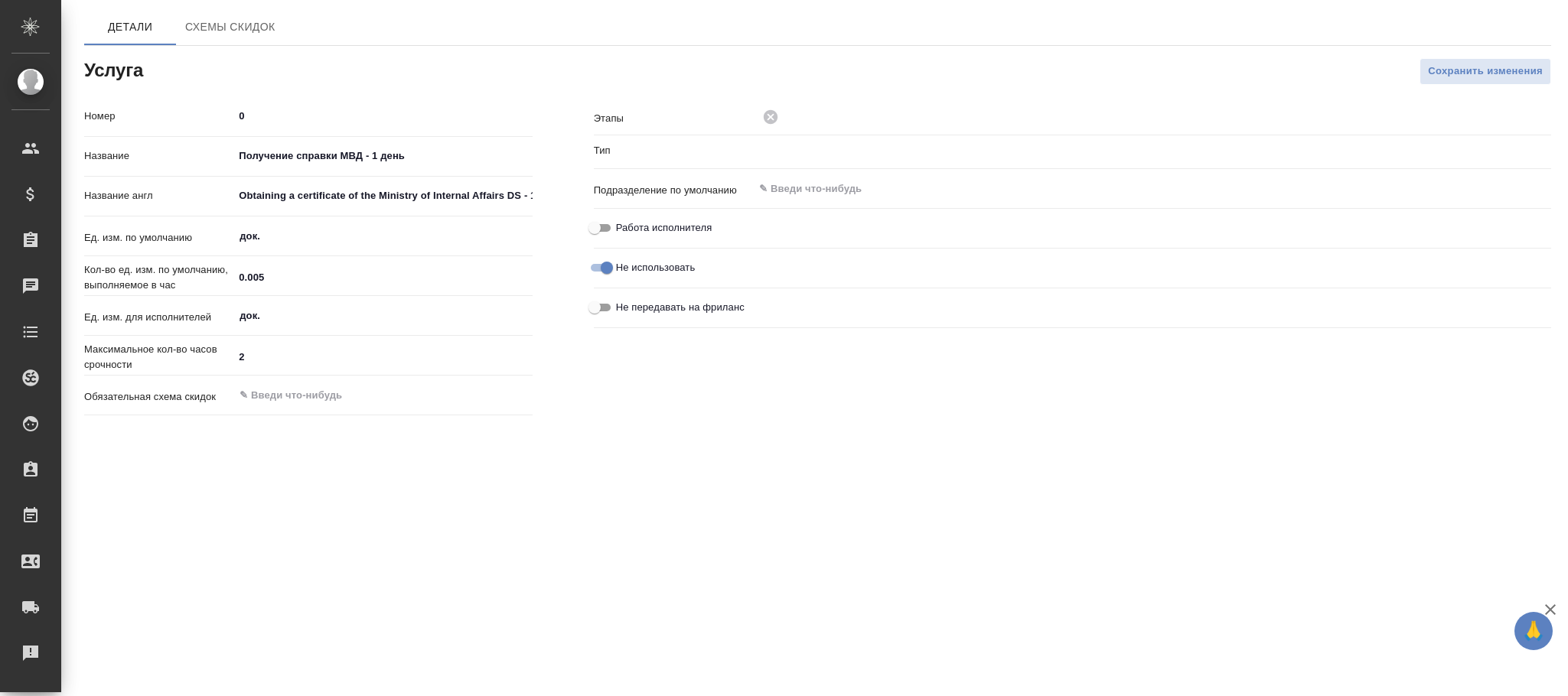
type input "Прочее"
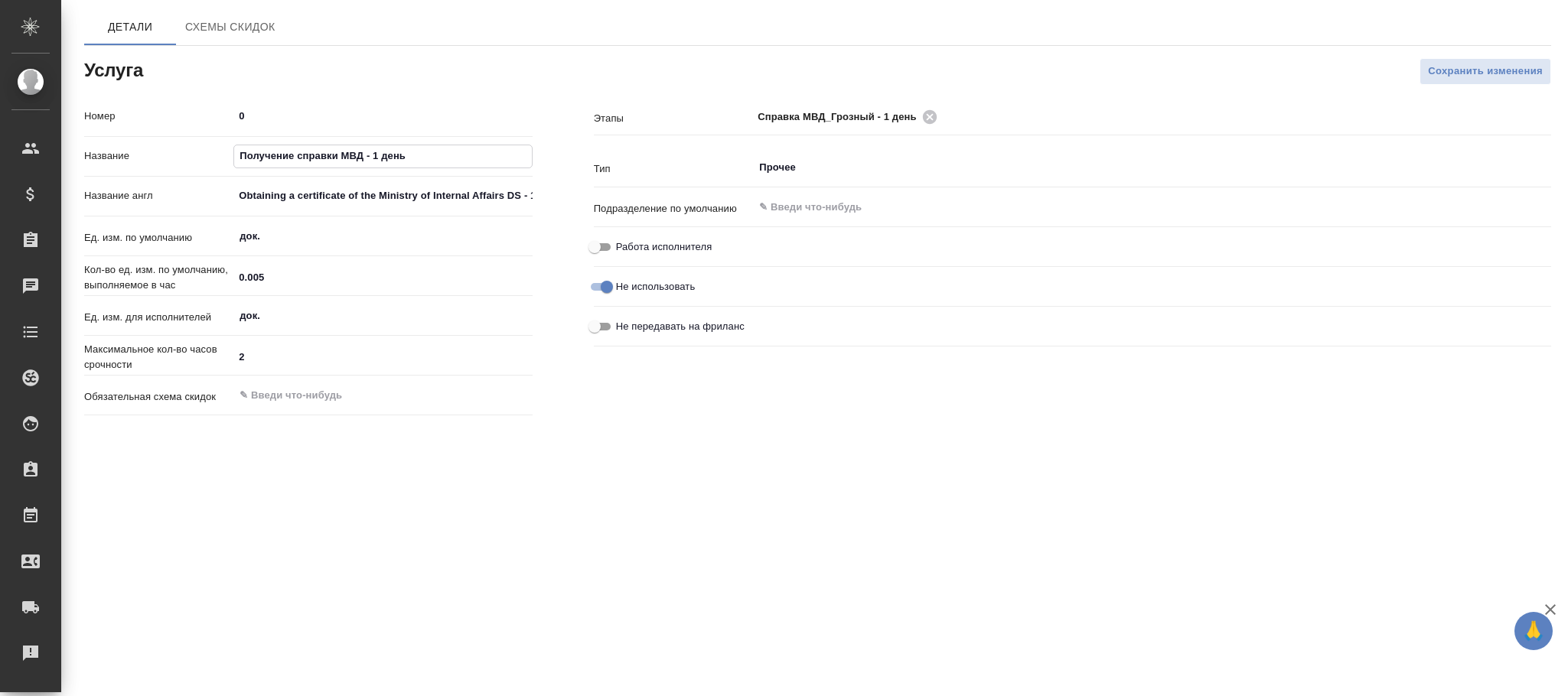
drag, startPoint x: 440, startPoint y: 154, endPoint x: 103, endPoint y: 151, distance: 337.0
click at [103, 151] on div "Название Получение справки МВД - 1 день" at bounding box center [309, 156] width 449 height 26
paste input "правка МВД_Грозный"
type input "Справка МВД_Грозный - 1 день"
click at [1498, 67] on span "Сохранить изменения" at bounding box center [1485, 71] width 115 height 17
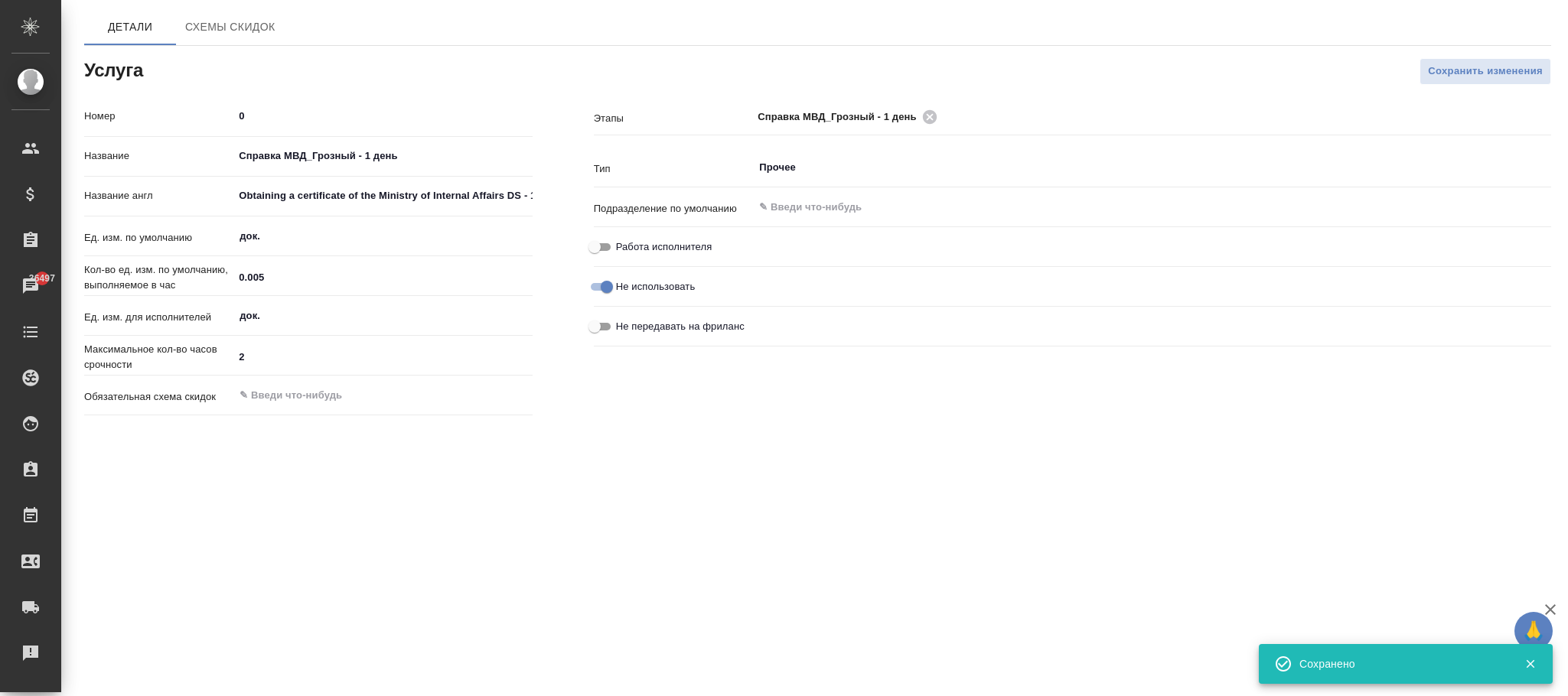
click at [598, 247] on input "Работа исполнителя" at bounding box center [594, 247] width 55 height 18
click at [604, 243] on input "Работа исполнителя" at bounding box center [607, 247] width 55 height 18
checkbox input "false"
click at [1470, 78] on span "Сохранить изменения" at bounding box center [1485, 71] width 115 height 17
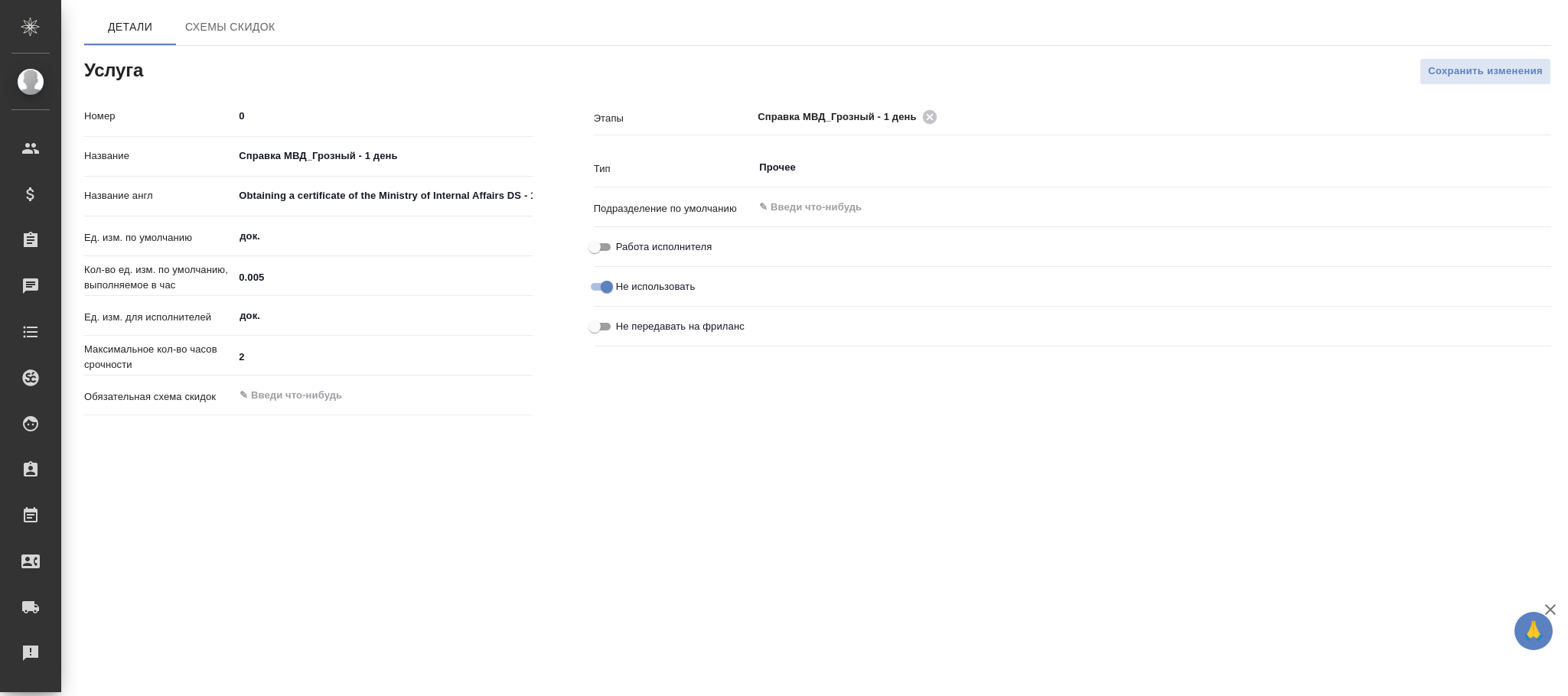
click at [602, 290] on input "Не использовать" at bounding box center [607, 287] width 55 height 18
checkbox input "false"
click at [602, 242] on input "Работа исполнителя" at bounding box center [594, 247] width 55 height 18
checkbox input "true"
click at [1455, 76] on span "Сохранить изменения" at bounding box center [1485, 71] width 115 height 17
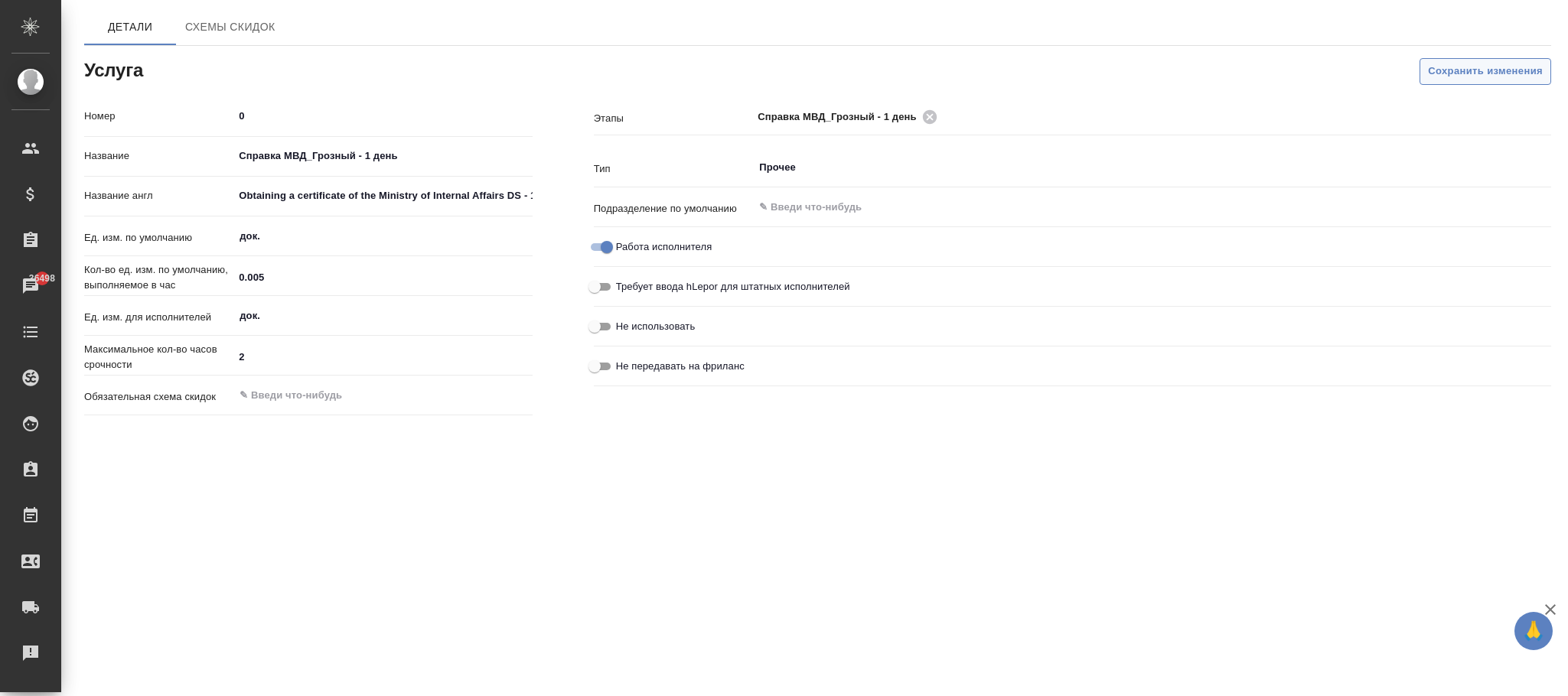
click at [1483, 71] on span "Сохранить изменения" at bounding box center [1485, 71] width 115 height 17
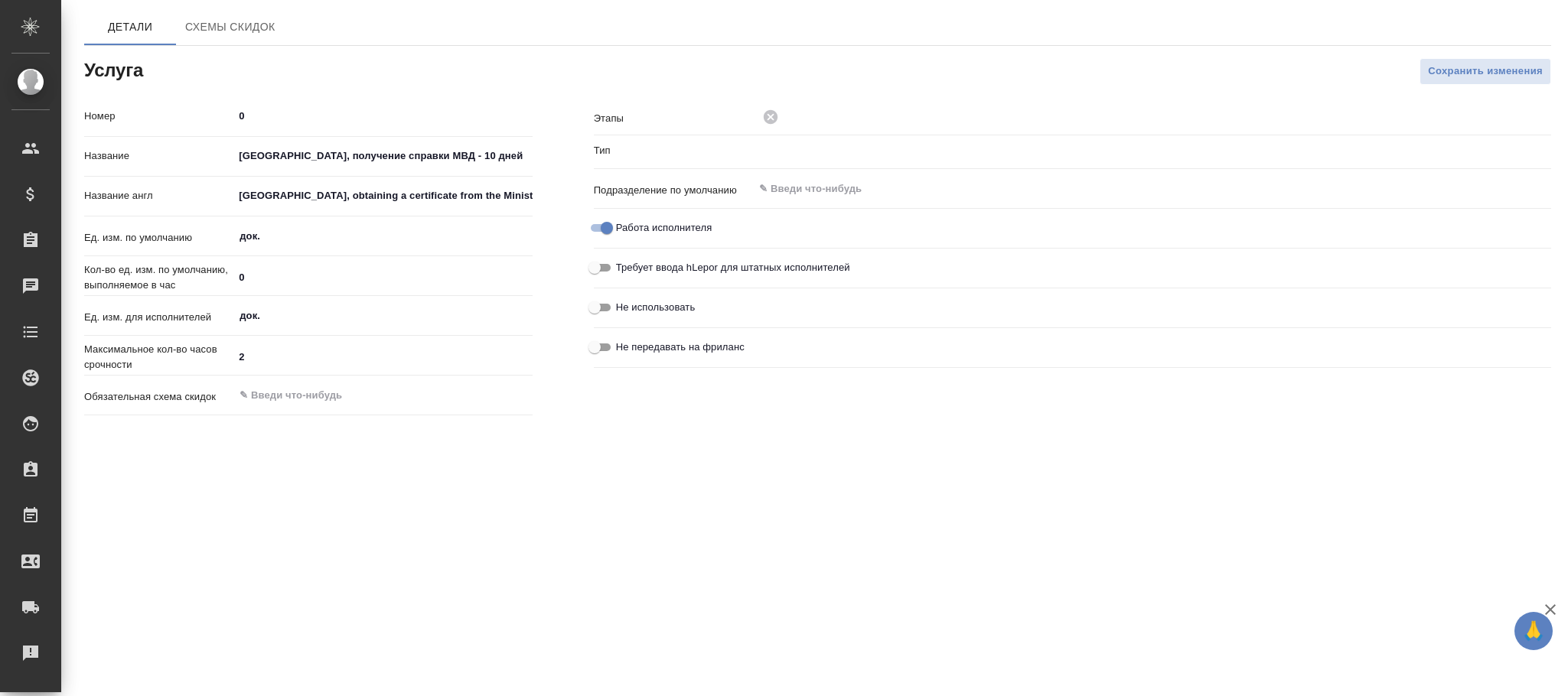
type input "Прочее"
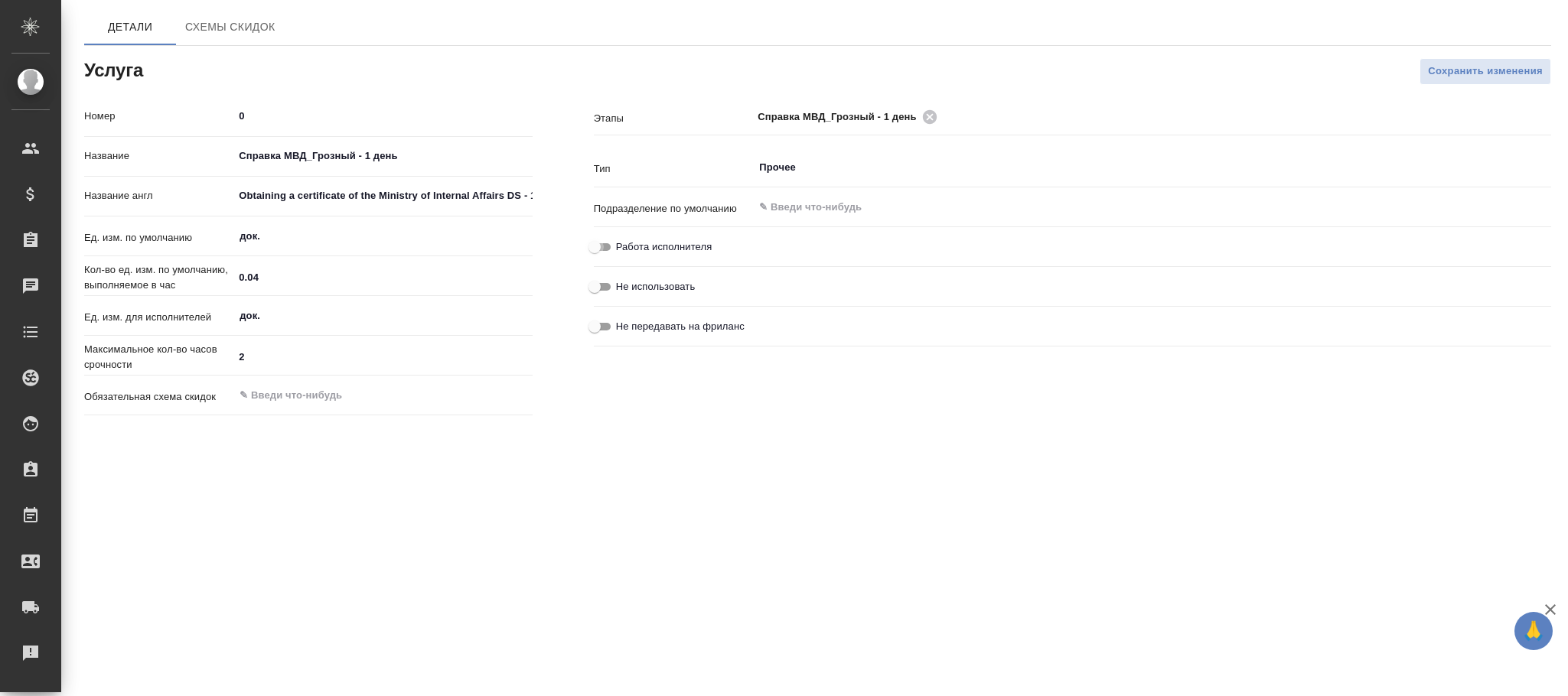
drag, startPoint x: 593, startPoint y: 243, endPoint x: 669, endPoint y: 255, distance: 76.9
click at [593, 244] on input "Работа исполнителя" at bounding box center [594, 247] width 55 height 18
checkbox input "true"
click at [1450, 83] on button "Сохранить изменения" at bounding box center [1485, 71] width 132 height 26
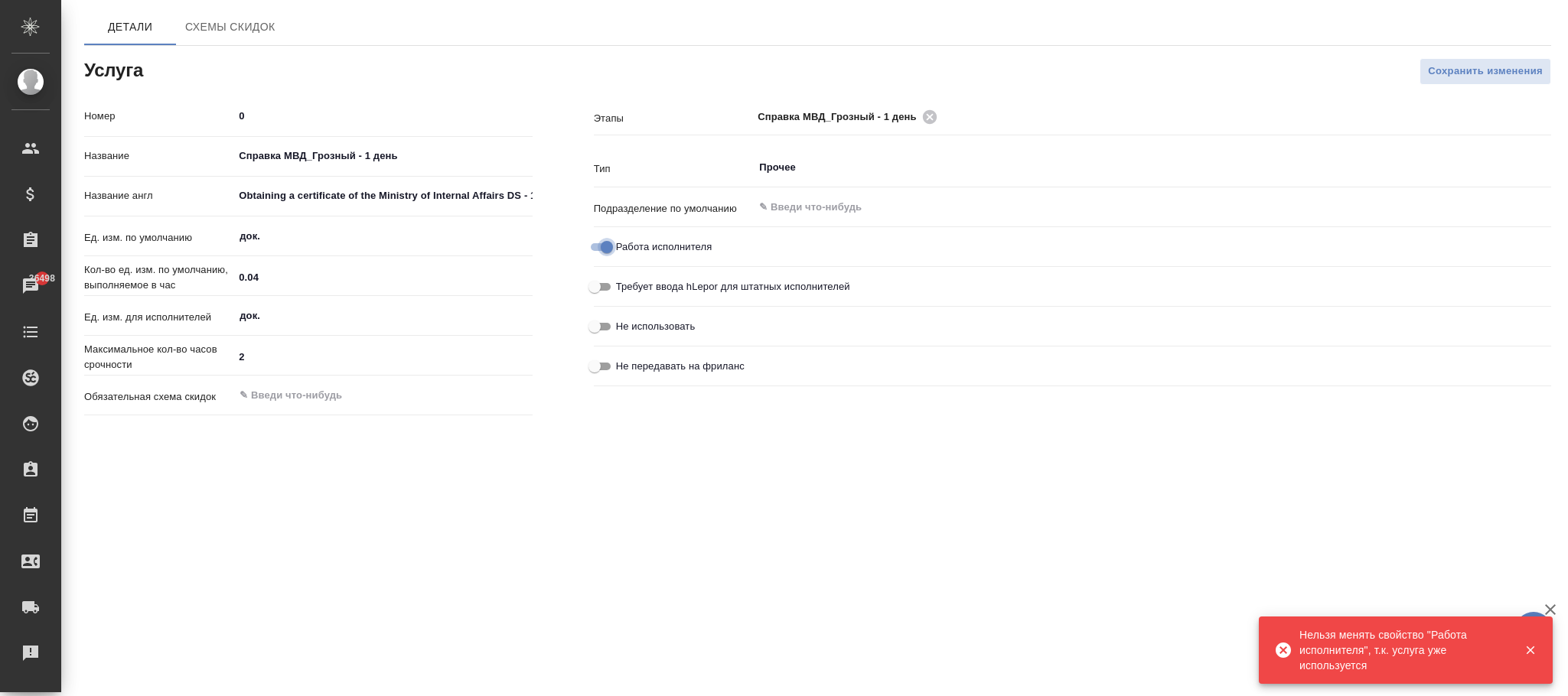
click at [607, 251] on input "Работа исполнителя" at bounding box center [607, 247] width 55 height 18
checkbox input "false"
click at [1450, 74] on span "Сохранить изменения" at bounding box center [1485, 71] width 115 height 17
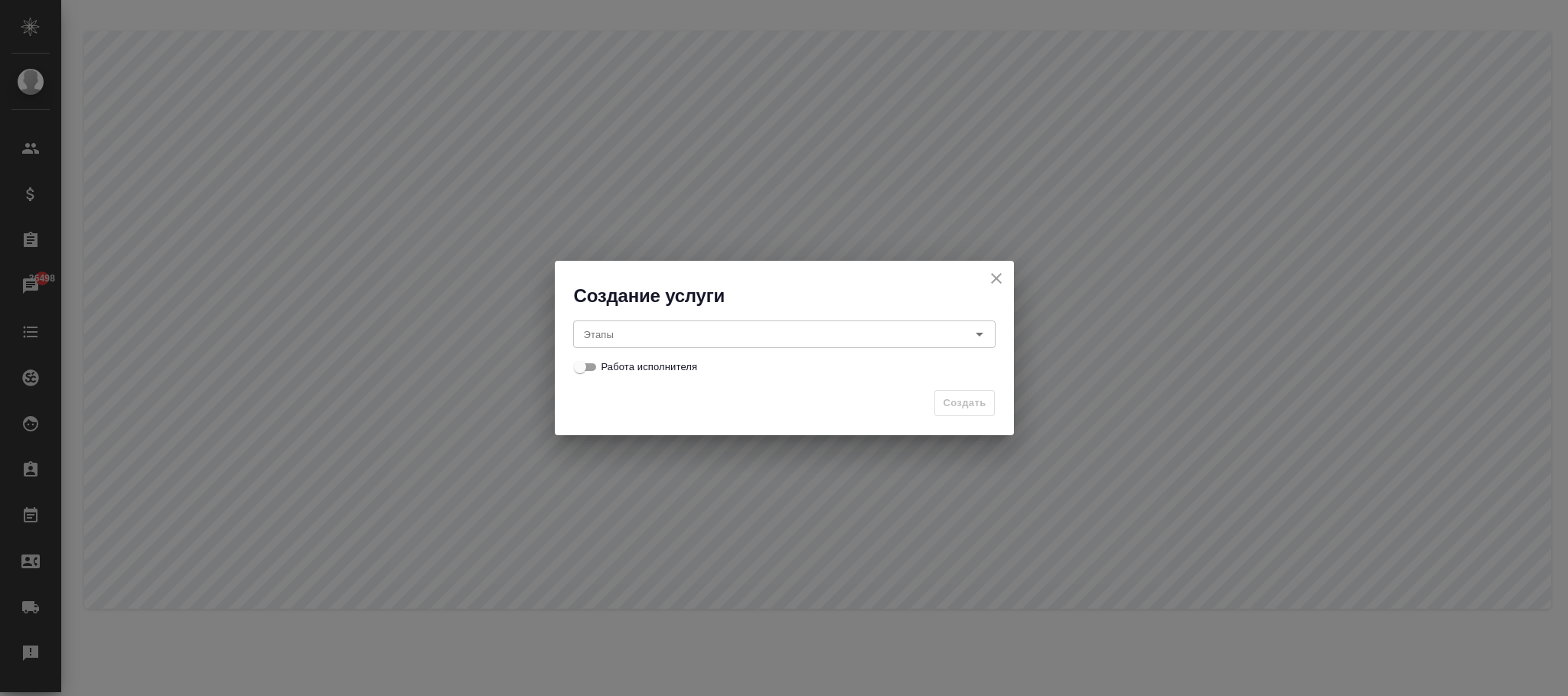
click at [629, 329] on input "Этапы" at bounding box center [758, 334] width 362 height 18
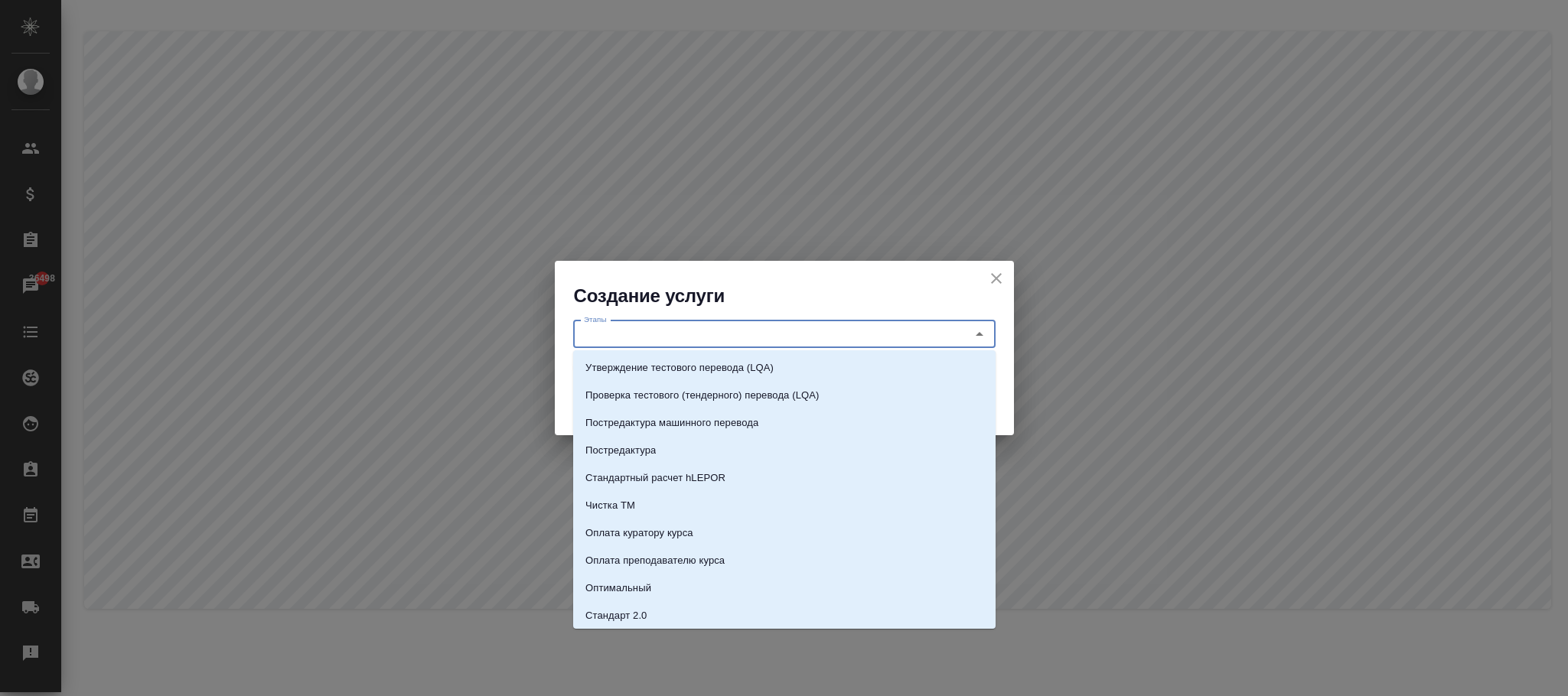
paste input "справка МВД_Грозный - 1 день"
type input "справка МВД_Грозный - 1 день"
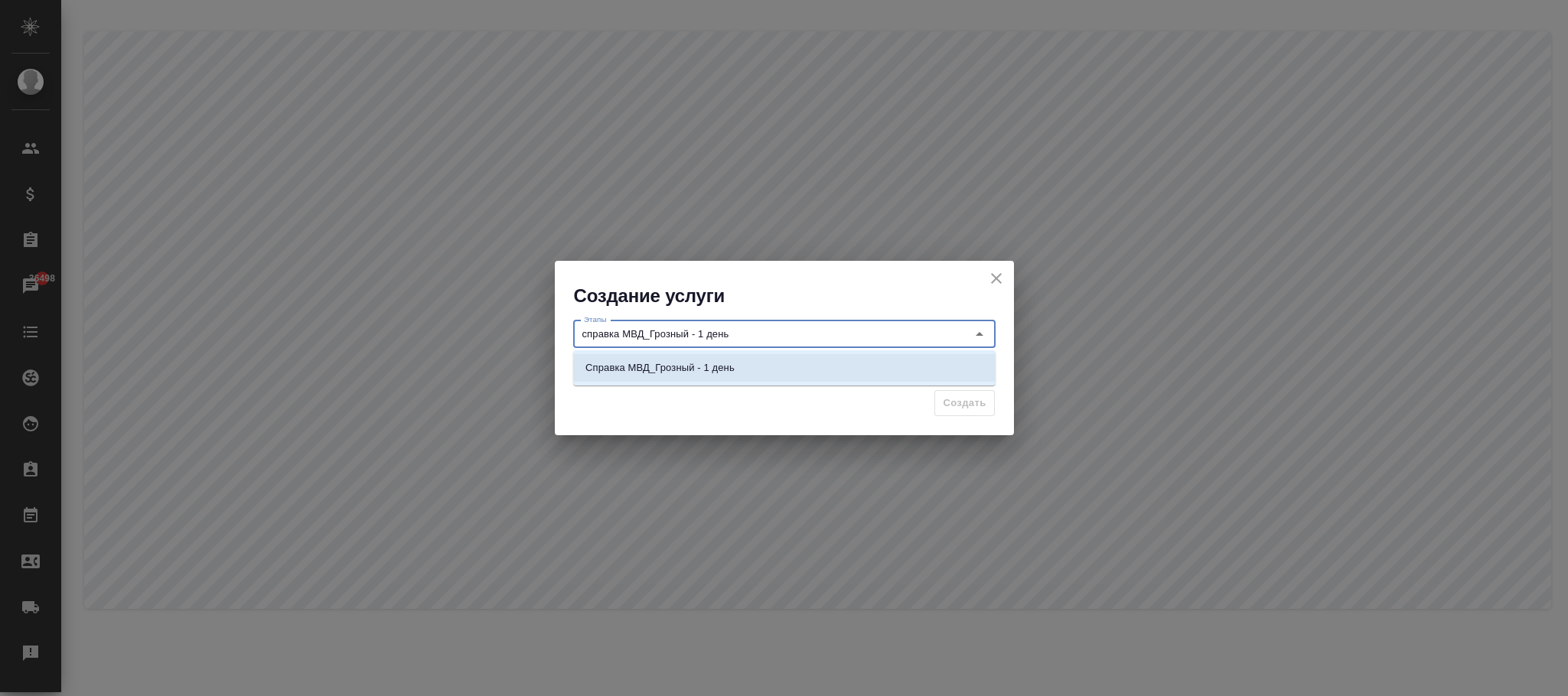
click at [733, 363] on p "Справка МВД_Грозный - 1 день" at bounding box center [660, 367] width 149 height 15
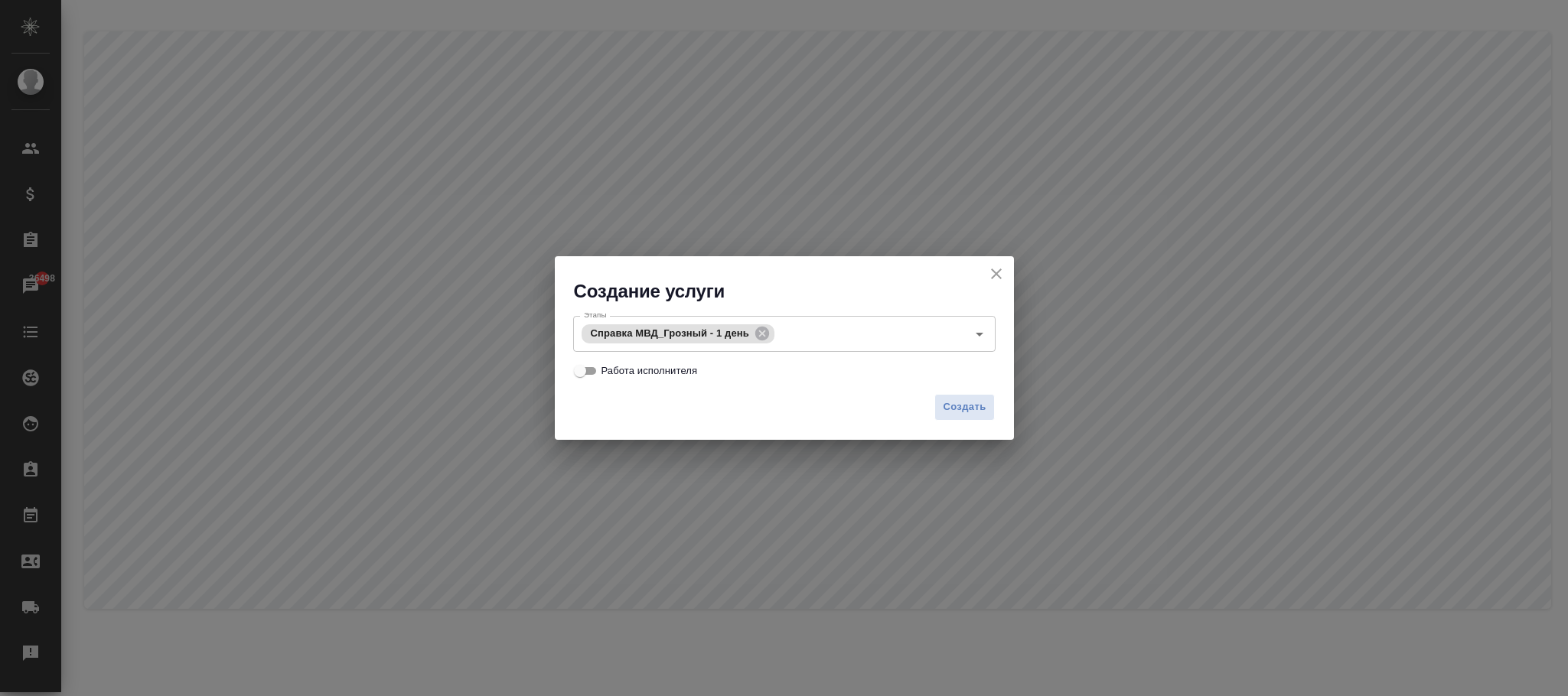
click at [671, 367] on span "Работа исполнителя" at bounding box center [650, 371] width 96 height 15
click at [608, 367] on input "Работа исполнителя" at bounding box center [580, 371] width 55 height 18
checkbox input "true"
click at [966, 406] on span "Создать" at bounding box center [964, 407] width 43 height 17
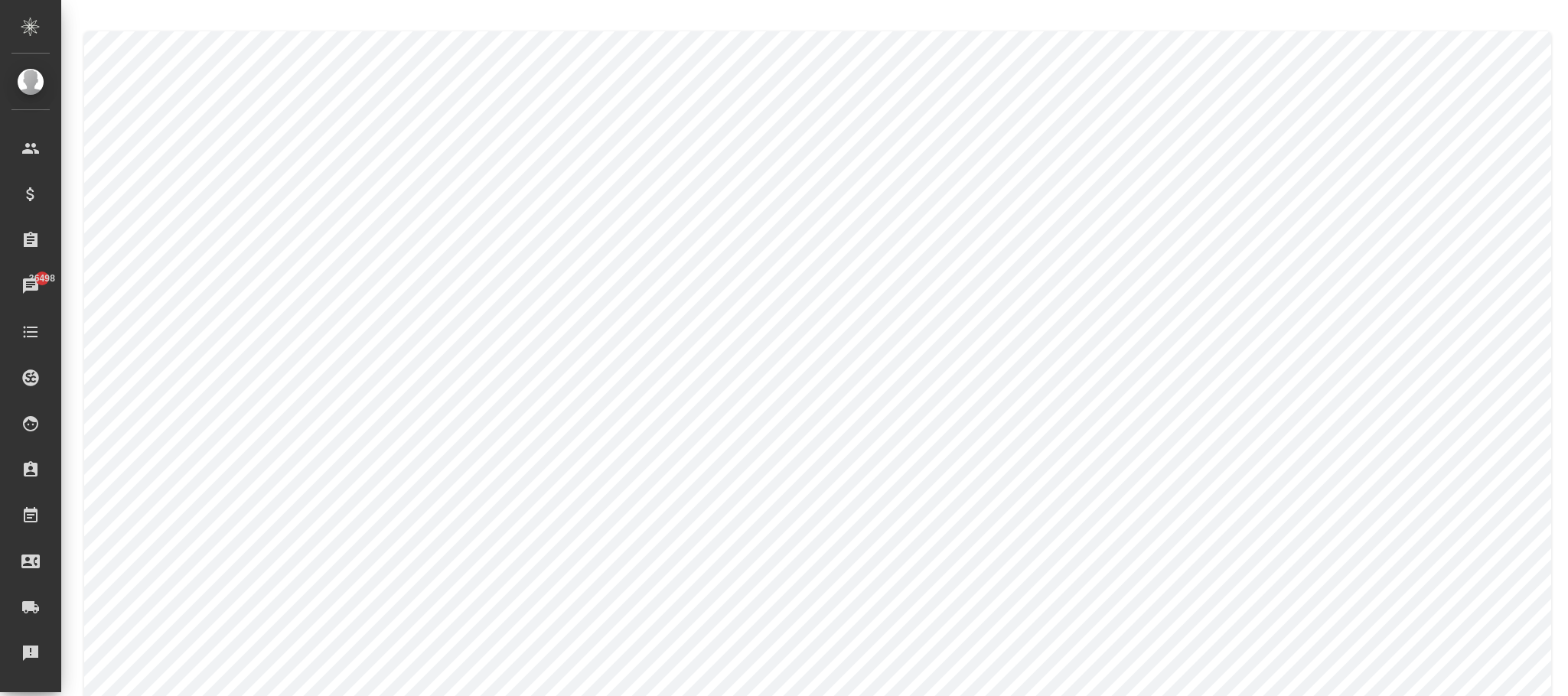
scroll to position [41, 0]
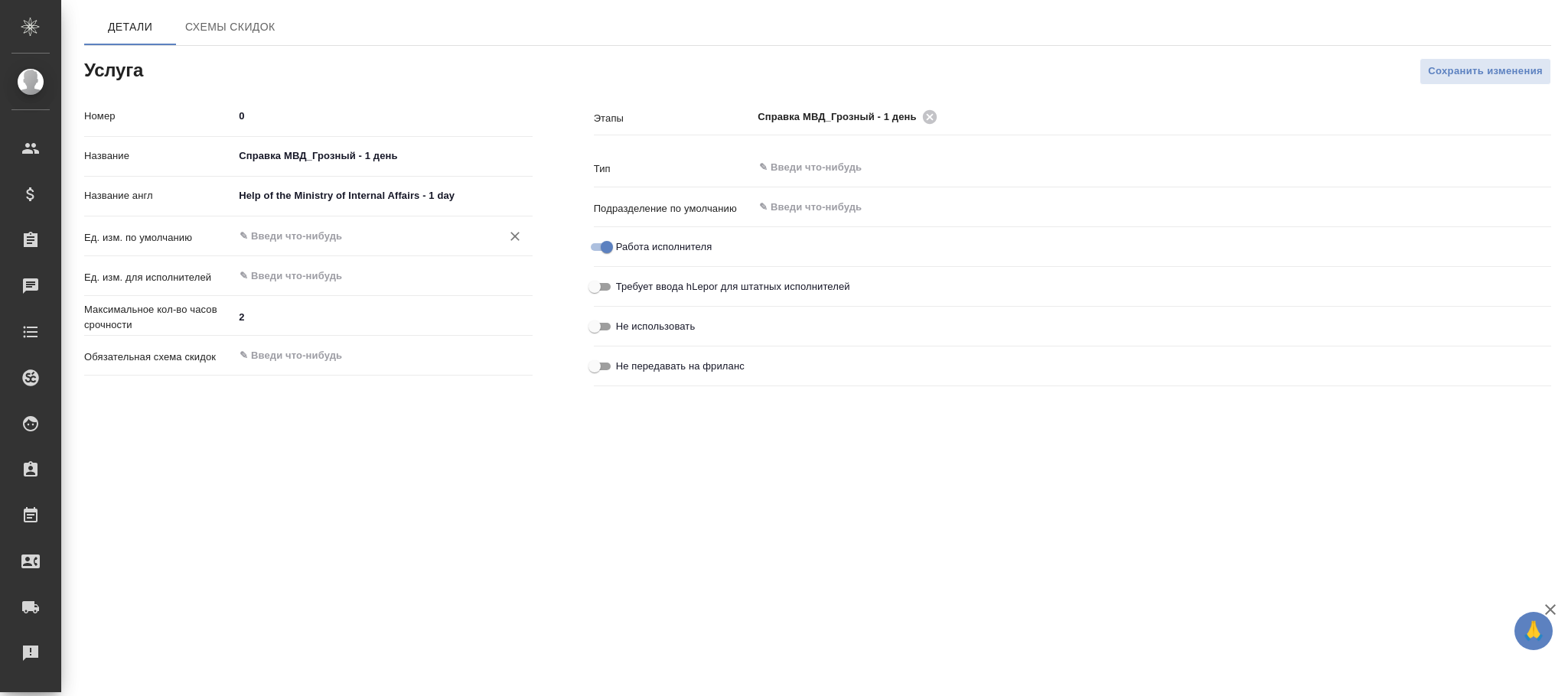
click at [292, 237] on input "text" at bounding box center [356, 237] width 238 height 18
click at [313, 266] on li "док." at bounding box center [382, 271] width 299 height 27
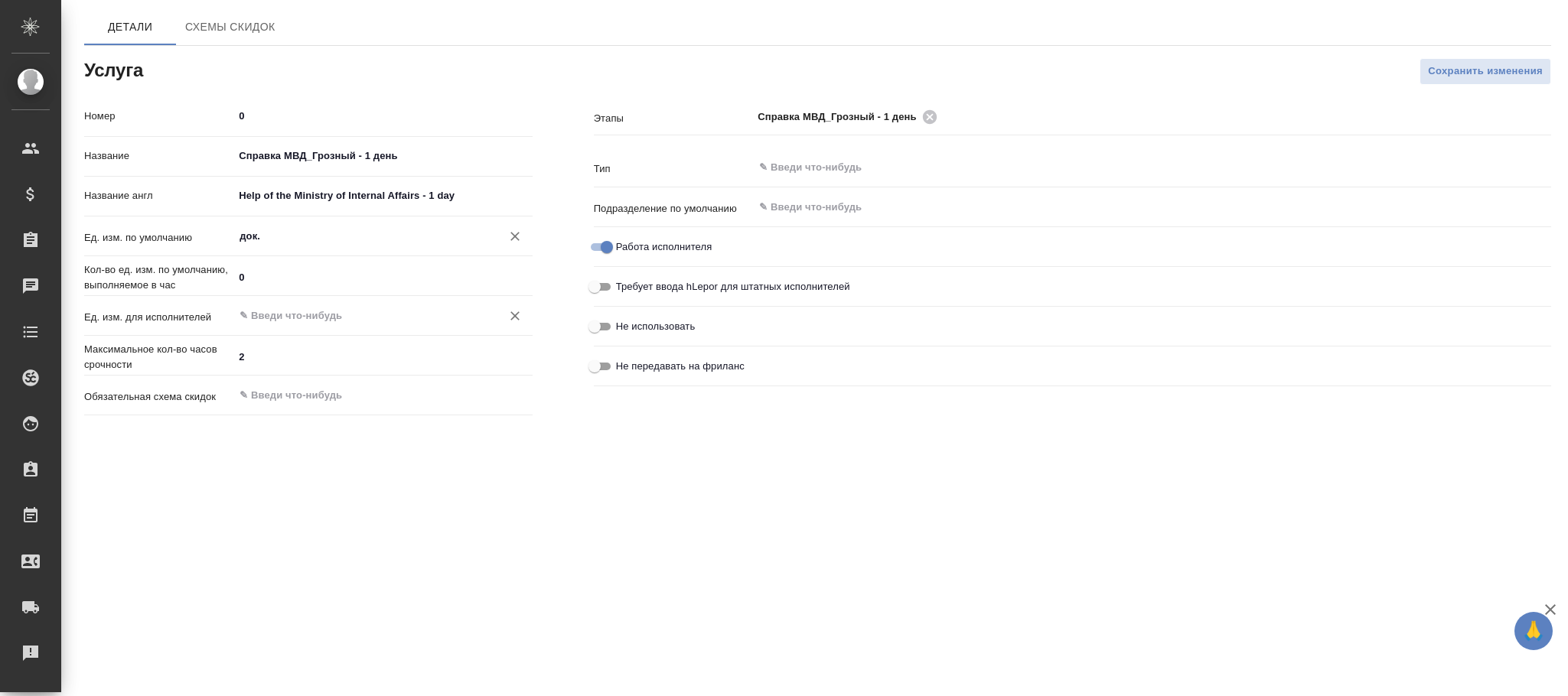
type input "док."
click at [297, 319] on input "text" at bounding box center [356, 316] width 238 height 18
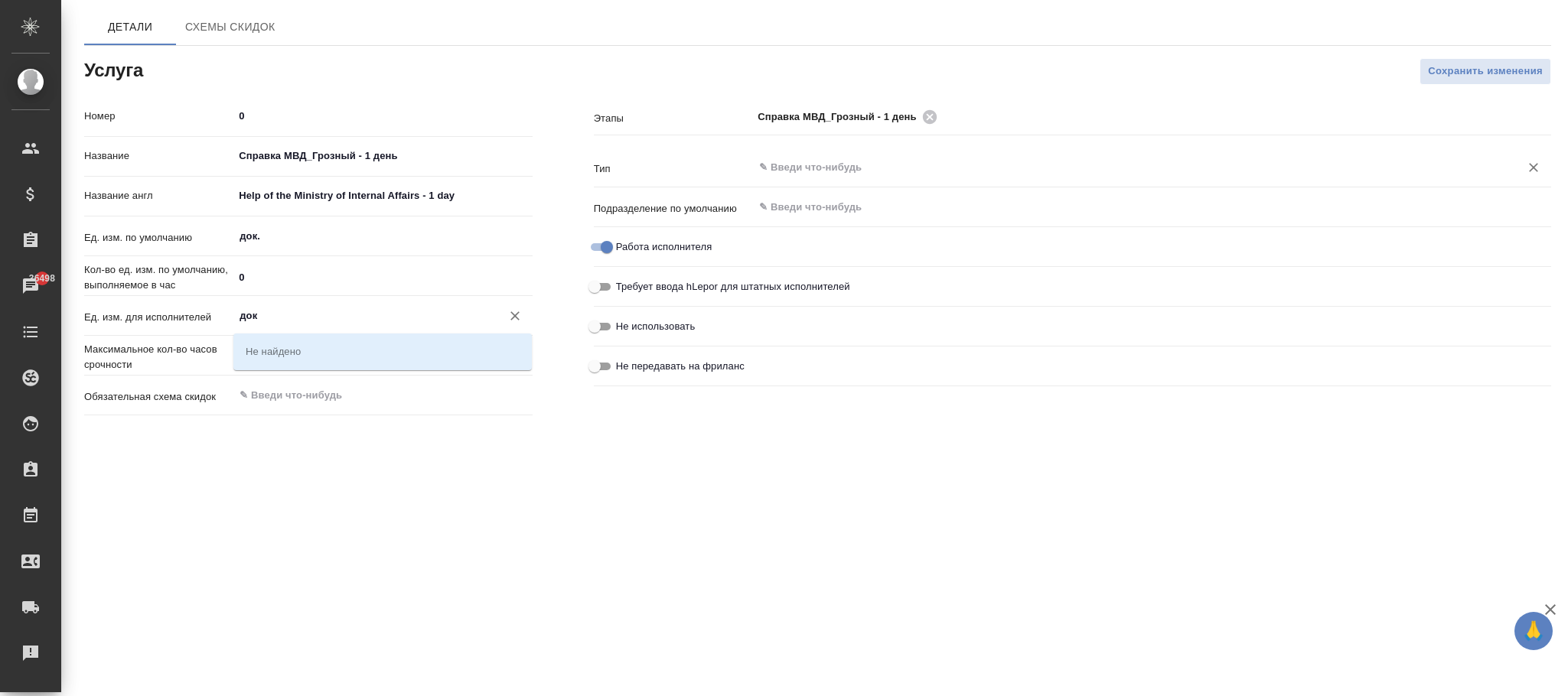
drag, startPoint x: 781, startPoint y: 155, endPoint x: 782, endPoint y: 166, distance: 11.0
click at [782, 159] on div "​" at bounding box center [1152, 167] width 798 height 27
type input "док"
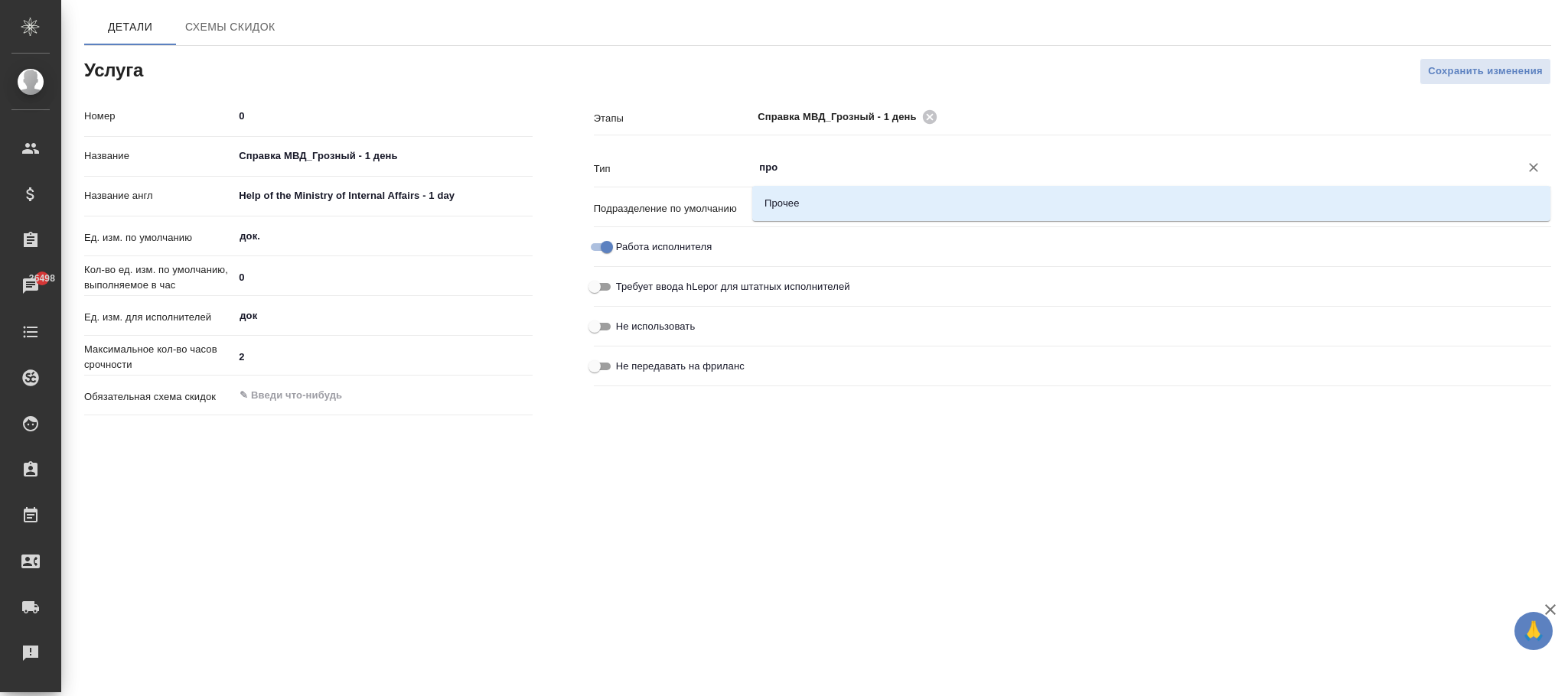
drag, startPoint x: 823, startPoint y: 200, endPoint x: 1489, endPoint y: 15, distance: 691.2
click at [827, 200] on li "Прочее" at bounding box center [1152, 203] width 798 height 27
type input "Прочее"
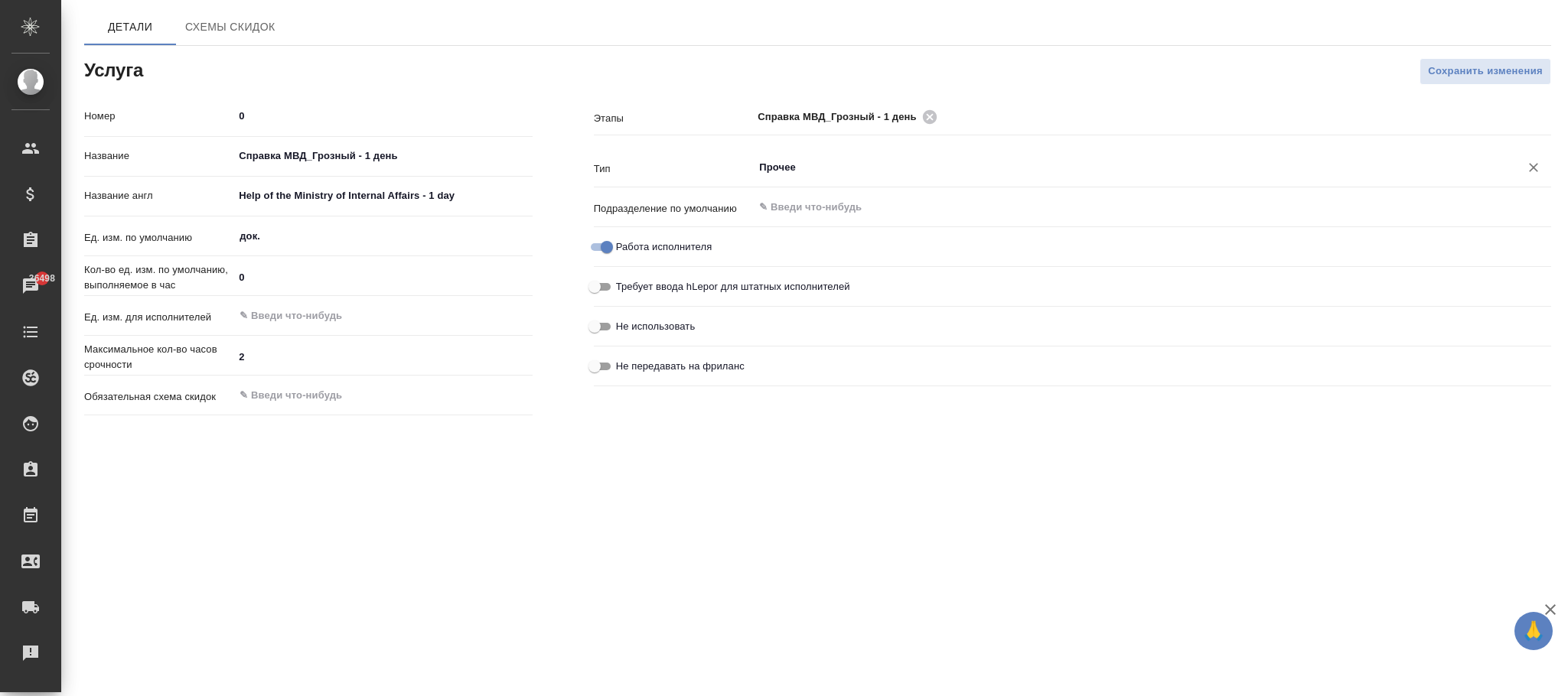
type input "Прочее"
click at [1455, 86] on div "Этапы Справка МВД_Грозный - 1 день ​ Тип Прочее ​ Подразделение по умолчанию ​ …" at bounding box center [1072, 262] width 1018 height 379
click at [313, 327] on div "​" at bounding box center [382, 315] width 299 height 27
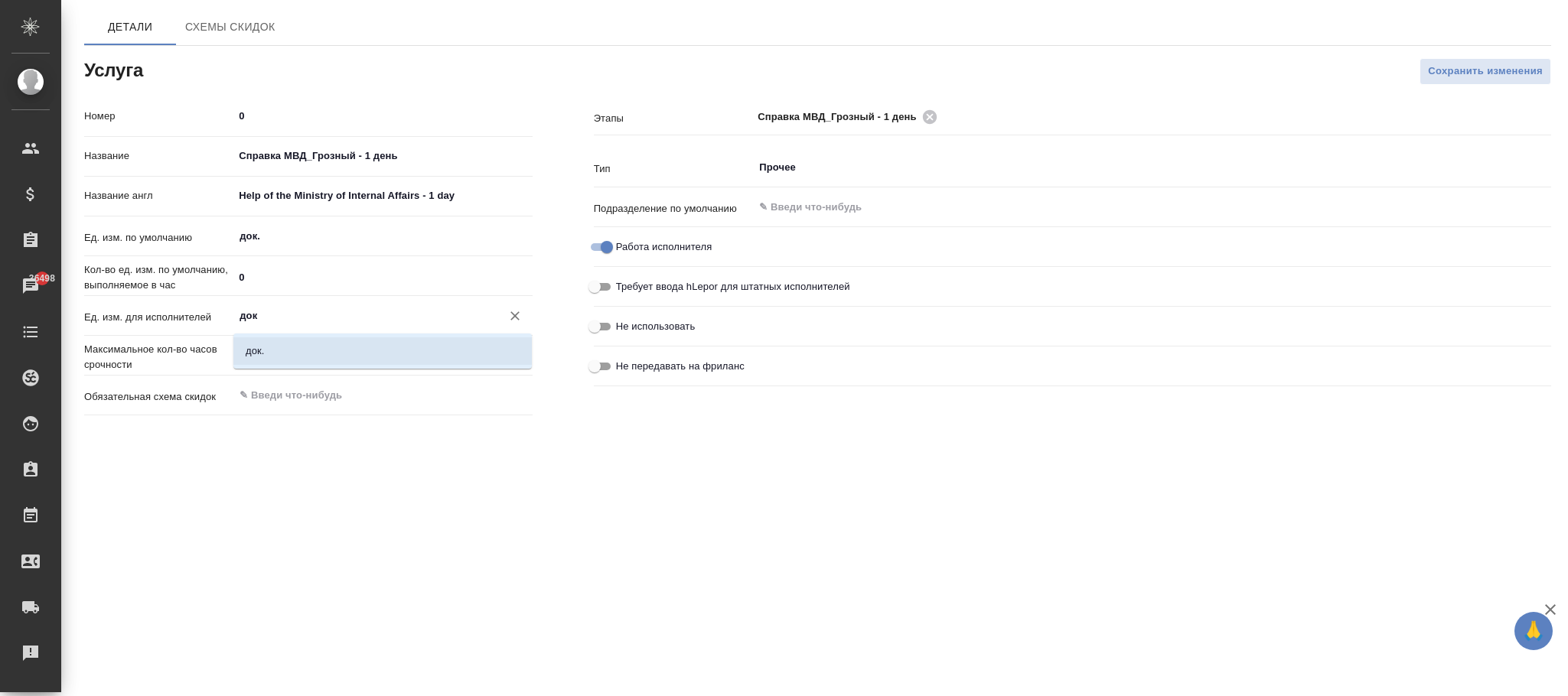
click at [305, 347] on li "док." at bounding box center [382, 351] width 299 height 27
type input "док."
click at [1442, 78] on span "Сохранить изменения" at bounding box center [1485, 71] width 115 height 17
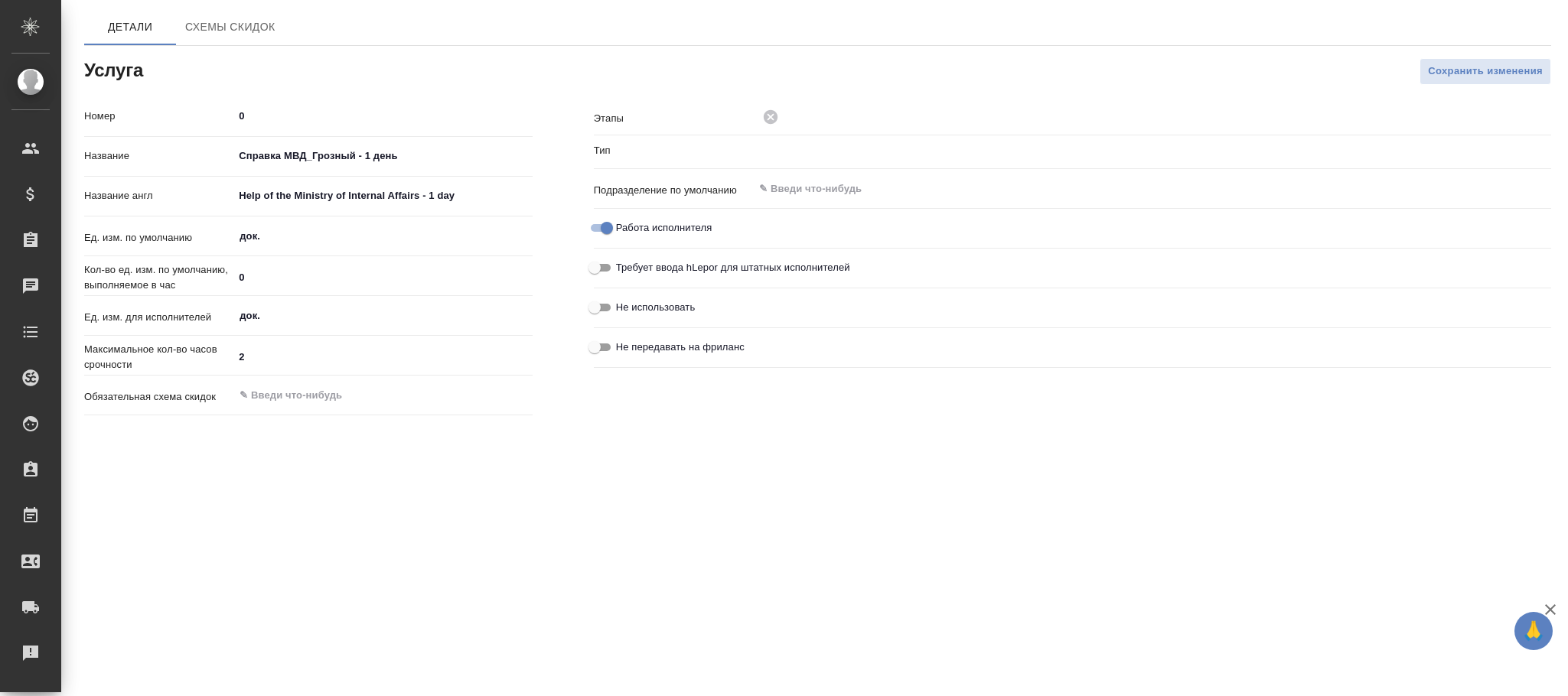
type input "Прочее"
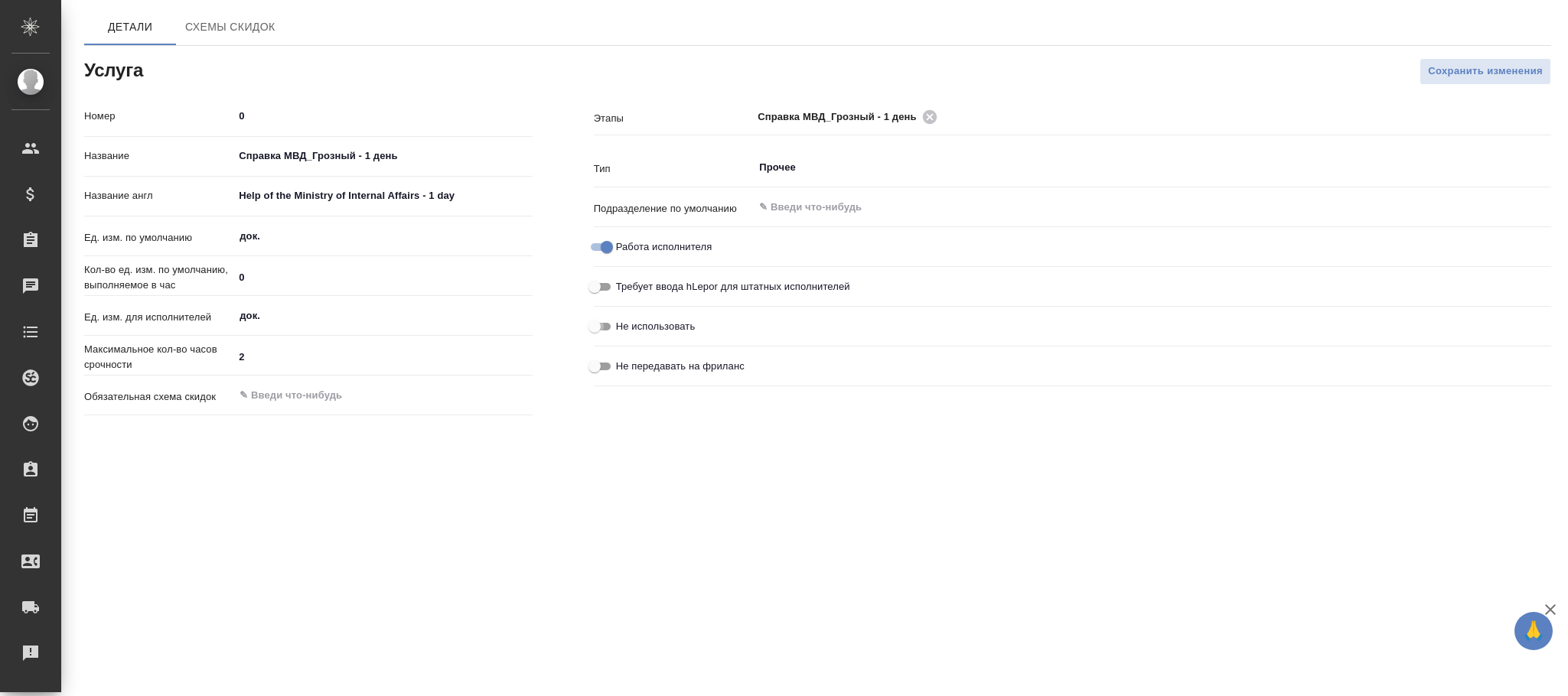
drag, startPoint x: 598, startPoint y: 326, endPoint x: 613, endPoint y: 324, distance: 15.1
click at [602, 324] on input "Не использовать" at bounding box center [594, 327] width 55 height 18
checkbox input "true"
click at [1449, 76] on span "Сохранить изменения" at bounding box center [1485, 71] width 115 height 17
drag, startPoint x: 756, startPoint y: 118, endPoint x: 893, endPoint y: 110, distance: 137.2
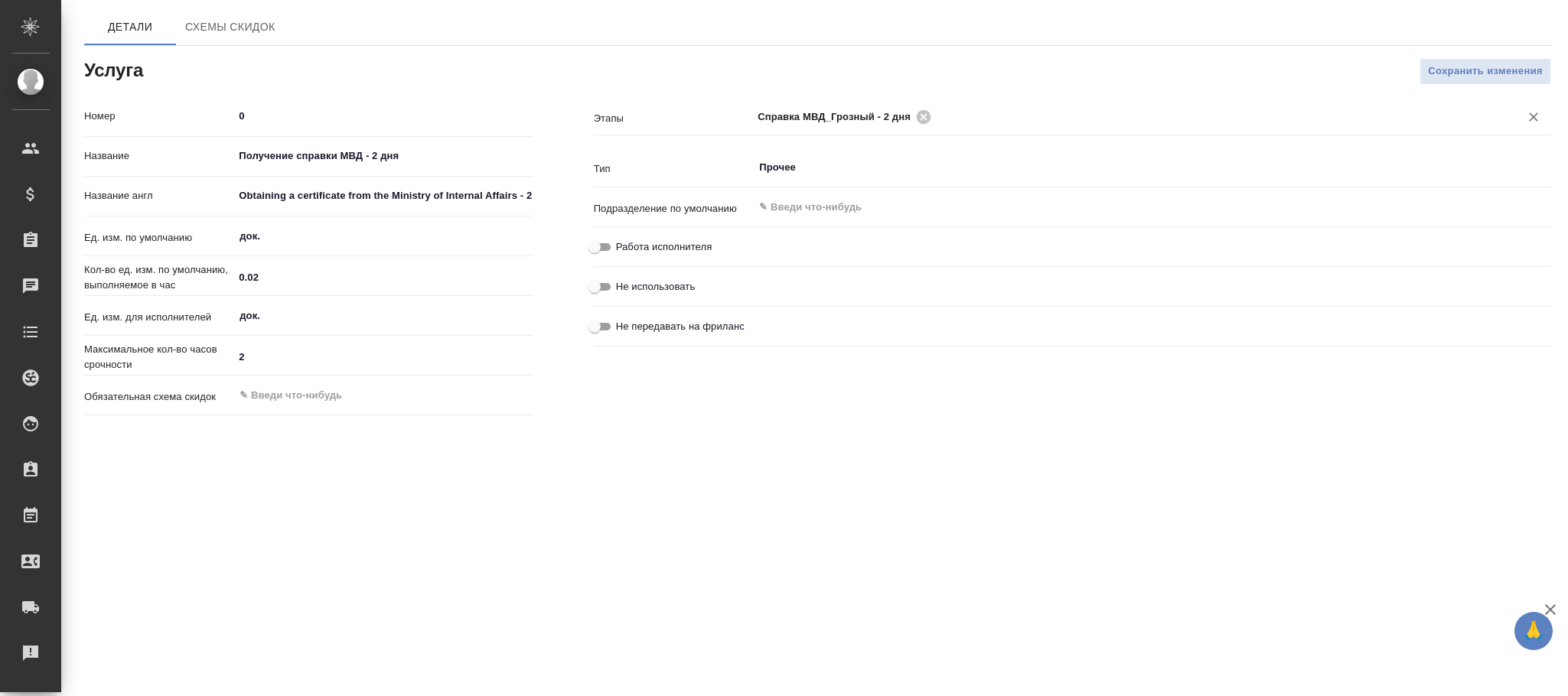
click at [892, 110] on div "Справка МВД_Грозный - 2 дня ​" at bounding box center [1152, 118] width 798 height 28
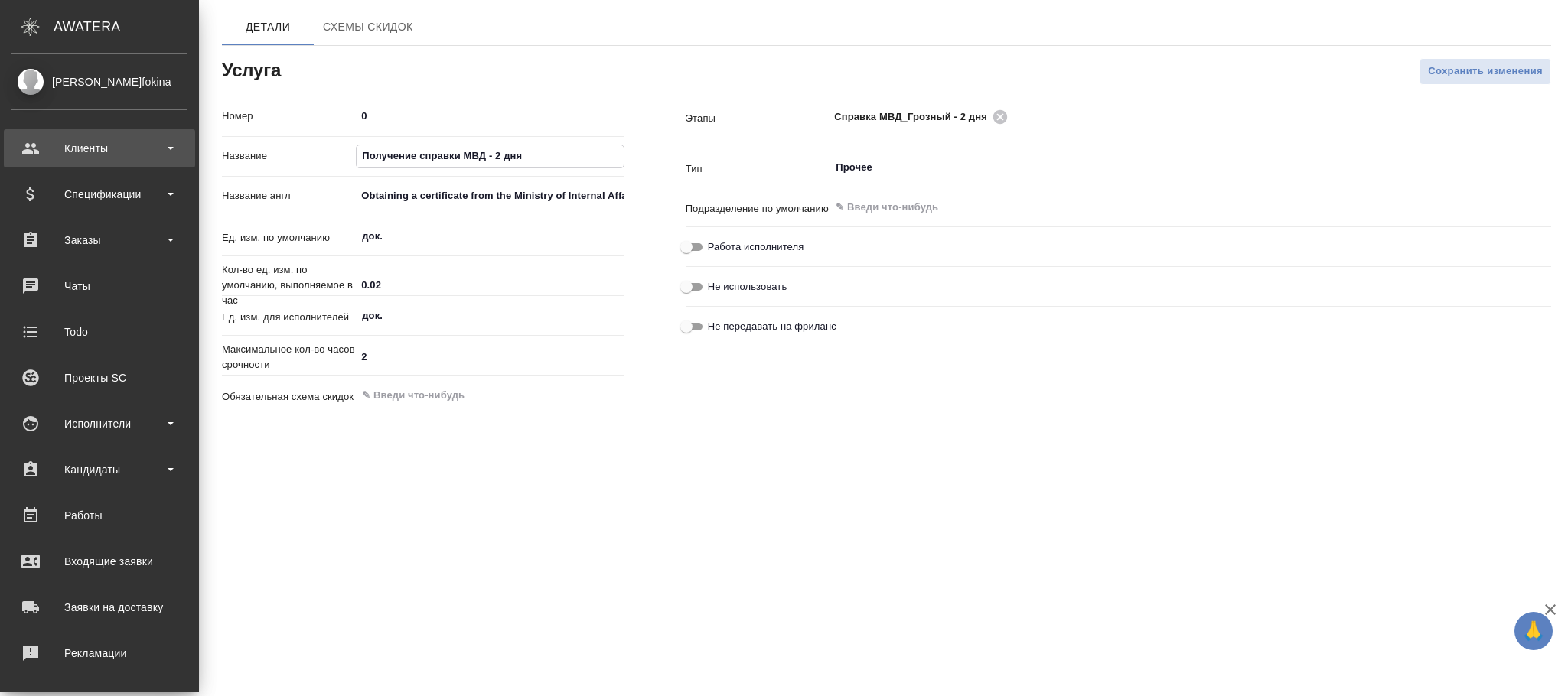
drag, startPoint x: 419, startPoint y: 158, endPoint x: 27, endPoint y: 161, distance: 392.0
click at [27, 161] on div ".cls-1 fill:#fff; AWATERA [PERSON_NAME]fokina Клиенты Спецификации Заказы Чаты …" at bounding box center [784, 348] width 1568 height 696
paste input "правка МВД_Грозный"
type input "Справка МВД_Грозный - 2 дня"
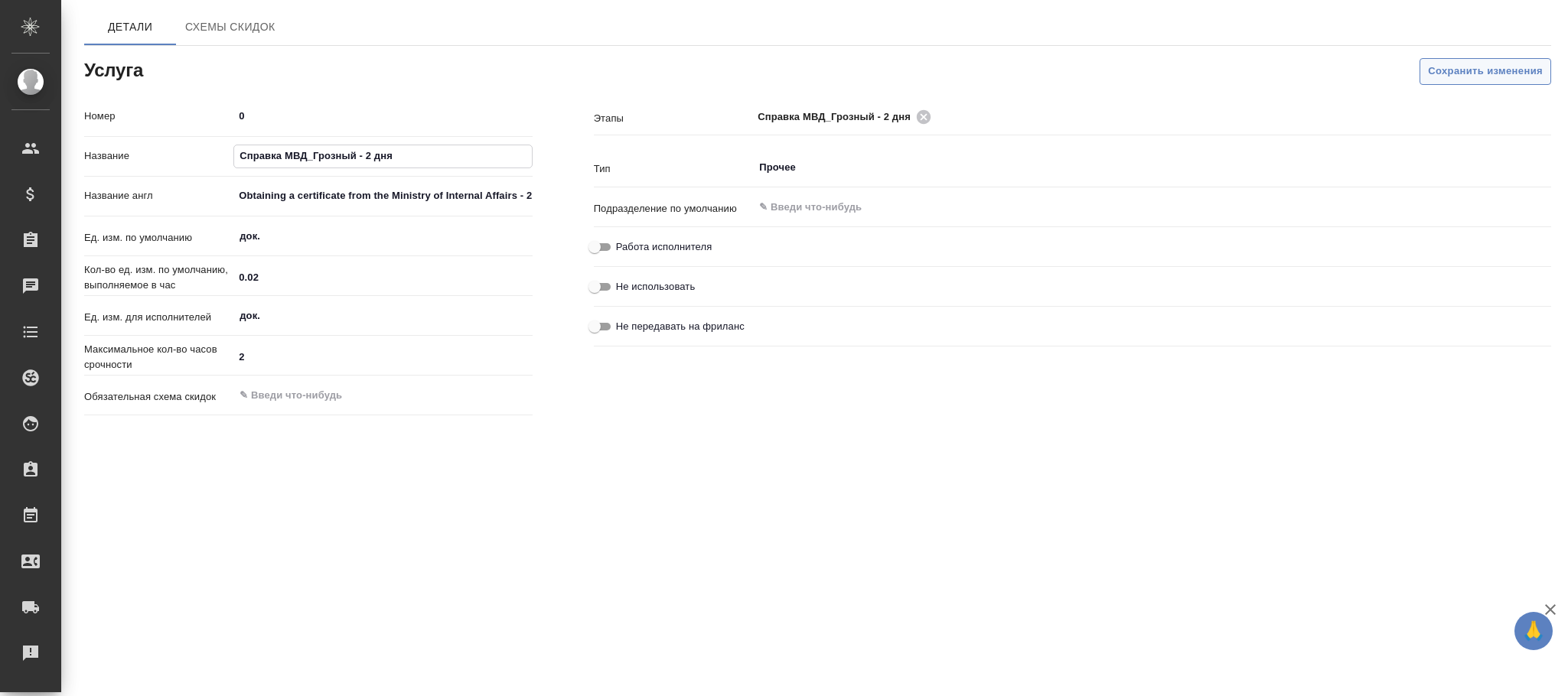
click at [1421, 60] on button "Сохранить изменения" at bounding box center [1485, 71] width 132 height 26
drag, startPoint x: 753, startPoint y: 113, endPoint x: 884, endPoint y: 110, distance: 131.0
click at [884, 110] on div "Справка МВД_Грозный - 3 дня ​" at bounding box center [1152, 118] width 798 height 28
drag, startPoint x: 436, startPoint y: 154, endPoint x: 147, endPoint y: 155, distance: 289.0
click at [147, 155] on div "Название Получение справки МВД - 3 дня" at bounding box center [309, 156] width 449 height 26
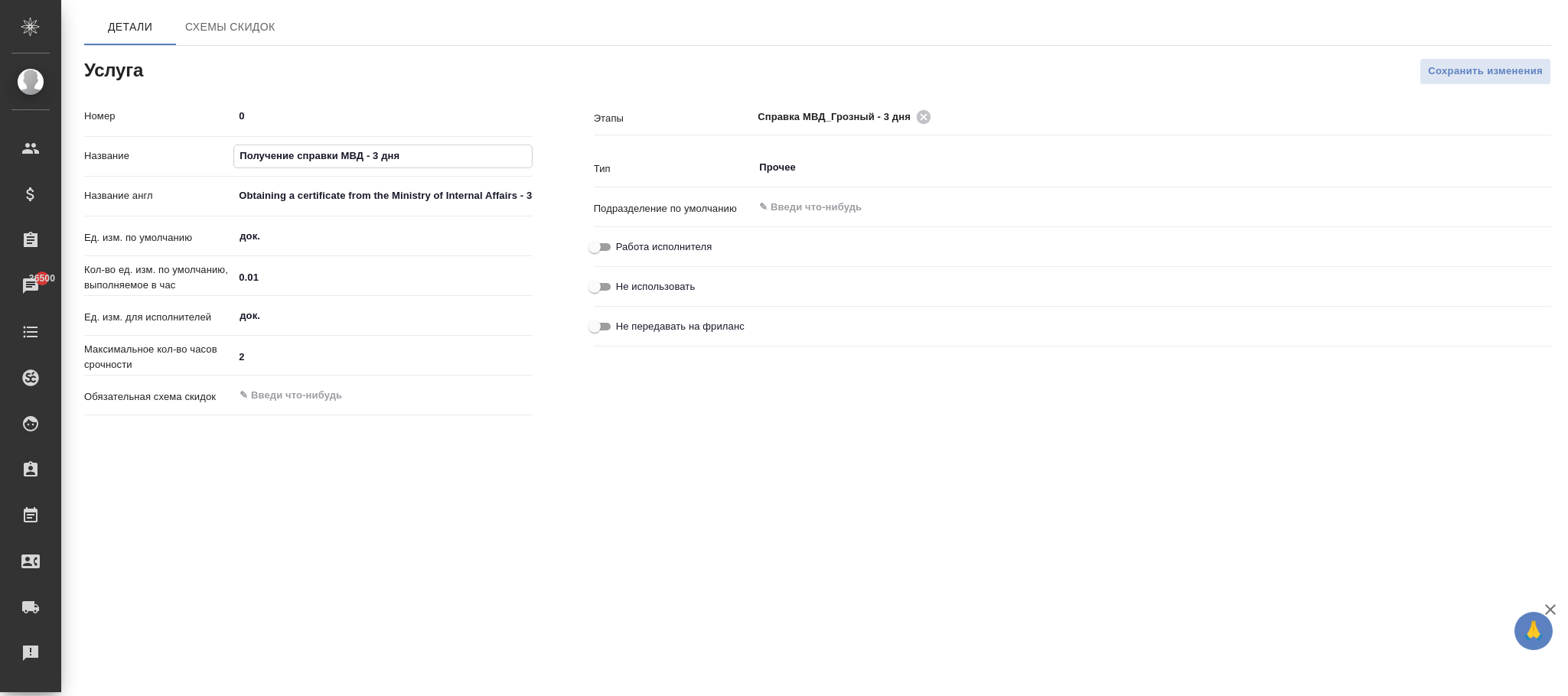
paste input "справка МВД_Грозный"
type input "Справка МВД_Грозный - 3 дня"
click at [1467, 63] on span "Сохранить изменения" at bounding box center [1485, 71] width 115 height 17
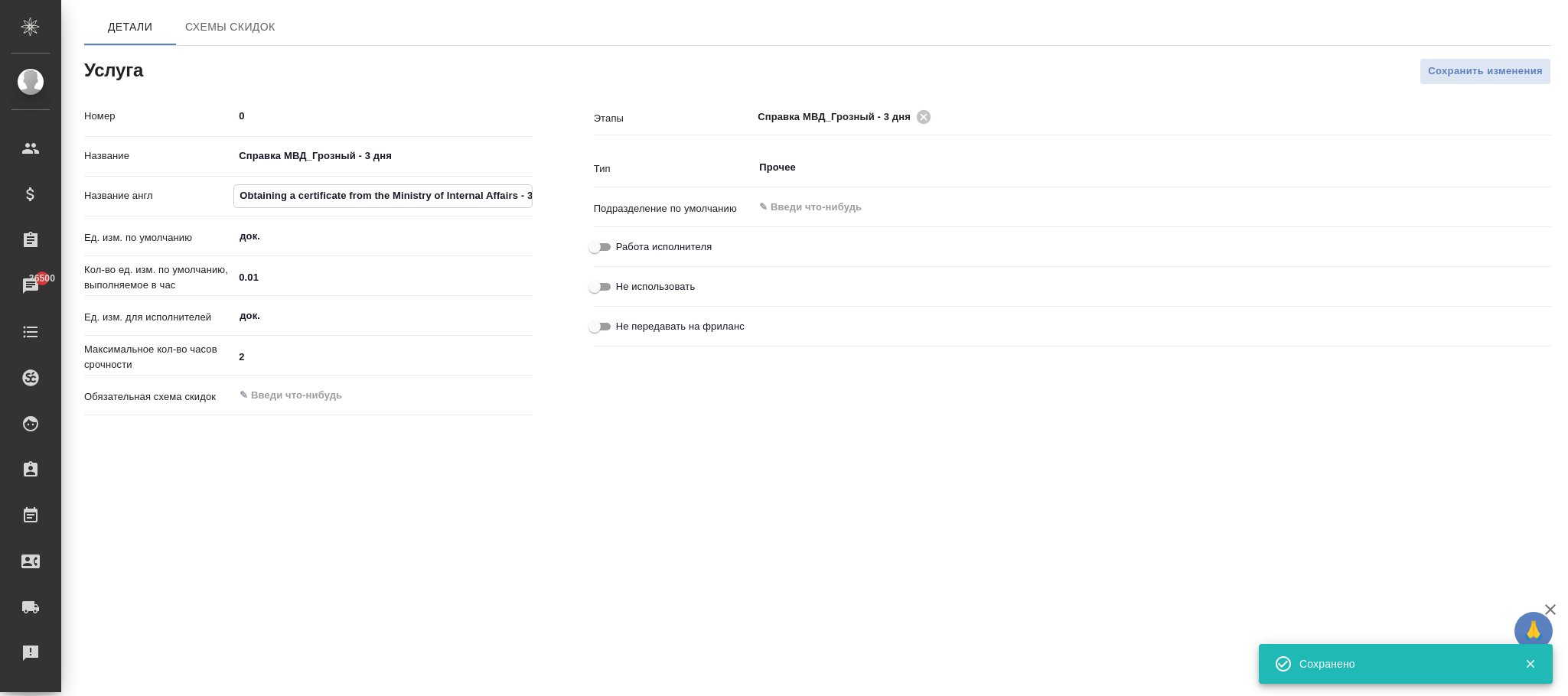
drag, startPoint x: 235, startPoint y: 194, endPoint x: 572, endPoint y: 202, distance: 337.1
click at [572, 199] on div "Номер 0 Название Справка МВД_Грозный - 3 дня Название англ Obtaining a certific…" at bounding box center [818, 262] width 1528 height 379
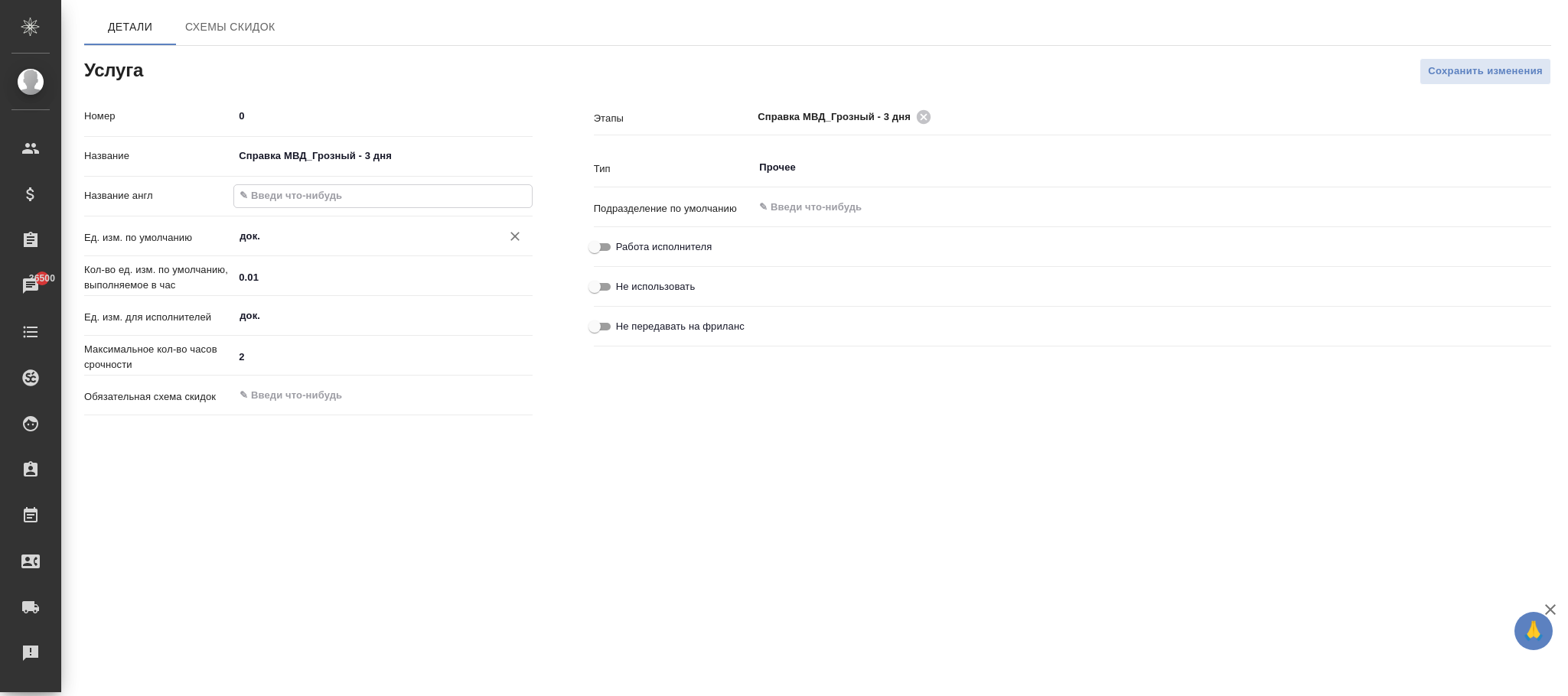
paste input "information from the Ministry of Internal Affairs - 3 days"
type input "information from the Ministry of Internal Affairs - 3 days"
click at [1436, 71] on span "Сохранить изменения" at bounding box center [1485, 71] width 115 height 17
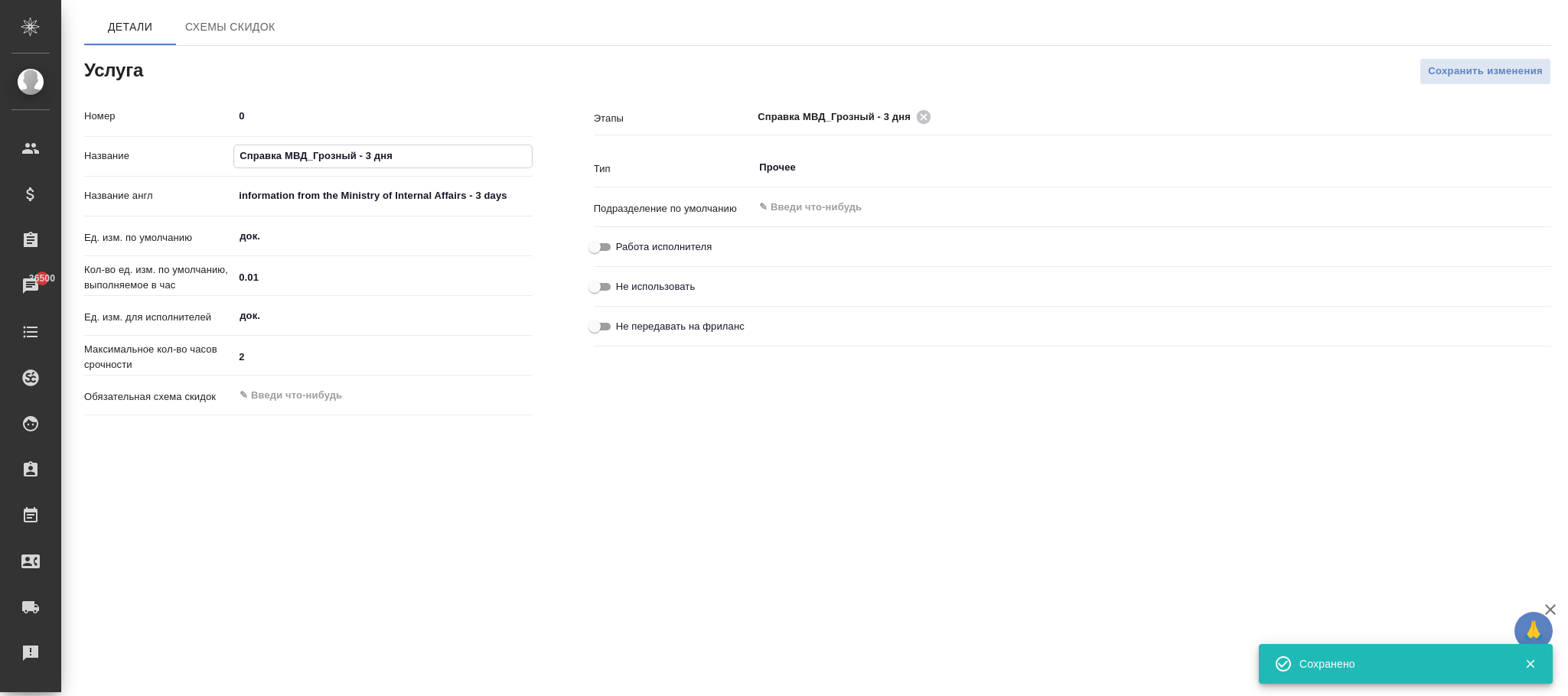
drag, startPoint x: 402, startPoint y: 156, endPoint x: 369, endPoint y: 154, distance: 33.1
click at [369, 154] on input "Справка МВД_Грозный - 3 дня" at bounding box center [382, 156] width 297 height 22
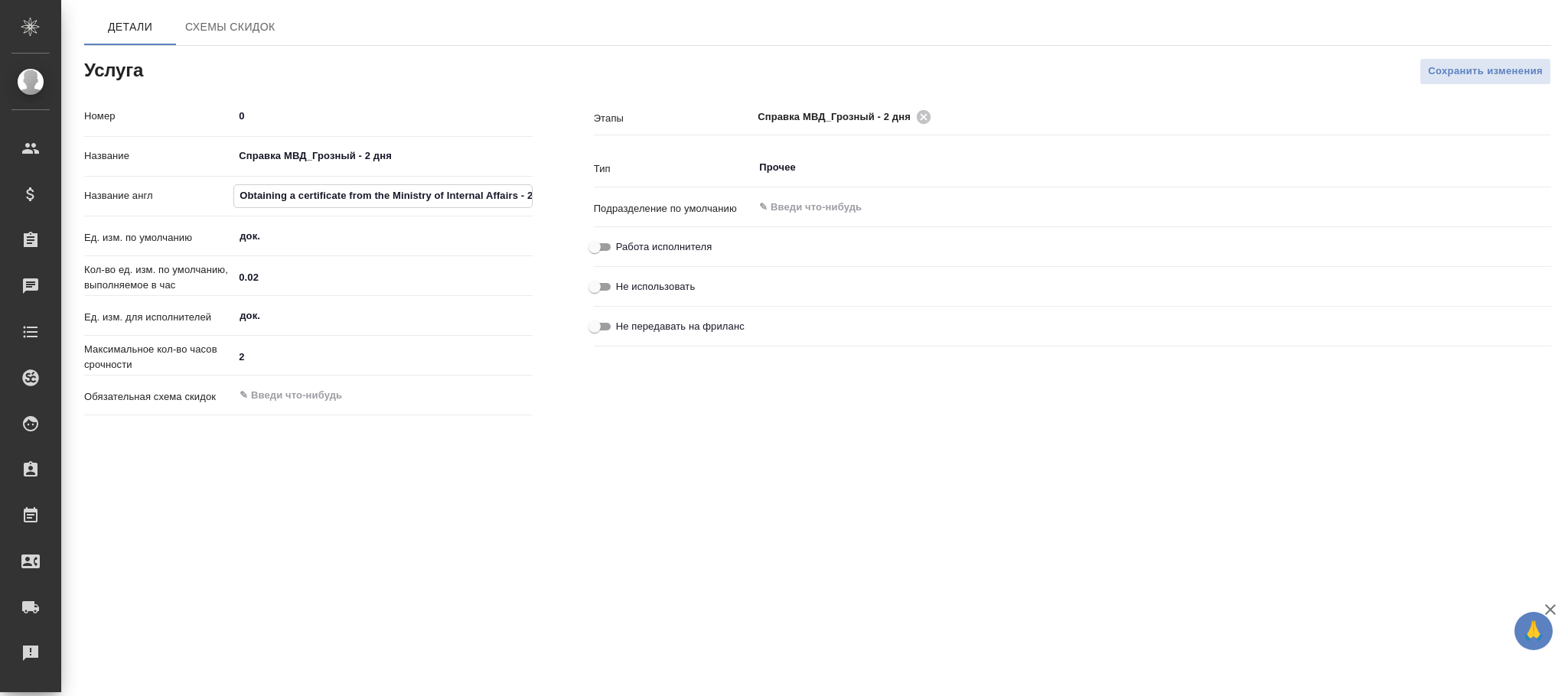
drag, startPoint x: 243, startPoint y: 193, endPoint x: 907, endPoint y: 191, distance: 664.0
click at [907, 191] on div "Номер 0 Название Справка МВД_Грозный - 2 дня Название англ Obtaining a certific…" at bounding box center [818, 262] width 1528 height 379
drag, startPoint x: 281, startPoint y: 197, endPoint x: 473, endPoint y: 223, distance: 193.8
click at [473, 223] on div "Номер 0 Название Справка МВД_Грозный - 2 дня Название англ Obtaining a certific…" at bounding box center [309, 262] width 449 height 319
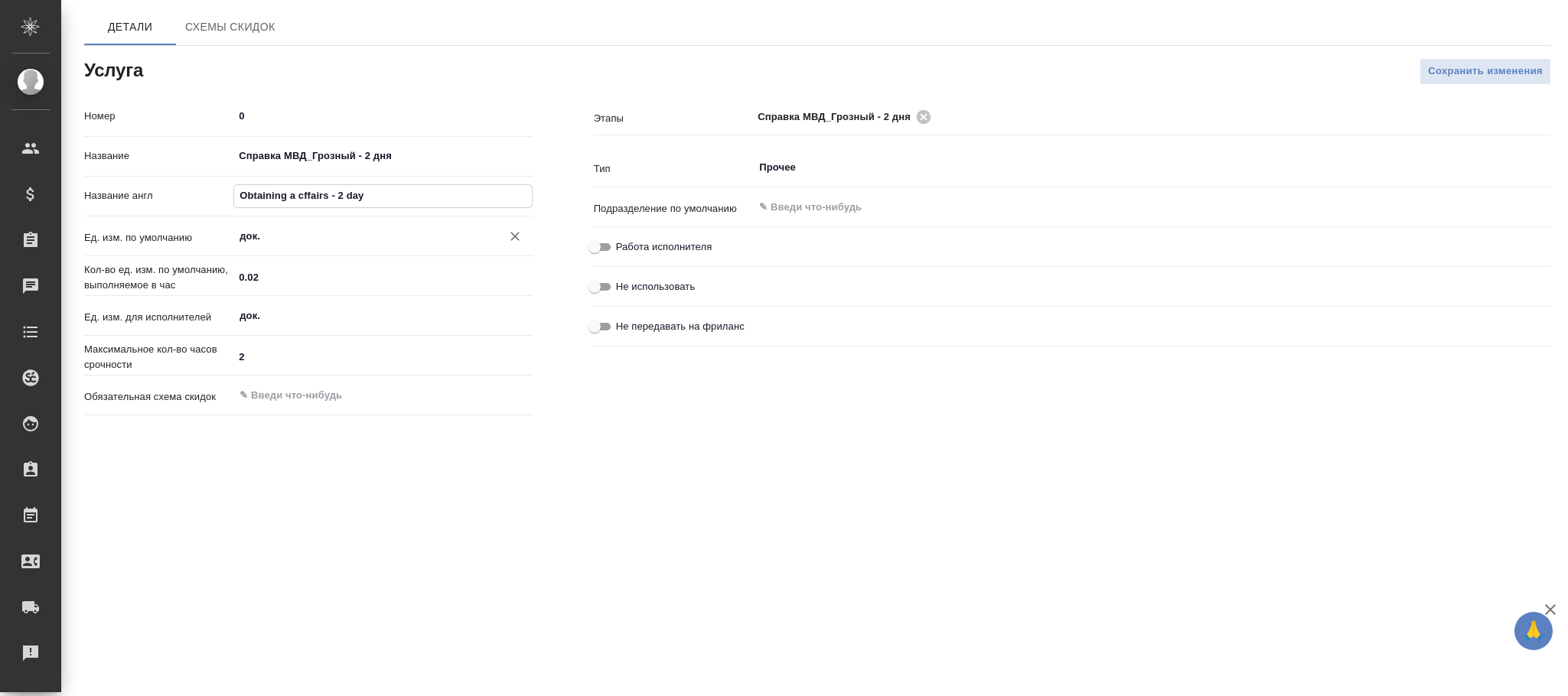
scroll to position [0, 0]
type input "Obtaining affairs - 2 day"
drag, startPoint x: 464, startPoint y: 187, endPoint x: 36, endPoint y: 189, distance: 428.0
click at [36, 189] on div ".cls-1 fill:#fff; AWATERA [PERSON_NAME]fokina Клиенты Спецификации Заказы Чаты …" at bounding box center [784, 348] width 1568 height 696
paste input "Help of the Ministry of Internal Affairs - 2 days"
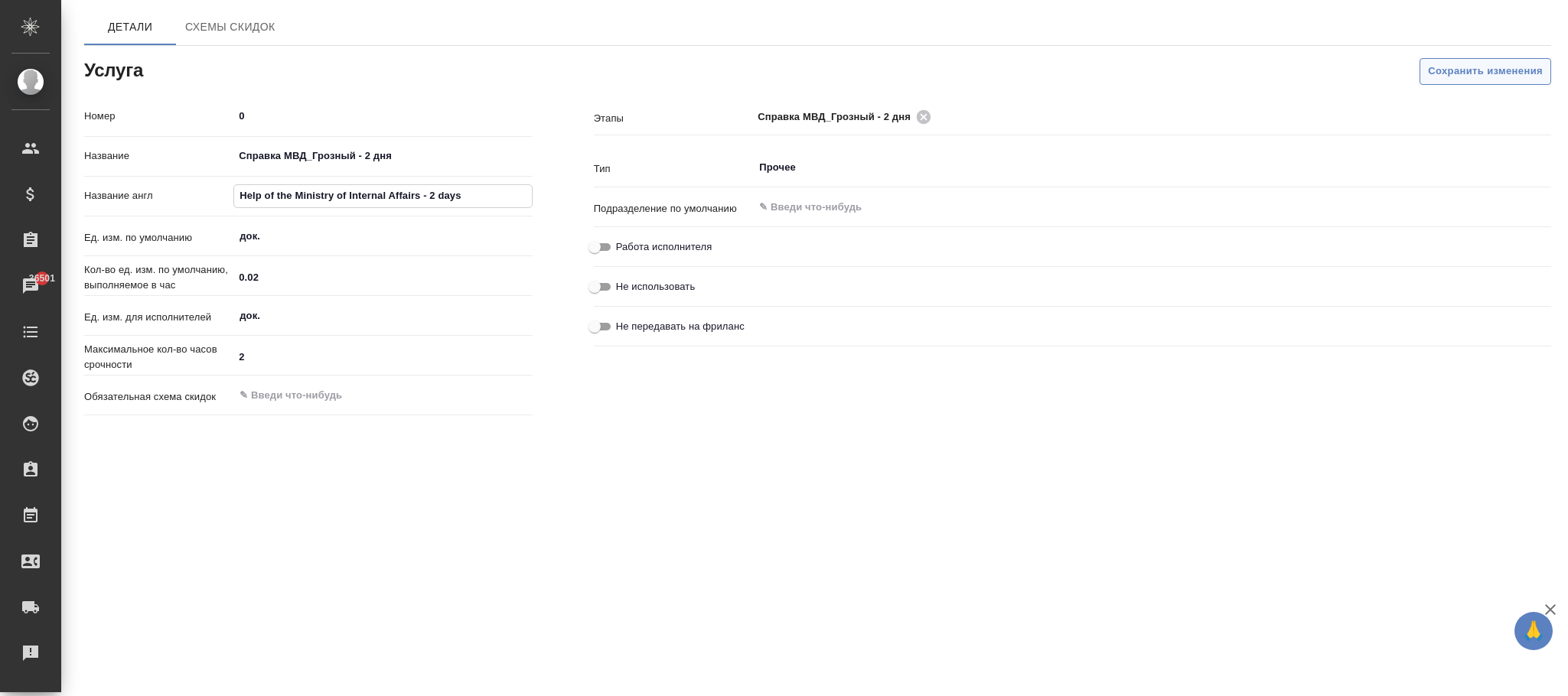
type input "Help of the Ministry of Internal Affairs - 2 days"
click at [1431, 71] on span "Сохранить изменения" at bounding box center [1485, 71] width 115 height 17
drag, startPoint x: 418, startPoint y: 161, endPoint x: 251, endPoint y: 166, distance: 167.1
click at [166, 154] on div "Название Справка МВД_Грозный - 1 день" at bounding box center [309, 156] width 449 height 26
drag, startPoint x: 478, startPoint y: 195, endPoint x: 88, endPoint y: 209, distance: 390.3
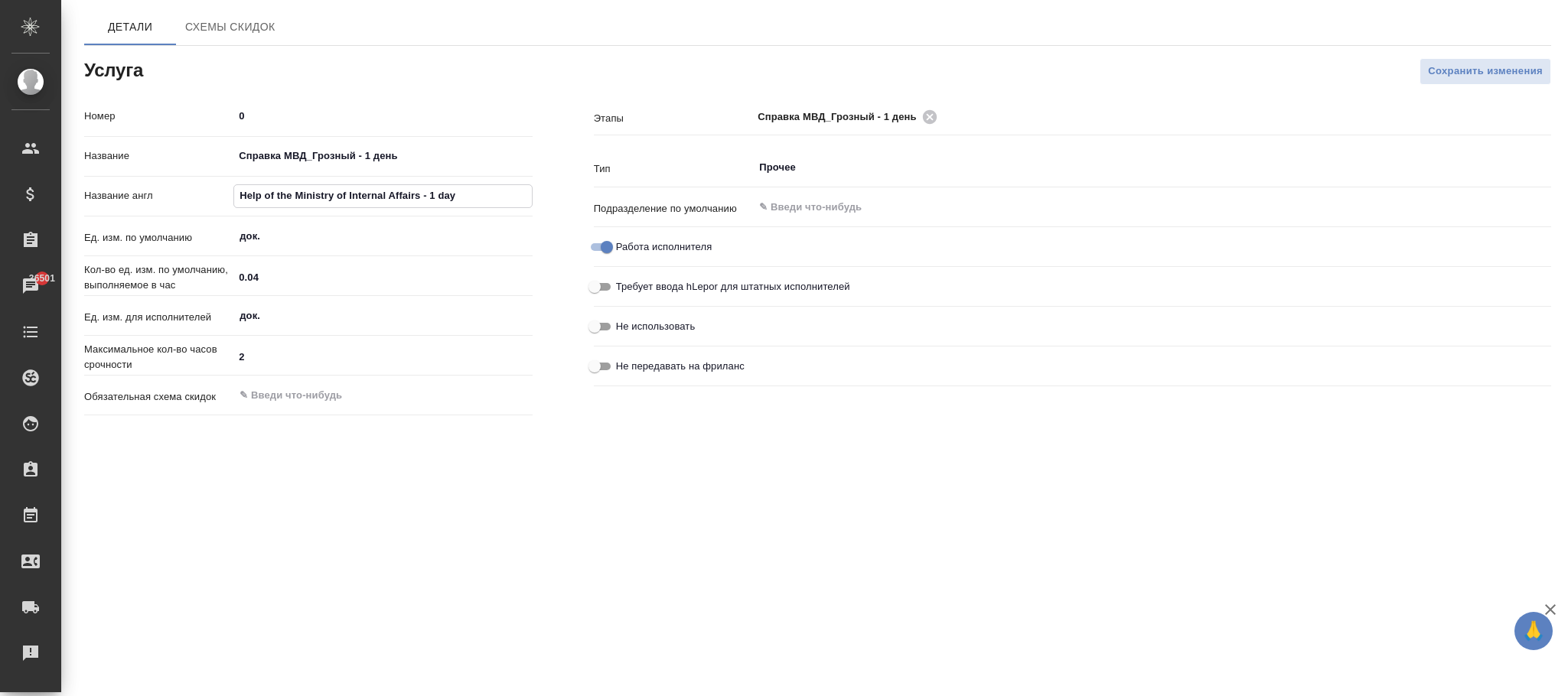
click at [88, 209] on div "Название англ Help of the Ministry of Internal Affairs - 1 day" at bounding box center [309, 196] width 449 height 26
click at [1449, 79] on span "Сохранить изменения" at bounding box center [1485, 71] width 115 height 17
drag, startPoint x: 246, startPoint y: 196, endPoint x: 1052, endPoint y: 248, distance: 807.7
click at [1061, 243] on div "Номер 0 Название Справка МВД_Грозный - 1 день Название англ Obtaining a certifi…" at bounding box center [818, 262] width 1528 height 379
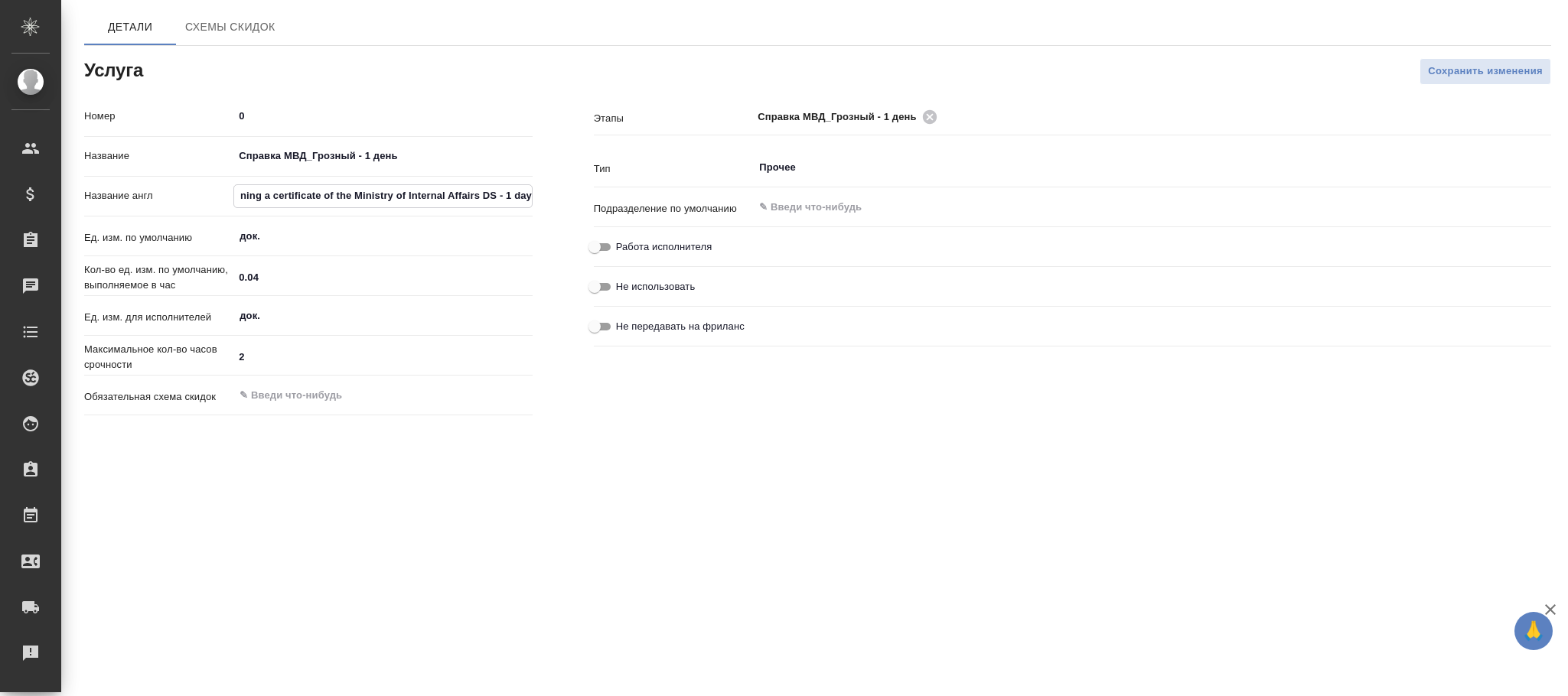
type input "O"
paste input "Help of the Ministry of Internal Affairs - 1 day"
type input "Help of the Ministry of Internal Affairs - 1 day"
click at [1465, 65] on span "Сохранить изменения" at bounding box center [1485, 71] width 115 height 17
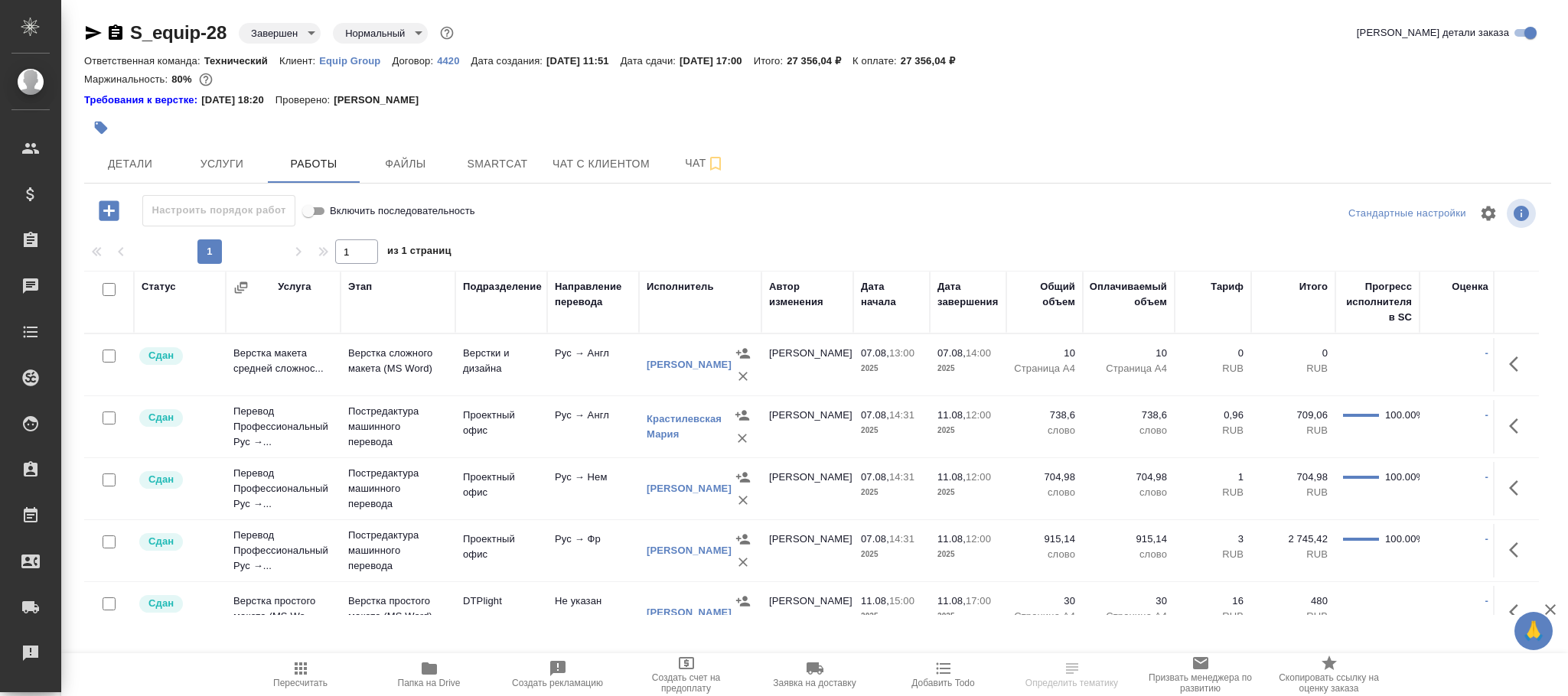
click at [272, 33] on body "🙏 .cls-1 fill:#fff; AWATERA [PERSON_NAME]fokina Клиенты Спецификации Заказы Чат…" at bounding box center [784, 348] width 1568 height 696
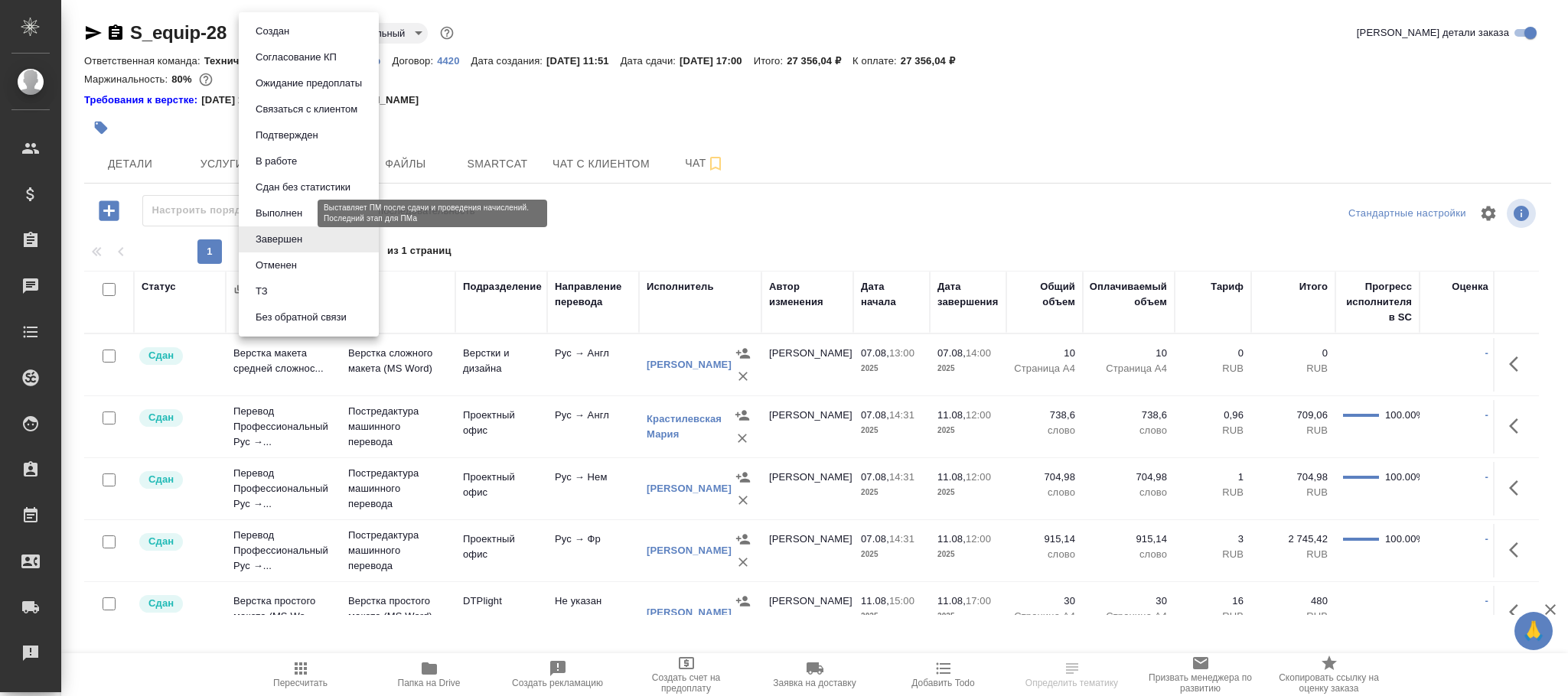
click at [273, 218] on button "Выполнен" at bounding box center [278, 214] width 55 height 17
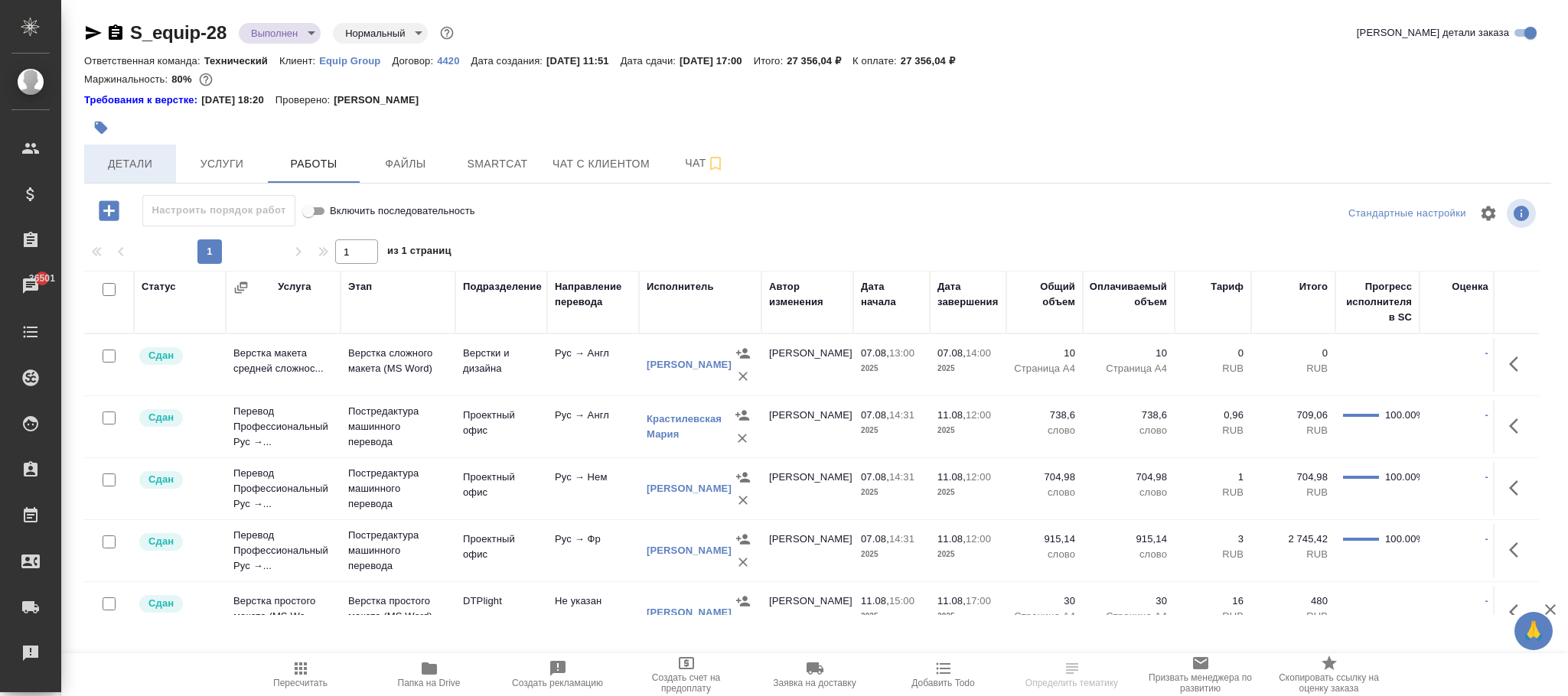
click at [127, 161] on span "Детали" at bounding box center [130, 164] width 74 height 19
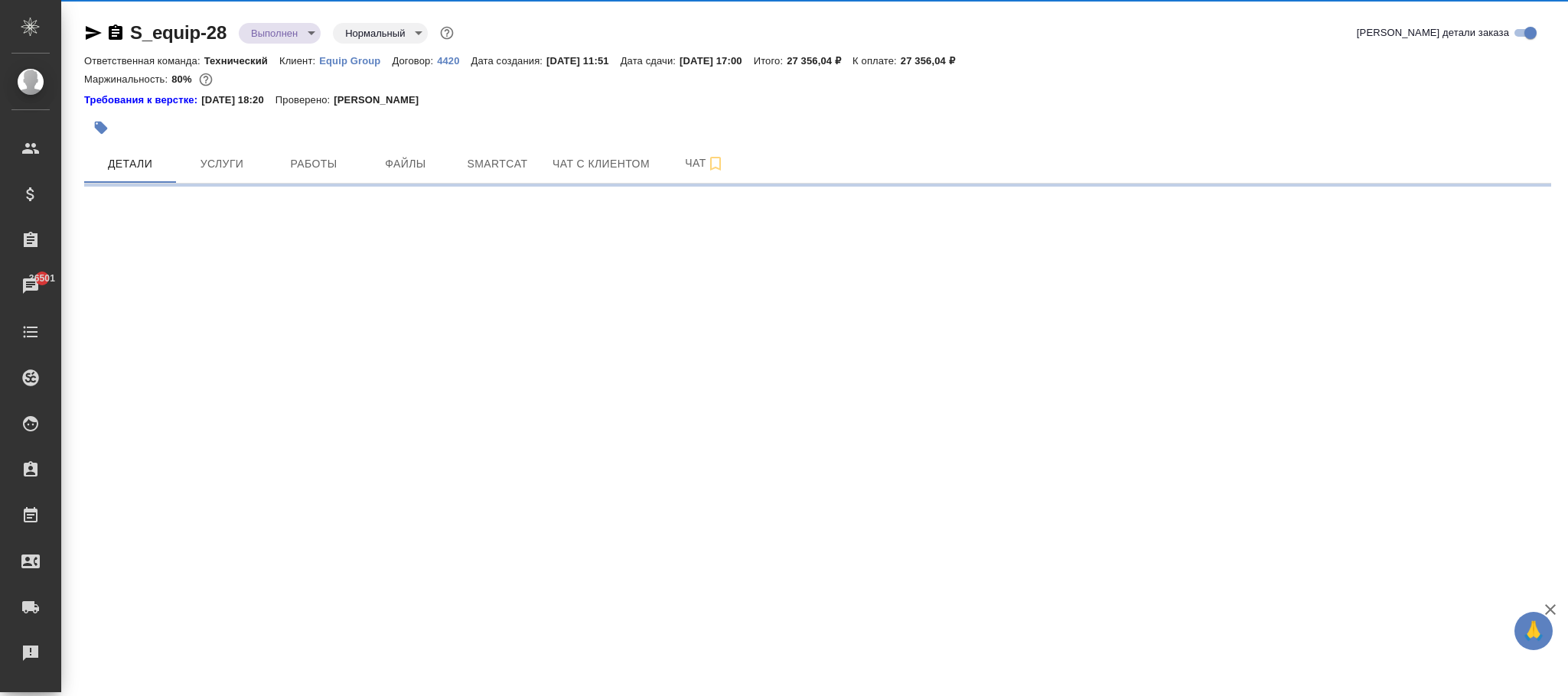
select select "RU"
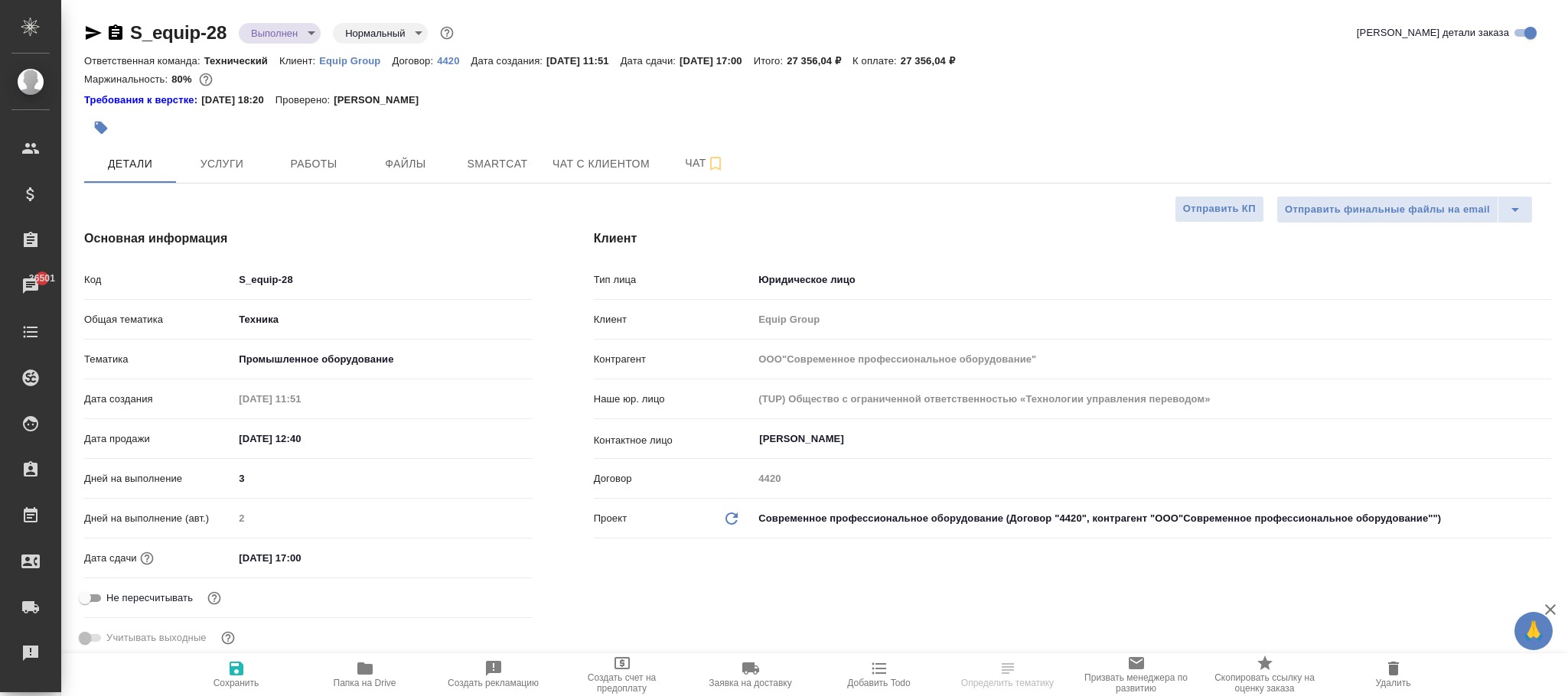
type textarea "x"
click at [237, 673] on icon "button" at bounding box center [237, 669] width 18 height 18
type textarea "x"
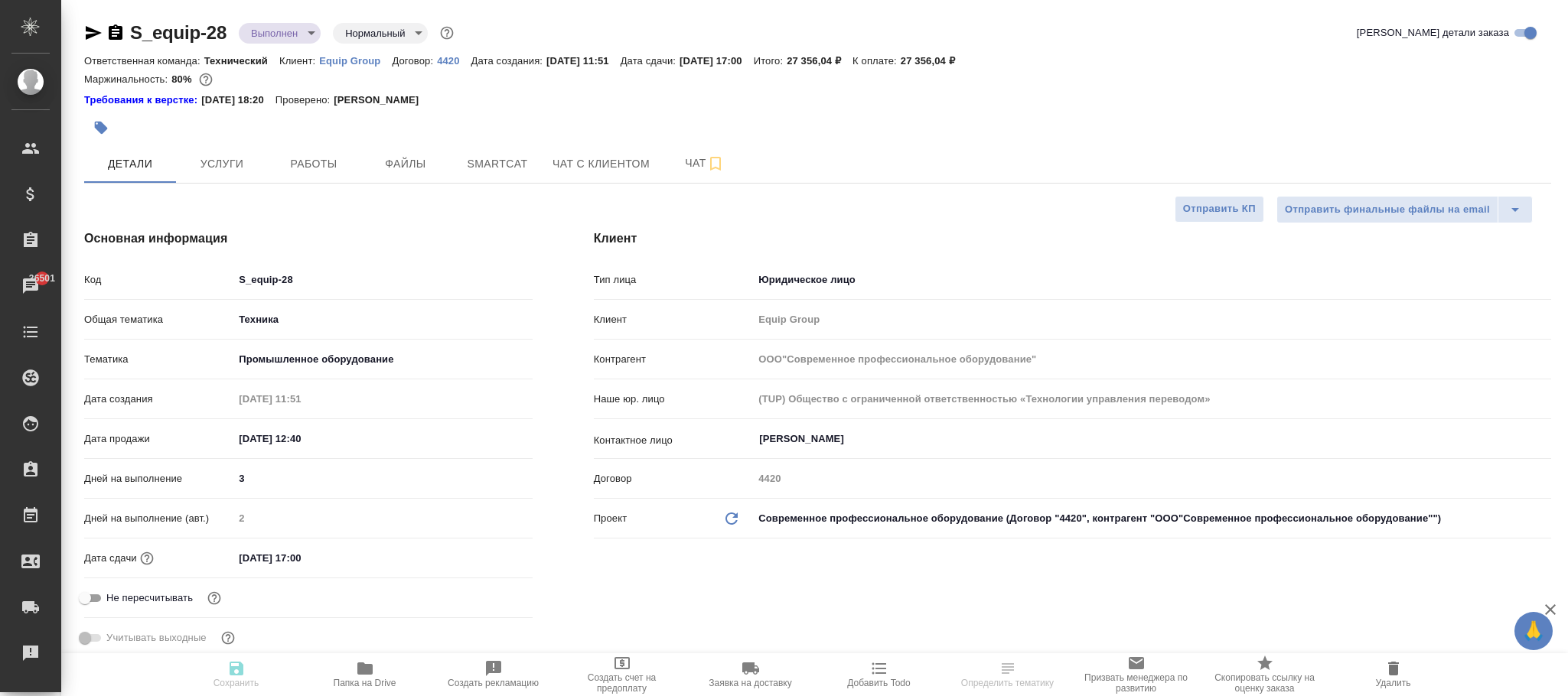
type textarea "x"
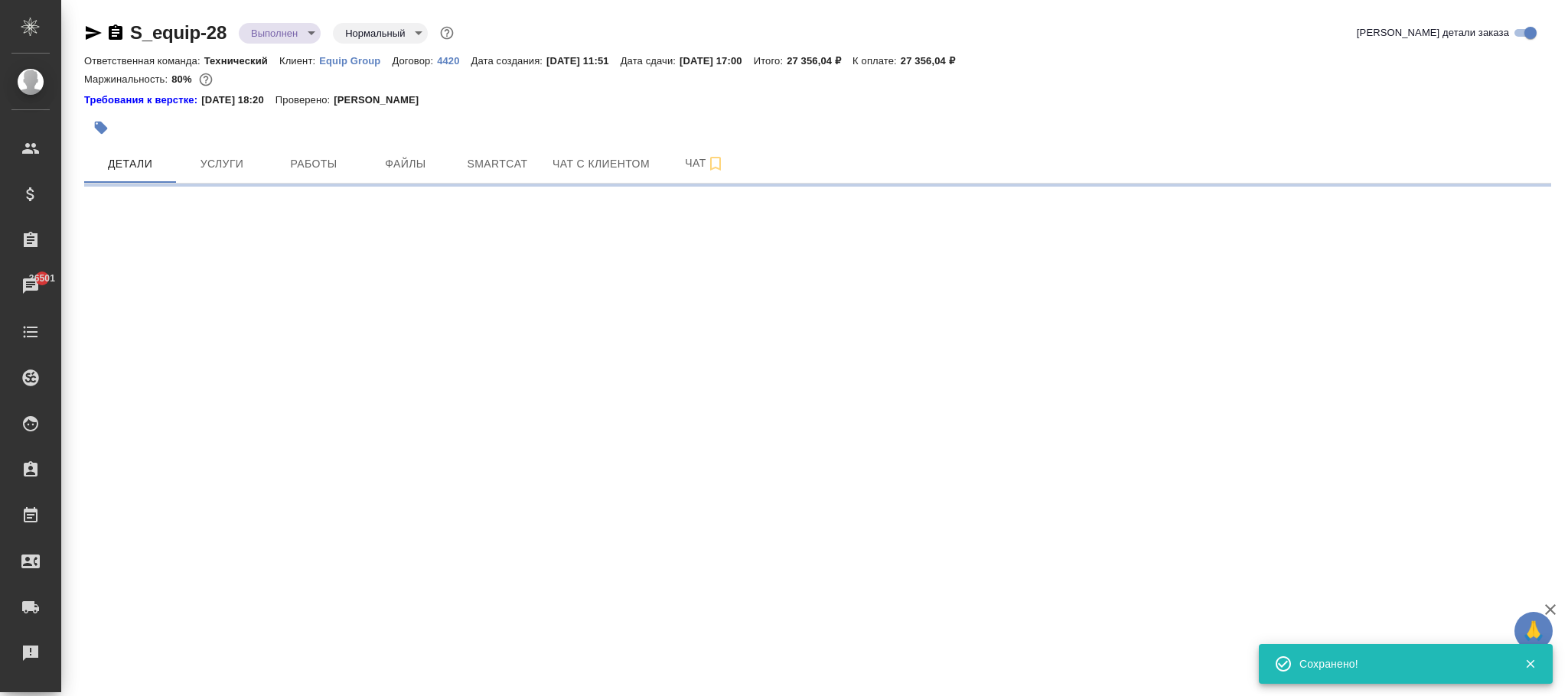
select select "RU"
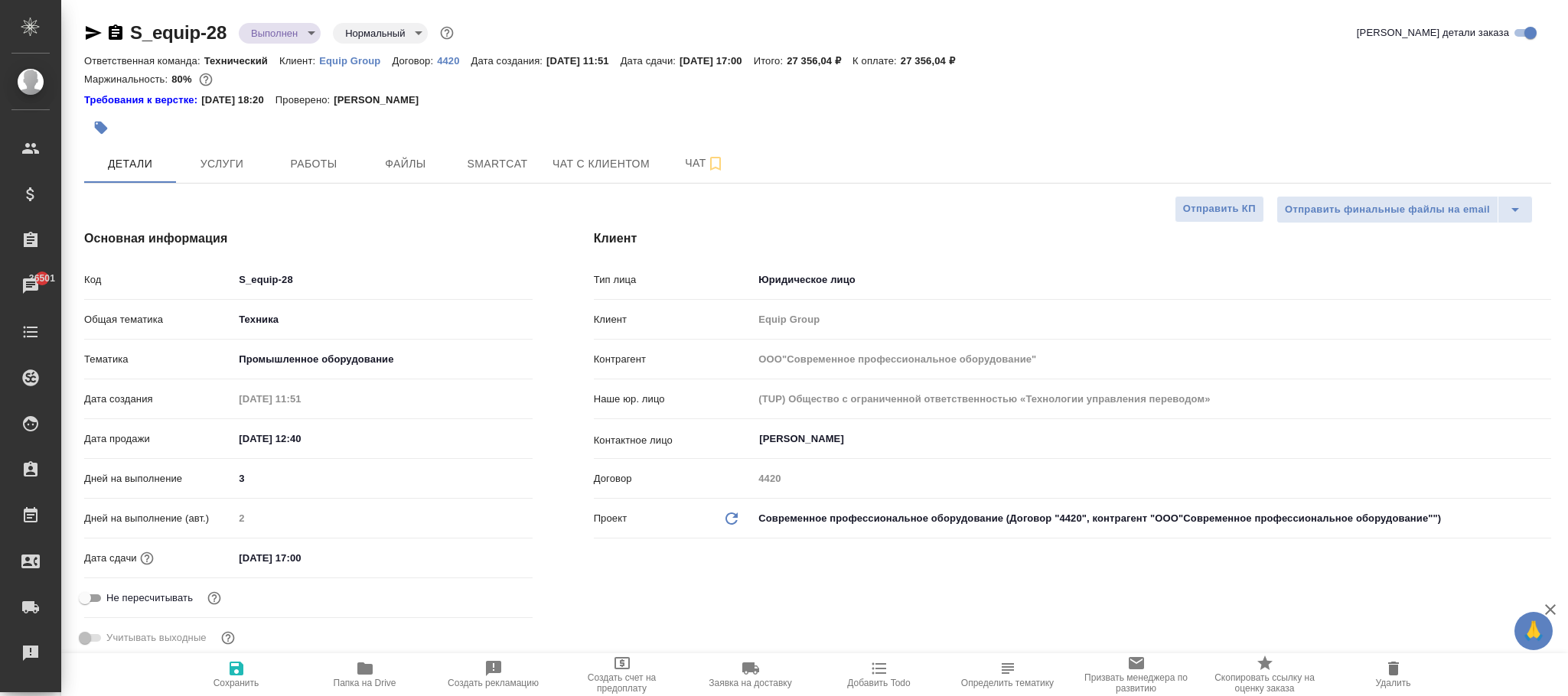
type textarea "x"
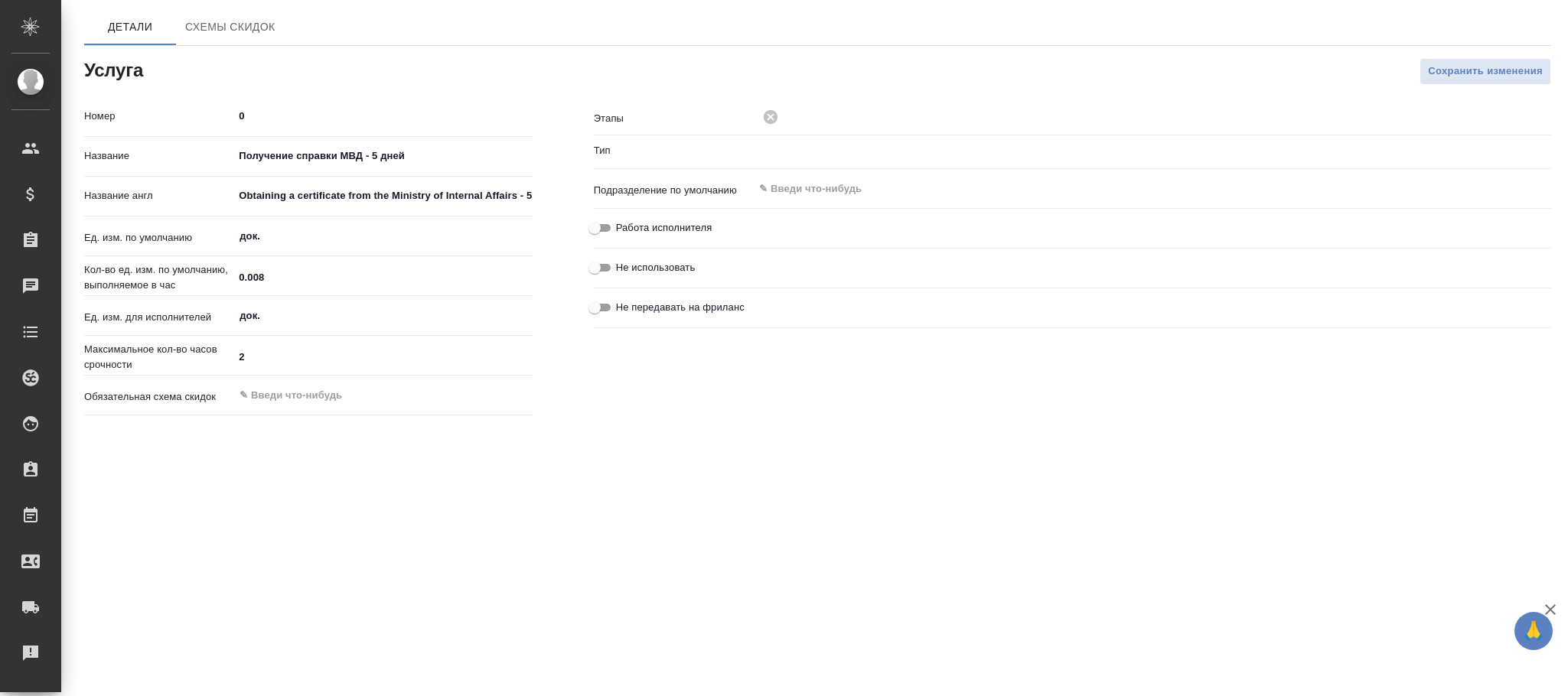
type input "Прочее"
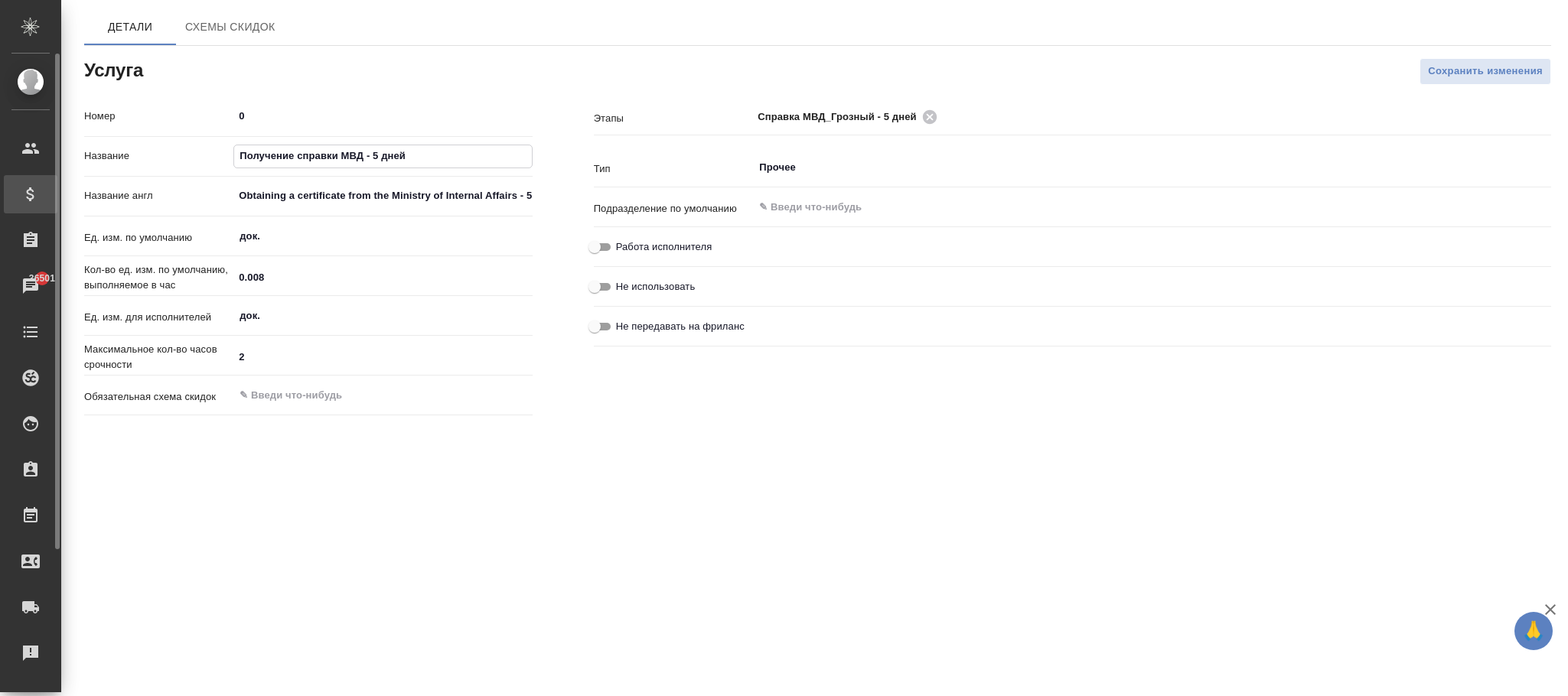
drag, startPoint x: 445, startPoint y: 151, endPoint x: 137, endPoint y: 194, distance: 311.0
click at [1, 154] on div ".cls-1 fill:#fff; AWATERA [PERSON_NAME]fokina Клиенты Спецификации Заказы 36501…" at bounding box center [784, 348] width 1568 height 696
paste input "правка МВД_Грозный"
type input "Справка МВД_Грозный - 5 дней"
drag, startPoint x: 267, startPoint y: 193, endPoint x: 936, endPoint y: 258, distance: 672.2
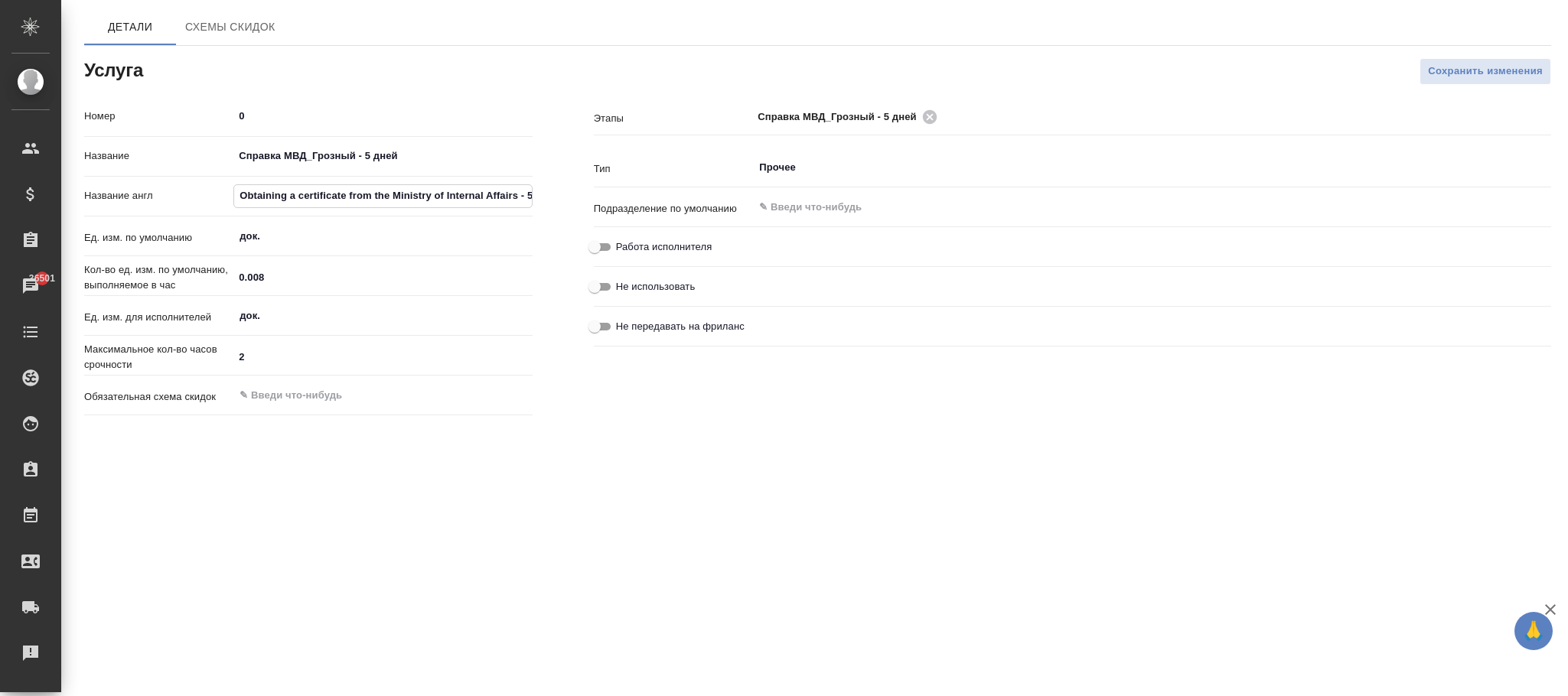
click at [936, 256] on div "Номер 0 Название Справка МВД_Грозный - 5 дней Название англ Obtaining a certifi…" at bounding box center [818, 262] width 1528 height 379
type input "O"
paste input "Help of the Ministry of Internal Affairs - 5 days"
type input "Help of the Ministry of Internal Affairs - 5 days"
click at [1472, 65] on span "Сохранить изменения" at bounding box center [1485, 71] width 115 height 17
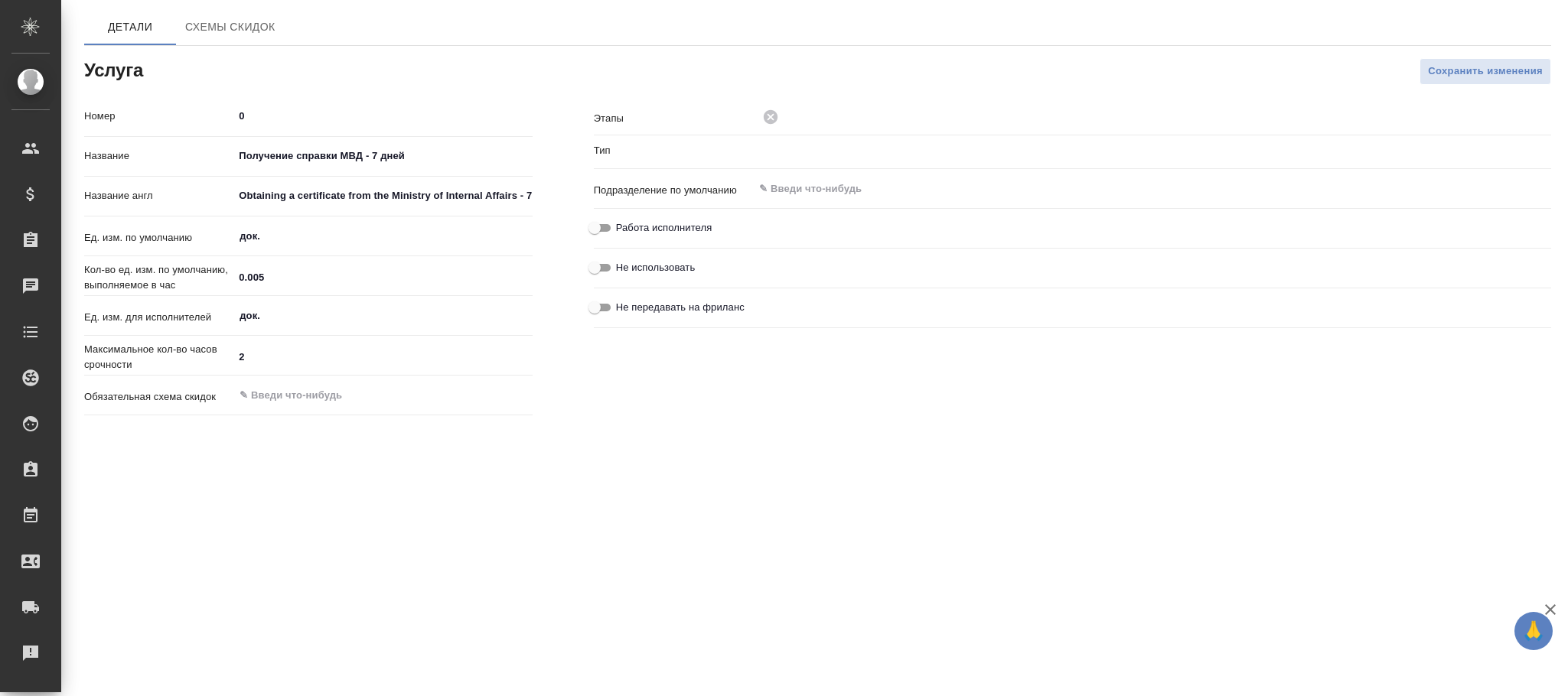
type input "Прочее"
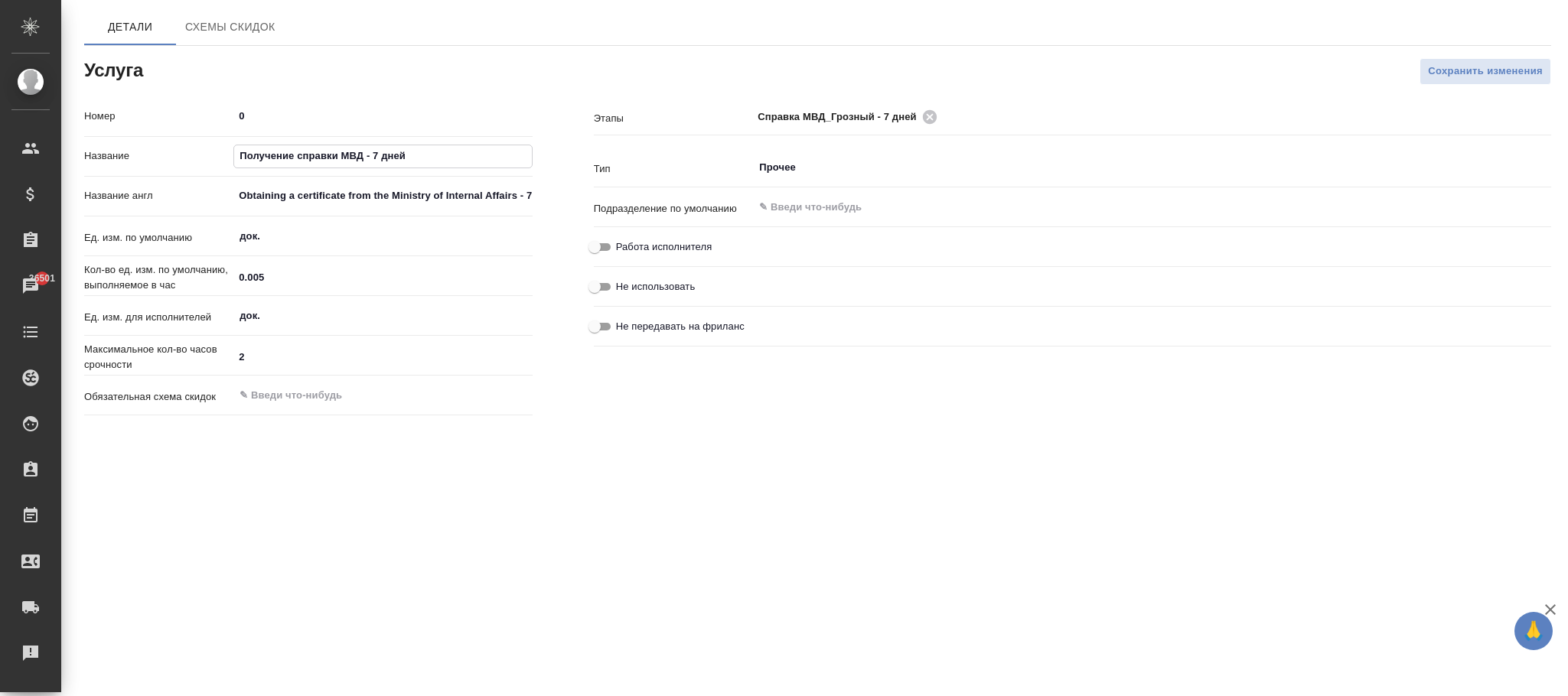
drag, startPoint x: 467, startPoint y: 151, endPoint x: 102, endPoint y: 152, distance: 365.0
click at [102, 152] on div "Название Получение справки МВД - 7 дней" at bounding box center [309, 156] width 449 height 26
paste input "правка МВД_Грозный"
type input "Справка МВД_Грозный - 7 дней"
drag, startPoint x: 232, startPoint y: 197, endPoint x: 875, endPoint y: 247, distance: 644.9
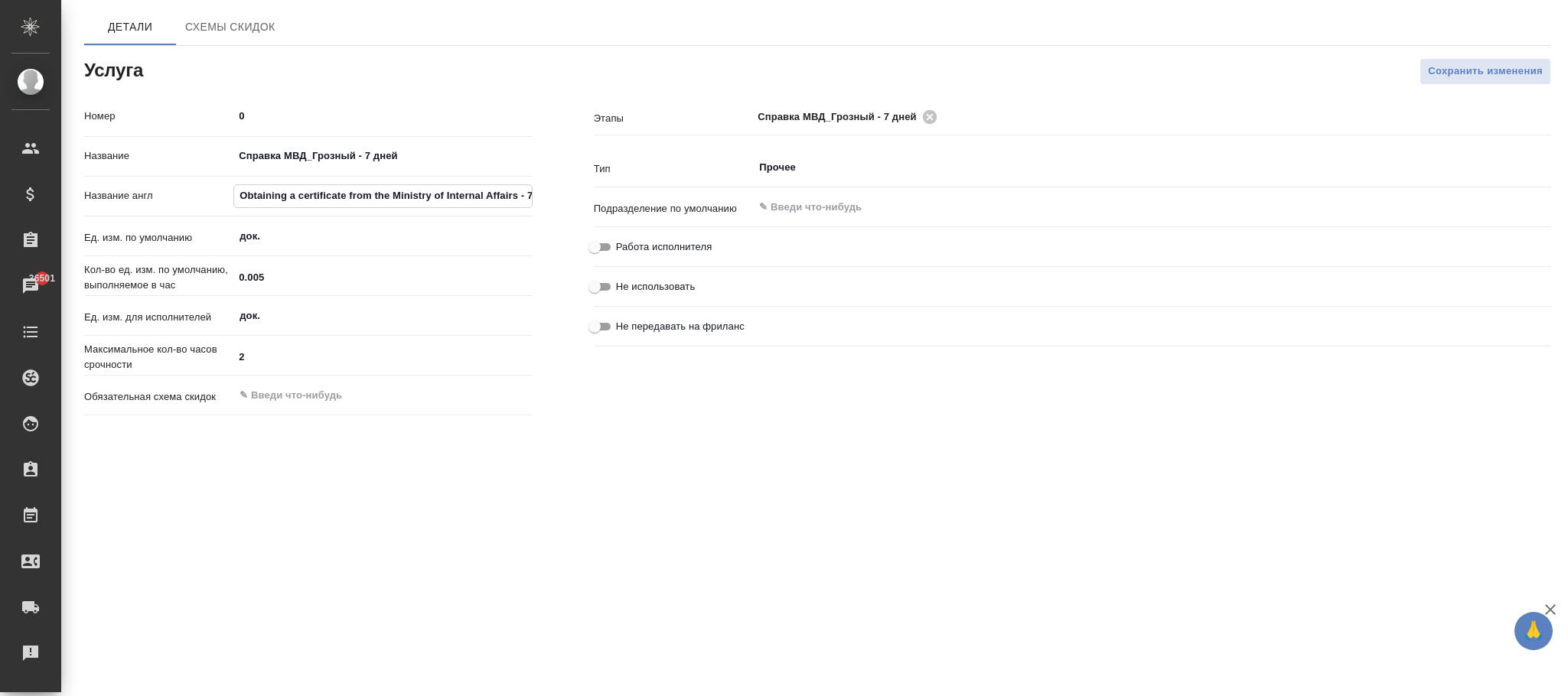
click at [875, 247] on div "Номер 0 Название Справка МВД_Грозный - 7 дней Название англ Obtaining a certifi…" at bounding box center [818, 262] width 1528 height 379
paste input "Help of the Ministry of Internal Affairs - 7 days"
type input "Help of the Ministry of Internal Affairs - 7 days"
click at [1442, 60] on button "Сохранить изменения" at bounding box center [1485, 71] width 132 height 26
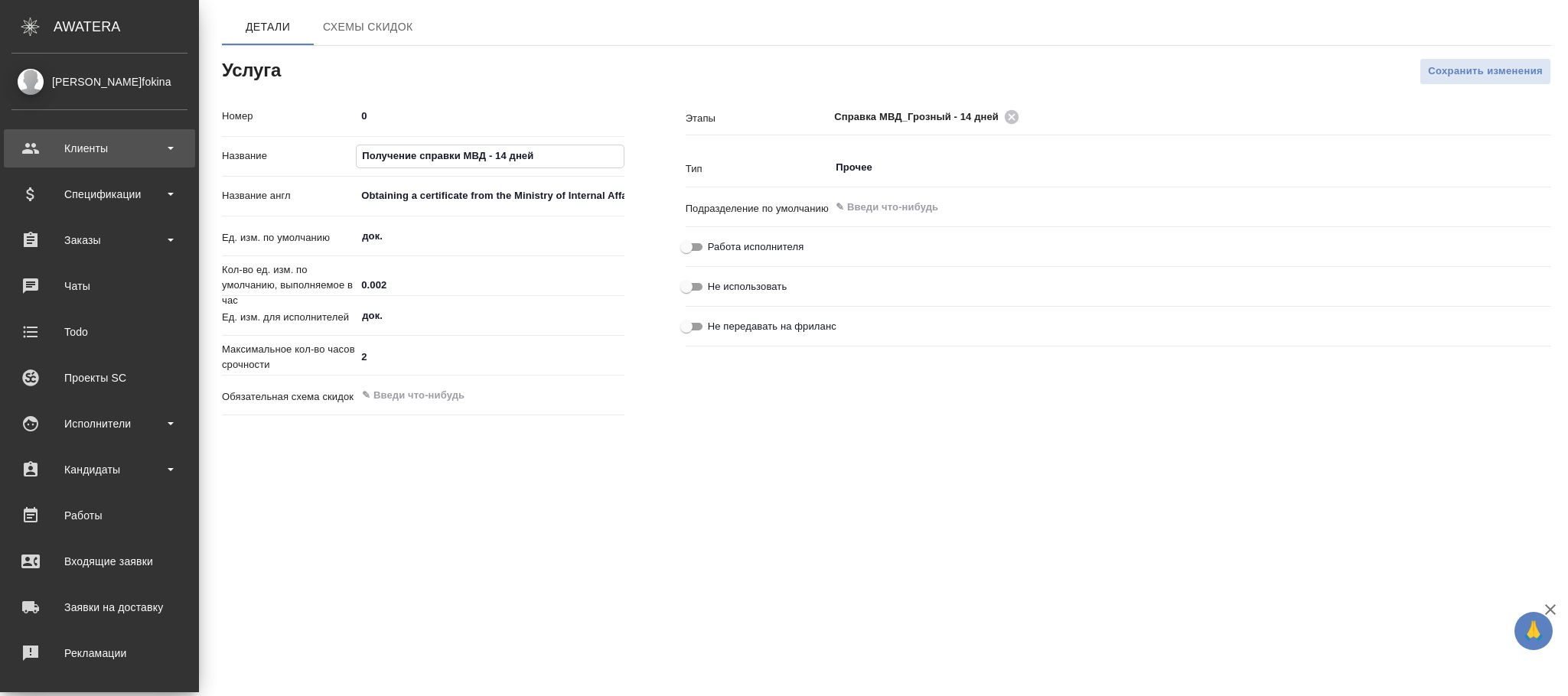
drag, startPoint x: 124, startPoint y: 159, endPoint x: 7, endPoint y: 161, distance: 117.0
click at [0, 161] on div ".cls-1 fill:#fff; AWATERA [PERSON_NAME]fokina Клиенты Спецификации Заказы Чаты …" at bounding box center [784, 348] width 1568 height 696
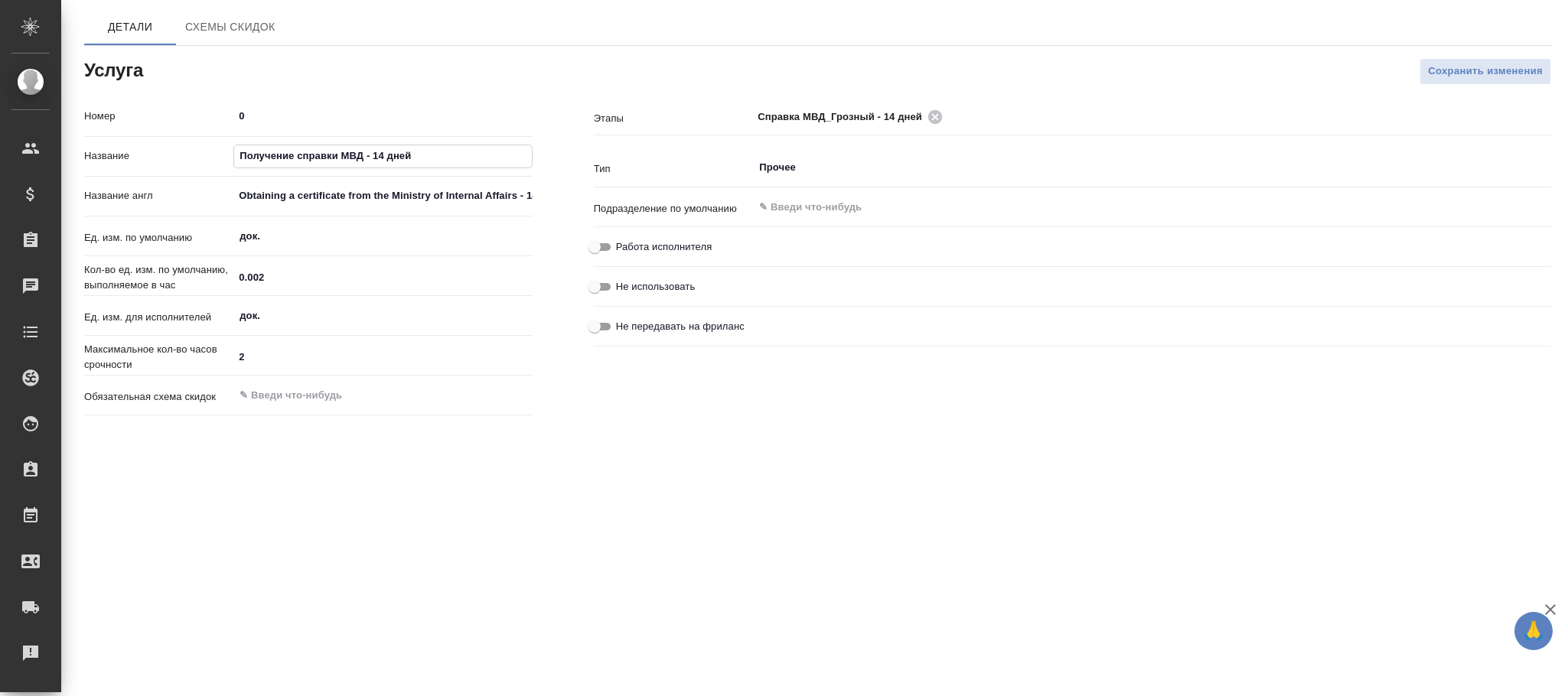
paste input "правка МВД_Грозный"
type input "Справка МВД_Грозный - 14 дней"
drag, startPoint x: 248, startPoint y: 194, endPoint x: 639, endPoint y: 233, distance: 392.9
click at [639, 233] on div "Номер 0 Название Справка МВД_Грозный - 14 дней Название англ Obtaining a certif…" at bounding box center [818, 262] width 1528 height 379
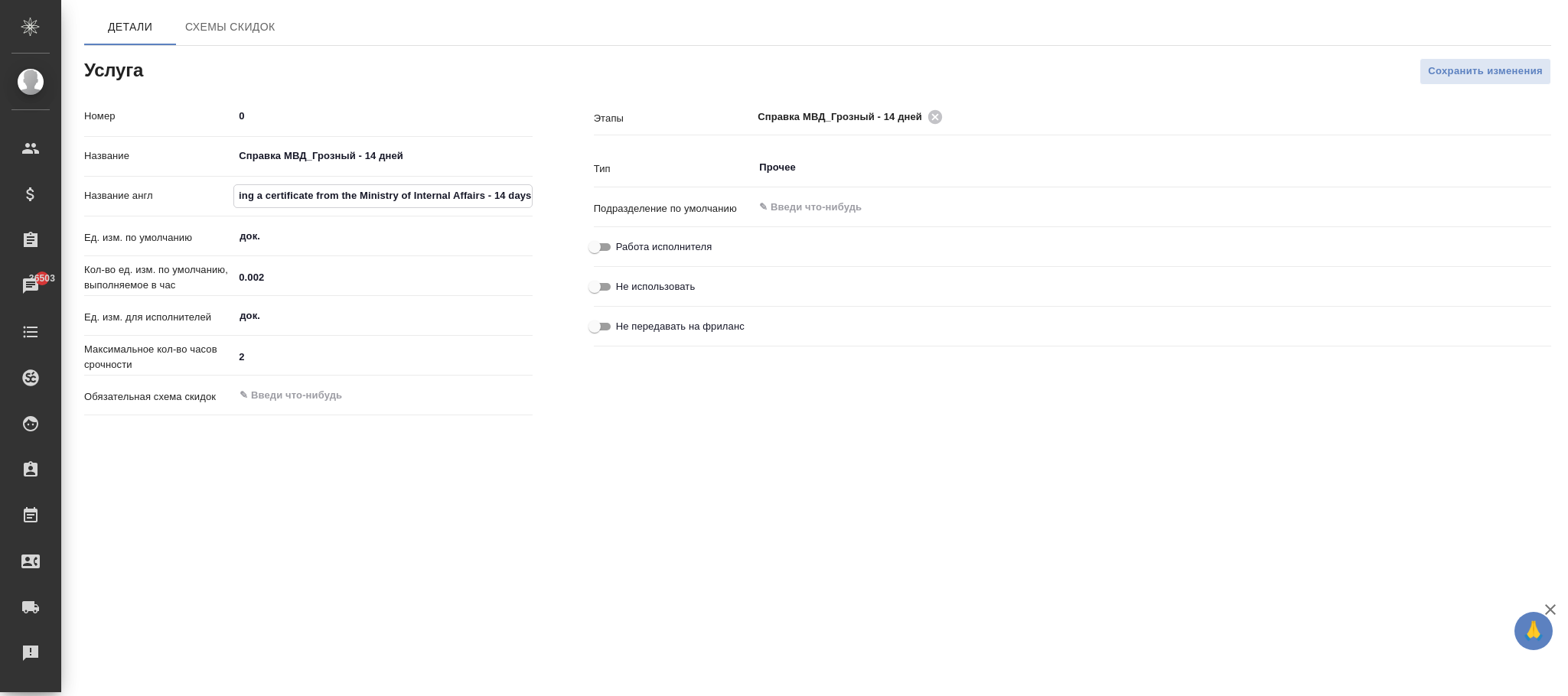
type input "O"
paste input "Help of the Ministry of Internal Affairs - 14 days"
type input "Help of the Ministry of Internal Affairs - 14 days"
click at [1452, 72] on span "Сохранить изменения" at bounding box center [1485, 71] width 115 height 17
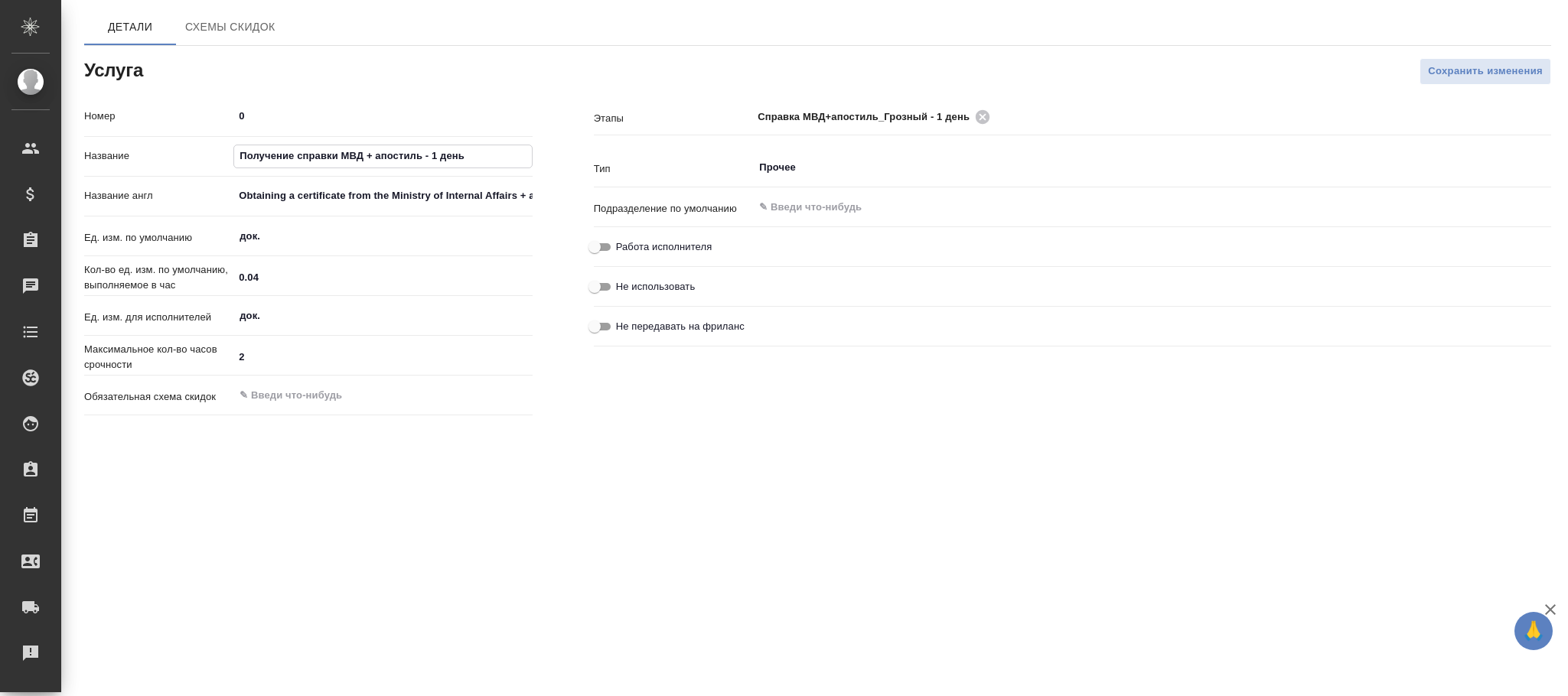
drag, startPoint x: 238, startPoint y: 152, endPoint x: 641, endPoint y: 158, distance: 403.0
click at [641, 158] on div "Номер 0 Название Получение справки МВД + апостиль - 1 день Название англ Obtain…" at bounding box center [818, 262] width 1528 height 379
paste input "правка МВД+апостиль_Грозный"
type input "Справка МВД+апостиль_Грозный - 1 день"
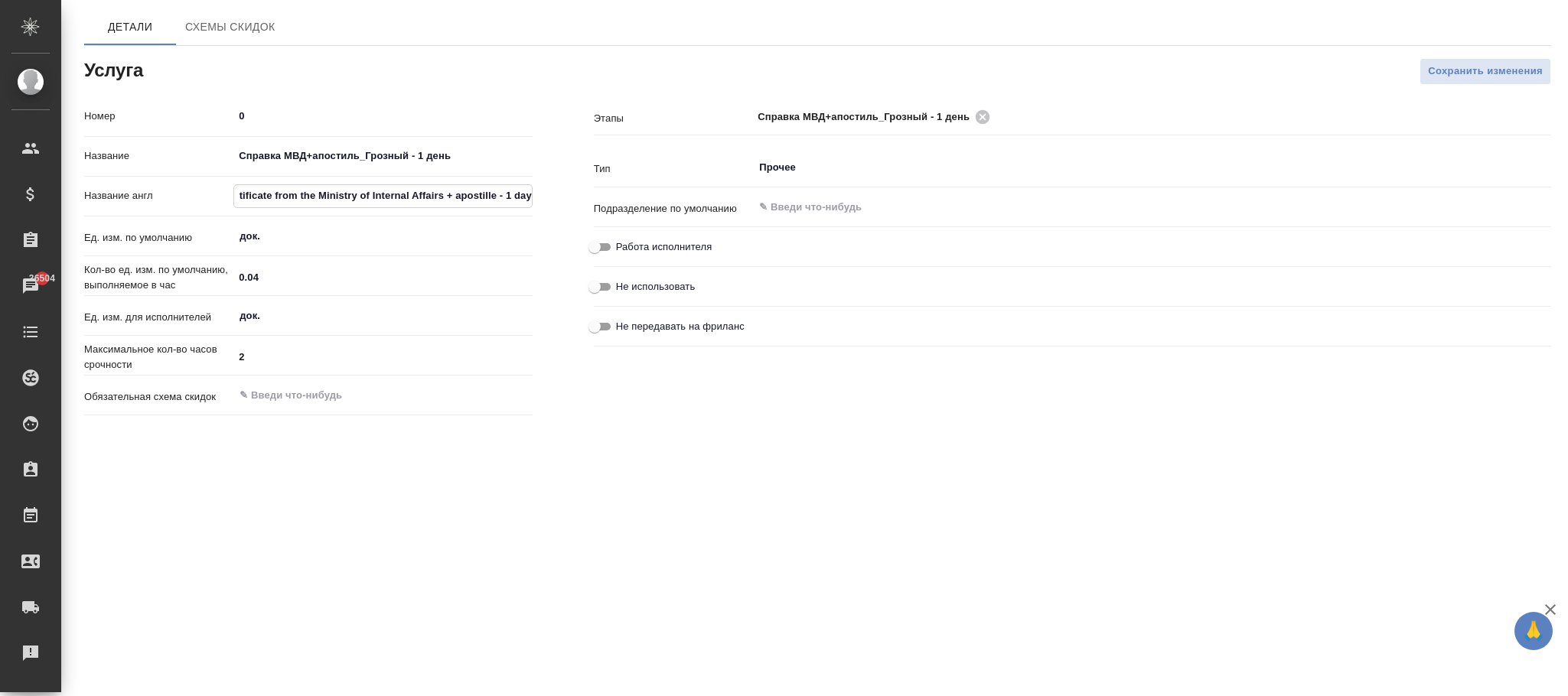
drag, startPoint x: 234, startPoint y: 195, endPoint x: 950, endPoint y: 295, distance: 722.9
click at [960, 290] on div "Номер 0 Название Справка МВД+апостиль_Грозный - 1 день Название англ Obtaining …" at bounding box center [818, 262] width 1528 height 379
paste input "Information from the Ministry of Internal Affairs+apostille_Grozny - 1 day"
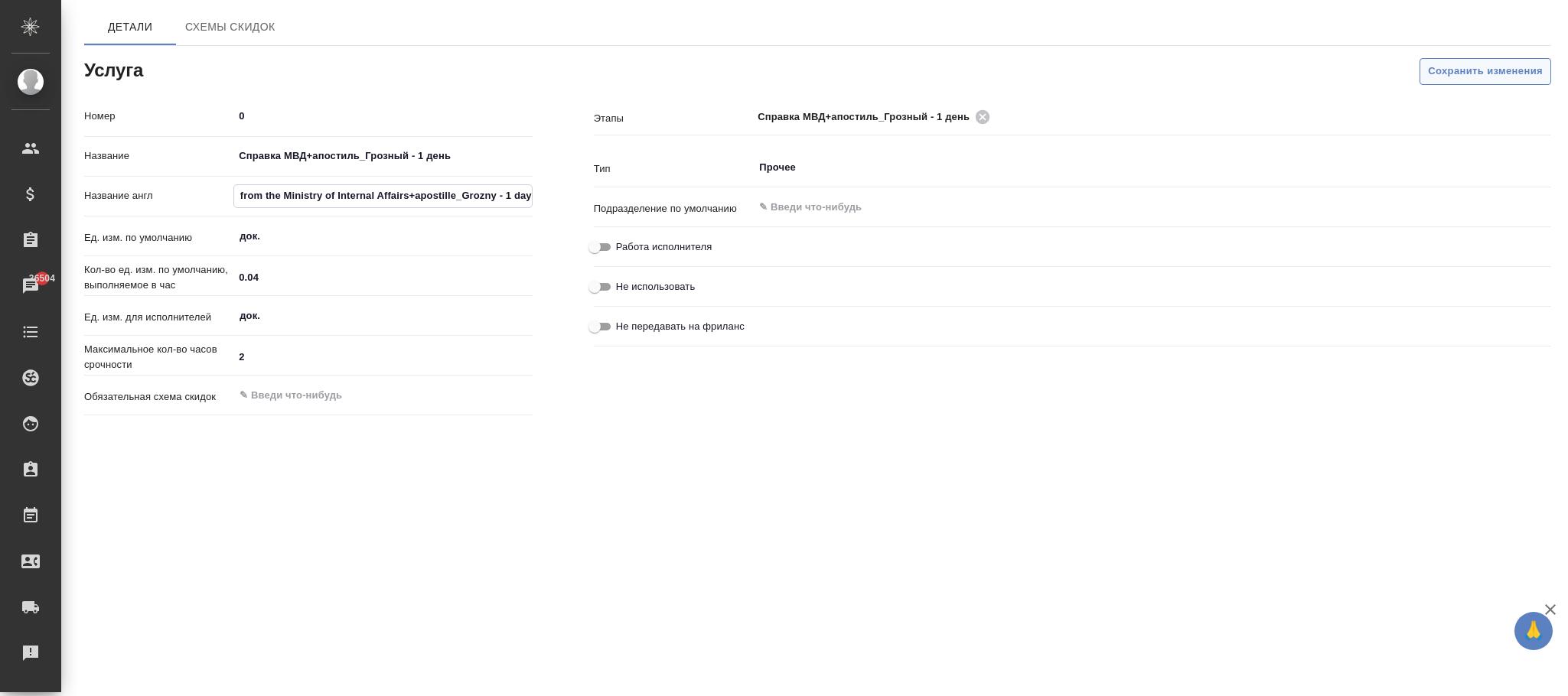
type input "Information from the Ministry of Internal Affairs+apostille_Grozny - 1 day"
click at [1467, 70] on span "Сохранить изменения" at bounding box center [1485, 71] width 115 height 17
drag, startPoint x: 462, startPoint y: 159, endPoint x: 141, endPoint y: 167, distance: 321.1
click at [76, 142] on div "Номер 0 Название Получение справки МВД + апостиль - 2 дня Название англ Obtaini…" at bounding box center [309, 262] width 510 height 379
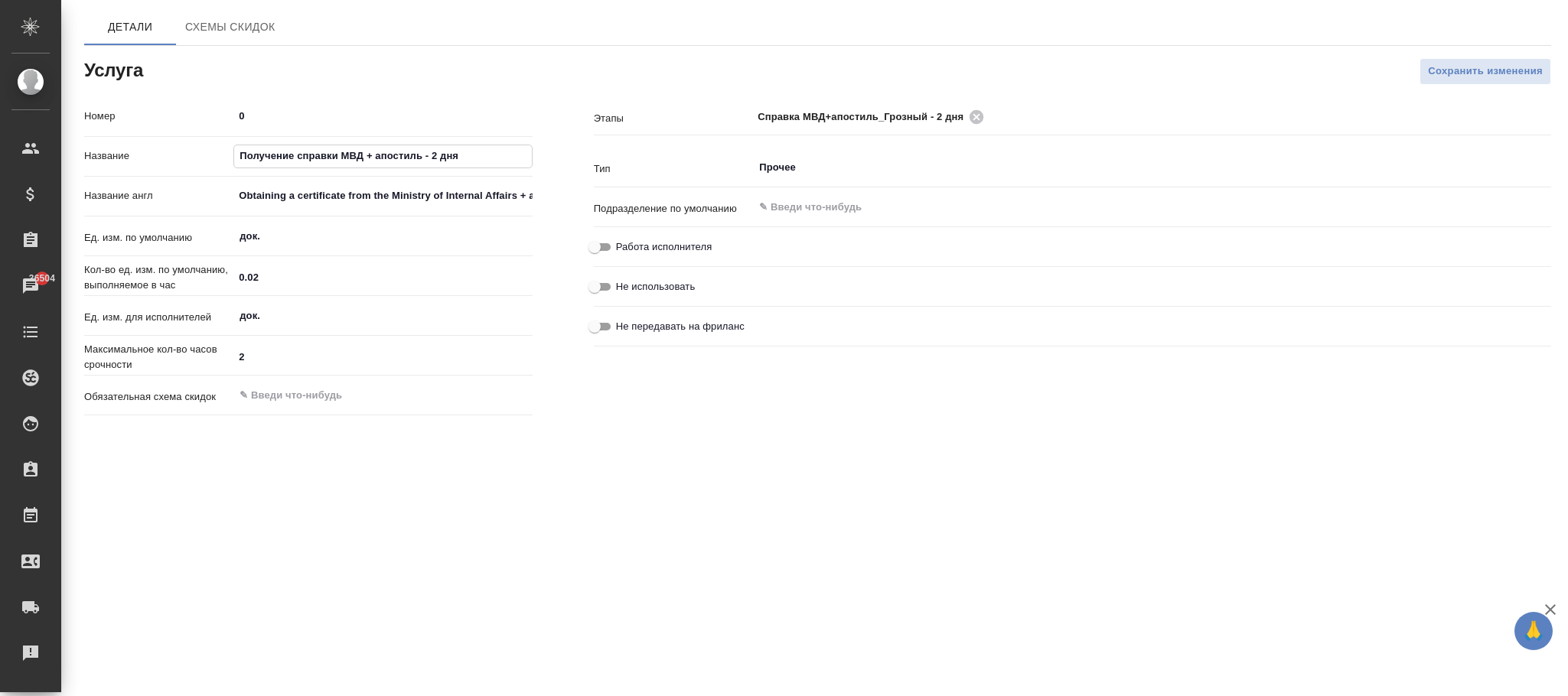
paste input "правка МВД+апостиль_Грозный"
type input "Справка МВД+апостиль_Грозный - 2 дня"
drag, startPoint x: 235, startPoint y: 196, endPoint x: 864, endPoint y: 209, distance: 629.1
click at [864, 209] on div "Номер 0 Название Справка МВД+апостиль_Грозный - 2 дня Название англ Obtaining a…" at bounding box center [818, 262] width 1528 height 379
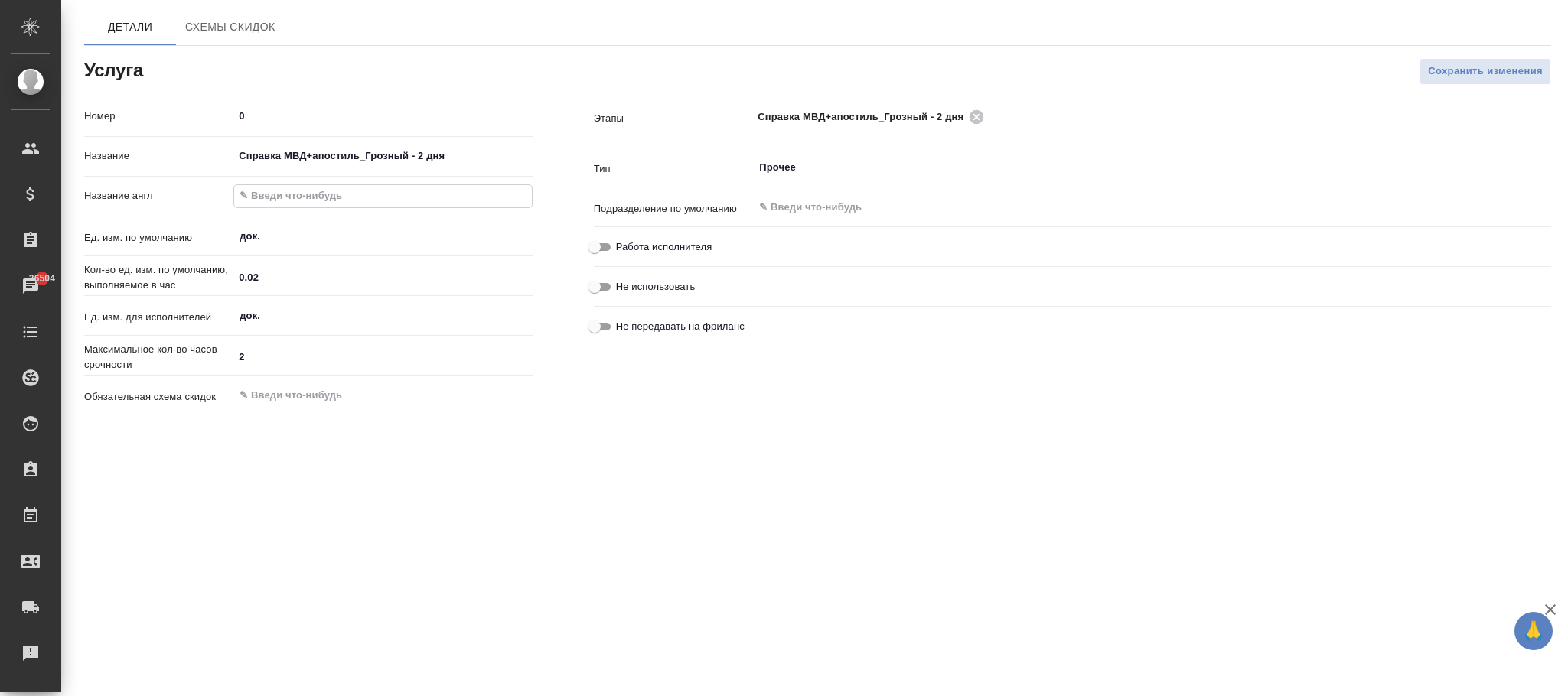
scroll to position [0, 0]
paste input "Information from the Ministry of Internal Affairs+apostille_Grozny - 2 days"
type input "Information from the Ministry of Internal Affairs+apostille_Grozny - 2 days"
click at [1463, 72] on span "Сохранить изменения" at bounding box center [1485, 71] width 115 height 17
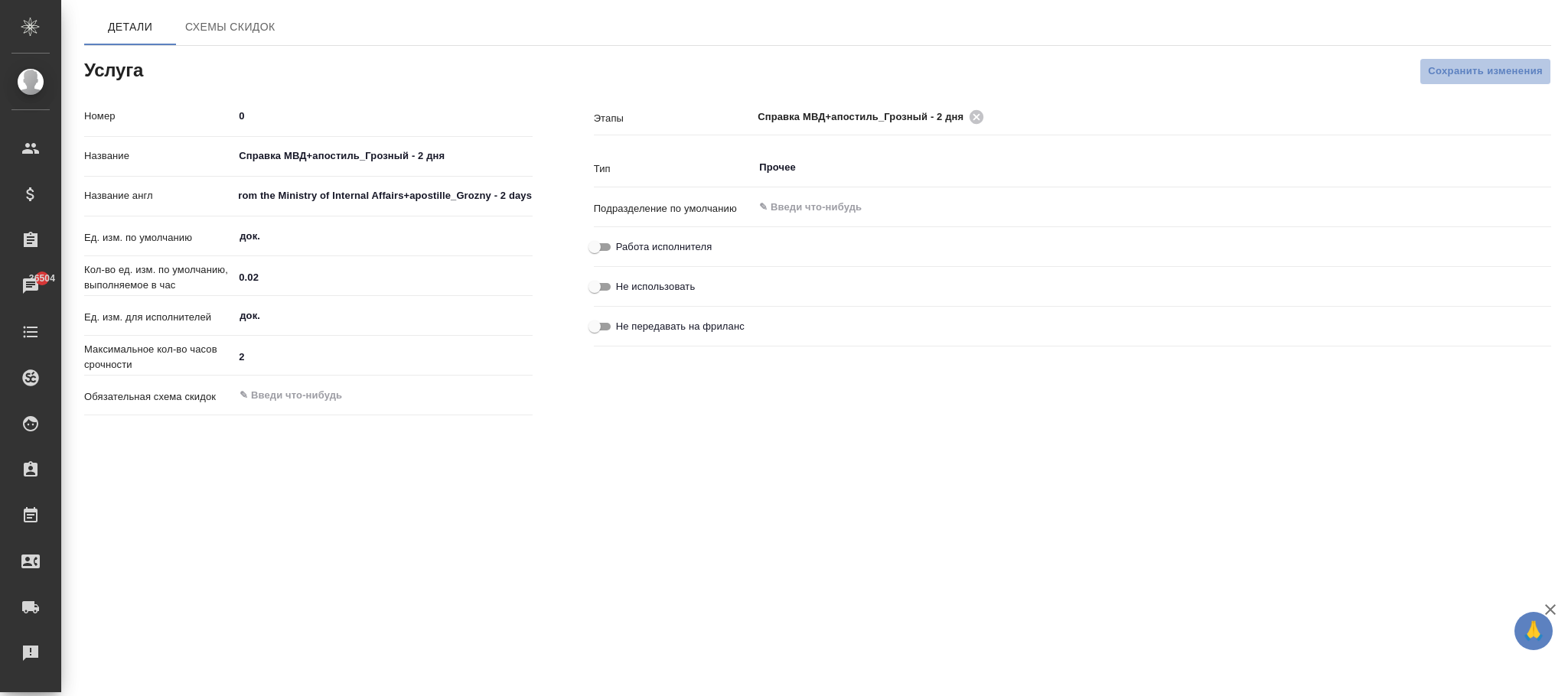
scroll to position [0, 0]
drag, startPoint x: 481, startPoint y: 156, endPoint x: 1, endPoint y: 163, distance: 480.1
click at [0, 156] on div ".cls-1 fill:#fff; AWATERA [PERSON_NAME][PERSON_NAME] Спецификации Заказы 36505 …" at bounding box center [784, 348] width 1568 height 696
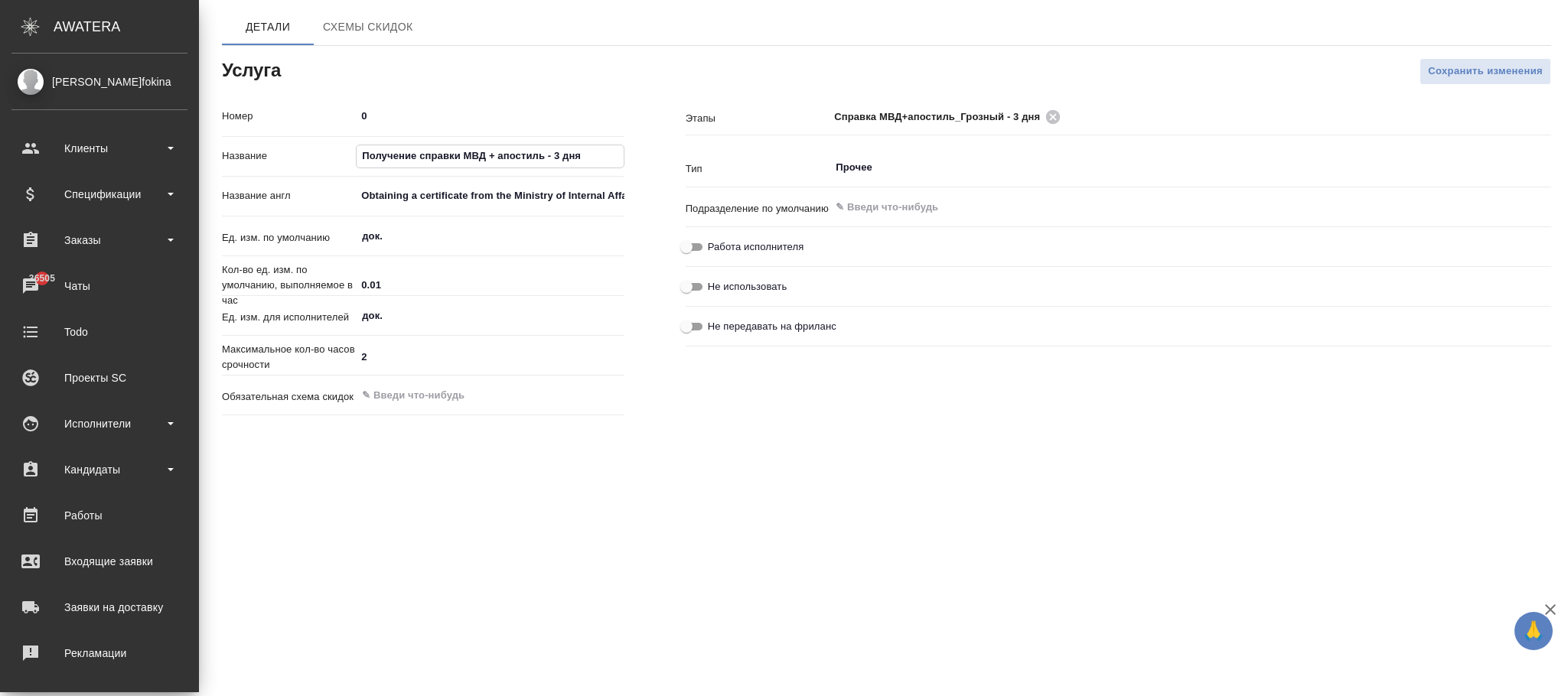
paste input "правка МВД+апостиль_Грозный"
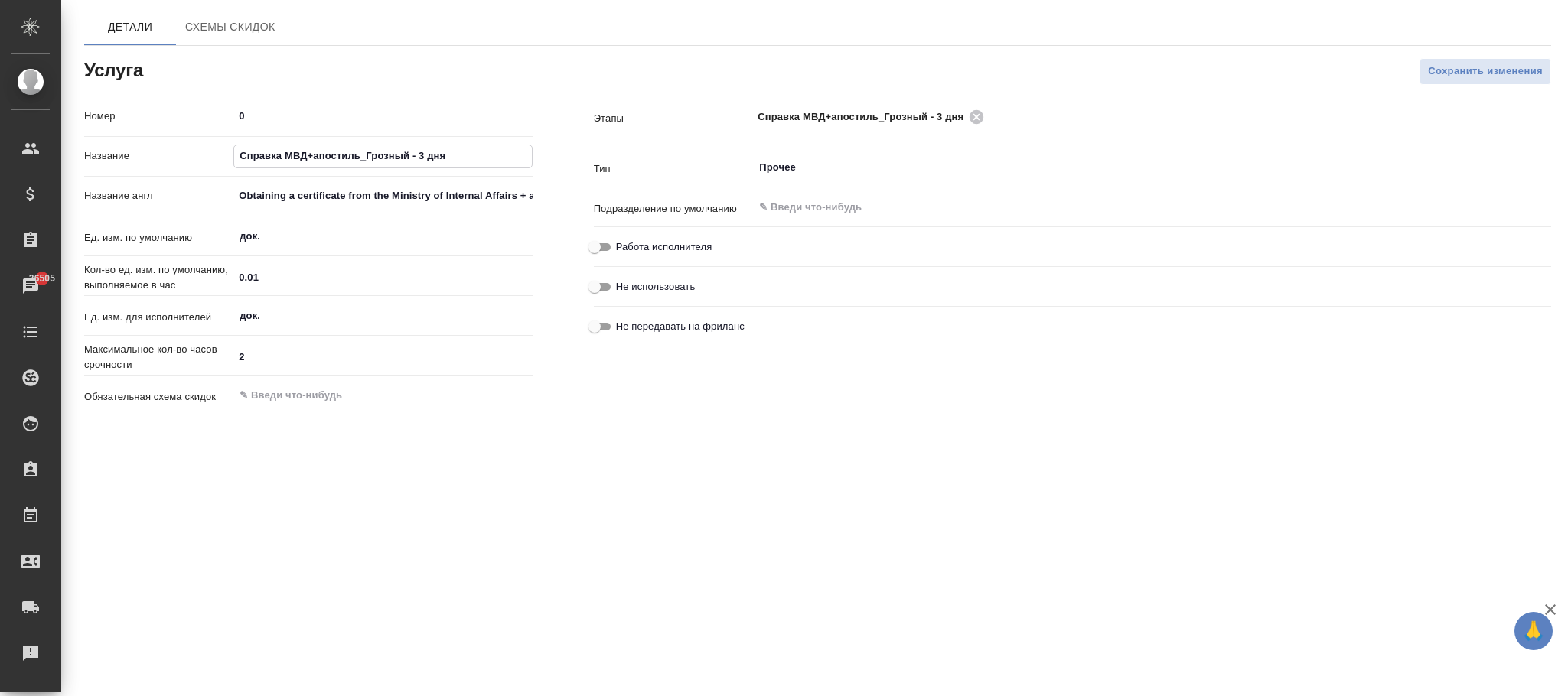
type input "Справка МВД+апостиль_Грозный - 3 дня"
drag, startPoint x: 234, startPoint y: 193, endPoint x: 729, endPoint y: 193, distance: 495.0
click at [729, 193] on div "Номер 0 Название Справка МВД+апостиль_Грозный - 3 дня Название англ Obtaining a…" at bounding box center [818, 262] width 1528 height 379
paste input "Information from the Ministry of Internal Affairs+apostille_Grozny - 3 days"
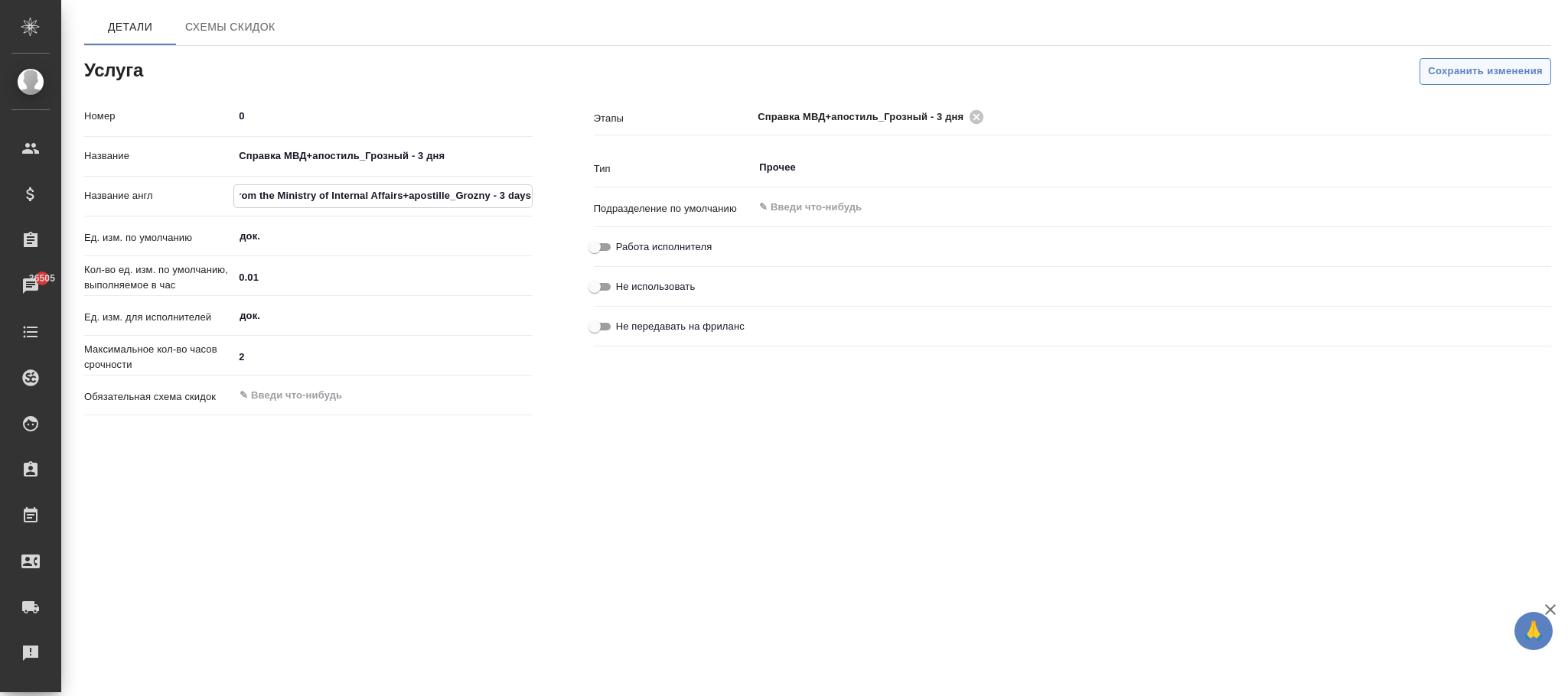
type input "Information from the Ministry of Internal Affairs+apostille_Grozny - 3 days"
click at [1485, 83] on button "Сохранить изменения" at bounding box center [1485, 71] width 132 height 26
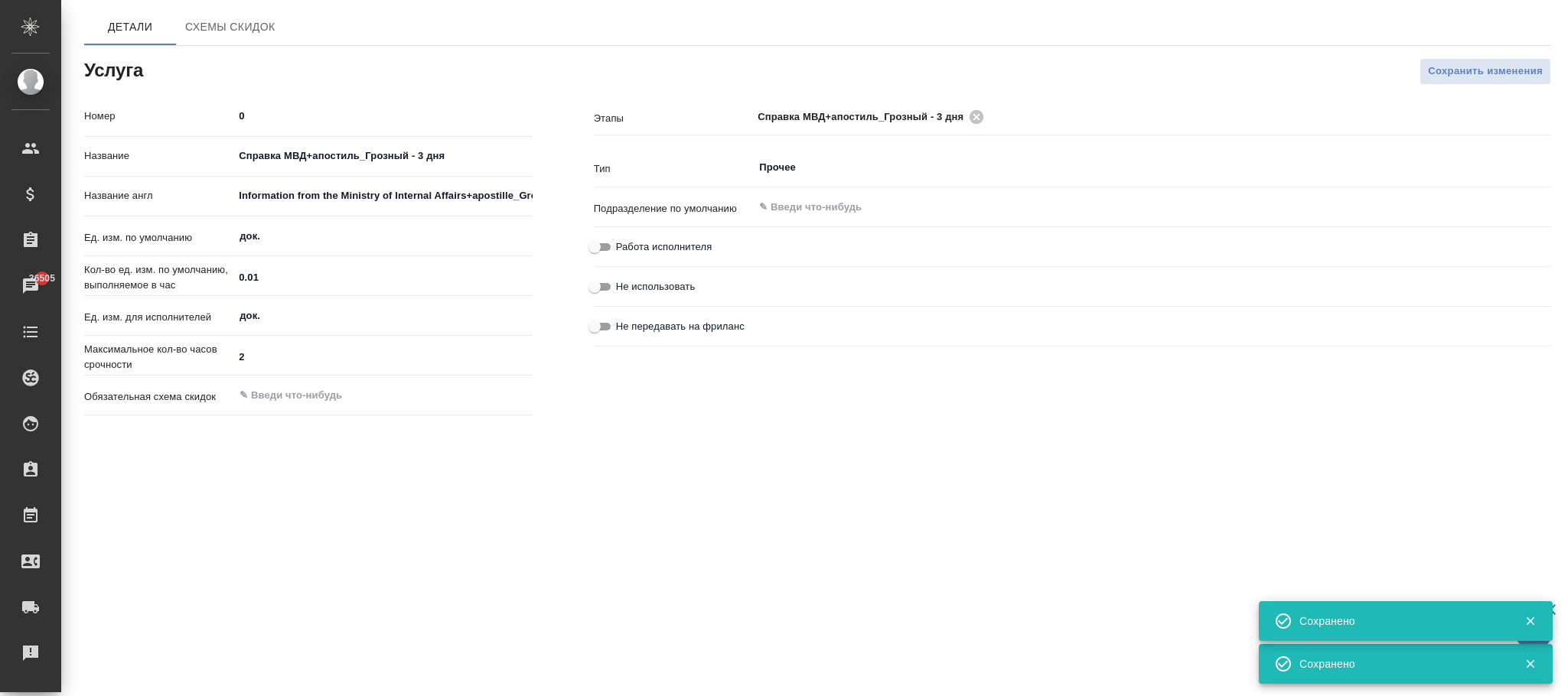
click at [1472, 67] on span "Сохранить изменения" at bounding box center [1485, 71] width 115 height 17
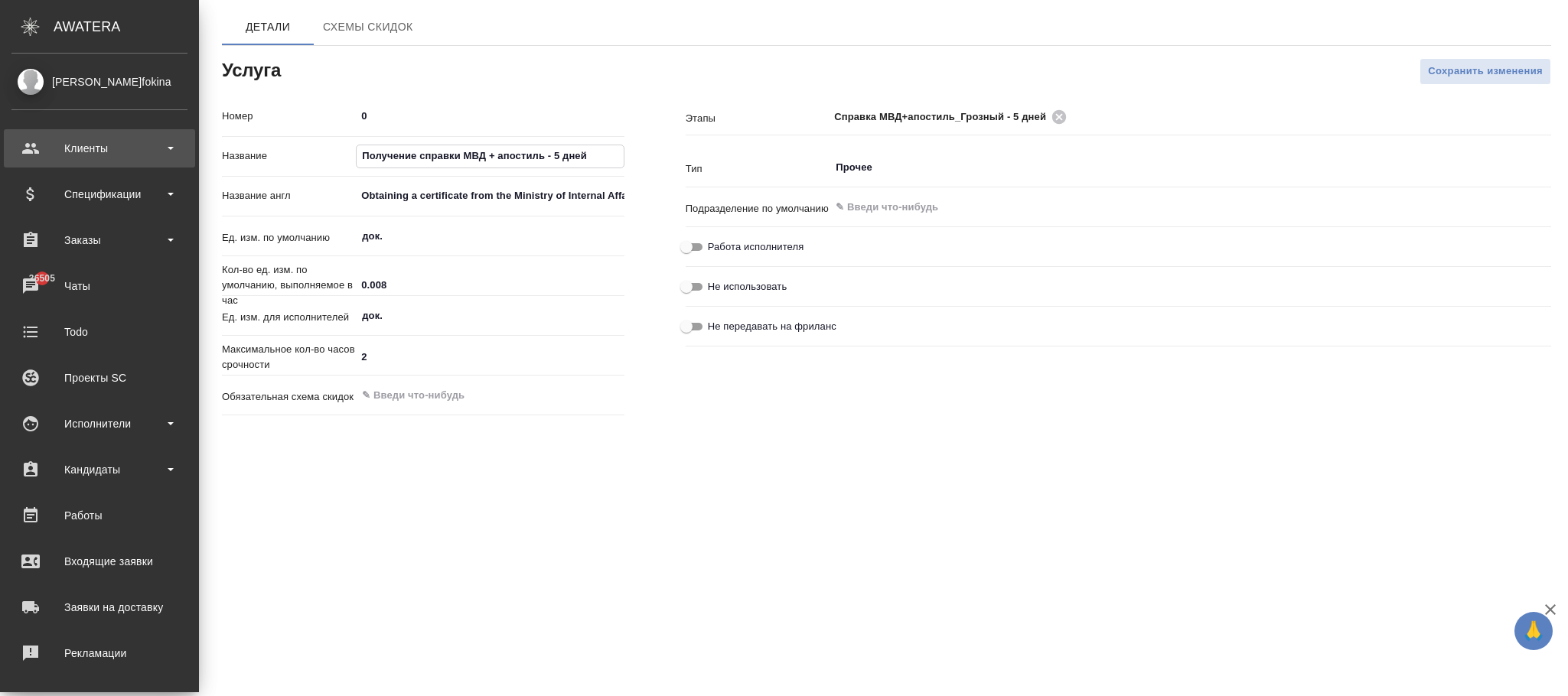
drag, startPoint x: 366, startPoint y: 154, endPoint x: 46, endPoint y: 166, distance: 320.2
click at [46, 166] on div ".cls-1 fill:#fff; AWATERA Фокина Наталья n.fokina Клиенты Спецификации Заказы 3…" at bounding box center [784, 348] width 1568 height 696
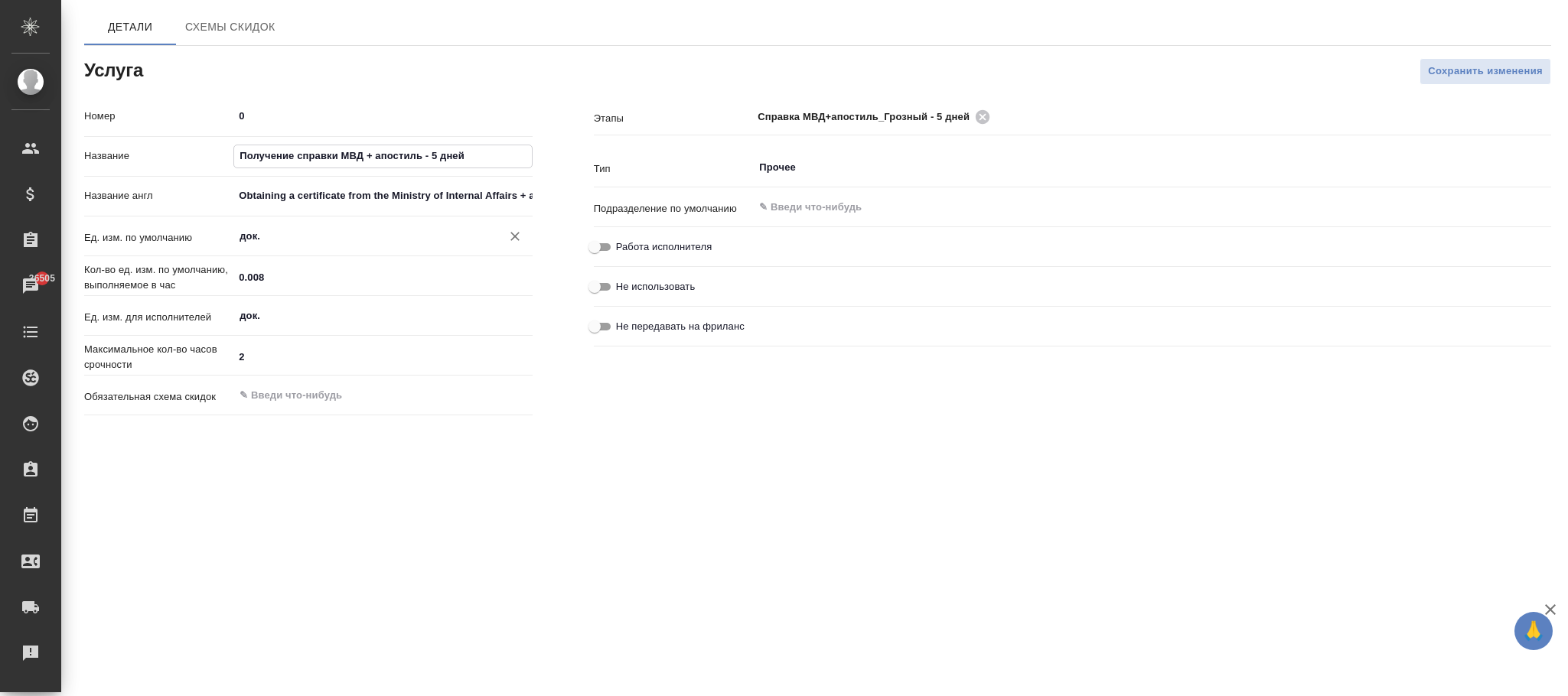
paste input "правка МВД+апостиль_Грозный"
type input "Справка МВД+апостиль_Грозный - 5 дней"
drag, startPoint x: 262, startPoint y: 193, endPoint x: 503, endPoint y: 226, distance: 243.2
click at [507, 225] on div "Номер 0 Название Справка МВД+апостиль_Грозный - 5 дней Название англ Obtaining …" at bounding box center [309, 262] width 449 height 319
type input "+ apostille - 5 days"
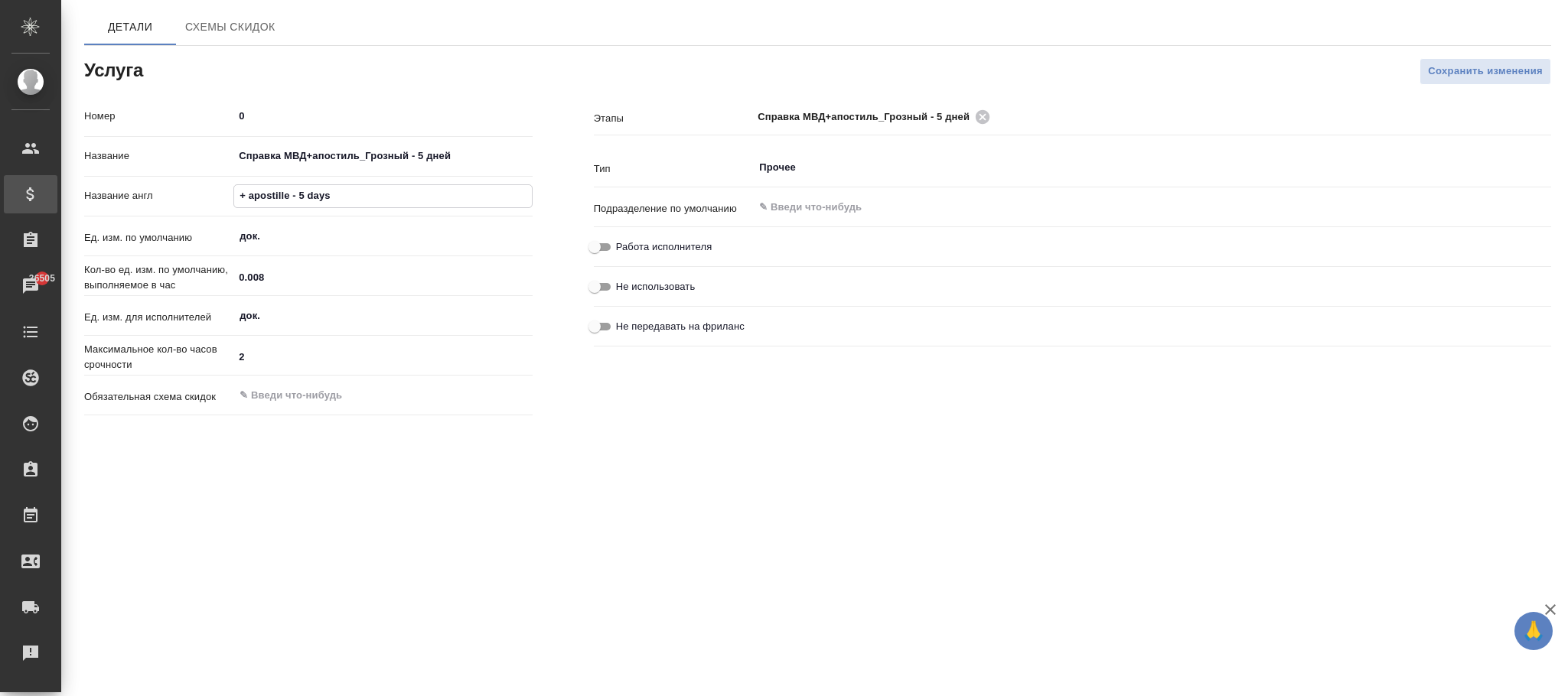
drag, startPoint x: 349, startPoint y: 190, endPoint x: 0, endPoint y: 193, distance: 349.0
click at [0, 193] on div ".cls-1 fill:#fff; AWATERA Фокина Наталья n.fokina Клиенты Спецификации Заказы 3…" at bounding box center [784, 348] width 1568 height 696
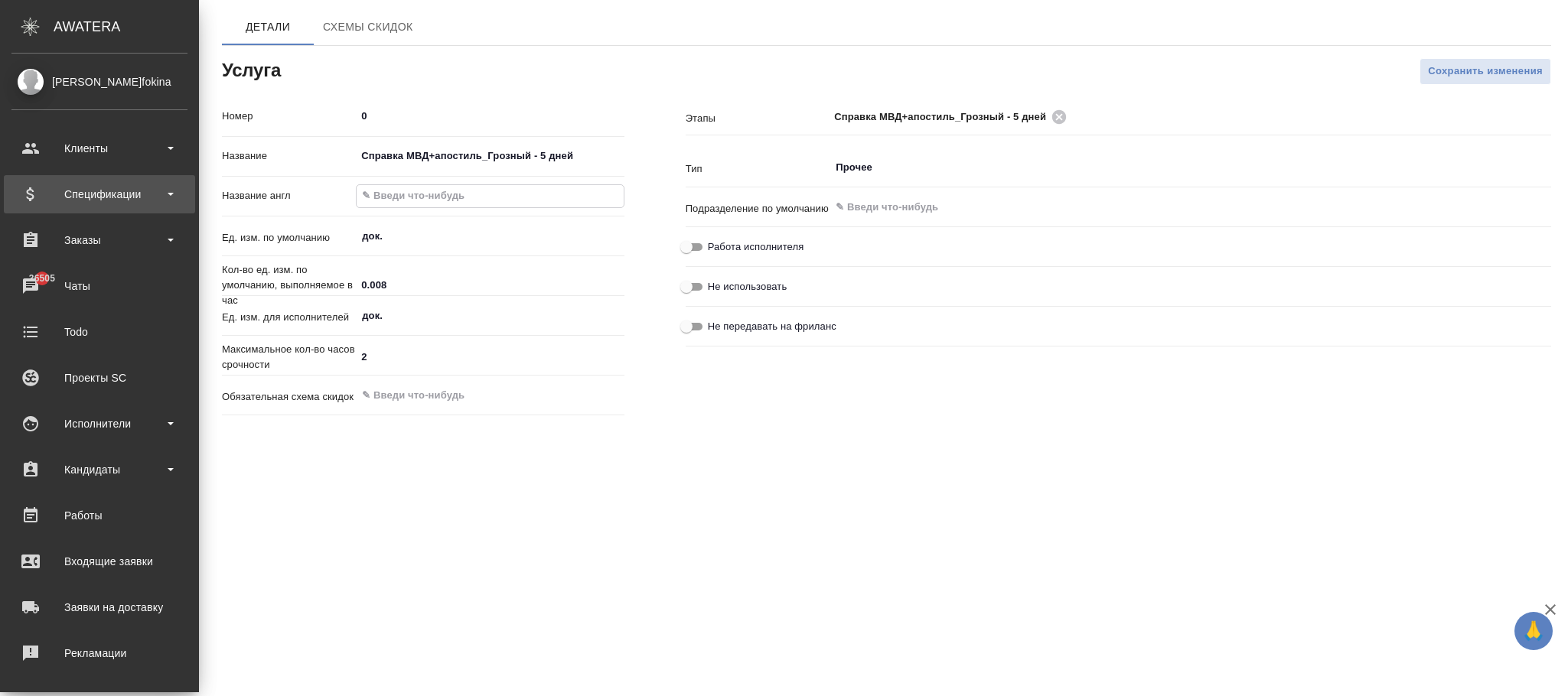
paste input "Information from the Ministry of Internal Affairs+apostille_Grozny - 5 days"
type input "Information from the Ministry of Internal Affairs+apostille_Grozny - 5 days"
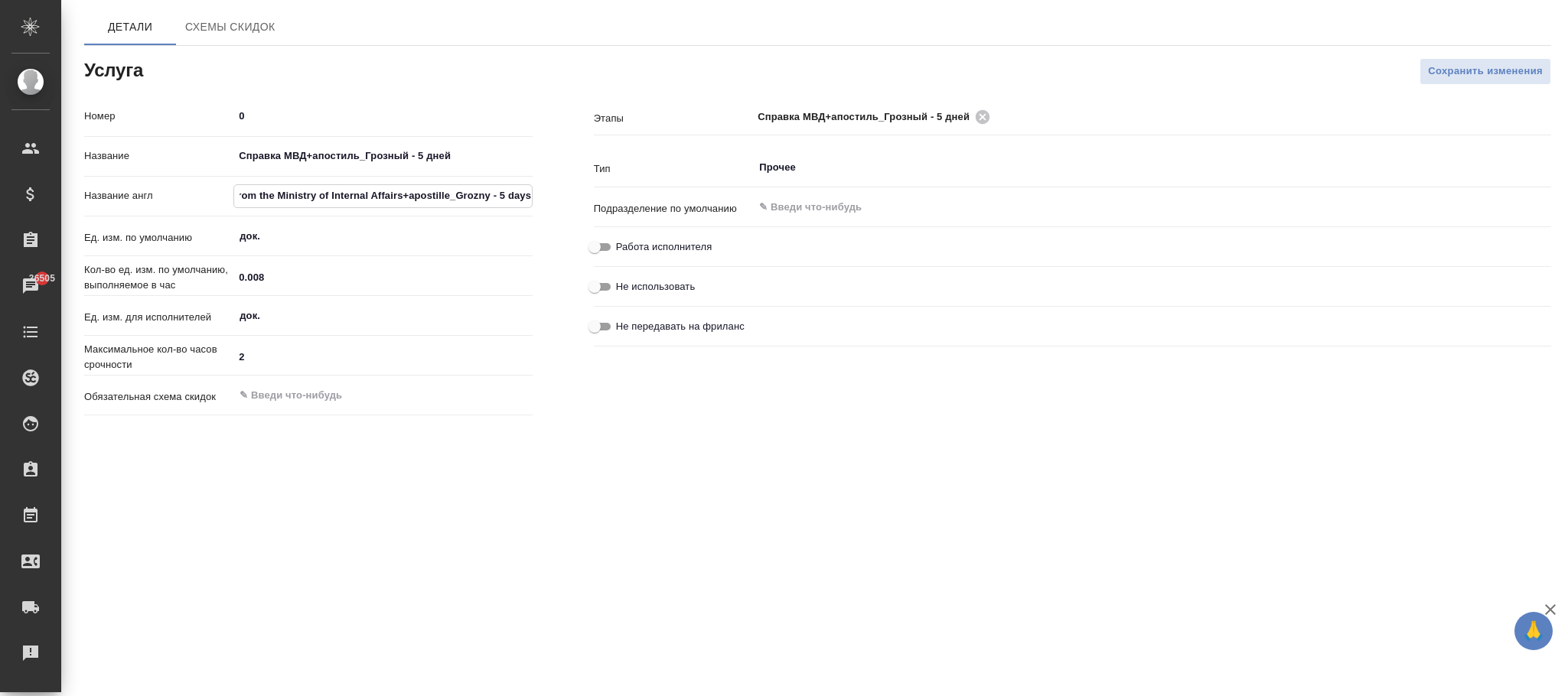
scroll to position [0, 69]
click at [1441, 69] on span "Сохранить изменения" at bounding box center [1485, 71] width 115 height 17
drag, startPoint x: 487, startPoint y: 149, endPoint x: 0, endPoint y: 149, distance: 487.0
click at [0, 149] on div ".cls-1 fill:#fff; AWATERA [PERSON_NAME][PERSON_NAME] Спецификации Заказы 36505 …" at bounding box center [784, 348] width 1568 height 696
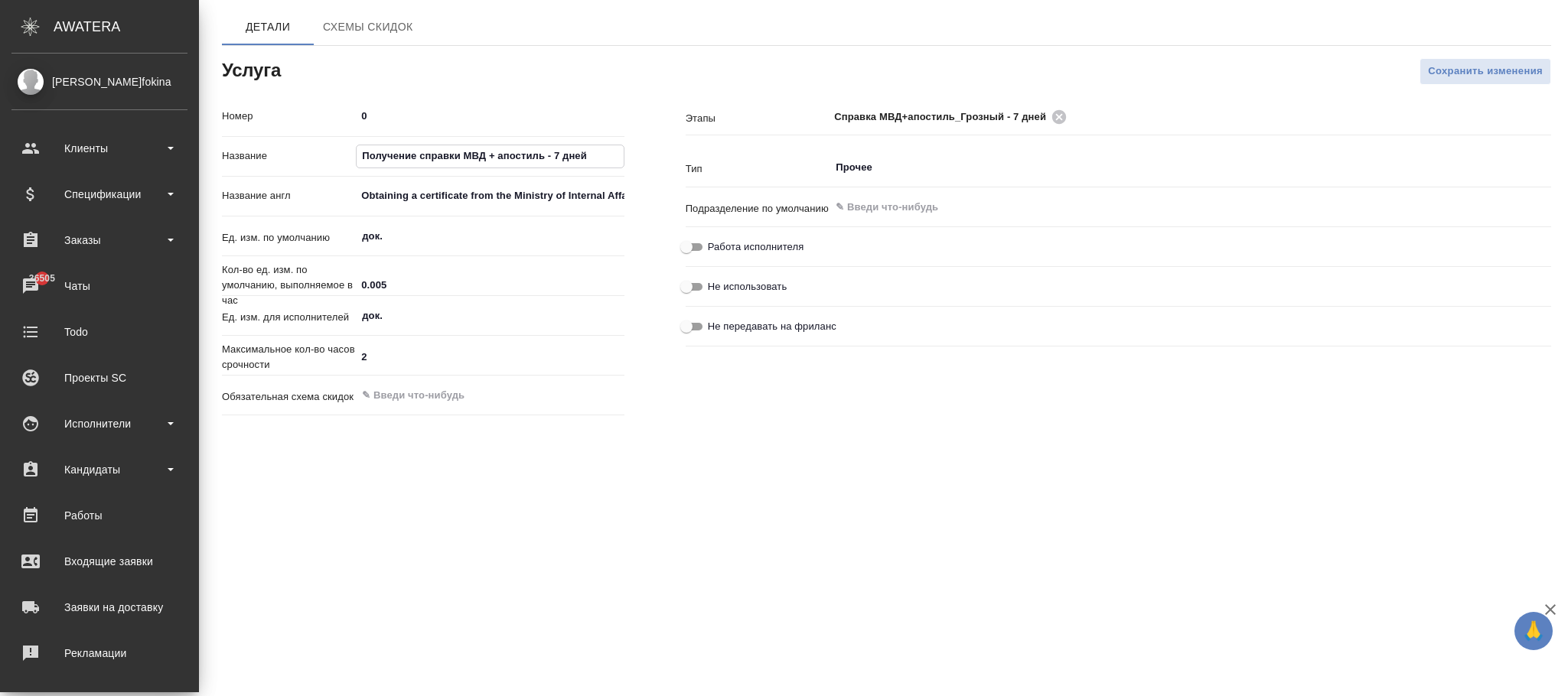
paste input "правка МВД+апостиль_Грозный"
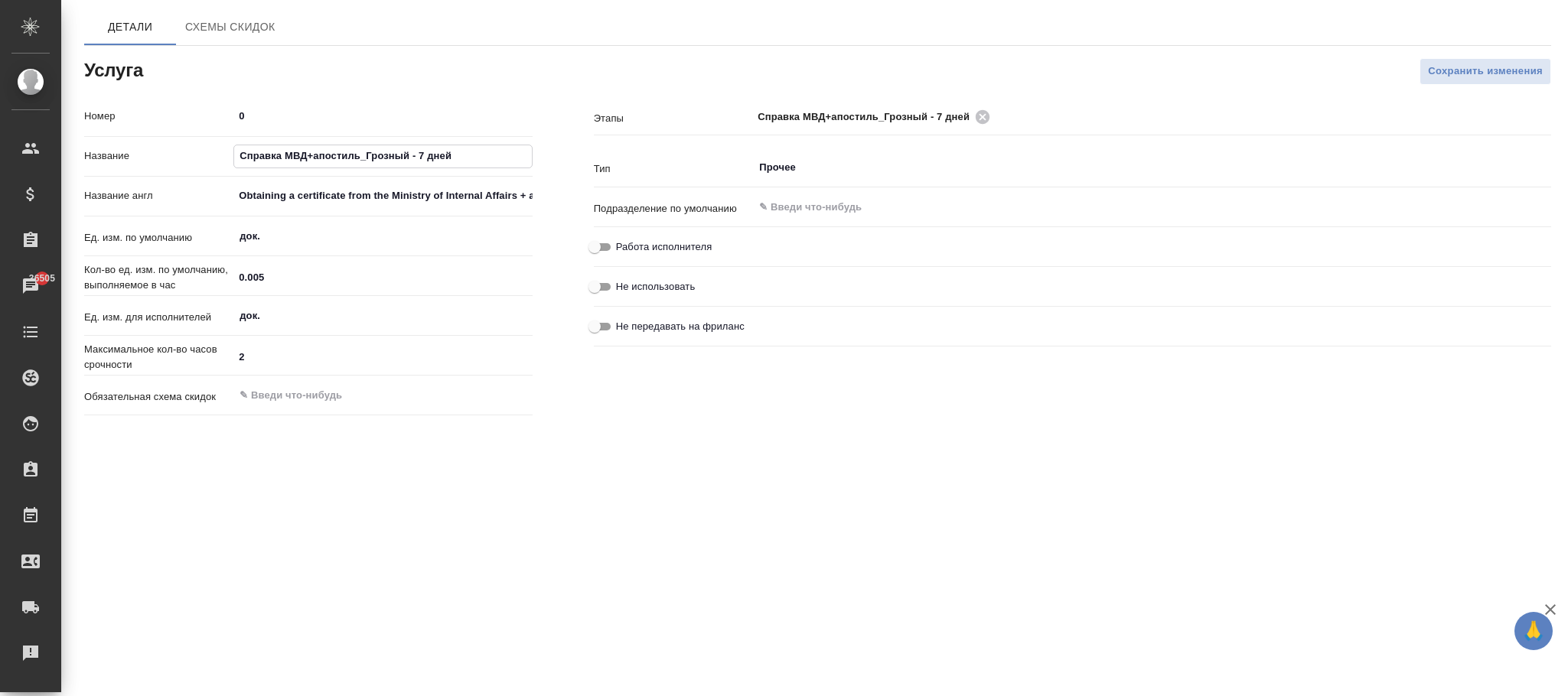
type input "Справка МВД+апостиль_Грозный - 7 дней"
drag, startPoint x: 260, startPoint y: 202, endPoint x: 474, endPoint y: 214, distance: 214.3
click at [474, 214] on div "Название англ Obtaining a certificate from the Ministry of Internal Affairs + a…" at bounding box center [309, 203] width 449 height 40
type input "Obal Affairs + apostille - 7 days"
drag, startPoint x: 440, startPoint y: 185, endPoint x: 0, endPoint y: 193, distance: 440.1
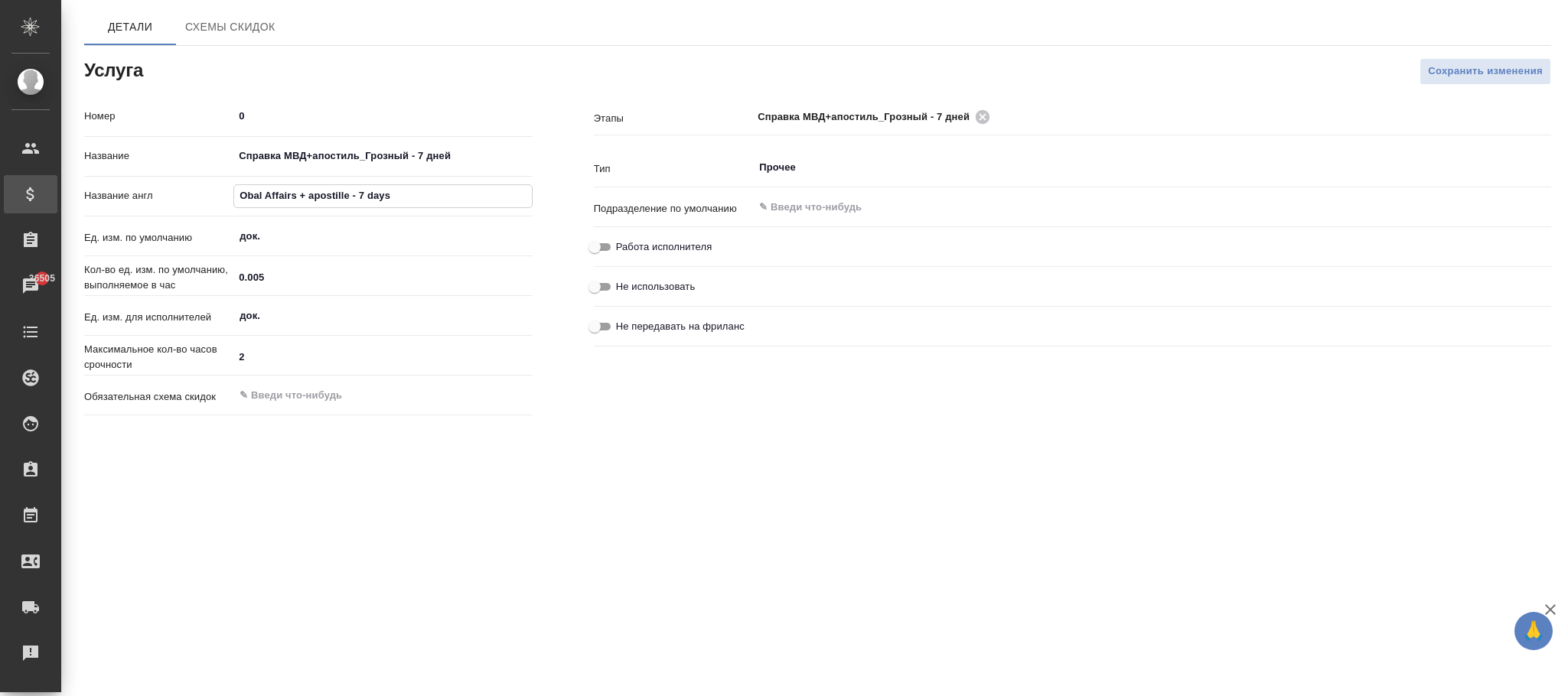
click at [0, 193] on div ".cls-1 fill:#fff; AWATERA Фокина Наталья n.fokina Клиенты Спецификации Заказы 3…" at bounding box center [784, 348] width 1568 height 696
paste input "Information from the Ministry of Internal Affairs+apostille_Grozny - 7 days"
type input "Information from the Ministry of Internal Affairs+apostille_Grozny - 7 days"
click at [1442, 69] on span "Сохранить изменения" at bounding box center [1485, 71] width 115 height 17
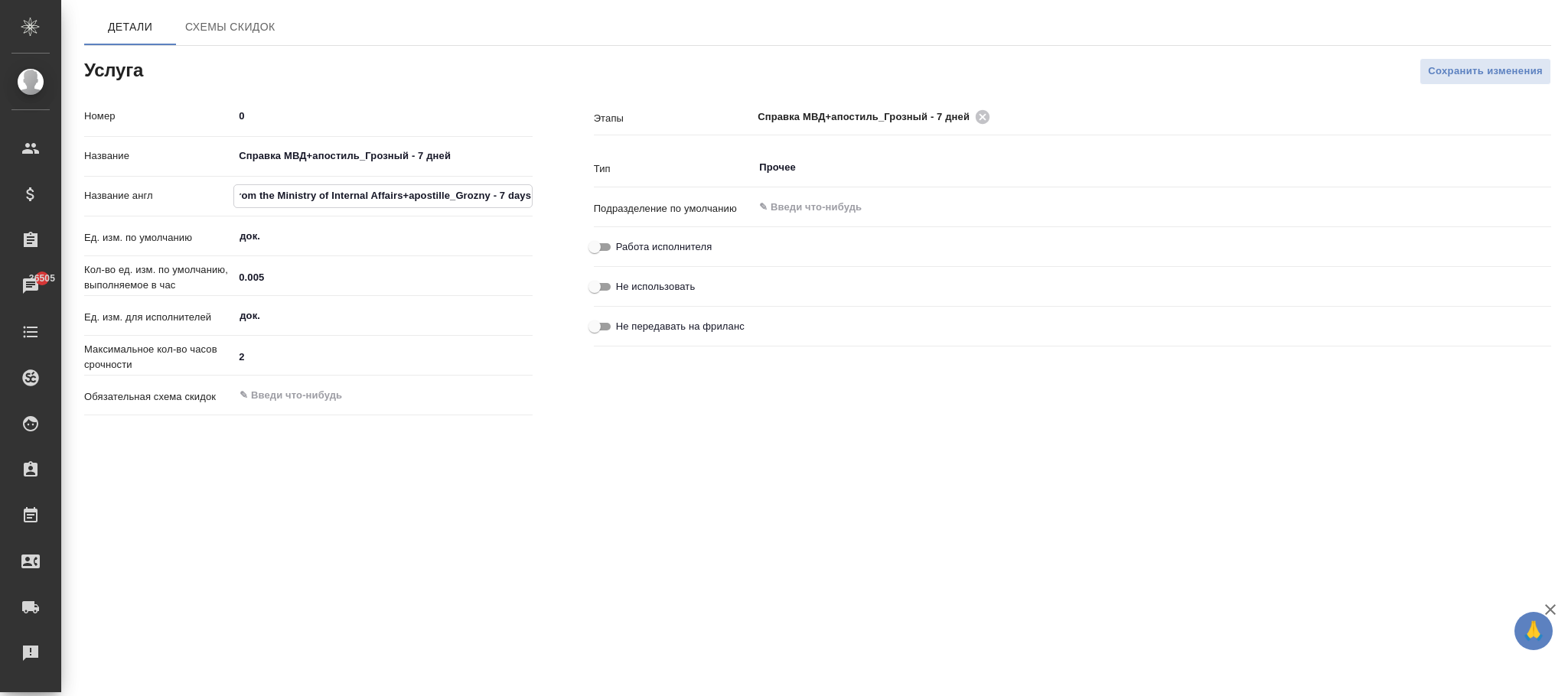
scroll to position [0, 0]
drag, startPoint x: 278, startPoint y: 150, endPoint x: 71, endPoint y: 150, distance: 207.0
click at [71, 150] on div "Номер 0 Название Получение справки МВД + апостиль - 14 дней Название англ Obtai…" at bounding box center [309, 262] width 510 height 379
paste input "правка МВД+апостиль_Грозный"
type input "Справка МВД+апостиль_Грозный - 14 дней"
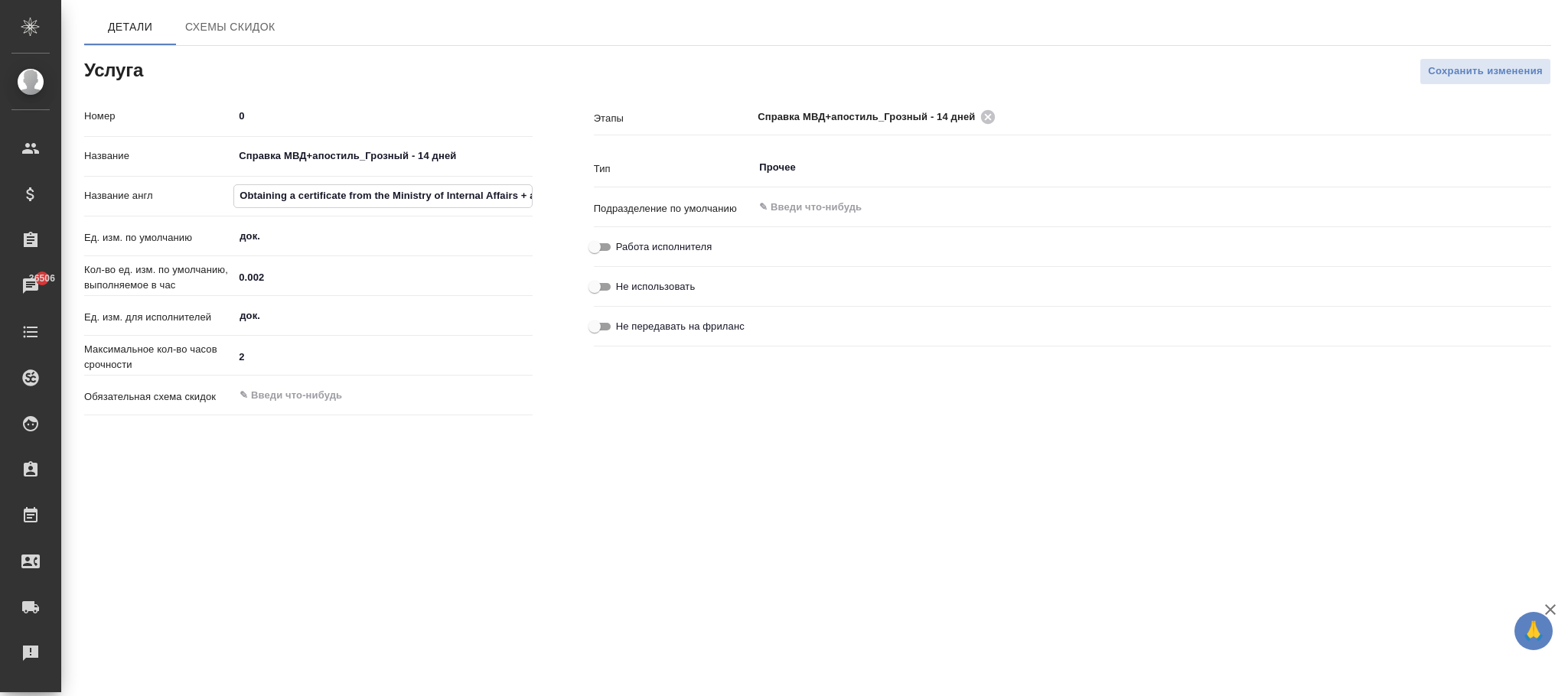
scroll to position [0, 86]
drag, startPoint x: 262, startPoint y: 203, endPoint x: 779, endPoint y: 256, distance: 519.7
click at [767, 260] on div "Номер 0 Название Справка МВД+апостиль_Грозный - 14 дней Название англ Obtaining…" at bounding box center [818, 262] width 1528 height 379
type input "O"
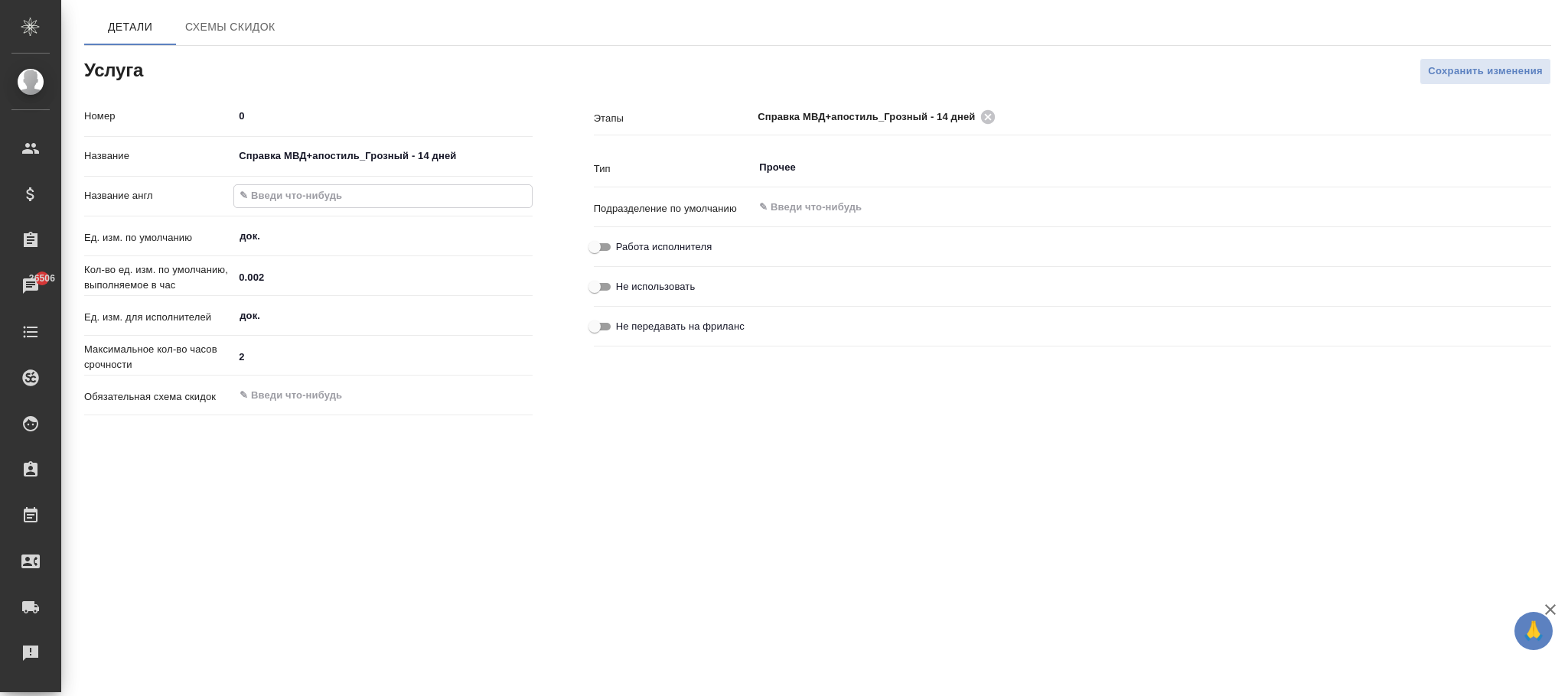
paste input "Information from the Ministry of Internal Affairs+apostille_Grozny - 14 days"
type input "Information from the Ministry of Internal Affairs+apostille_Grozny - 14 days"
click at [1477, 60] on button "Сохранить изменения" at bounding box center [1485, 71] width 132 height 26
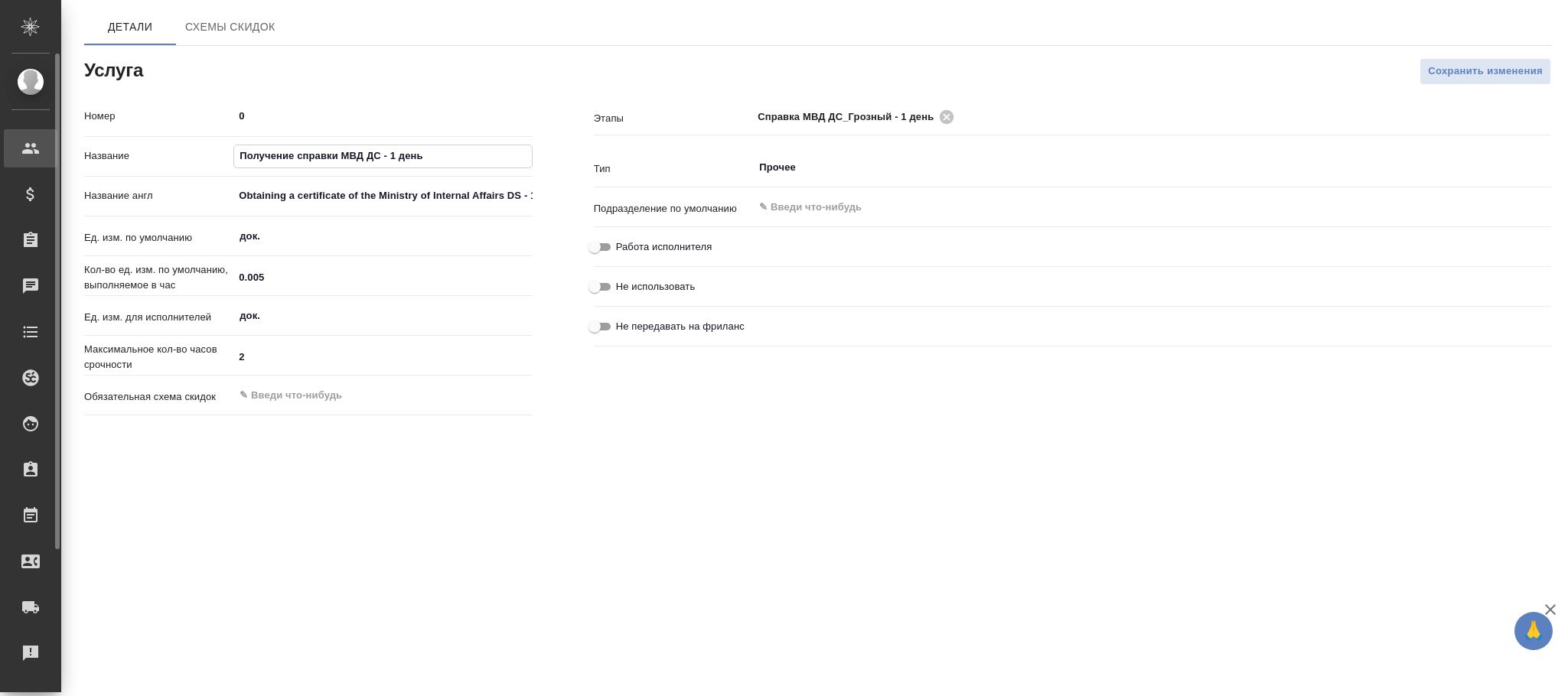
drag, startPoint x: 315, startPoint y: 161, endPoint x: 49, endPoint y: 161, distance: 266.0
click at [49, 161] on div ".cls-1 fill:#fff; AWATERA [PERSON_NAME]fokina Клиенты Спецификации Заказы Чаты …" at bounding box center [784, 348] width 1568 height 696
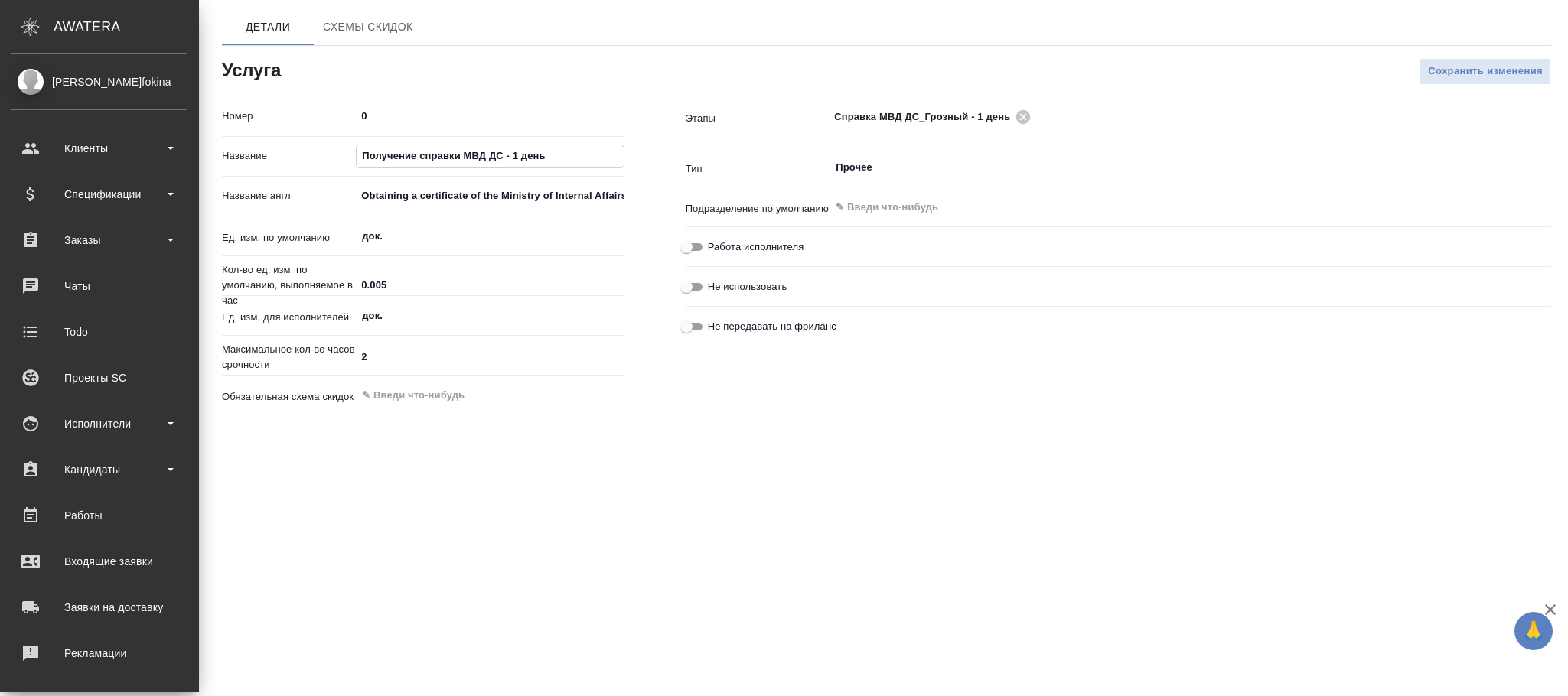
paste input "справка МВД ДС_Грозный"
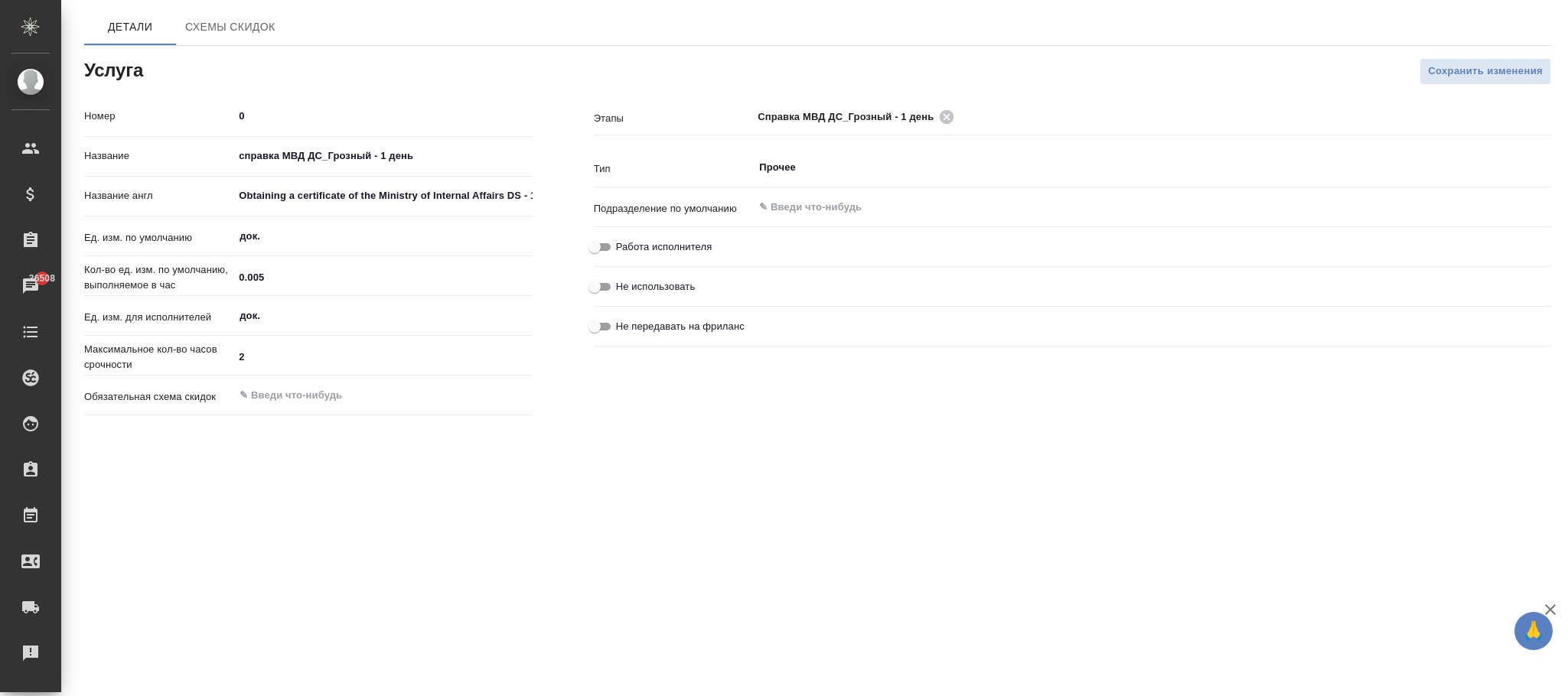
click at [1472, 55] on div "Сохранить изменения" at bounding box center [1072, 71] width 1018 height 88
drag, startPoint x: 241, startPoint y: 156, endPoint x: 251, endPoint y: 163, distance: 12.2
click at [241, 156] on input "справка МВД ДС_Грозный - 1 день" at bounding box center [382, 156] width 299 height 22
drag, startPoint x: 434, startPoint y: 152, endPoint x: 214, endPoint y: 149, distance: 220.0
click at [214, 149] on div "Название Справка МВД ДС_Грозный - 1 день" at bounding box center [309, 156] width 449 height 26
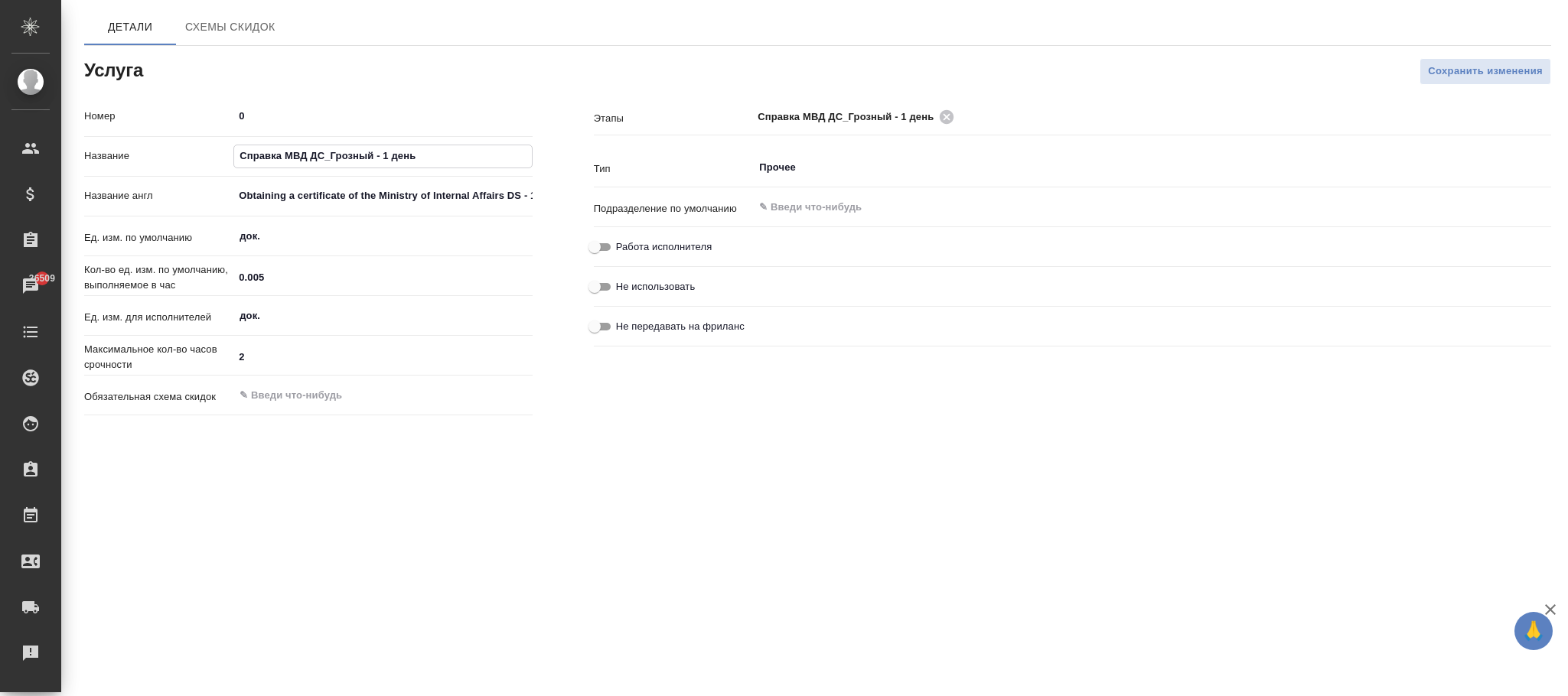
type input "Справка МВД ДС_Грозный - 1 день"
drag, startPoint x: 238, startPoint y: 190, endPoint x: 693, endPoint y: 188, distance: 455.0
click at [693, 188] on div "Номер 0 Название Справка МВД ДС_Грозный - 1 день Название англ Obtaining a cert…" at bounding box center [818, 262] width 1528 height 379
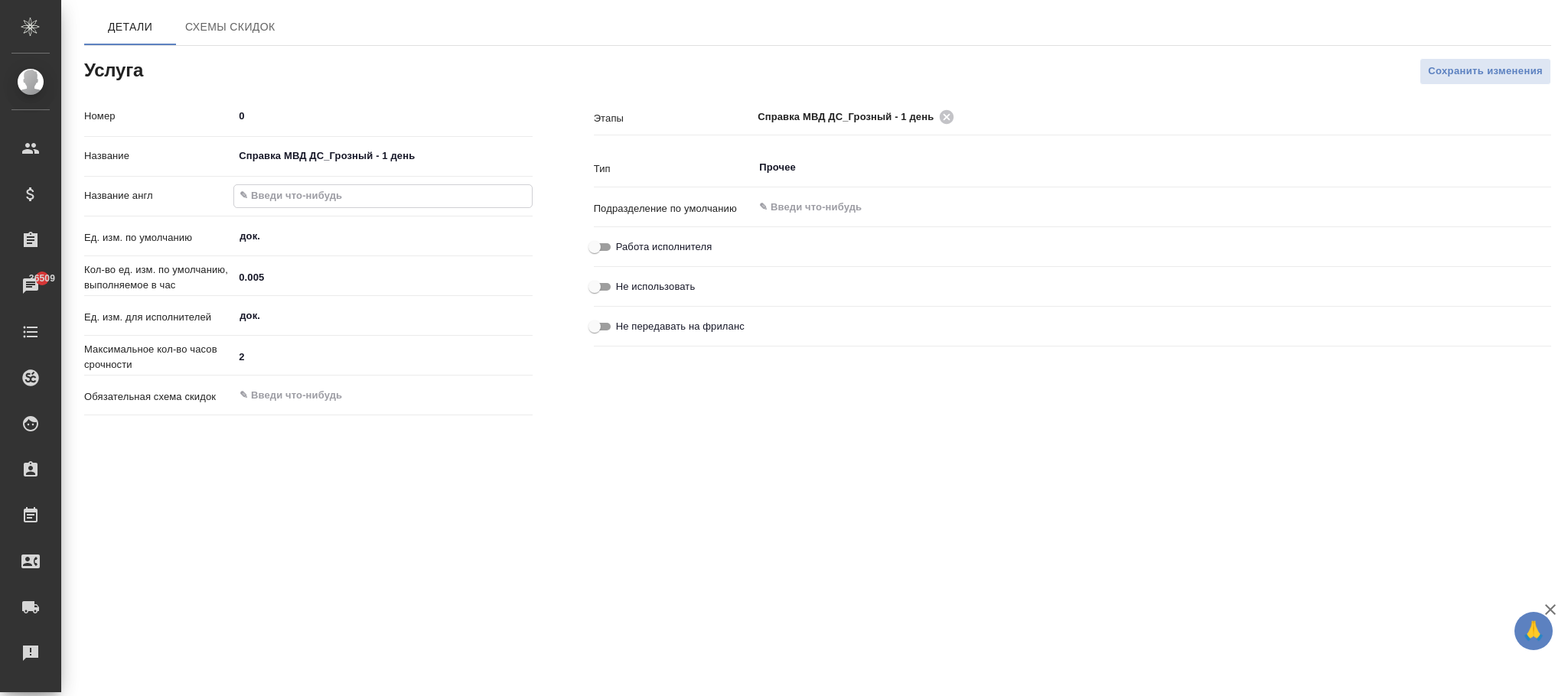
paste input "Certificate of the Ministry of Internal Affairs Ds_grozny - 1 day"
type input "Certificate of the Ministry of Internal Affairs Ds_grozny - 1 day"
click at [1440, 71] on span "Сохранить изменения" at bounding box center [1485, 71] width 115 height 17
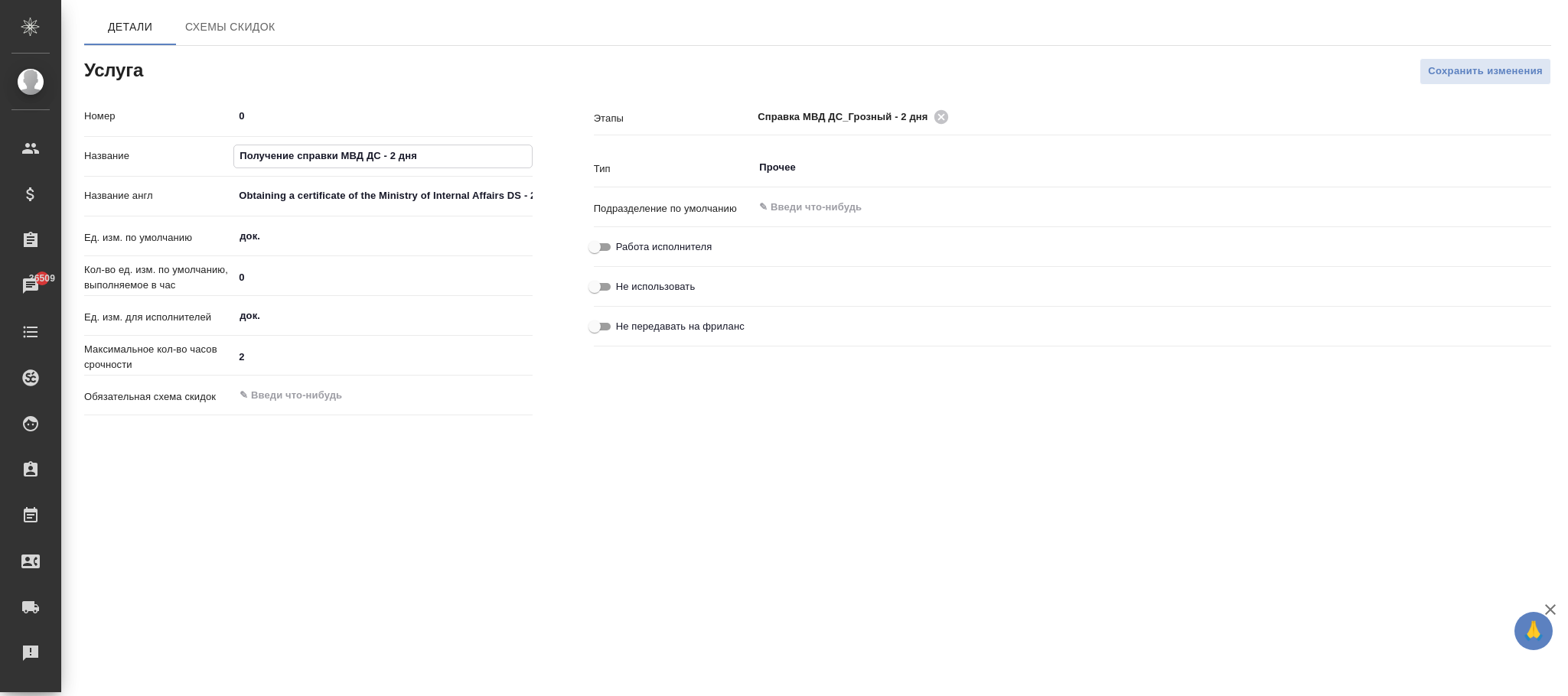
drag, startPoint x: 413, startPoint y: 154, endPoint x: 101, endPoint y: 151, distance: 312.0
click at [102, 151] on div "Название Получение справки МВД ДС - 2 дня" at bounding box center [309, 156] width 449 height 26
paste input "правка МВД ДС_Грозный"
type input "Справка МВД ДС_Грозный - 2 дня"
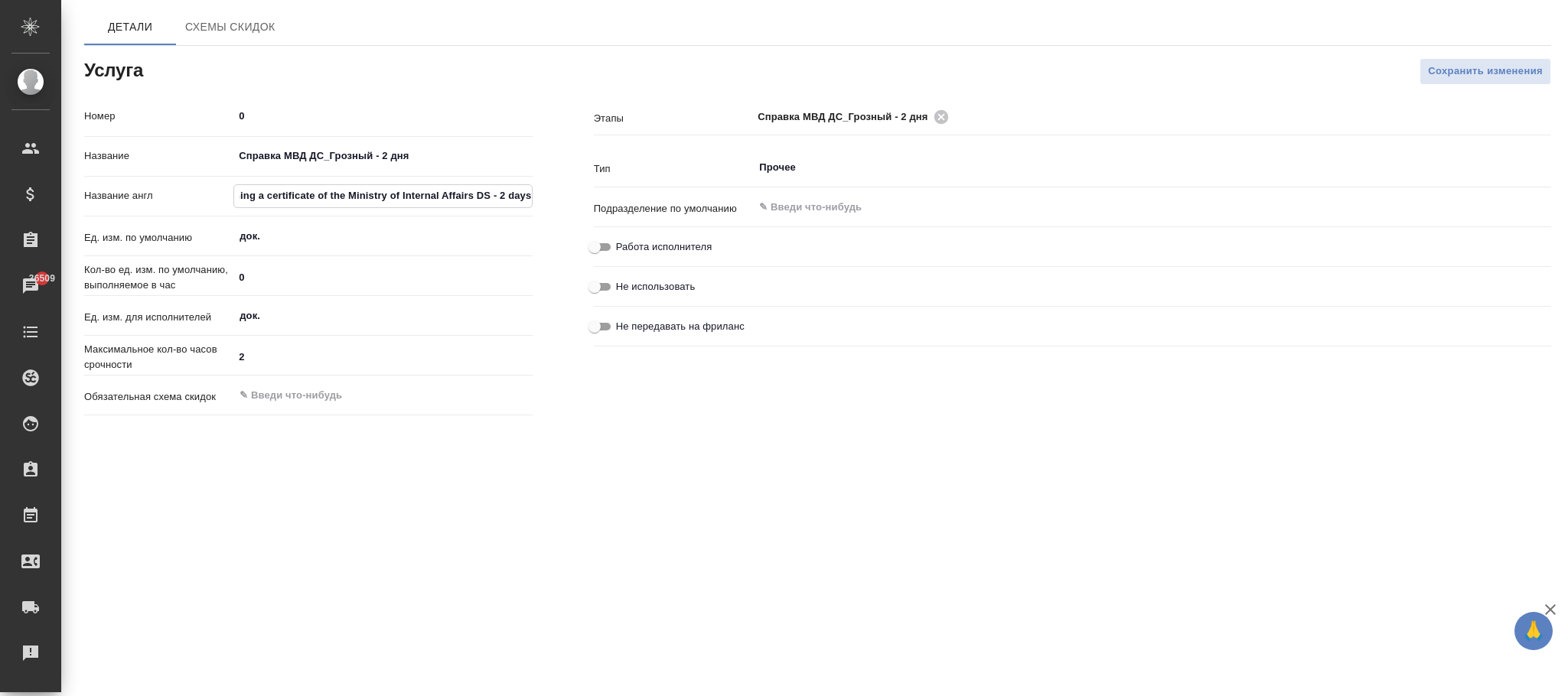
drag, startPoint x: 237, startPoint y: 194, endPoint x: 875, endPoint y: 258, distance: 641.2
click at [875, 258] on div "Номер 0 Название Справка МВД ДС_Грозный - 2 дня Название англ Obtaining a certi…" at bounding box center [818, 262] width 1528 height 379
paste input "Certificate of the Ministry of Internal Affairs Ds_grozny - 2 days"
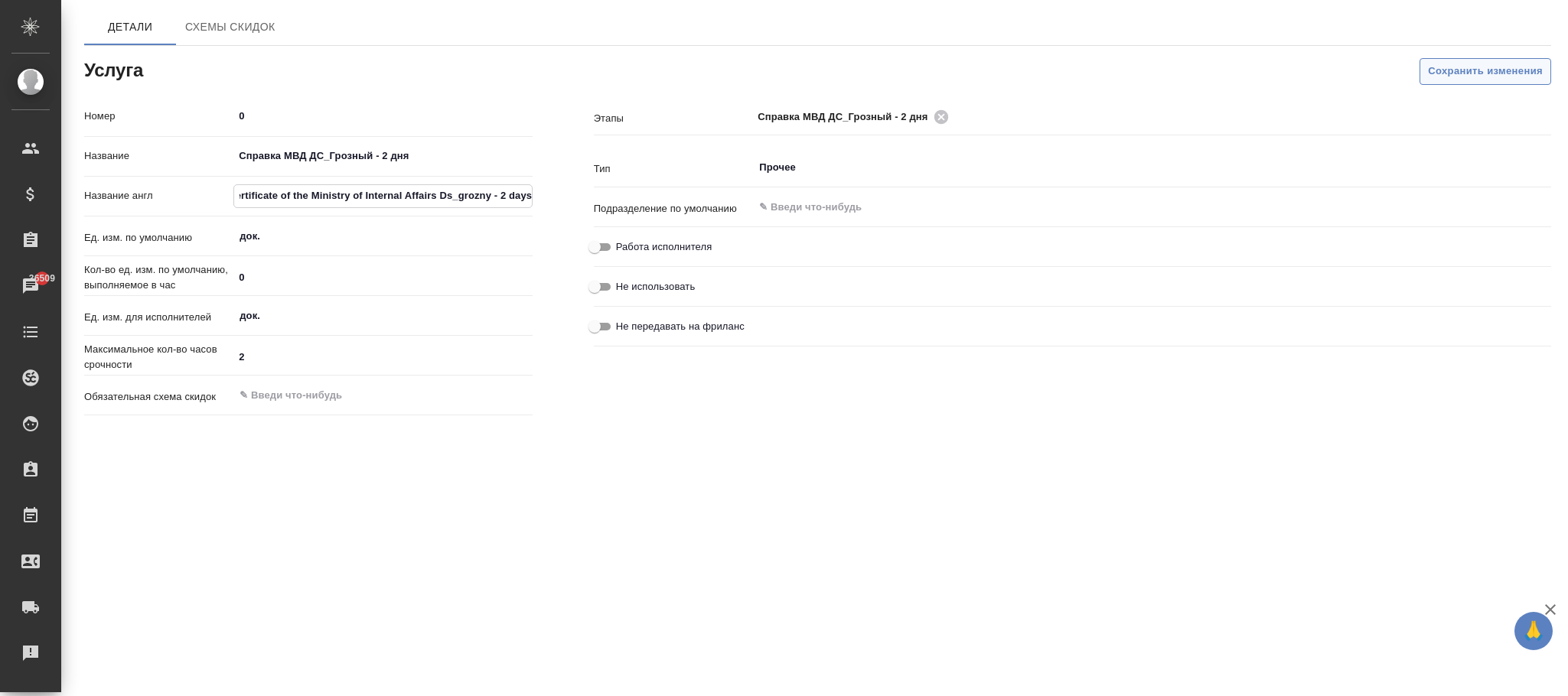
type input "Certificate of the Ministry of Internal Affairs Ds_grozny - 2 days"
click at [1447, 65] on span "Сохранить изменения" at bounding box center [1485, 71] width 115 height 17
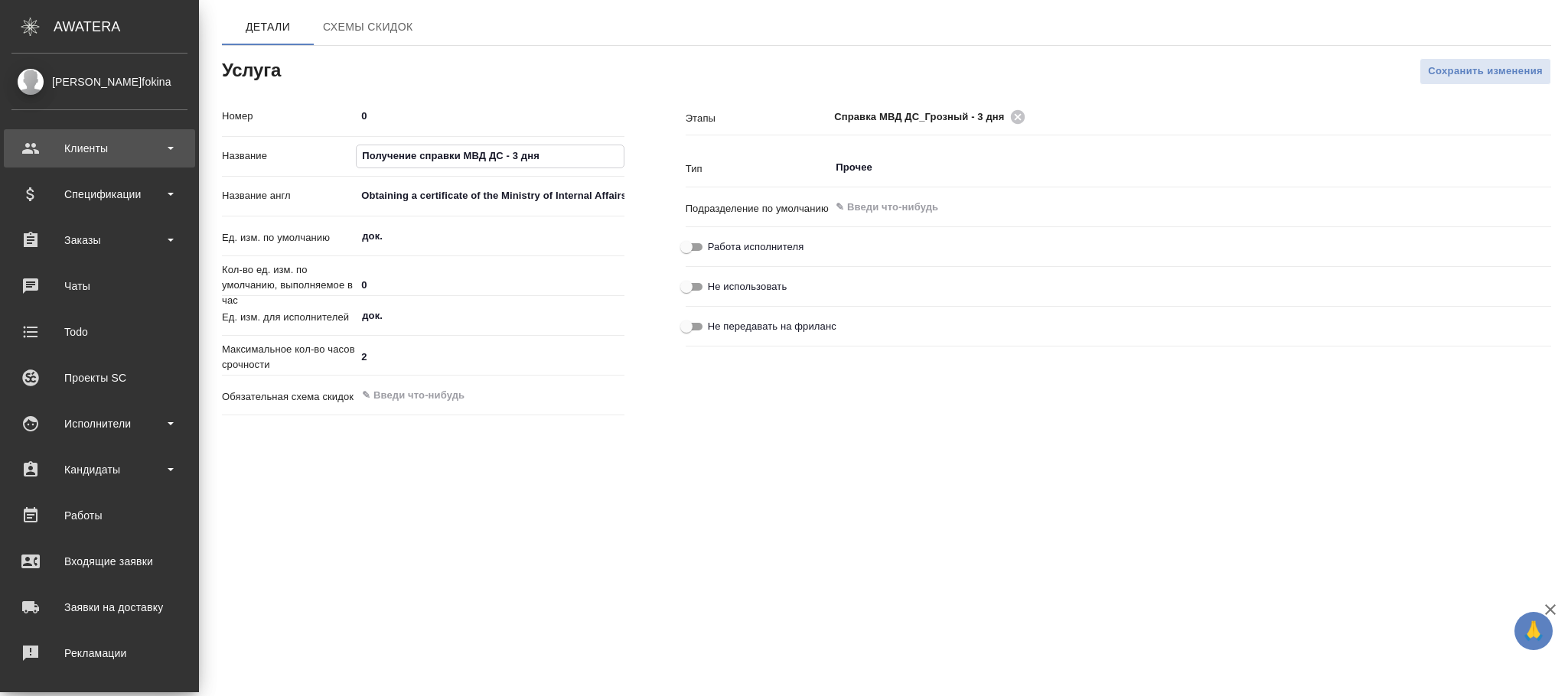
drag, startPoint x: 440, startPoint y: 149, endPoint x: 0, endPoint y: 149, distance: 440.0
click at [0, 149] on div ".cls-1 fill:#fff; AWATERA [PERSON_NAME]fokina Клиенты Спецификации Заказы Чаты …" at bounding box center [784, 348] width 1568 height 696
paste input "правка МВД ДС_Грозный"
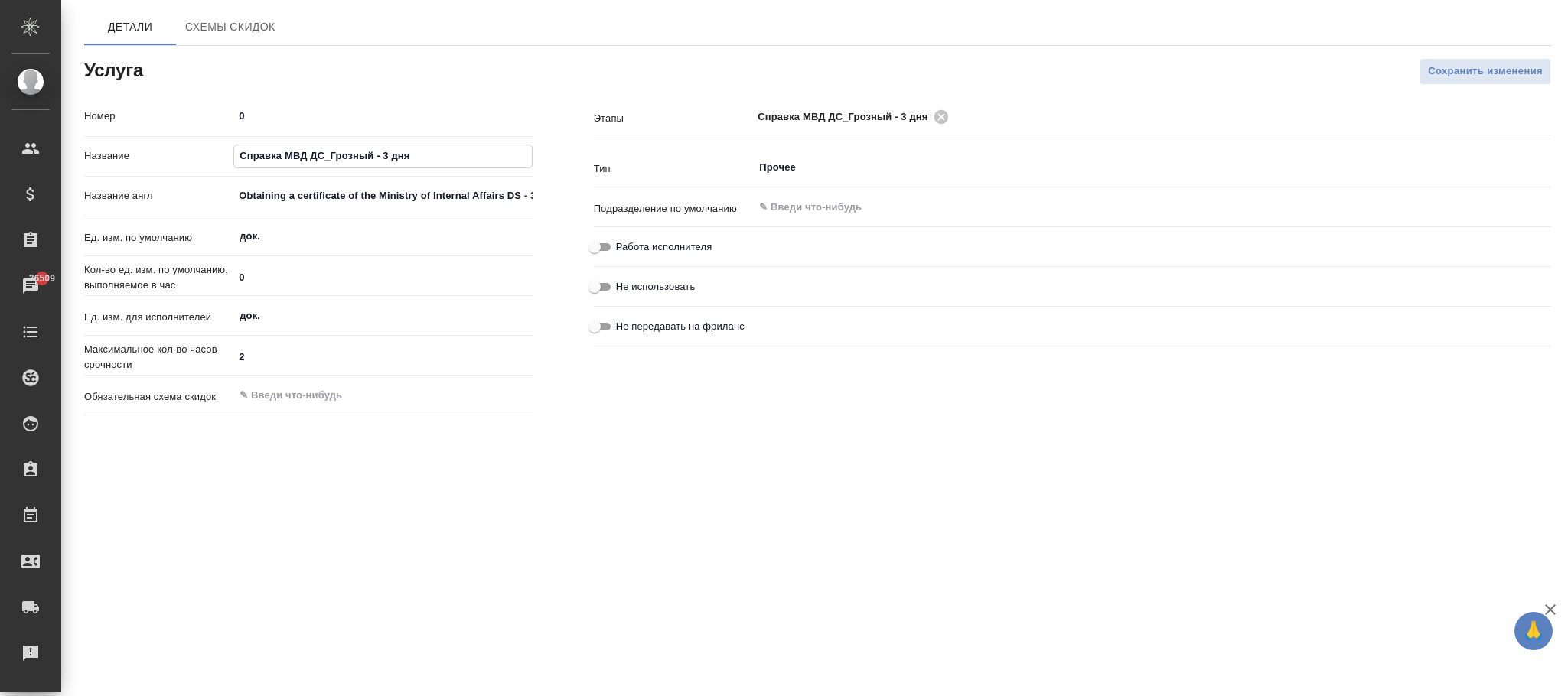
type input "Справка МВД ДС_Грозный - 3 дня"
drag, startPoint x: 292, startPoint y: 199, endPoint x: 965, endPoint y: 265, distance: 676.2
click at [980, 259] on div "Номер 0 Название Справка МВД ДС_Грозный - 3 дня Название англ Obtaining a certi…" at bounding box center [818, 262] width 1528 height 379
type input "O"
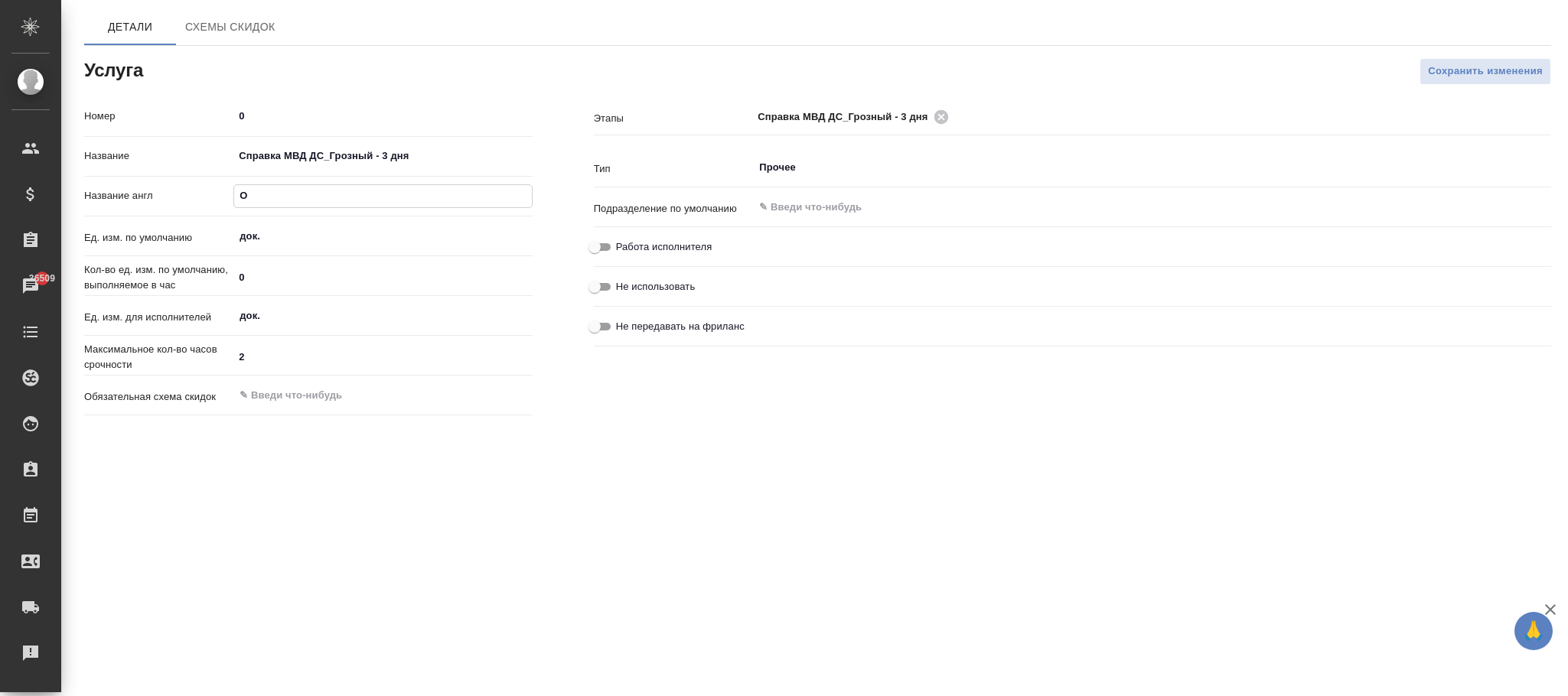
scroll to position [0, 0]
paste input "Certificate of the Ministry of Internal Affairs Ds_grozny - 3 days"
type input "Certificate of the Ministry of Internal Affairs Ds_grozny - 3 days"
click at [1437, 72] on span "Сохранить изменения" at bounding box center [1485, 71] width 115 height 17
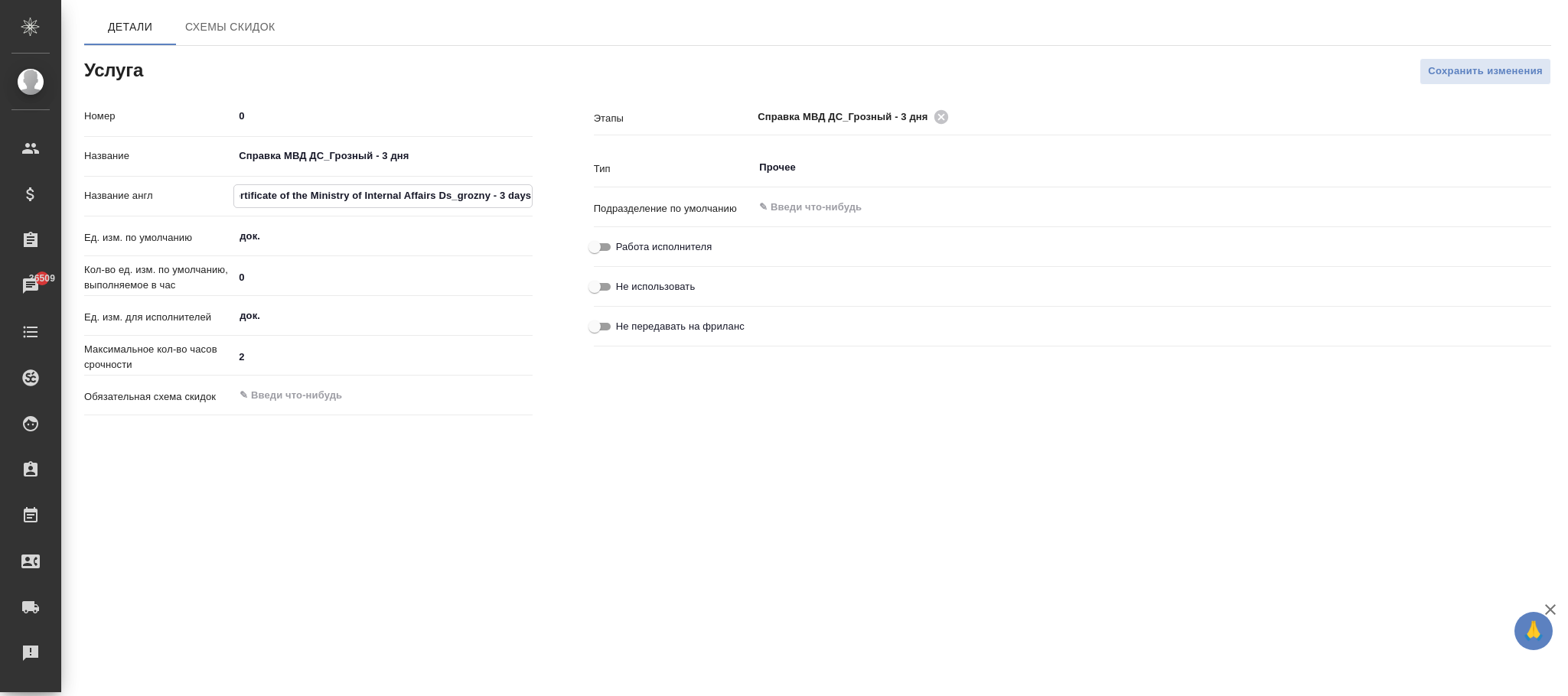
scroll to position [0, 0]
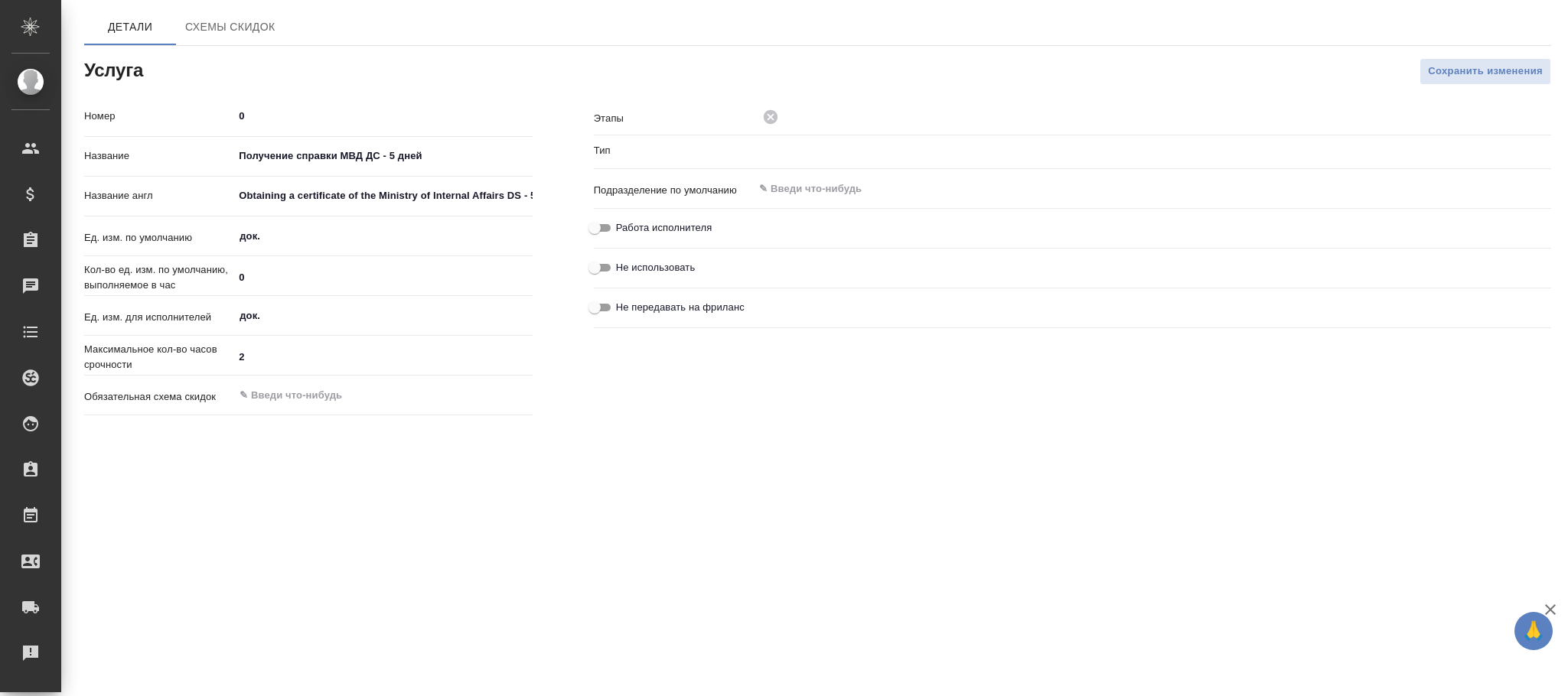
type input "Прочее"
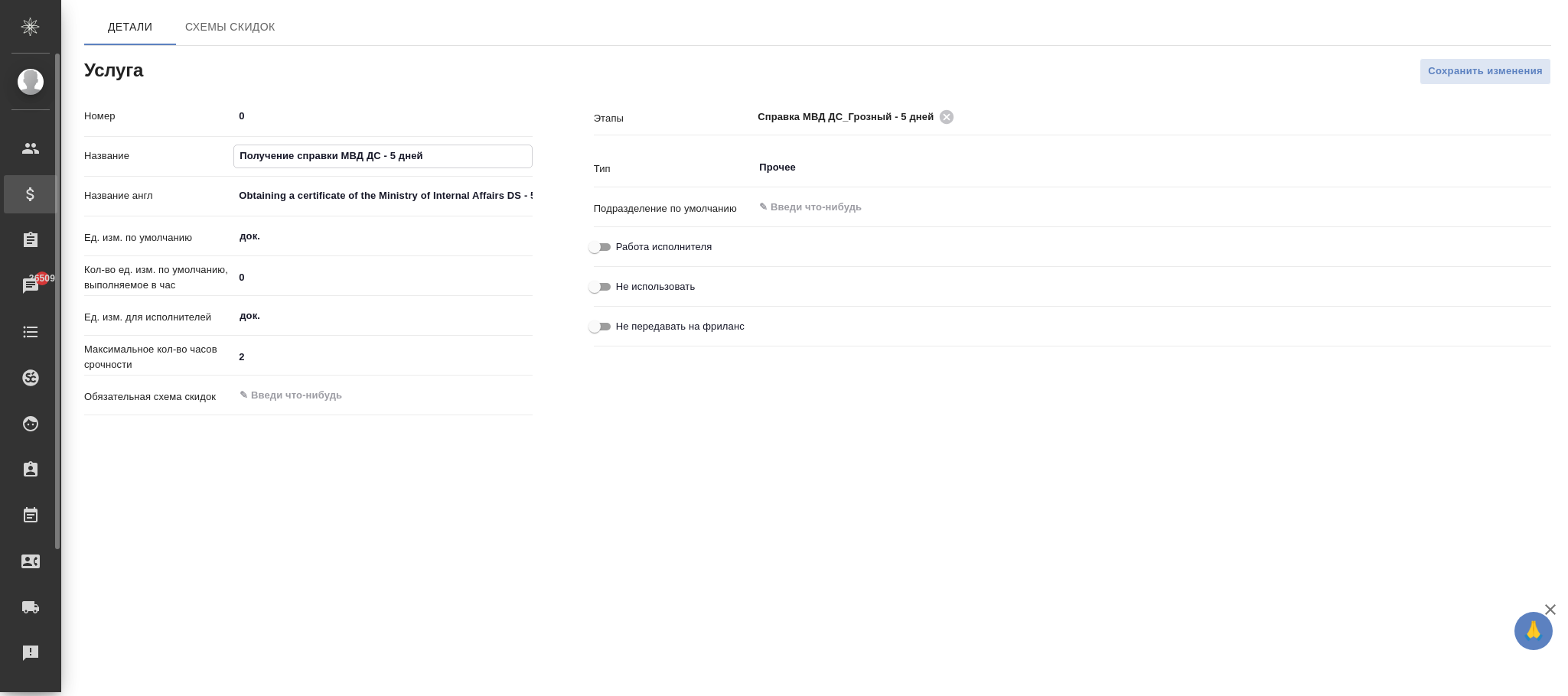
drag, startPoint x: 248, startPoint y: 156, endPoint x: 102, endPoint y: 190, distance: 149.9
click at [0, 168] on div ".cls-1 fill:#fff; AWATERA [PERSON_NAME]fokina Клиенты Спецификации Заказы 36509…" at bounding box center [784, 348] width 1568 height 696
paste input "правка МВД ДС_Грозный"
type input "Справка МВД ДС_Грозный - 5 дней"
drag, startPoint x: 232, startPoint y: 197, endPoint x: 896, endPoint y: 211, distance: 664.1
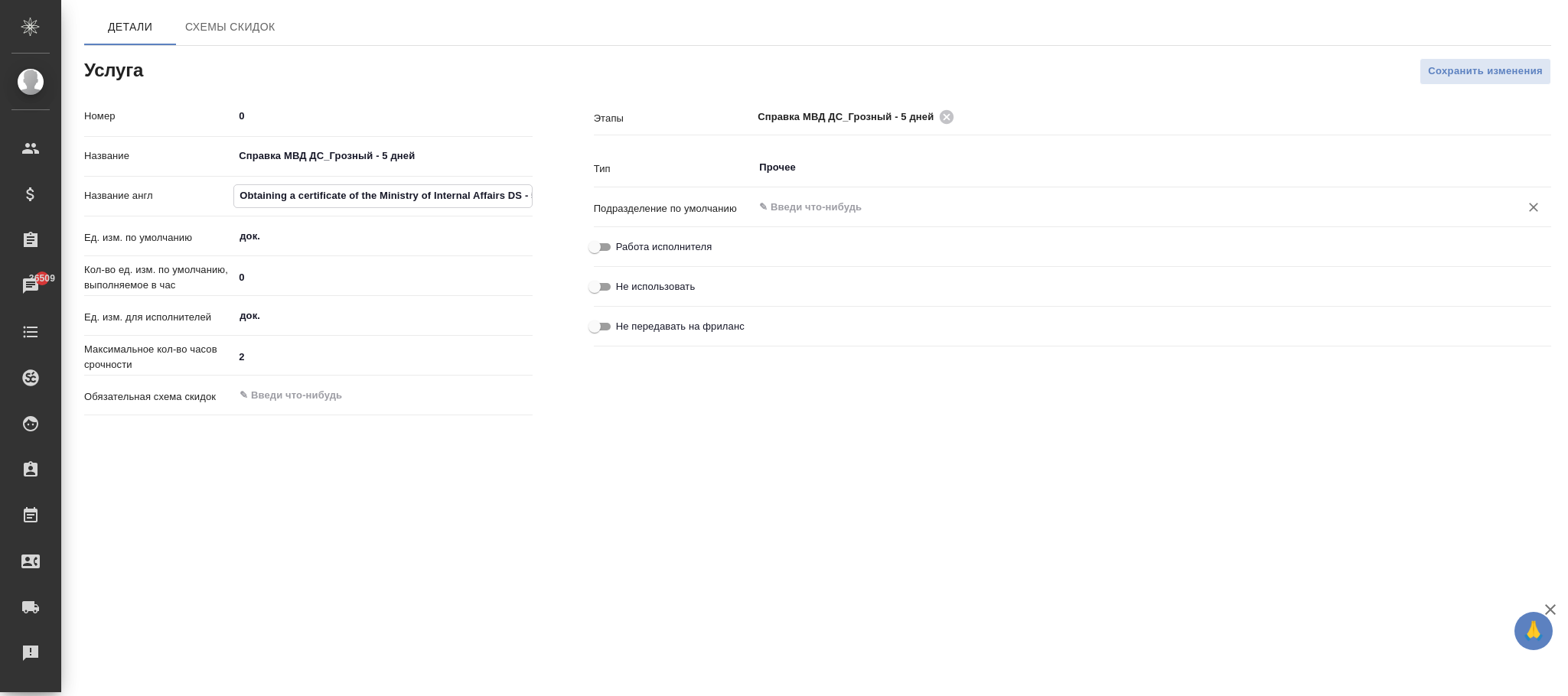
click at [894, 211] on div "Номер 0 Название Справка МВД ДС_Грозный - 5 дней Название англ Obtaining a cert…" at bounding box center [818, 262] width 1528 height 379
paste input "Certificate of the Ministry of Internal Affairs Ds_grozny - 5 days"
type input "Certificate of the Ministry of Internal Affairs Ds_grozny - 5 days"
click at [1428, 74] on span "Сохранить изменения" at bounding box center [1485, 71] width 115 height 17
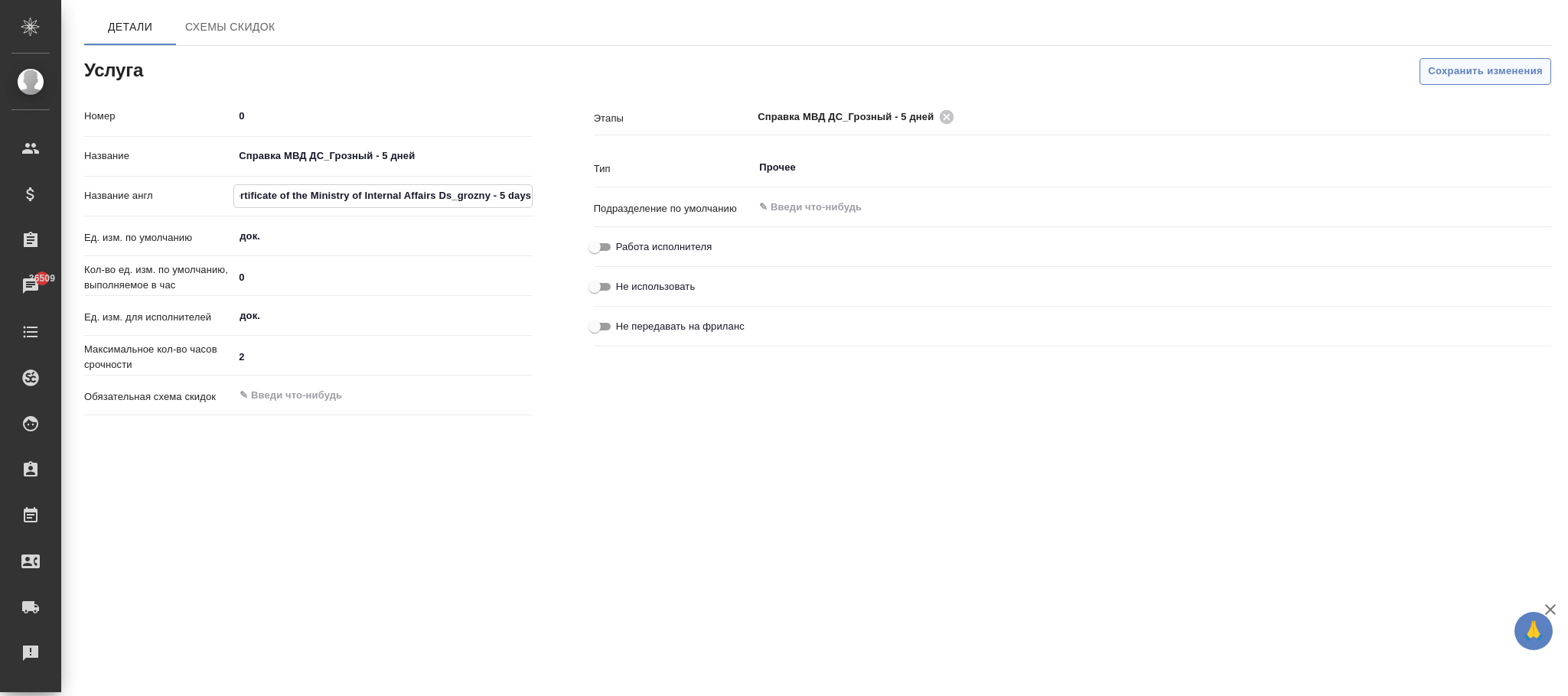
scroll to position [0, 0]
drag, startPoint x: 453, startPoint y: 154, endPoint x: 76, endPoint y: 190, distance: 378.7
click at [76, 190] on div "Номер 0 Название Получение справки МВД ДС - 7 дней Название англ Obtaining a ce…" at bounding box center [309, 262] width 510 height 379
paste input "правка МВД ДС_Грозный"
type input "Справка МВД ДС_Грозный - 7 дней"
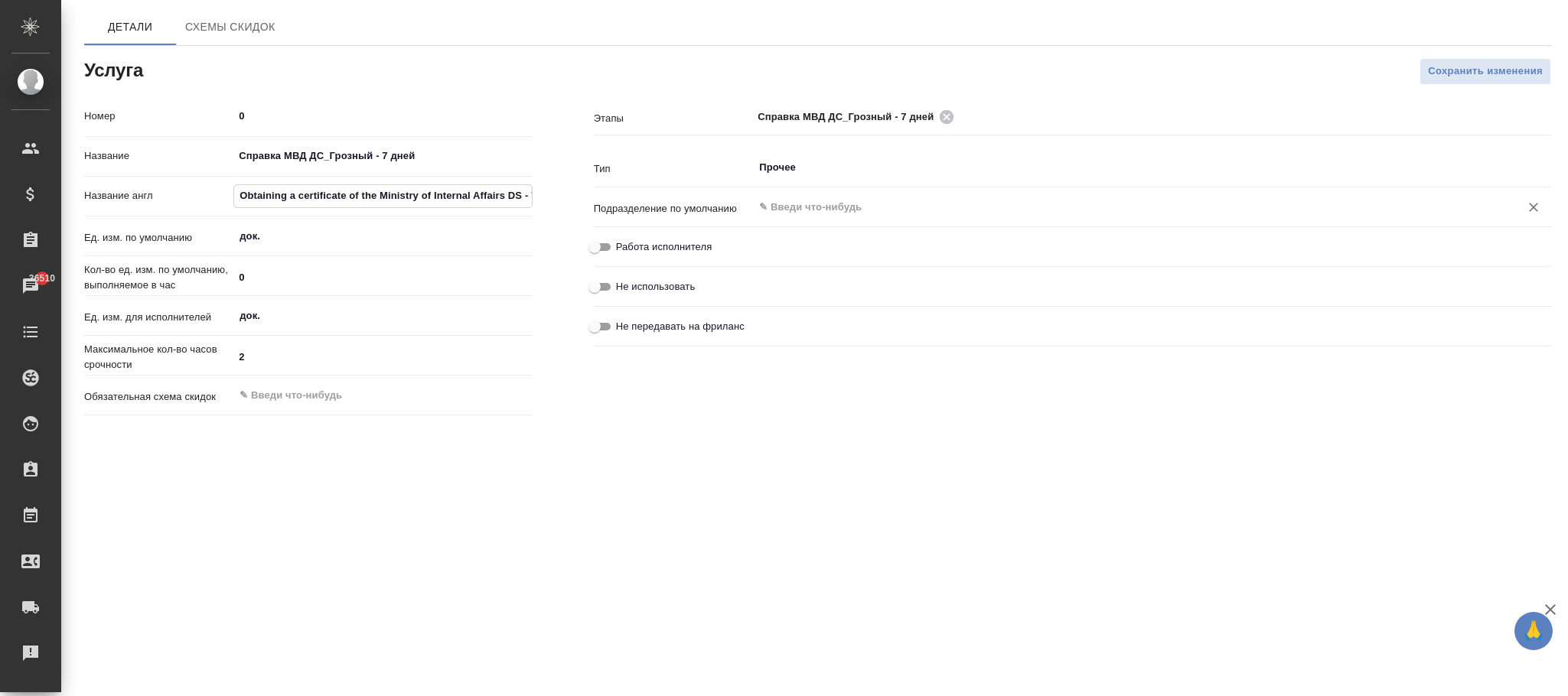
scroll to position [0, 35]
drag, startPoint x: 251, startPoint y: 196, endPoint x: 912, endPoint y: 208, distance: 661.1
click at [912, 208] on div "Номер 0 Название Справка МВД ДС_Грозный - 7 дней Название англ Obtaining a cert…" at bounding box center [818, 262] width 1528 height 379
type input "O"
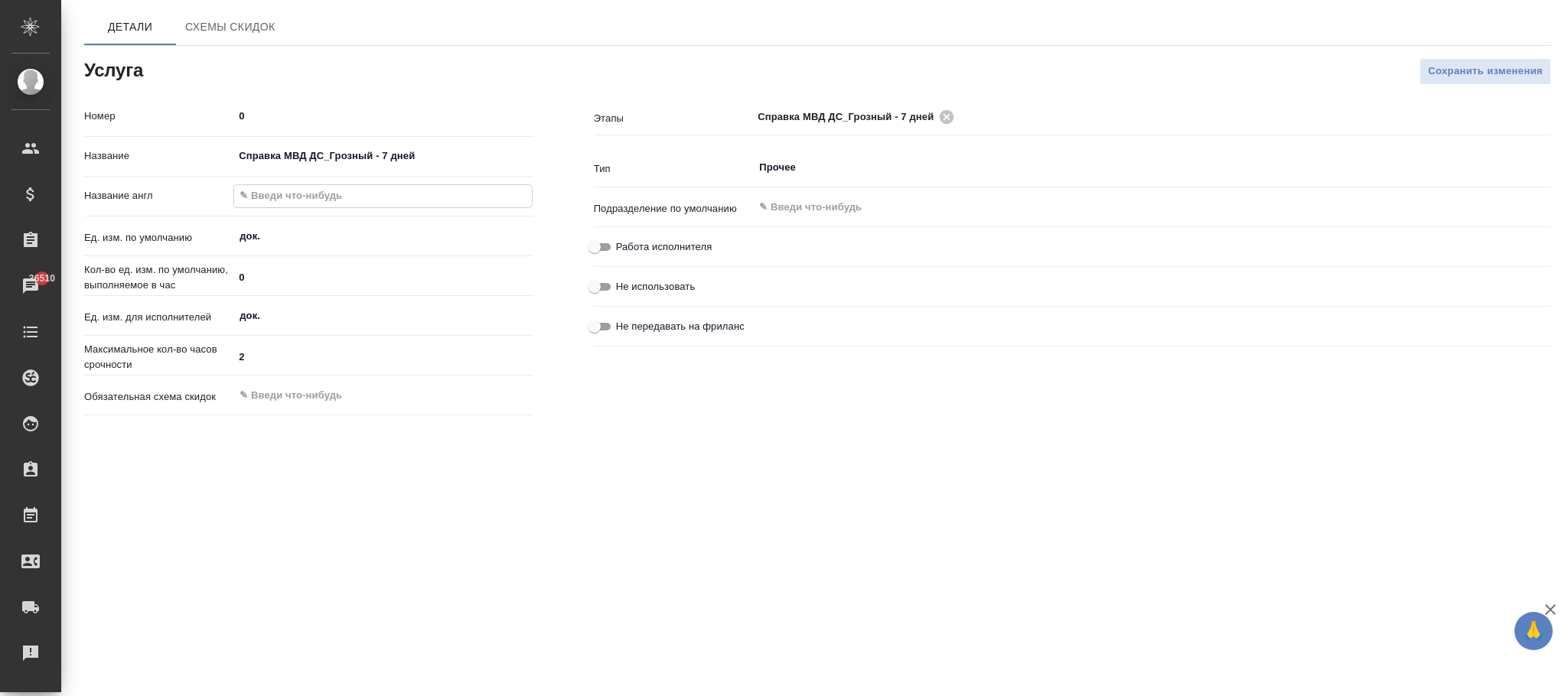
paste input "Certificate of the Ministry of Internal Affairs Ds_grozny - 7 days"
type input "Certificate of the Ministry of Internal Affairs Ds_grozny - 7 days"
click at [1500, 65] on span "Сохранить изменения" at bounding box center [1485, 71] width 115 height 17
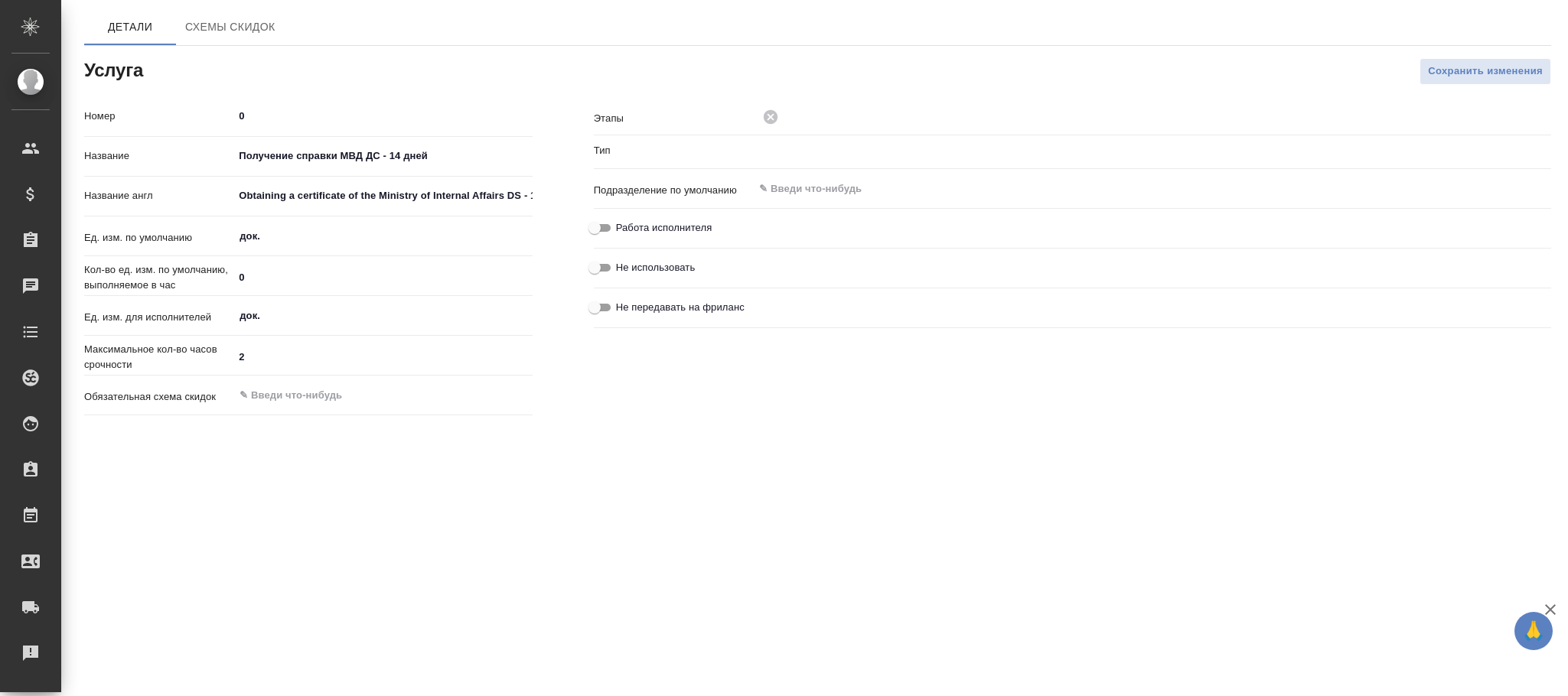
type input "Прочее"
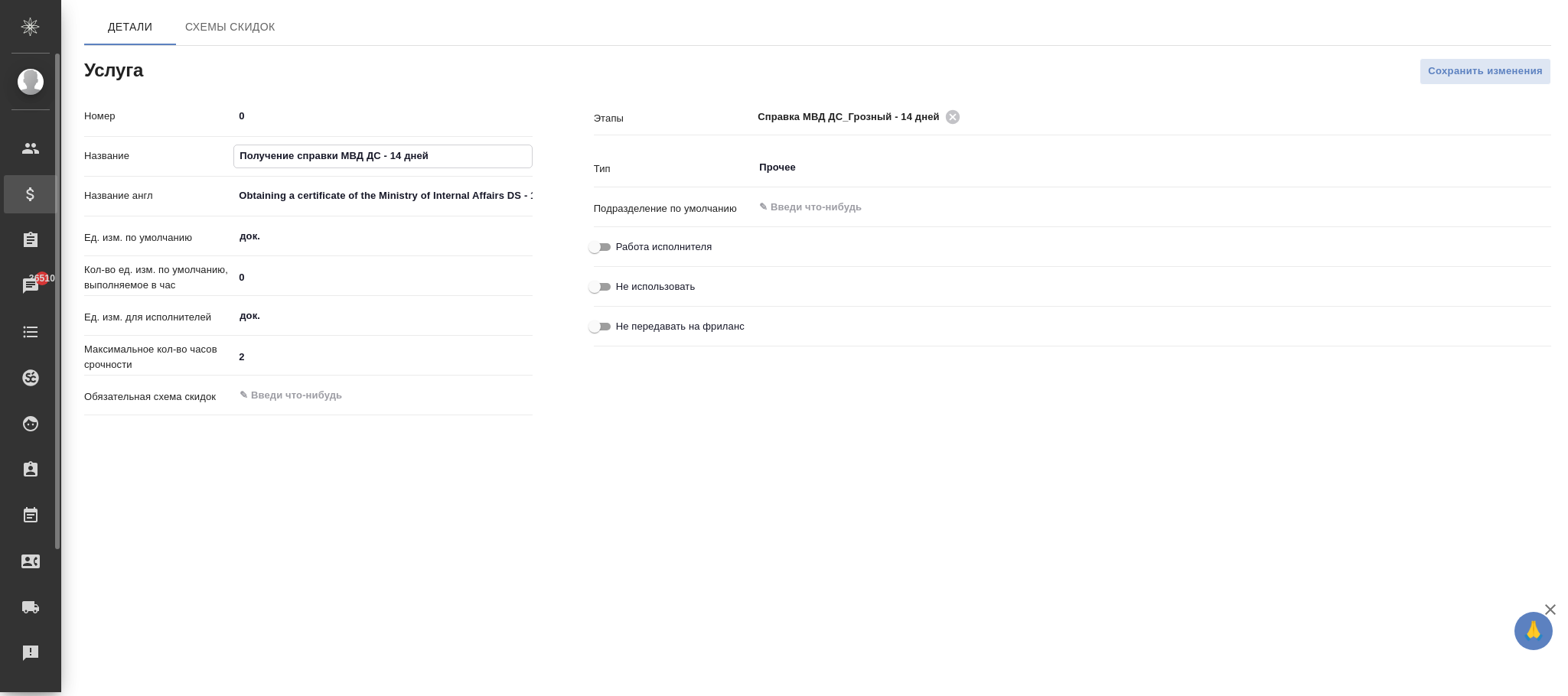
drag, startPoint x: 366, startPoint y: 159, endPoint x: 141, endPoint y: 200, distance: 228.7
click div ".cls-1 fill:#fff; AWATERA Фокина Наталья n.fokina Клиенты Спецификации Заказы 3…"
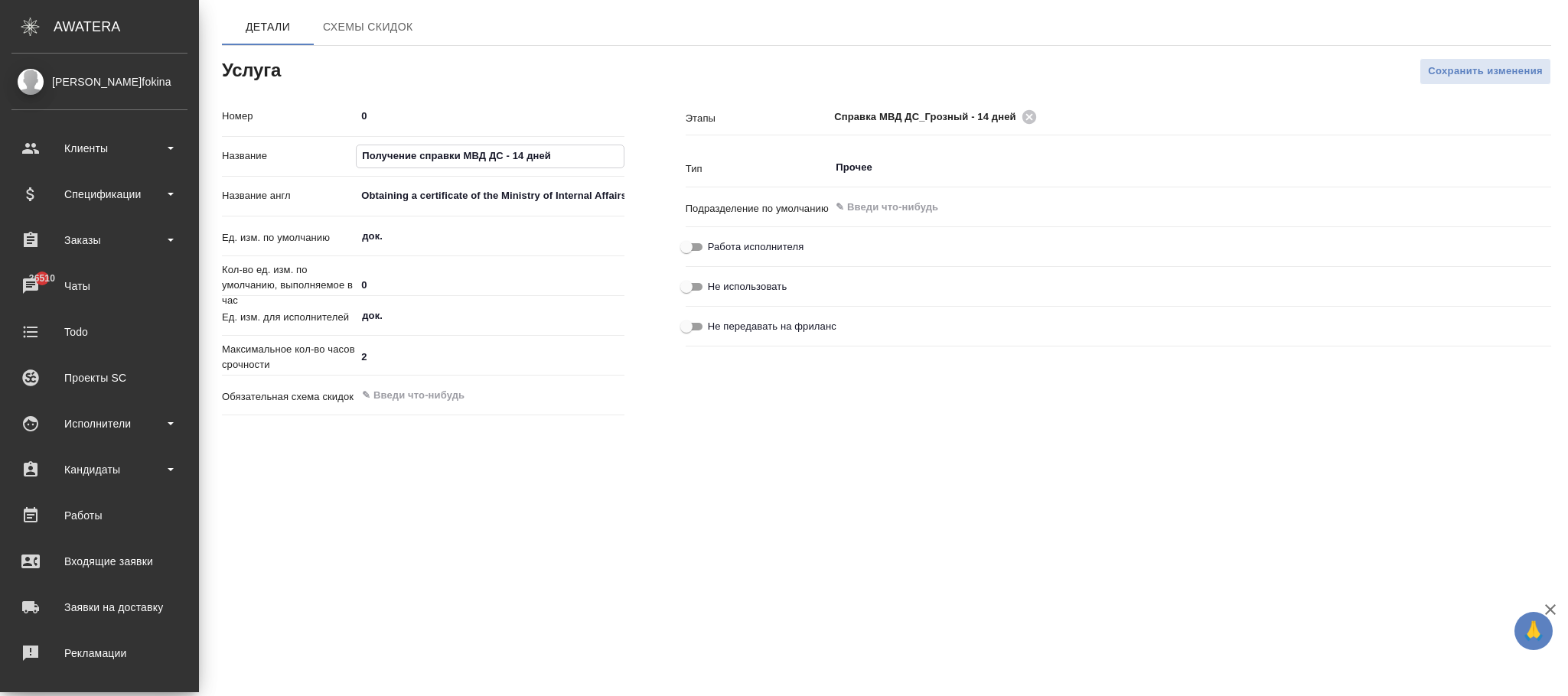
paste input "правка МВД ДС_Грозный"
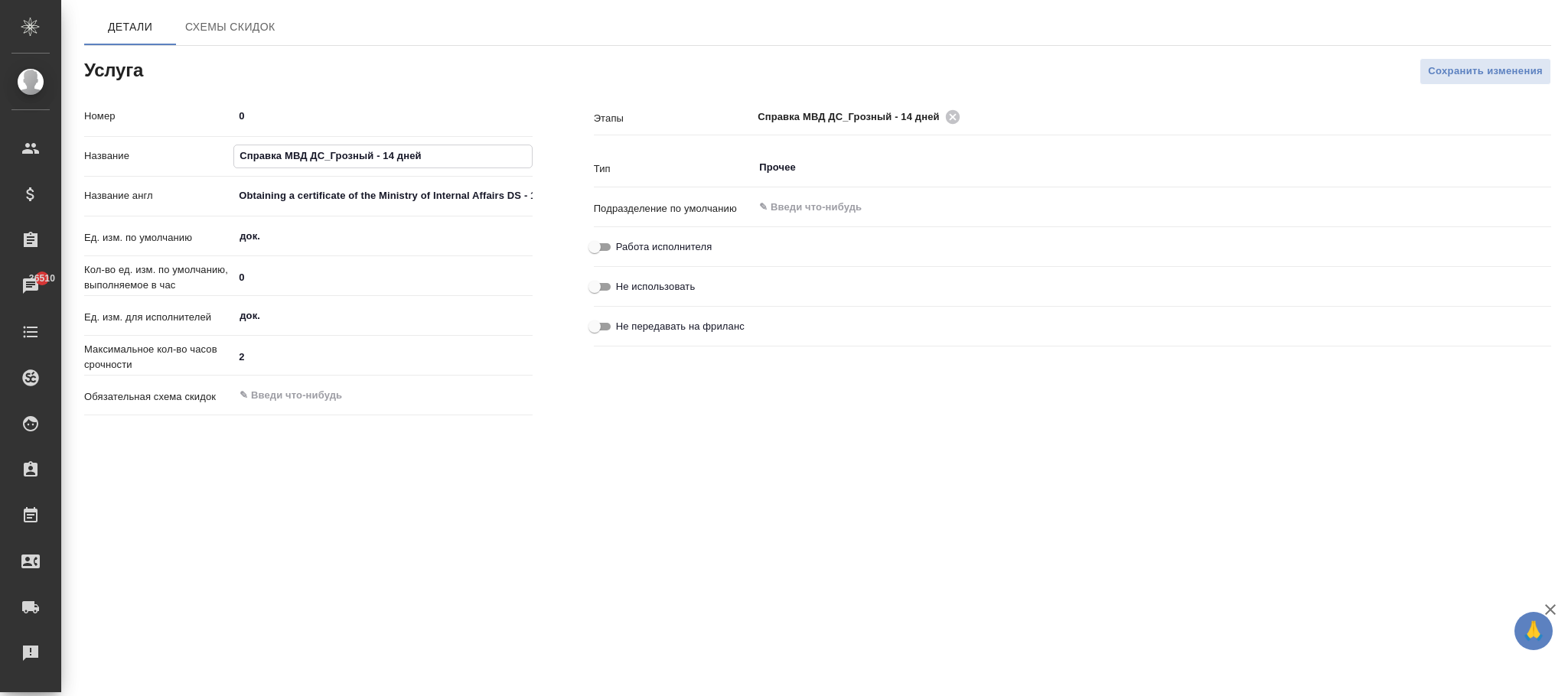
type input "Справка МВД ДС_Грозный - 14 дней"
drag, startPoint x: 218, startPoint y: 189, endPoint x: 234, endPoint y: 194, distance: 16.8
click div "Название англ Obtaining a certificate of the Ministry of Internal Affairs DS - …"
drag, startPoint x: 297, startPoint y: 207, endPoint x: 1022, endPoint y: 207, distance: 725.0
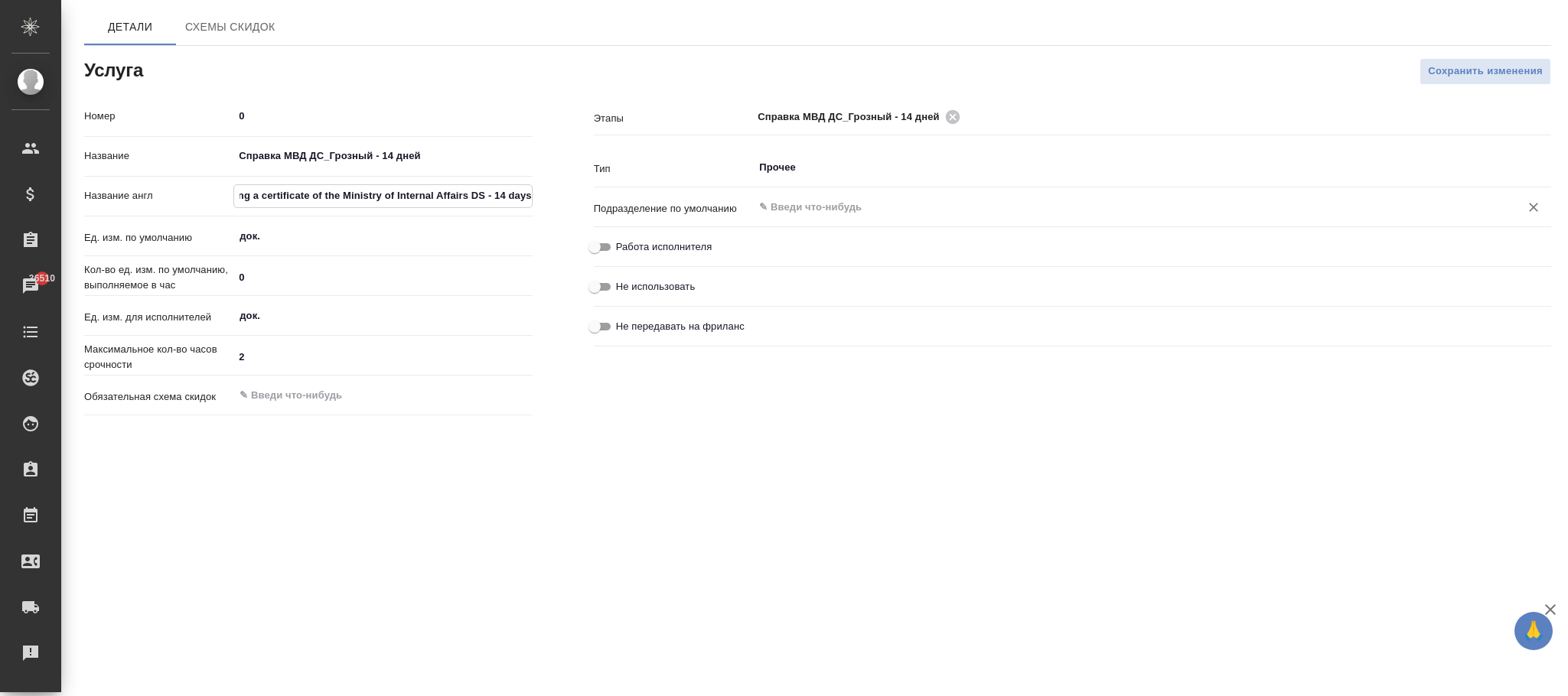
click div "Номер 0 Название Справка МВД ДС_Грозный - 14 дней Название англ Obtaining a cer…"
paste input "Certificate of the Ministry of Internal Affairs Ds_grozny - 14 days"
type input "Certificate of the Ministry of Internal Affairs Ds_grozny - 14 days"
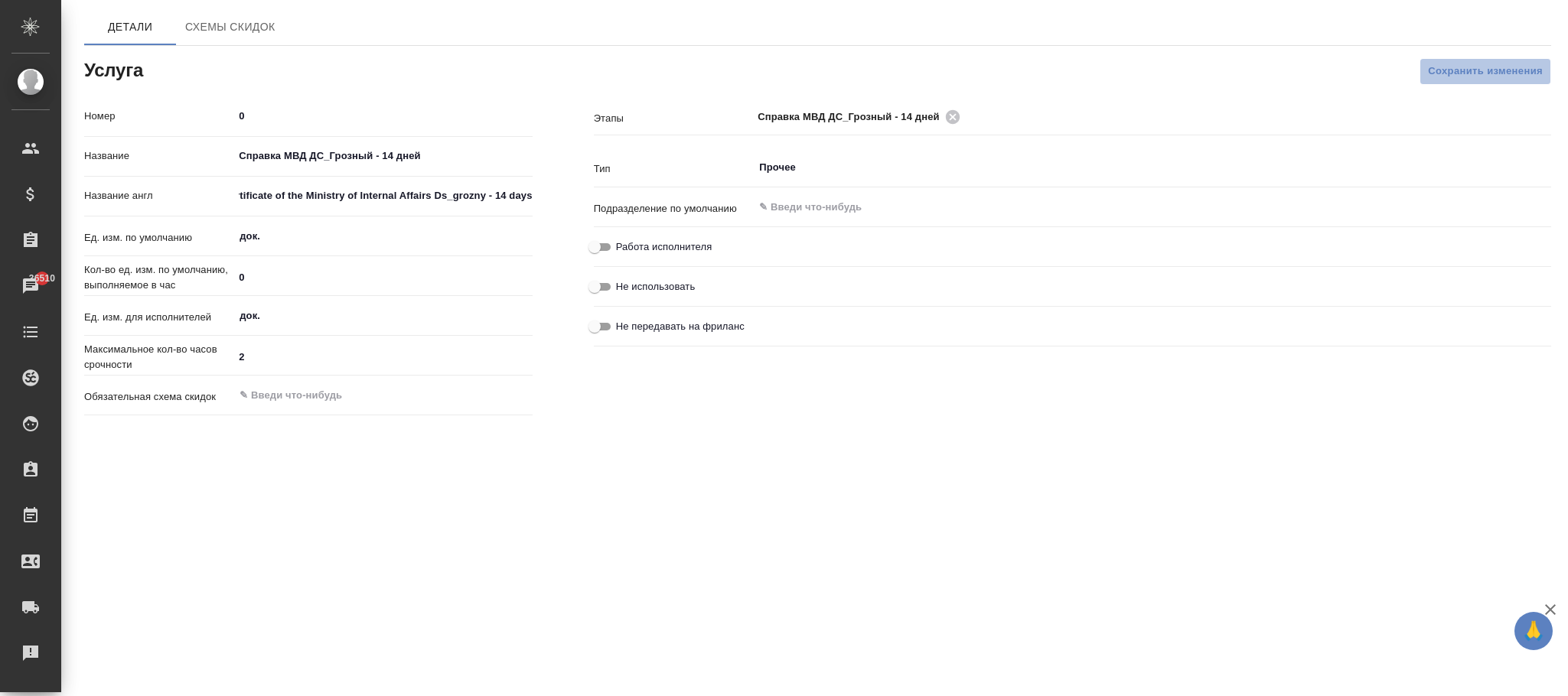
drag, startPoint x: 1421, startPoint y: 65, endPoint x: 1426, endPoint y: 76, distance: 12.1
click span "Сохранить изменения"
drag, startPoint x: 235, startPoint y: 193, endPoint x: 935, endPoint y: 200, distance: 700.0
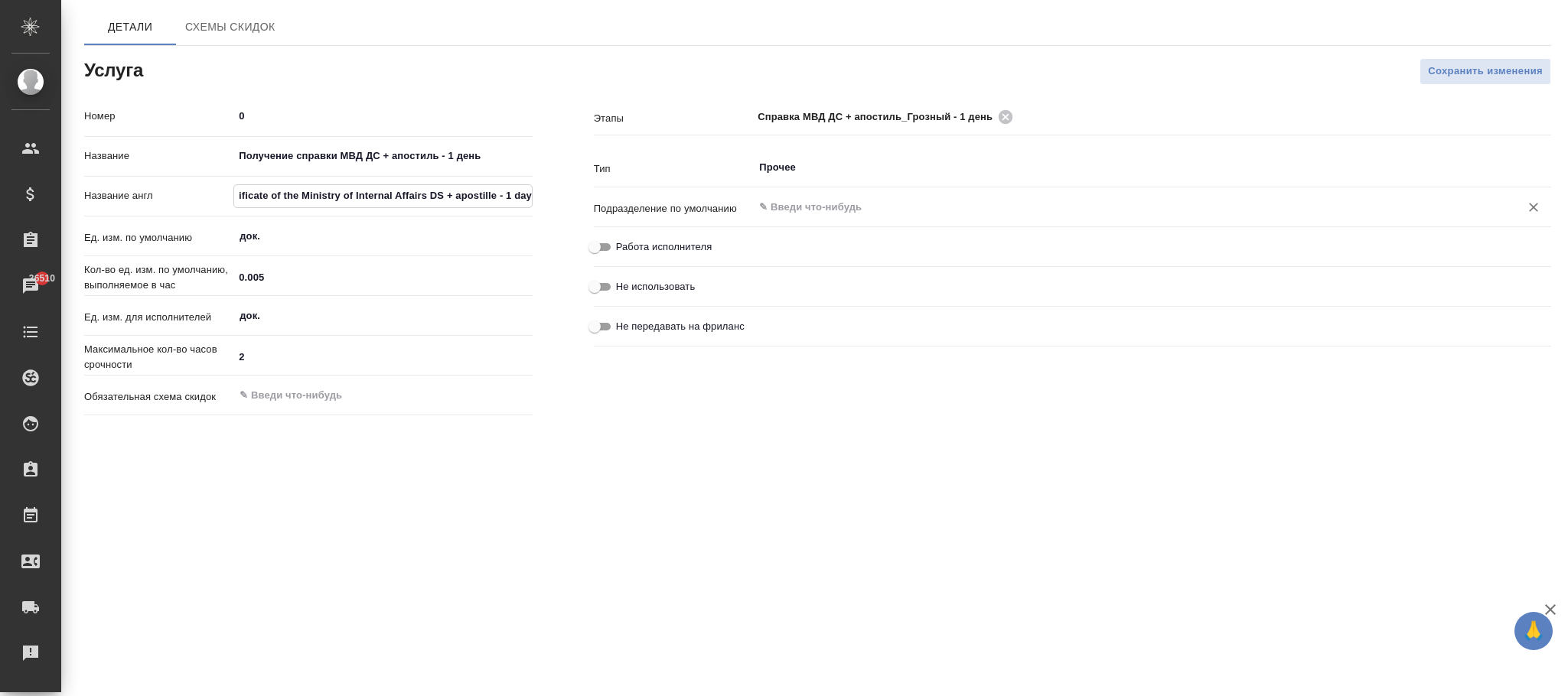
click at [935, 200] on div "Номер 0 Название Получение справки МВД ДС + апостиль - 1 день Название англ Obt…" at bounding box center [818, 262] width 1528 height 379
paste input "Certificate of the Ministry of Internal Affairs DS + apostille_Grozny - 1 day"
type input "Certificate of the Ministry of Internal Affairs DS + apostille_Grozny - 1 day"
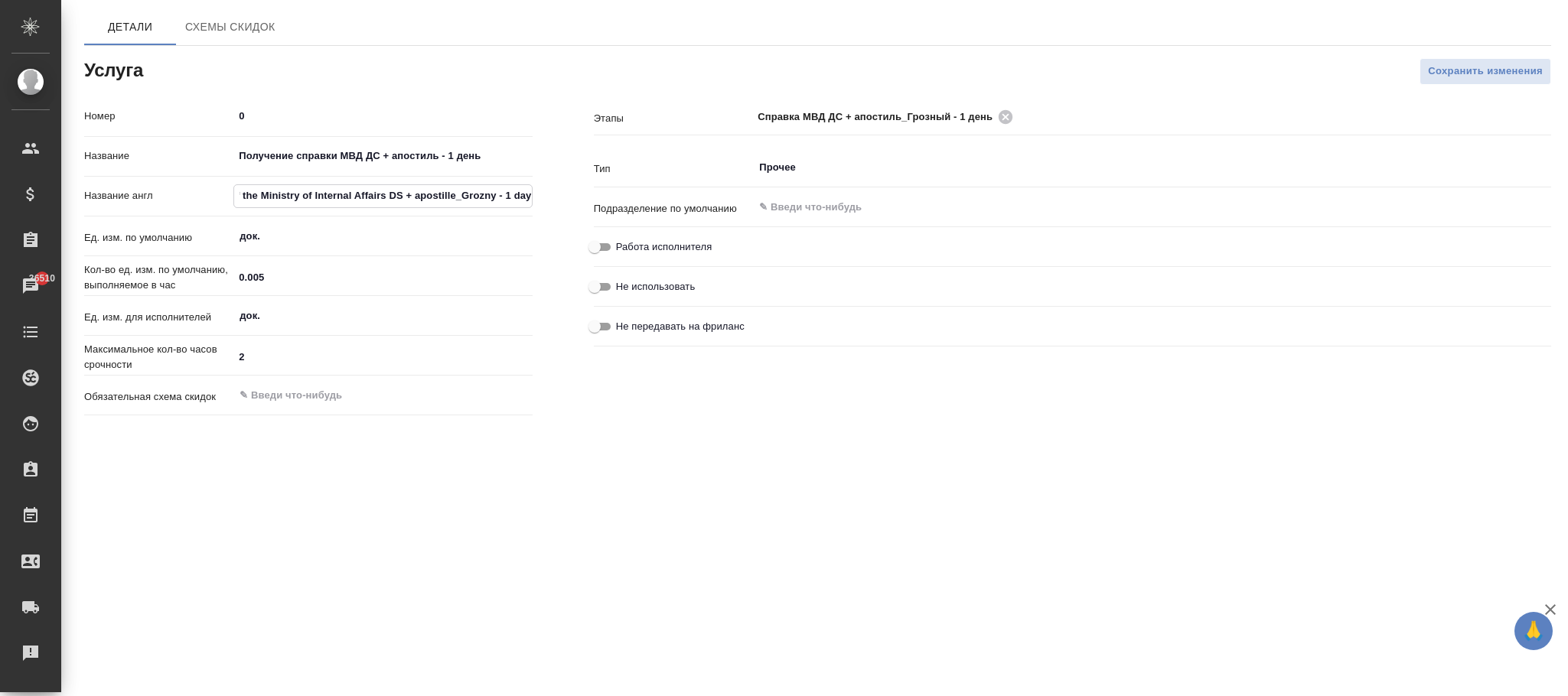
scroll to position [0, 0]
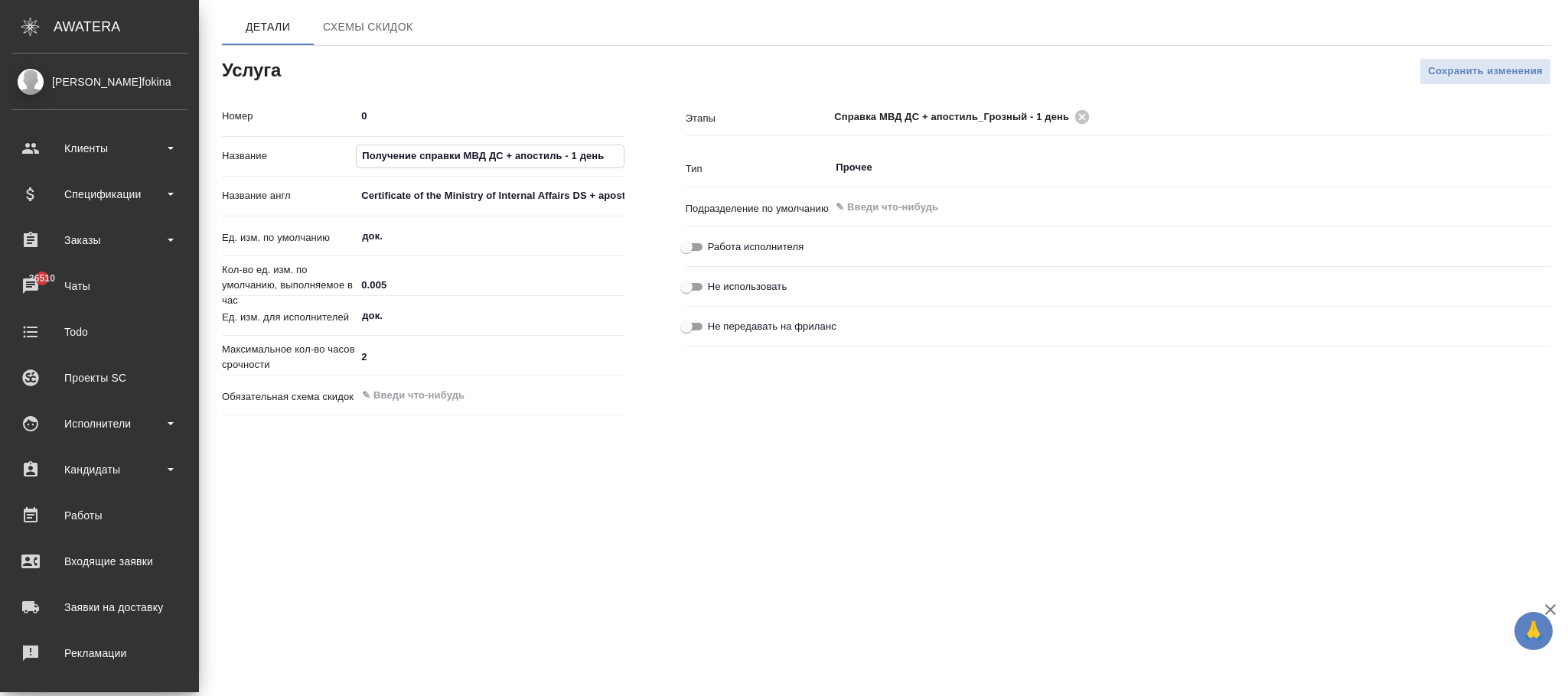
drag, startPoint x: 498, startPoint y: 154, endPoint x: 0, endPoint y: 127, distance: 498.7
click at [0, 127] on div ".cls-1 fill:#fff; AWATERA Фокина Наталья n.fokina Клиенты Спецификации Заказы 3…" at bounding box center [784, 348] width 1568 height 696
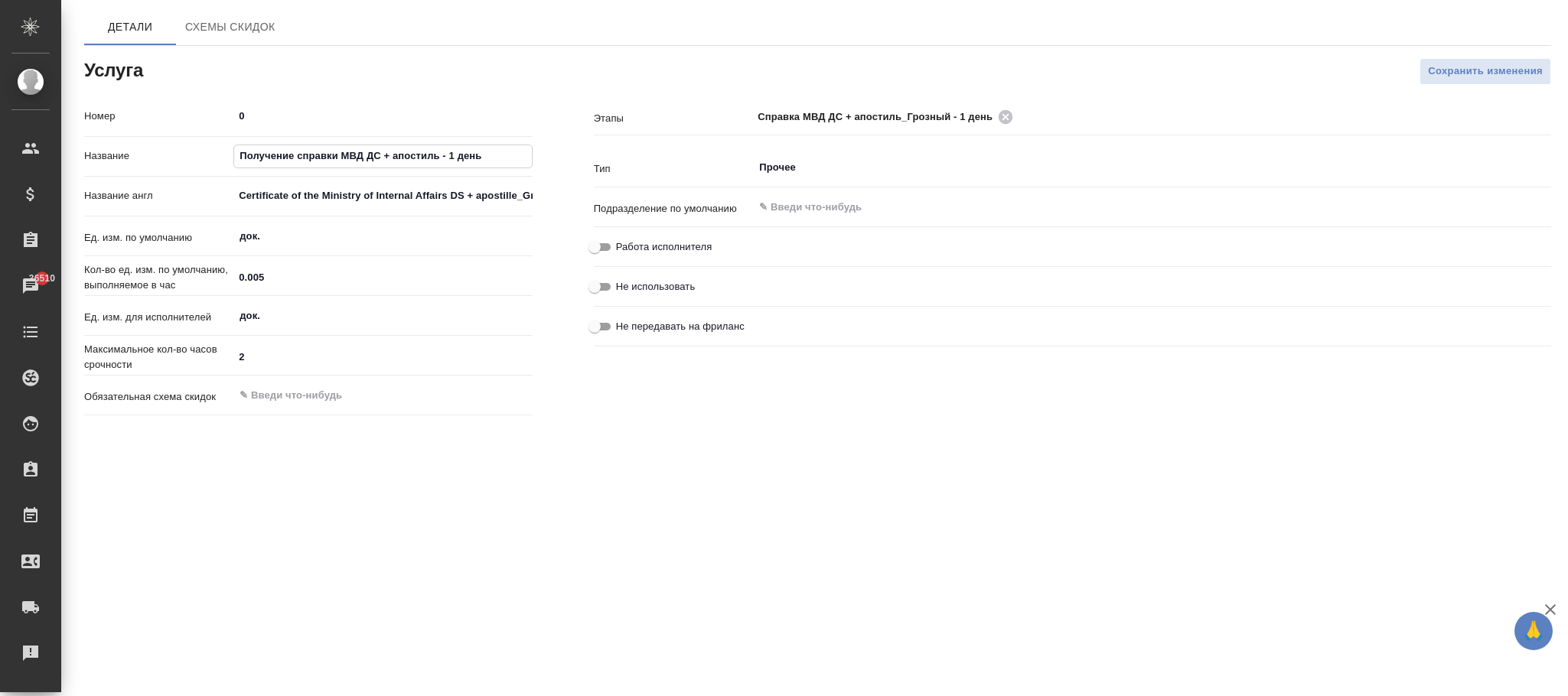
paste input "правка МВД ДС + апостиль_Грозный"
type input "Справка МВД ДС + апостиль_Грозный - 1 день"
drag, startPoint x: 1431, startPoint y: 71, endPoint x: 1392, endPoint y: 87, distance: 42.2
click at [1431, 70] on span "Сохранить изменения" at bounding box center [1485, 71] width 115 height 17
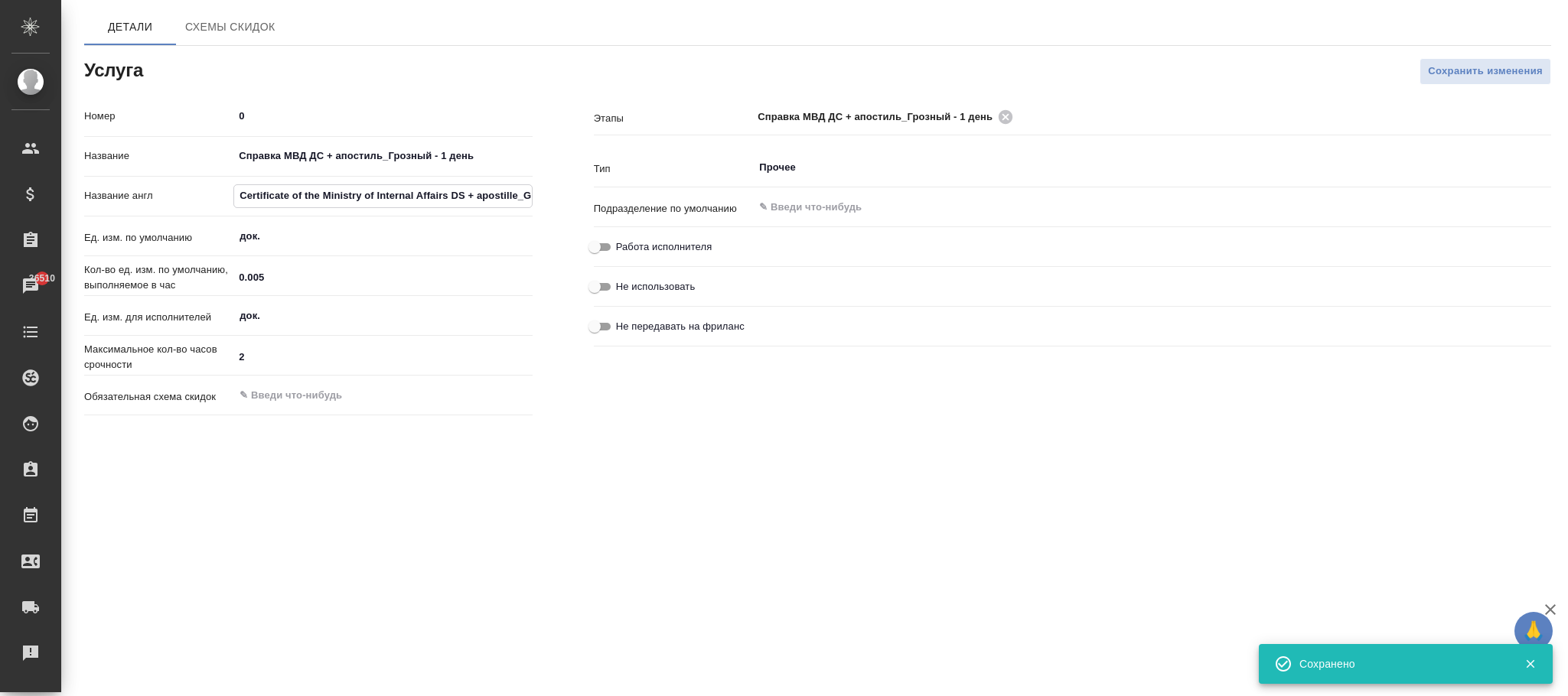
scroll to position [0, 66]
drag, startPoint x: 247, startPoint y: 197, endPoint x: 722, endPoint y: 247, distance: 477.6
click at [721, 247] on div "Номер 0 Название Справка МВД ДС + апостиль_Грозный - 1 день Название англ Certi…" at bounding box center [818, 262] width 1528 height 379
type input "C"
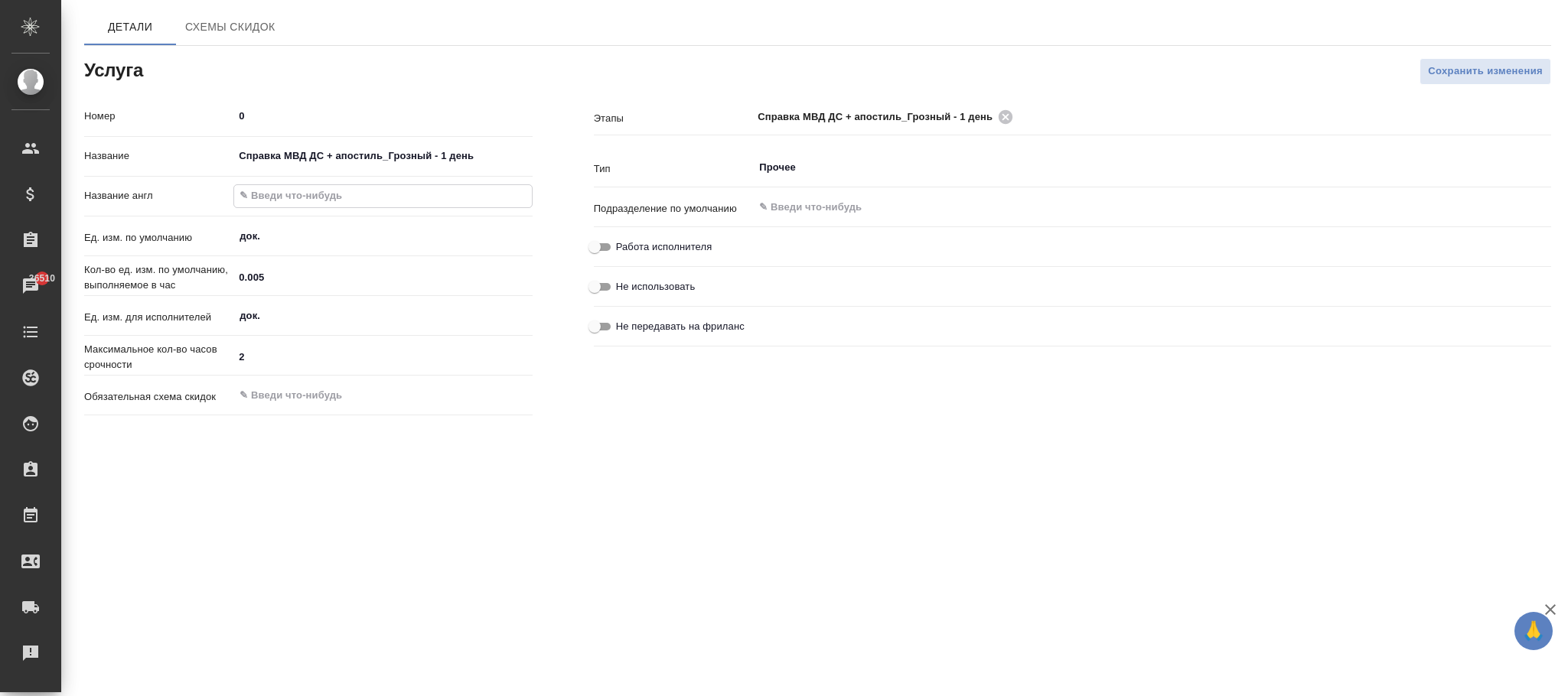
paste input "Certificate of the Ministry of Internal Affairs DS + apostille_Grozny - 2 days"
type input "Certificate of the Ministry of Internal Affairs DS + apostille_Grozny - 2 days"
click at [1485, 67] on span "Сохранить изменения" at bounding box center [1485, 71] width 115 height 17
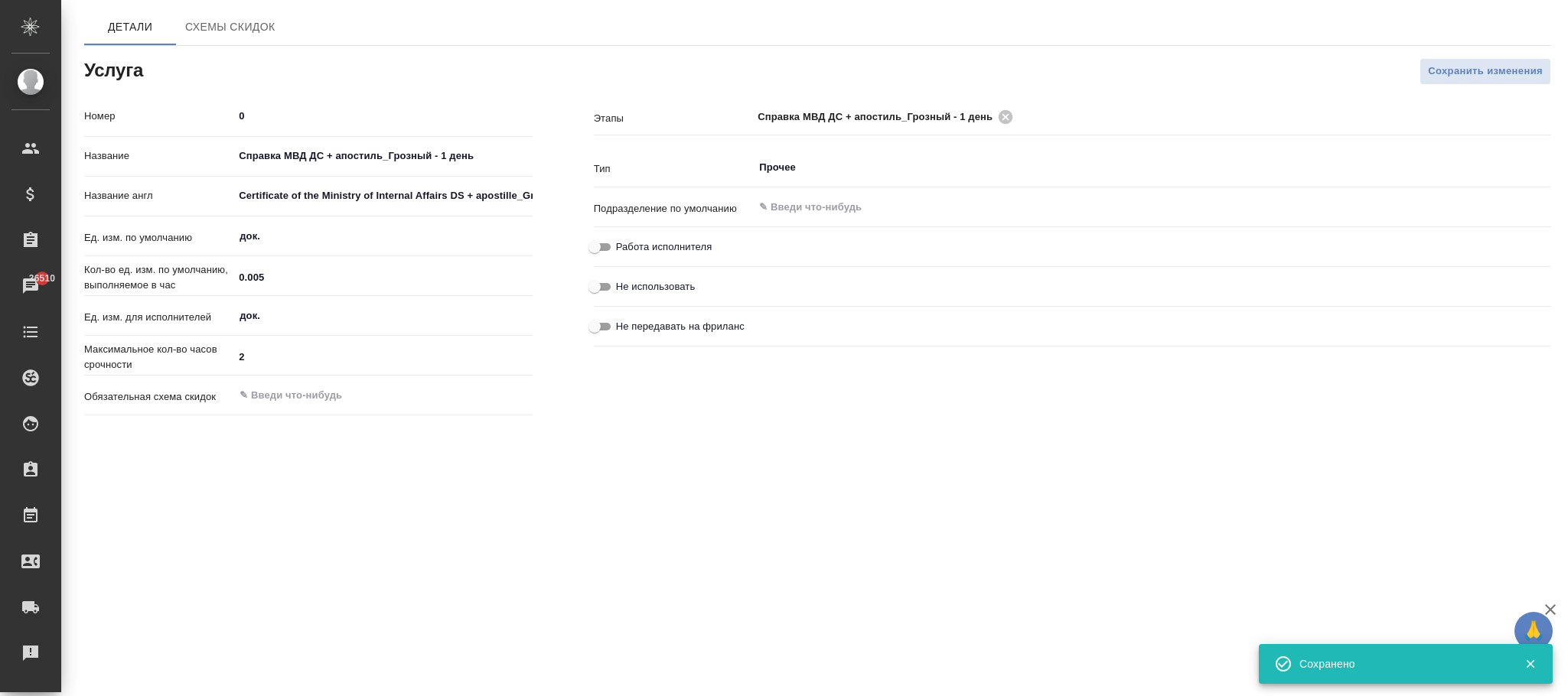
click at [490, 197] on input "Certificate of the Ministry of Internal Affairs DS + apostille_Grozny - 2 days" at bounding box center [382, 196] width 299 height 22
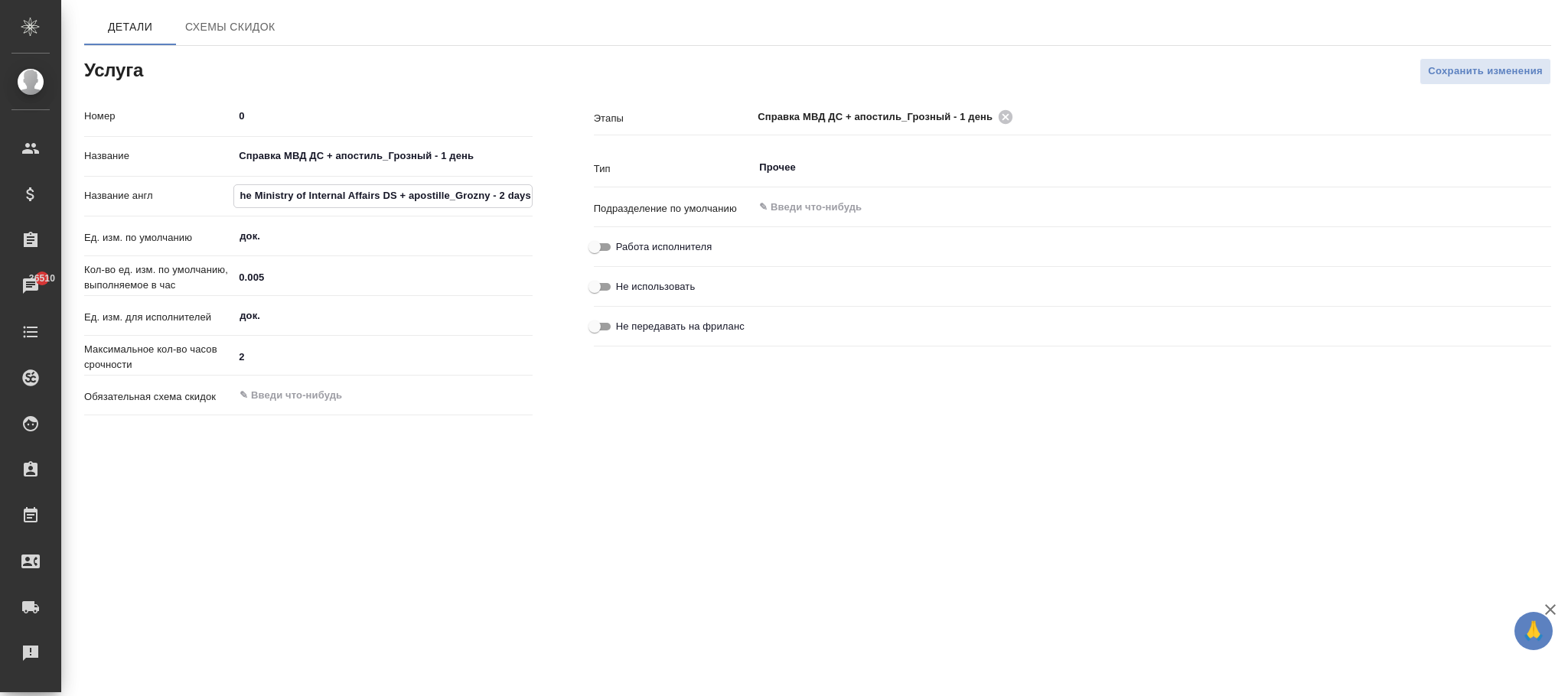
click at [503, 197] on input "Certificate of the Ministry of Internal Affairs DS + apostille_Grozny - 2 days" at bounding box center [382, 196] width 297 height 22
type input "Certificate of the Ministry of Internal Affairs DS + apostille_Grozny - 1 days"
click at [1431, 80] on span "Сохранить изменения" at bounding box center [1485, 71] width 115 height 17
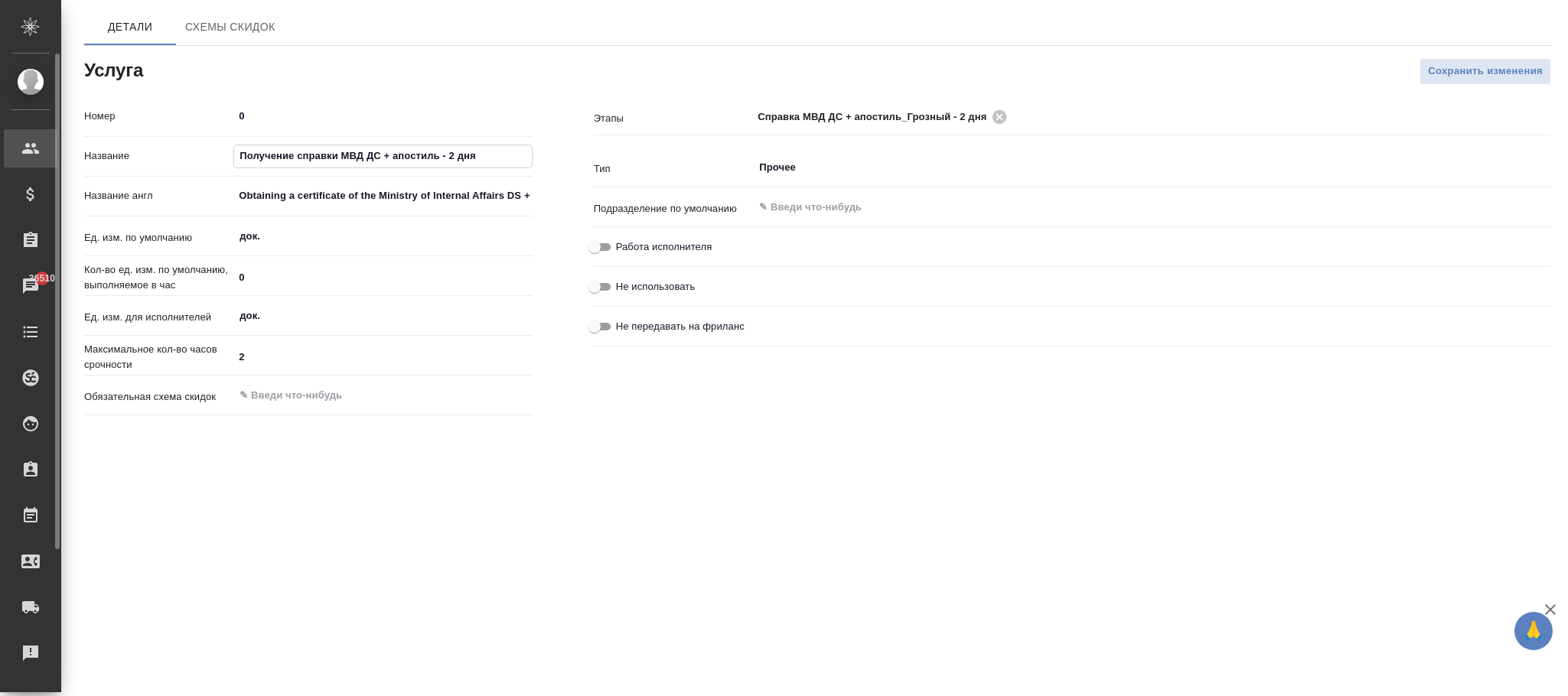
drag, startPoint x: 493, startPoint y: 150, endPoint x: 3, endPoint y: 136, distance: 490.2
click at [0, 131] on div ".cls-1 fill:#fff; AWATERA [PERSON_NAME][PERSON_NAME] Спецификации Заказы 36510 …" at bounding box center [784, 348] width 1568 height 696
paste input "правка МВД ДС + апостиль_Грозный"
type input "Справка МВД ДС + апостиль_Грозный - 2 дня"
drag, startPoint x: 246, startPoint y: 197, endPoint x: 875, endPoint y: 228, distance: 629.8
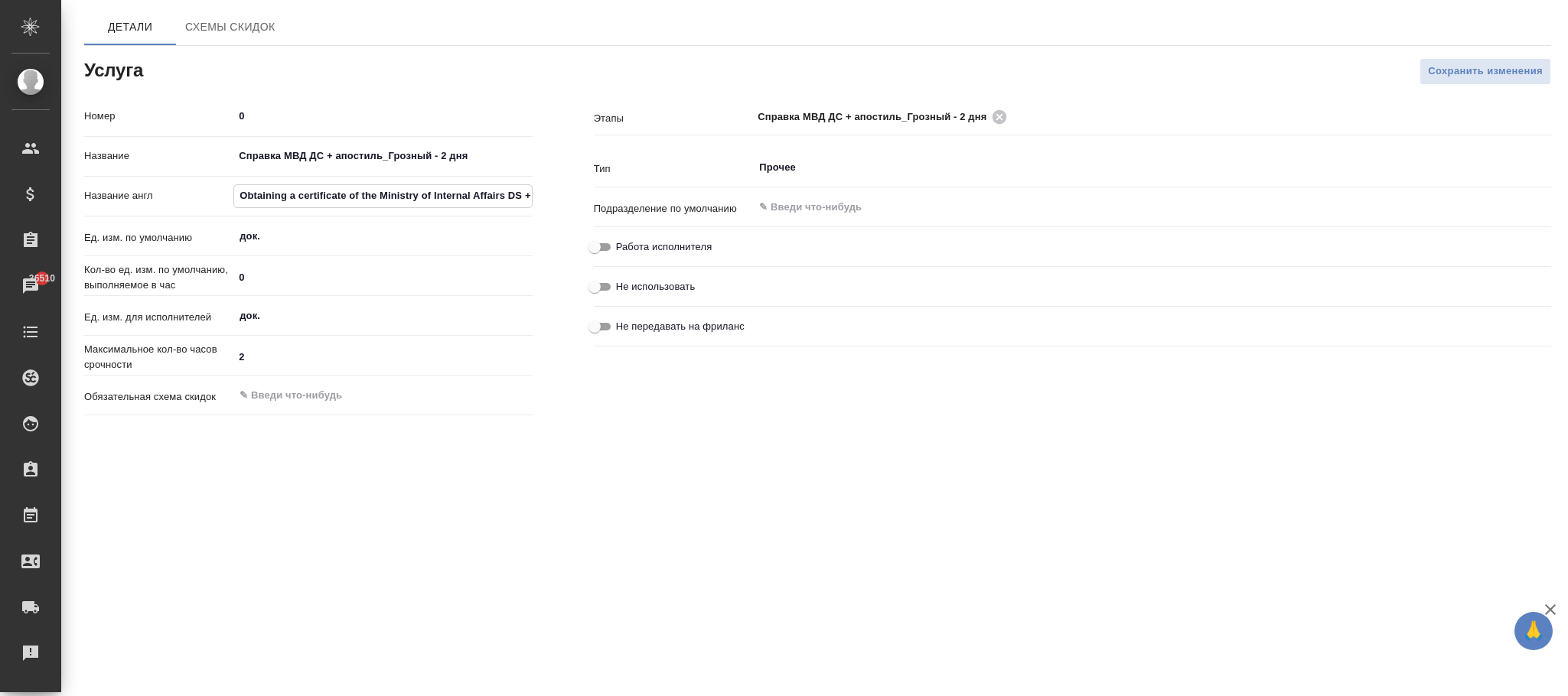
click at [875, 228] on div "Номер 0 Название Справка МВД ДС + апостиль_Грозный - 2 дня Название англ Obtain…" at bounding box center [818, 262] width 1528 height 379
type input "O"
paste input "Certificate of the Ministry of Internal Affairs DS + apostille_Grozny - 2 days"
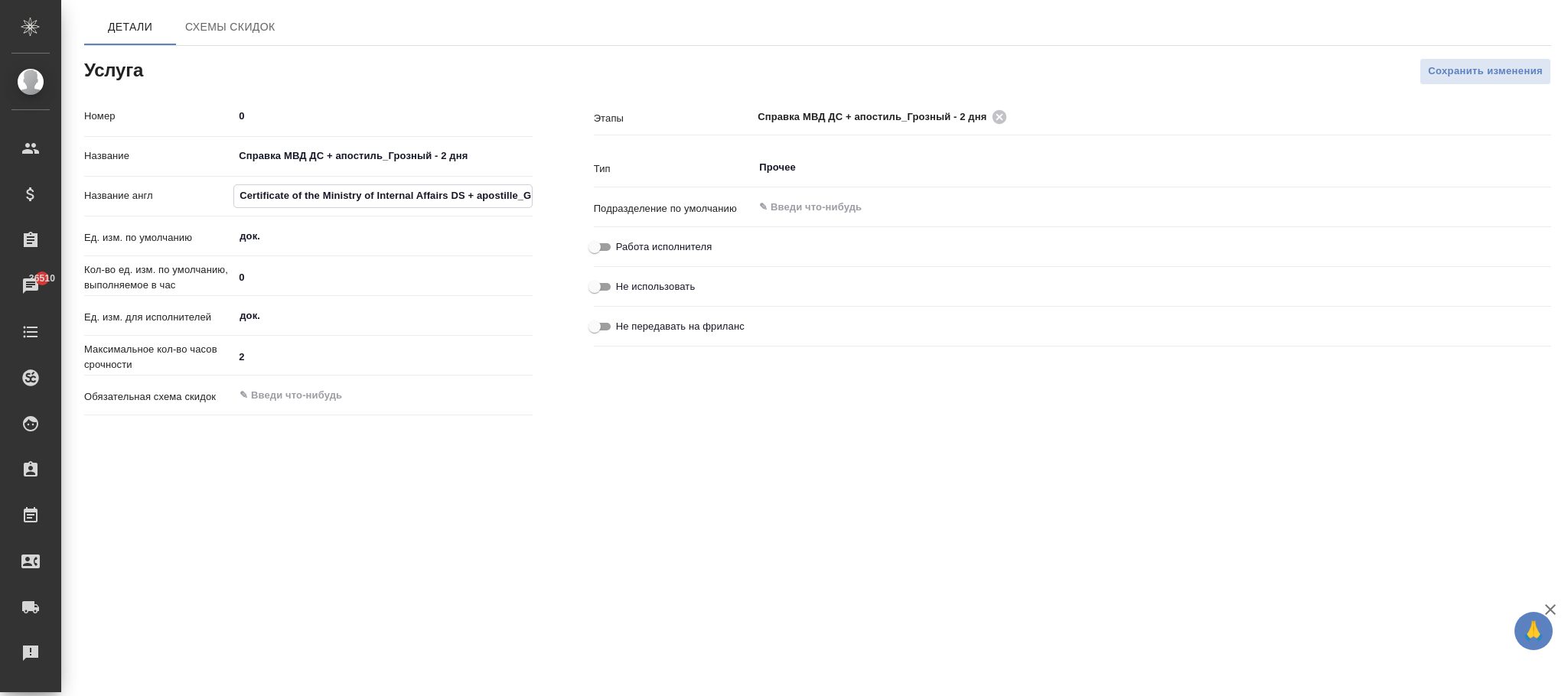
scroll to position [0, 71]
type input "Certificate of the Ministry of Internal Affairs DS + apostille_Grozny - 2 days"
click at [1479, 66] on span "Сохранить изменения" at bounding box center [1485, 71] width 115 height 17
drag, startPoint x: 501, startPoint y: 158, endPoint x: 9, endPoint y: 166, distance: 492.1
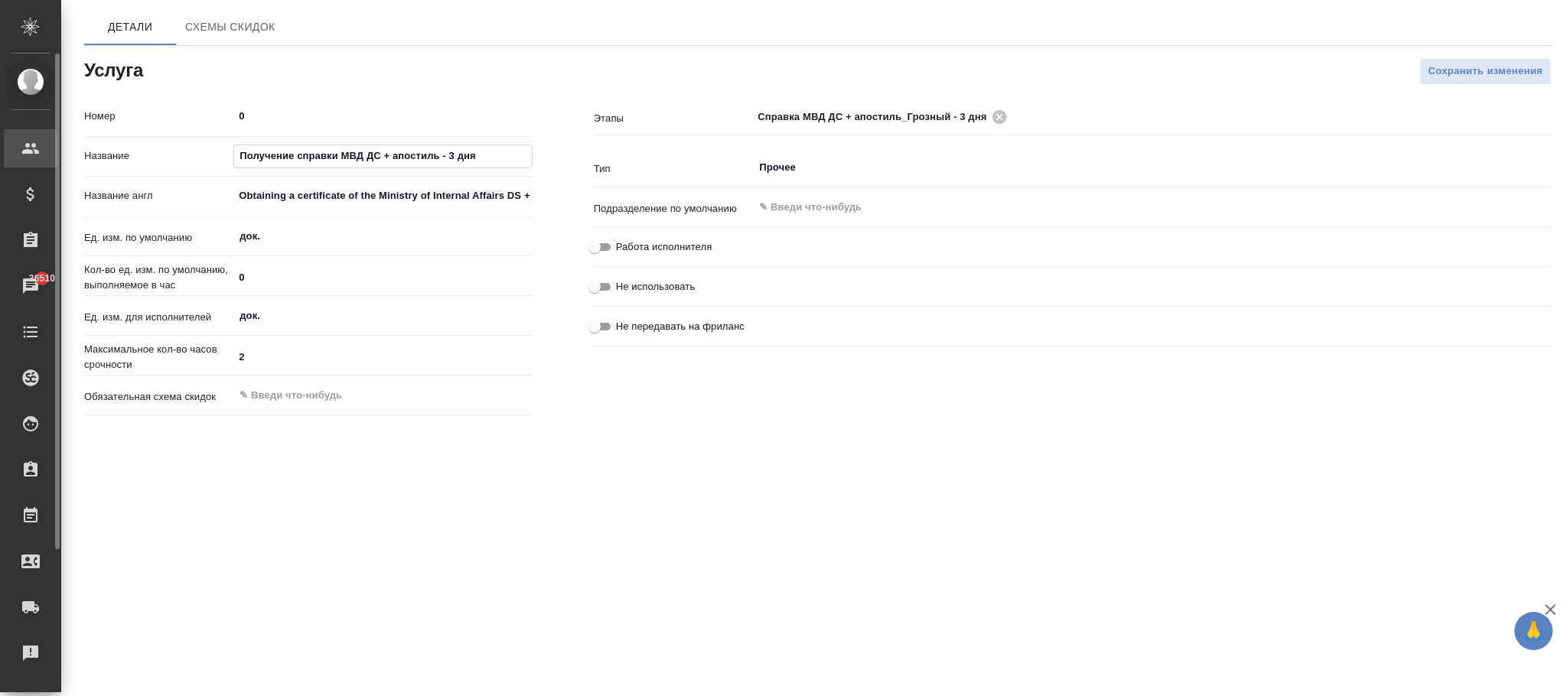
click at [0, 156] on div ".cls-1 fill:#fff; AWATERA [PERSON_NAME][PERSON_NAME] Спецификации Заказы 36510 …" at bounding box center [784, 348] width 1568 height 696
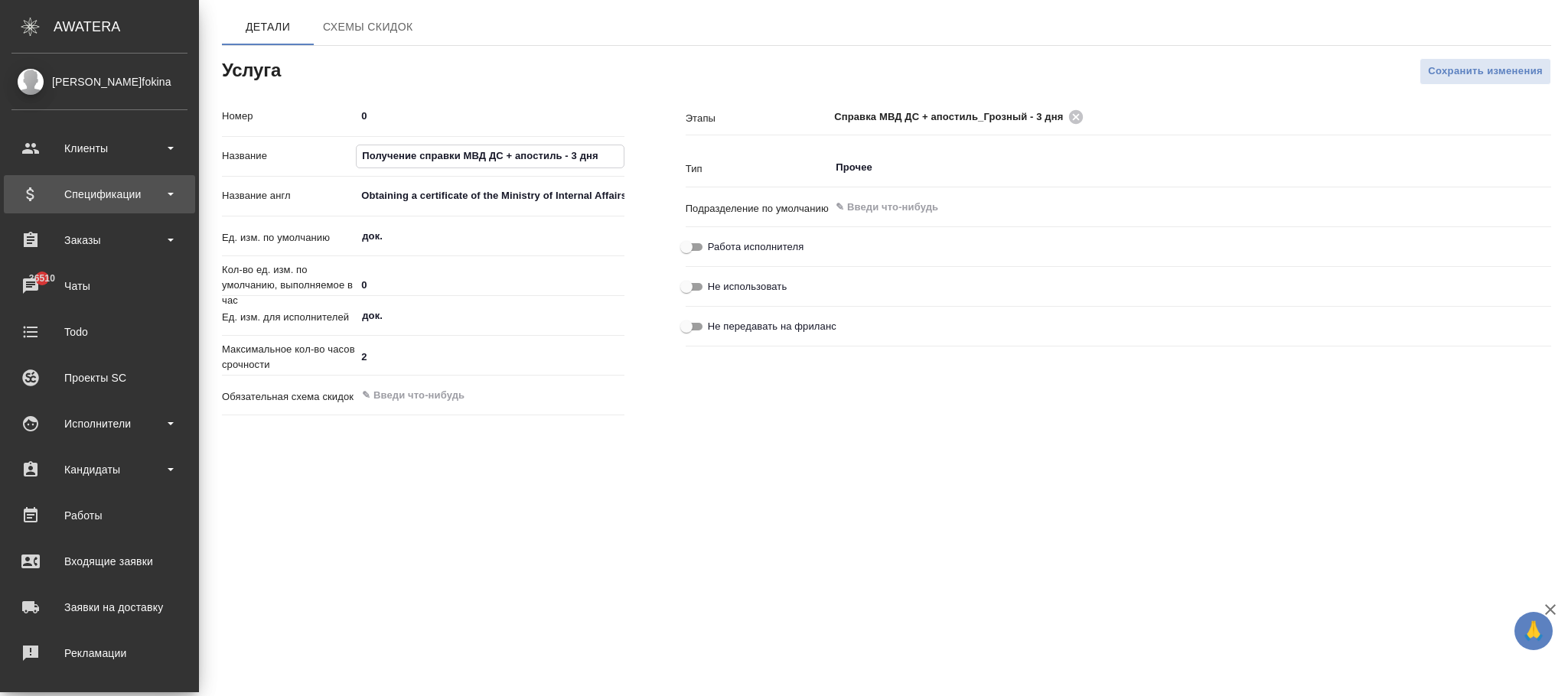
paste input "правка МВД ДС + апостиль_Грозный"
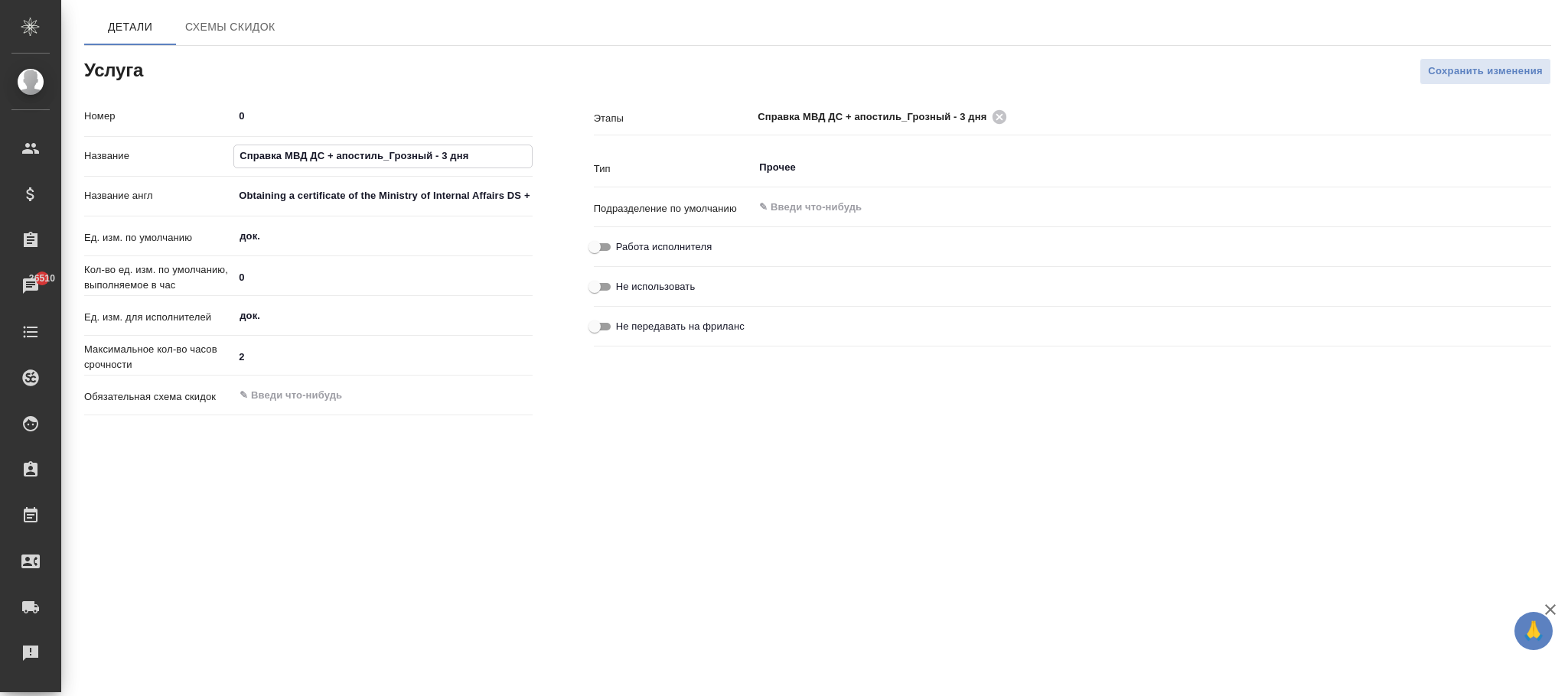
type input "Справка МВД ДС + апостиль_Грозный - 3 дня"
drag, startPoint x: 229, startPoint y: 196, endPoint x: 277, endPoint y: 203, distance: 48.5
click at [310, 209] on div "Название англ Obtaining a certificate of the Ministry of Internal Affairs DS + …" at bounding box center [309, 196] width 449 height 26
drag, startPoint x: 228, startPoint y: 199, endPoint x: 233, endPoint y: 207, distance: 9.4
click at [229, 202] on p "Название англ" at bounding box center [159, 195] width 149 height 15
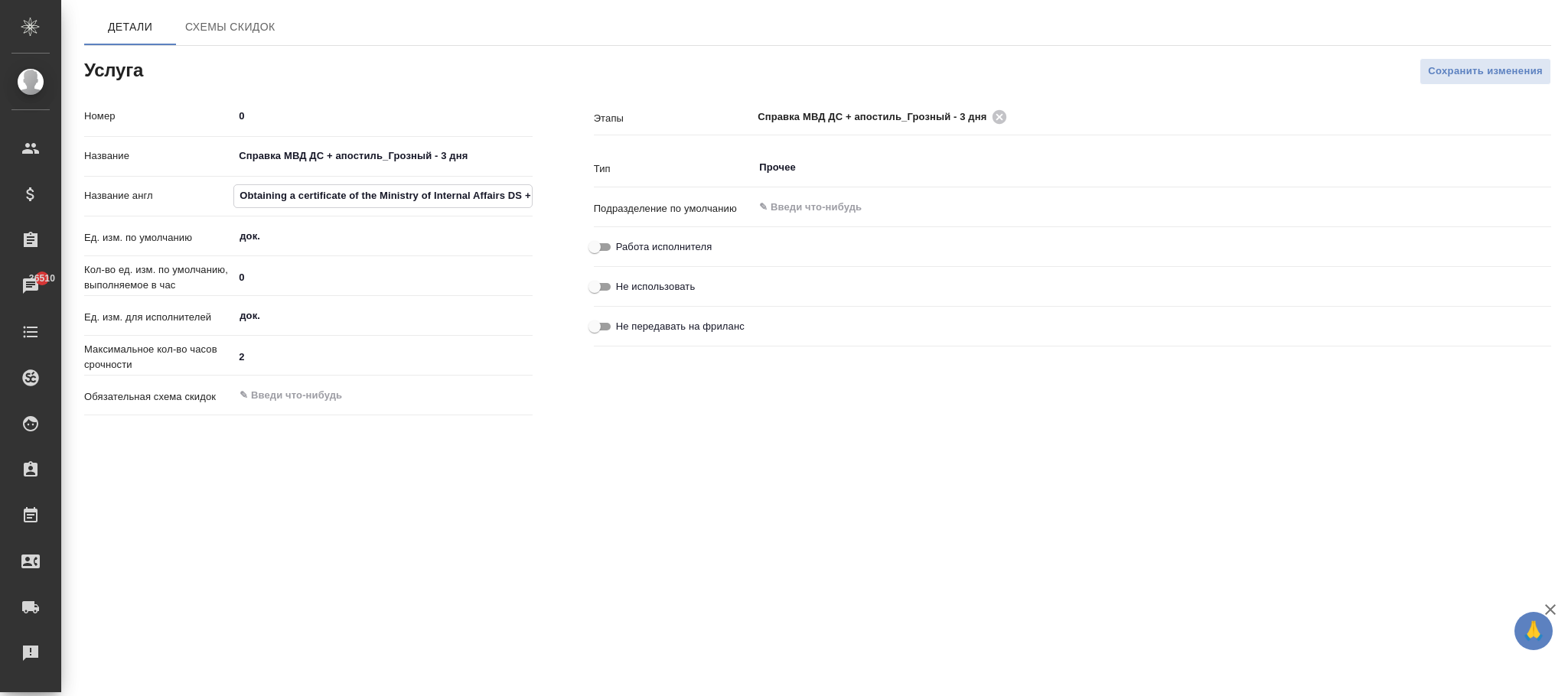
scroll to position [0, 88]
drag, startPoint x: 235, startPoint y: 200, endPoint x: 907, endPoint y: 244, distance: 673.4
click at [907, 244] on div "Номер 0 Название Справка МВД ДС + апостиль_Грозный - 3 дня Название англ Obtain…" at bounding box center [818, 262] width 1528 height 379
paste input "Certificate of the Ministry of Internal Affairs DS + apostille_Grozny - 3 days"
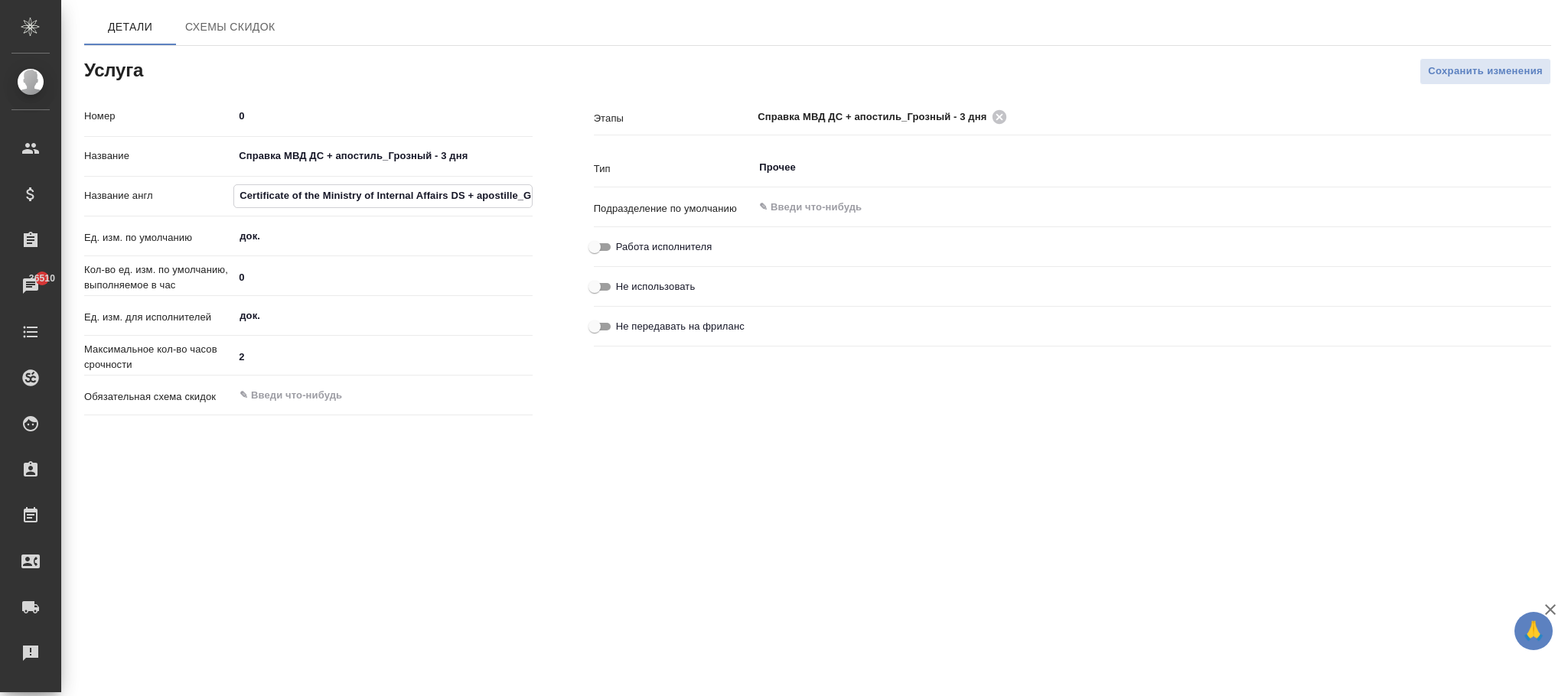
scroll to position [0, 71]
type input "Certificate of the Ministry of Internal Affairs DS + apostille_Grozny - 3 days"
click at [1453, 74] on span "Сохранить изменения" at bounding box center [1485, 71] width 115 height 17
drag, startPoint x: 501, startPoint y: 159, endPoint x: 39, endPoint y: 170, distance: 462.1
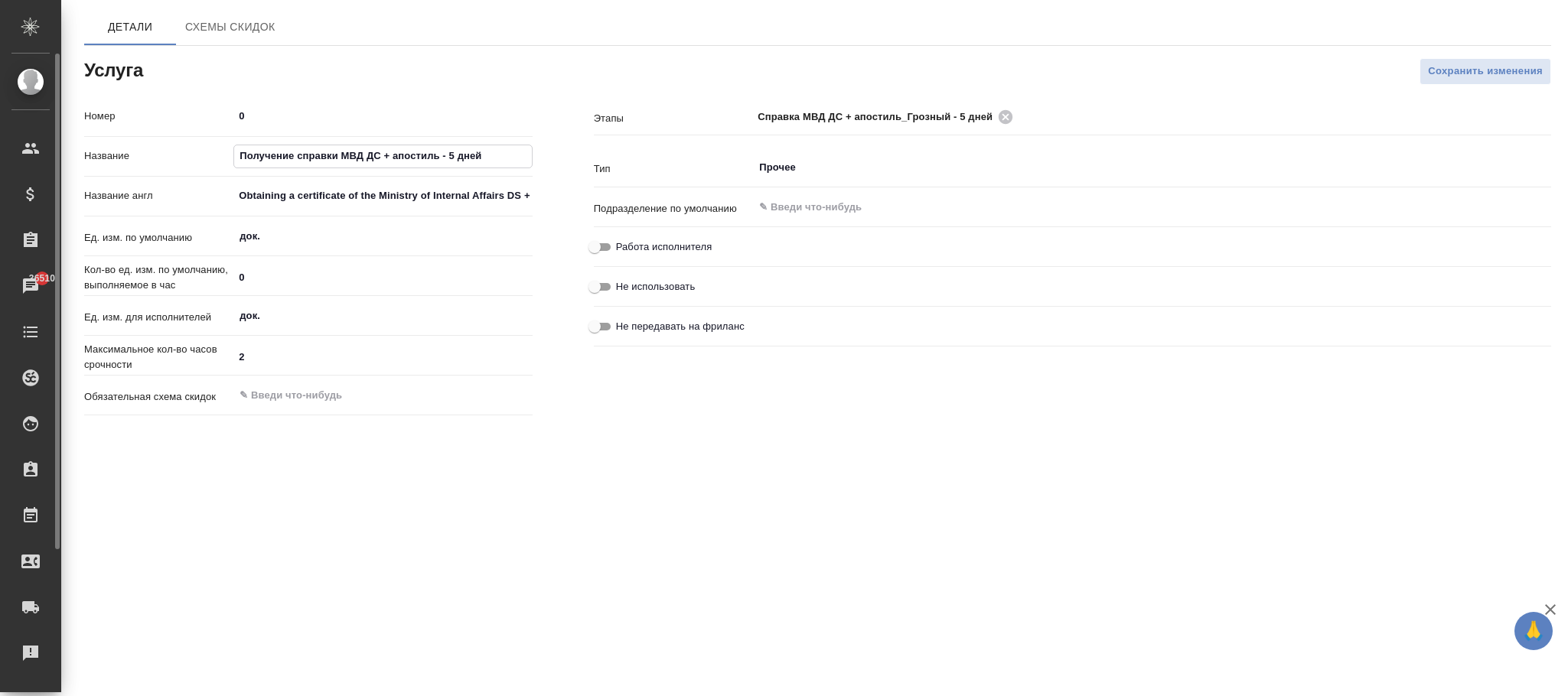
click at [27, 164] on div ".cls-1 fill:#fff; AWATERA [PERSON_NAME][PERSON_NAME] Спецификации Заказы 36510 …" at bounding box center [784, 348] width 1568 height 696
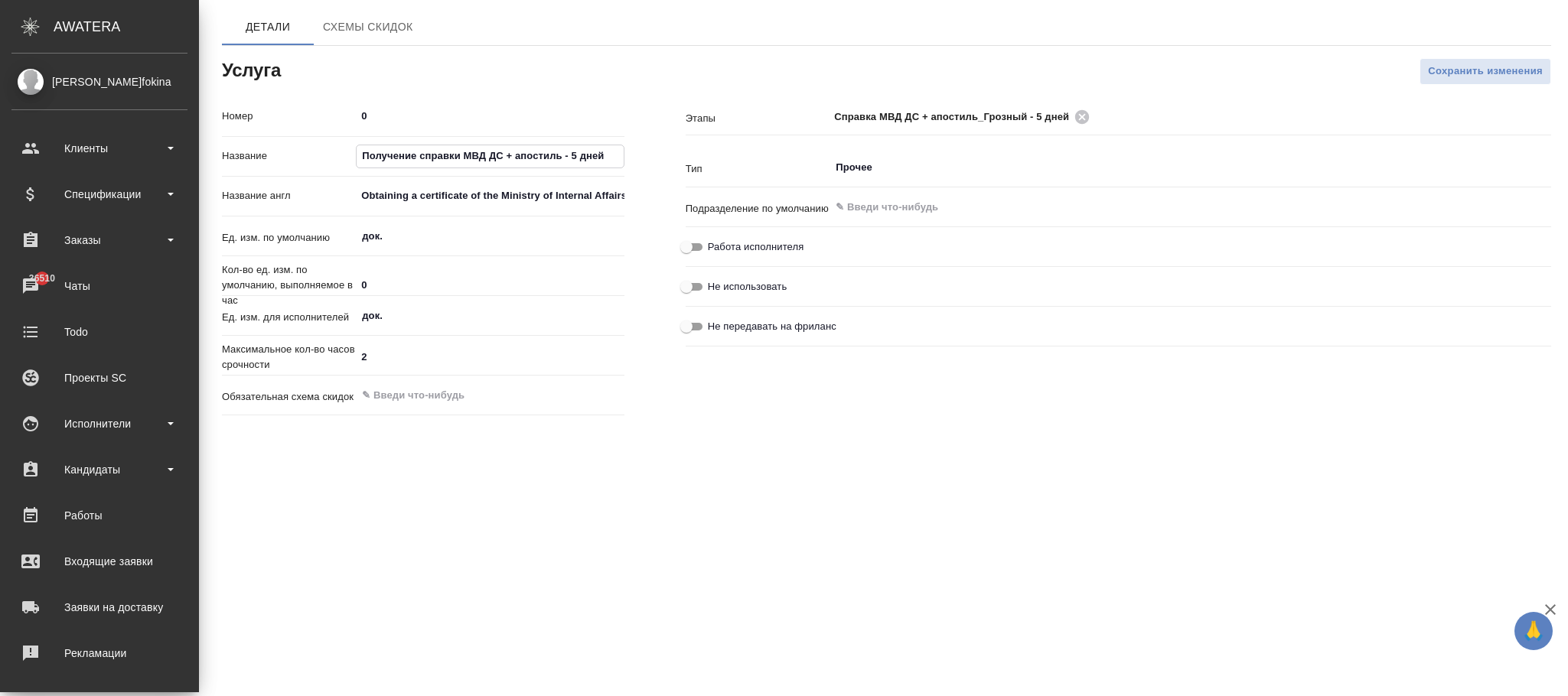
paste input "правка МВД ДС + апостиль_Грозный"
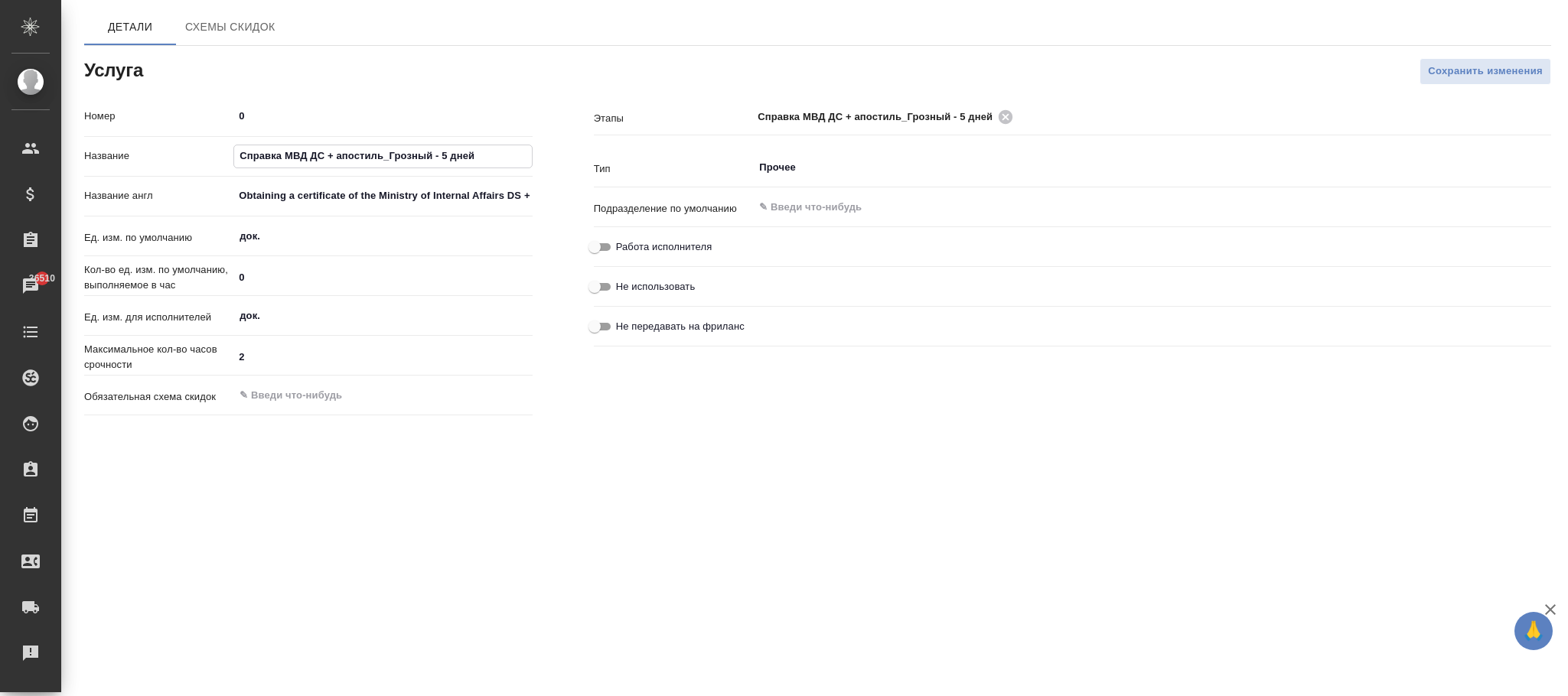
type input "Справка МВД ДС + апостиль_Грозный - 5 дней"
drag, startPoint x: 238, startPoint y: 197, endPoint x: 592, endPoint y: 238, distance: 356.4
click at [593, 238] on div "Номер 0 Название Справка МВД ДС + апостиль_Грозный - 5 дней Название англ Obtai…" at bounding box center [818, 262] width 1528 height 379
paste input "Certificate of the Ministry of Internal Affairs DS + apostille_Grozny - 5 days"
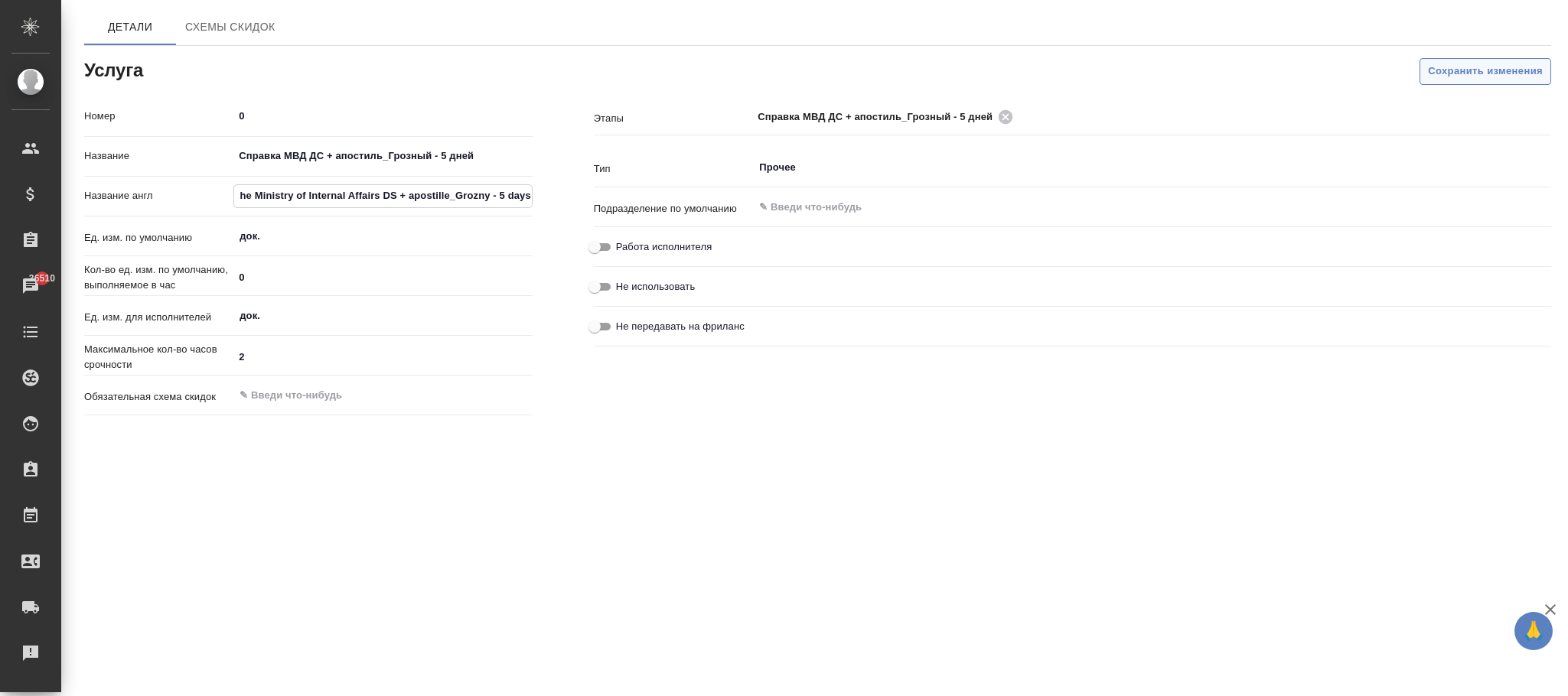
type input "Certificate of the Ministry of Internal Affairs DS + apostille_Grozny - 5 days"
click at [1465, 66] on span "Сохранить изменения" at bounding box center [1485, 71] width 115 height 17
drag, startPoint x: 242, startPoint y: 158, endPoint x: 613, endPoint y: 158, distance: 371.0
click at [613, 158] on div "Номер 0 Название Получение справки МВД ДС + апостиль - 7 дней Название англ Obt…" at bounding box center [818, 262] width 1528 height 379
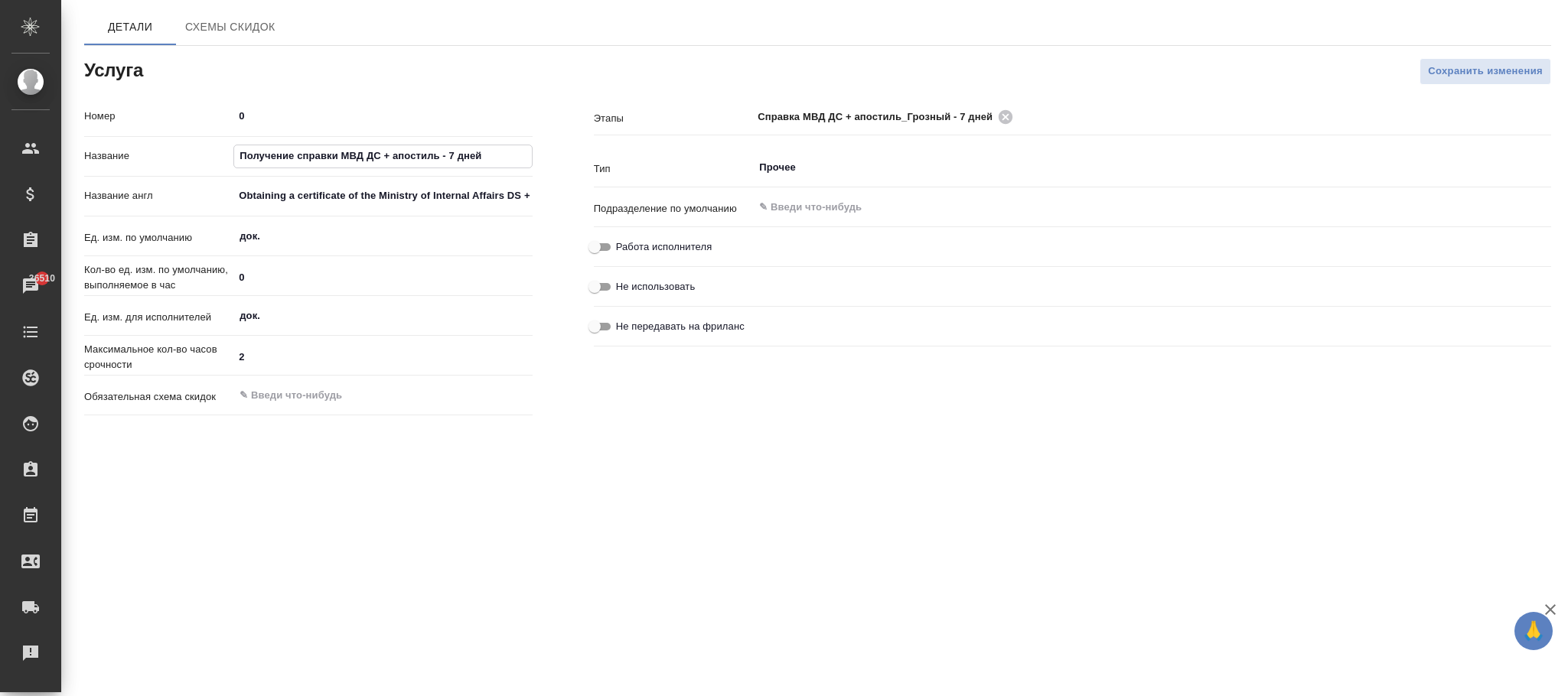
paste input "Certificate of the Ministry of Internal Affairs DS + apostille_Grozny - 7 days"
type input "Certificate of the Ministry of Internal Affairs DS + apostille_Grozny - 7 days"
click at [235, 198] on div "Название англ Obtaining a certificate of the Ministry of Internal Affairs DS + …" at bounding box center [309, 196] width 449 height 26
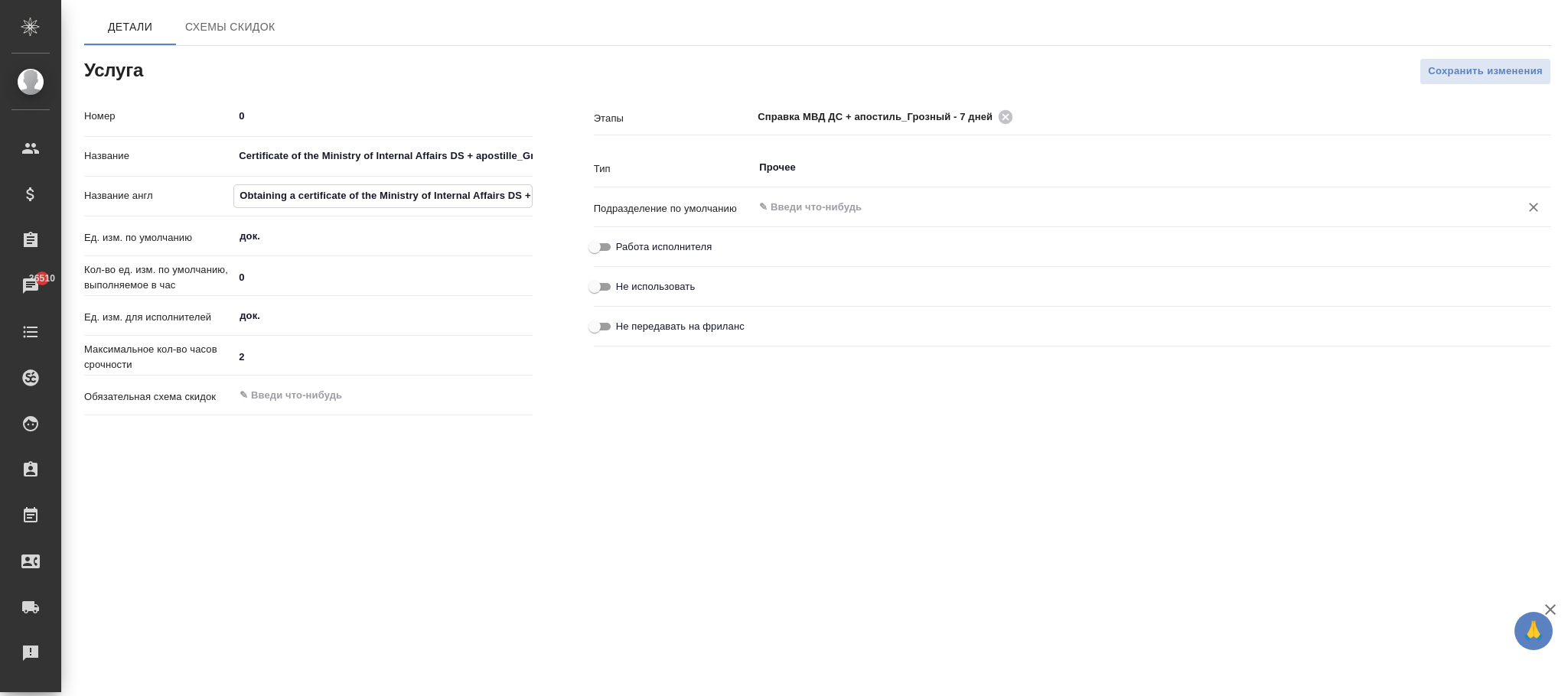
scroll to position [0, 84]
drag, startPoint x: 238, startPoint y: 193, endPoint x: 999, endPoint y: 214, distance: 761.3
click at [1022, 214] on div "Номер 0 Название Certificate of the Ministry of Internal Affairs DS + apostille…" at bounding box center [818, 262] width 1528 height 379
paste input "Certificate of the Ministry of Internal Affairs DS + apostille_Grozny - 7 days"
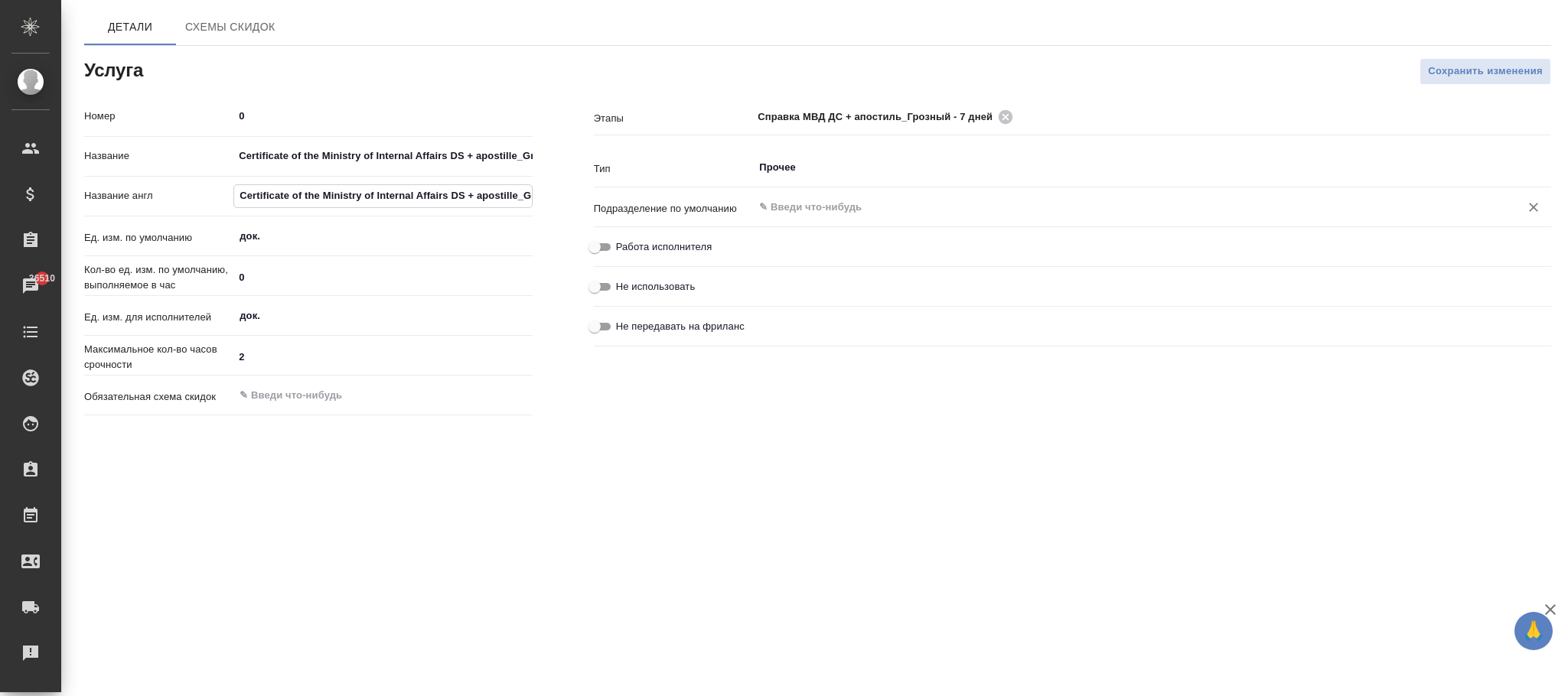
scroll to position [0, 67]
type input "Certificate of the Ministry of Internal Affairs DS + apostille_Grozny - 7 days"
drag, startPoint x: 235, startPoint y: 154, endPoint x: 602, endPoint y: 146, distance: 367.1
click at [595, 146] on div "Номер 0 Название Certificate of the Ministry of Internal Affairs DS + apostille…" at bounding box center [818, 262] width 1528 height 379
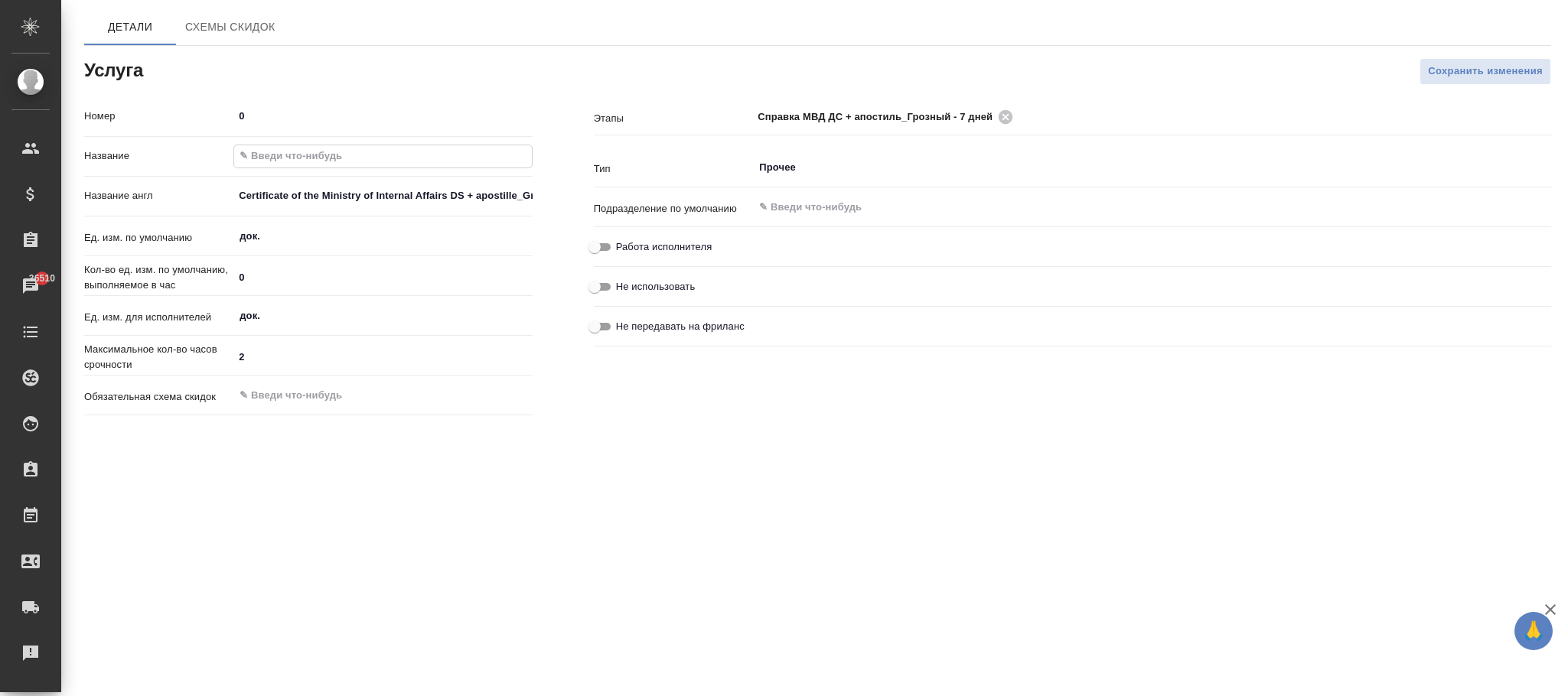
paste input "Справка МВД ДС + апостиль_Грозный - 7 дней"
type input "Справка МВД ДС + апостиль_Грозный - 7 дней"
click at [1436, 70] on span "Сохранить изменения" at bounding box center [1485, 71] width 115 height 17
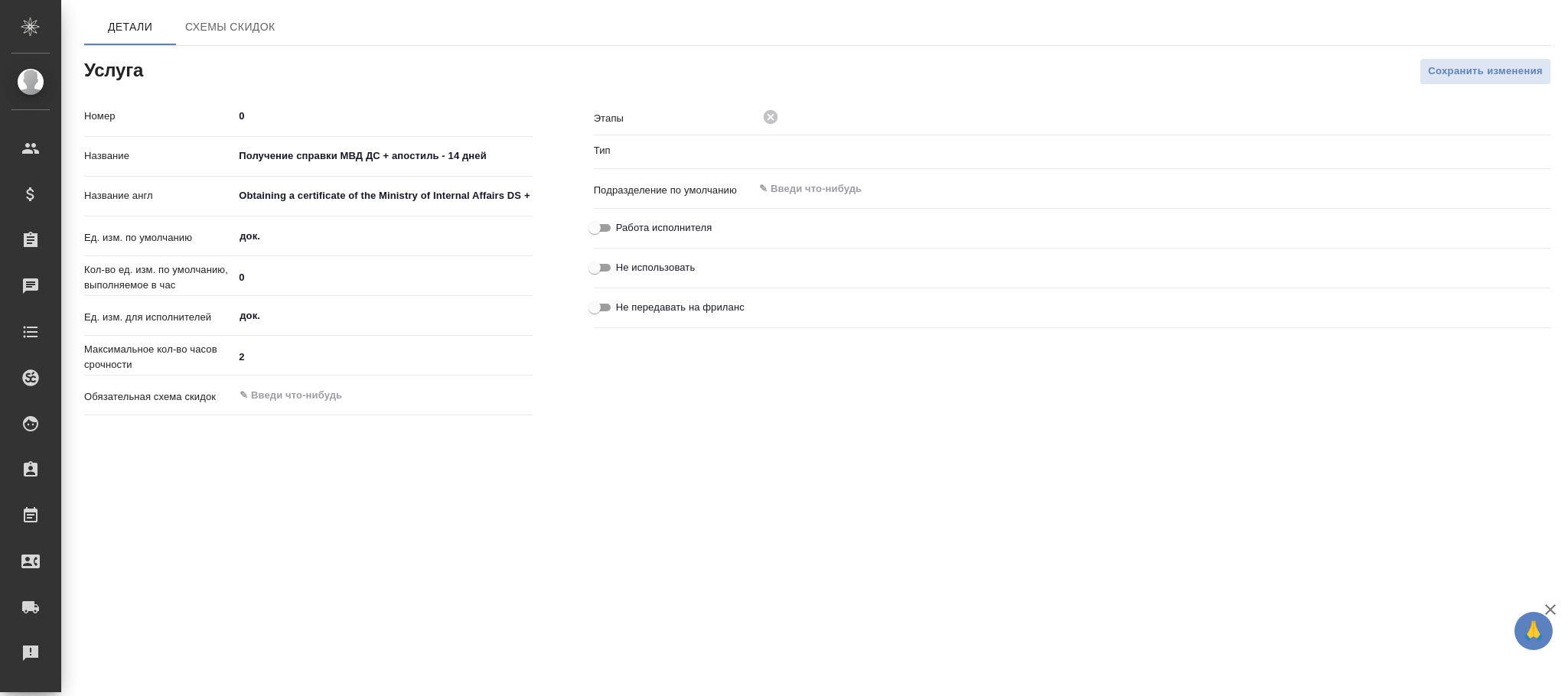
type input "Прочее"
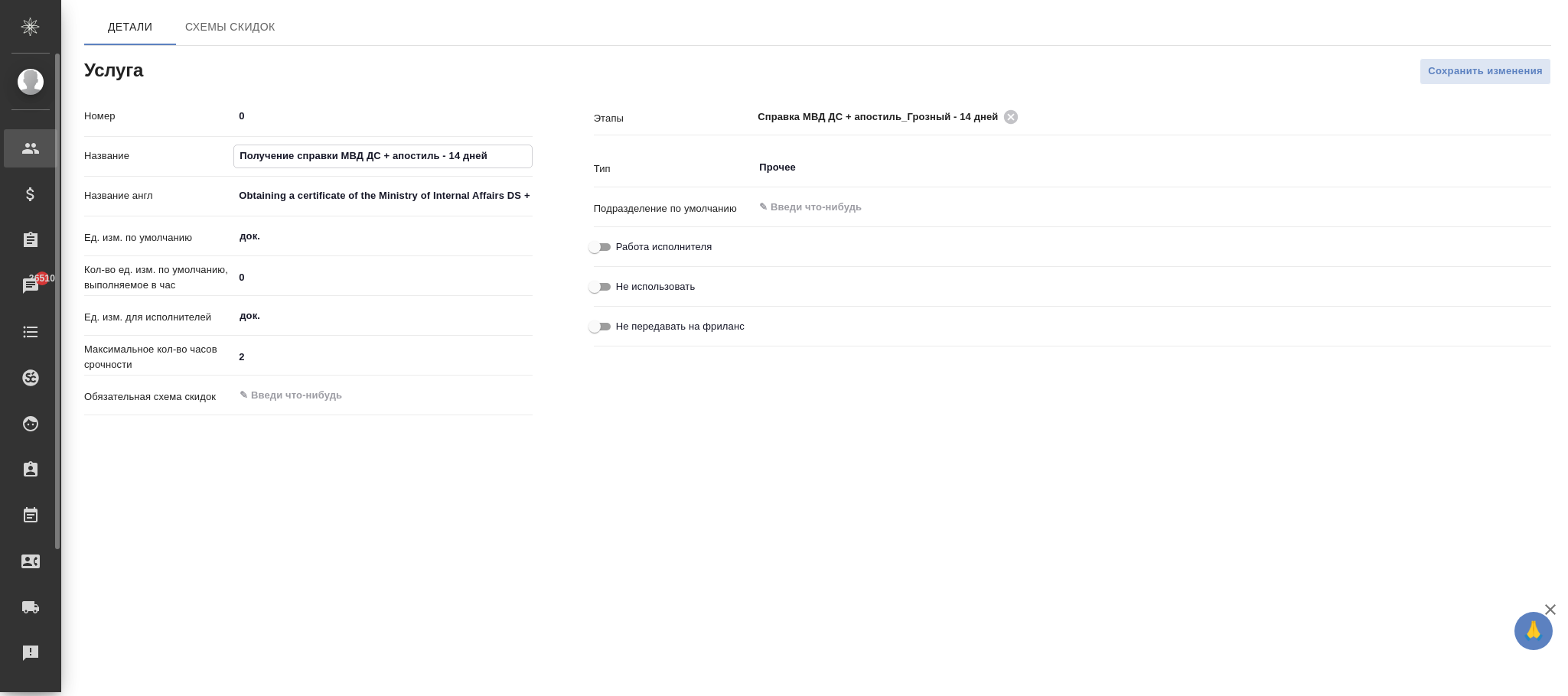
drag, startPoint x: 505, startPoint y: 154, endPoint x: 5, endPoint y: 154, distance: 500.0
click at [5, 154] on div ".cls-1 fill:#fff; AWATERA [PERSON_NAME][PERSON_NAME] Спецификации Заказы 36510 …" at bounding box center [784, 348] width 1568 height 696
paste input "правка МВД ДС + апостиль_Грозный"
type input "Справка МВД ДС + апостиль_Грозный - 14 дней"
drag, startPoint x: 241, startPoint y: 197, endPoint x: 756, endPoint y: 196, distance: 515.0
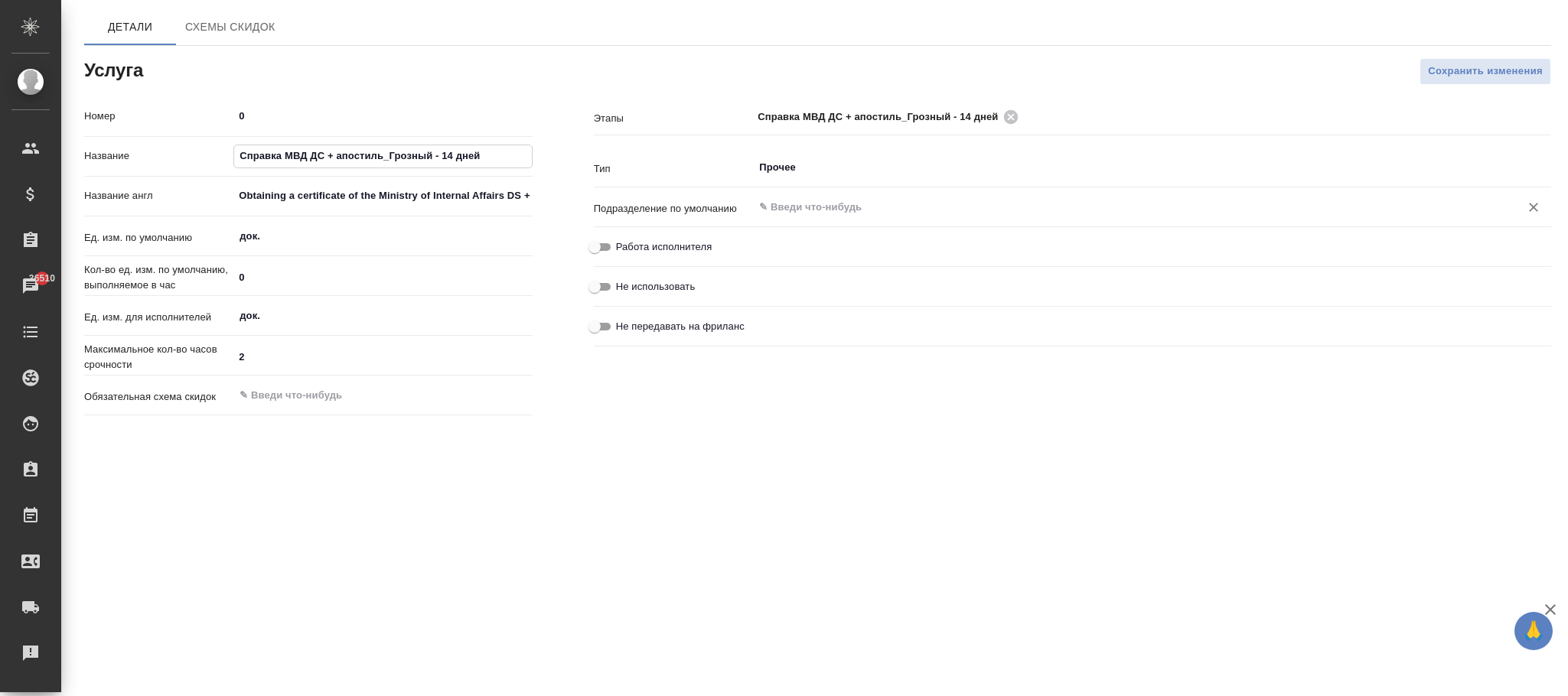
click at [756, 196] on div "Номер 0 Название Справка МВД ДС + апостиль_Грозный - 14 дней Название англ Obta…" at bounding box center [818, 262] width 1528 height 379
drag, startPoint x: 496, startPoint y: 200, endPoint x: 684, endPoint y: 214, distance: 188.5
click at [689, 212] on div "Номер 0 Название Справка МВД ДС + апостиль_Грозный - 14 дней Название англ Obta…" at bounding box center [818, 262] width 1528 height 379
type input "O"
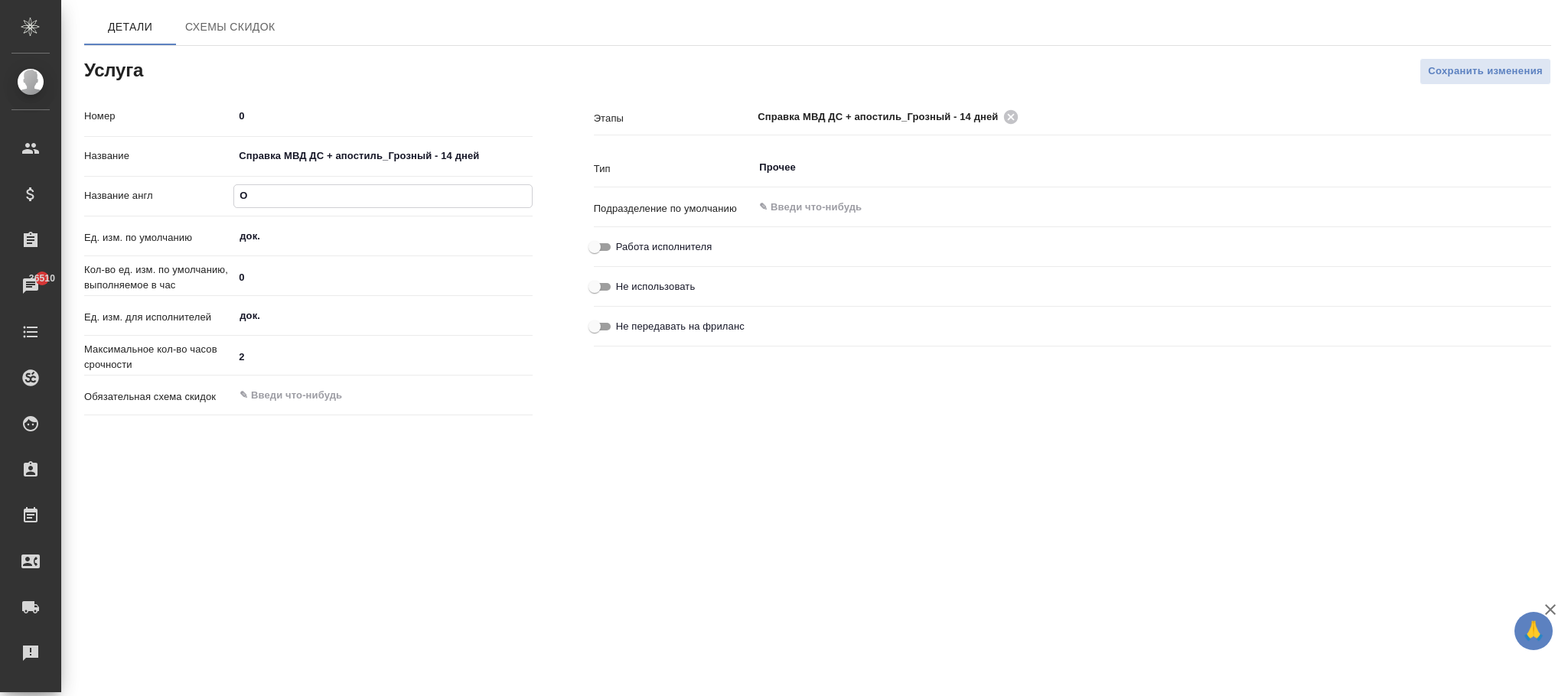
scroll to position [0, 0]
paste input "Certificate of the Ministry of Internal Affairs DS + apostille_Grozny - 14 days"
type input "Certificate of the Ministry of Internal Affairs DS + apostille_Grozny - 14 days"
drag, startPoint x: 1451, startPoint y: 76, endPoint x: 1199, endPoint y: 103, distance: 253.4
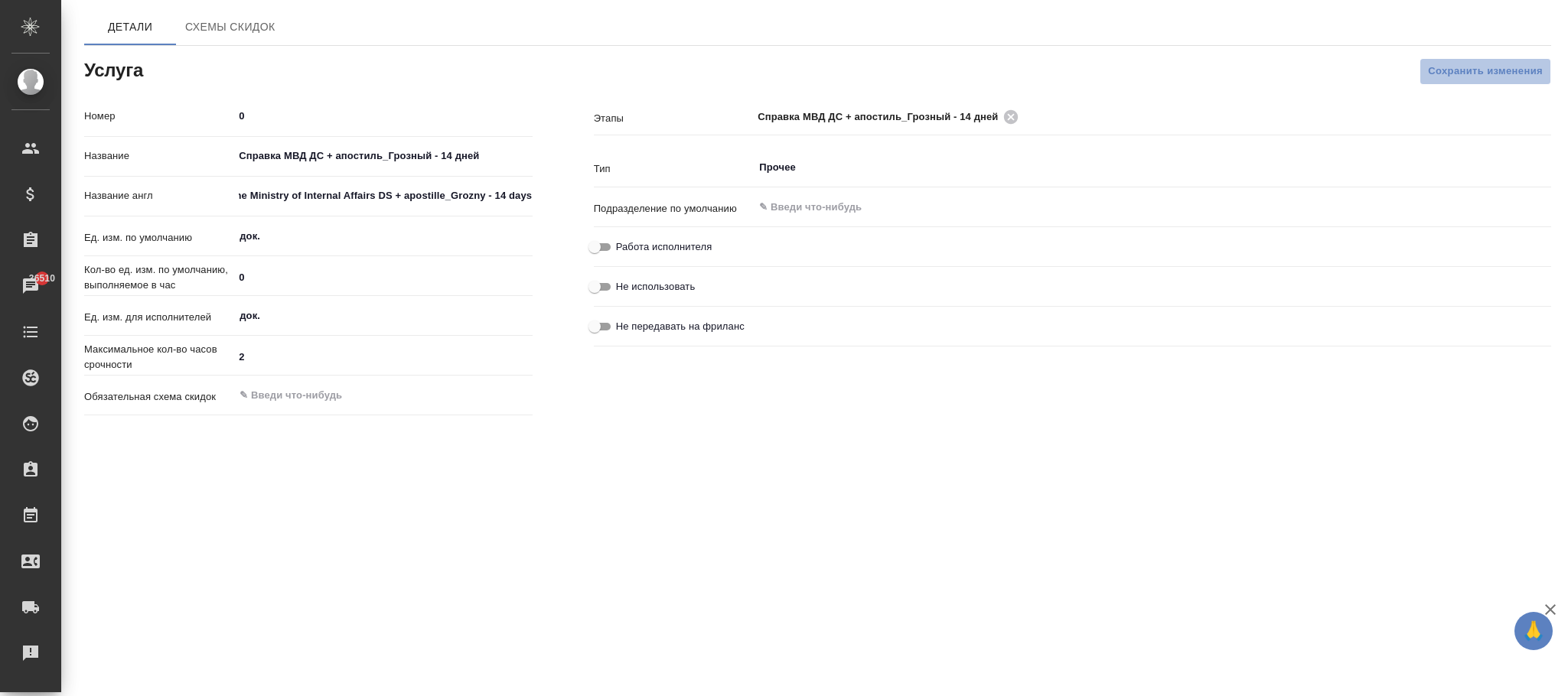
click at [1451, 74] on span "Сохранить изменения" at bounding box center [1485, 71] width 115 height 17
